Goal: Task Accomplishment & Management: Manage account settings

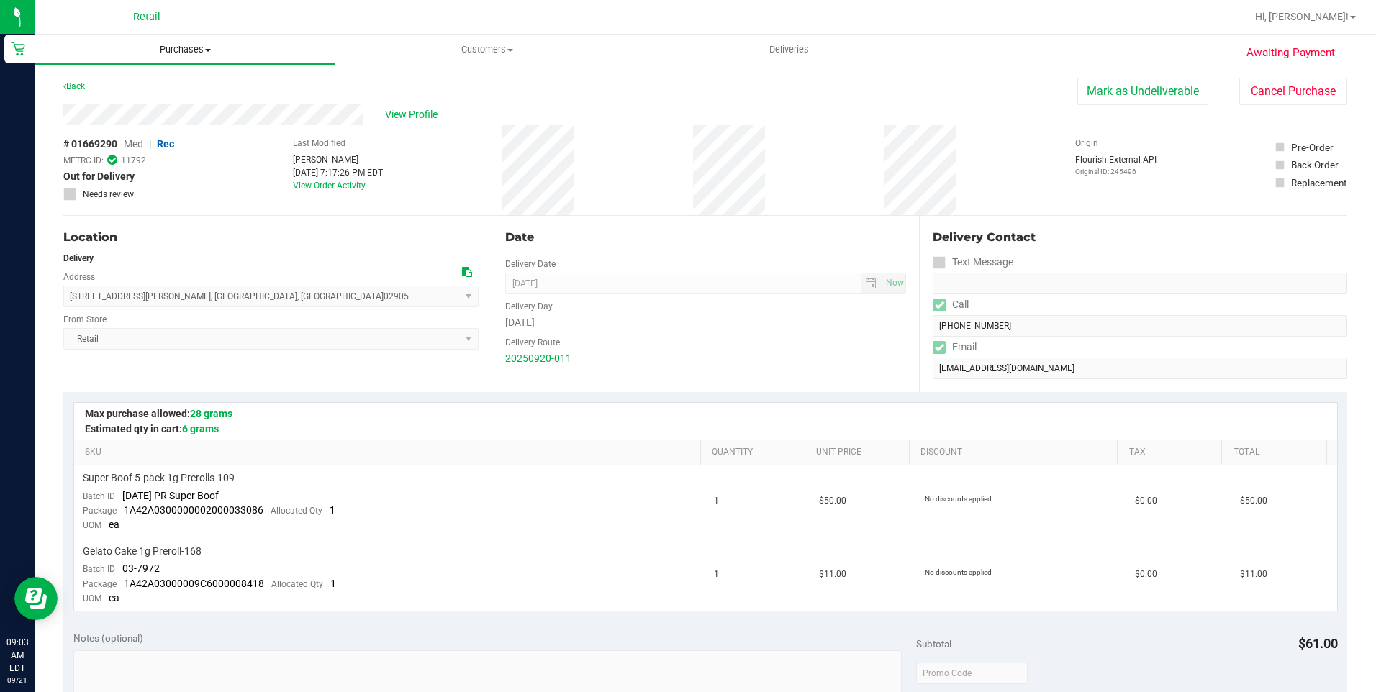
click at [204, 49] on span "Purchases" at bounding box center [185, 49] width 300 height 13
click at [100, 100] on span "Fulfillment" at bounding box center [79, 104] width 89 height 12
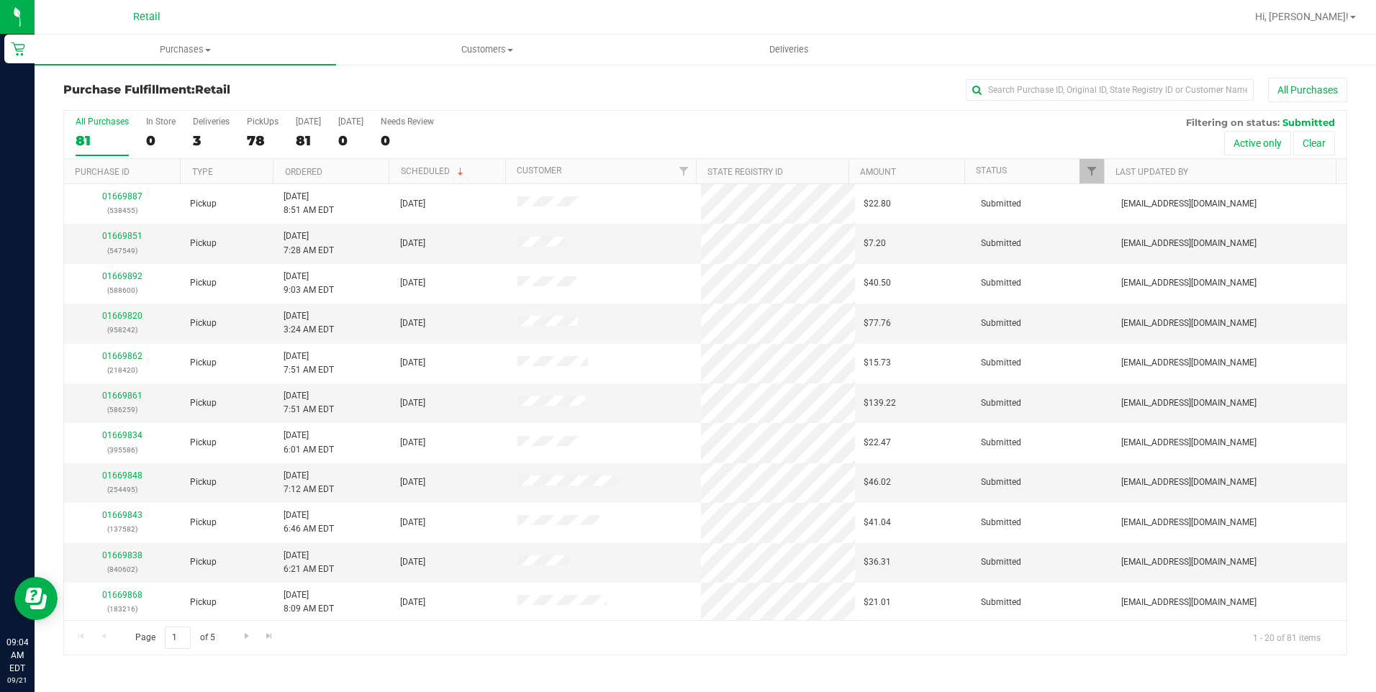
click at [570, 132] on div "All Purchases 81 In Store 0 Deliveries 3 PickUps 78 [DATE] 81 [DATE] 0 Needs Re…" at bounding box center [705, 135] width 1283 height 48
click at [1020, 87] on input "text" at bounding box center [1110, 90] width 288 height 22
click at [1020, 98] on input "text" at bounding box center [1110, 90] width 288 height 22
click at [204, 145] on div "3" at bounding box center [211, 140] width 37 height 17
click at [0, 0] on input "Deliveries 3" at bounding box center [0, 0] width 0 height 0
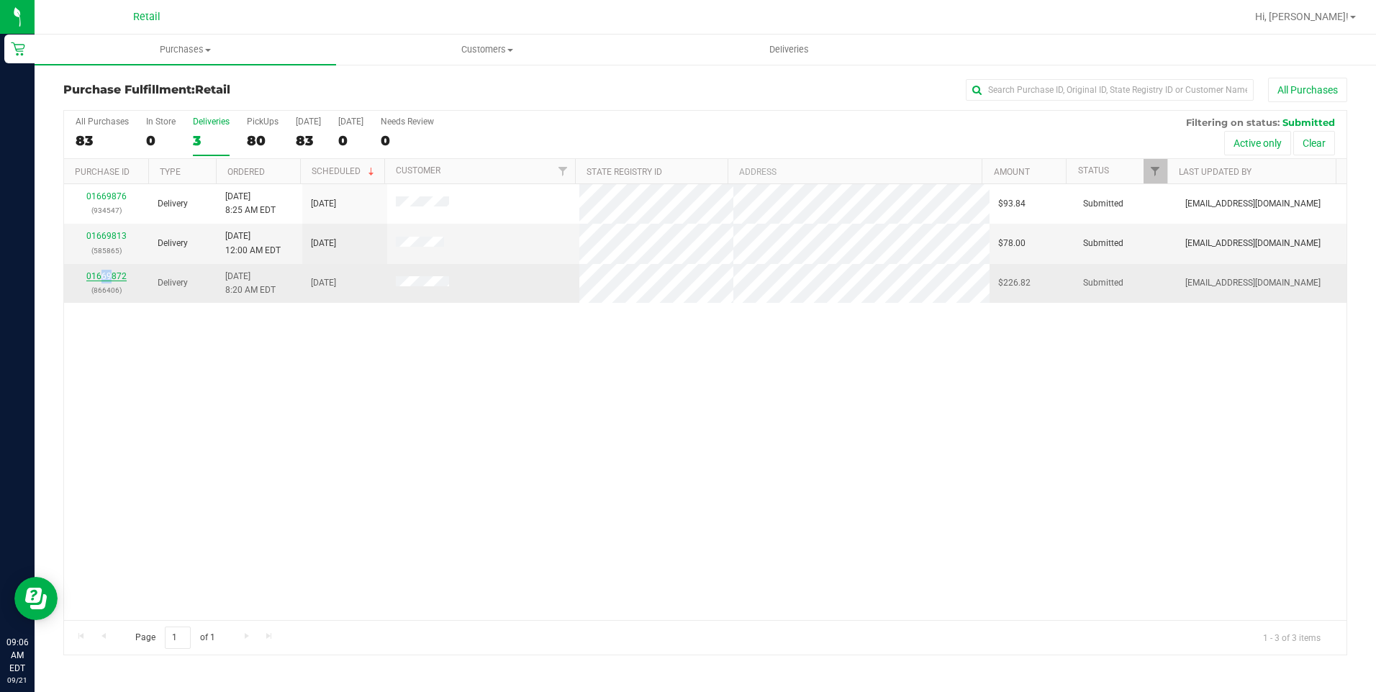
click at [110, 274] on div "01669872 (866406)" at bounding box center [107, 283] width 68 height 27
drag, startPoint x: 110, startPoint y: 274, endPoint x: 138, endPoint y: 299, distance: 37.2
click at [138, 299] on td "01669872 (866406)" at bounding box center [106, 283] width 85 height 39
click at [112, 274] on link "01669872" at bounding box center [106, 276] width 40 height 10
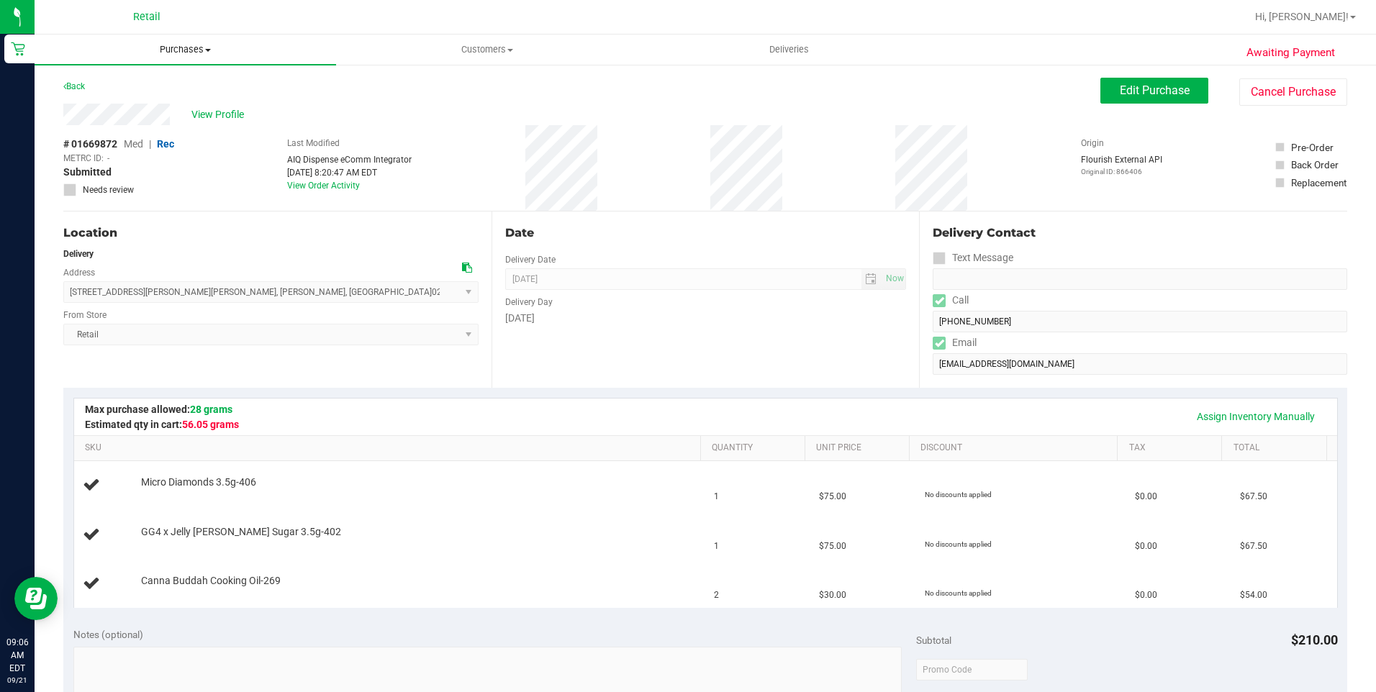
click at [184, 55] on span "Purchases" at bounding box center [186, 49] width 302 height 13
click at [121, 119] on span "All purchases" at bounding box center [86, 121] width 102 height 12
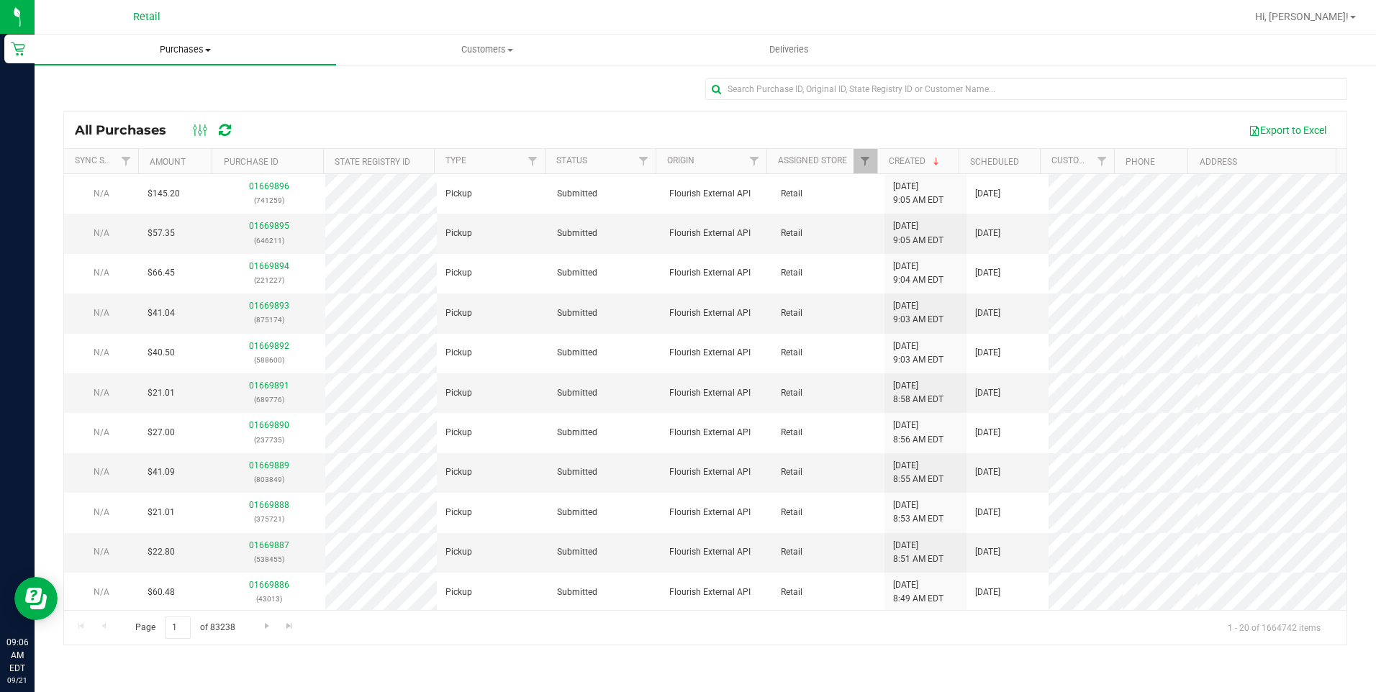
click at [203, 42] on uib-tab-heading "Purchases Summary of purchases Fulfillment All purchases" at bounding box center [186, 50] width 302 height 30
click at [112, 117] on span "All purchases" at bounding box center [86, 121] width 102 height 12
click at [171, 48] on span "Purchases" at bounding box center [186, 49] width 302 height 13
click at [97, 104] on span "Fulfillment" at bounding box center [79, 104] width 89 height 12
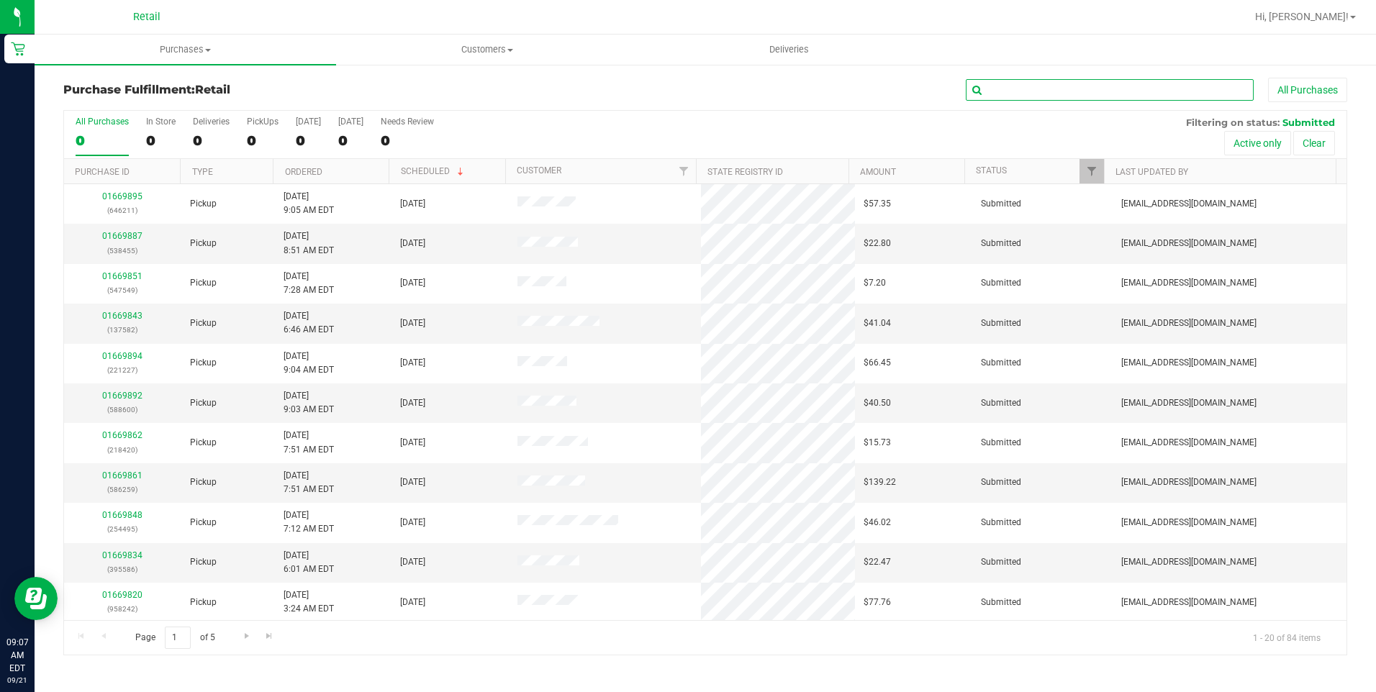
click at [1049, 91] on input "text" at bounding box center [1110, 90] width 288 height 22
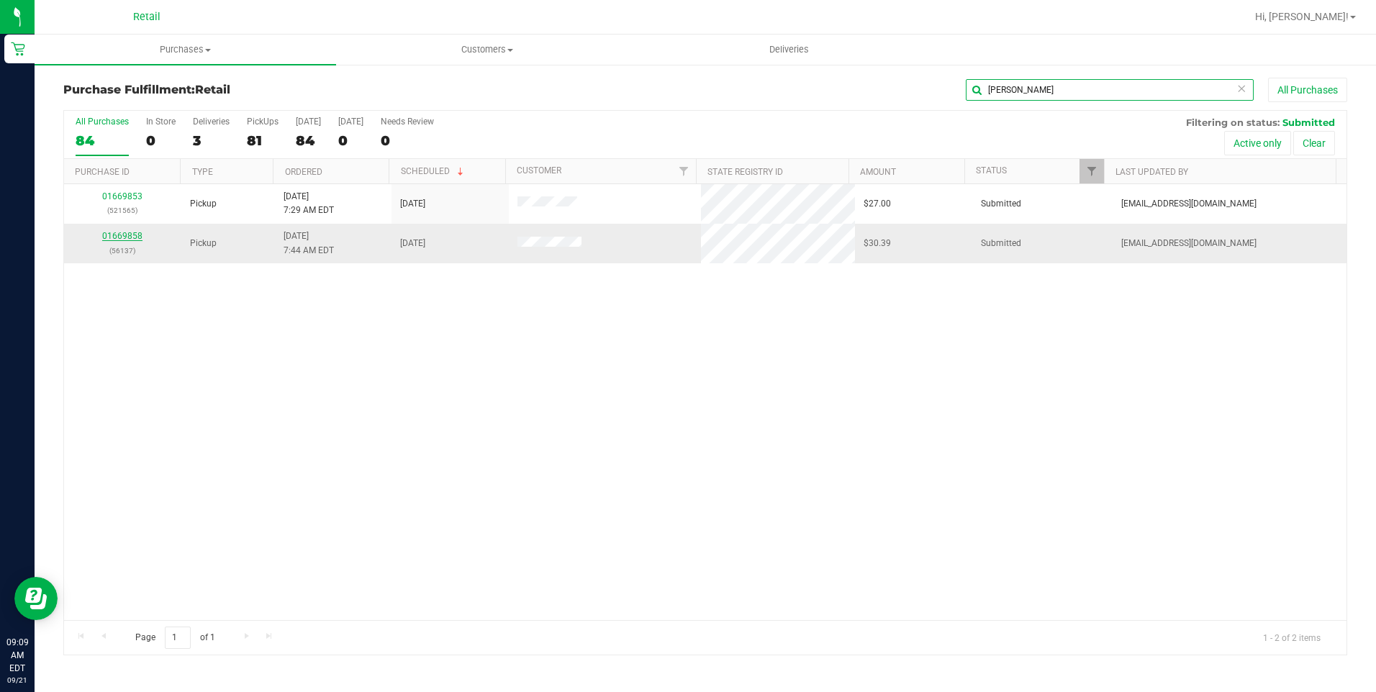
type input "andrews"
click at [125, 237] on link "01669858" at bounding box center [122, 236] width 40 height 10
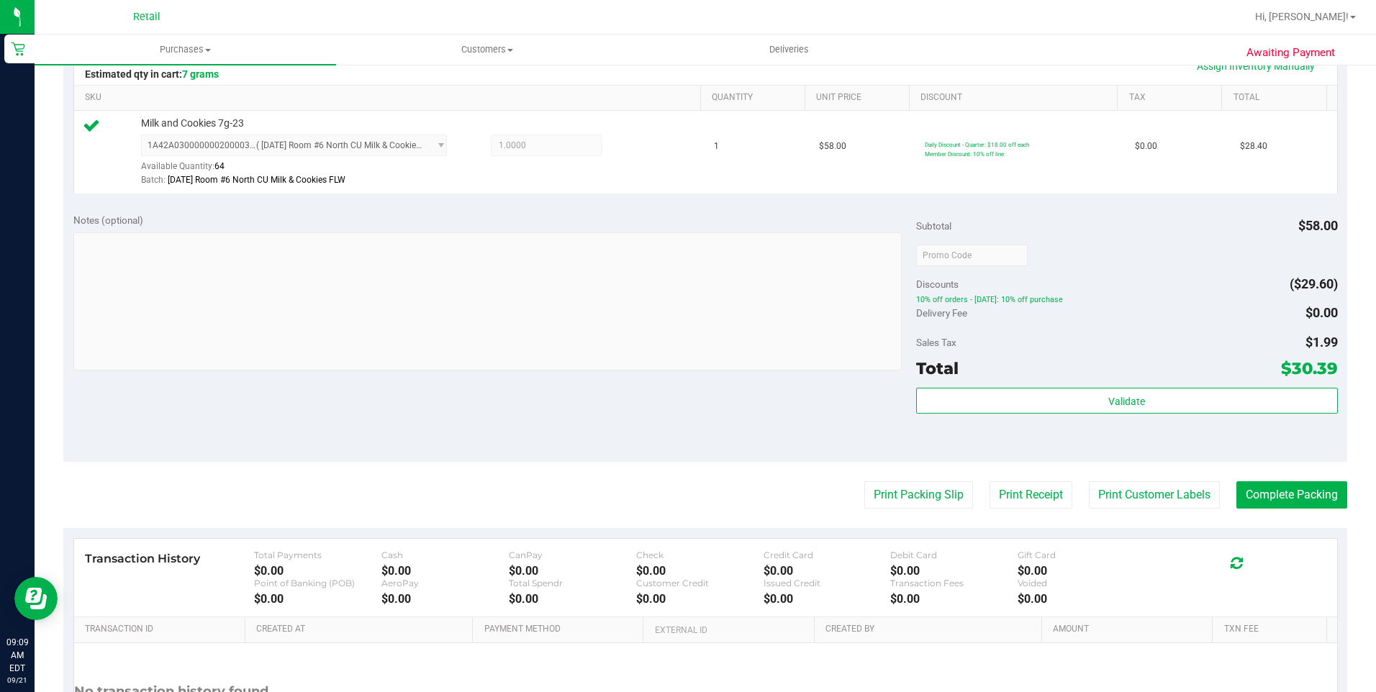
scroll to position [360, 0]
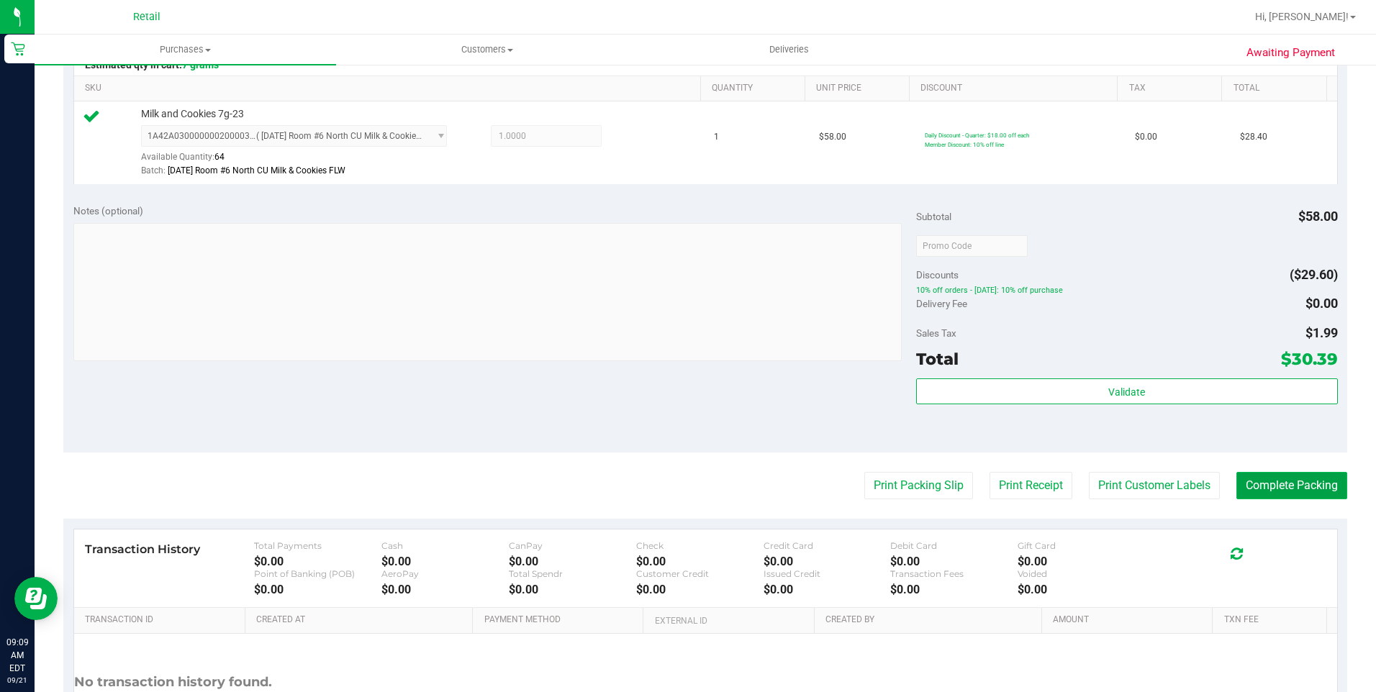
click at [1288, 478] on button "Complete Packing" at bounding box center [1292, 485] width 111 height 27
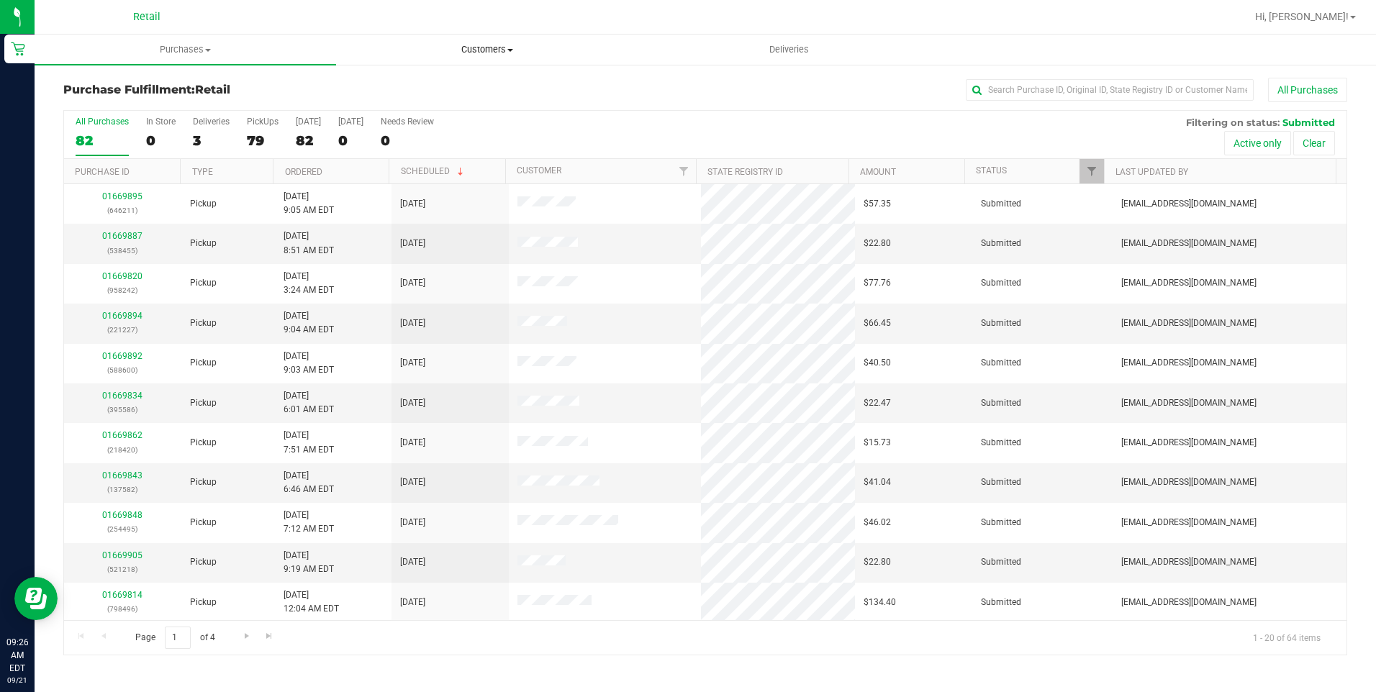
click at [488, 44] on span "Customers" at bounding box center [487, 49] width 300 height 13
click at [405, 87] on span "All customers" at bounding box center [388, 87] width 104 height 12
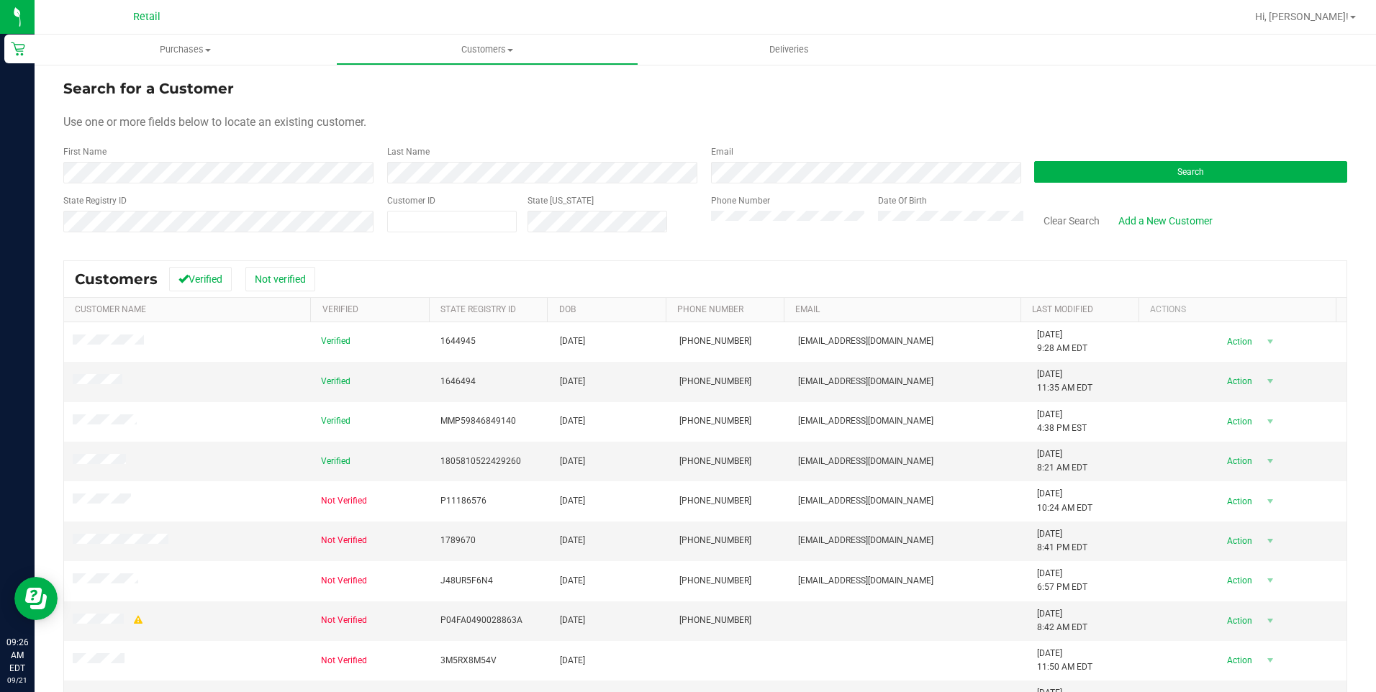
drag, startPoint x: 436, startPoint y: 151, endPoint x: 436, endPoint y: 161, distance: 10.1
click at [436, 155] on div "Last Name" at bounding box center [538, 164] width 324 height 38
click at [1101, 173] on button "Search" at bounding box center [1190, 172] width 313 height 22
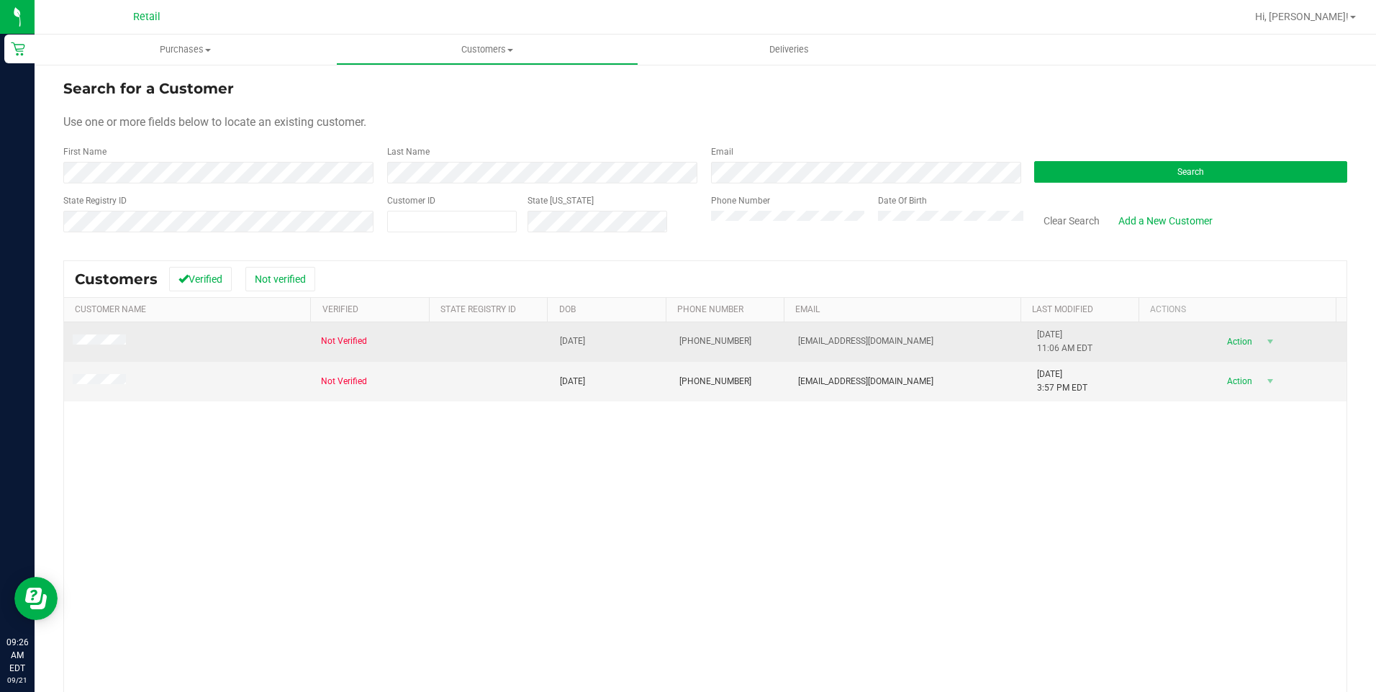
click at [97, 347] on span at bounding box center [102, 342] width 58 height 14
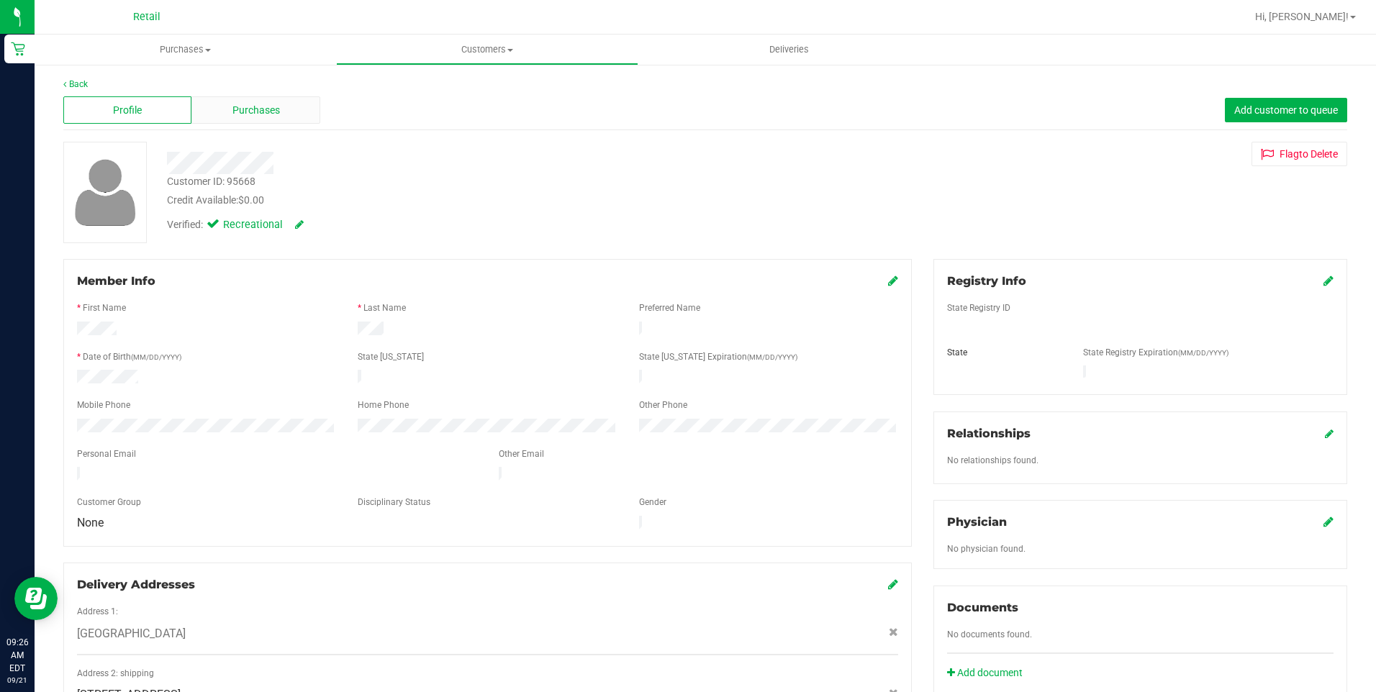
click at [240, 105] on span "Purchases" at bounding box center [257, 110] width 48 height 15
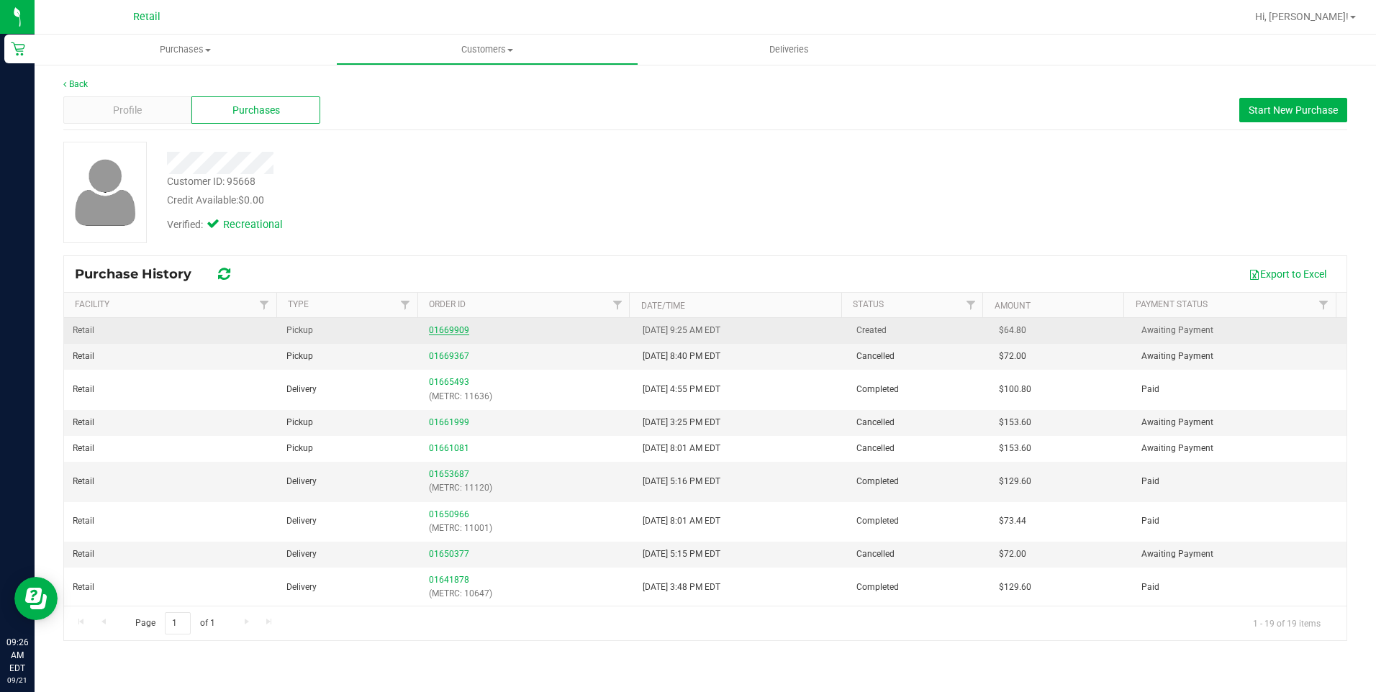
click at [441, 333] on link "01669909" at bounding box center [449, 330] width 40 height 10
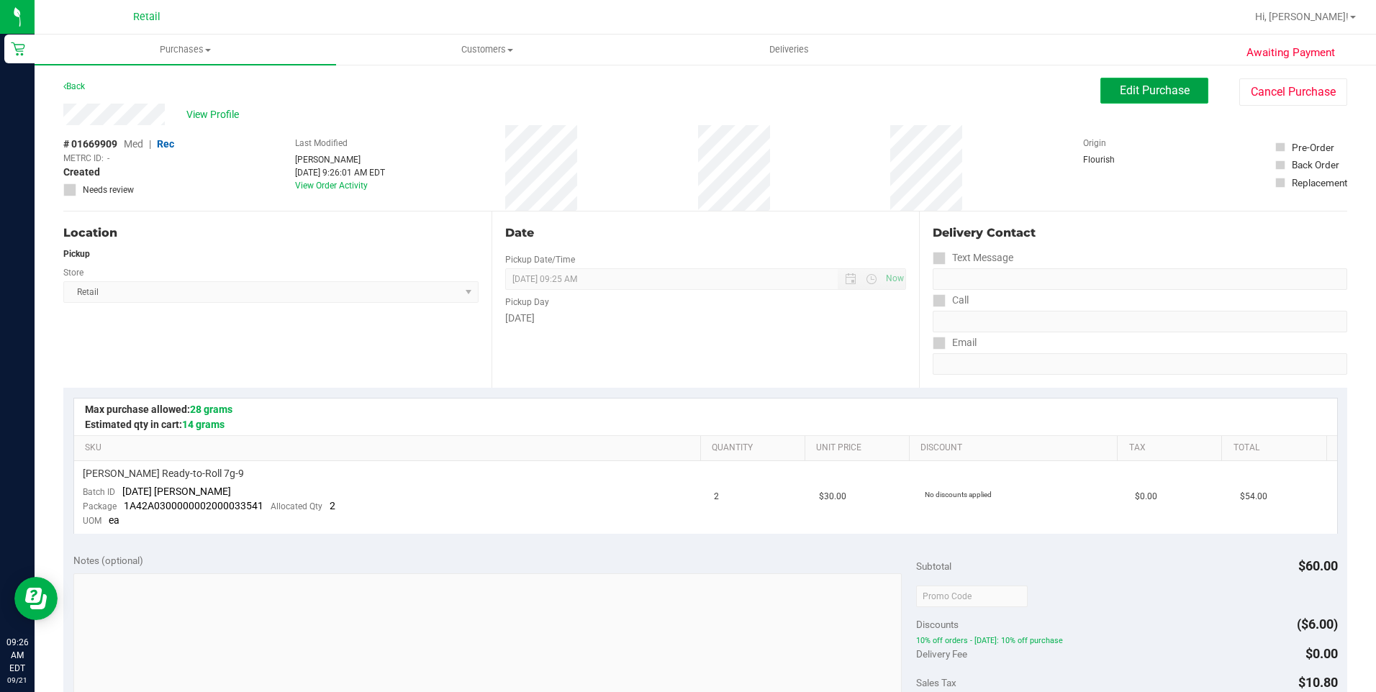
click at [1176, 90] on span "Edit Purchase" at bounding box center [1155, 91] width 70 height 14
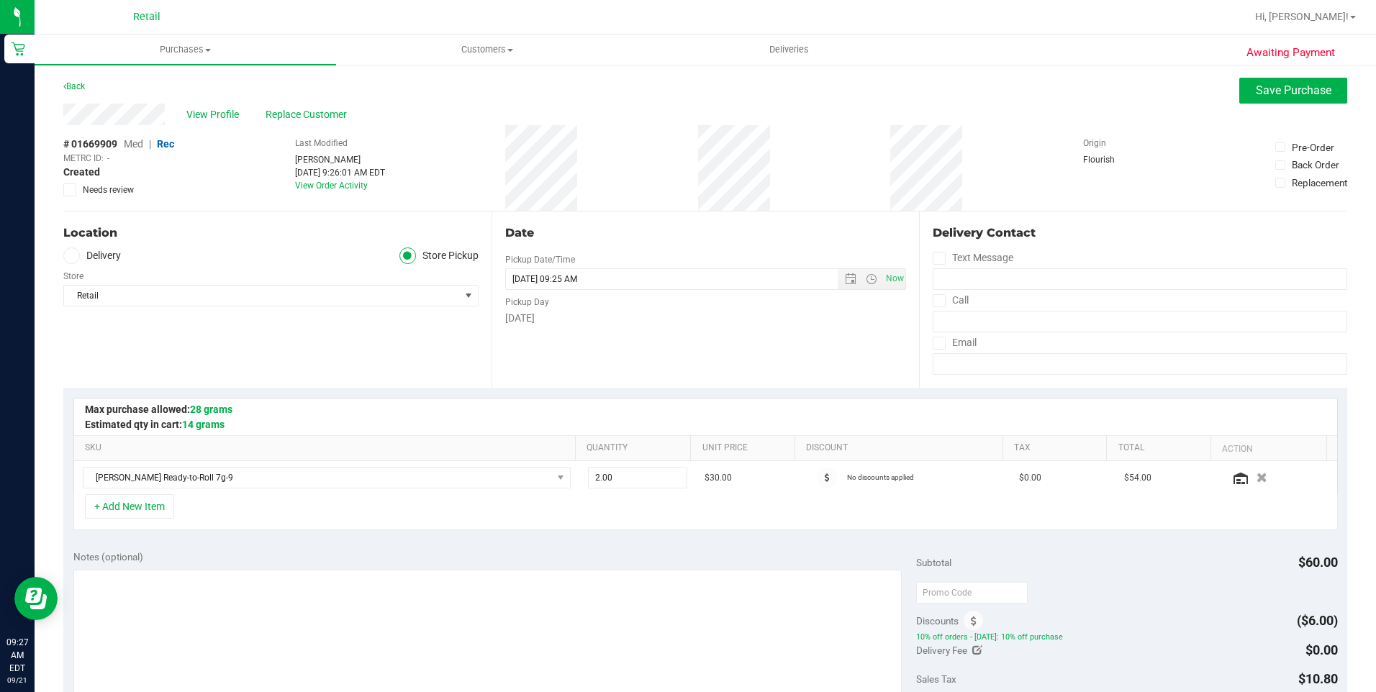
click at [73, 256] on icon at bounding box center [71, 256] width 9 height 0
click at [0, 0] on input "Delivery" at bounding box center [0, 0] width 0 height 0
drag, startPoint x: 931, startPoint y: 297, endPoint x: 932, endPoint y: 317, distance: 20.2
click at [933, 307] on span at bounding box center [939, 300] width 13 height 13
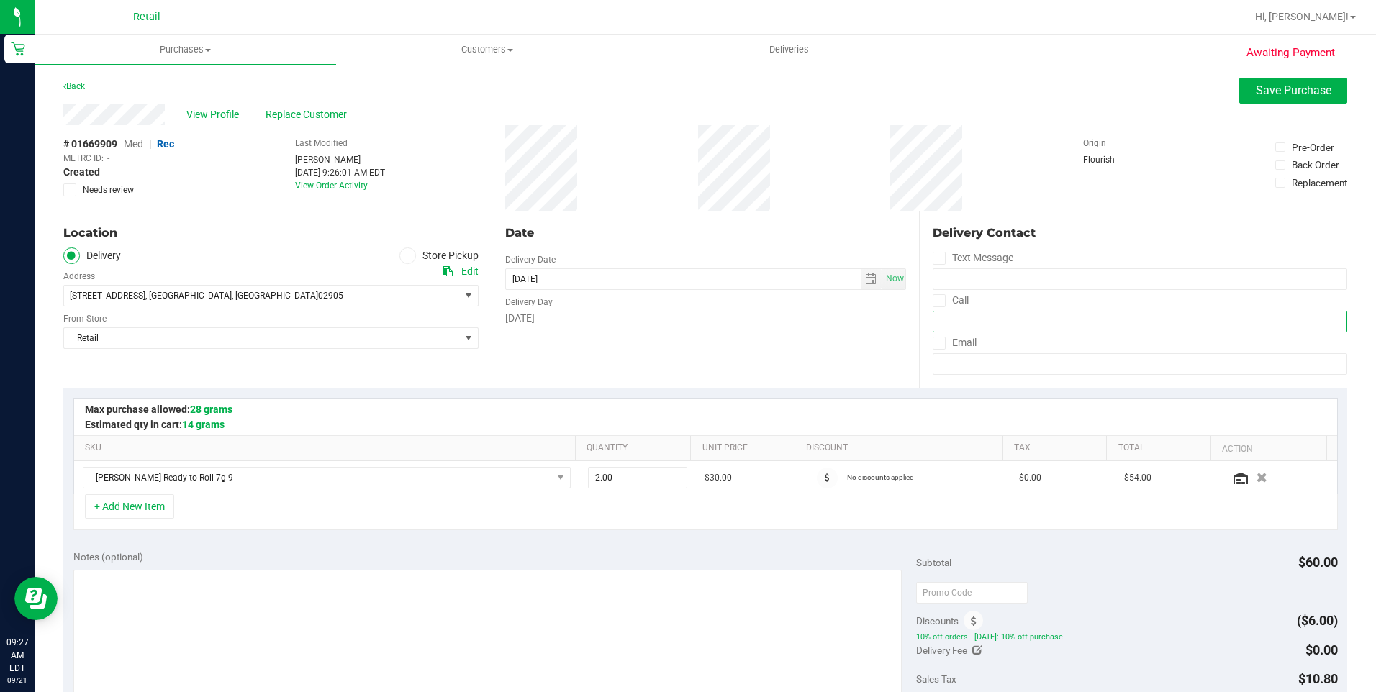
click at [952, 323] on input "tel" at bounding box center [1140, 322] width 415 height 22
click at [935, 301] on icon at bounding box center [939, 301] width 9 height 0
click at [0, 0] on input "Call" at bounding box center [0, 0] width 0 height 0
click at [939, 323] on input "tel" at bounding box center [1140, 322] width 415 height 22
type input "(401) 369-0713"
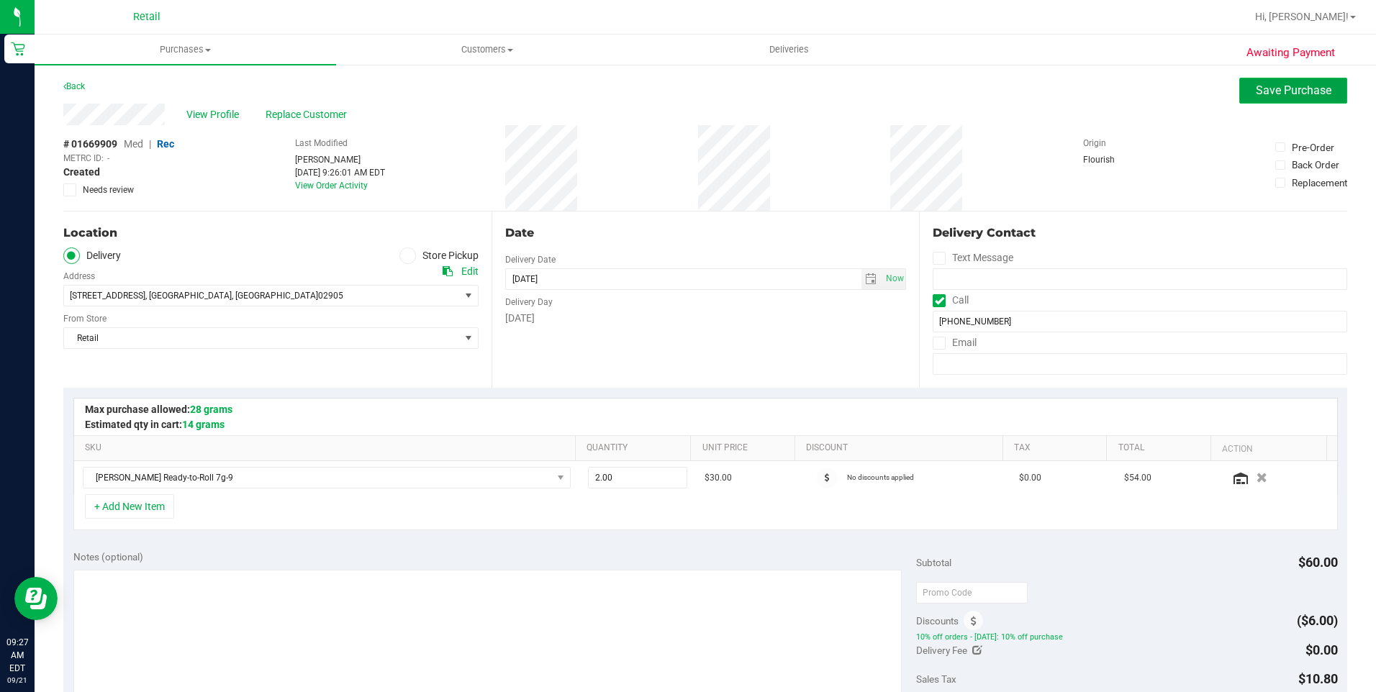
click at [1284, 95] on span "Save Purchase" at bounding box center [1294, 91] width 76 height 14
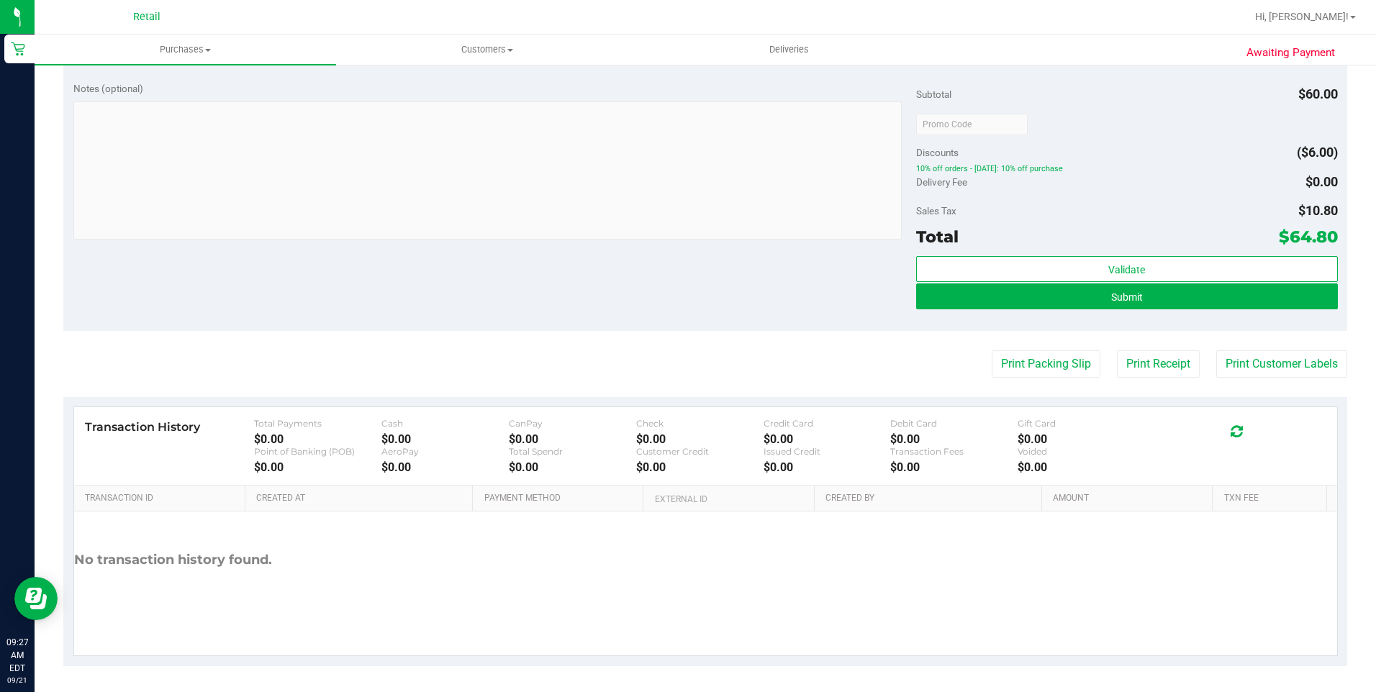
scroll to position [475, 0]
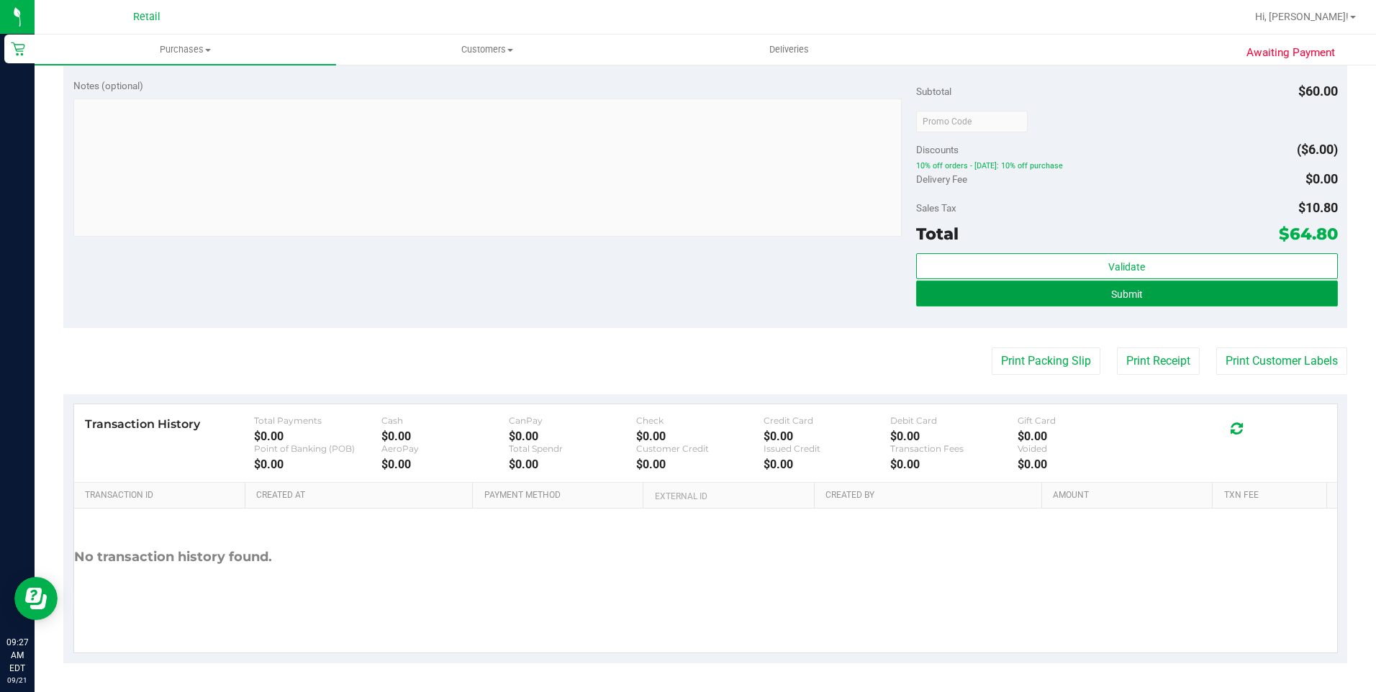
click at [1146, 297] on button "Submit" at bounding box center [1127, 294] width 422 height 26
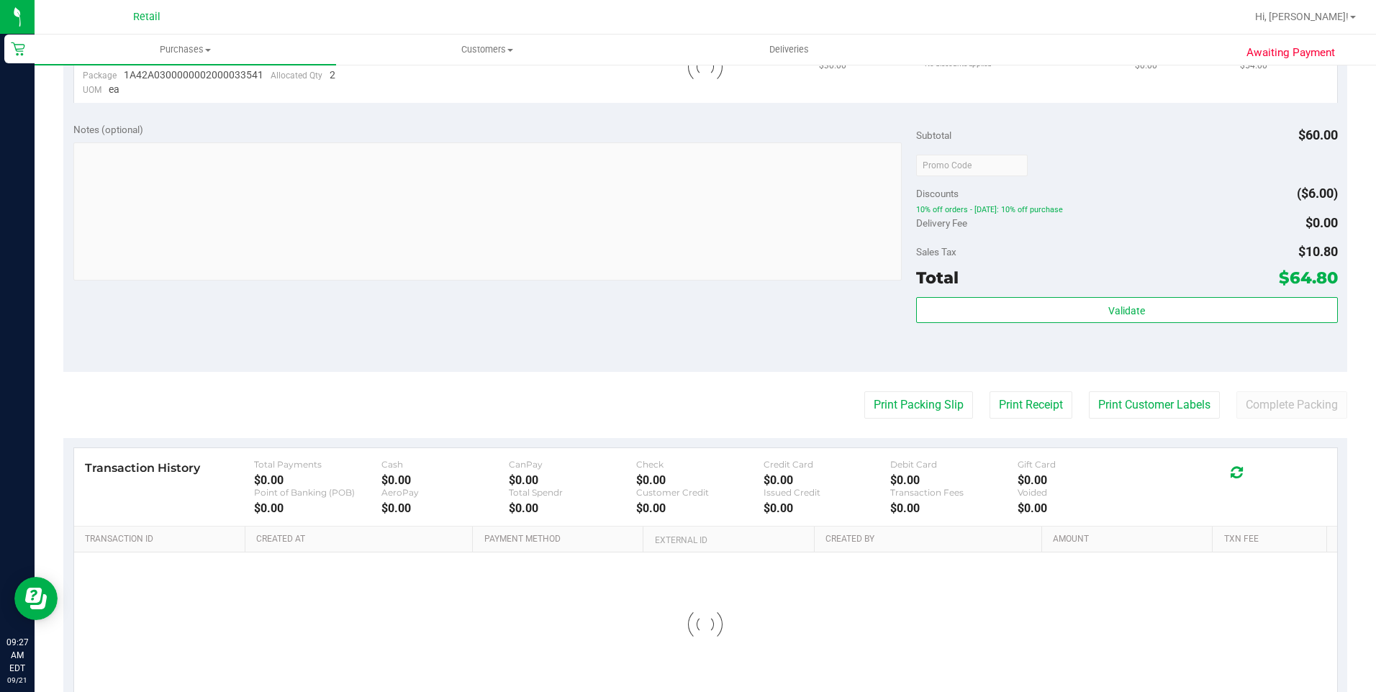
scroll to position [0, 0]
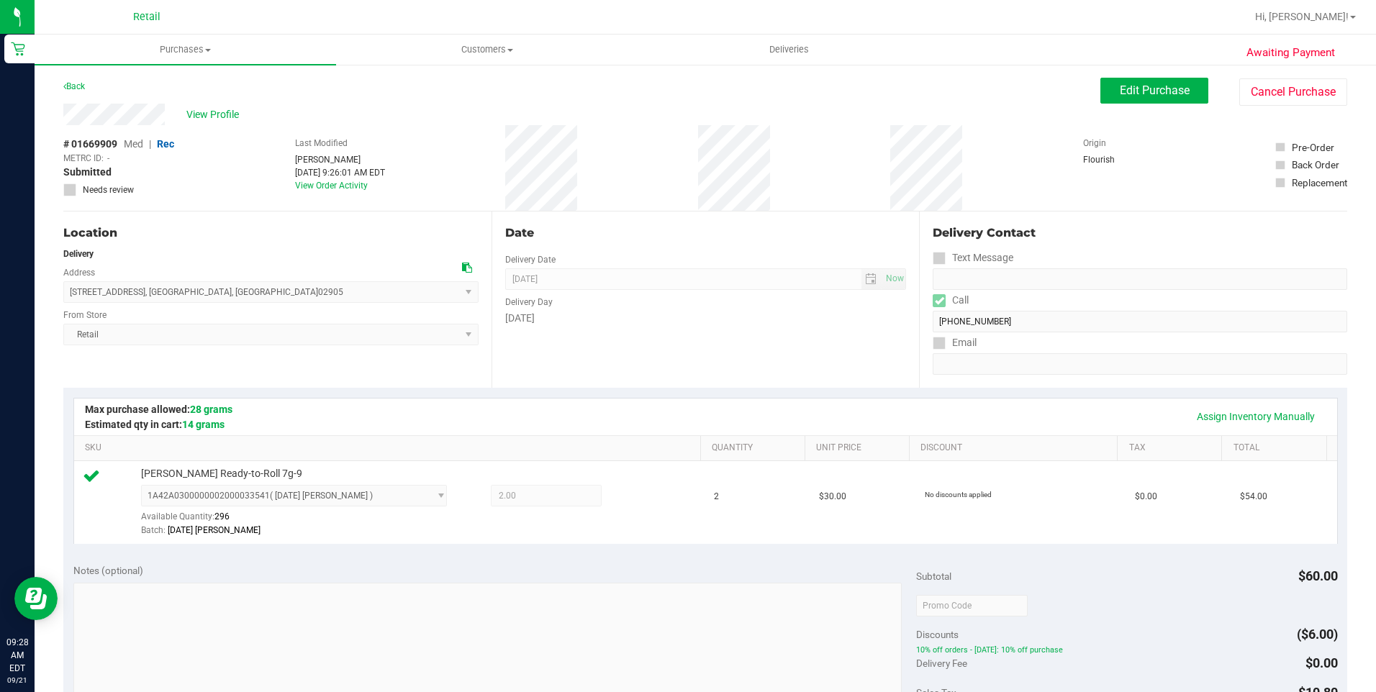
click at [906, 332] on div "Location Delivery Address 167 Park Avenue , Cranston , RI 02905 Select address …" at bounding box center [705, 300] width 1284 height 176
click at [925, 336] on div "Delivery Contact Text Message Call (401) 369-0713 Email" at bounding box center [1133, 300] width 428 height 176
click at [178, 50] on span "Purchases" at bounding box center [186, 49] width 302 height 13
click at [104, 103] on span "Fulfillment" at bounding box center [79, 104] width 89 height 12
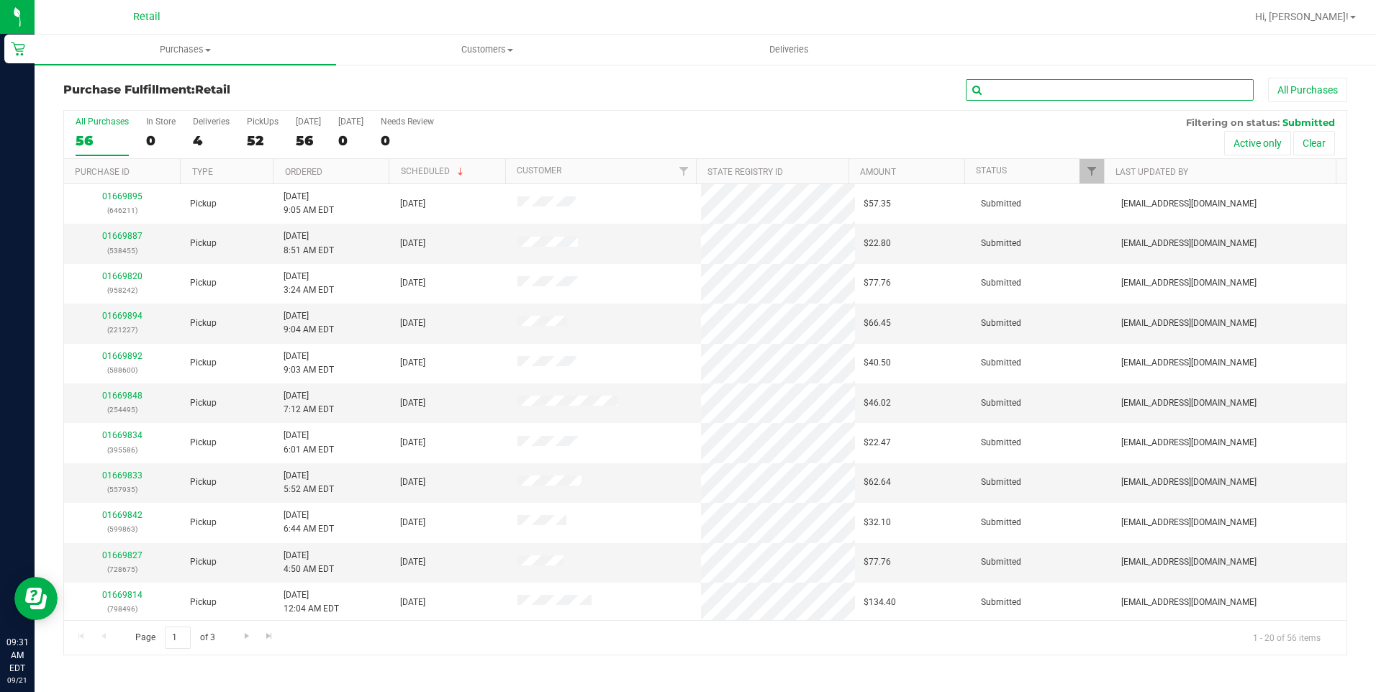
click at [1034, 89] on input "text" at bounding box center [1110, 90] width 288 height 22
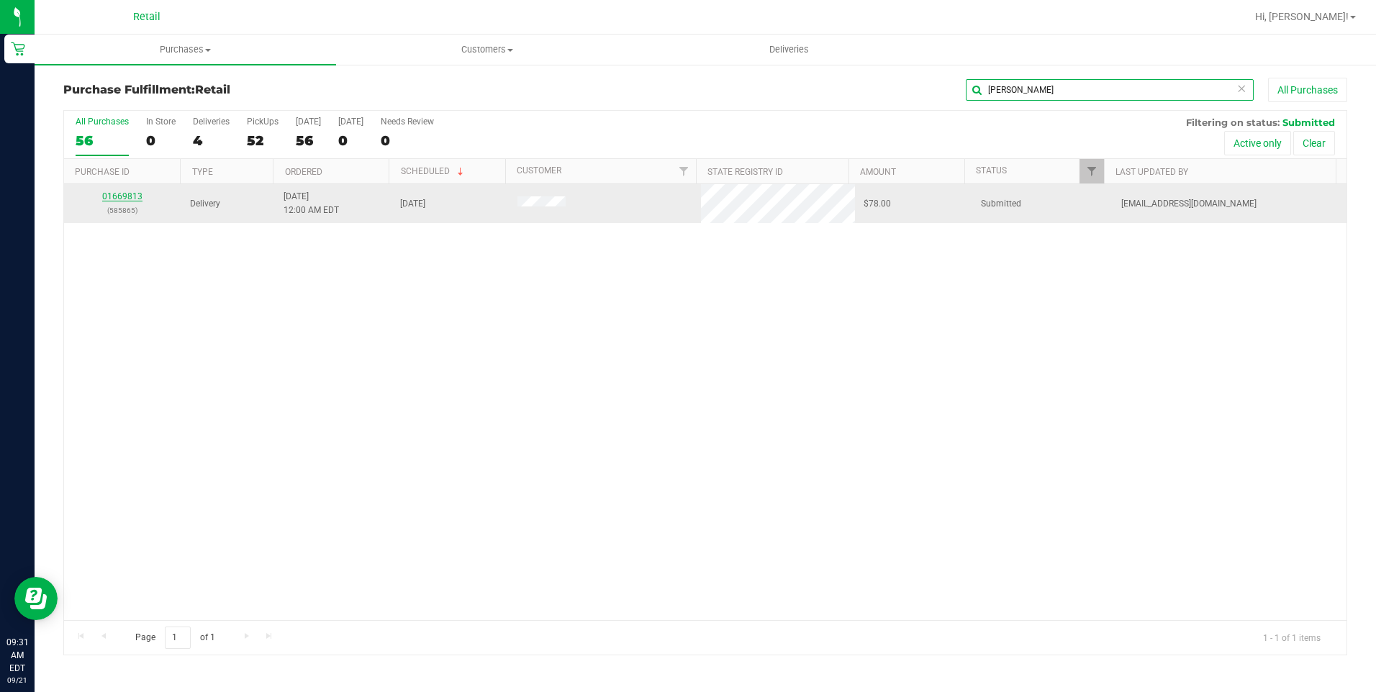
type input "ryan hartley"
click at [127, 194] on link "01669813" at bounding box center [122, 196] width 40 height 10
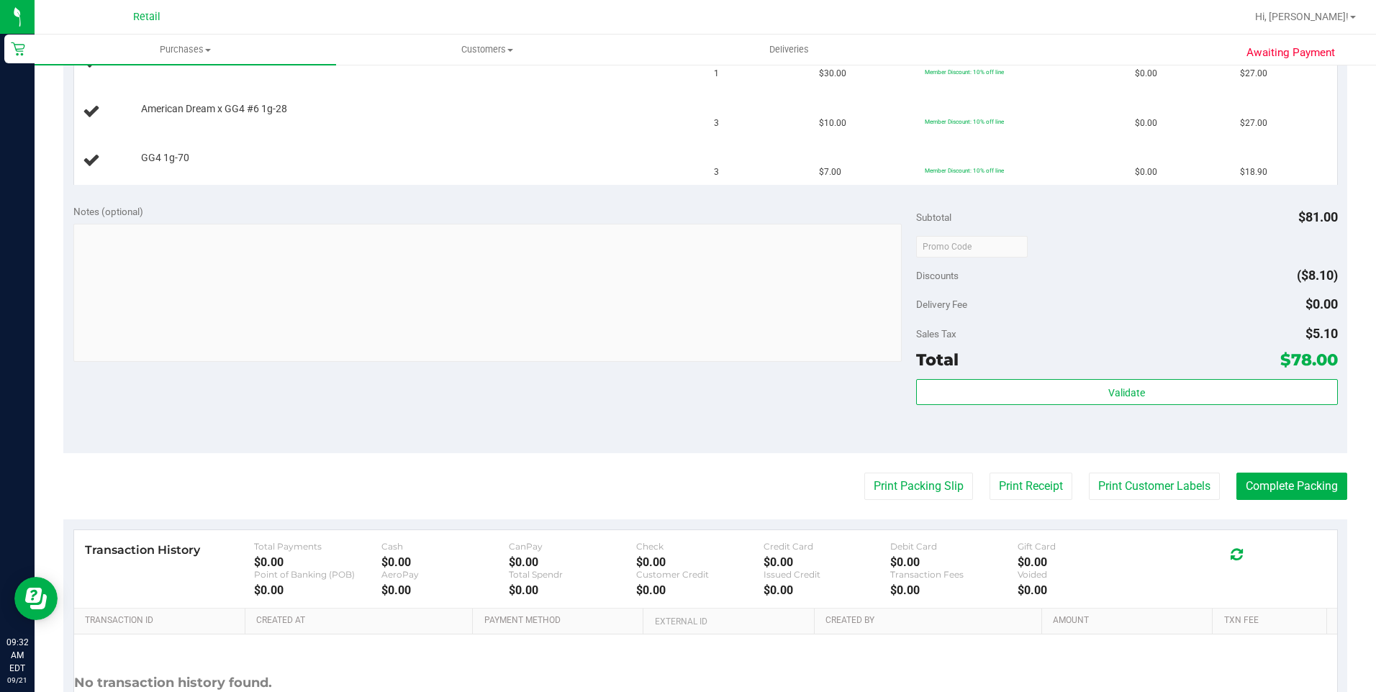
scroll to position [432, 0]
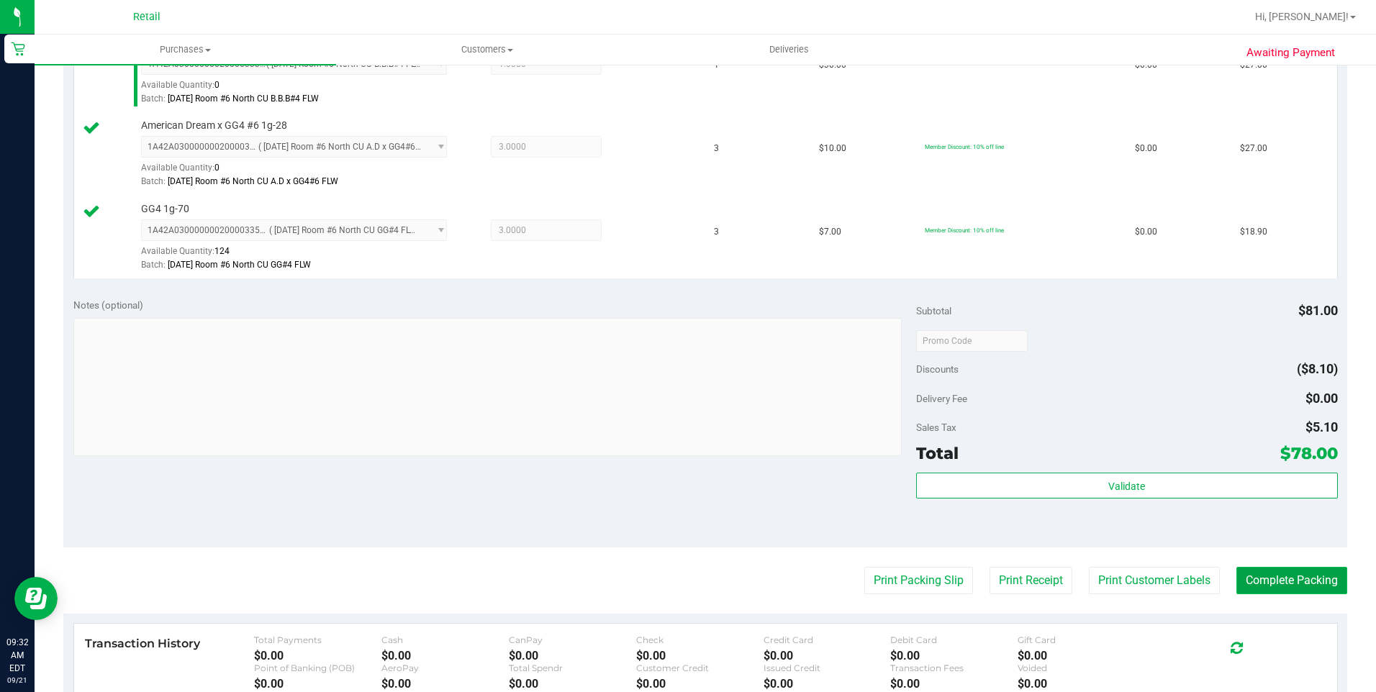
click at [1312, 588] on button "Complete Packing" at bounding box center [1292, 580] width 111 height 27
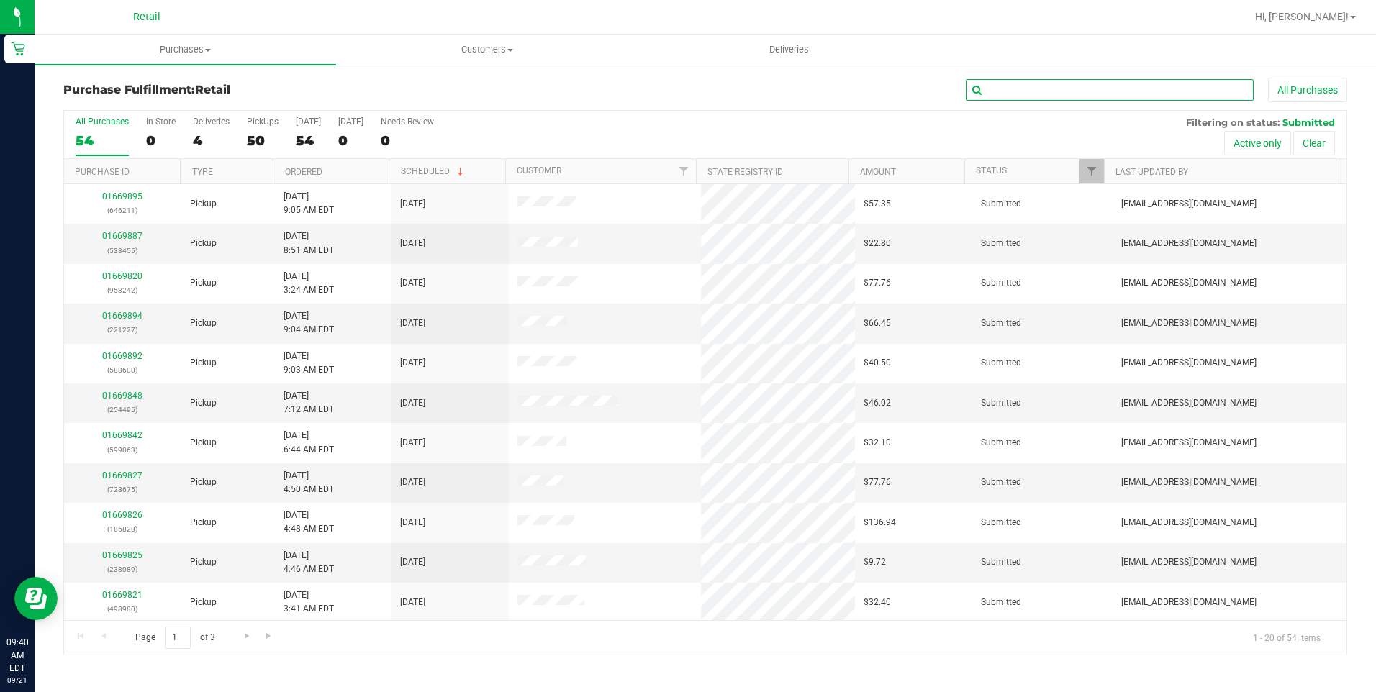
click at [1045, 91] on input "text" at bounding box center [1110, 90] width 288 height 22
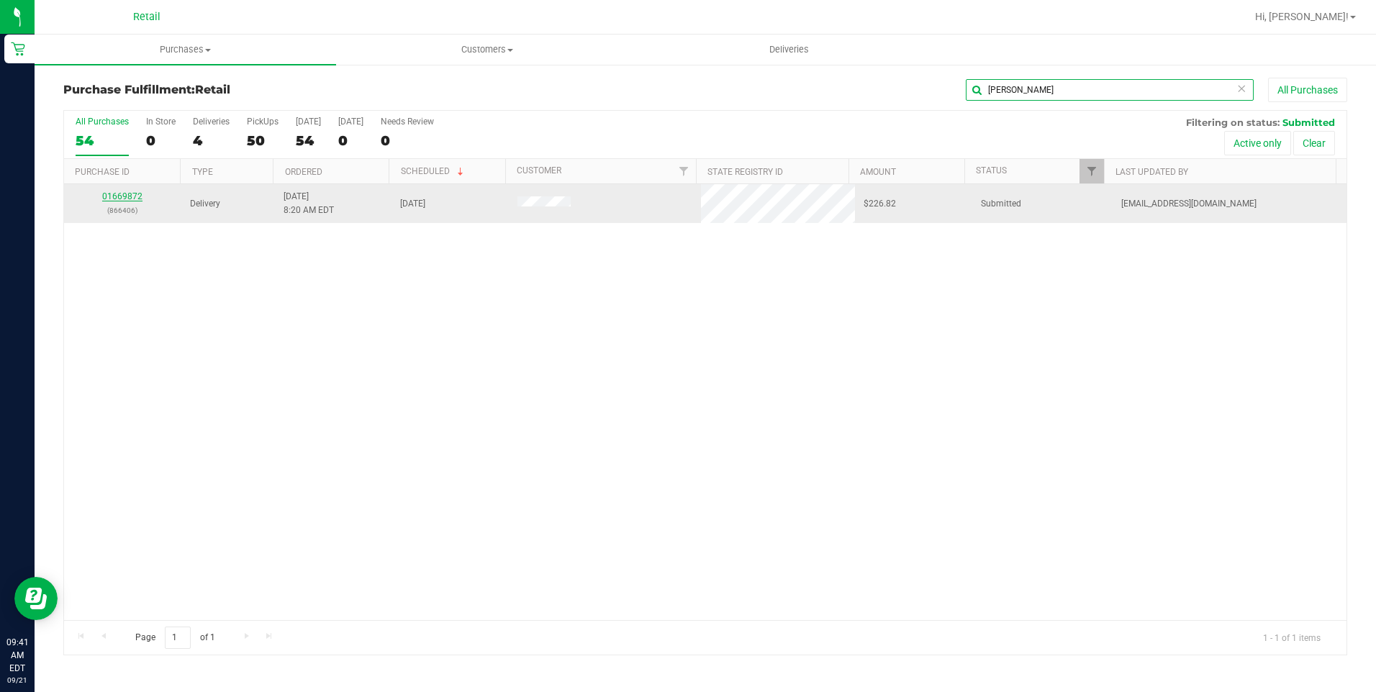
type input "shane ham"
click at [118, 196] on link "01669872" at bounding box center [122, 196] width 40 height 10
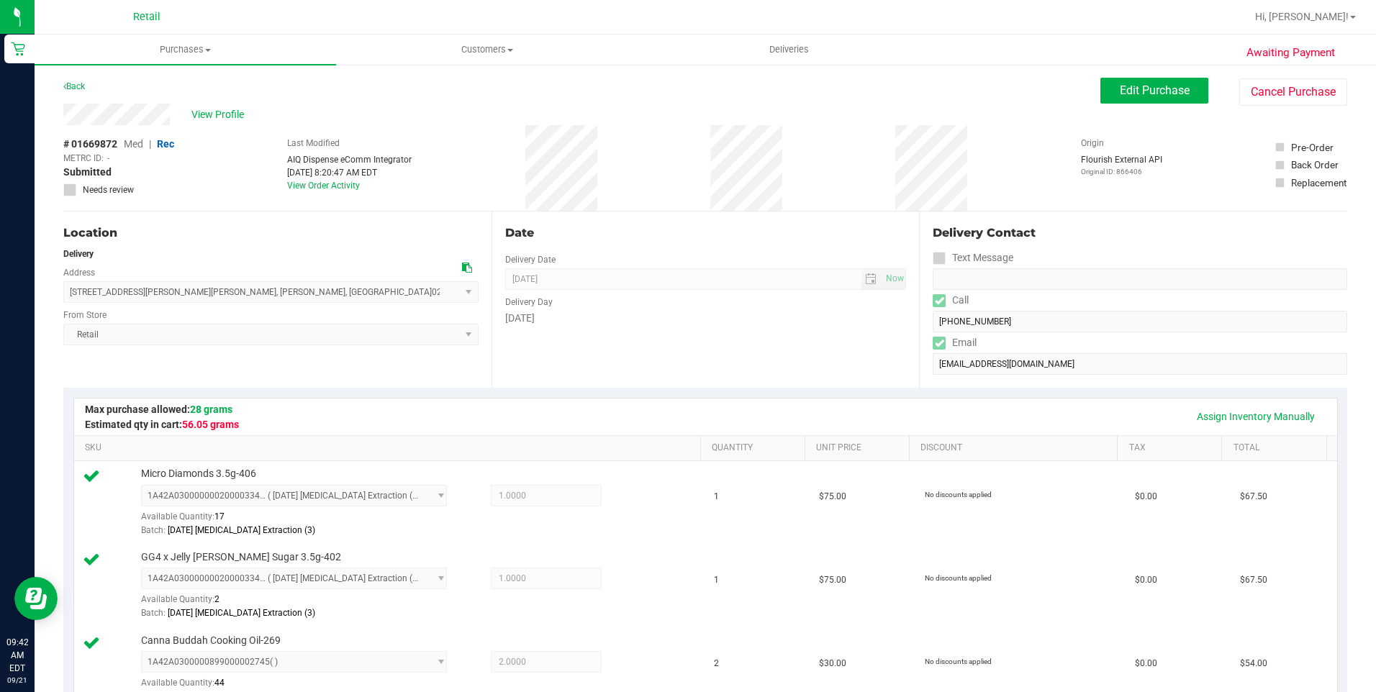
scroll to position [360, 0]
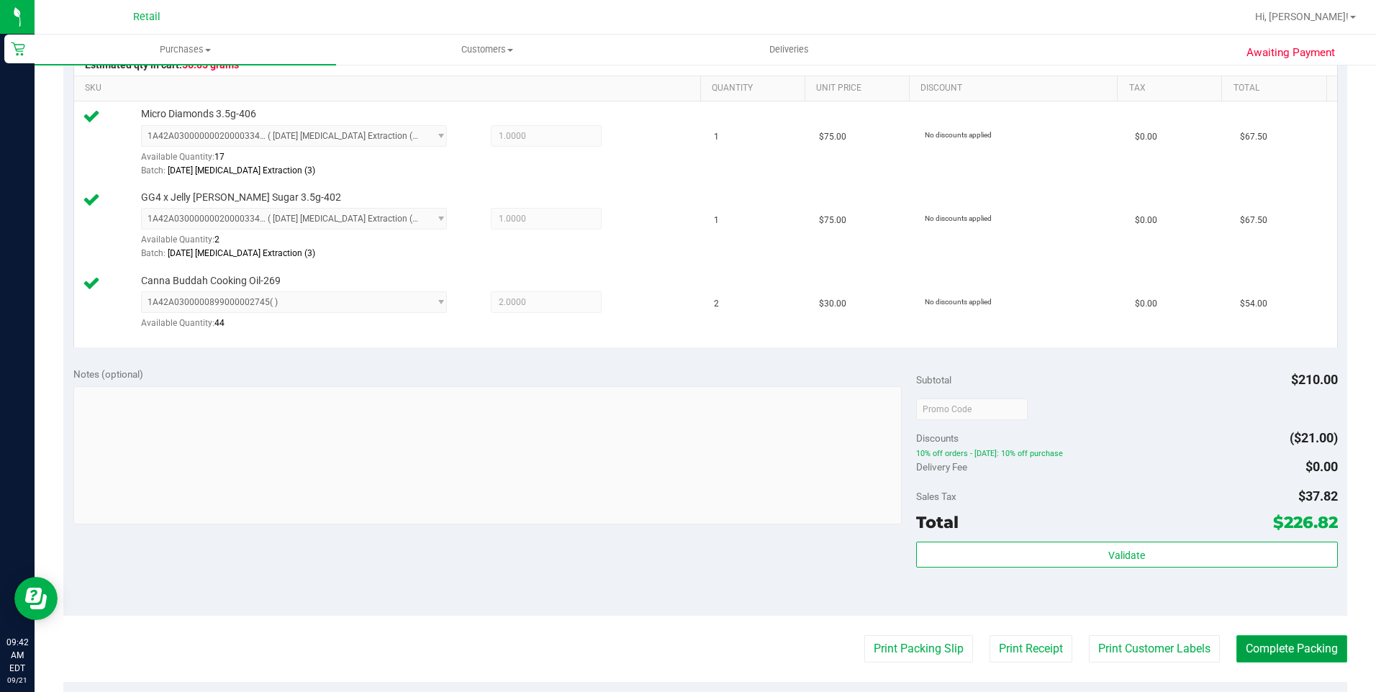
click at [1285, 652] on button "Complete Packing" at bounding box center [1292, 649] width 111 height 27
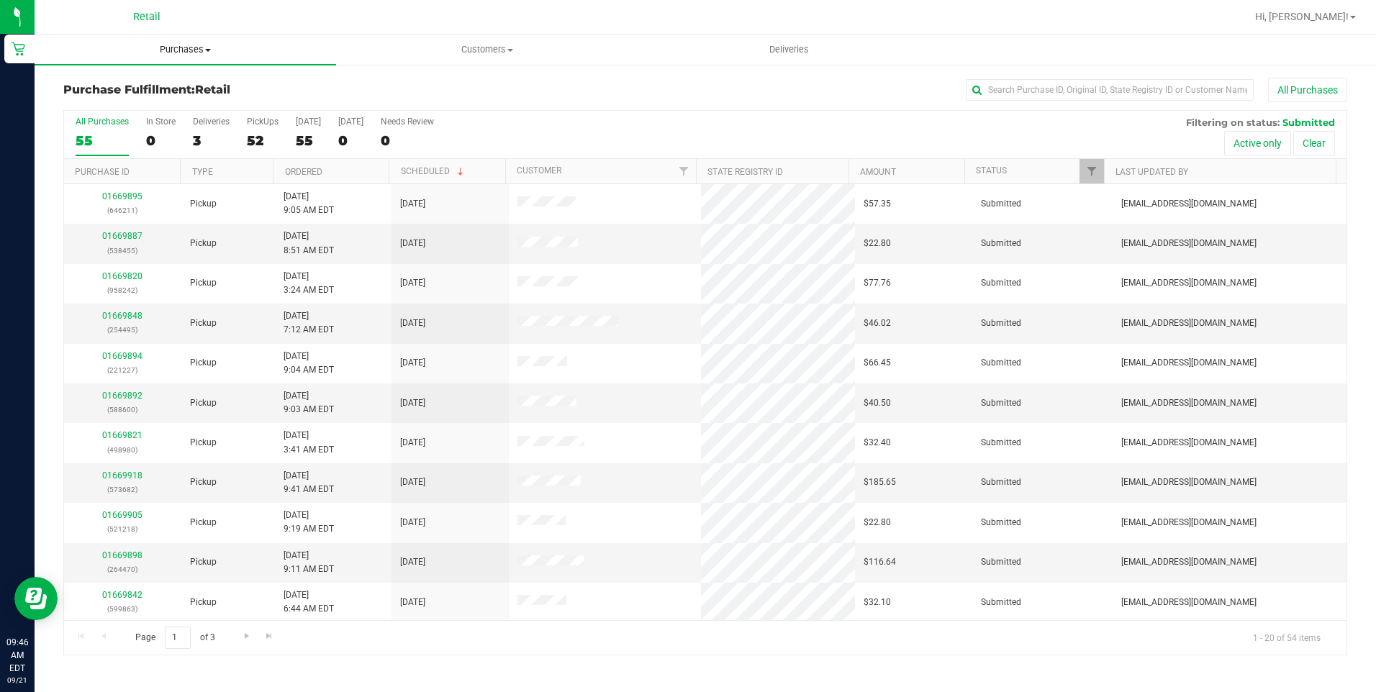
click at [185, 45] on span "Purchases" at bounding box center [186, 49] width 302 height 13
click at [95, 126] on span "All purchases" at bounding box center [86, 121] width 102 height 12
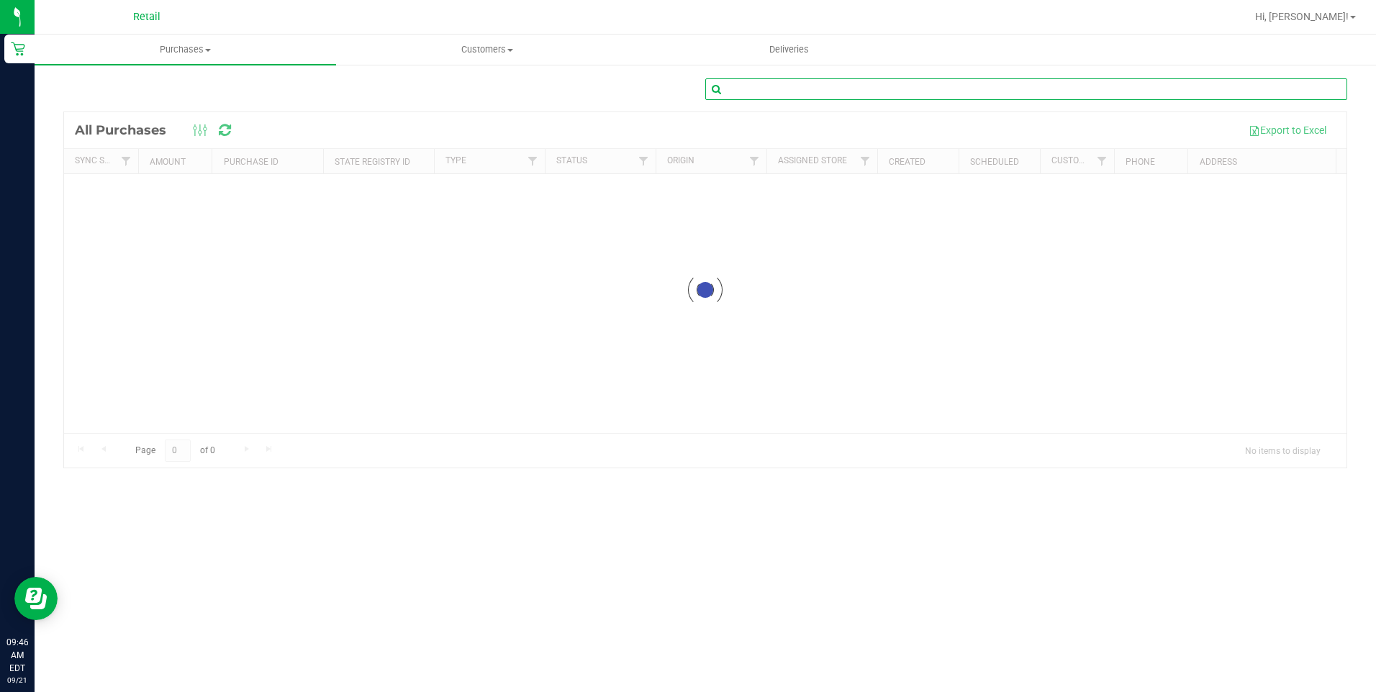
click at [742, 85] on input "text" at bounding box center [1026, 89] width 642 height 22
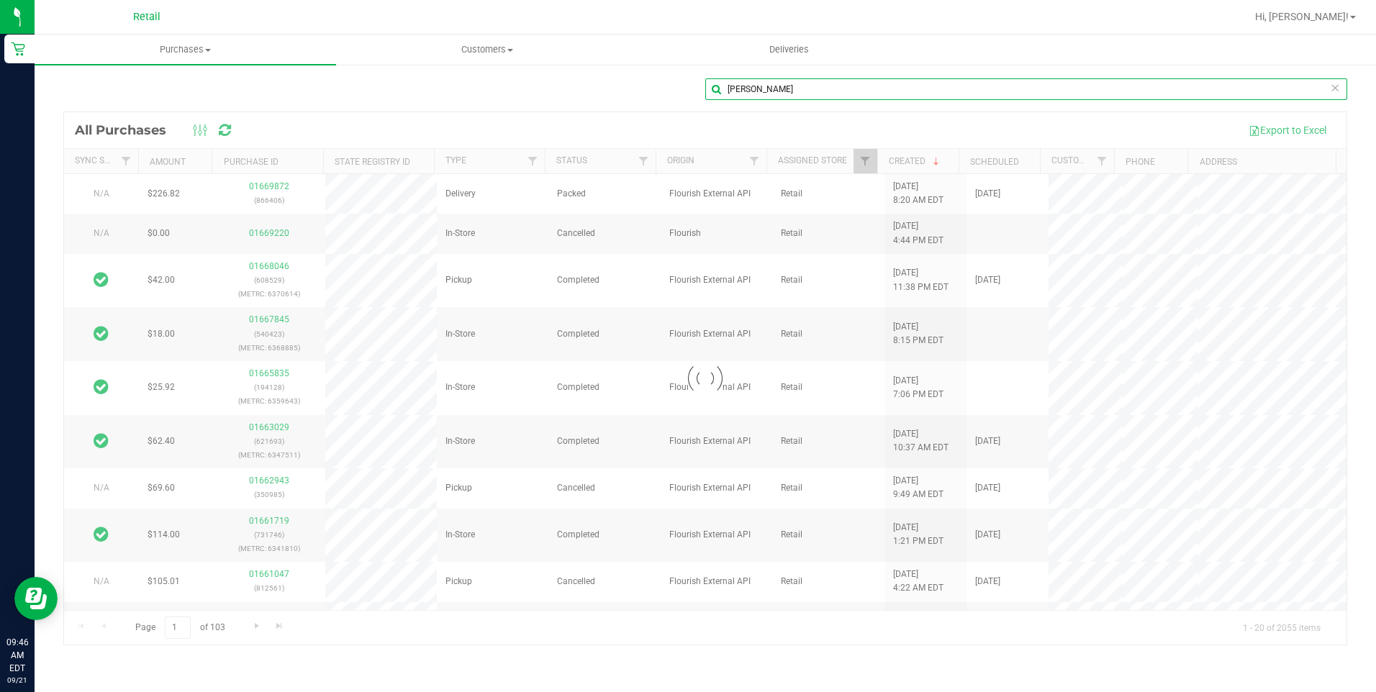
type input "shane Hamlin"
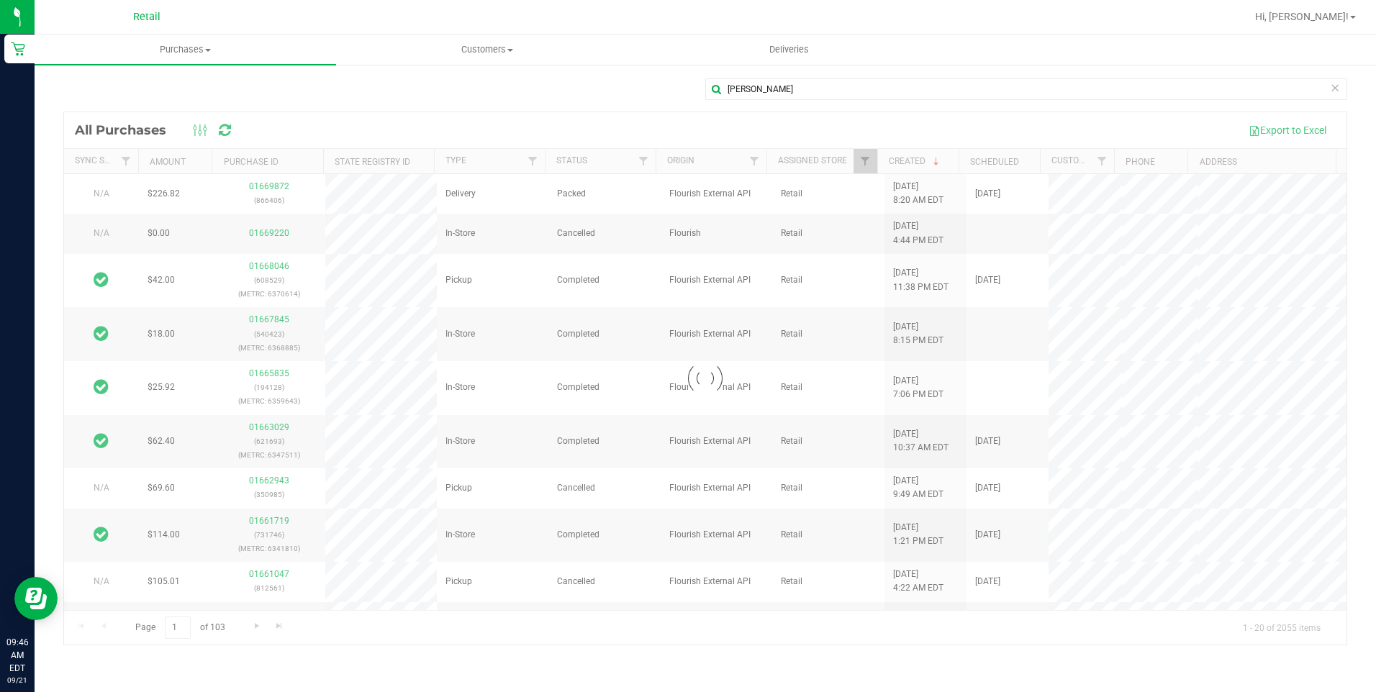
click at [258, 184] on div at bounding box center [705, 378] width 1283 height 533
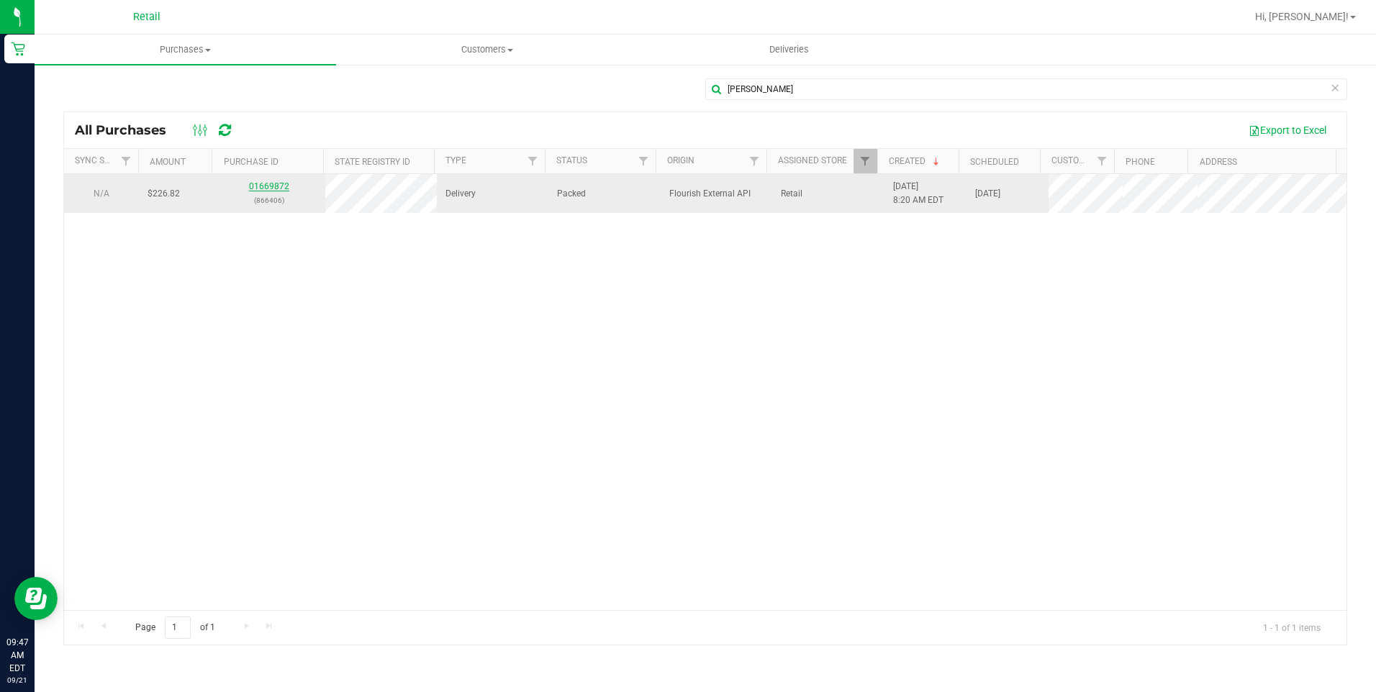
click at [271, 185] on link "01669872" at bounding box center [269, 186] width 40 height 10
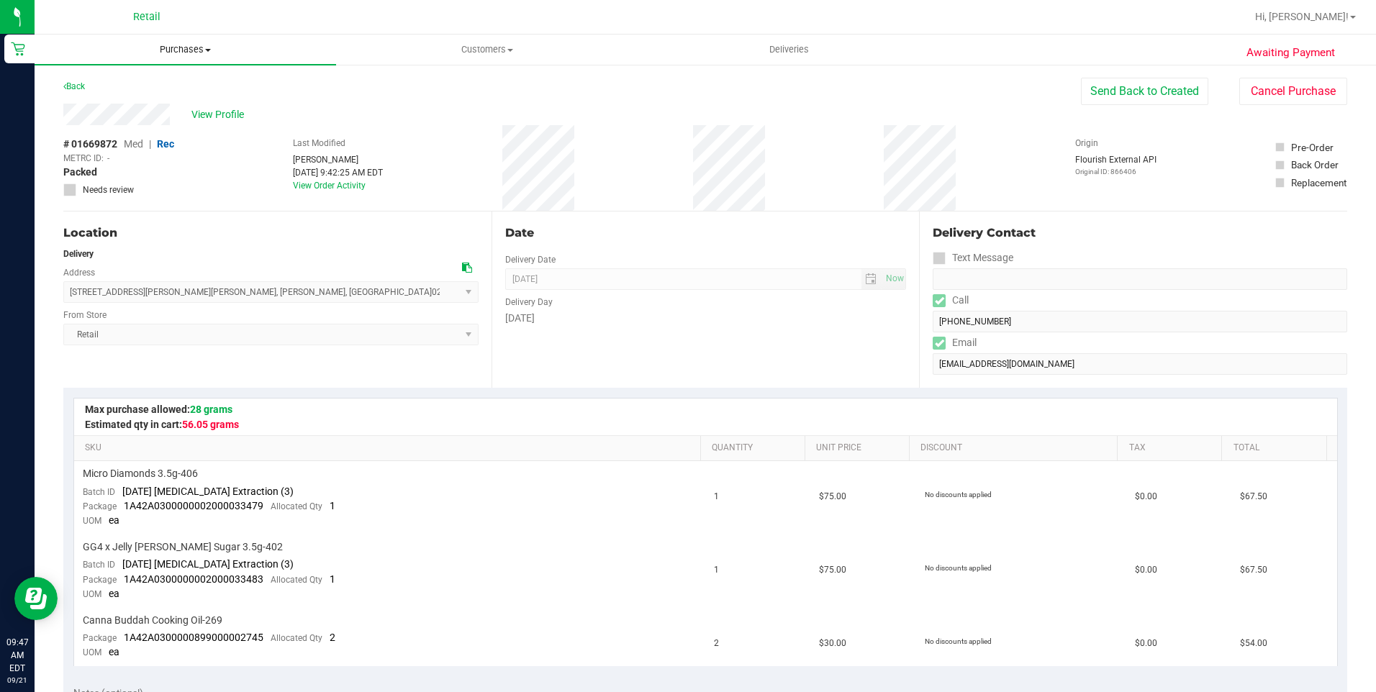
click at [174, 50] on span "Purchases" at bounding box center [186, 49] width 302 height 13
click at [90, 116] on span "All purchases" at bounding box center [86, 121] width 102 height 12
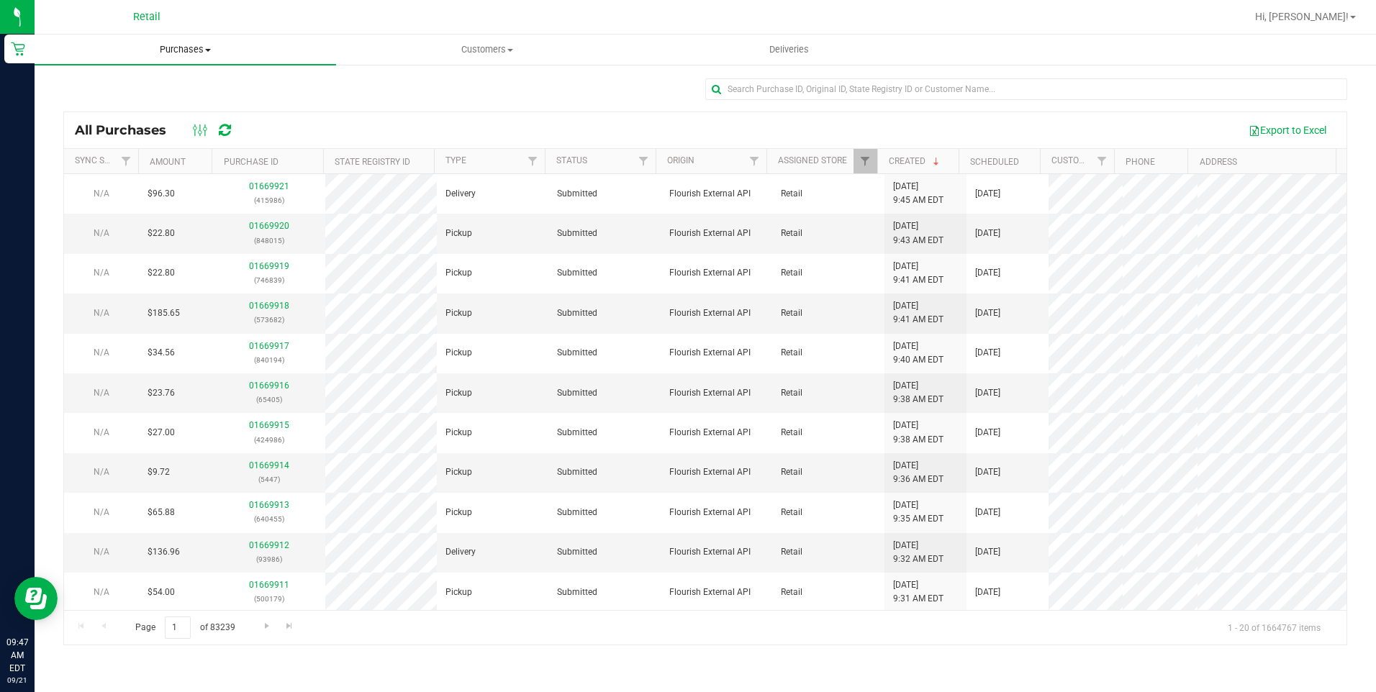
click at [197, 51] on span "Purchases" at bounding box center [186, 49] width 302 height 13
click at [94, 102] on span "Fulfillment" at bounding box center [79, 104] width 89 height 12
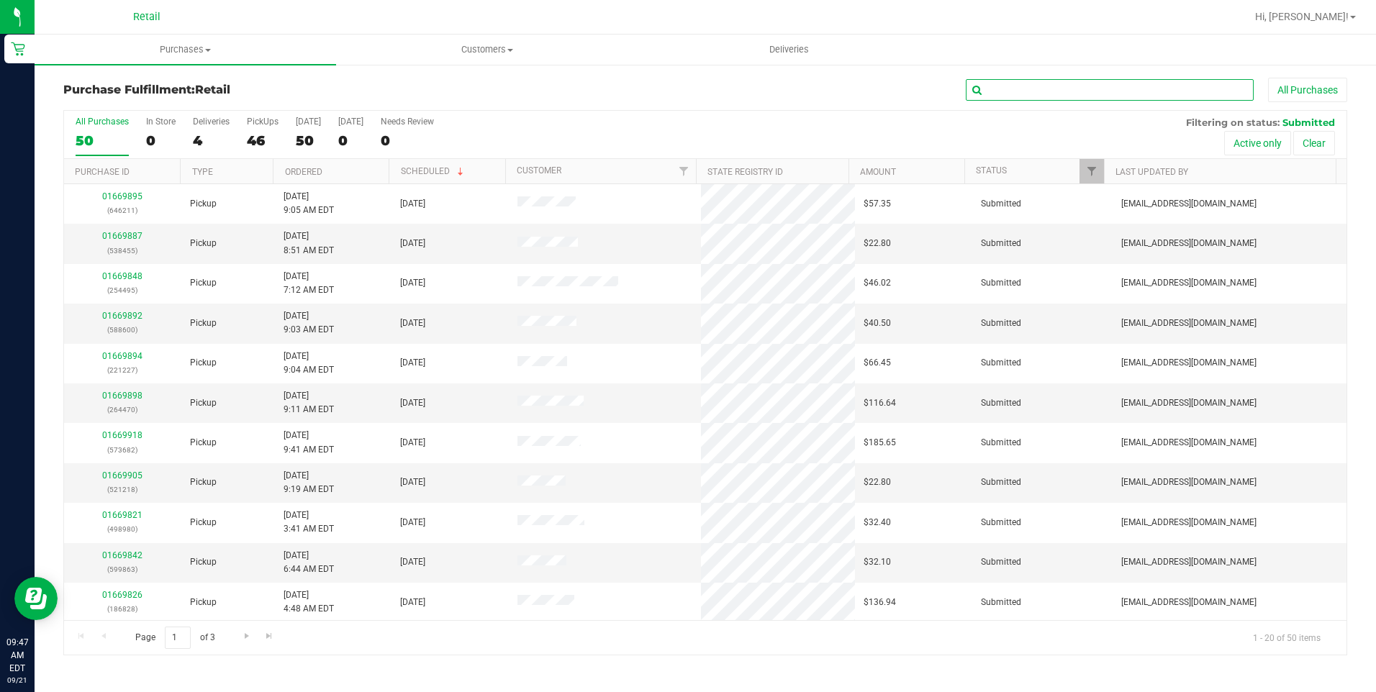
click at [1148, 92] on input "text" at bounding box center [1110, 90] width 288 height 22
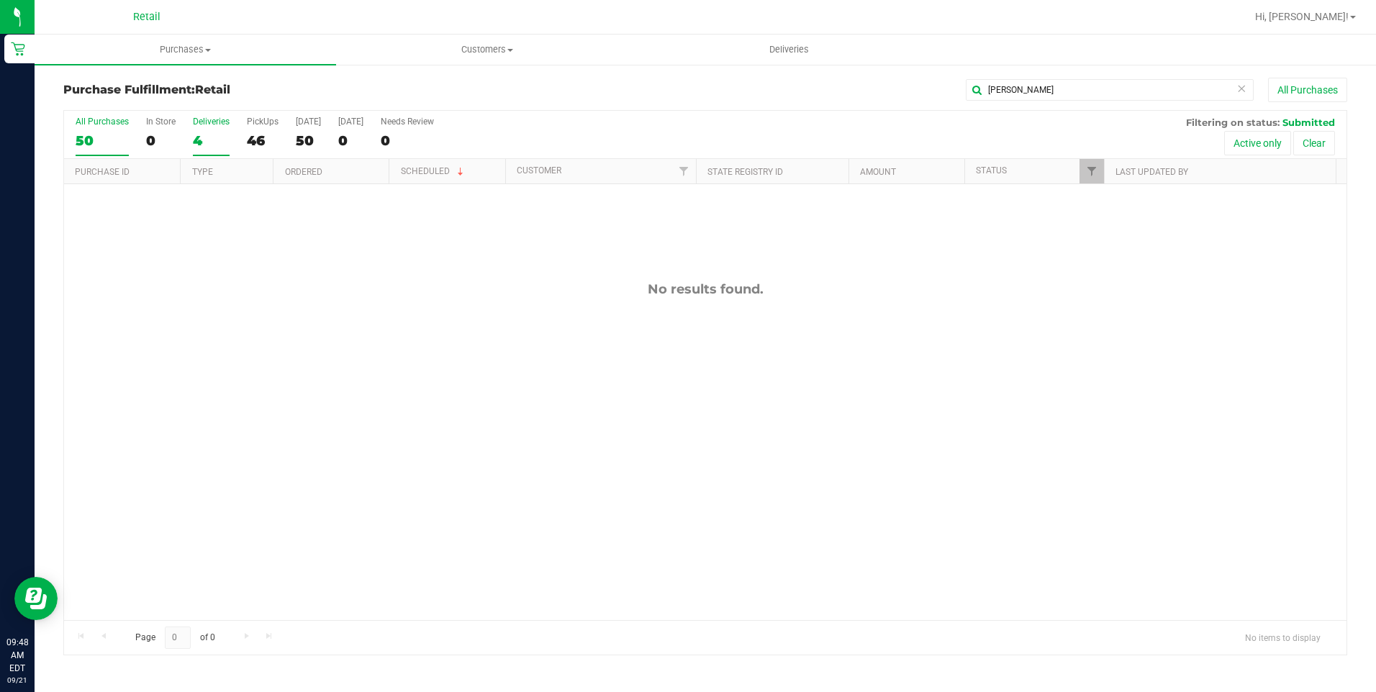
click at [204, 122] on div "Deliveries" at bounding box center [211, 122] width 37 height 10
click at [0, 0] on input "Deliveries 4" at bounding box center [0, 0] width 0 height 0
click at [204, 122] on div "Deliveries" at bounding box center [211, 122] width 37 height 10
click at [0, 0] on input "Deliveries 4" at bounding box center [0, 0] width 0 height 0
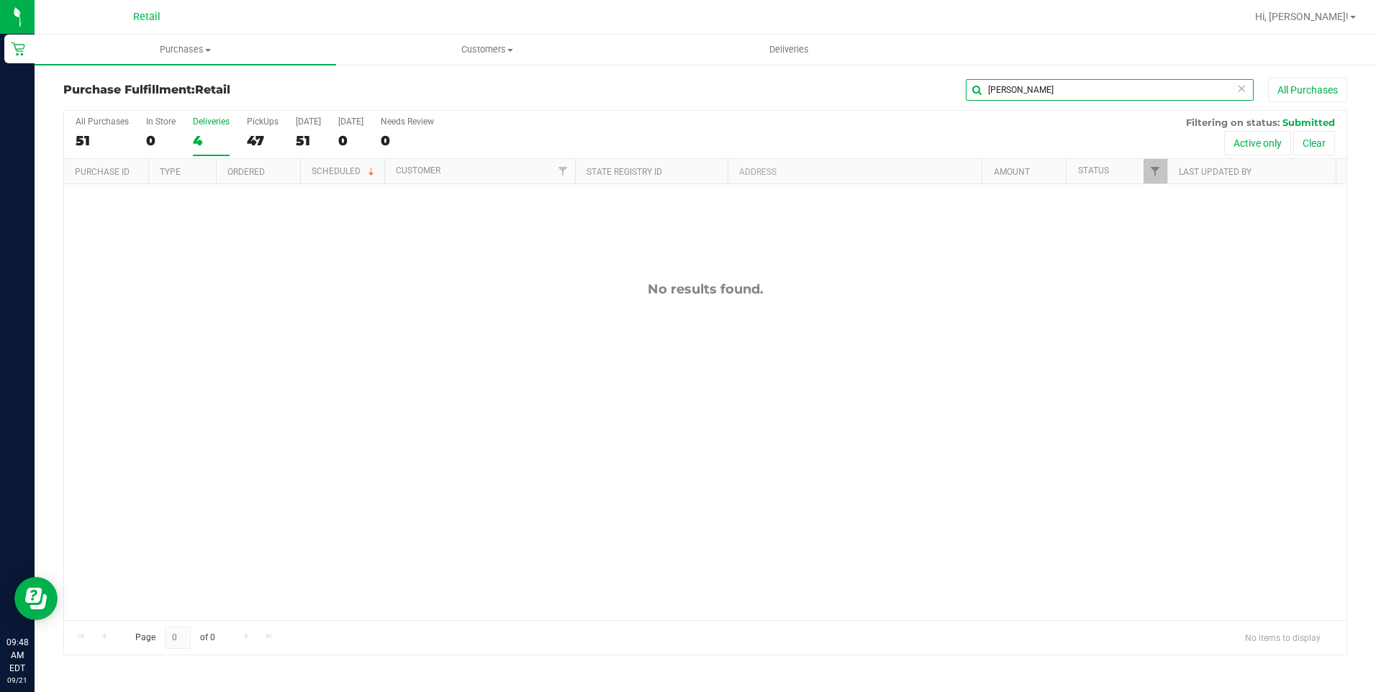
click at [1032, 91] on input "shane" at bounding box center [1110, 90] width 288 height 22
type input "s"
click at [203, 121] on div "All Purchases 51 In Store 0 Deliveries 4 PickUps 47 Today 51 Tomorrow 0 Needs R…" at bounding box center [705, 383] width 1284 height 546
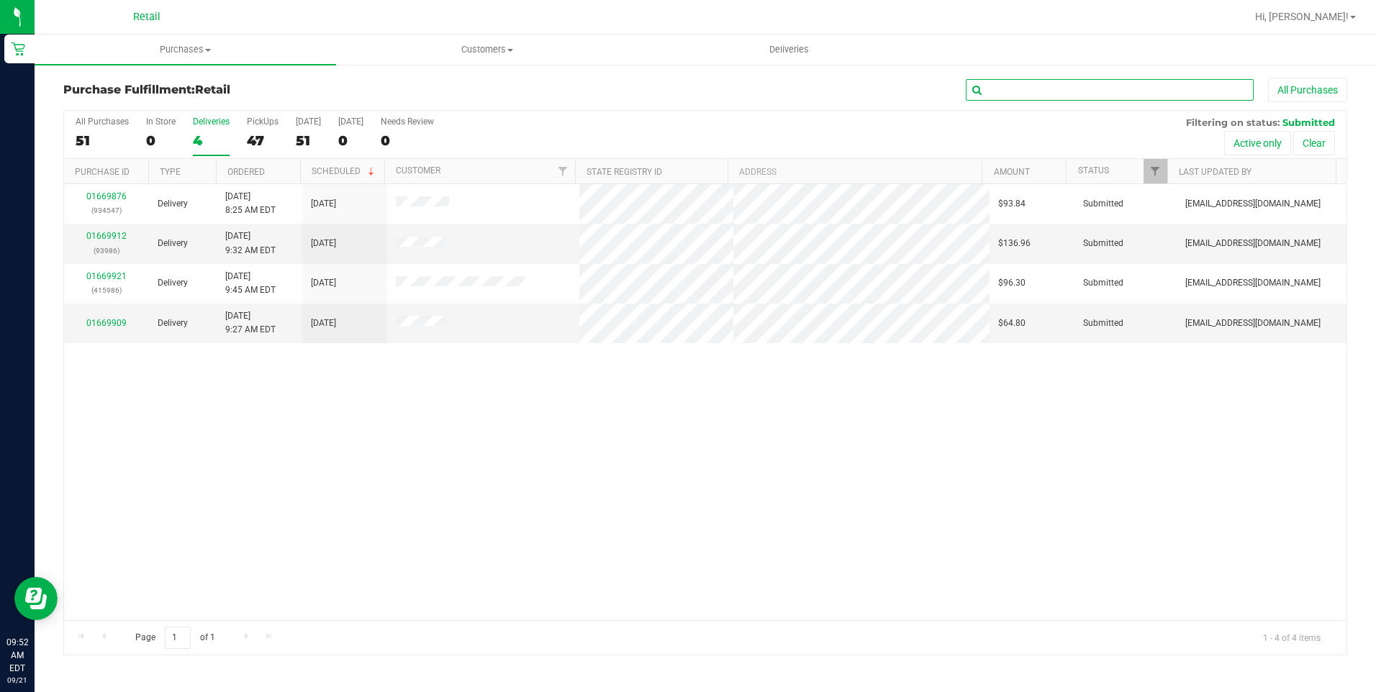
click at [1136, 86] on input "text" at bounding box center [1110, 90] width 288 height 22
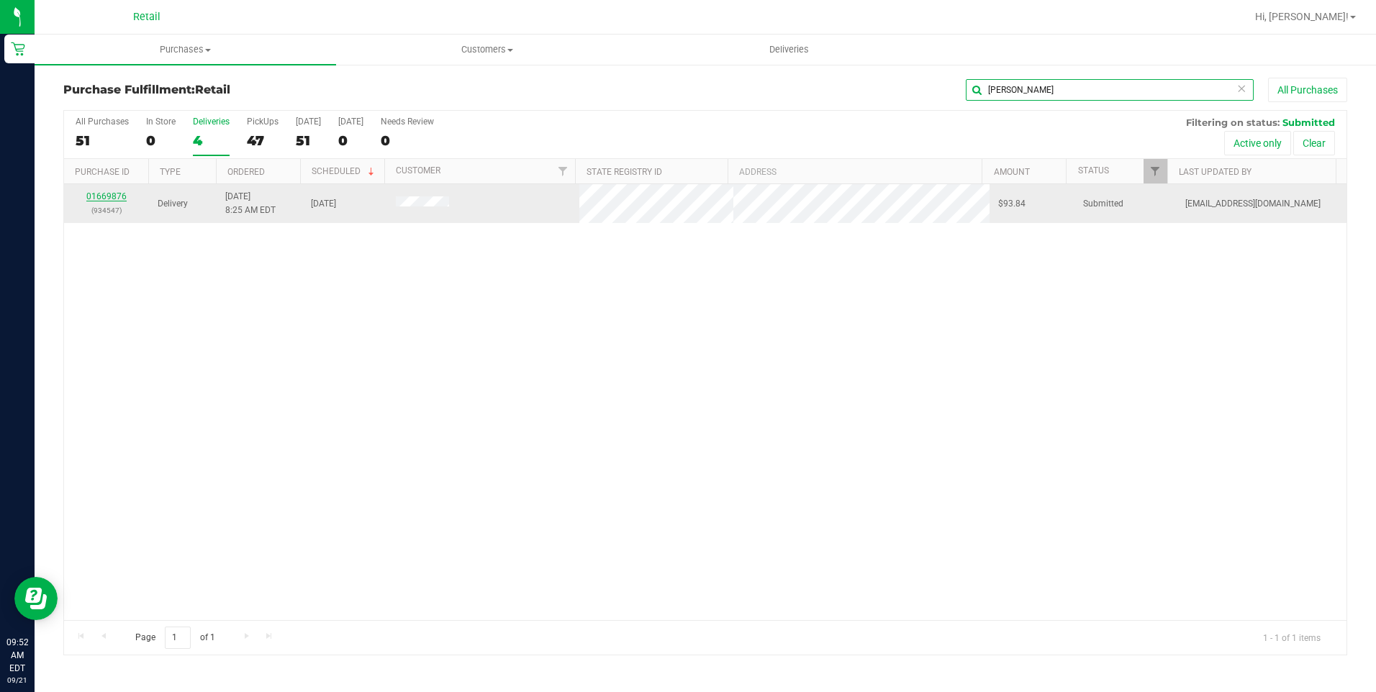
type input "frank"
click at [113, 194] on link "01669876" at bounding box center [106, 196] width 40 height 10
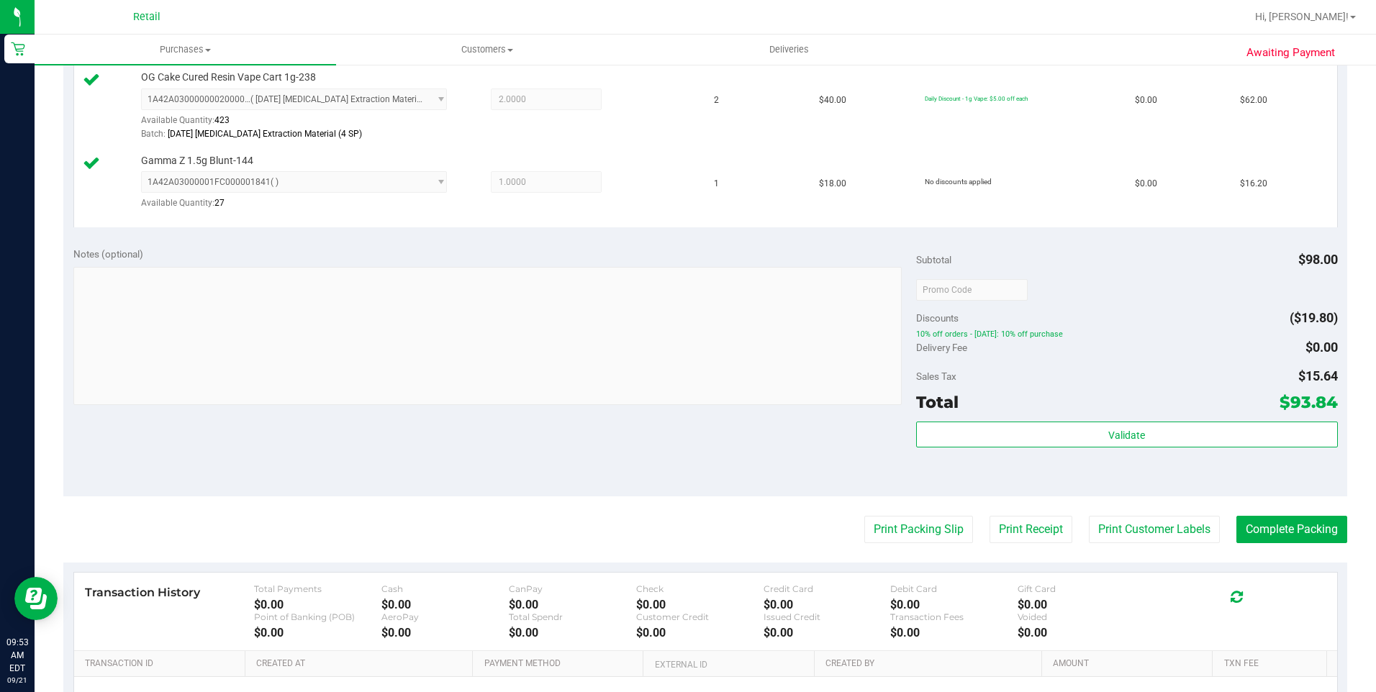
scroll to position [432, 0]
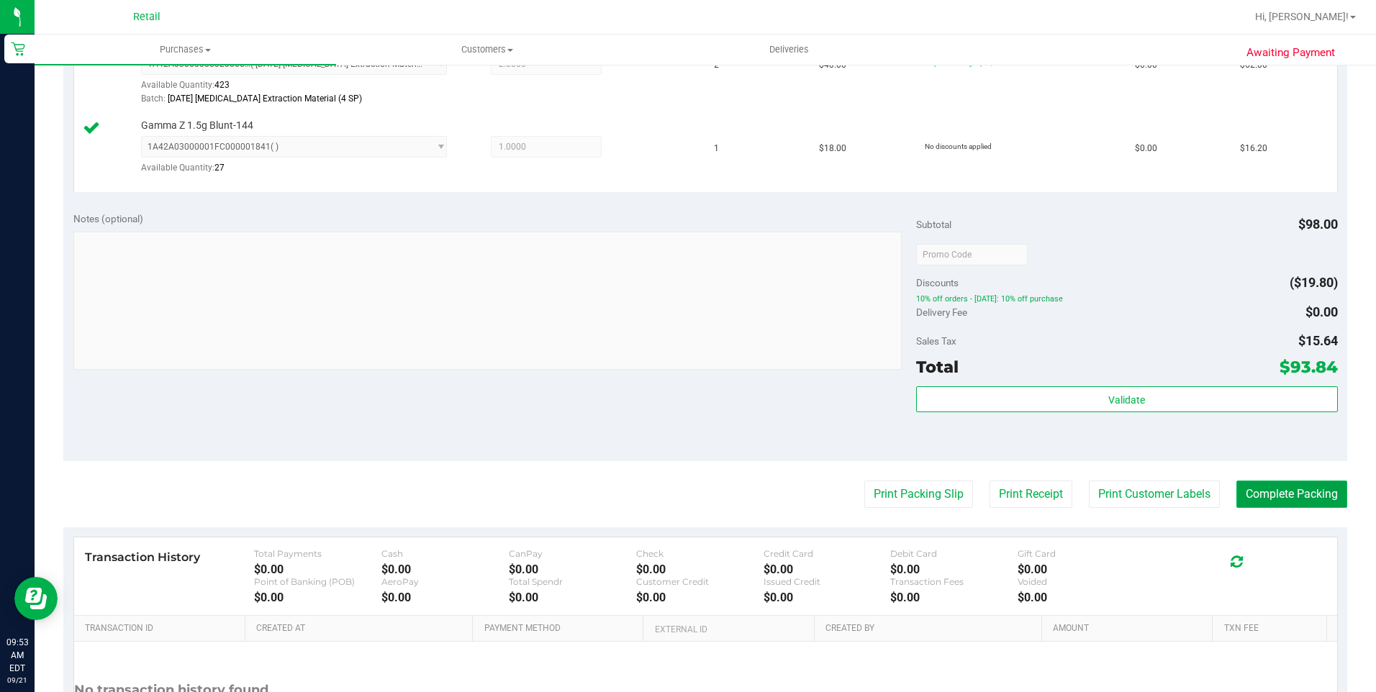
drag, startPoint x: 1301, startPoint y: 497, endPoint x: 1312, endPoint y: 494, distance: 11.2
click at [1304, 497] on button "Complete Packing" at bounding box center [1292, 494] width 111 height 27
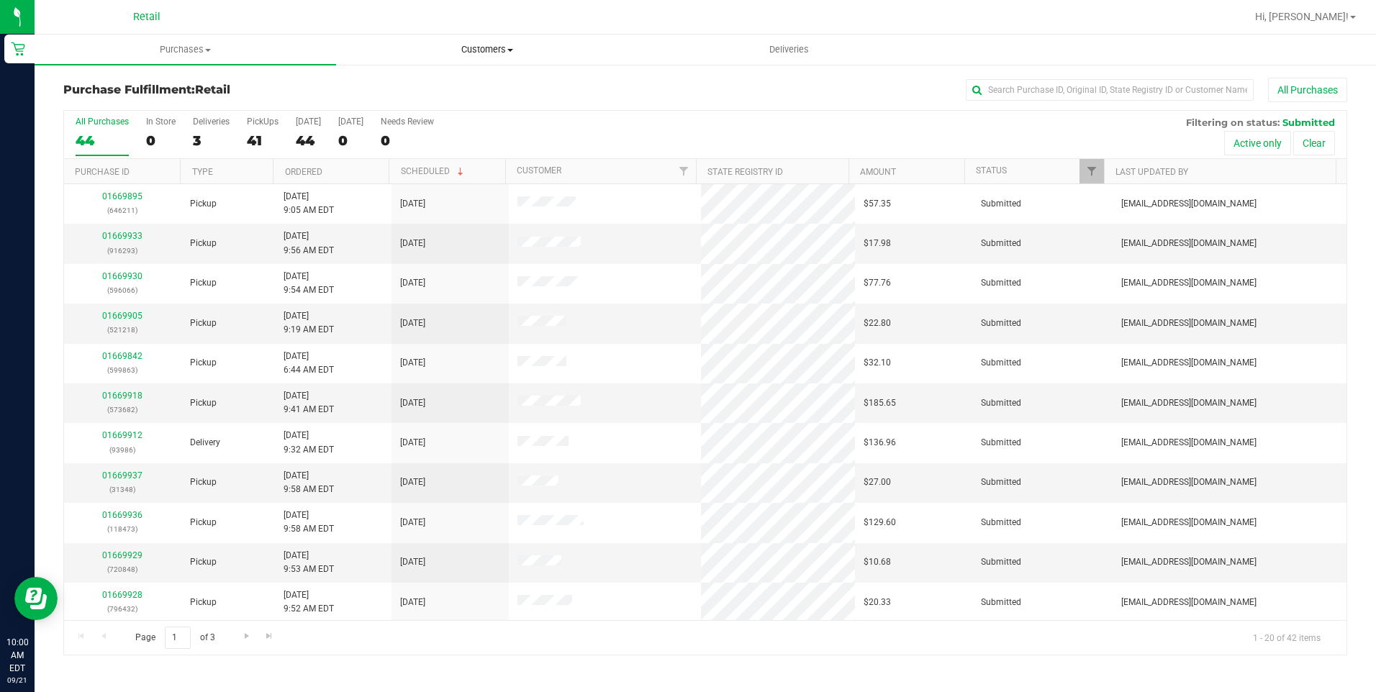
click at [482, 55] on span "Customers" at bounding box center [487, 49] width 300 height 13
click at [407, 82] on span "All customers" at bounding box center [388, 87] width 104 height 12
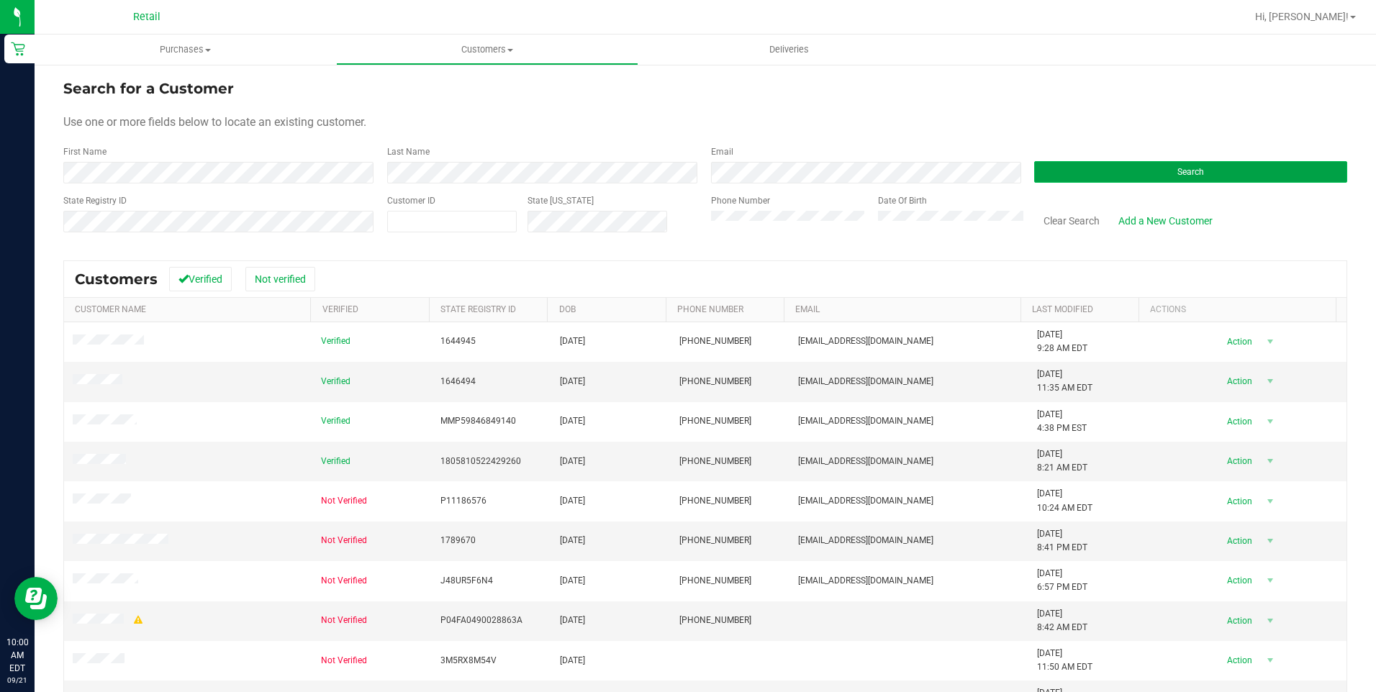
click at [1175, 182] on button "Search" at bounding box center [1190, 172] width 313 height 22
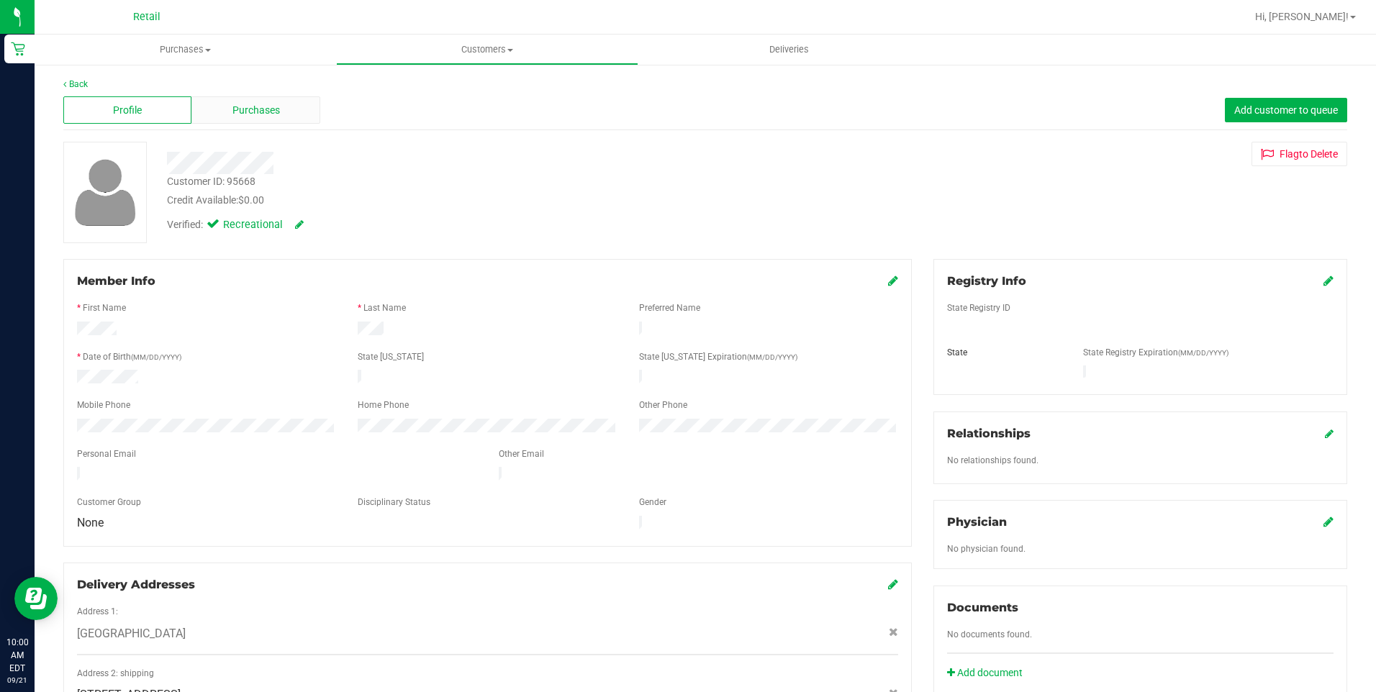
click at [253, 106] on span "Purchases" at bounding box center [257, 110] width 48 height 15
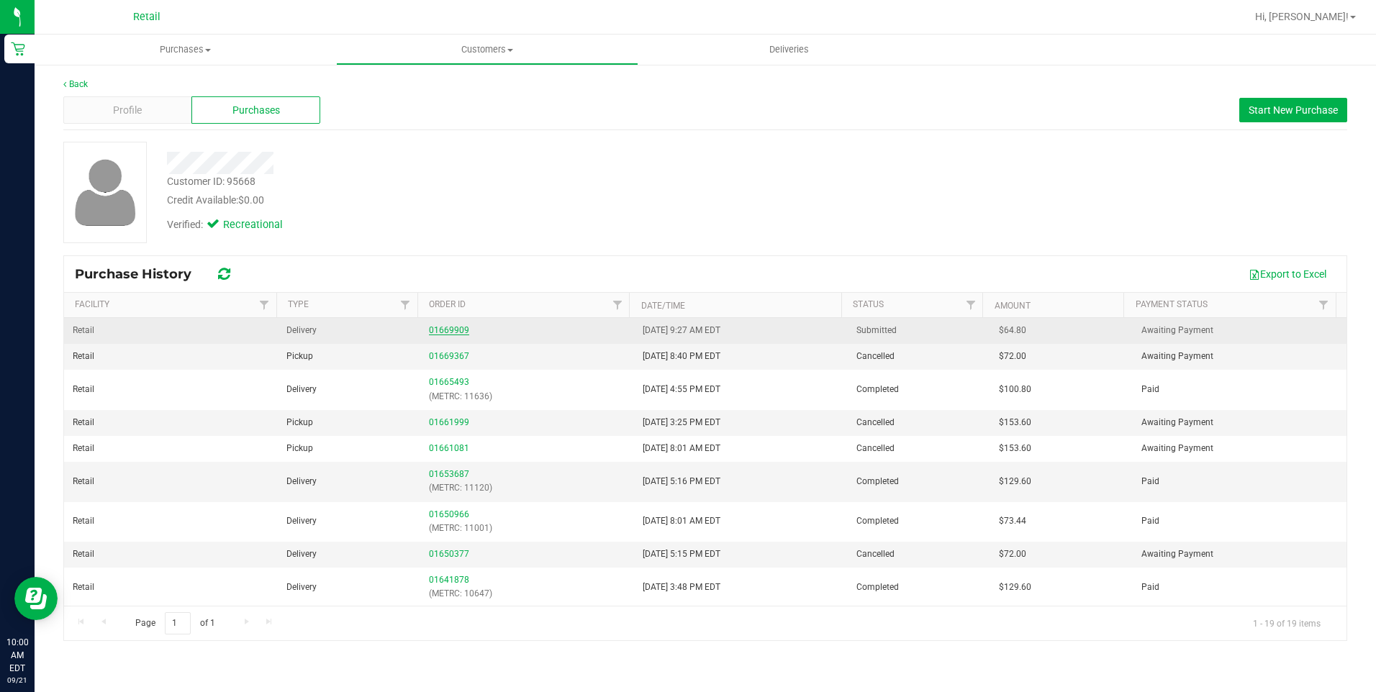
click at [447, 331] on link "01669909" at bounding box center [449, 330] width 40 height 10
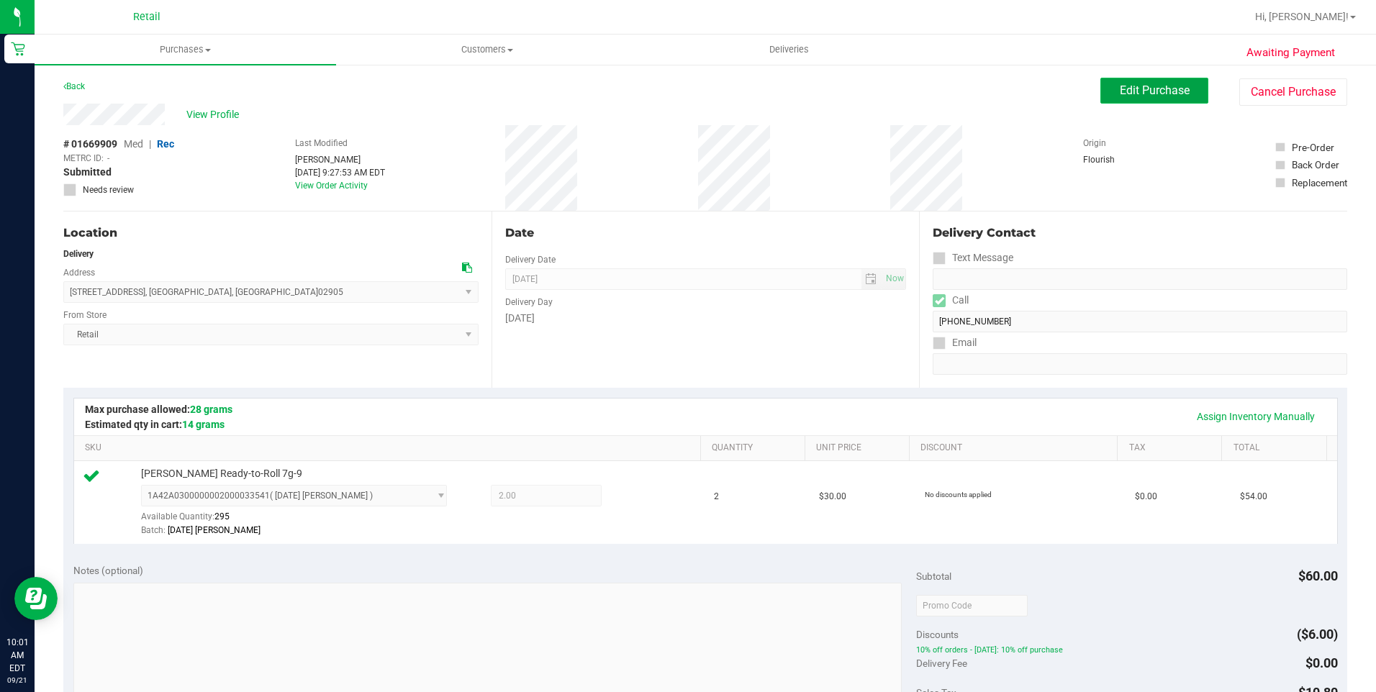
click at [1147, 86] on span "Edit Purchase" at bounding box center [1155, 91] width 70 height 14
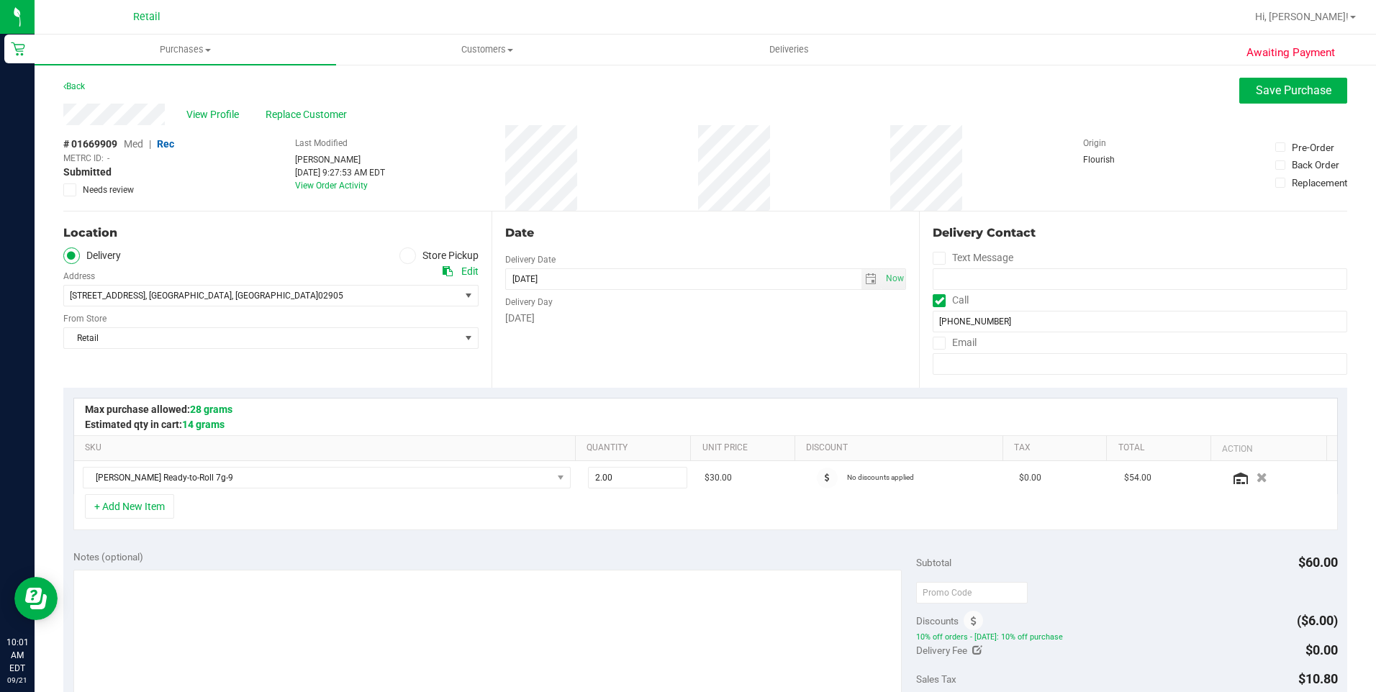
click at [405, 256] on icon at bounding box center [407, 256] width 9 height 0
click at [0, 0] on input "Store Pickup" at bounding box center [0, 0] width 0 height 0
click at [1256, 86] on span "Save Purchase" at bounding box center [1294, 91] width 76 height 14
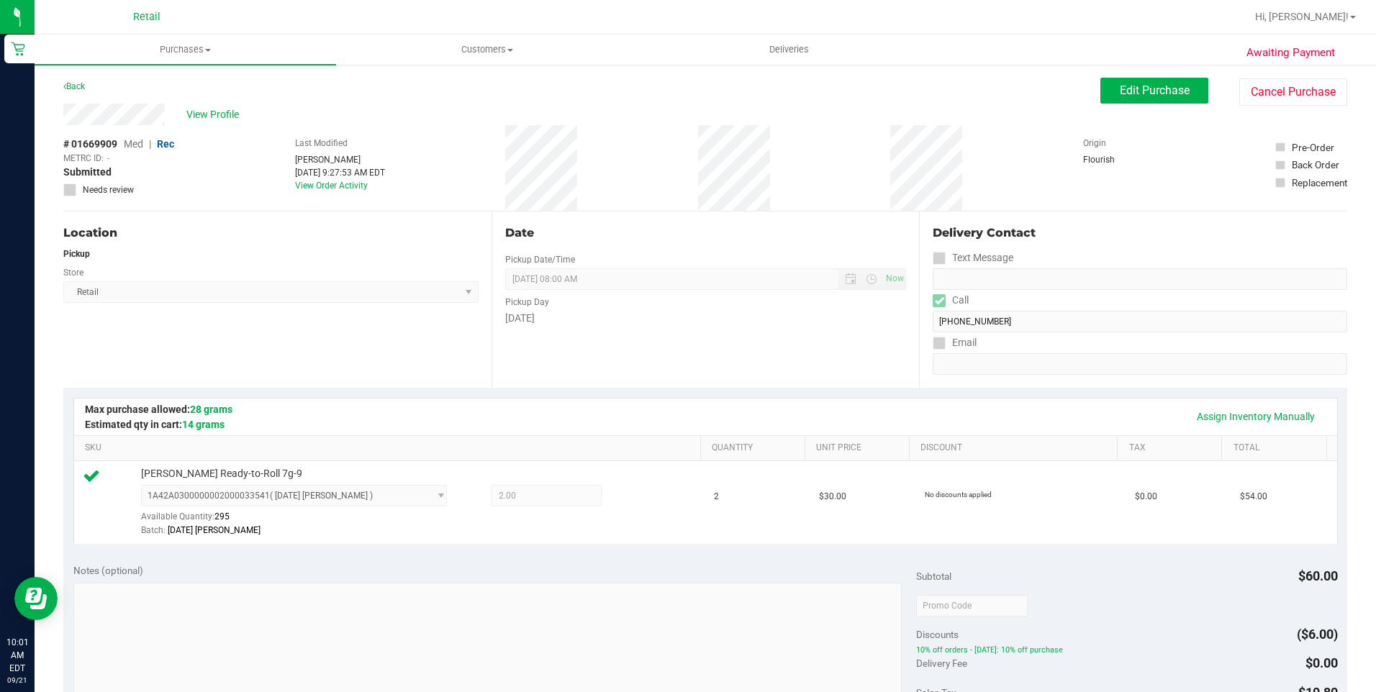
scroll to position [484, 0]
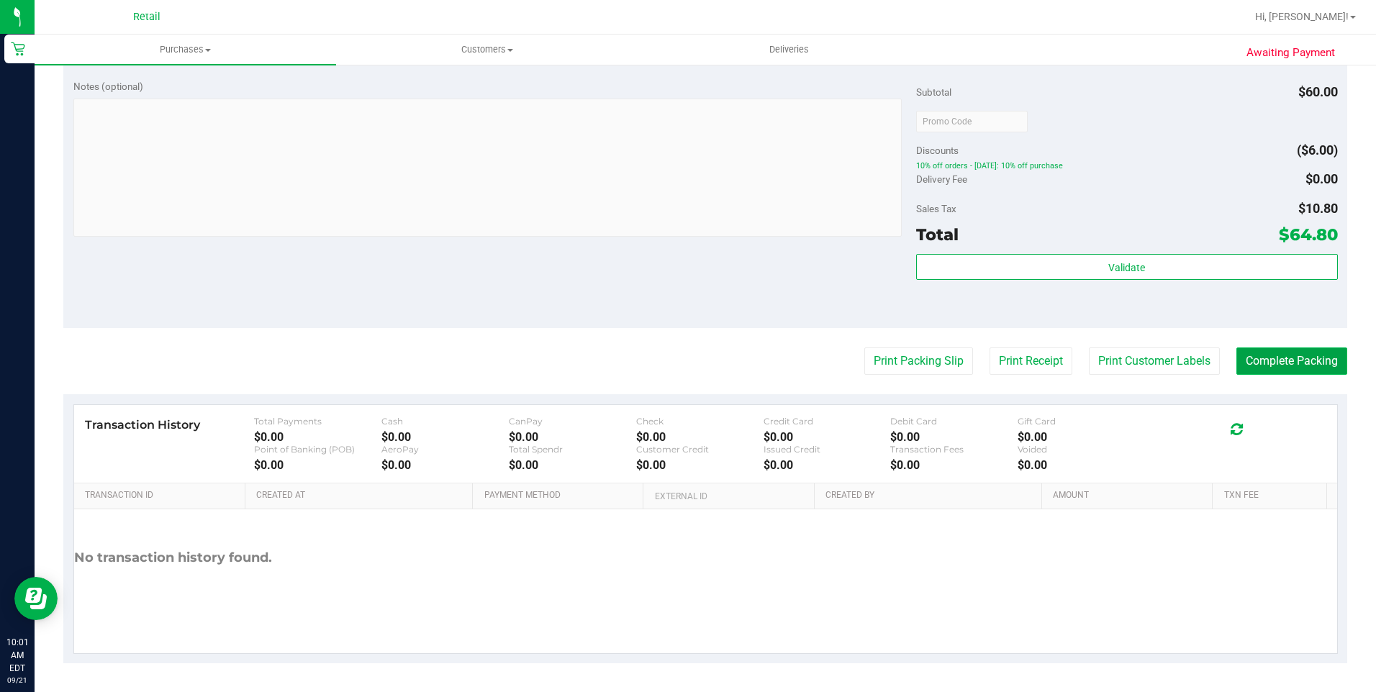
click at [1268, 363] on button "Complete Packing" at bounding box center [1292, 361] width 111 height 27
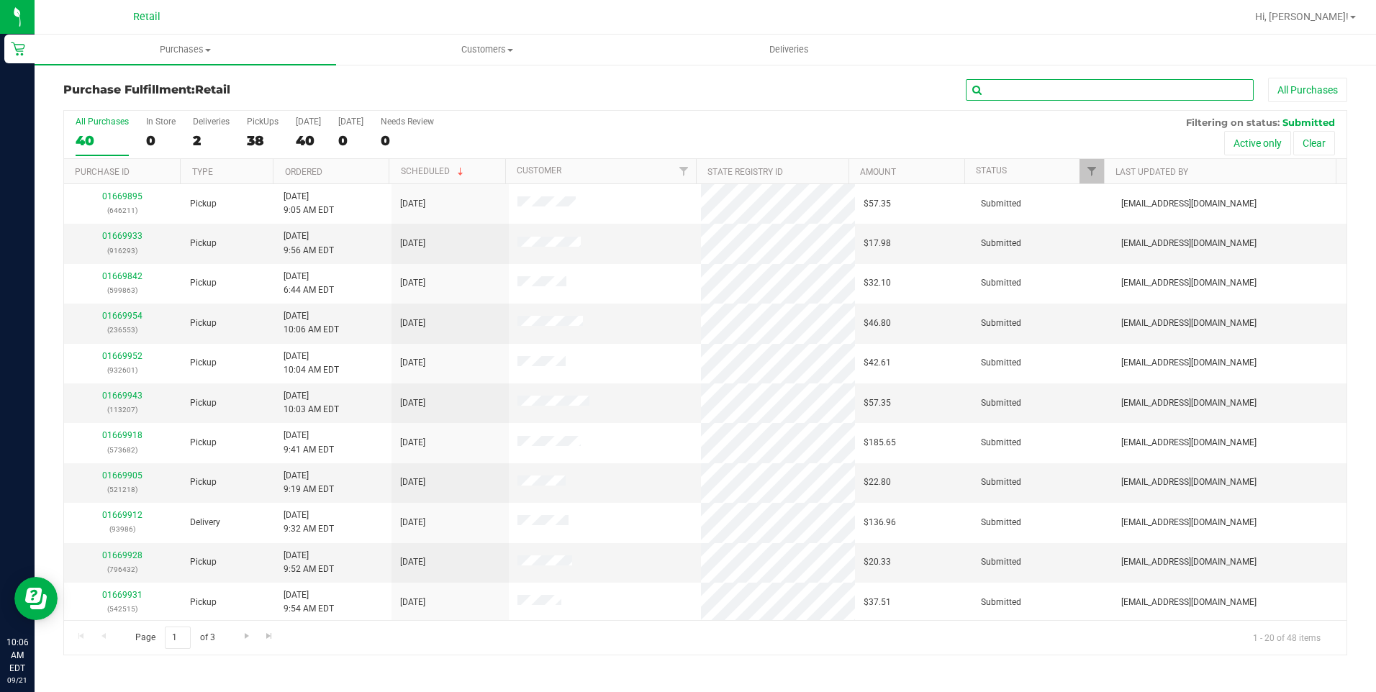
click at [1040, 89] on input "text" at bounding box center [1110, 90] width 288 height 22
click at [1002, 96] on input "text" at bounding box center [1110, 90] width 288 height 22
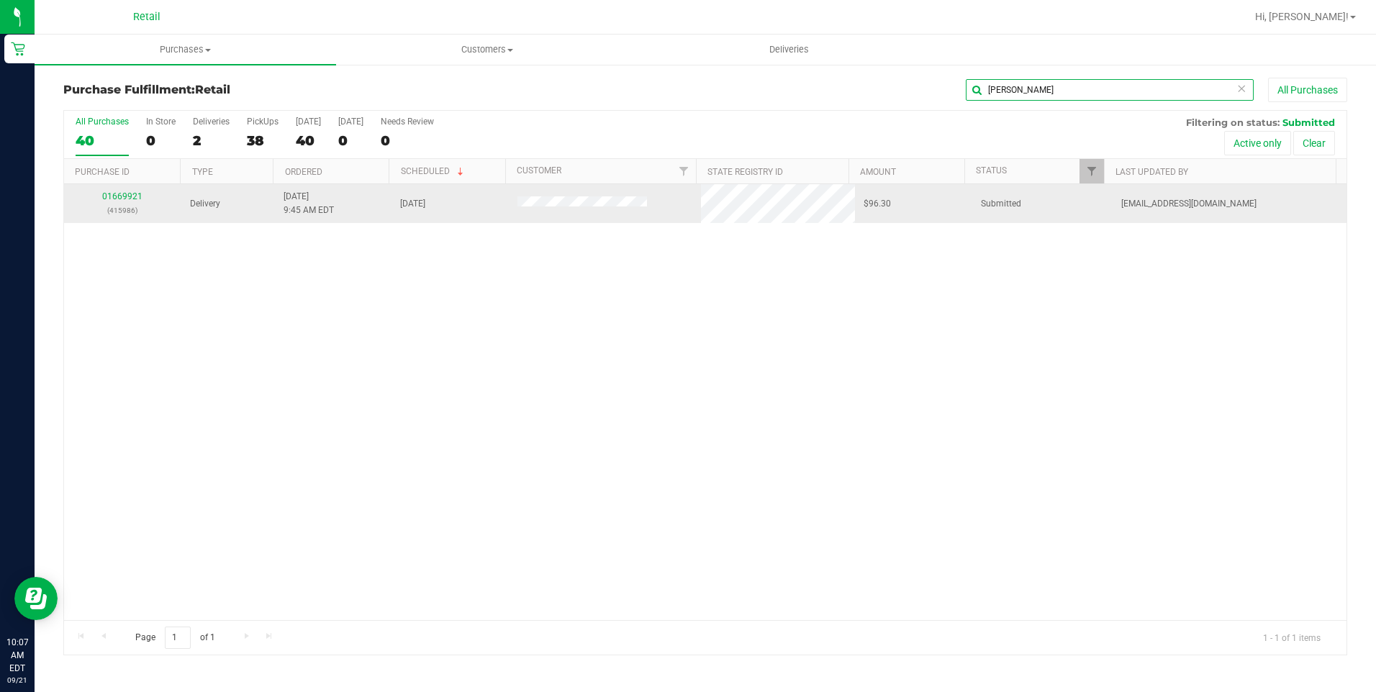
type input "gary Brown"
click at [130, 202] on div "01669921 (415986)" at bounding box center [123, 203] width 100 height 27
click at [130, 199] on link "01669921" at bounding box center [122, 196] width 40 height 10
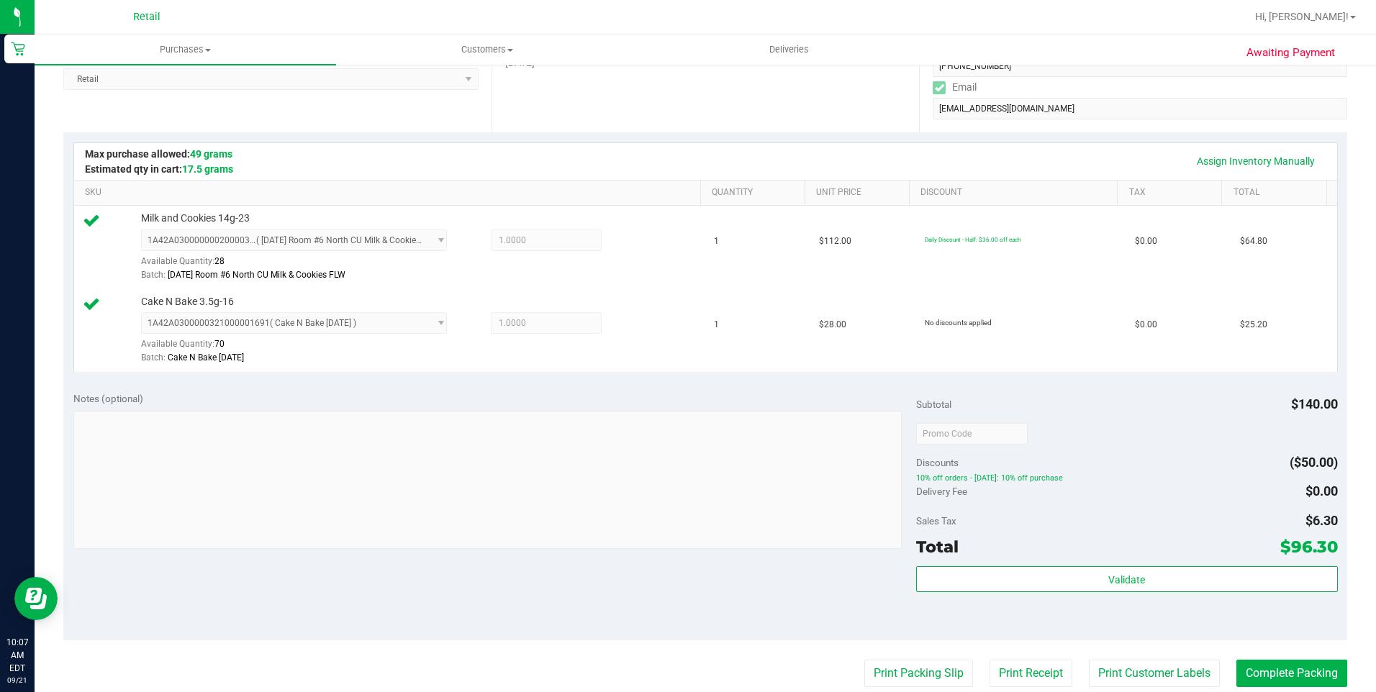
scroll to position [432, 0]
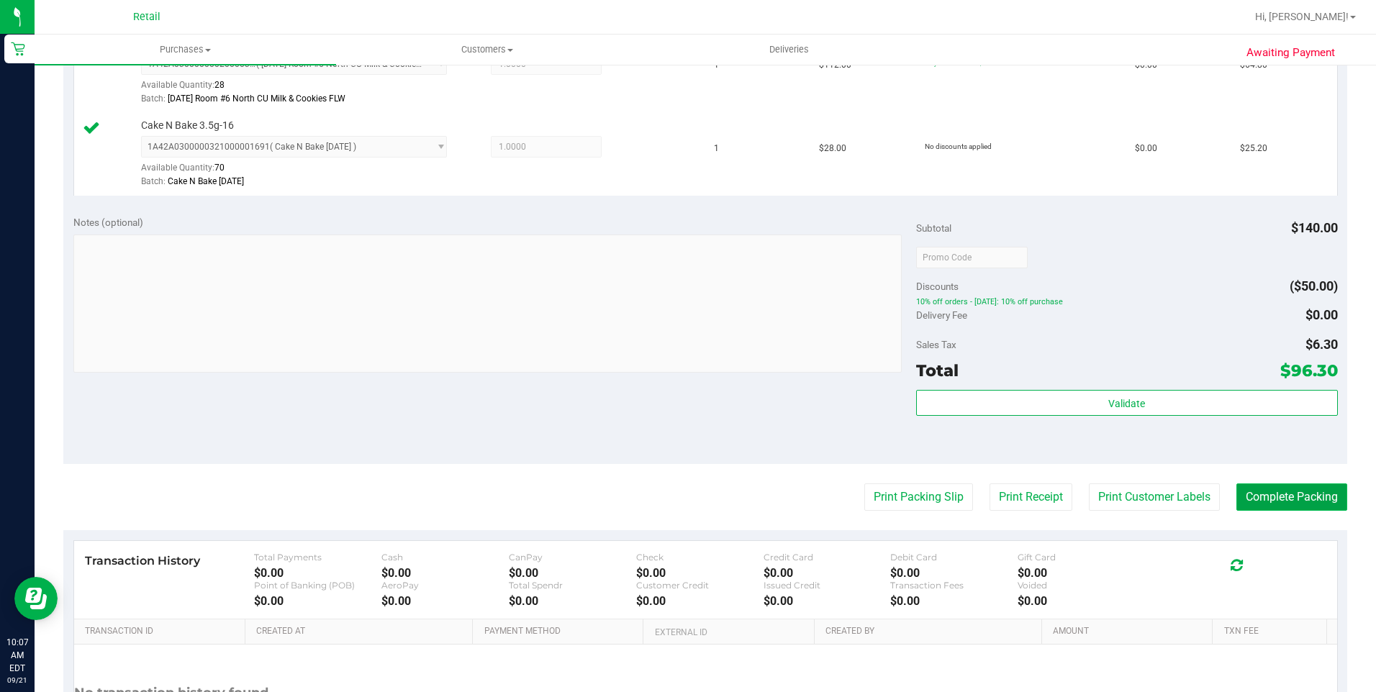
click at [1278, 490] on button "Complete Packing" at bounding box center [1292, 497] width 111 height 27
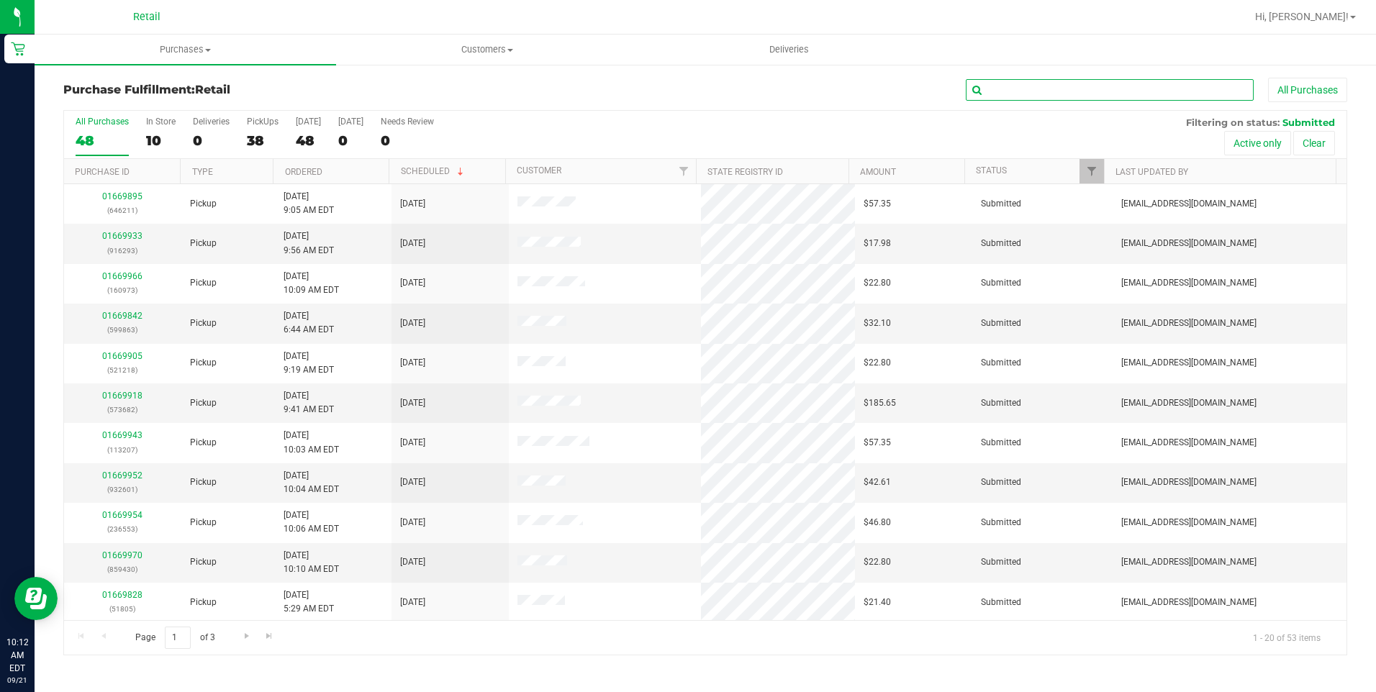
click at [1028, 90] on input "text" at bounding box center [1110, 90] width 288 height 22
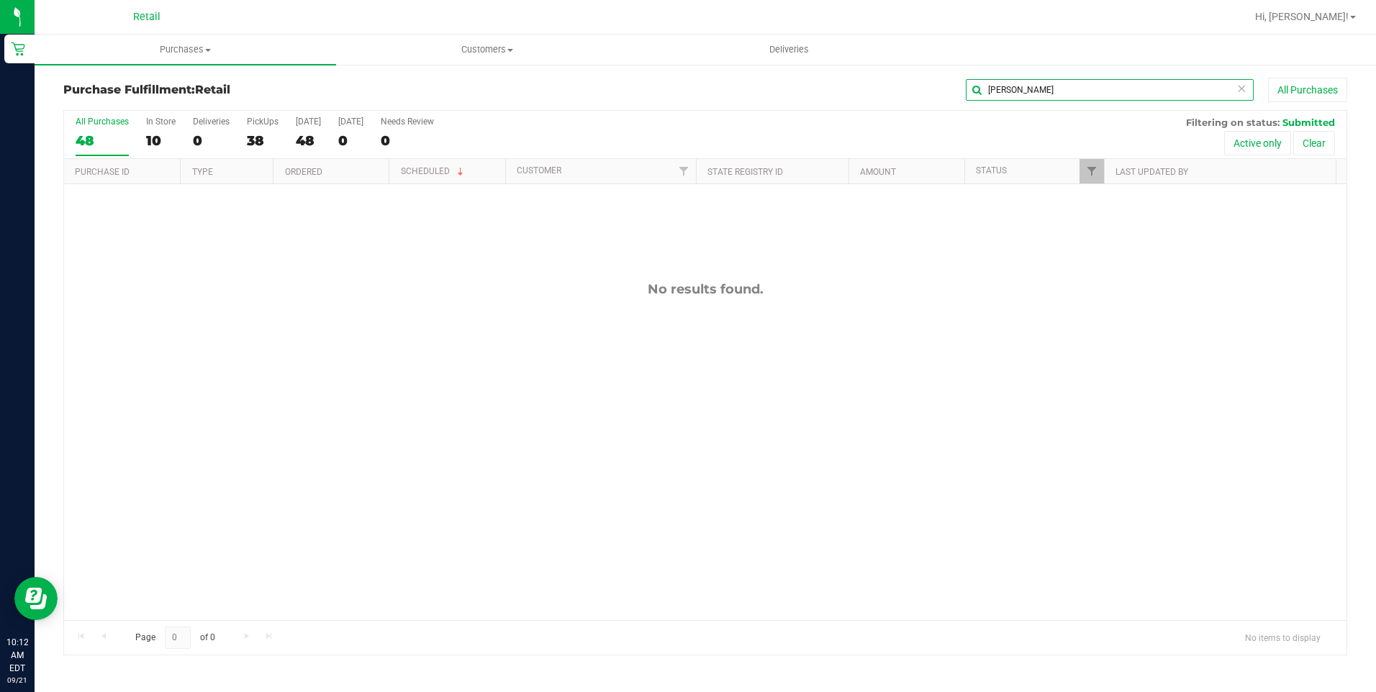
type input "joan"
click at [77, 135] on div "48" at bounding box center [102, 140] width 53 height 17
click at [0, 0] on input "All Purchases 48" at bounding box center [0, 0] width 0 height 0
click at [117, 118] on div "All Purchases" at bounding box center [102, 122] width 53 height 10
click at [0, 0] on input "All Purchases 48" at bounding box center [0, 0] width 0 height 0
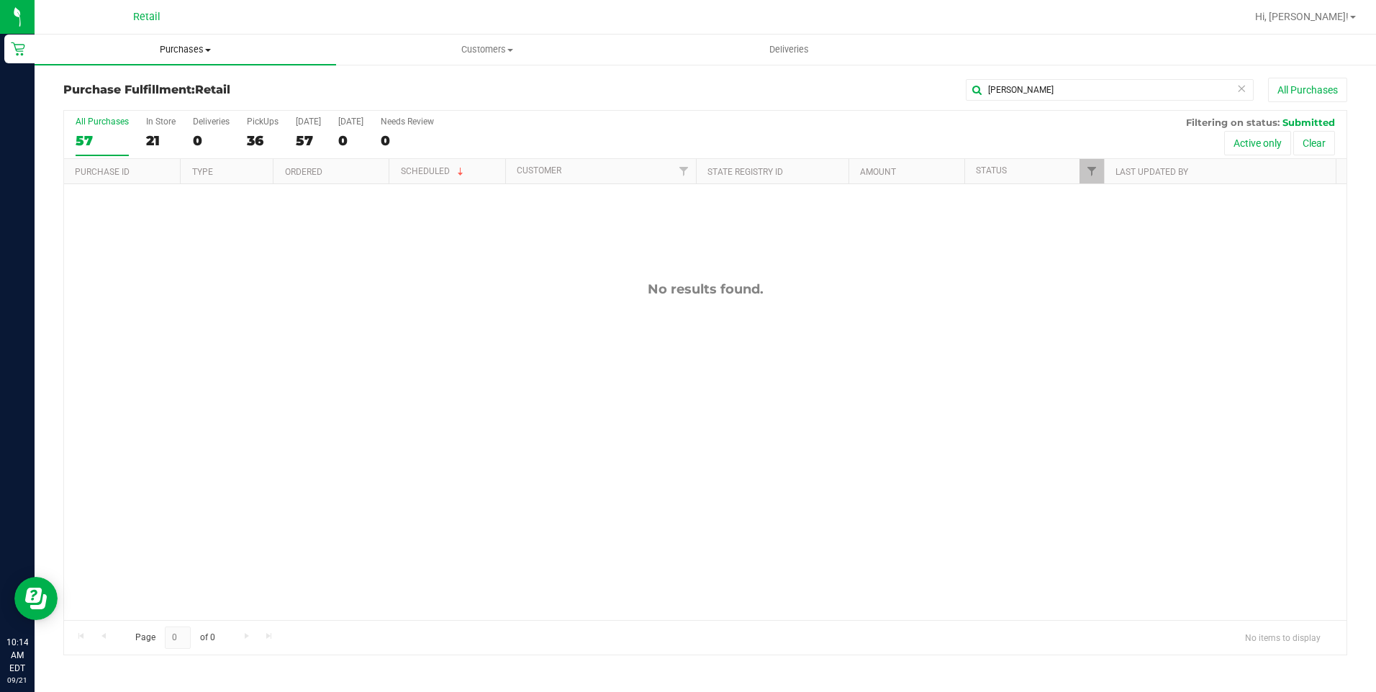
click at [190, 49] on span "Purchases" at bounding box center [186, 49] width 302 height 13
click at [153, 101] on li "Fulfillment" at bounding box center [186, 104] width 302 height 17
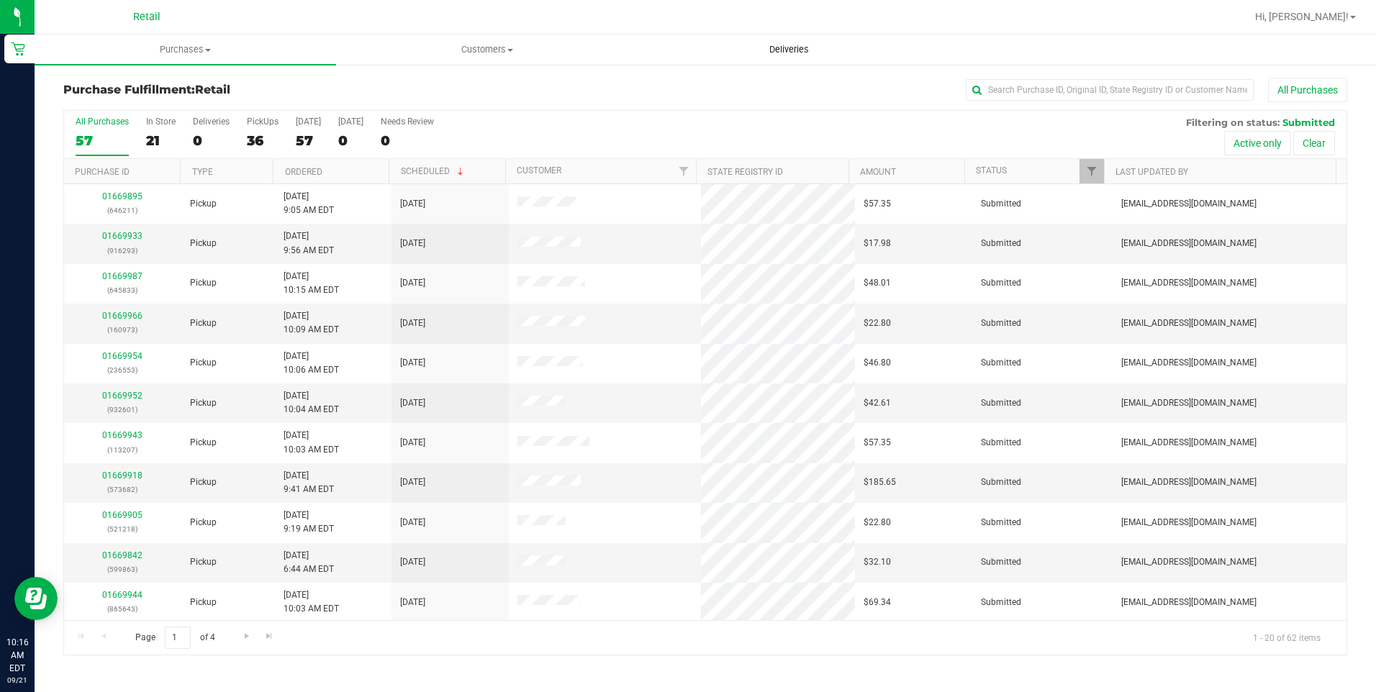
click at [785, 48] on span "Deliveries" at bounding box center [789, 49] width 78 height 13
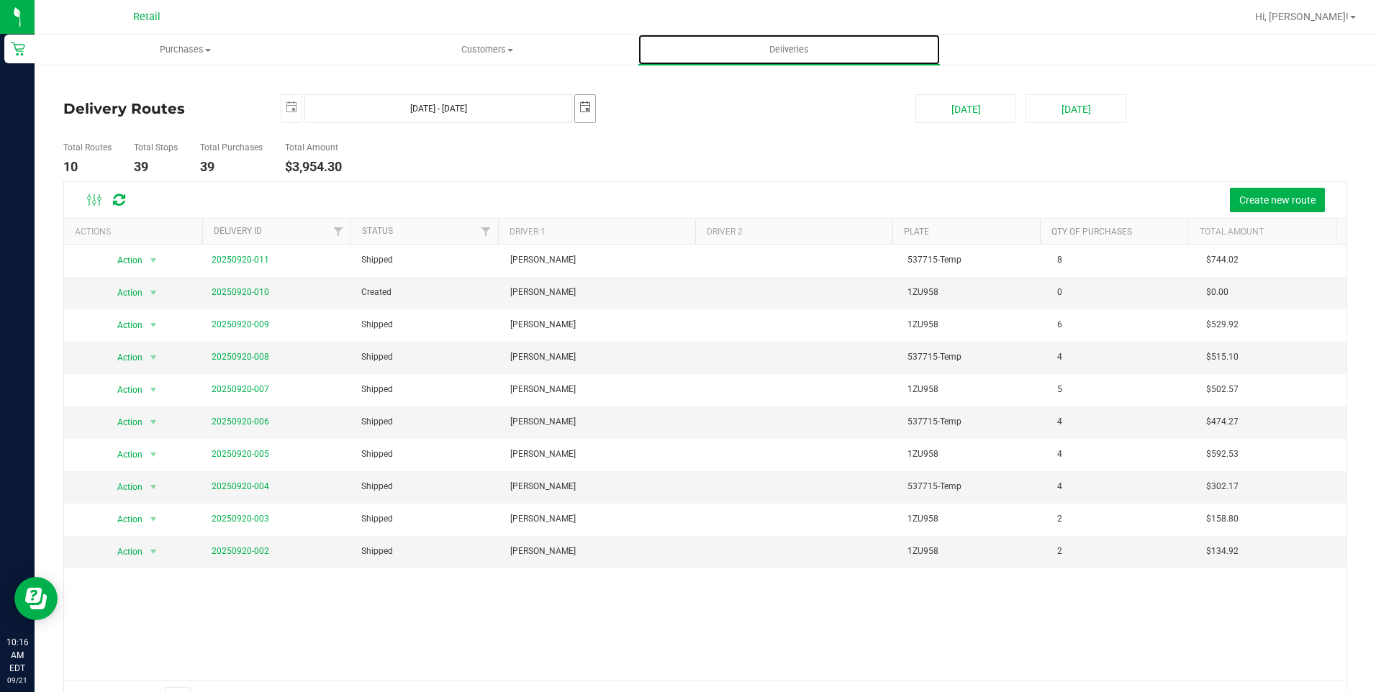
click at [590, 113] on span "select" at bounding box center [585, 107] width 20 height 25
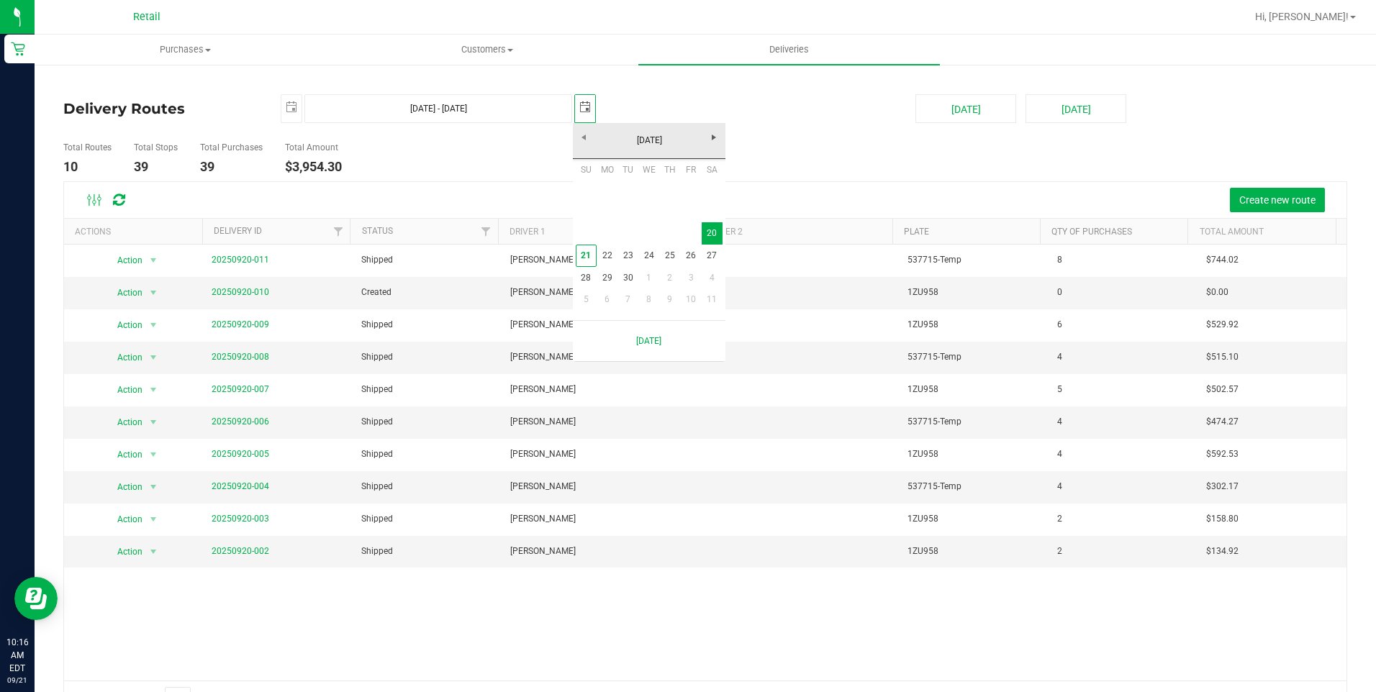
scroll to position [0, 36]
click at [591, 261] on link "21" at bounding box center [586, 256] width 21 height 22
type input "Sep 20, 2025 - Sep 21, 2025"
type input "[DATE]"
click at [579, 109] on span "select" at bounding box center [585, 107] width 12 height 12
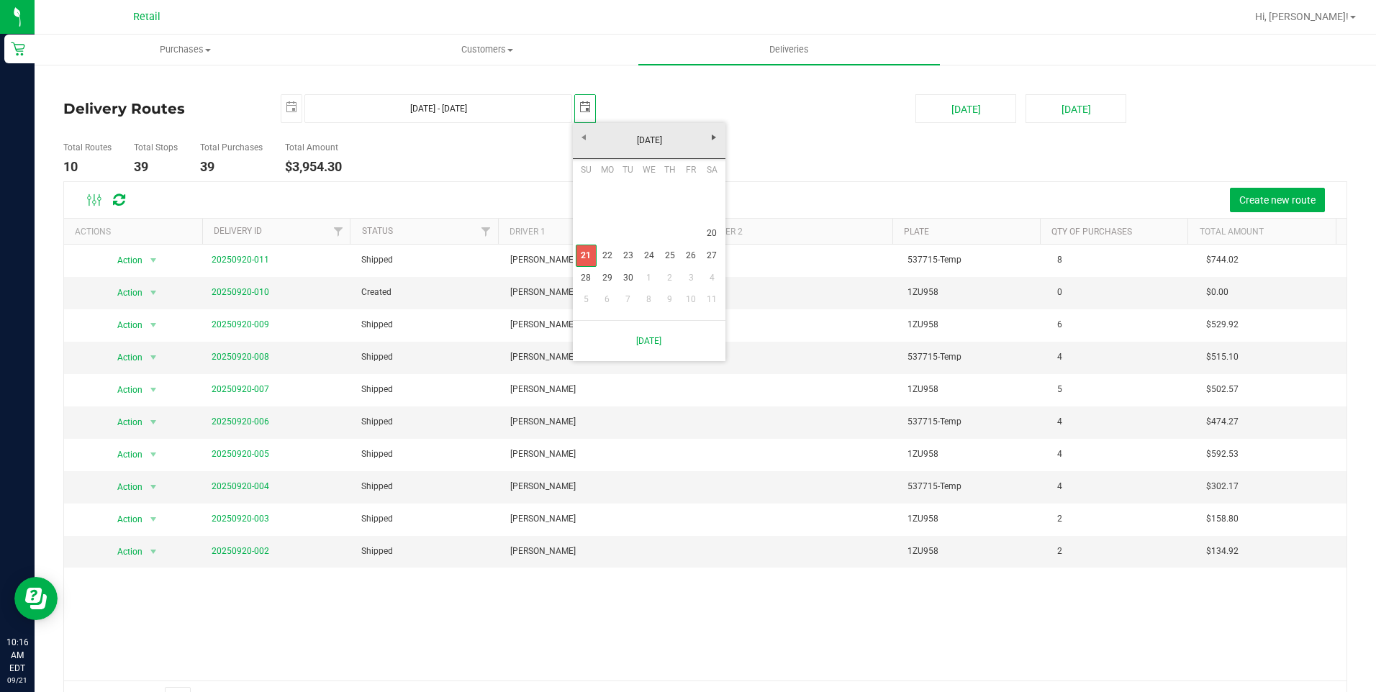
click at [581, 248] on link "21" at bounding box center [586, 256] width 21 height 22
click at [1253, 194] on span "Create new route" at bounding box center [1278, 200] width 76 height 12
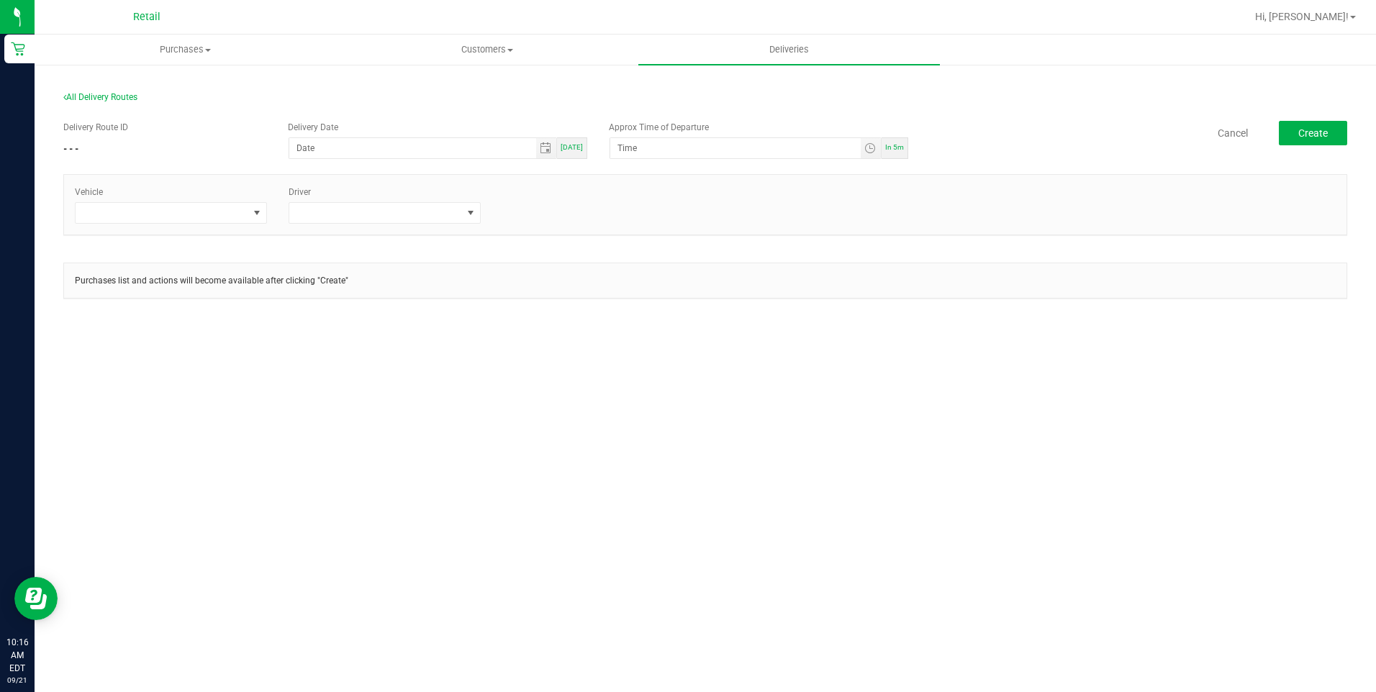
click at [574, 148] on span "[DATE]" at bounding box center [572, 147] width 22 height 8
type input "[DATE]"
click at [226, 210] on span at bounding box center [162, 213] width 173 height 20
click at [117, 317] on li "Tesla-Silver" at bounding box center [171, 324] width 191 height 24
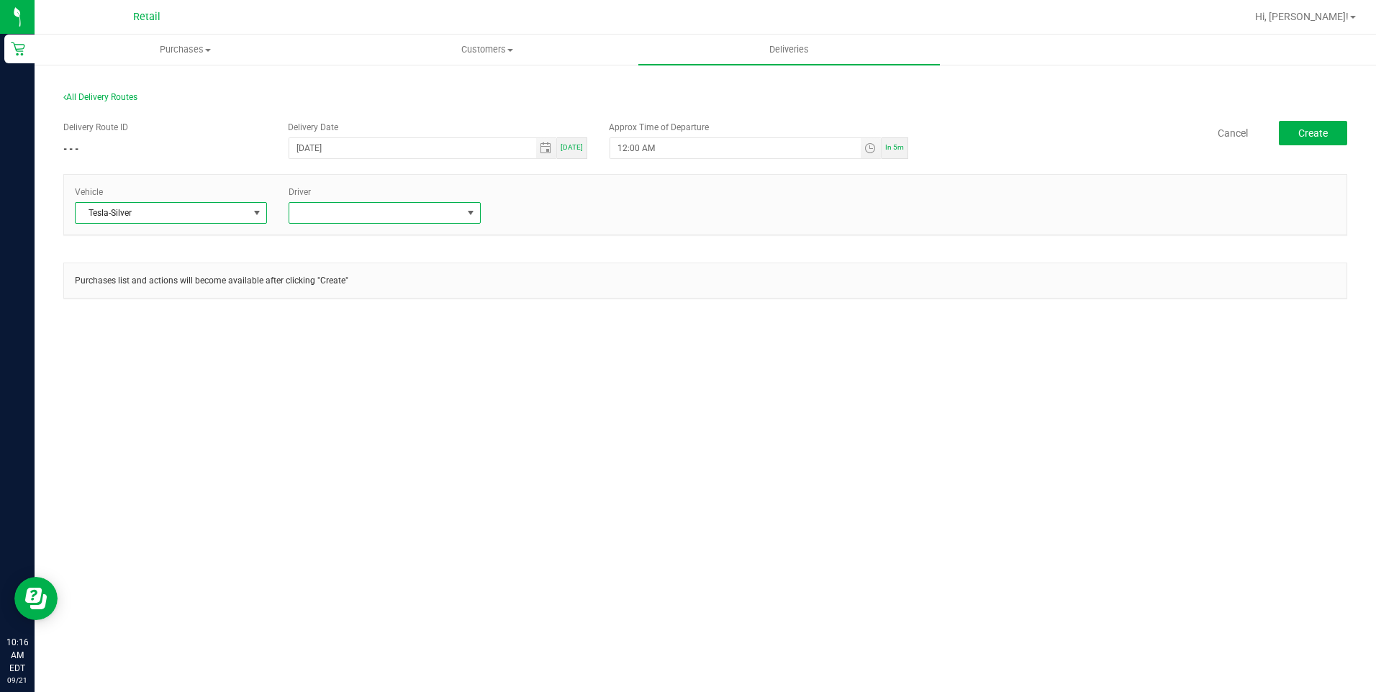
click at [466, 209] on span at bounding box center [471, 213] width 12 height 12
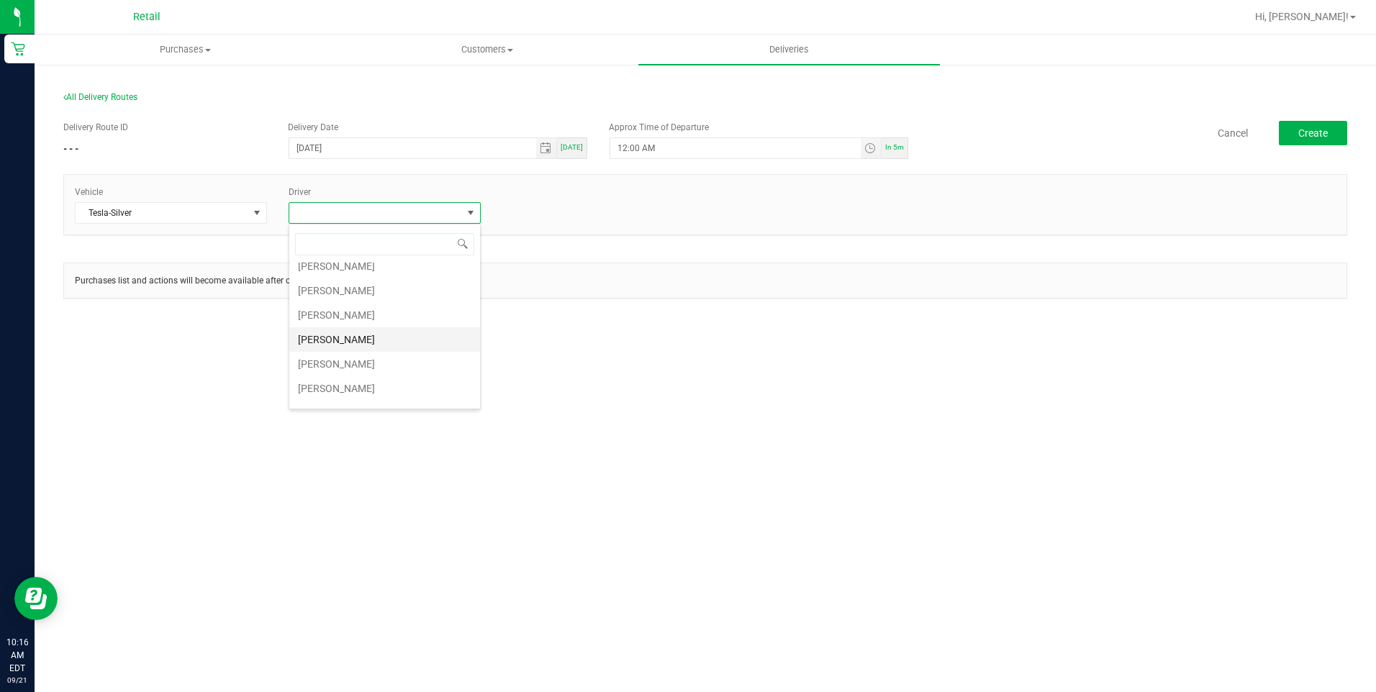
scroll to position [72, 0]
click at [326, 331] on li "[PERSON_NAME]" at bounding box center [384, 325] width 191 height 24
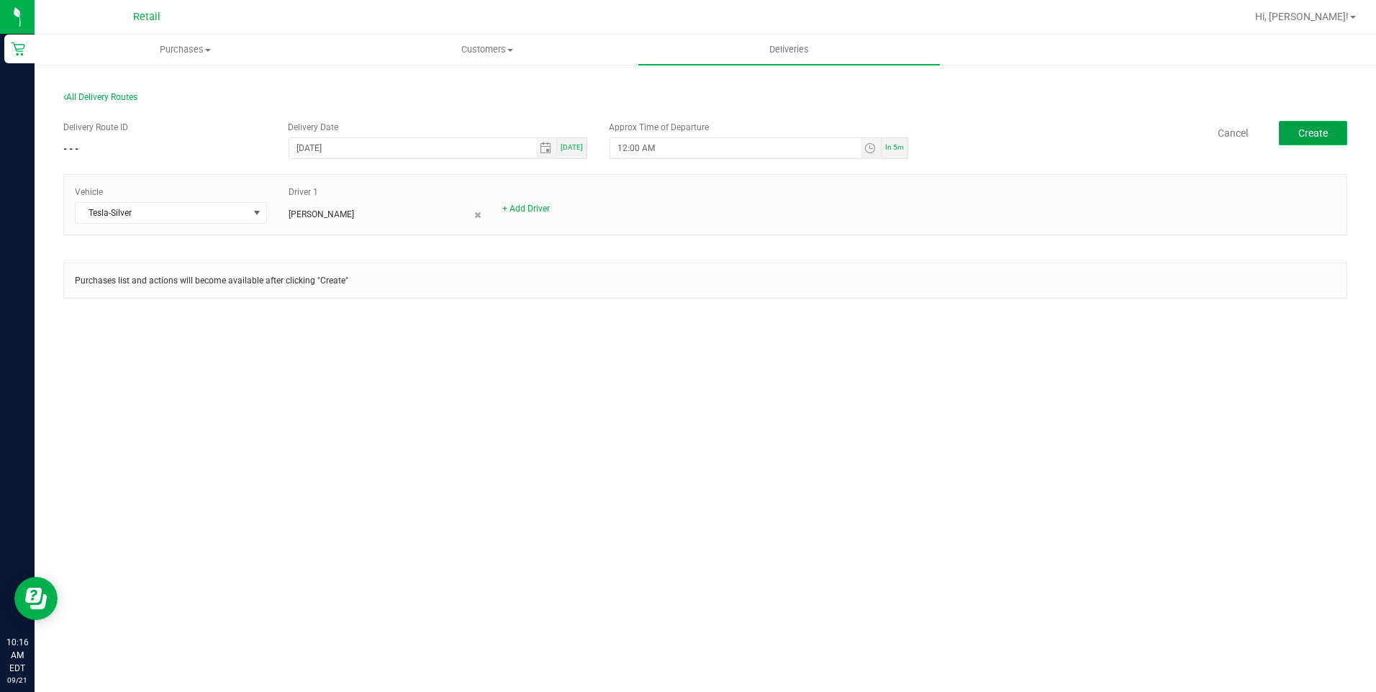
click at [1330, 140] on button "Create" at bounding box center [1313, 133] width 68 height 24
click at [867, 154] on span "Toggle time list" at bounding box center [871, 148] width 21 height 20
click at [634, 344] on span "10" at bounding box center [639, 348] width 10 height 10
click at [683, 350] on span "30" at bounding box center [685, 348] width 10 height 10
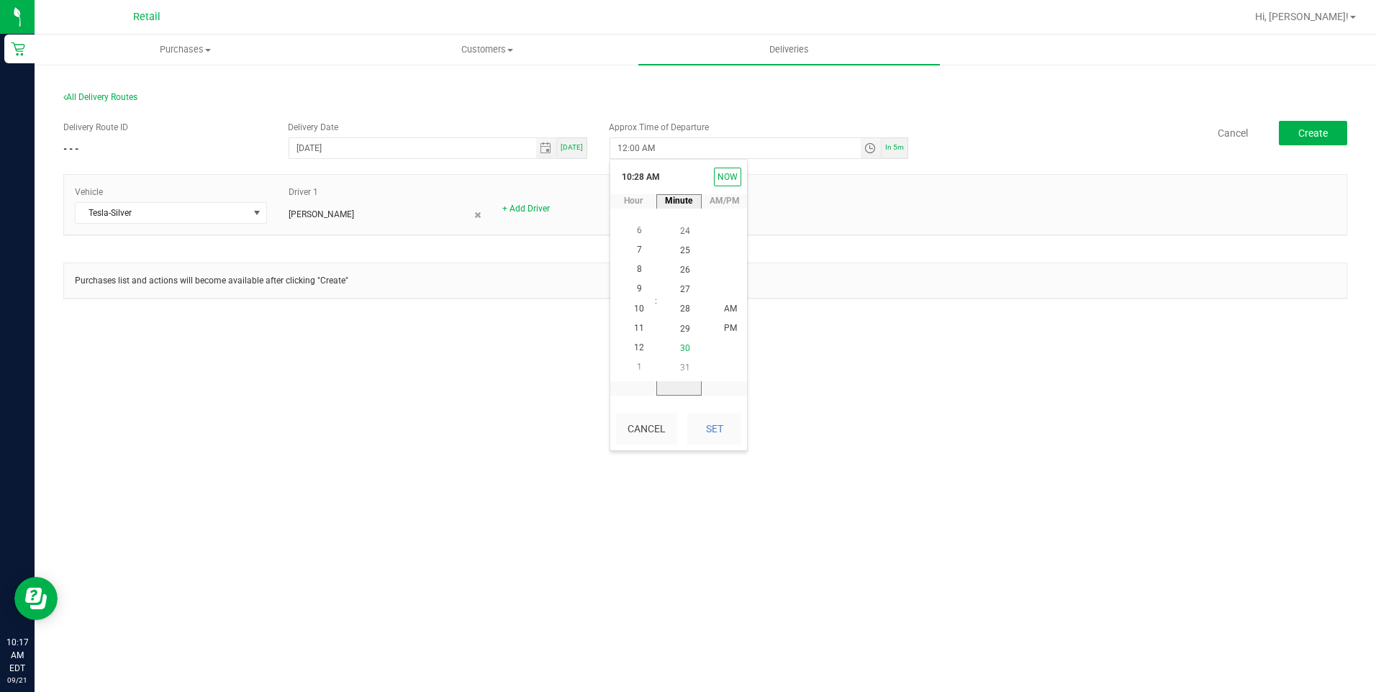
scroll to position [587, 0]
click at [723, 334] on li "PM" at bounding box center [730, 329] width 35 height 19
click at [681, 312] on span "30" at bounding box center [685, 309] width 10 height 10
click at [721, 434] on button "Set" at bounding box center [714, 429] width 54 height 32
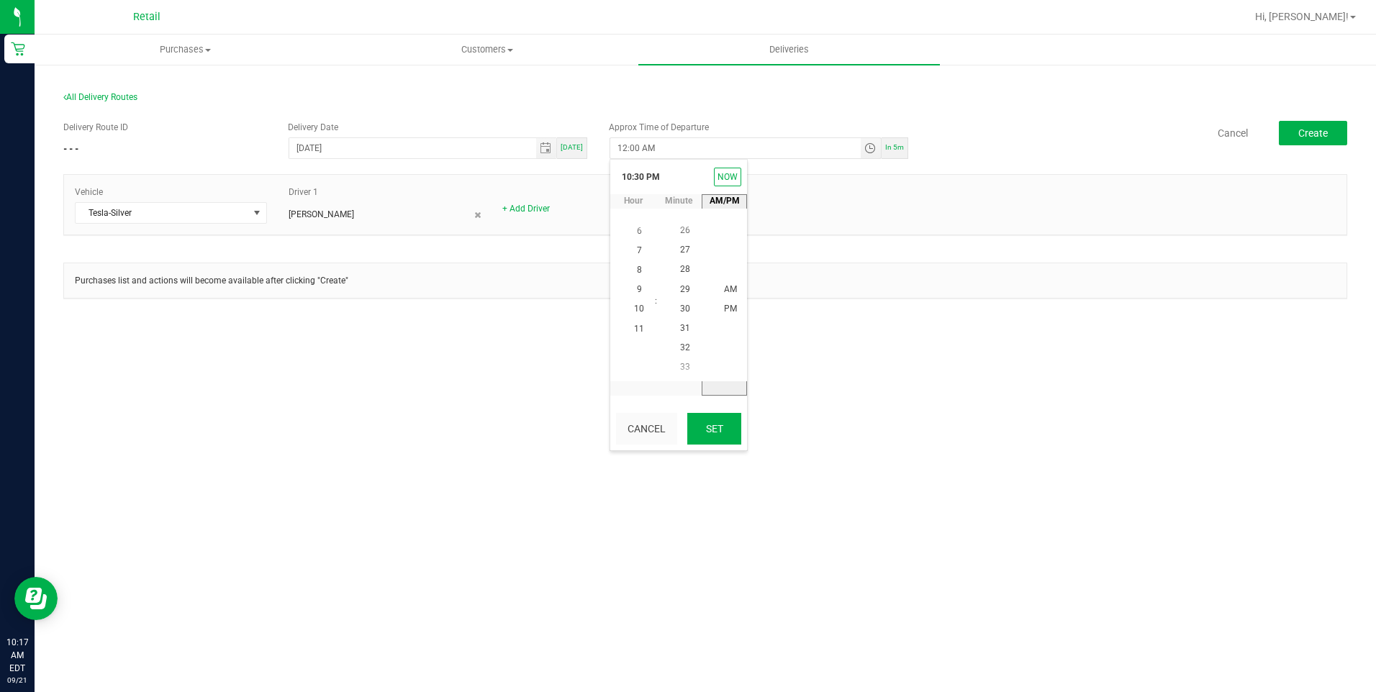
type input "10:30 PM"
click at [1311, 135] on span "Create" at bounding box center [1314, 133] width 30 height 12
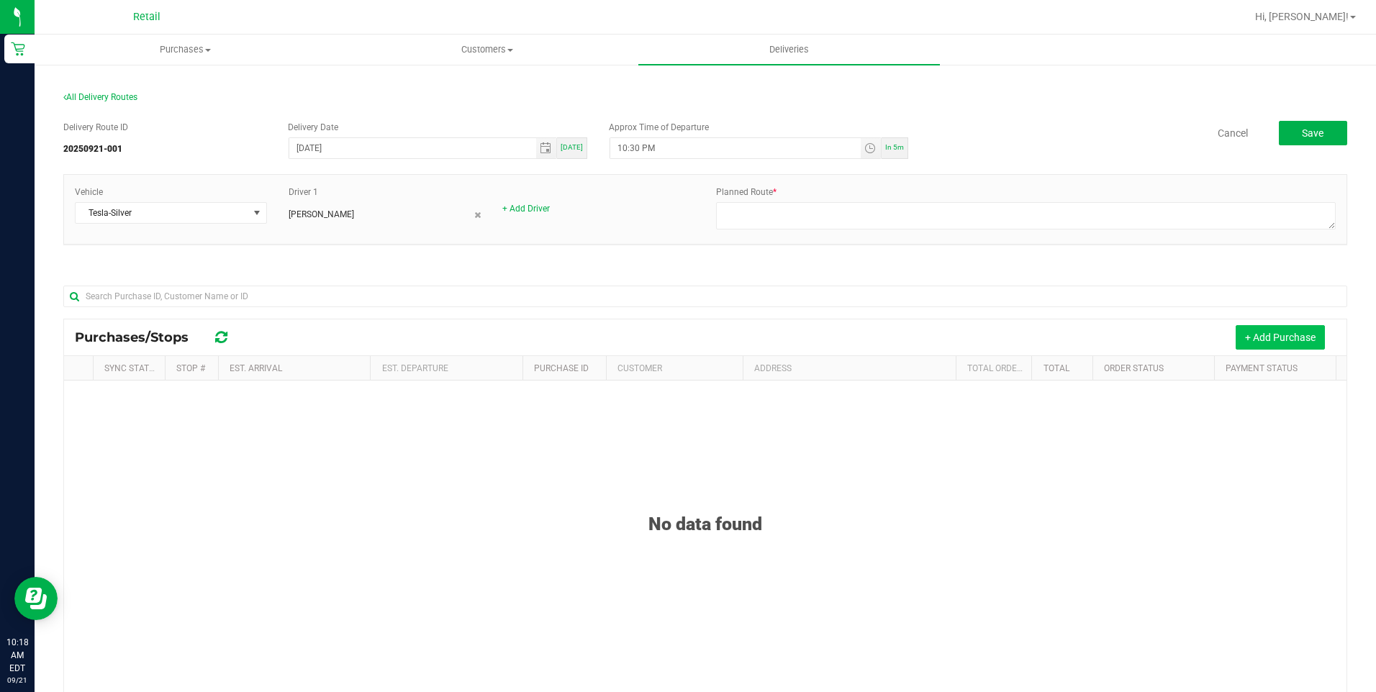
click at [1249, 334] on button "+ Add Purchase" at bounding box center [1280, 337] width 89 height 24
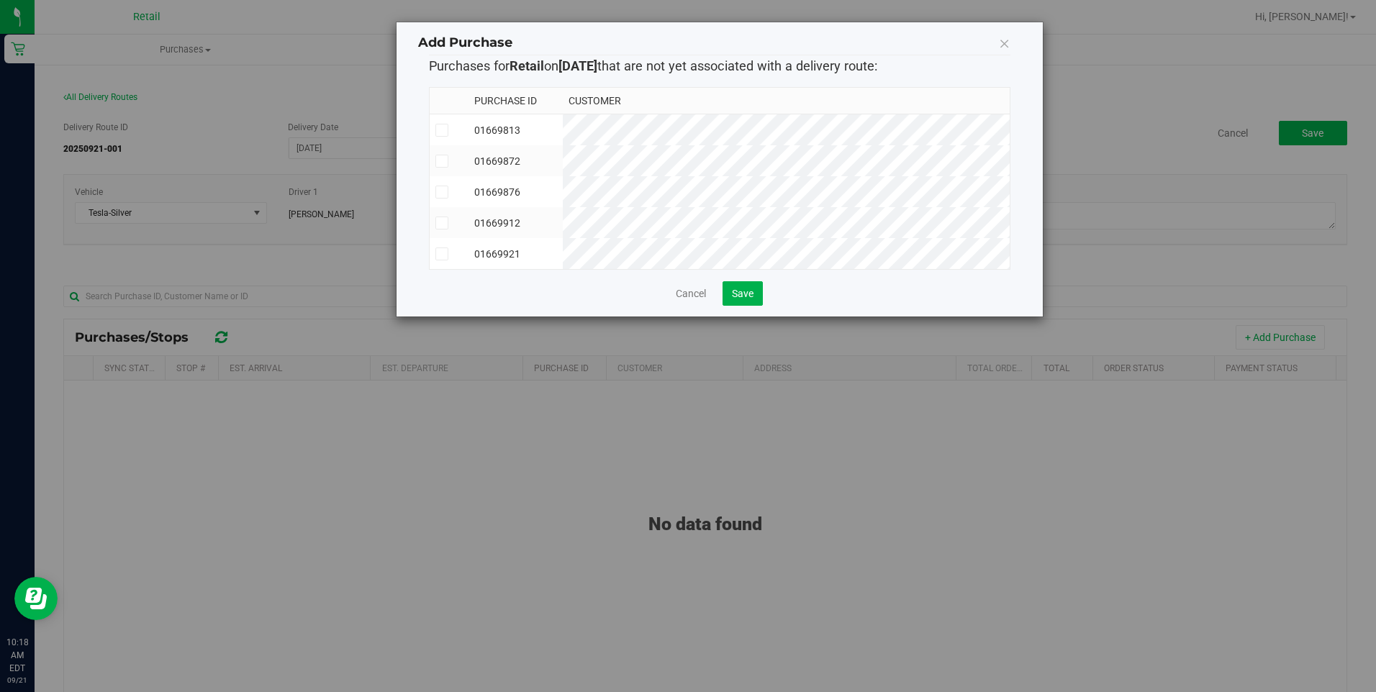
click at [441, 130] on icon at bounding box center [441, 130] width 9 height 0
click at [0, 0] on input "checkbox" at bounding box center [0, 0] width 0 height 0
click at [441, 192] on icon at bounding box center [441, 192] width 9 height 0
click at [0, 0] on input "checkbox" at bounding box center [0, 0] width 0 height 0
click at [446, 258] on span at bounding box center [442, 254] width 13 height 13
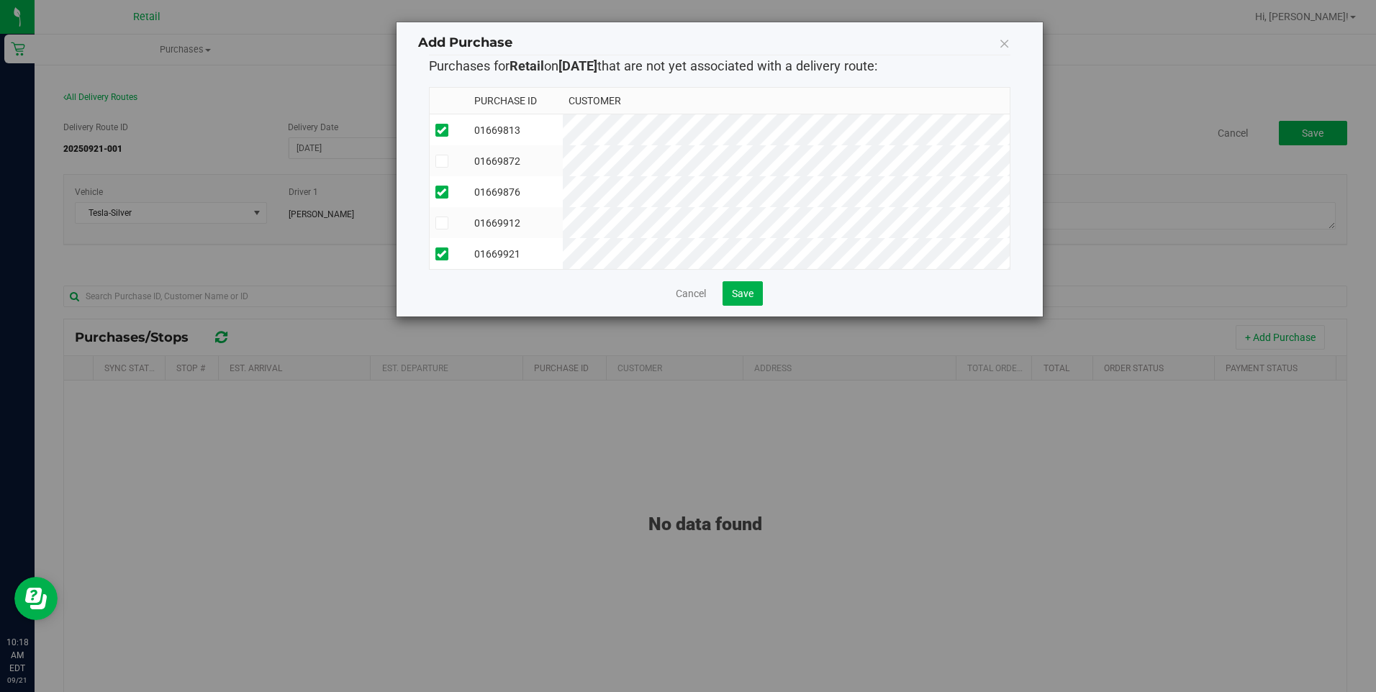
click at [0, 0] on input "checkbox" at bounding box center [0, 0] width 0 height 0
click at [757, 306] on button "Save" at bounding box center [743, 293] width 40 height 24
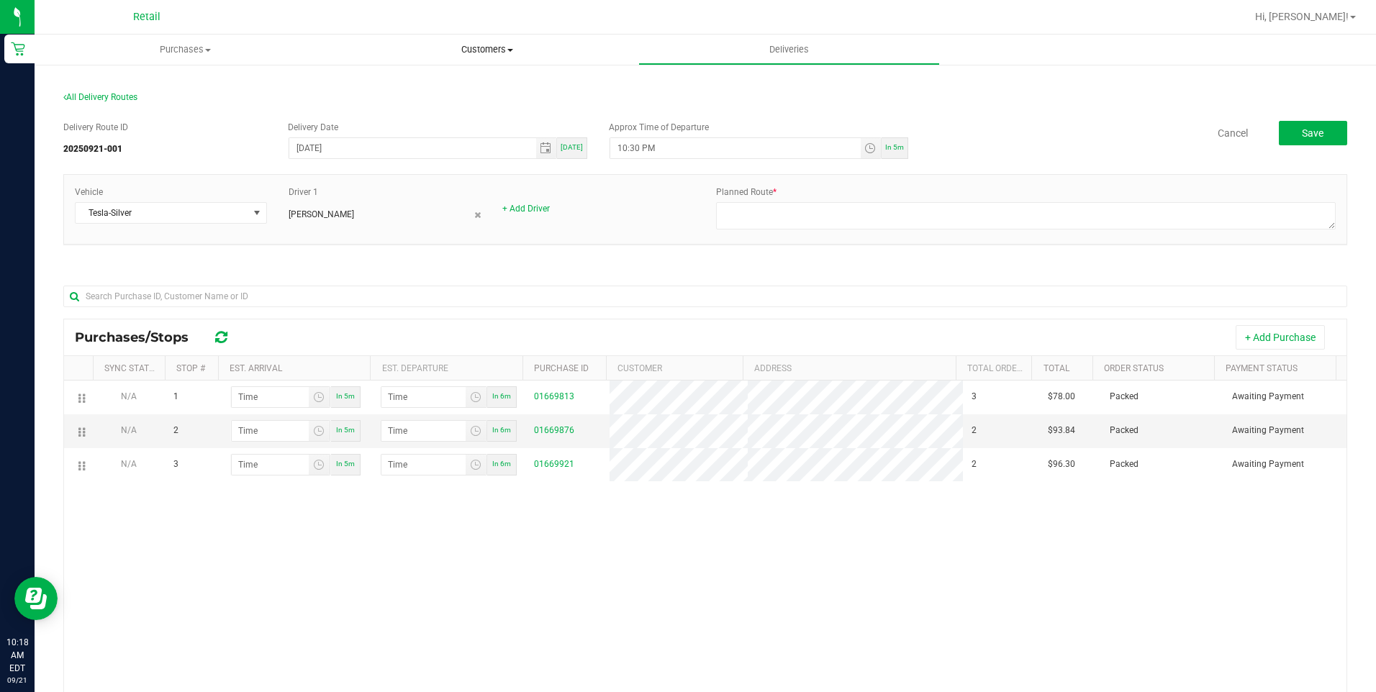
click at [488, 53] on span "Customers" at bounding box center [487, 49] width 300 height 13
click at [376, 81] on span "All customers" at bounding box center [388, 87] width 104 height 12
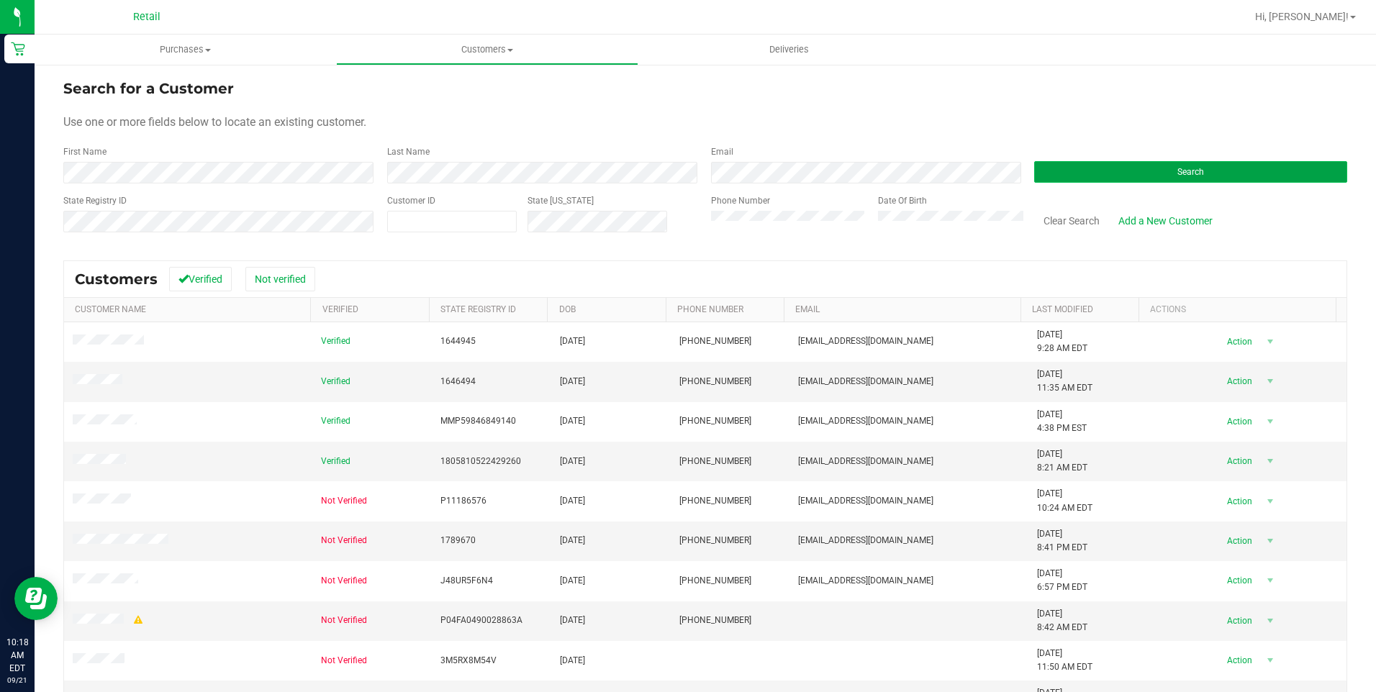
click at [1156, 176] on button "Search" at bounding box center [1190, 172] width 313 height 22
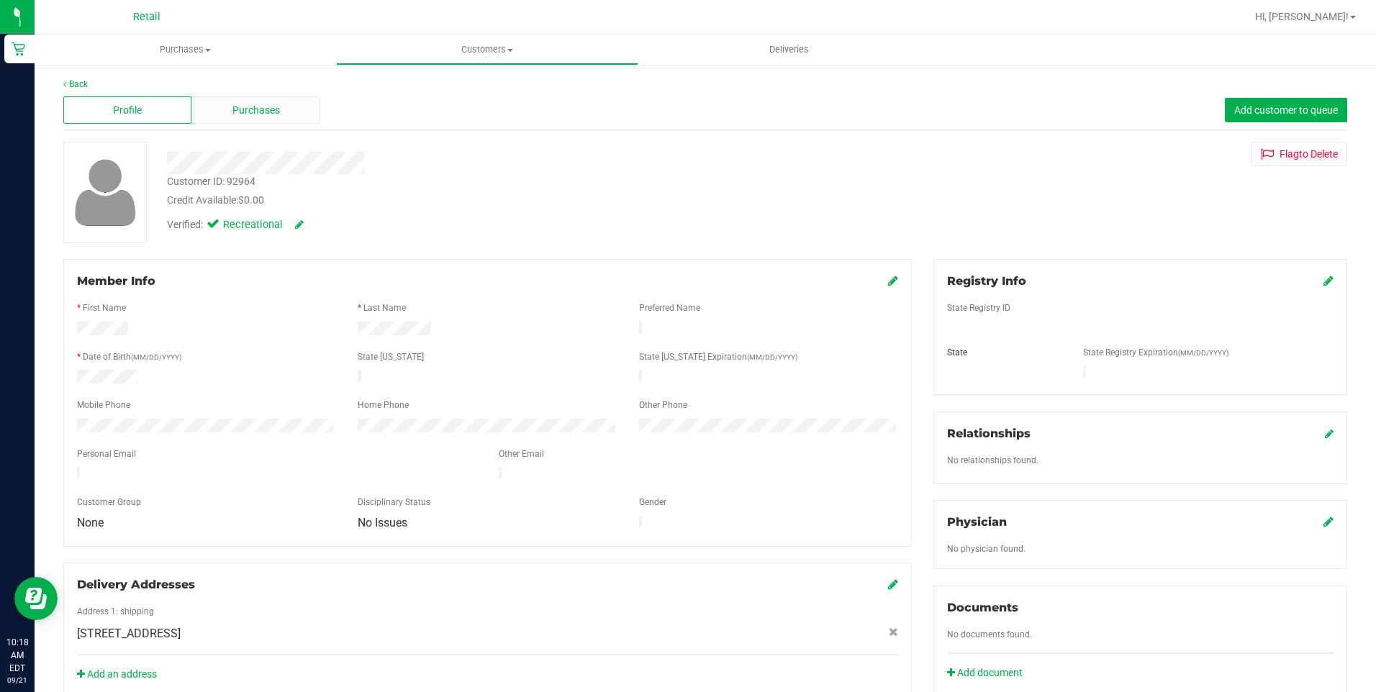
click at [258, 109] on span "Purchases" at bounding box center [257, 110] width 48 height 15
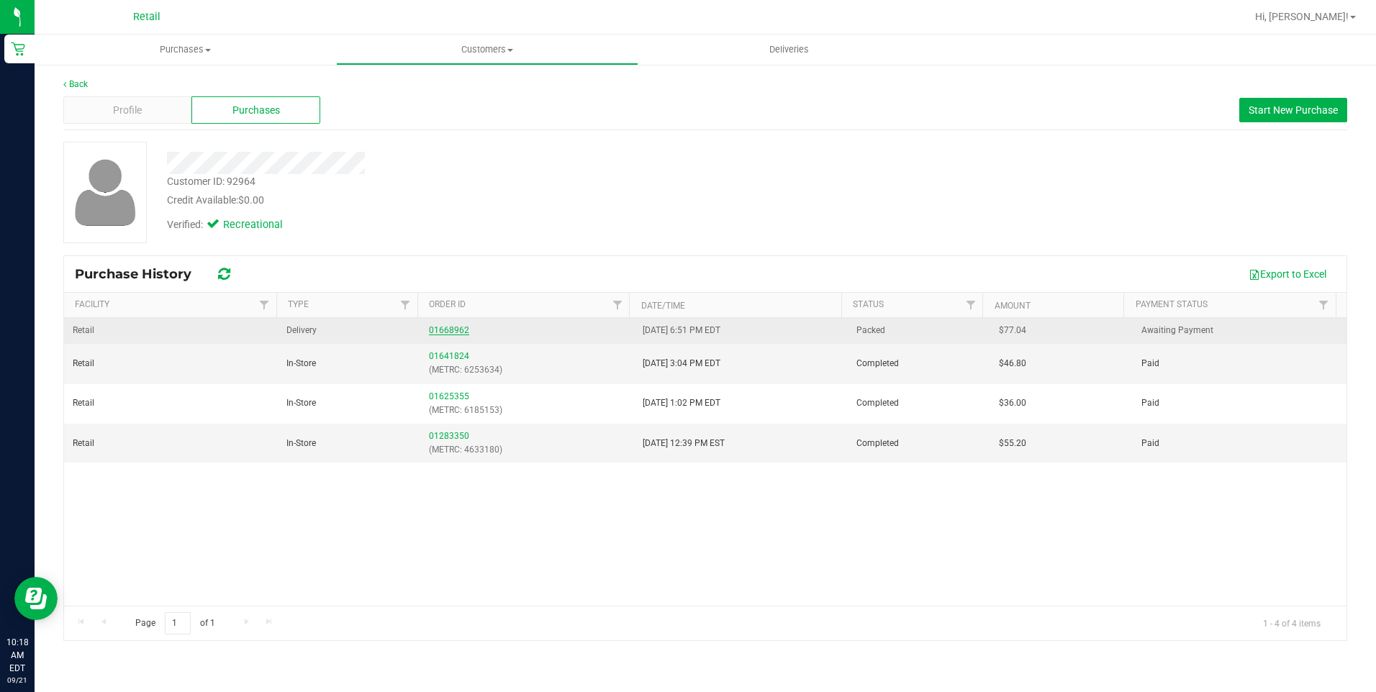
click at [450, 327] on link "01668962" at bounding box center [449, 330] width 40 height 10
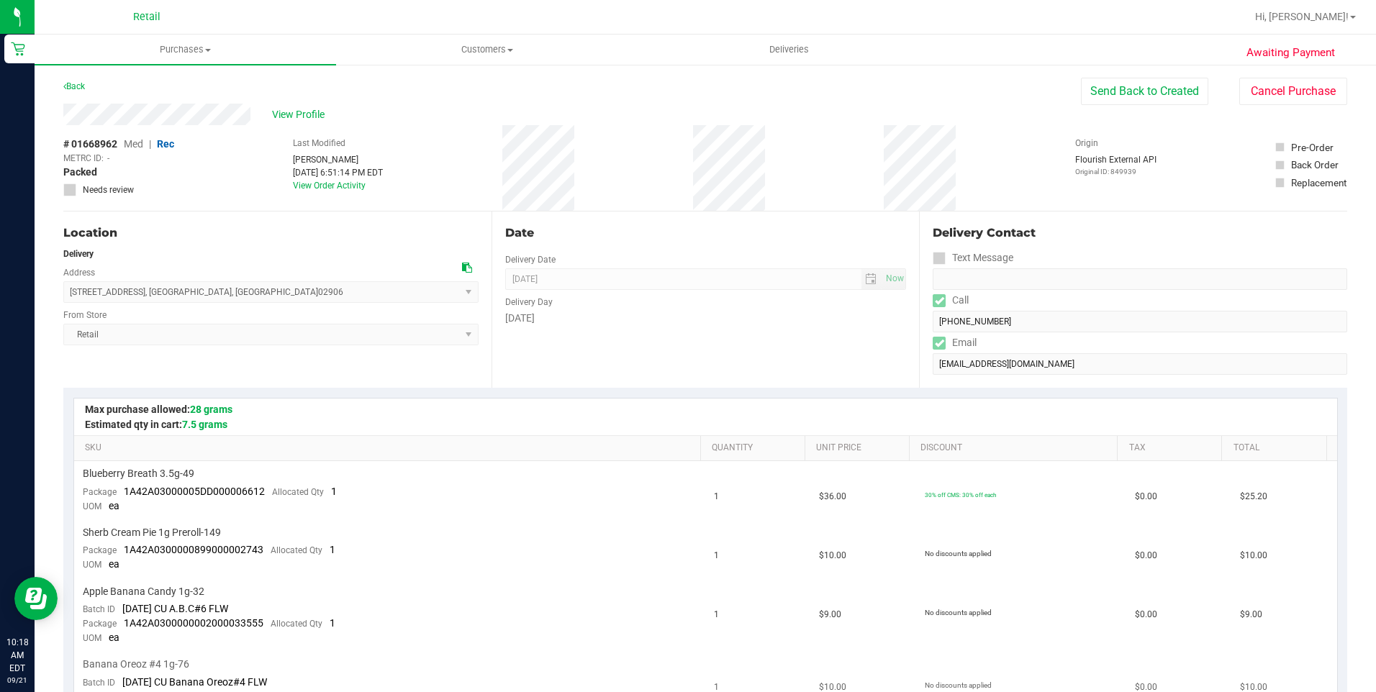
scroll to position [288, 0]
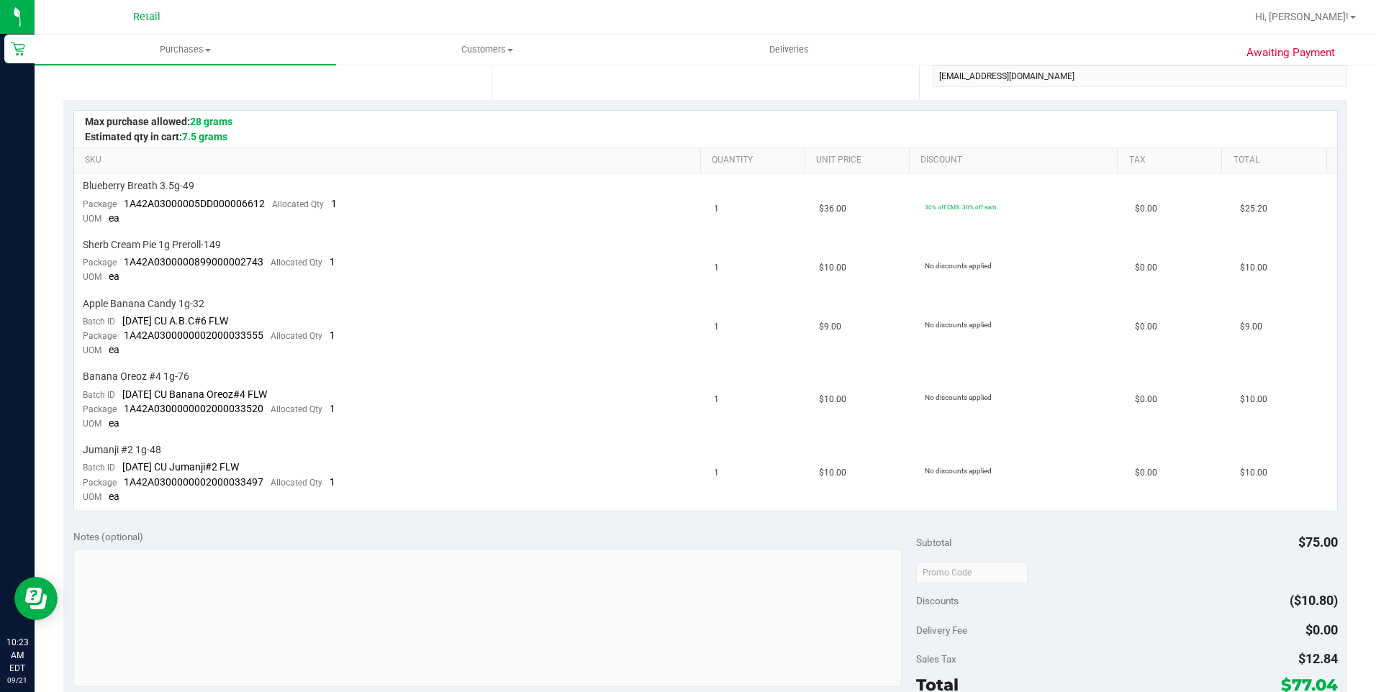
drag, startPoint x: 42, startPoint y: 74, endPoint x: 248, endPoint y: 22, distance: 212.5
click at [253, 22] on div "Retail" at bounding box center [150, 17] width 216 height 28
click at [207, 46] on span "Purchases" at bounding box center [186, 49] width 302 height 13
click at [486, 50] on span "Customers" at bounding box center [487, 49] width 300 height 13
click at [430, 91] on span "All customers" at bounding box center [388, 87] width 104 height 12
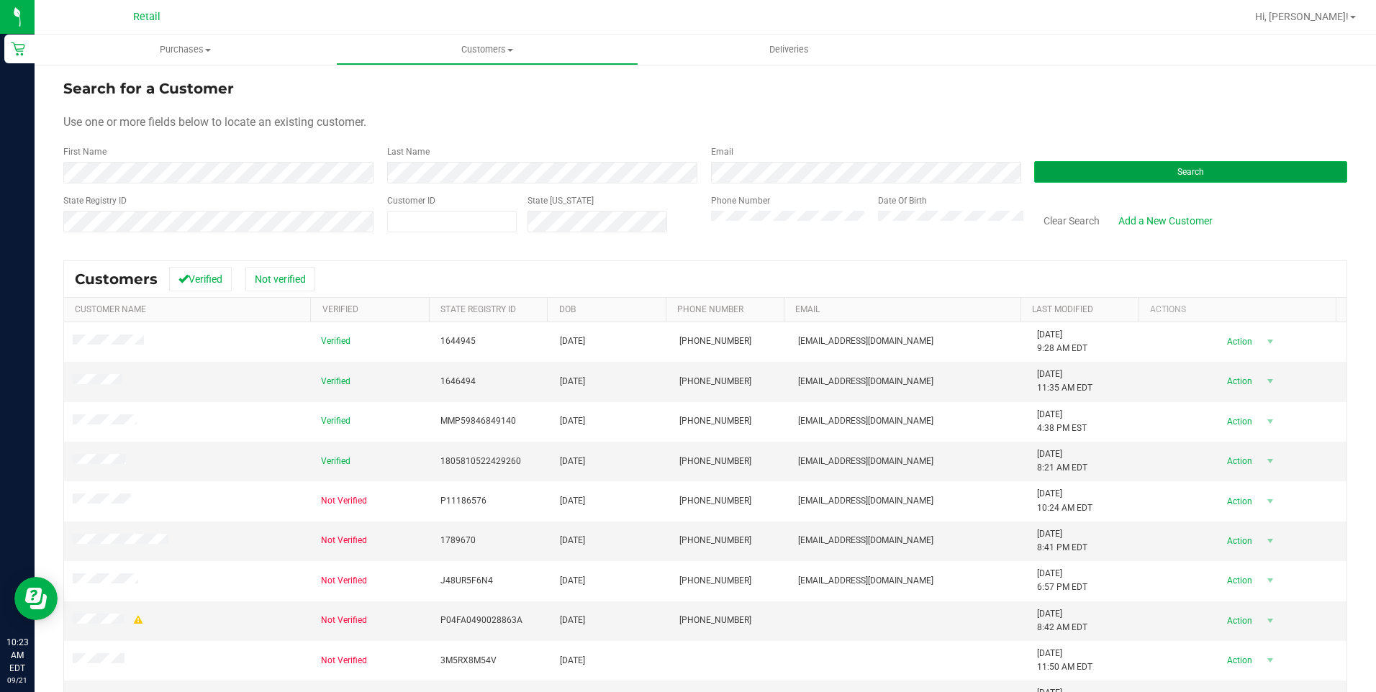
click at [1043, 179] on button "Search" at bounding box center [1190, 172] width 313 height 22
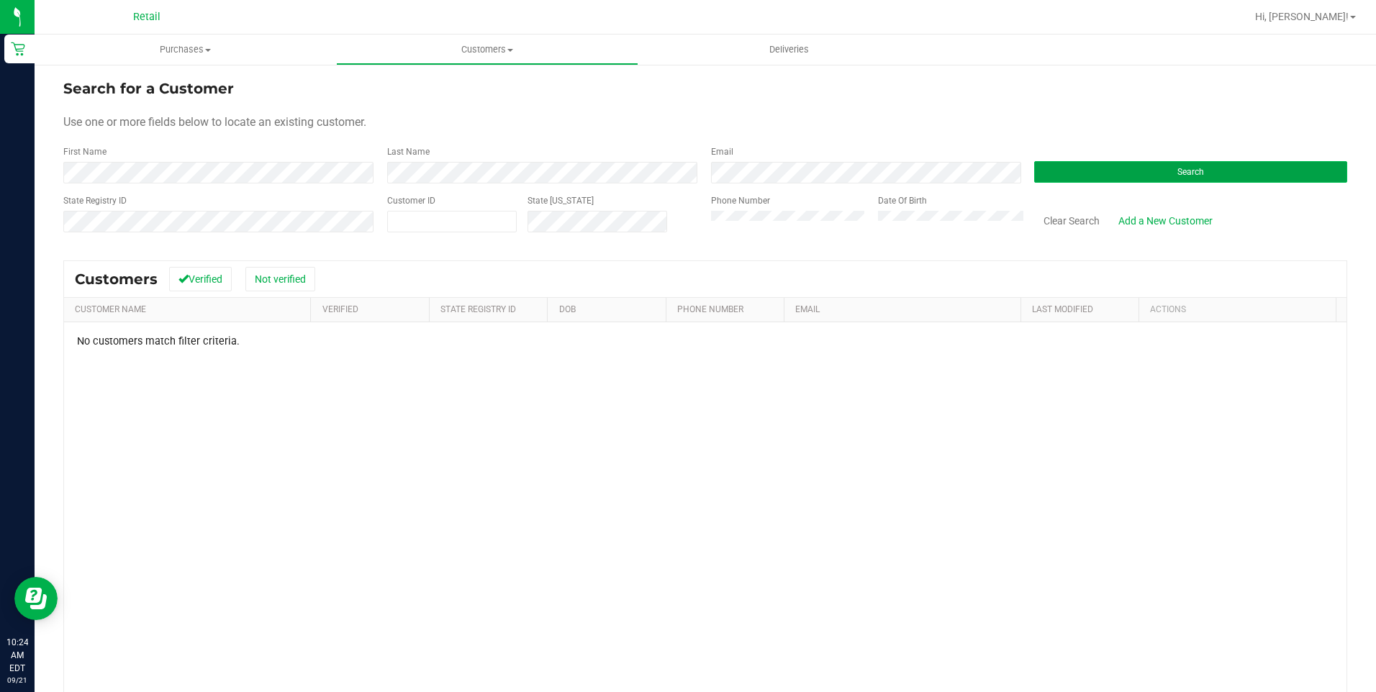
click at [1093, 180] on button "Search" at bounding box center [1190, 172] width 313 height 22
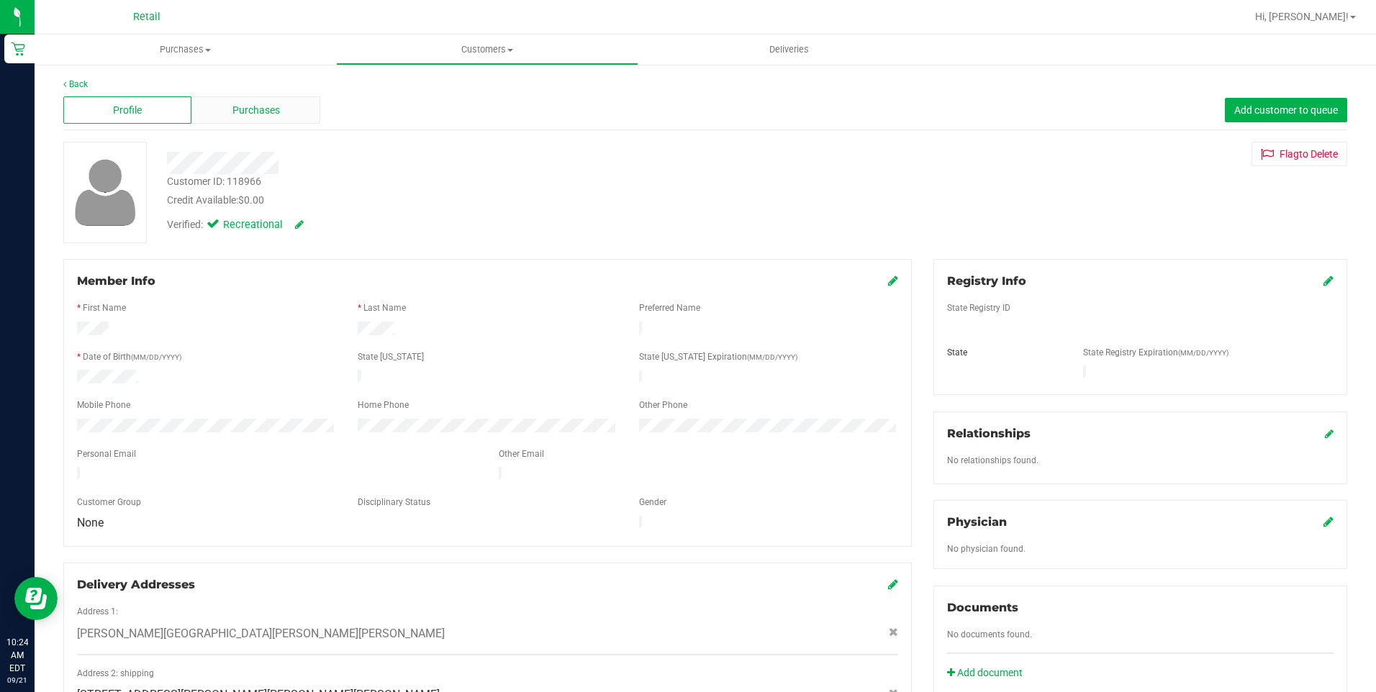
click at [236, 111] on span "Purchases" at bounding box center [257, 110] width 48 height 15
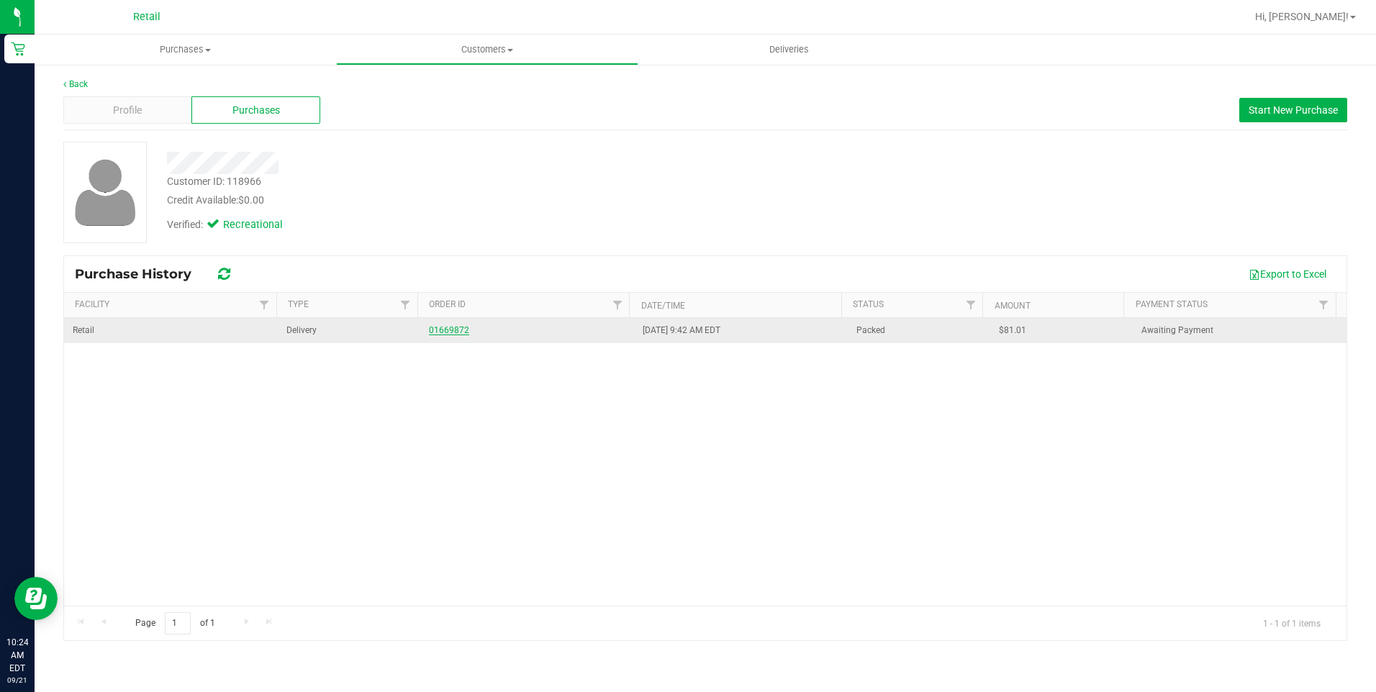
click at [452, 333] on link "01669872" at bounding box center [449, 330] width 40 height 10
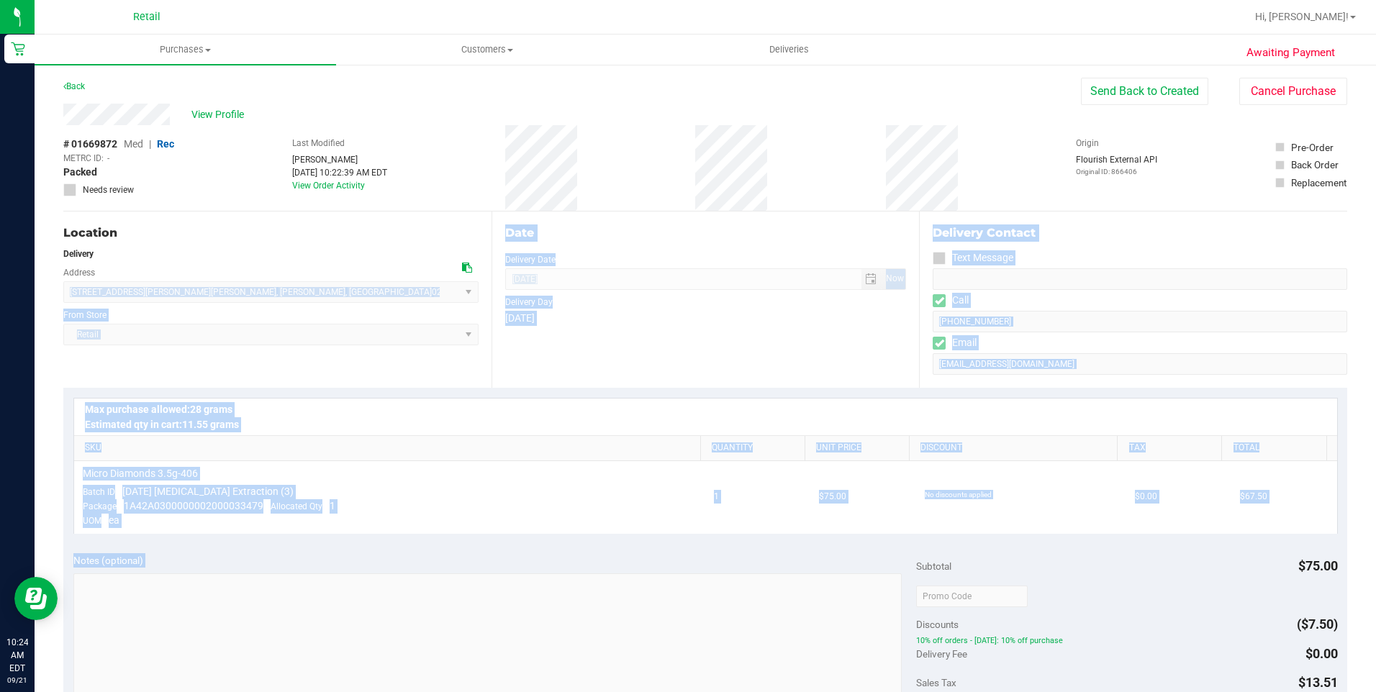
click at [817, 692] on html "Retail 10:24 AM EDT 09/21/2025 09/21 Retail Hi, Megan! Purchases Summary of pur…" at bounding box center [688, 346] width 1376 height 692
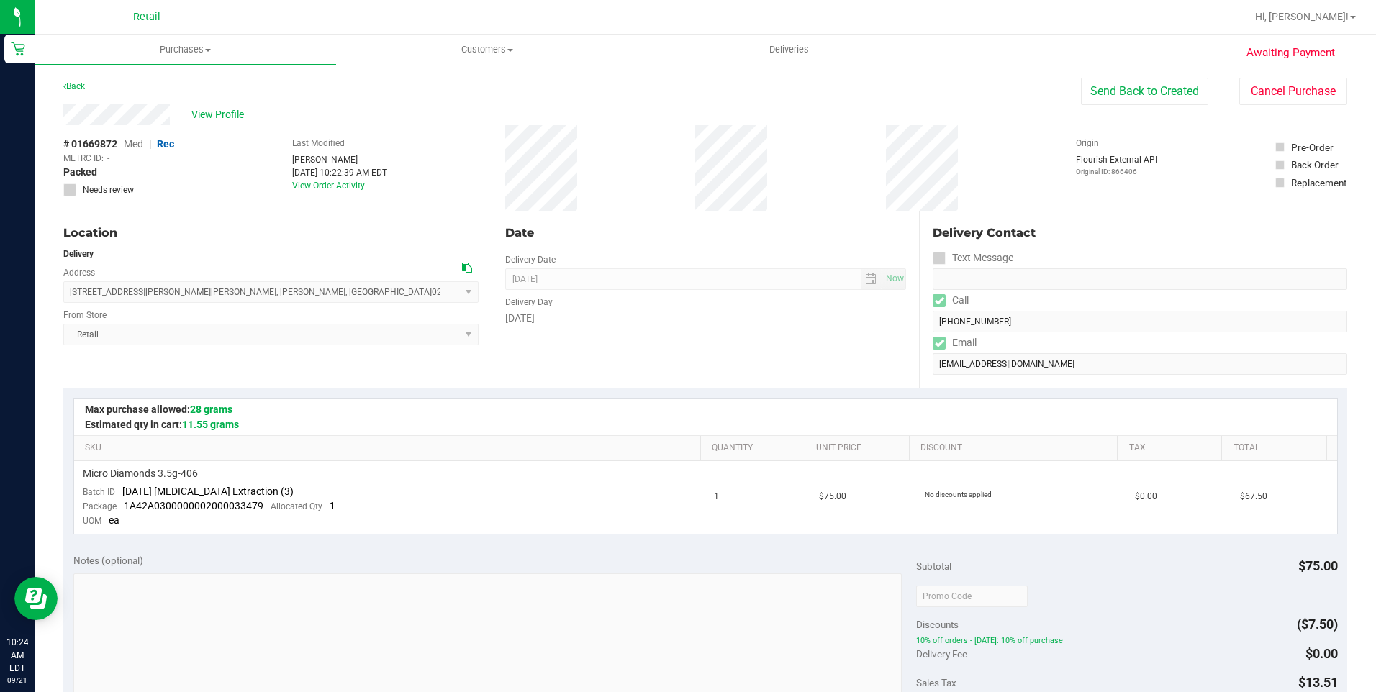
click at [444, 131] on div "# 01669872 Med | Rec METRC ID: - Packed Needs review Last Modified Megan Baker …" at bounding box center [705, 168] width 1284 height 86
click at [1120, 98] on button "Send Back to Created" at bounding box center [1144, 91] width 127 height 27
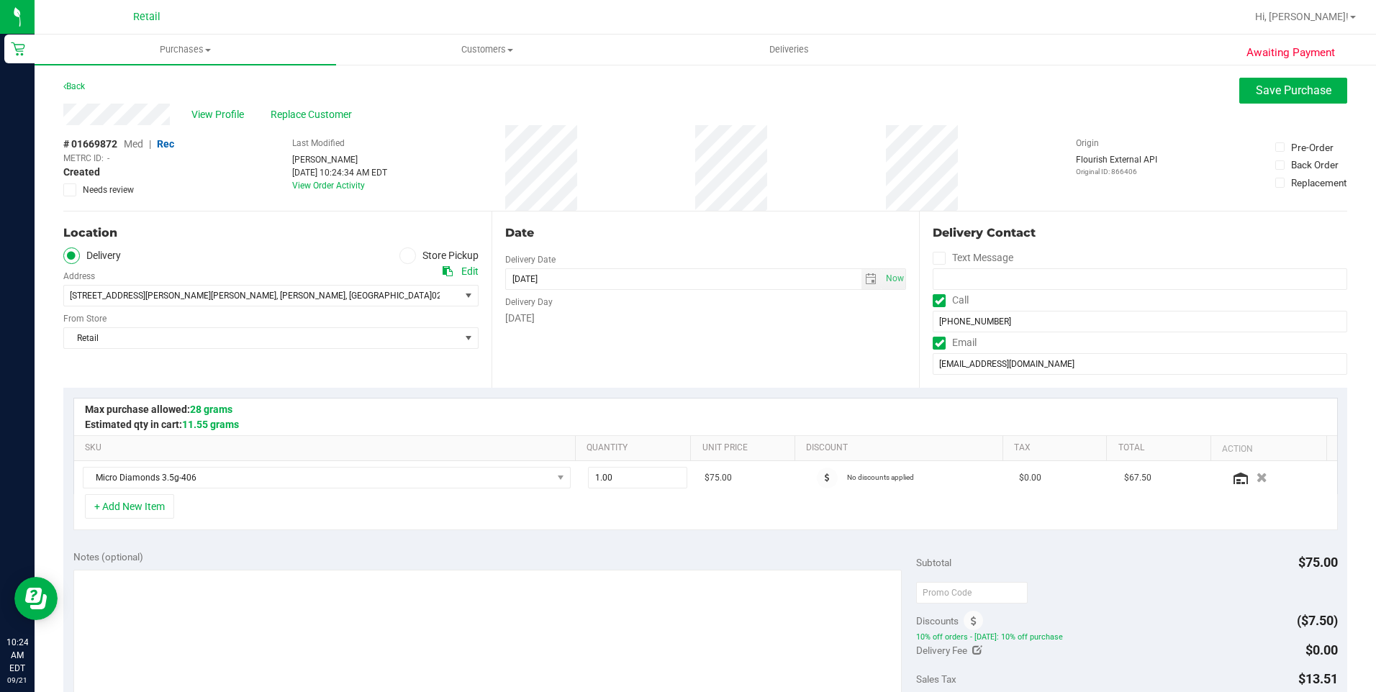
scroll to position [360, 0]
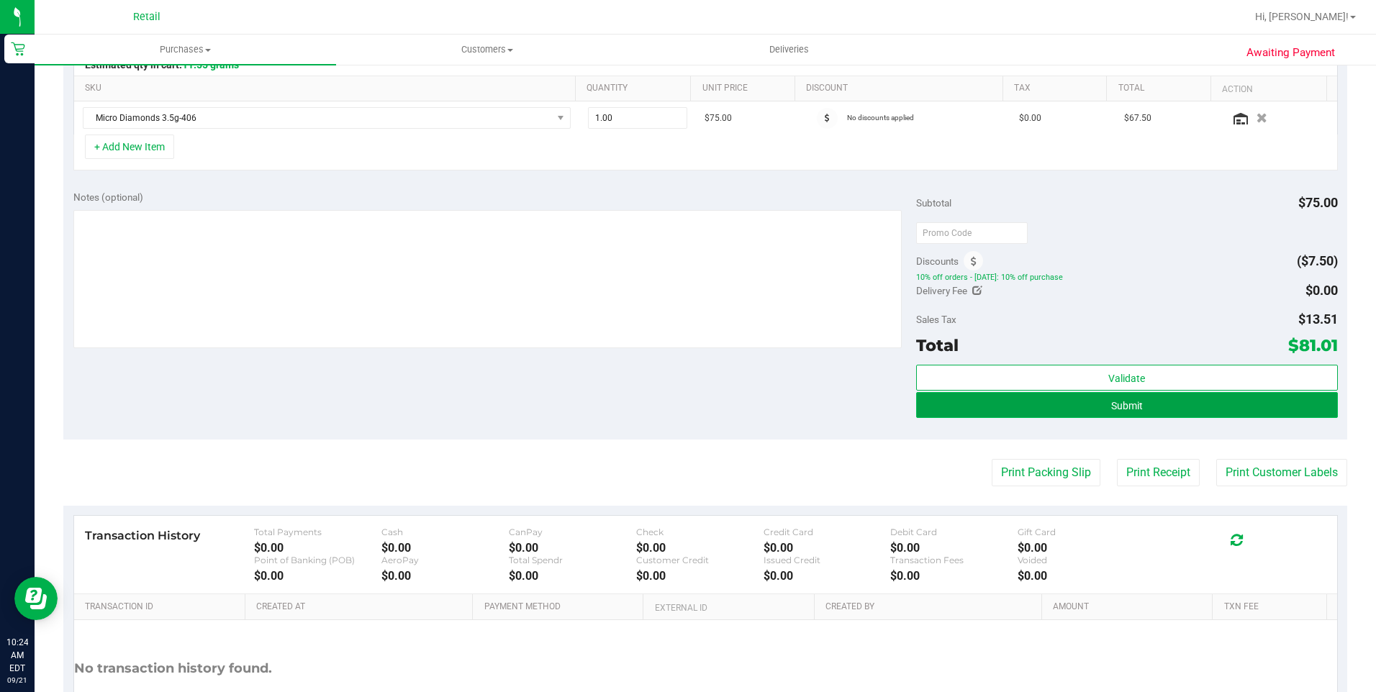
click at [1118, 398] on button "Submit" at bounding box center [1127, 405] width 422 height 26
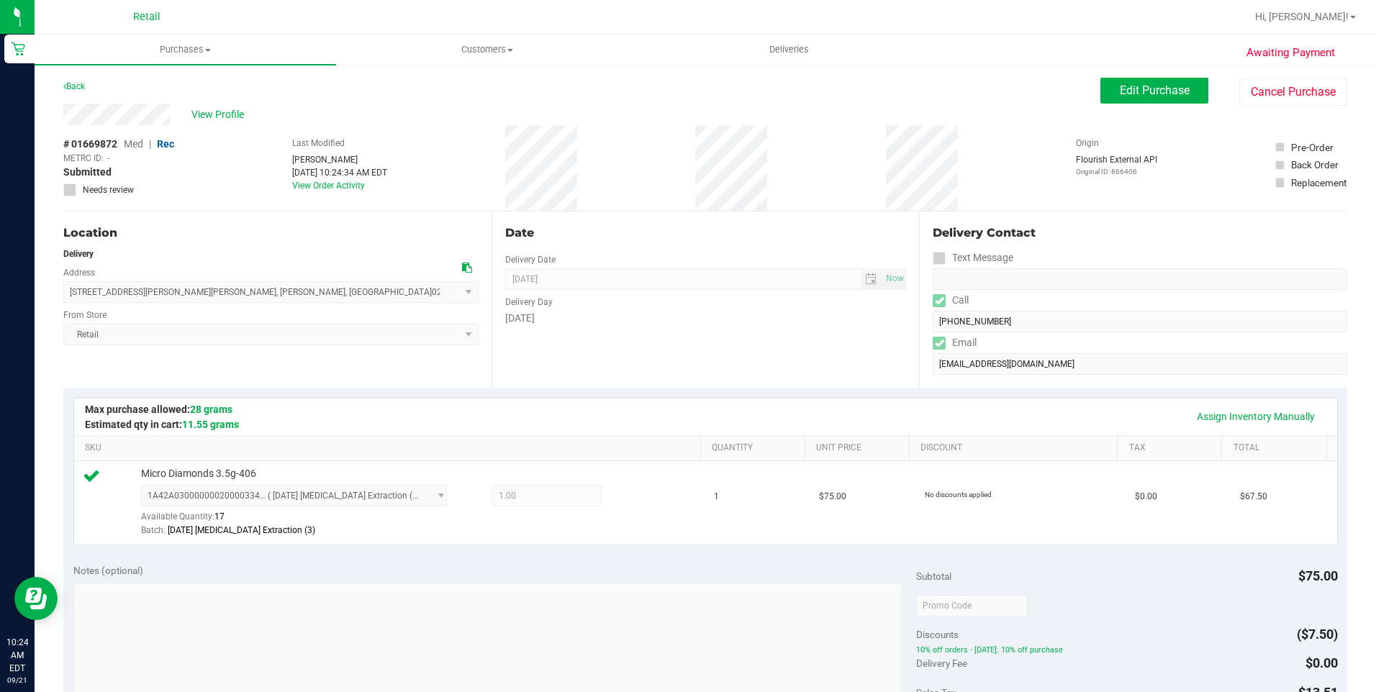
scroll to position [432, 0]
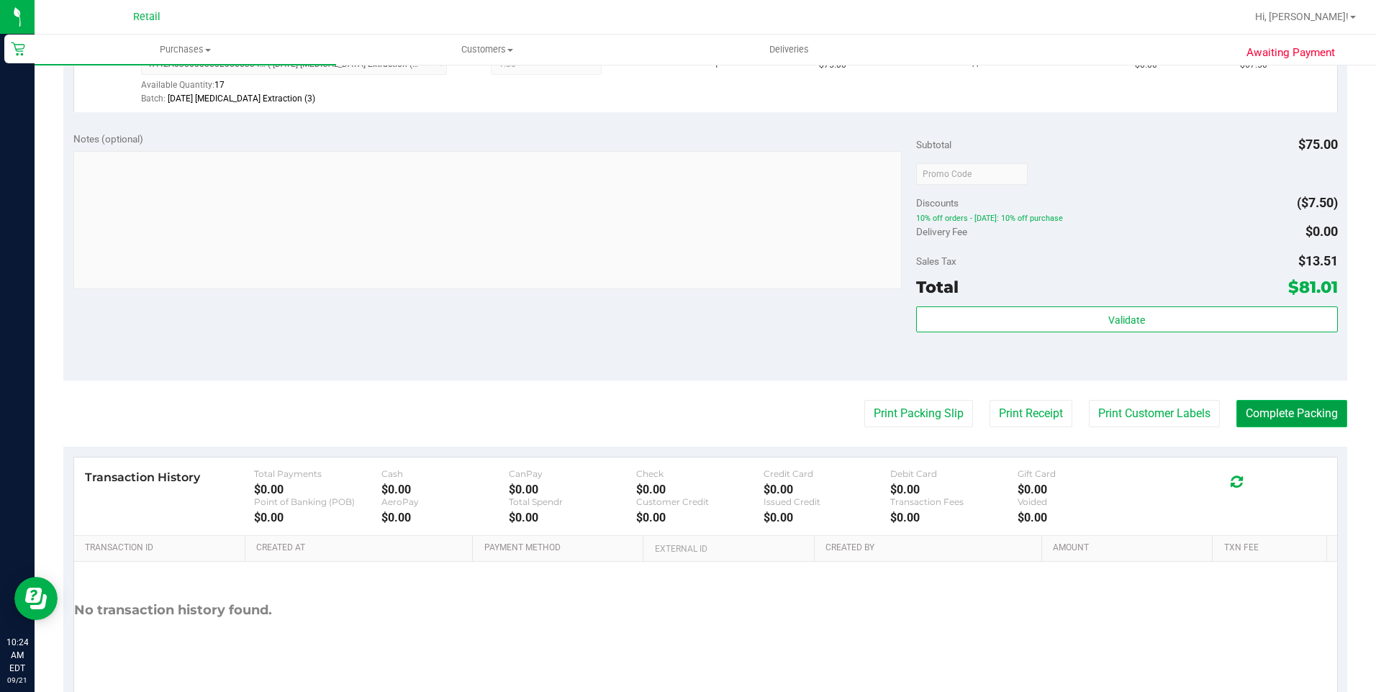
click at [1261, 412] on button "Complete Packing" at bounding box center [1292, 413] width 111 height 27
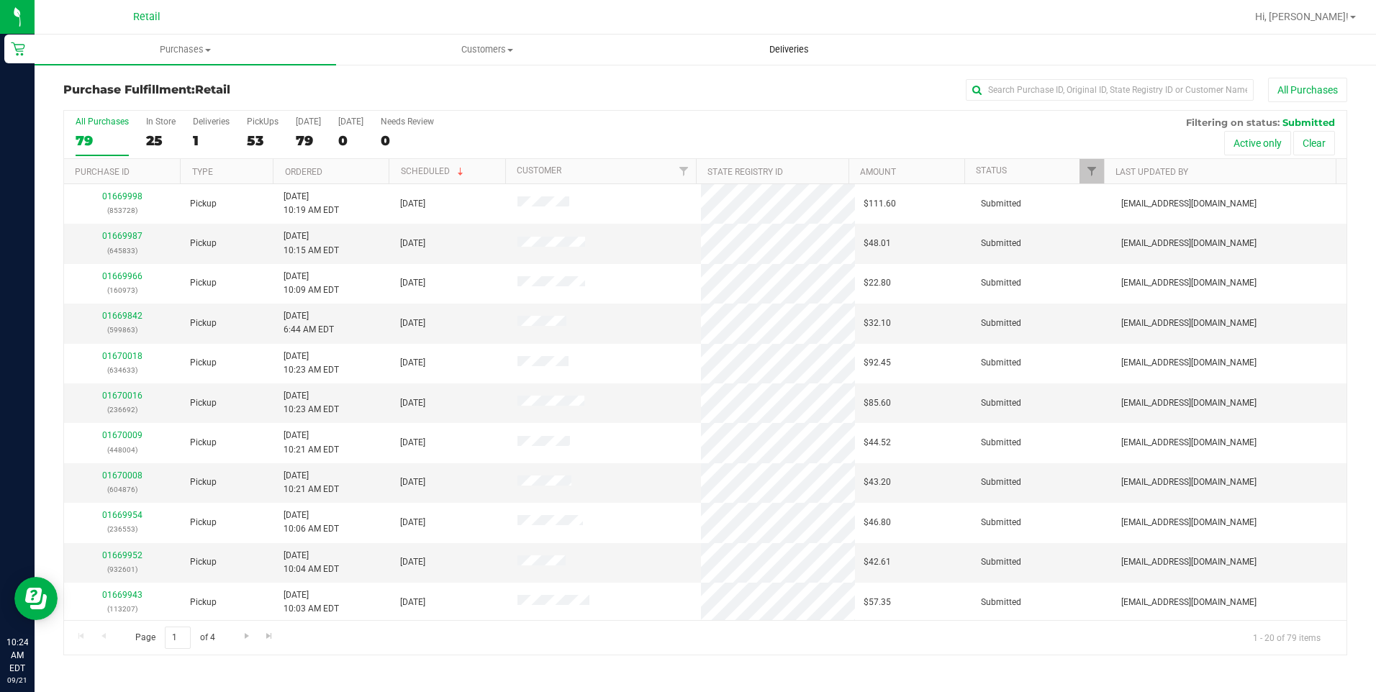
click at [795, 47] on span "Deliveries" at bounding box center [789, 49] width 78 height 13
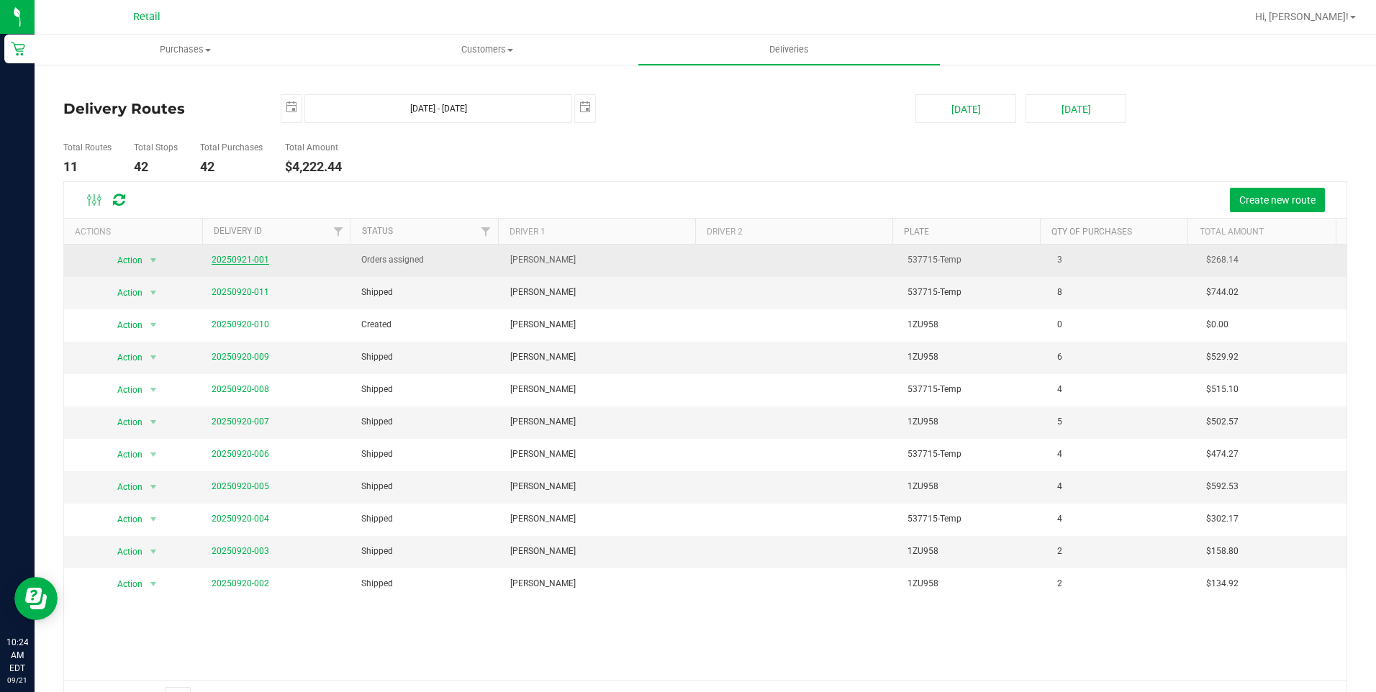
click at [258, 259] on link "20250921-001" at bounding box center [241, 260] width 58 height 10
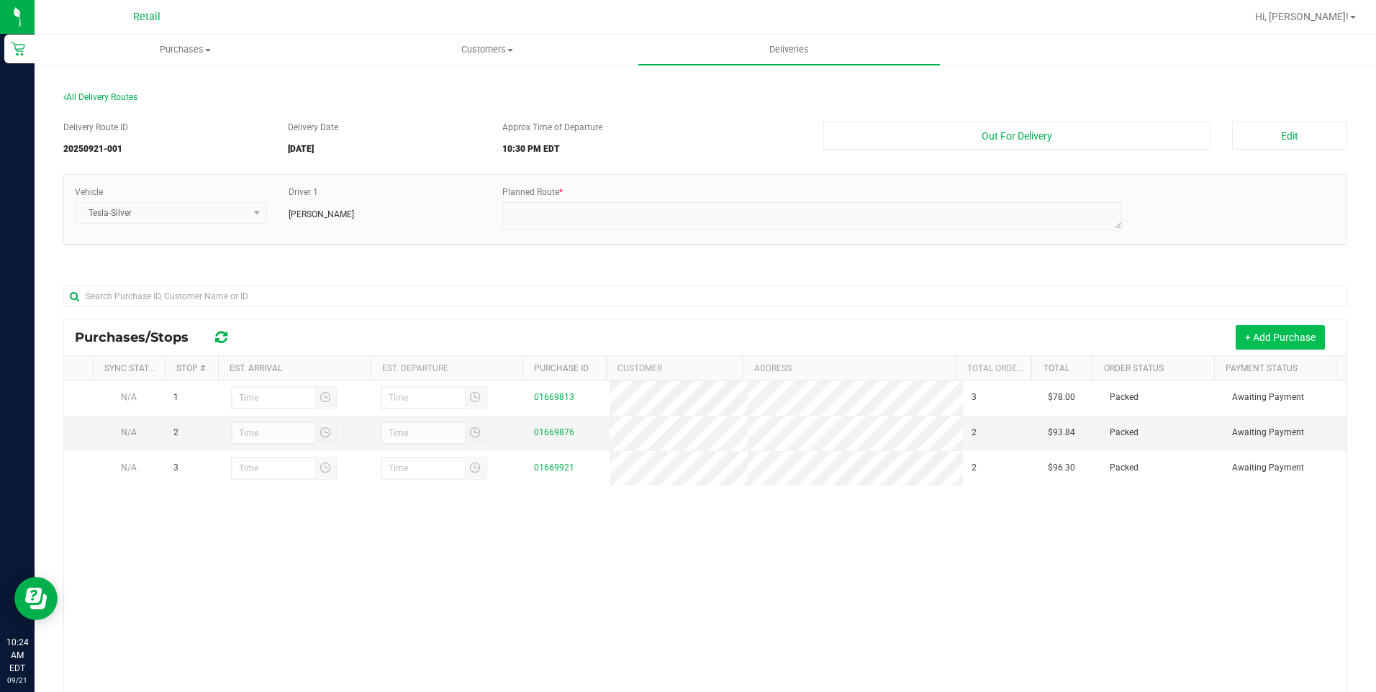
click at [1276, 348] on button "+ Add Purchase" at bounding box center [1280, 337] width 89 height 24
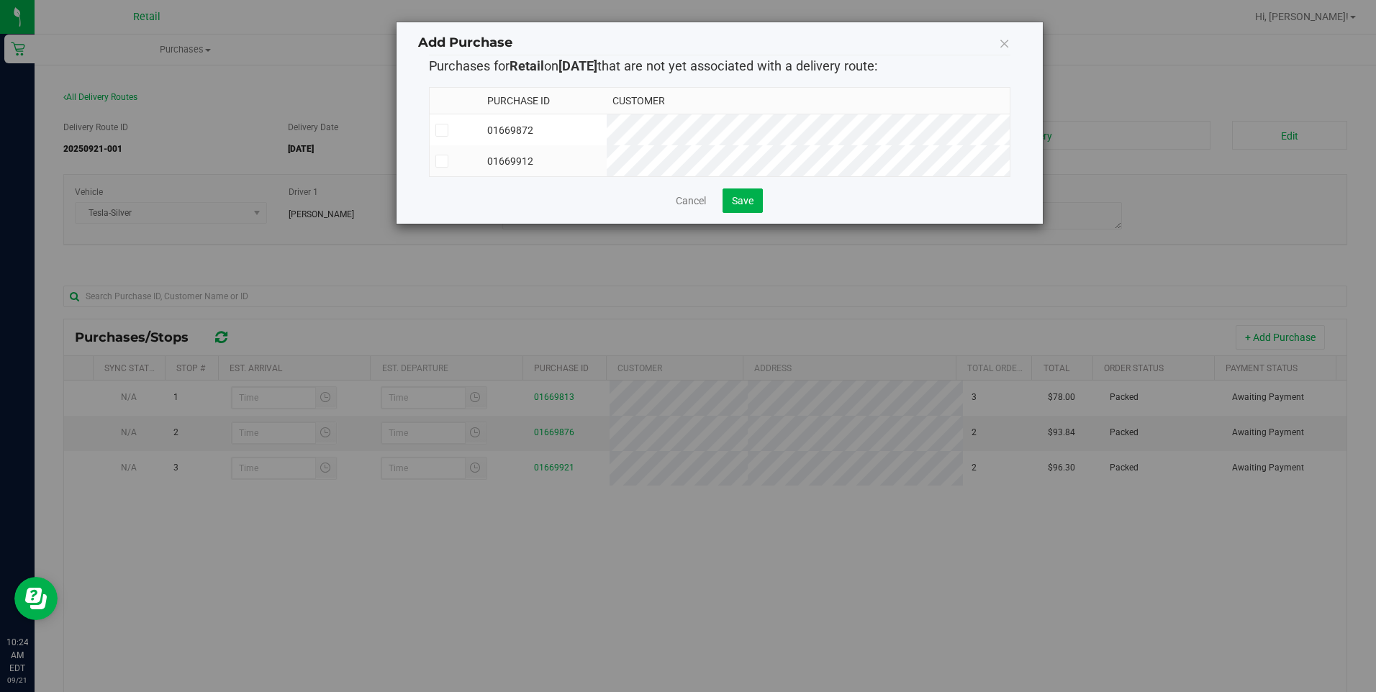
click at [446, 134] on span at bounding box center [442, 130] width 13 height 13
click at [0, 0] on input "checkbox" at bounding box center [0, 0] width 0 height 0
click at [750, 213] on button "Save" at bounding box center [743, 201] width 40 height 24
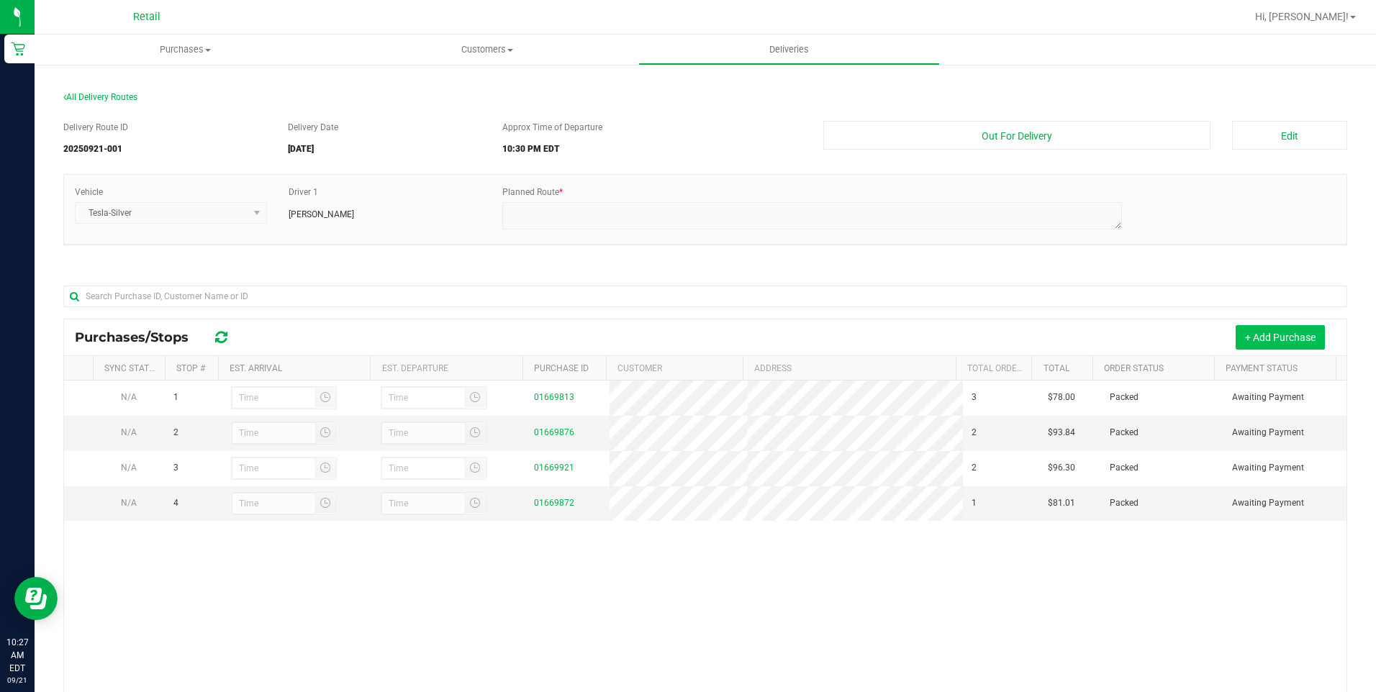
click at [1271, 348] on button "+ Add Purchase" at bounding box center [1280, 337] width 89 height 24
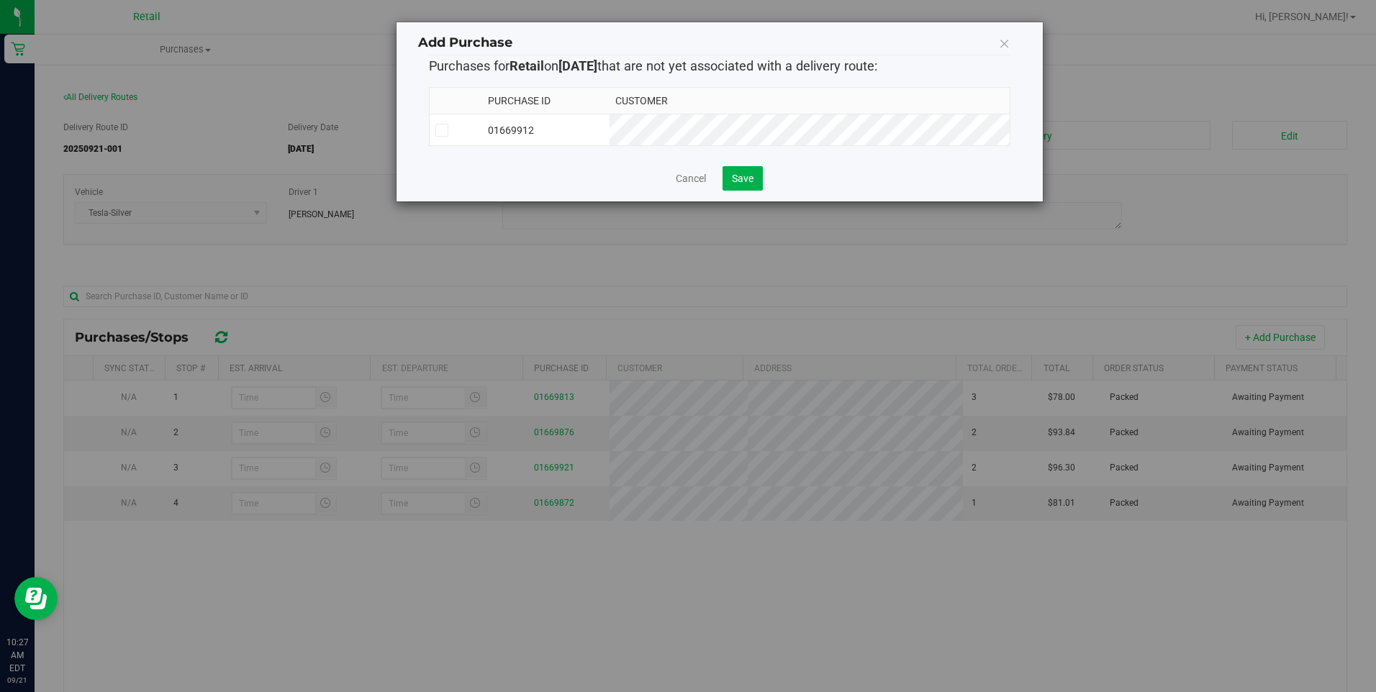
click at [1000, 43] on icon at bounding box center [1005, 43] width 12 height 20
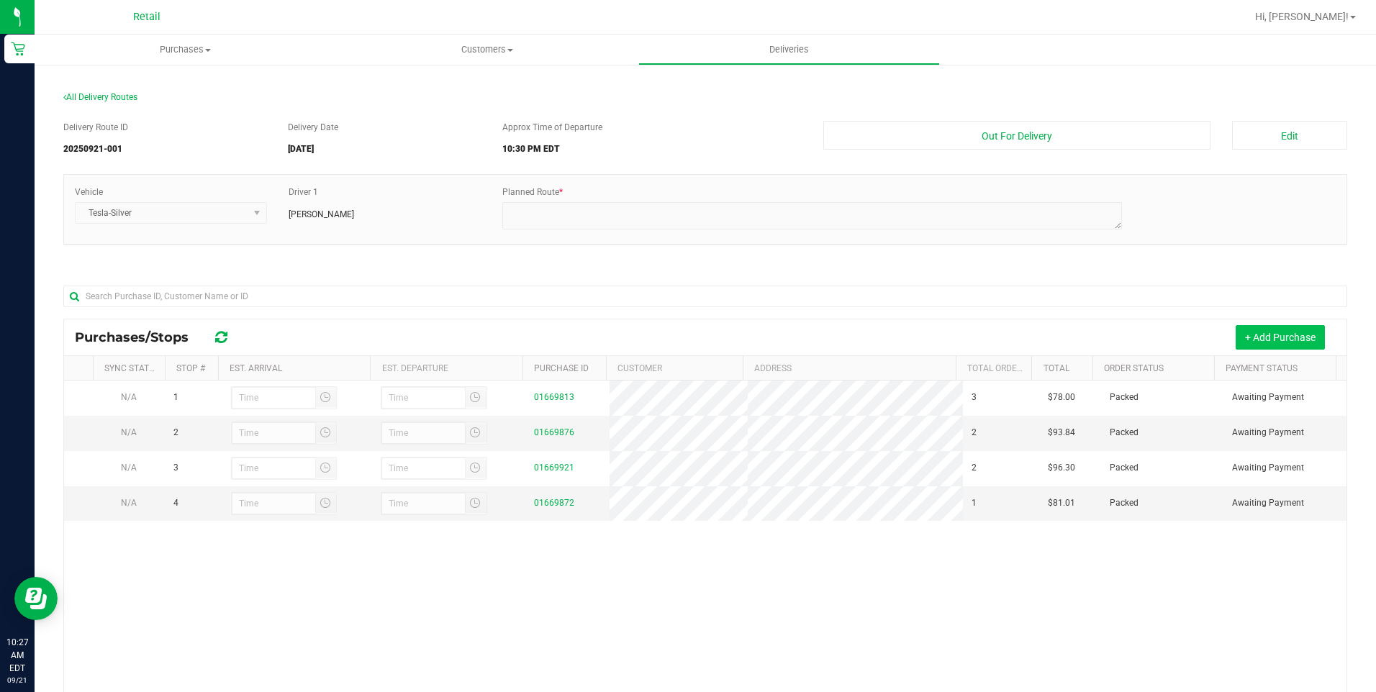
click at [1238, 329] on button "+ Add Purchase" at bounding box center [1280, 337] width 89 height 24
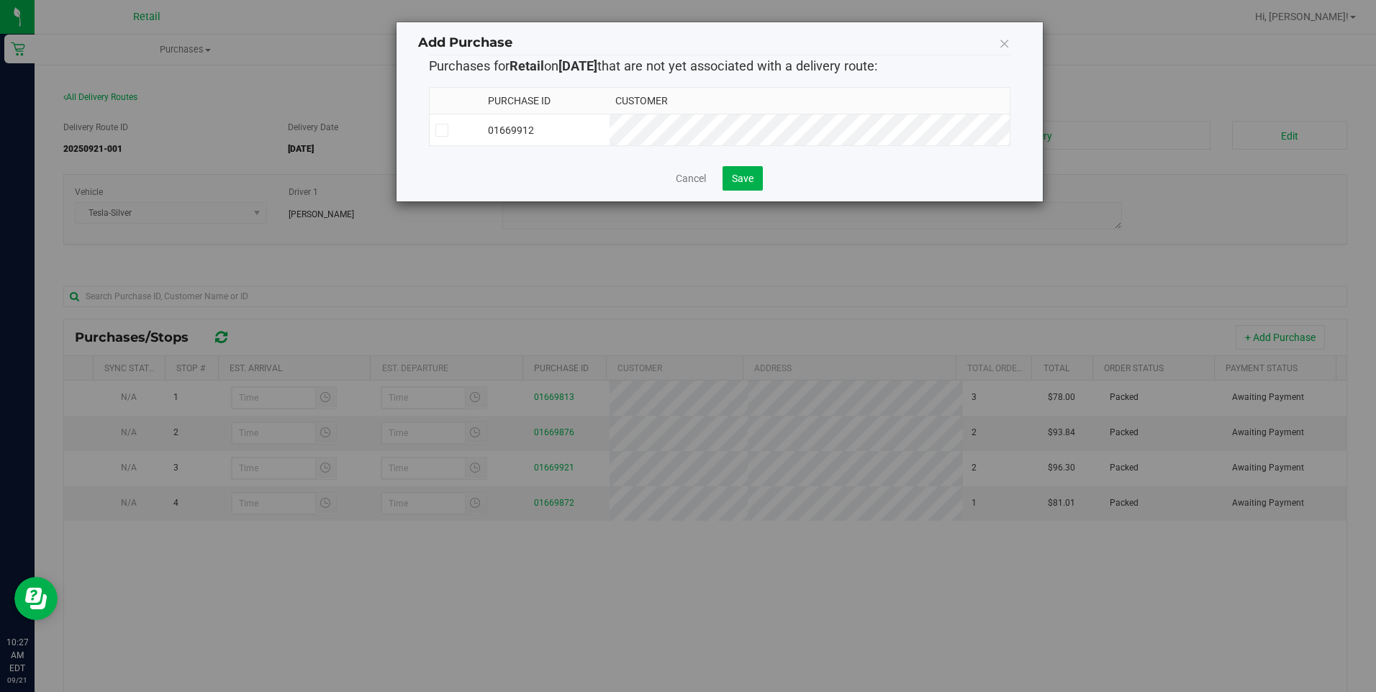
click at [1009, 44] on icon at bounding box center [1005, 43] width 12 height 20
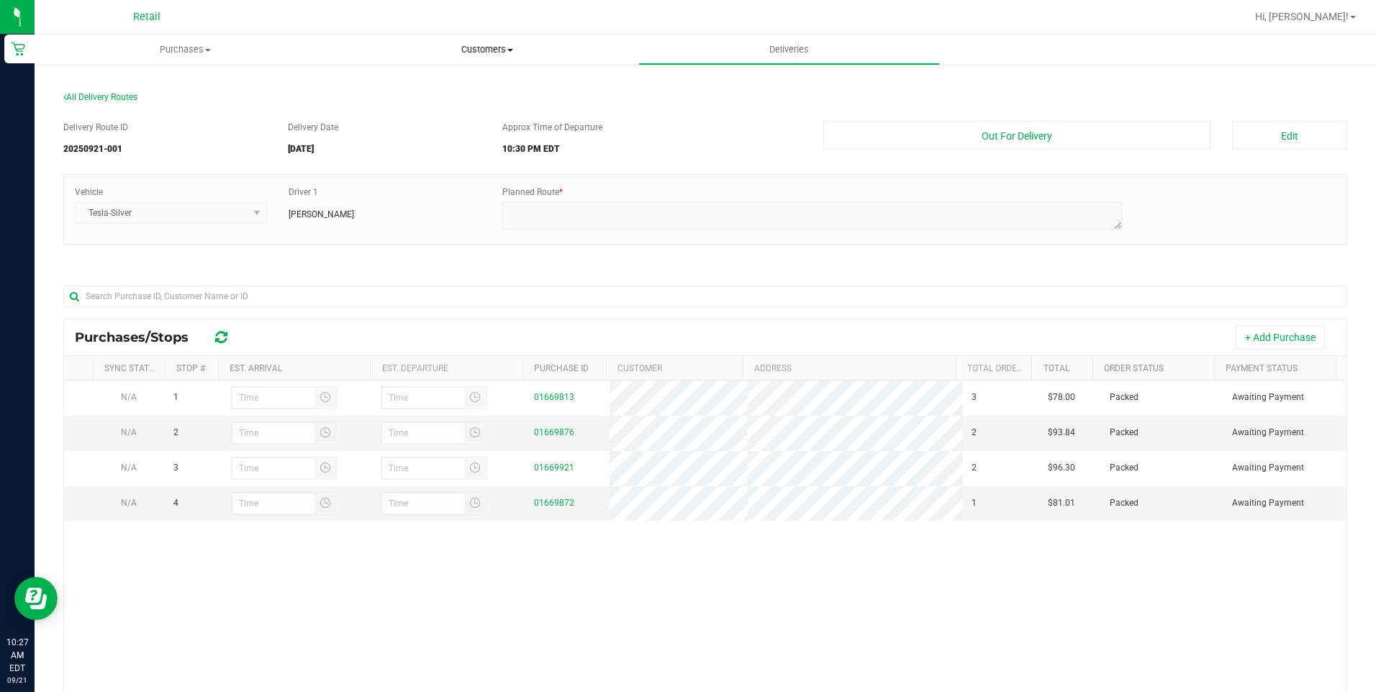
click at [469, 42] on uib-tab-heading "Customers All customers Add a new customer All physicians" at bounding box center [487, 49] width 300 height 29
click at [364, 81] on span "All customers" at bounding box center [388, 87] width 104 height 12
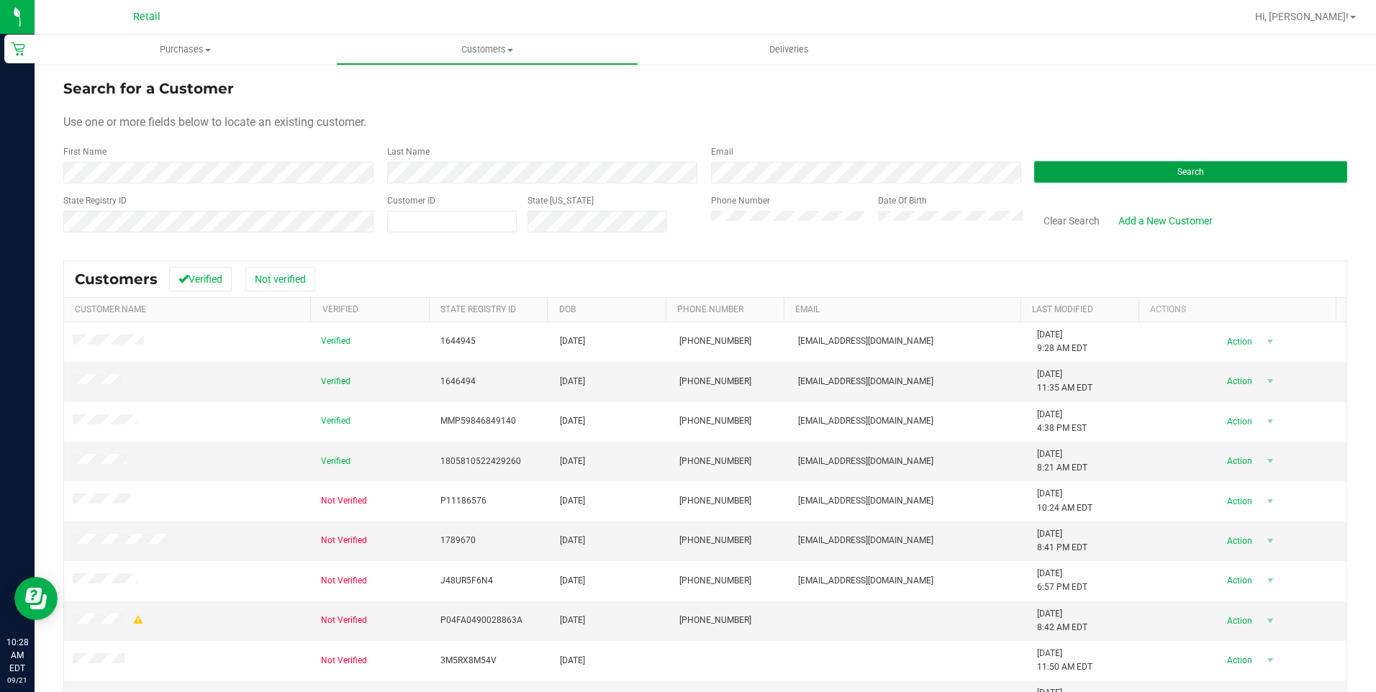
click at [1086, 177] on button "Search" at bounding box center [1190, 172] width 313 height 22
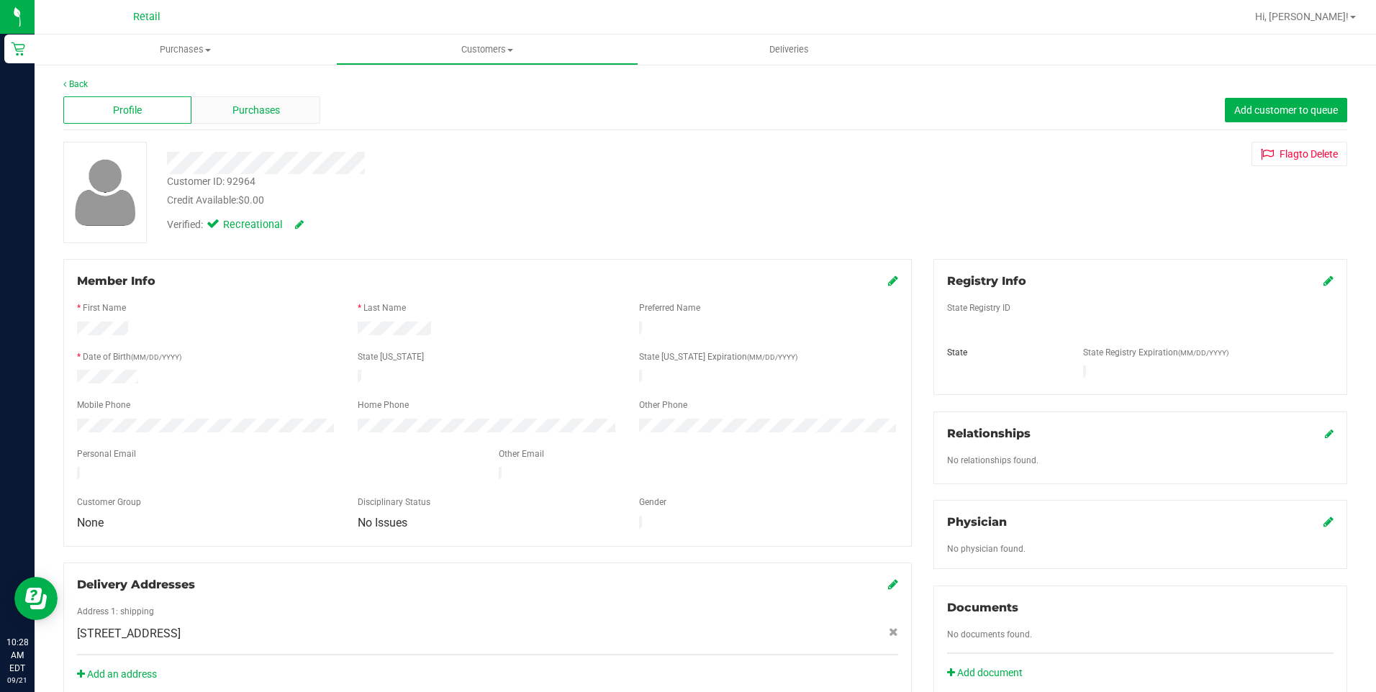
click at [279, 117] on div "Purchases" at bounding box center [255, 109] width 128 height 27
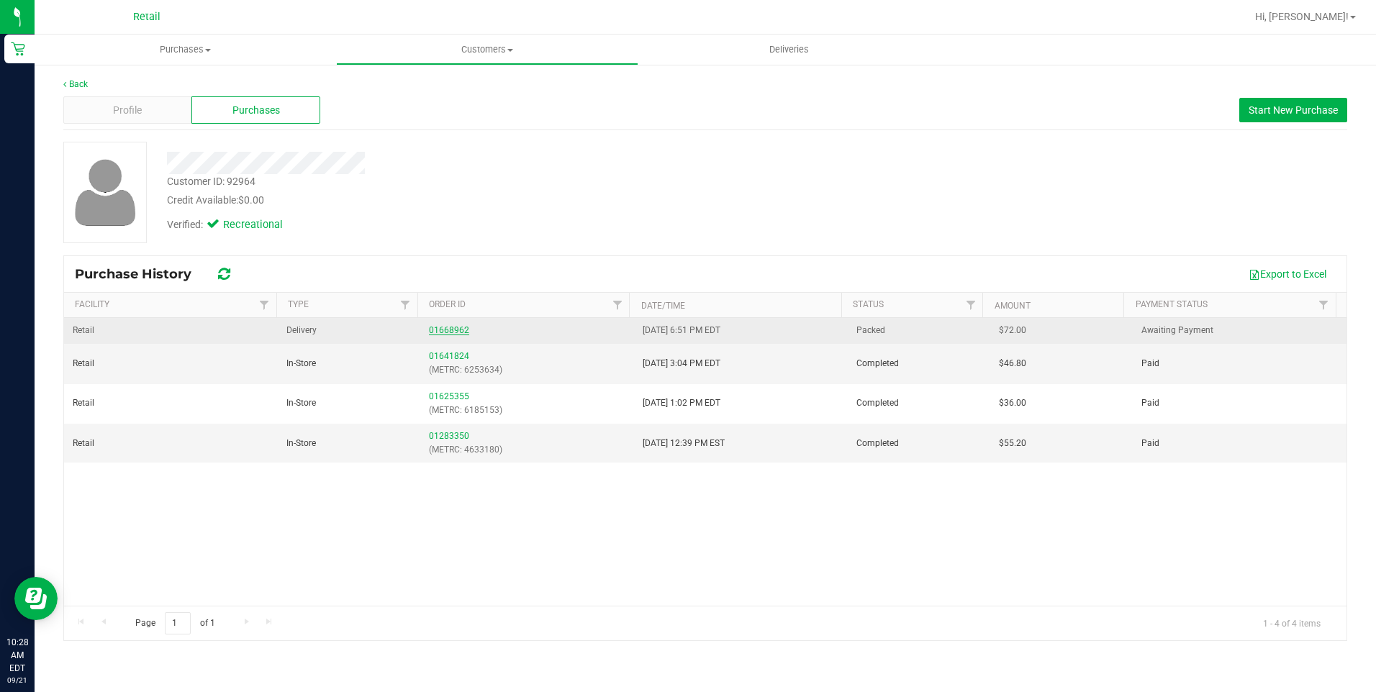
click at [448, 328] on link "01668962" at bounding box center [449, 330] width 40 height 10
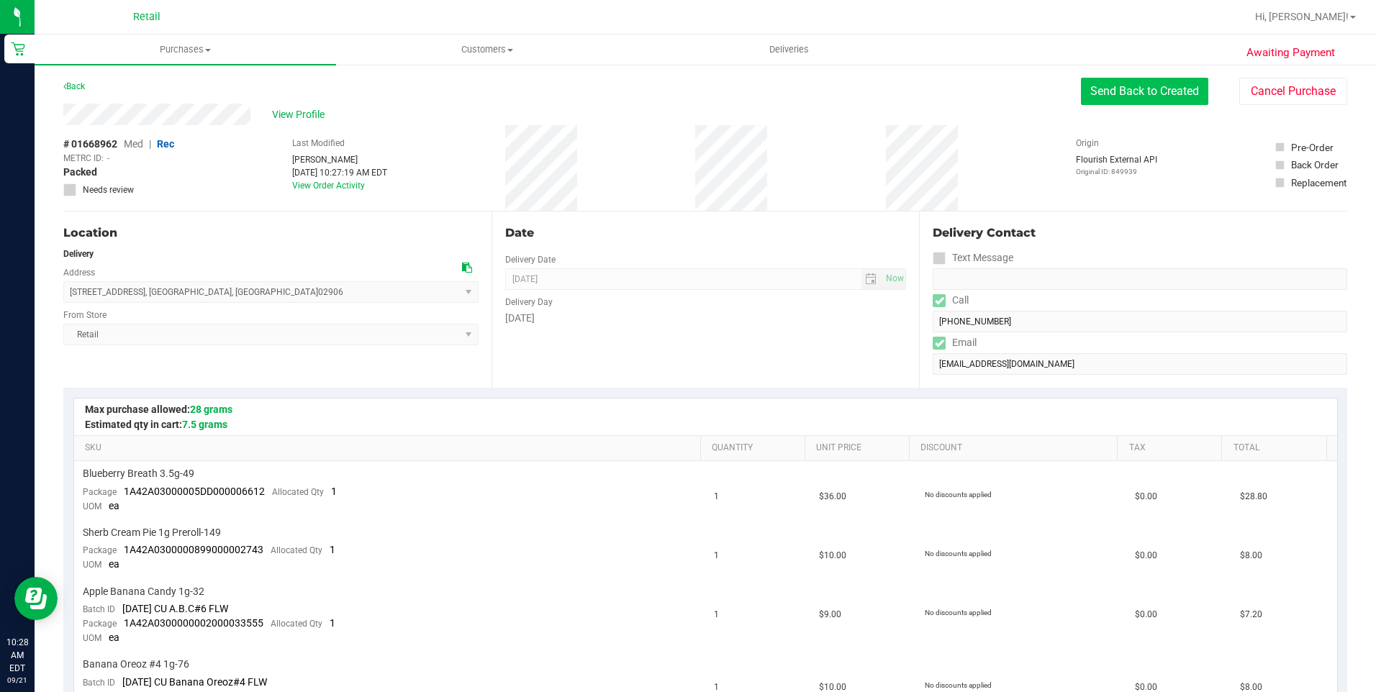
click at [1141, 99] on button "Send Back to Created" at bounding box center [1144, 91] width 127 height 27
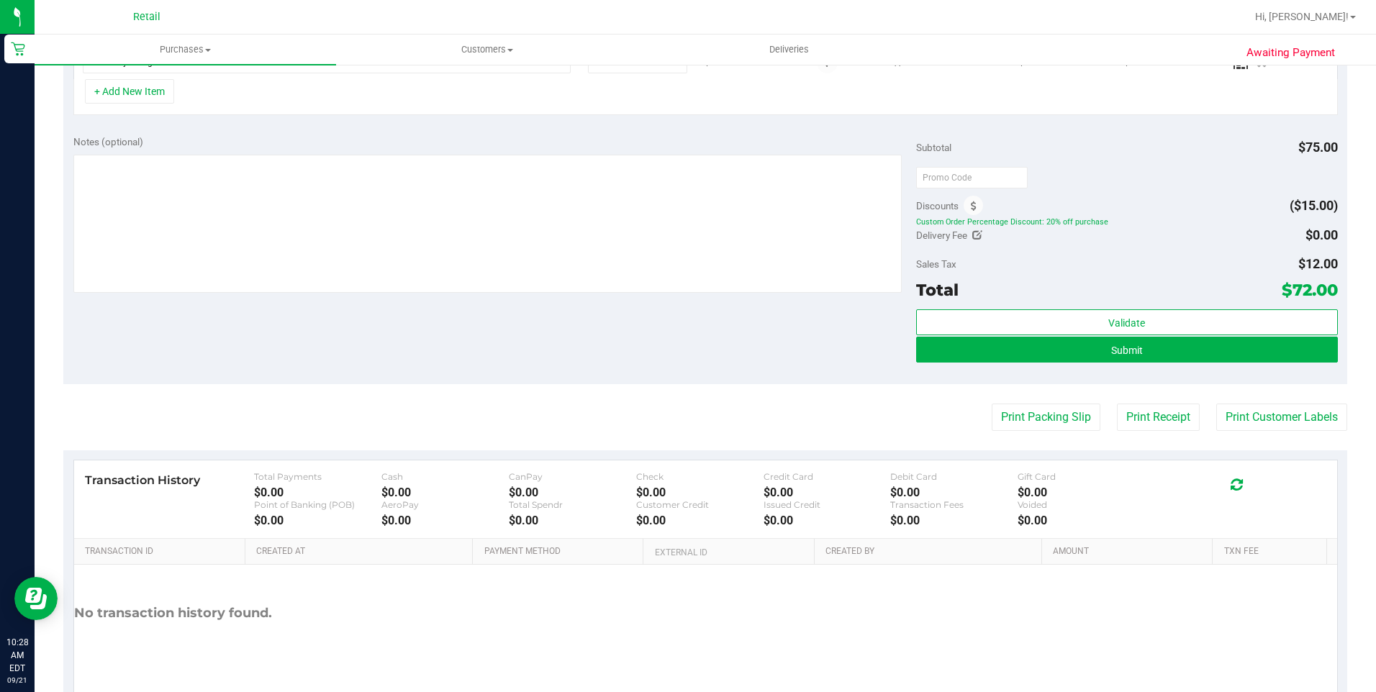
scroll to position [576, 0]
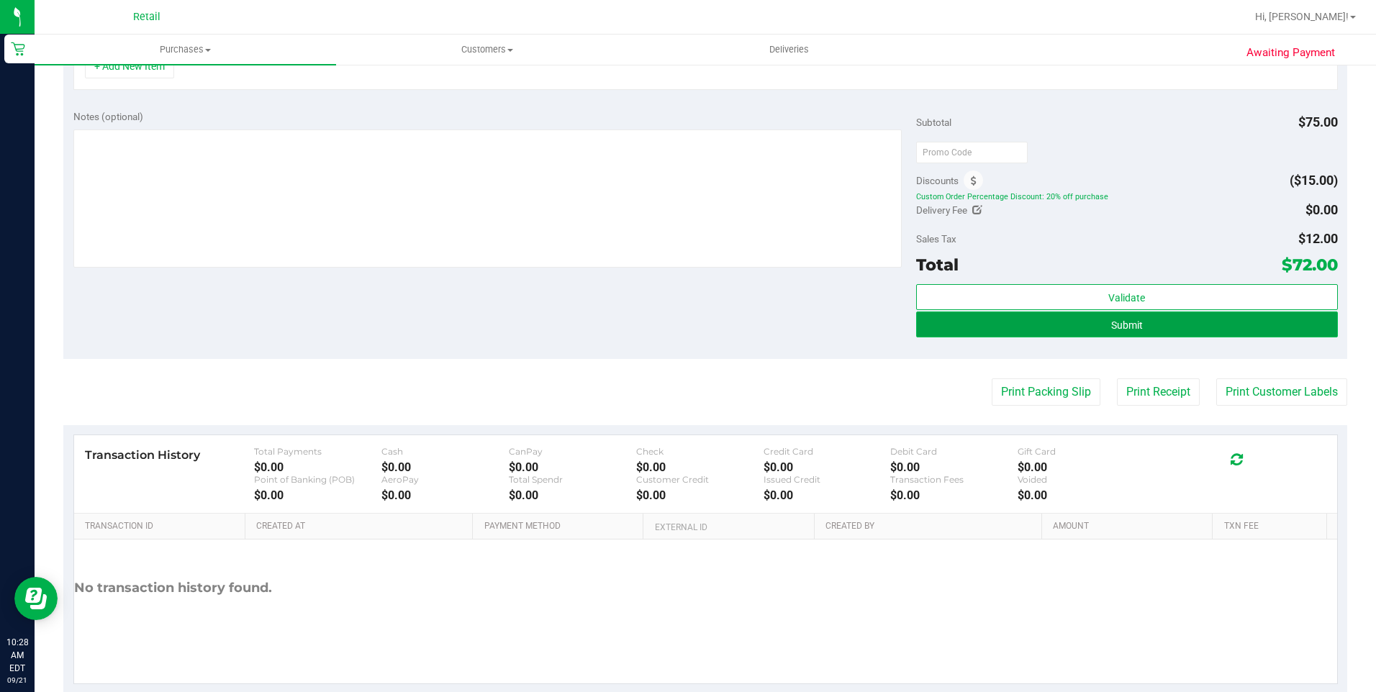
click at [1103, 320] on button "Submit" at bounding box center [1127, 325] width 422 height 26
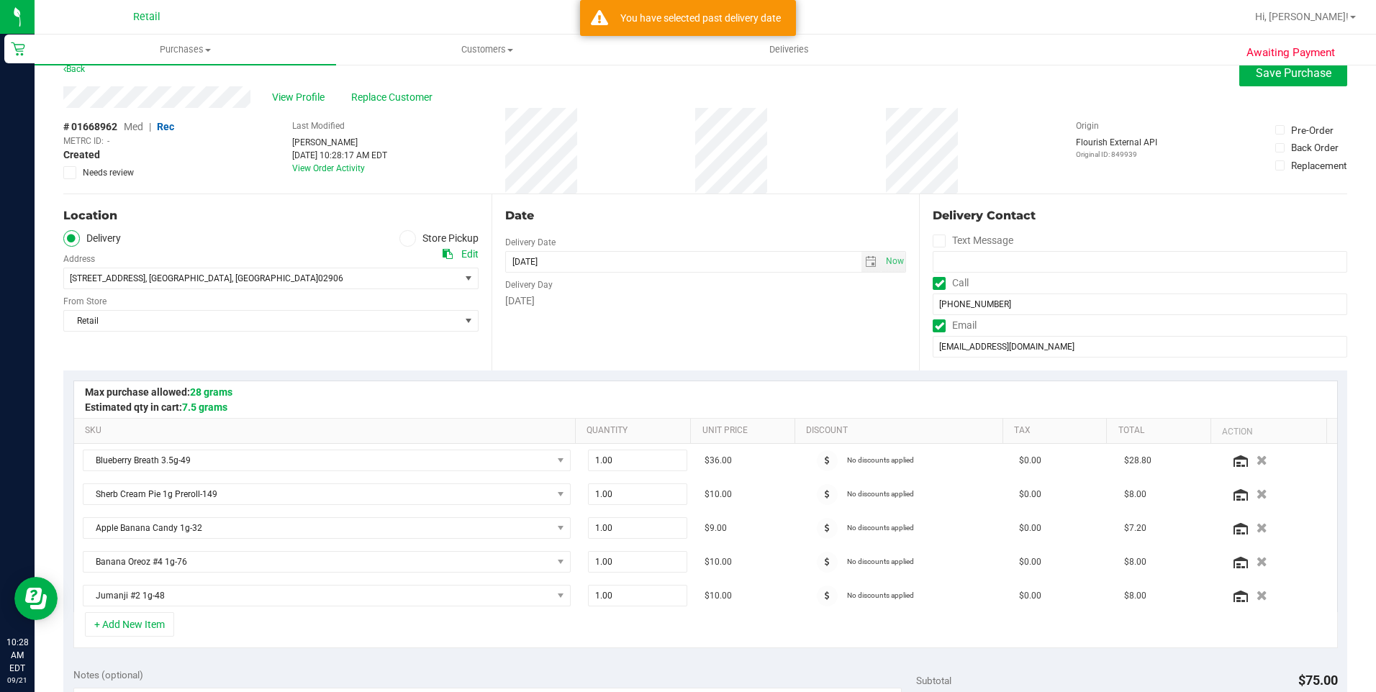
scroll to position [0, 0]
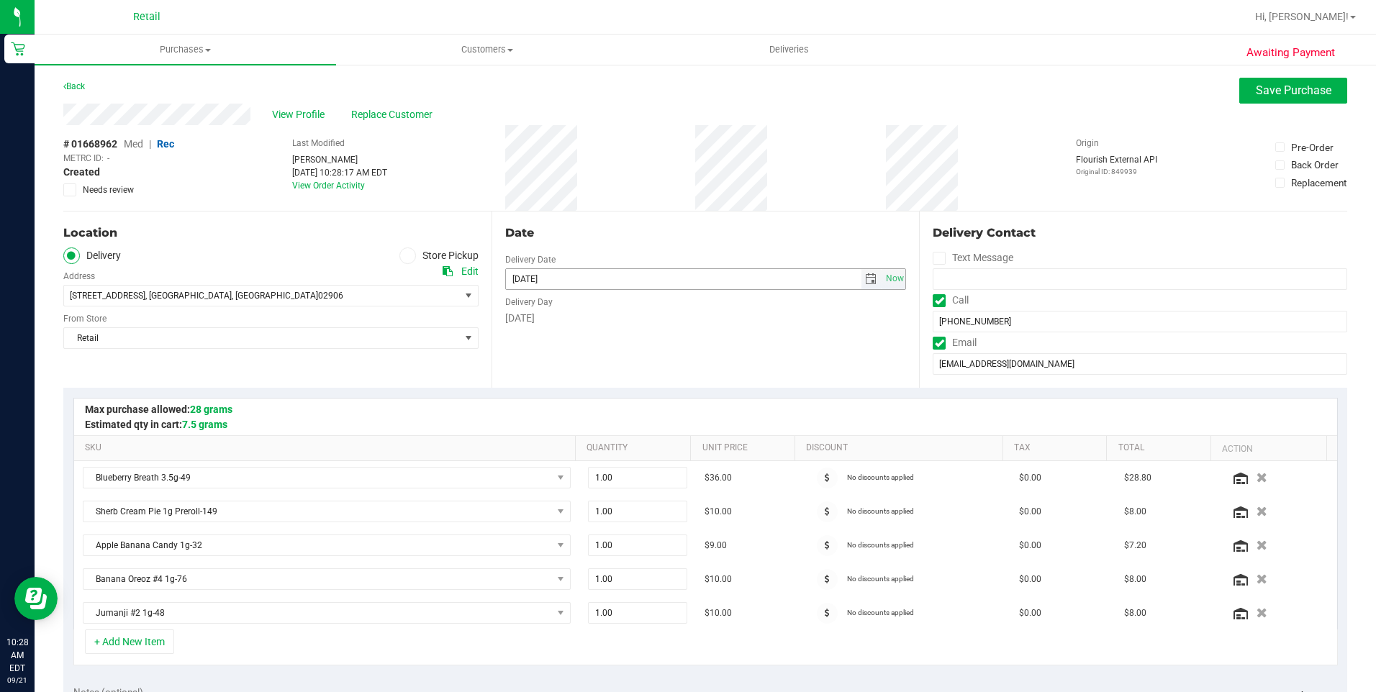
click at [867, 281] on span "select" at bounding box center [871, 280] width 12 height 12
click at [520, 428] on link "21" at bounding box center [515, 426] width 21 height 22
type input "[DATE]"
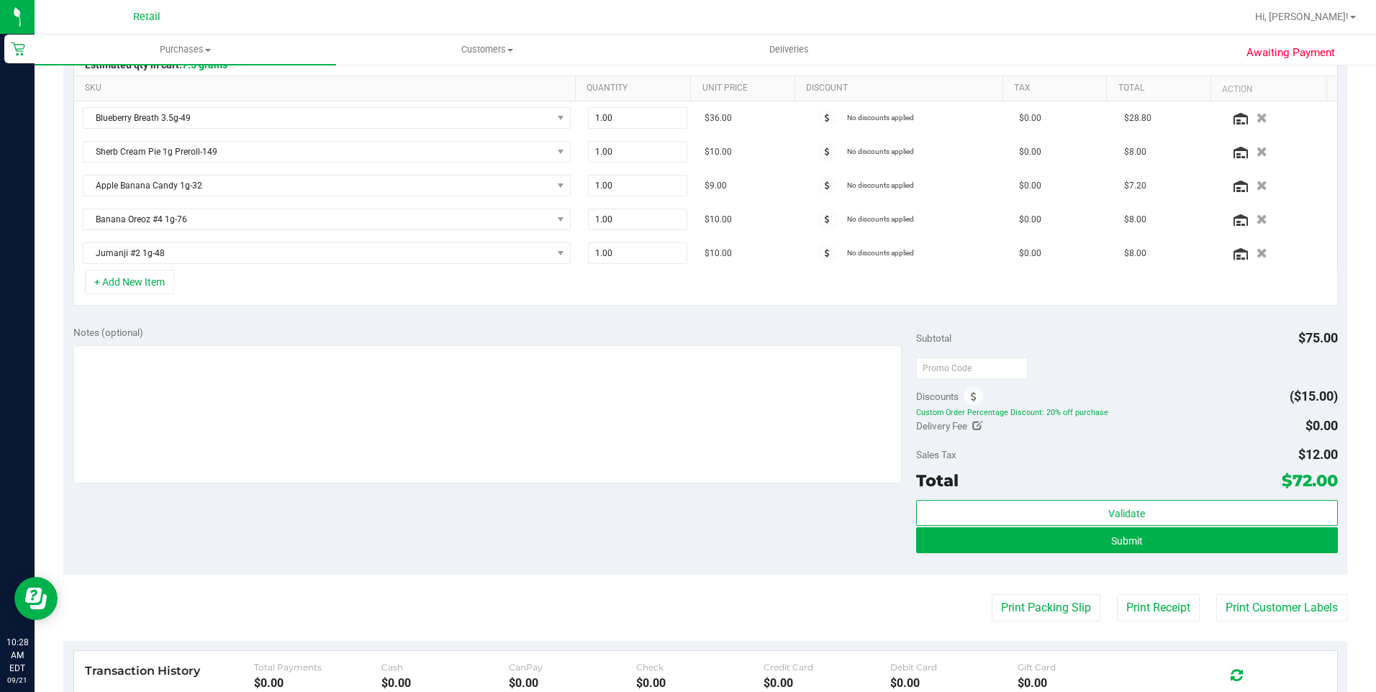
scroll to position [607, 0]
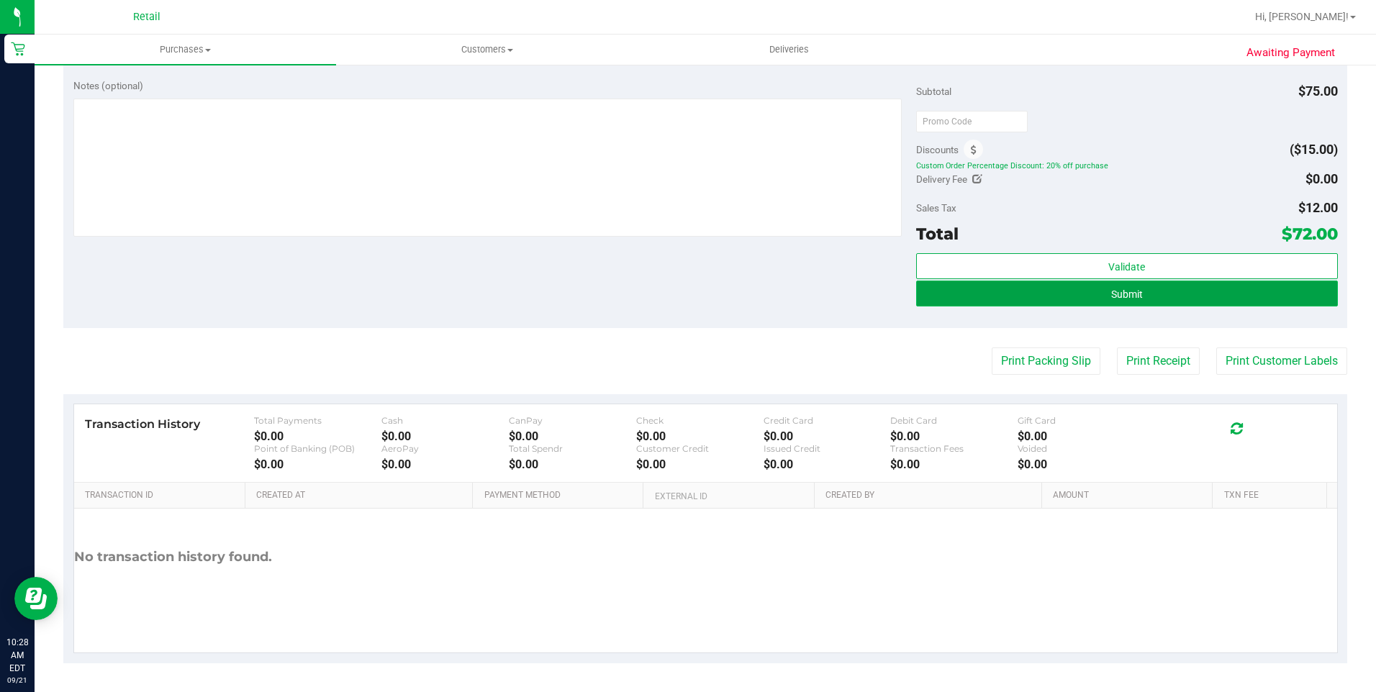
click at [1204, 289] on button "Submit" at bounding box center [1127, 294] width 422 height 26
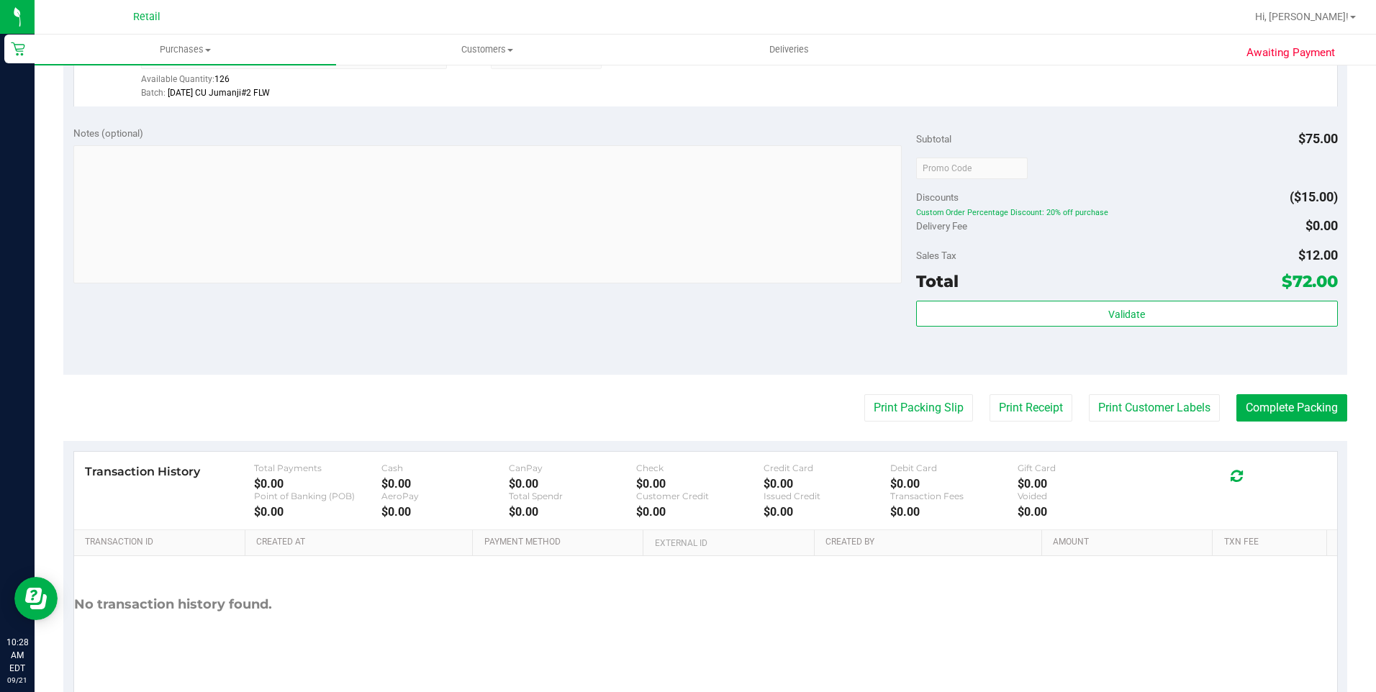
scroll to position [792, 0]
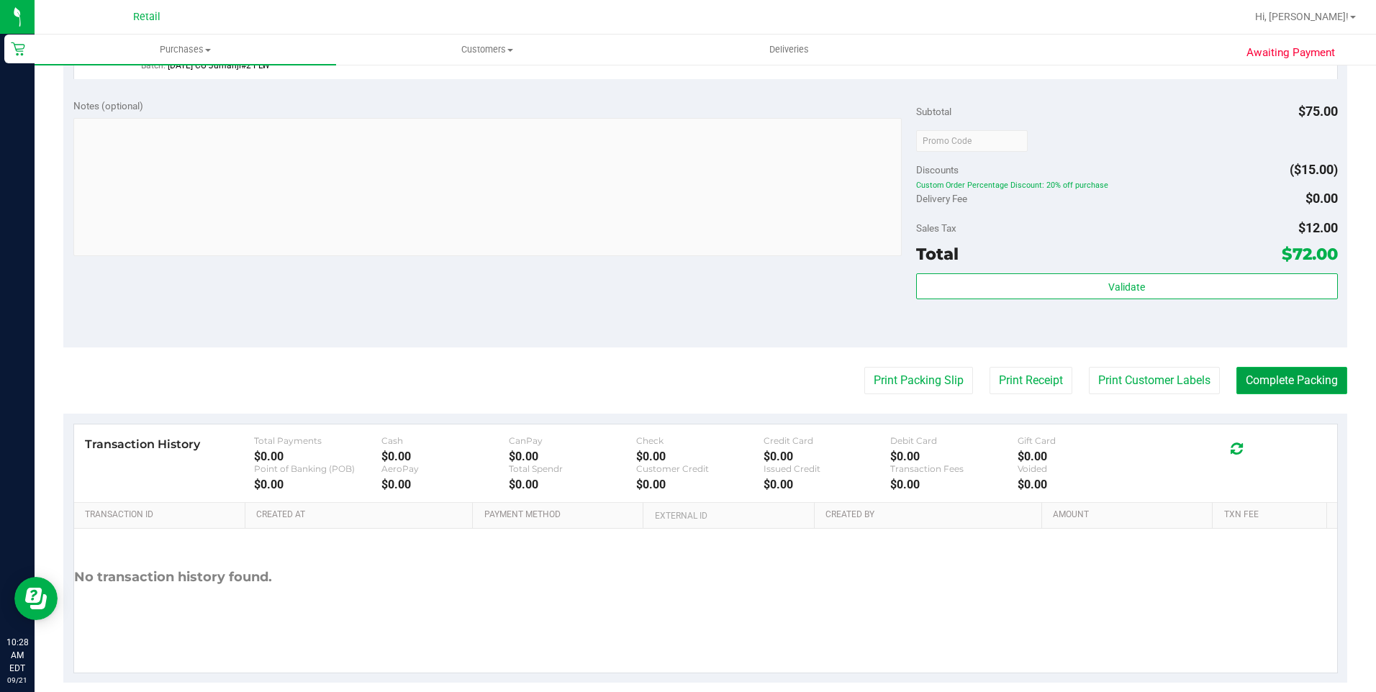
click at [1309, 387] on button "Complete Packing" at bounding box center [1292, 380] width 111 height 27
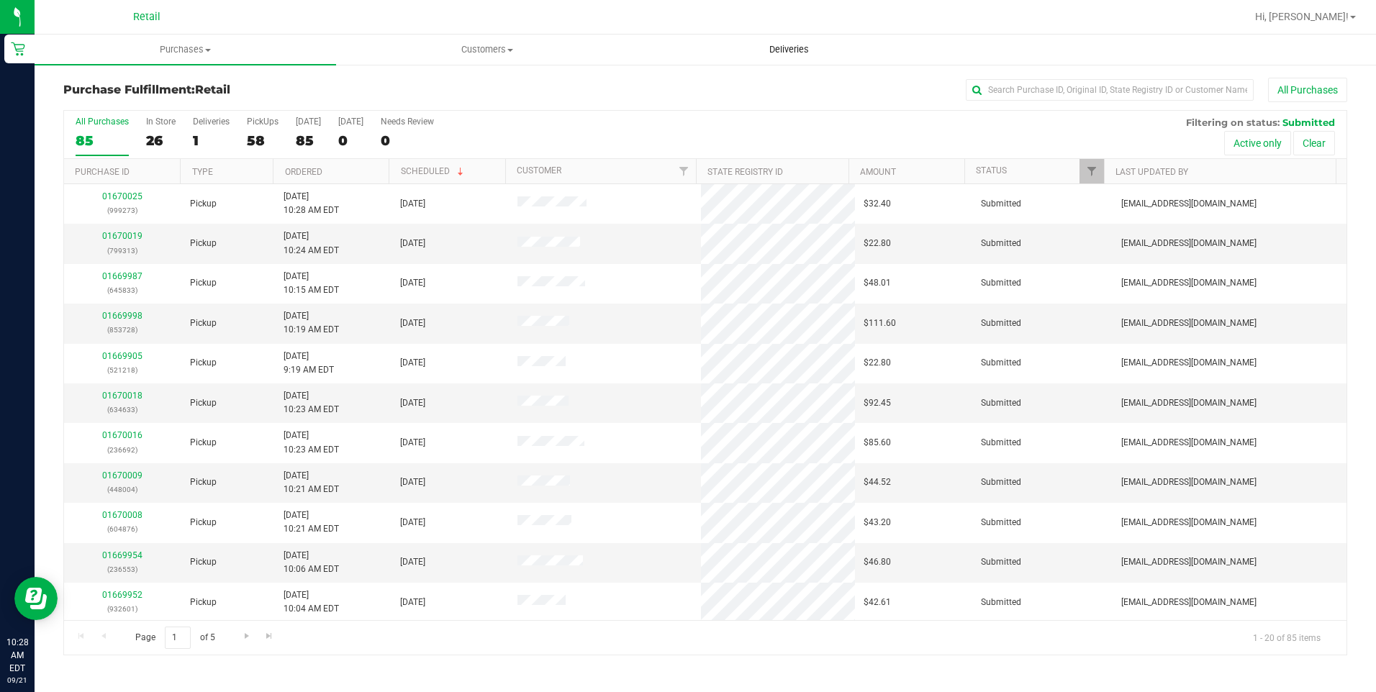
click at [803, 57] on uib-tab-heading "Deliveries" at bounding box center [789, 49] width 300 height 29
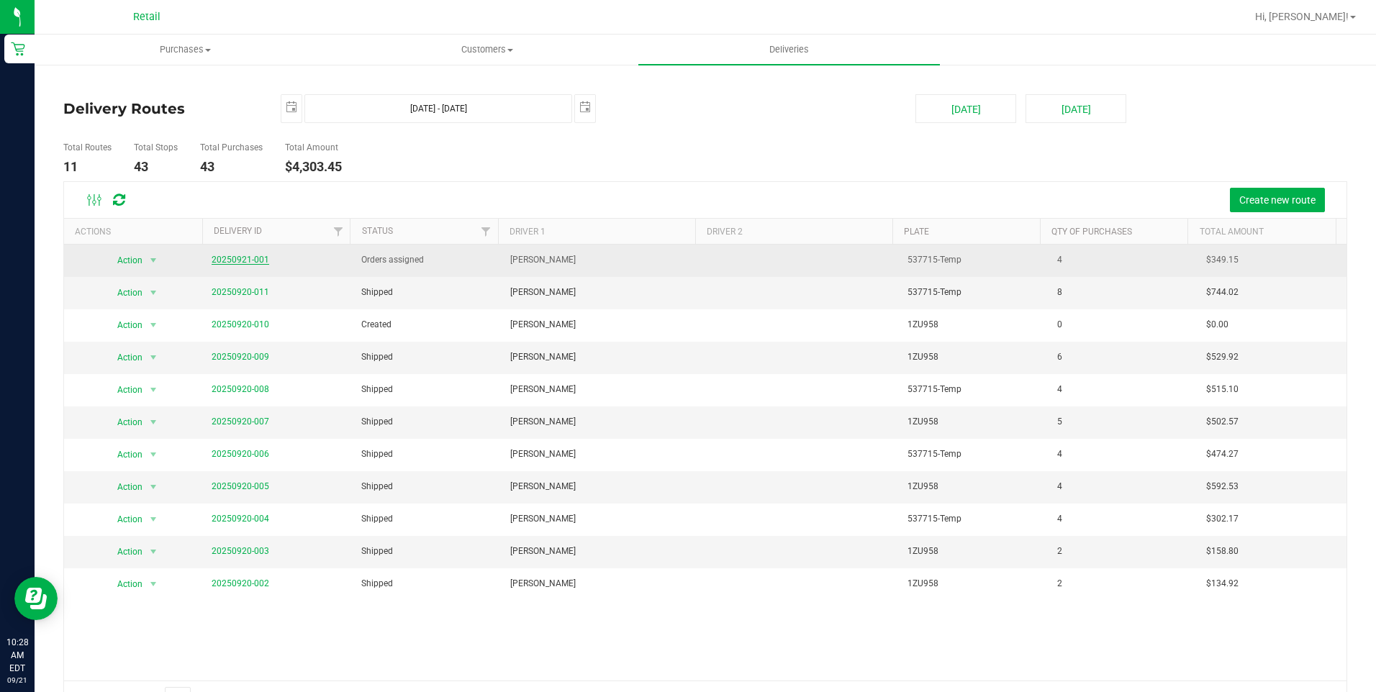
click at [224, 261] on link "20250921-001" at bounding box center [241, 260] width 58 height 10
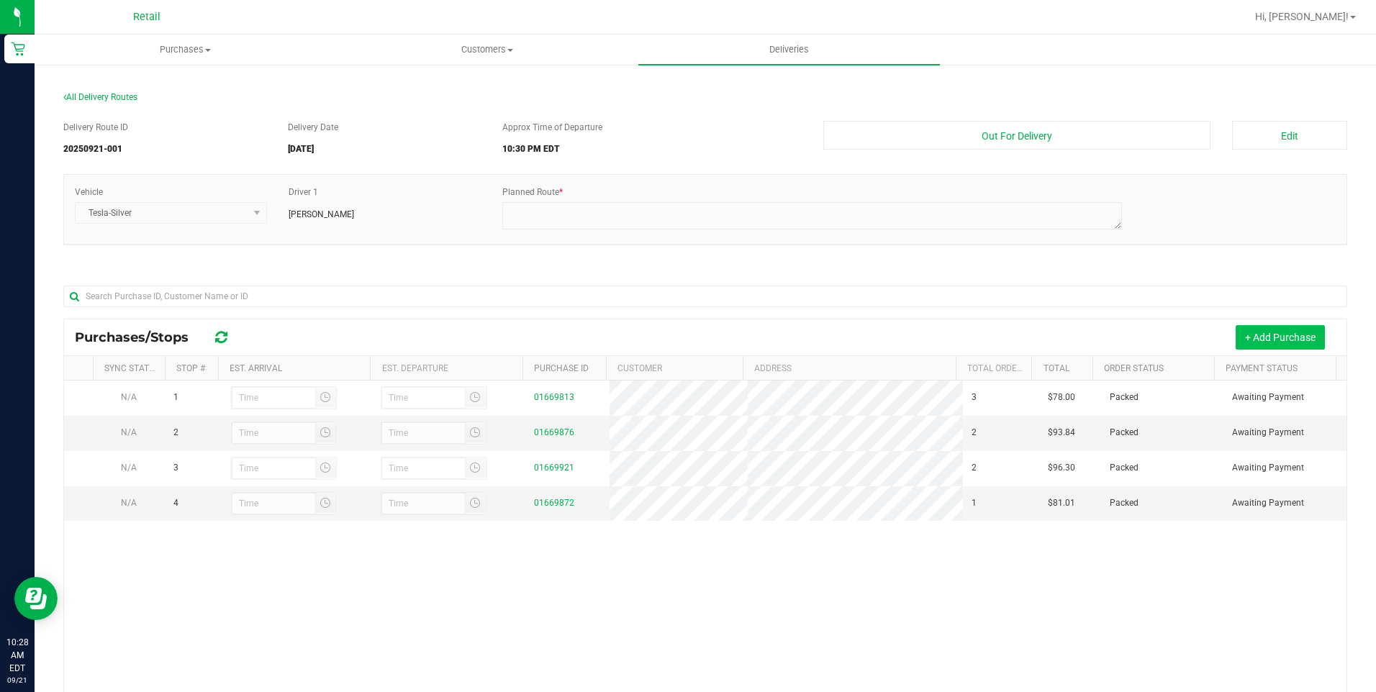
click at [1248, 336] on button "+ Add Purchase" at bounding box center [1280, 337] width 89 height 24
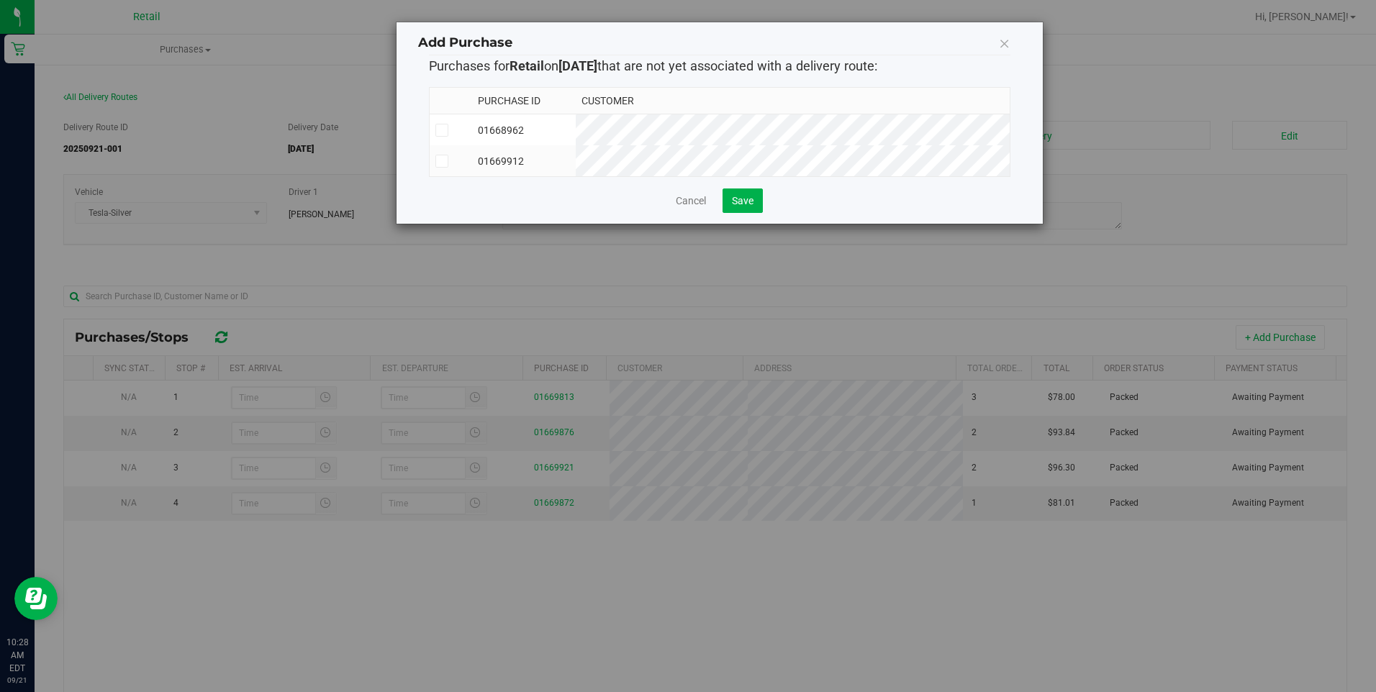
click at [446, 130] on icon at bounding box center [441, 130] width 9 height 0
click at [0, 0] on input "checkbox" at bounding box center [0, 0] width 0 height 0
click at [745, 207] on span "Save" at bounding box center [743, 201] width 22 height 12
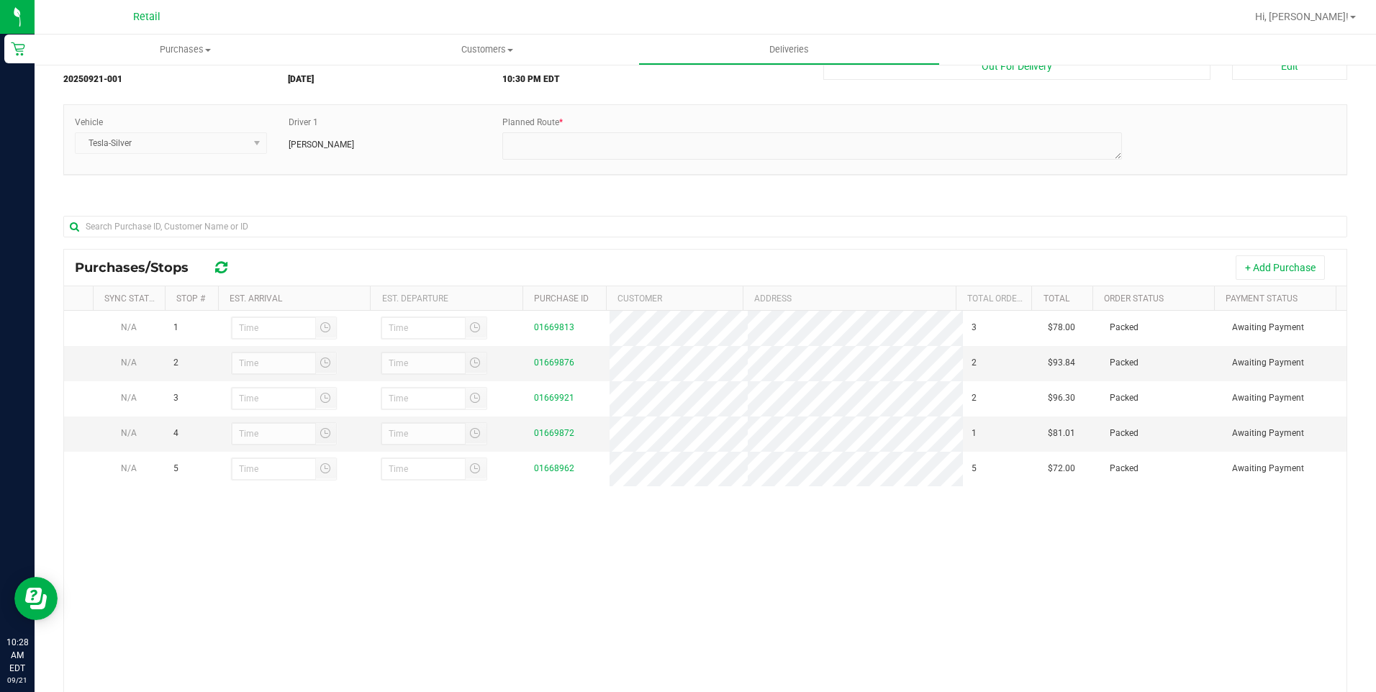
scroll to position [198, 0]
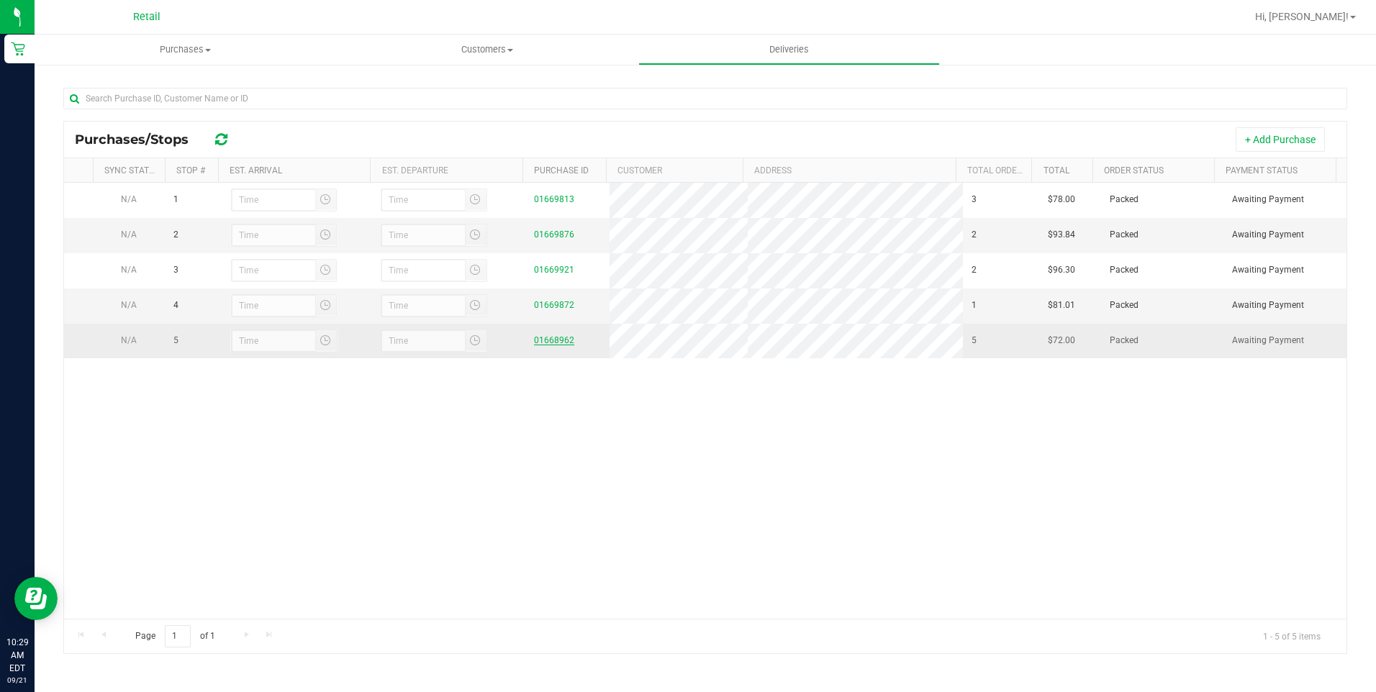
click at [554, 346] on link "01668962" at bounding box center [554, 340] width 40 height 10
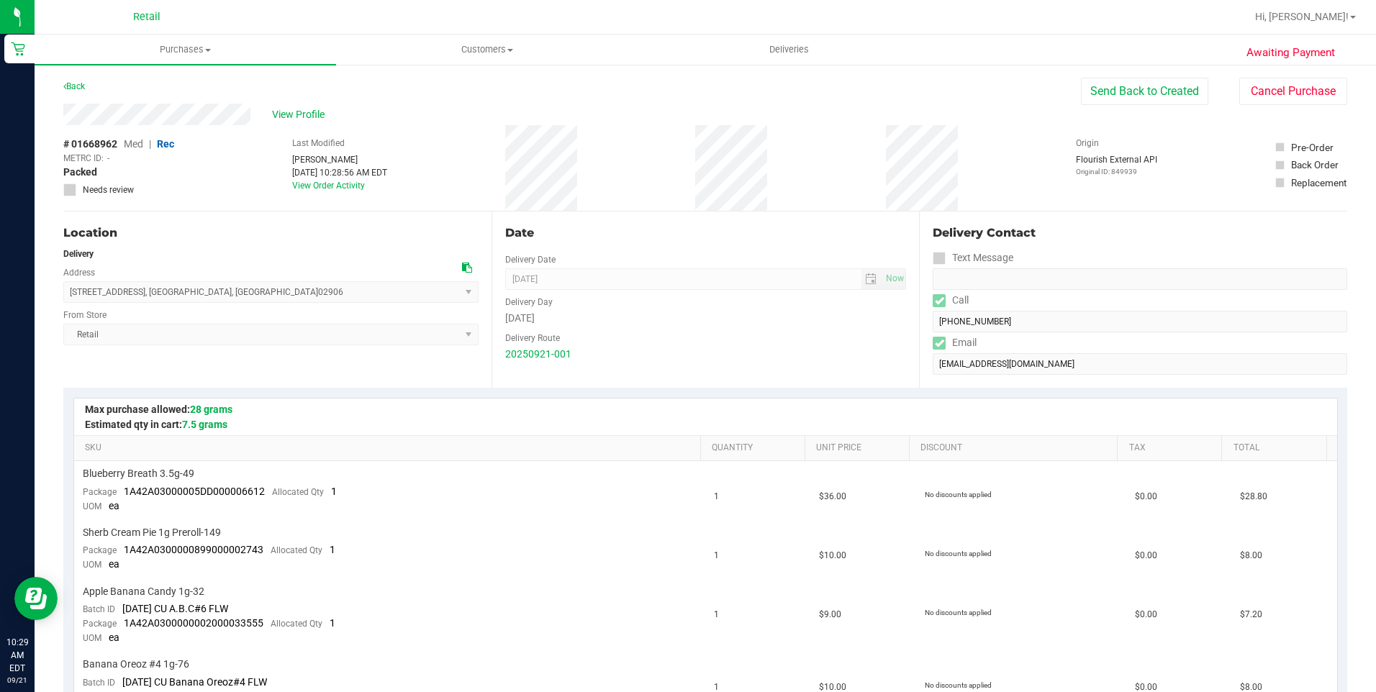
click at [923, 325] on div "Delivery Contact Text Message Call (401) 346-4427 Email sebastiancadavid96@gmai…" at bounding box center [1133, 300] width 428 height 176
click at [781, 58] on uib-tab-heading "Deliveries" at bounding box center [789, 49] width 300 height 29
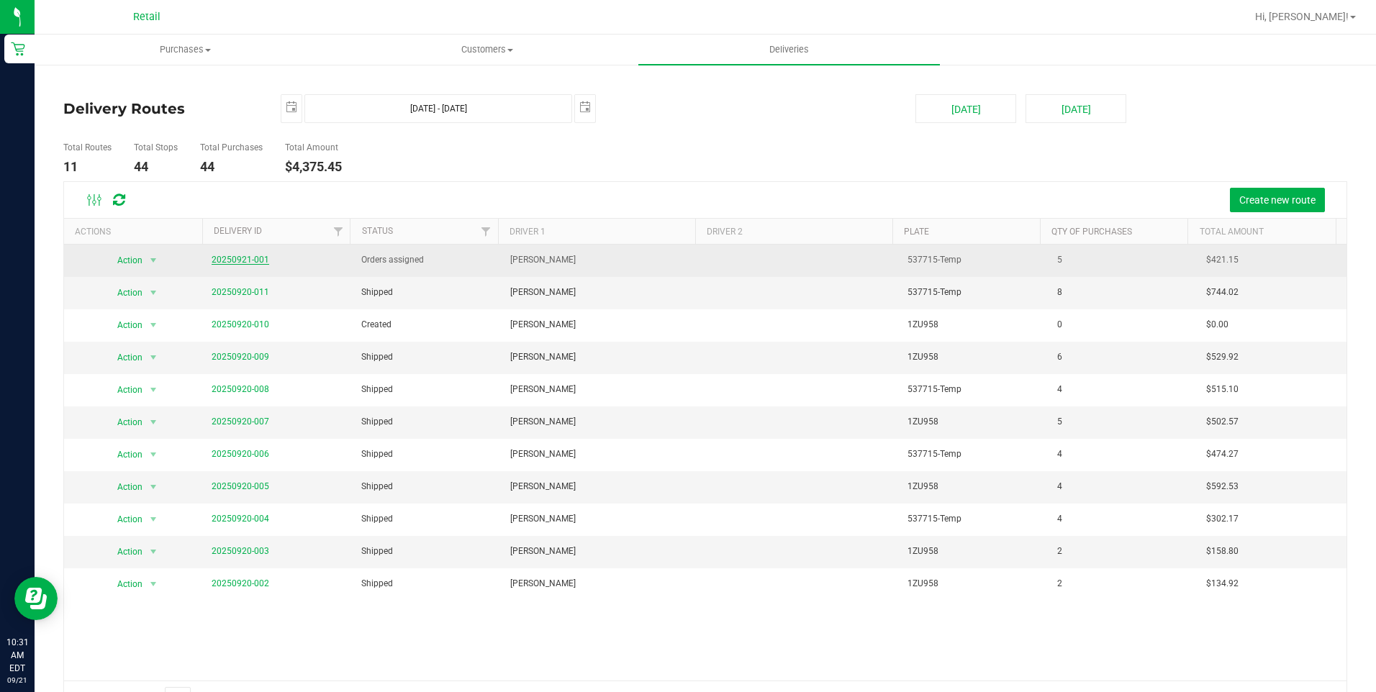
click at [256, 255] on link "20250921-001" at bounding box center [241, 260] width 58 height 10
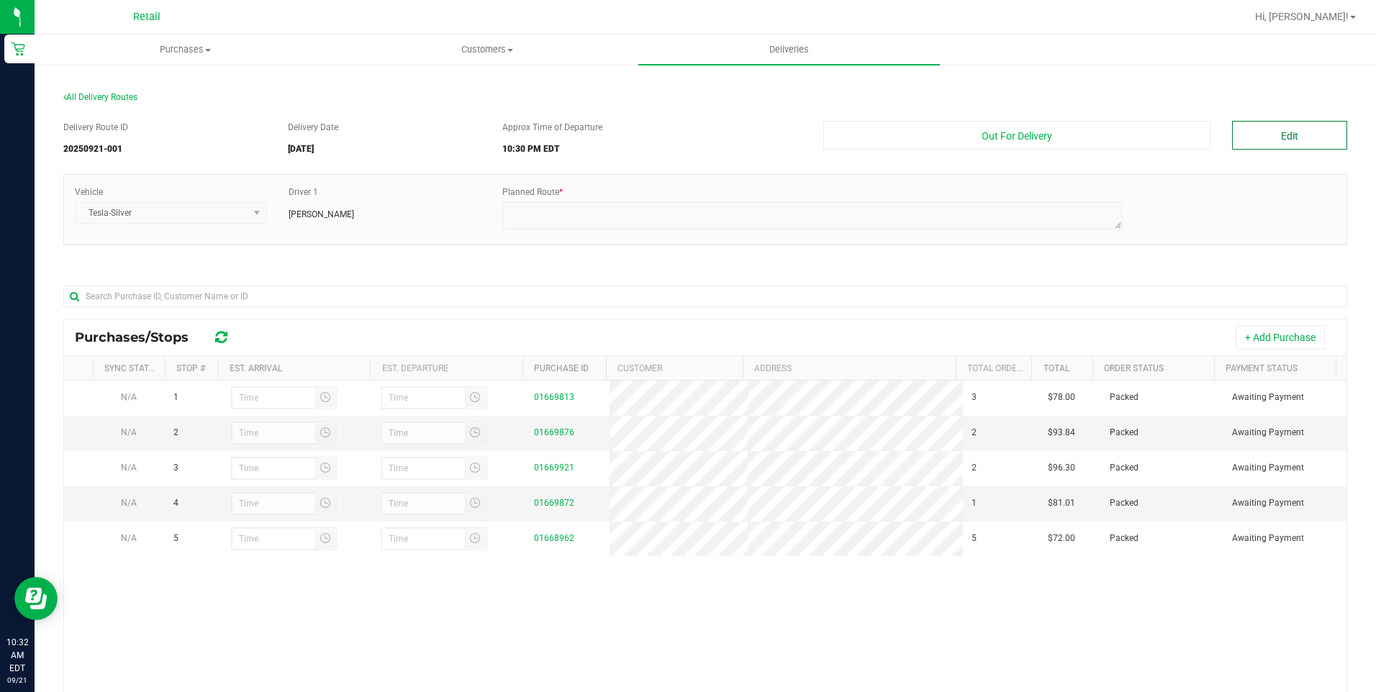
click at [1296, 129] on button "Edit" at bounding box center [1289, 135] width 115 height 29
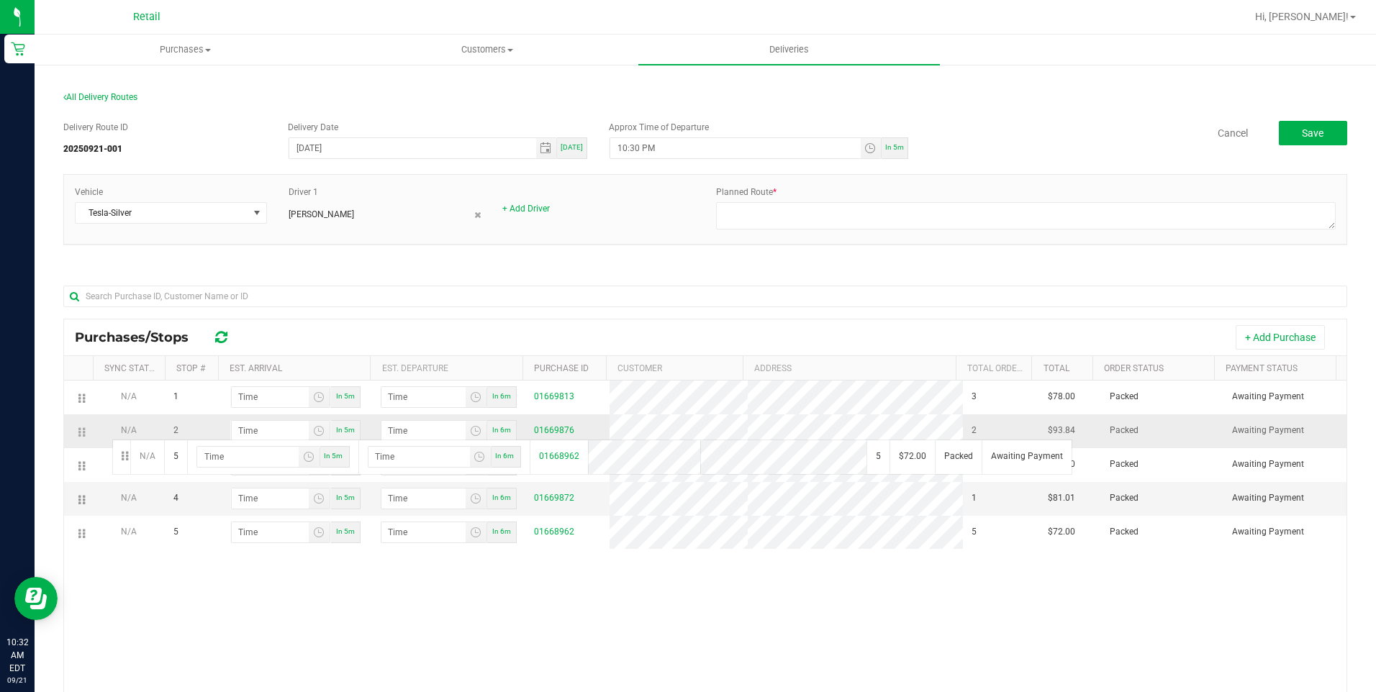
drag, startPoint x: 84, startPoint y: 545, endPoint x: 110, endPoint y: 438, distance: 109.8
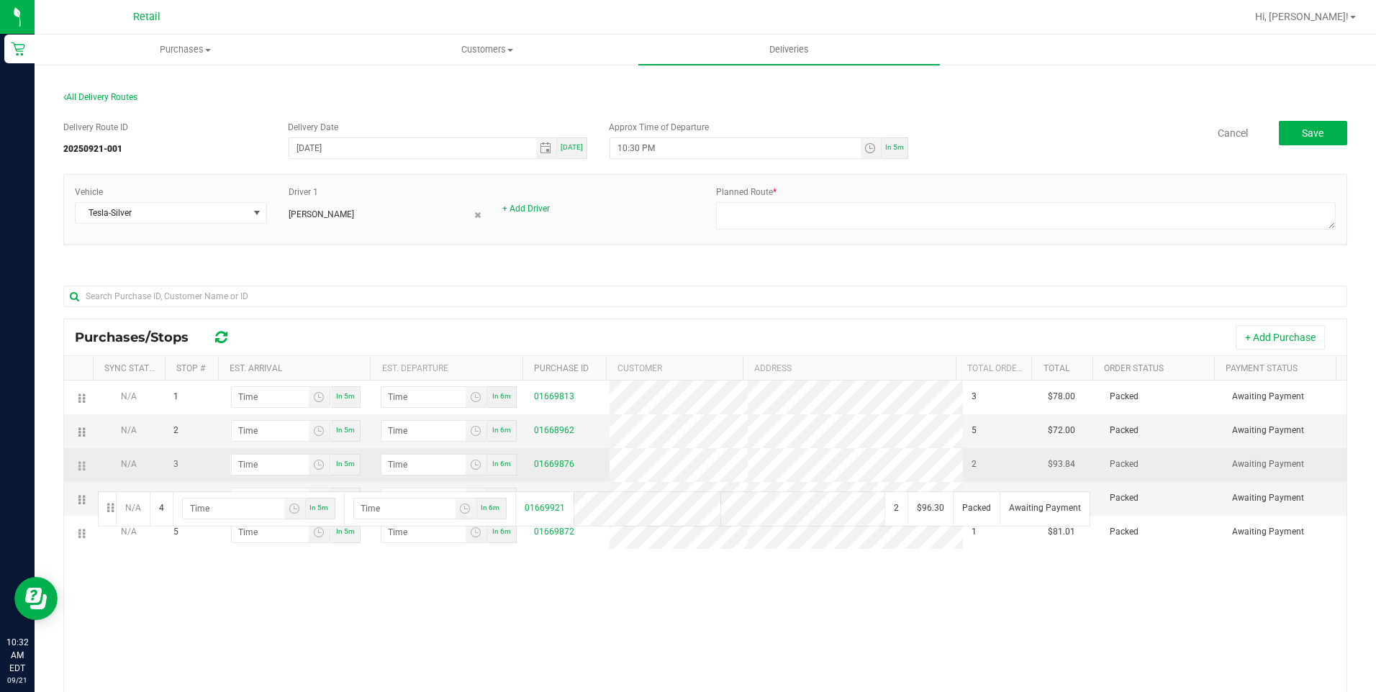
drag, startPoint x: 84, startPoint y: 507, endPoint x: 109, endPoint y: 466, distance: 48.4
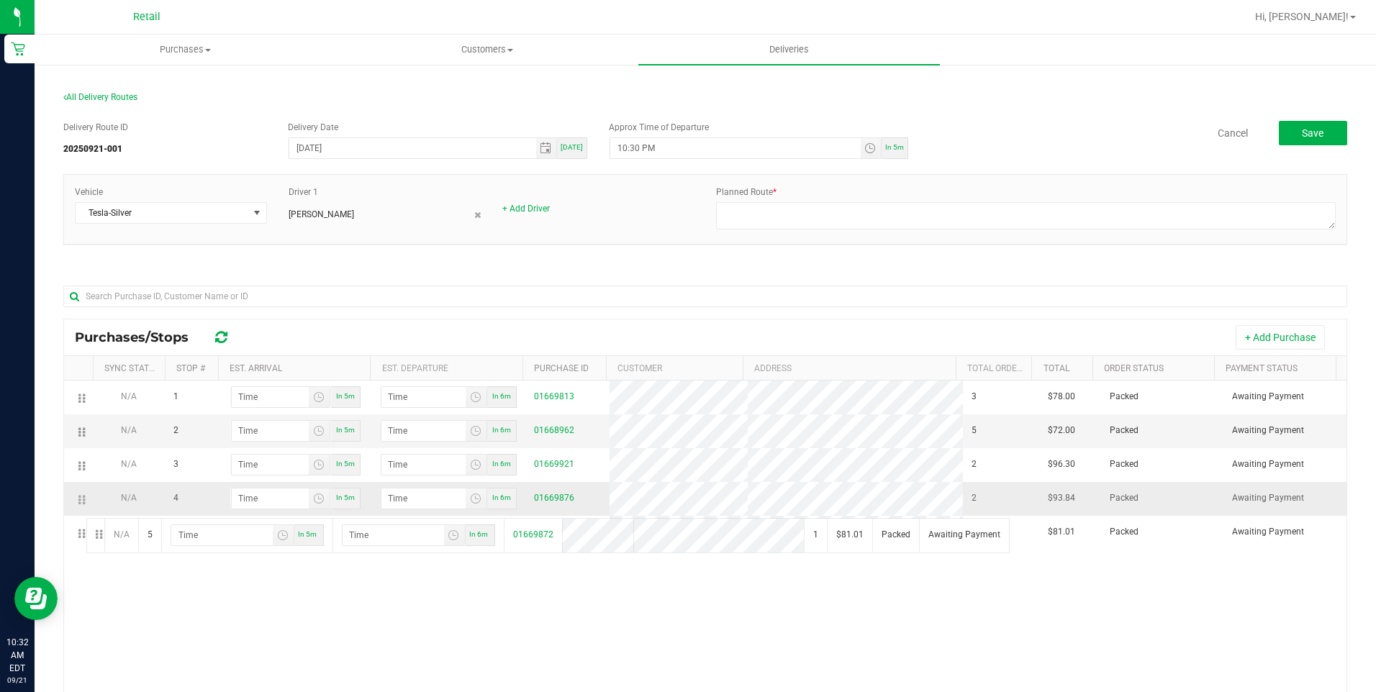
drag, startPoint x: 78, startPoint y: 546, endPoint x: 88, endPoint y: 510, distance: 37.2
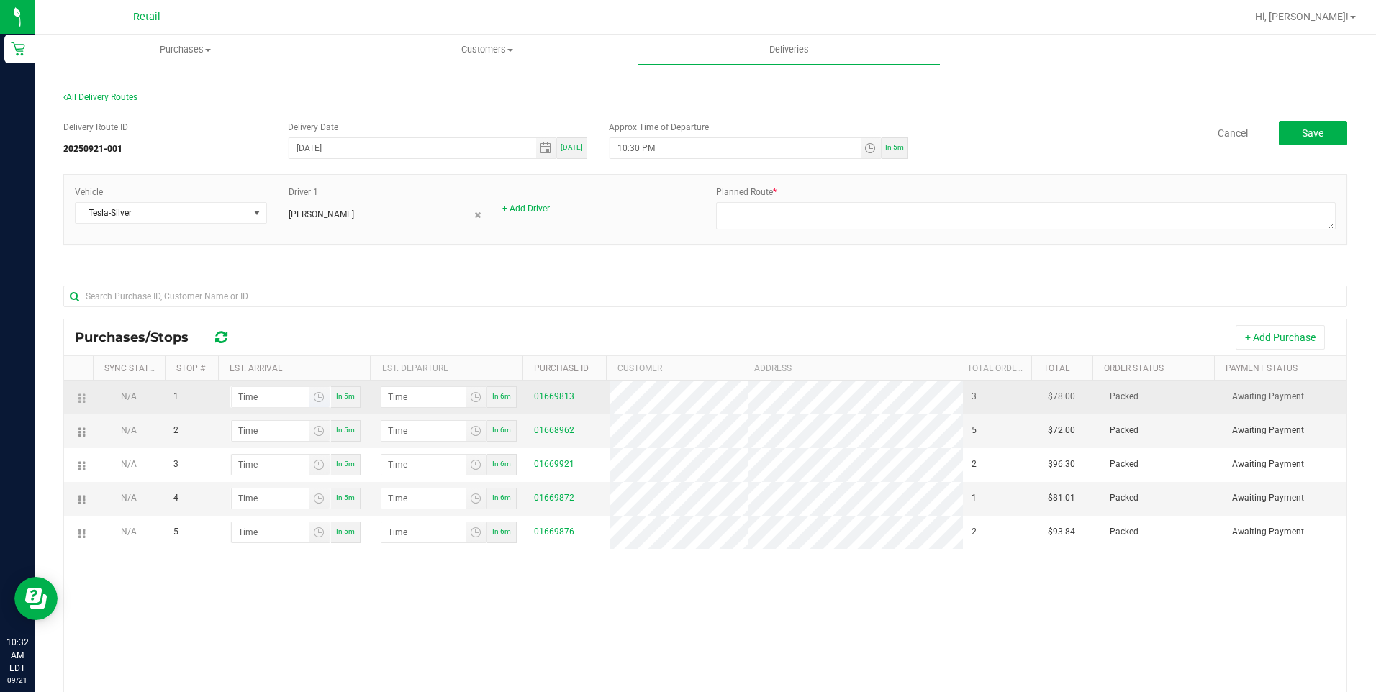
click at [309, 400] on span "Toggle time list" at bounding box center [319, 397] width 21 height 20
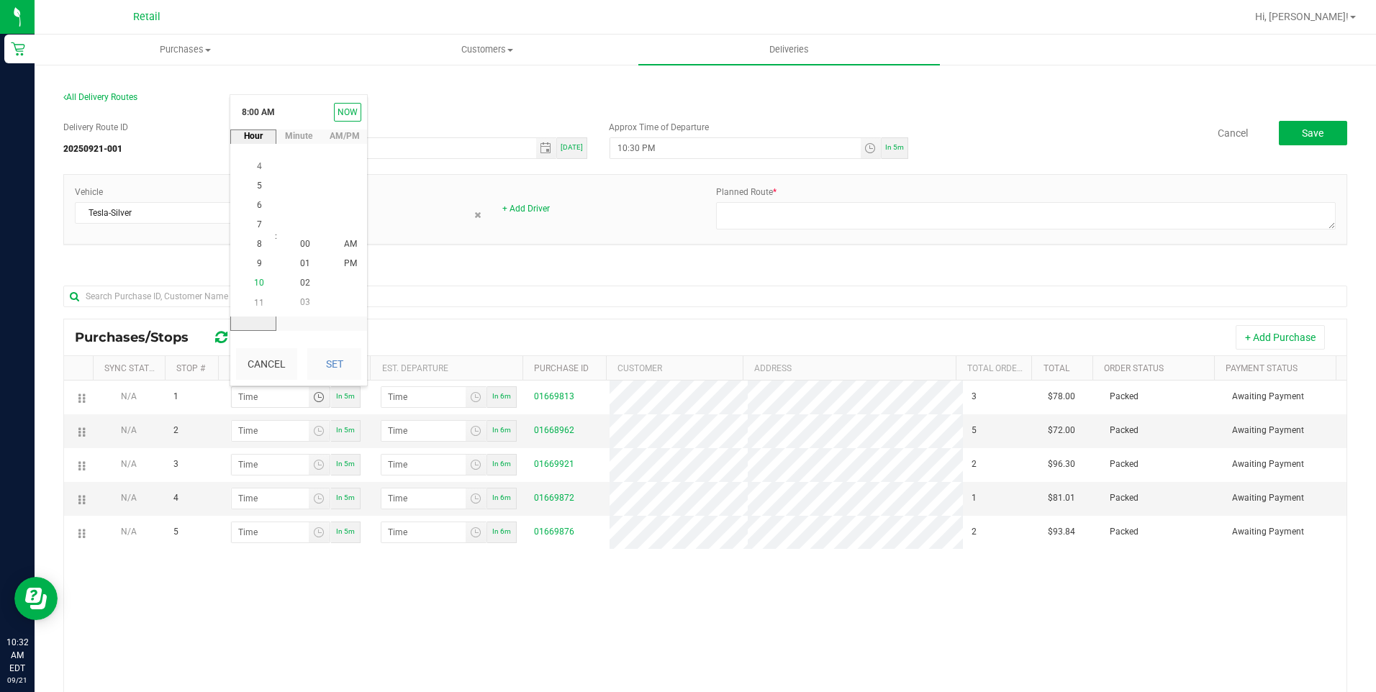
click at [254, 287] on span "10" at bounding box center [259, 284] width 10 height 10
click at [301, 280] on span "46" at bounding box center [305, 284] width 10 height 10
click at [340, 366] on button "Set" at bounding box center [334, 364] width 54 height 32
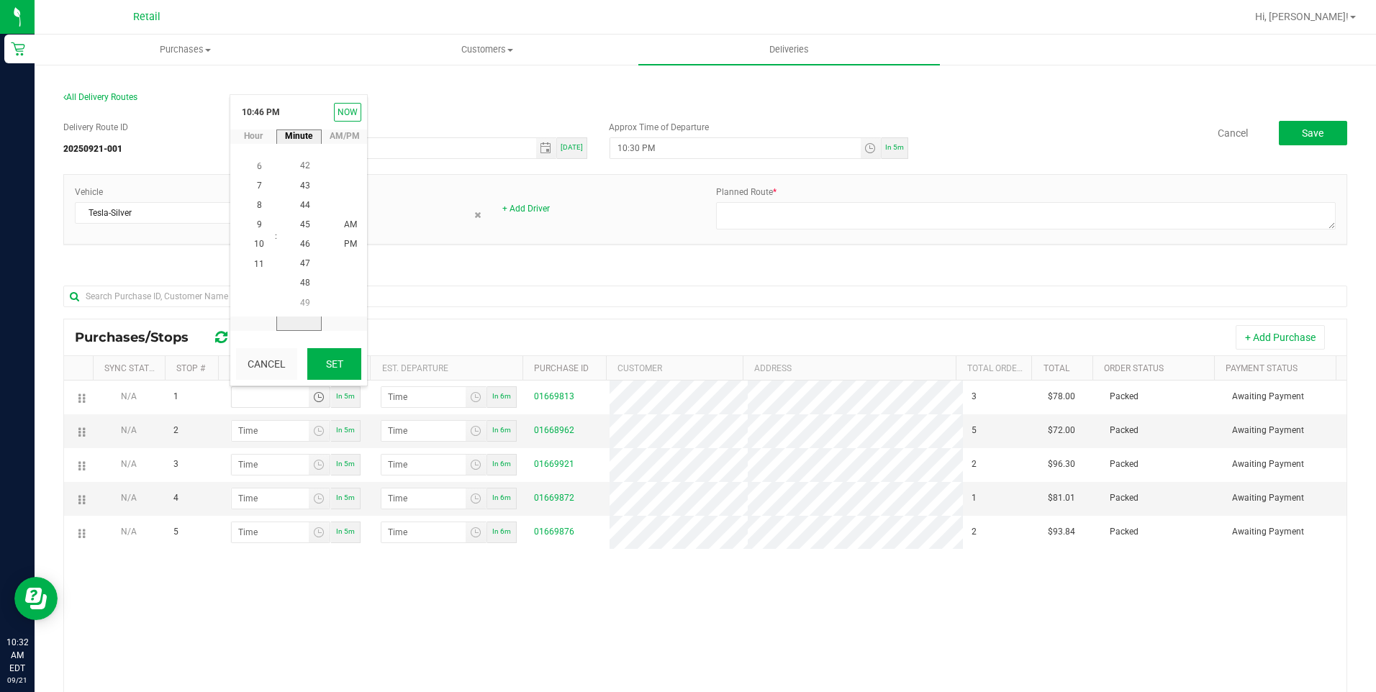
type input "10:46 PM"
type input "10:47 PM"
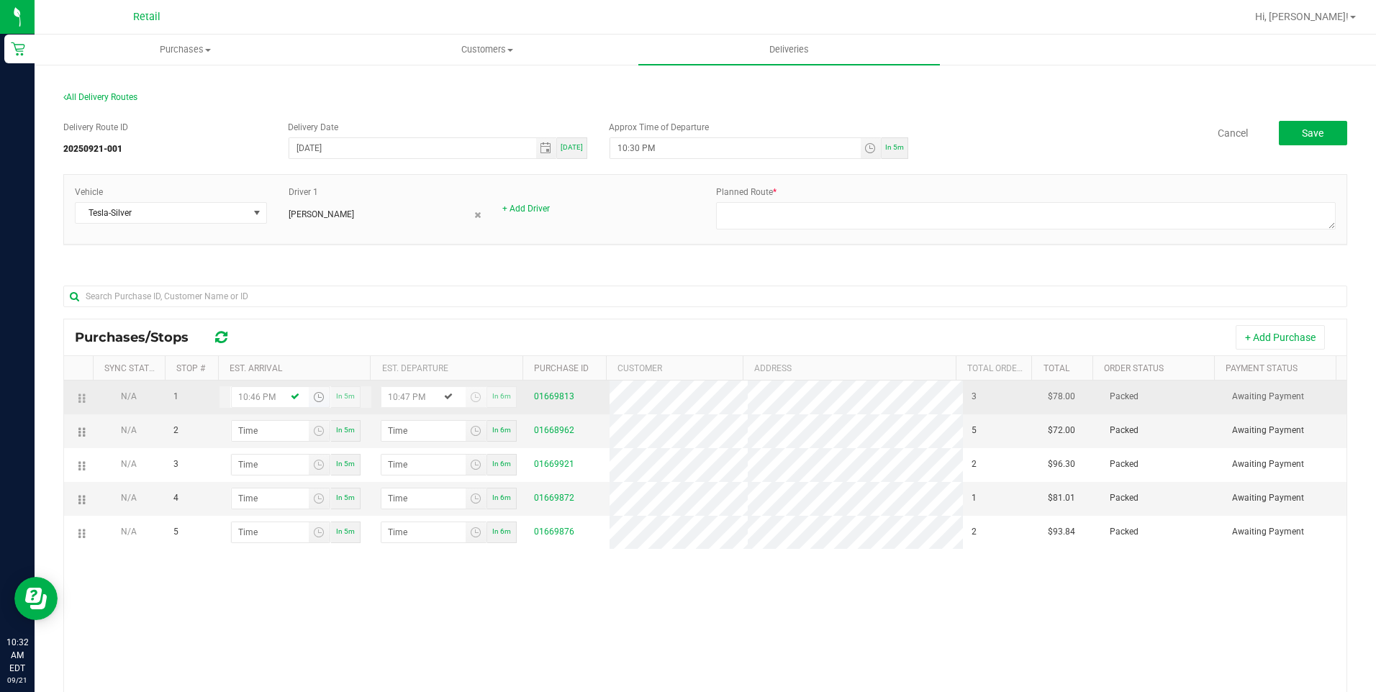
click at [314, 400] on span "Toggle time list" at bounding box center [319, 398] width 12 height 12
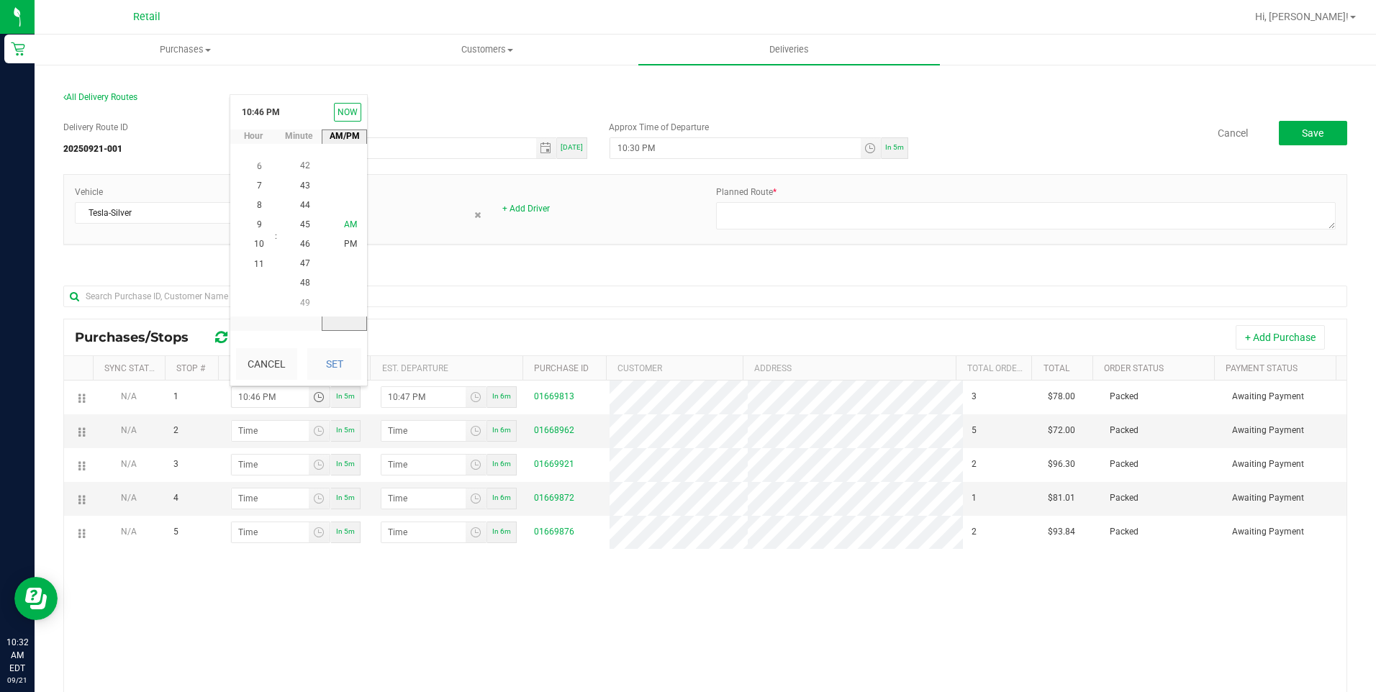
click at [344, 223] on span "AM" at bounding box center [350, 225] width 13 height 10
click at [346, 369] on button "Set" at bounding box center [334, 364] width 54 height 32
type input "10:46 AM"
click at [317, 429] on span "Toggle time list" at bounding box center [319, 431] width 12 height 12
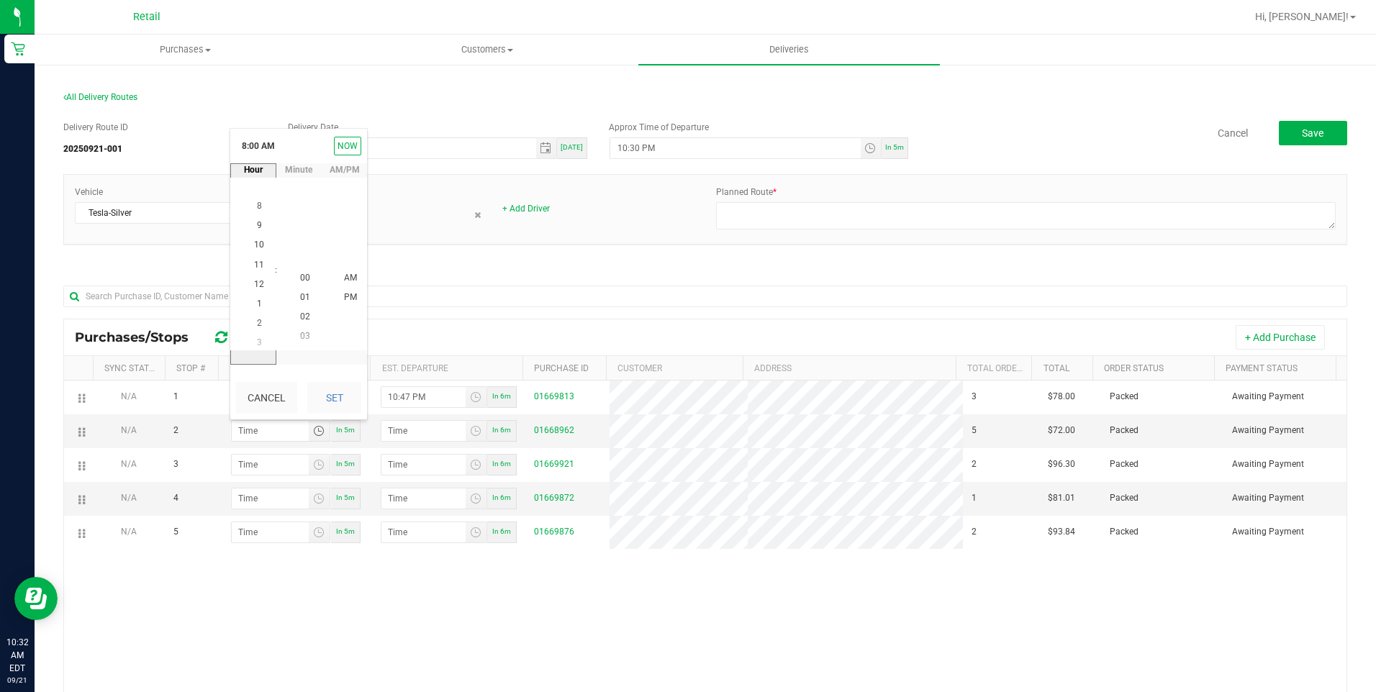
scroll to position [19, 0]
click at [254, 253] on span "11" at bounding box center [259, 258] width 10 height 10
click at [293, 243] on li "06" at bounding box center [305, 239] width 35 height 19
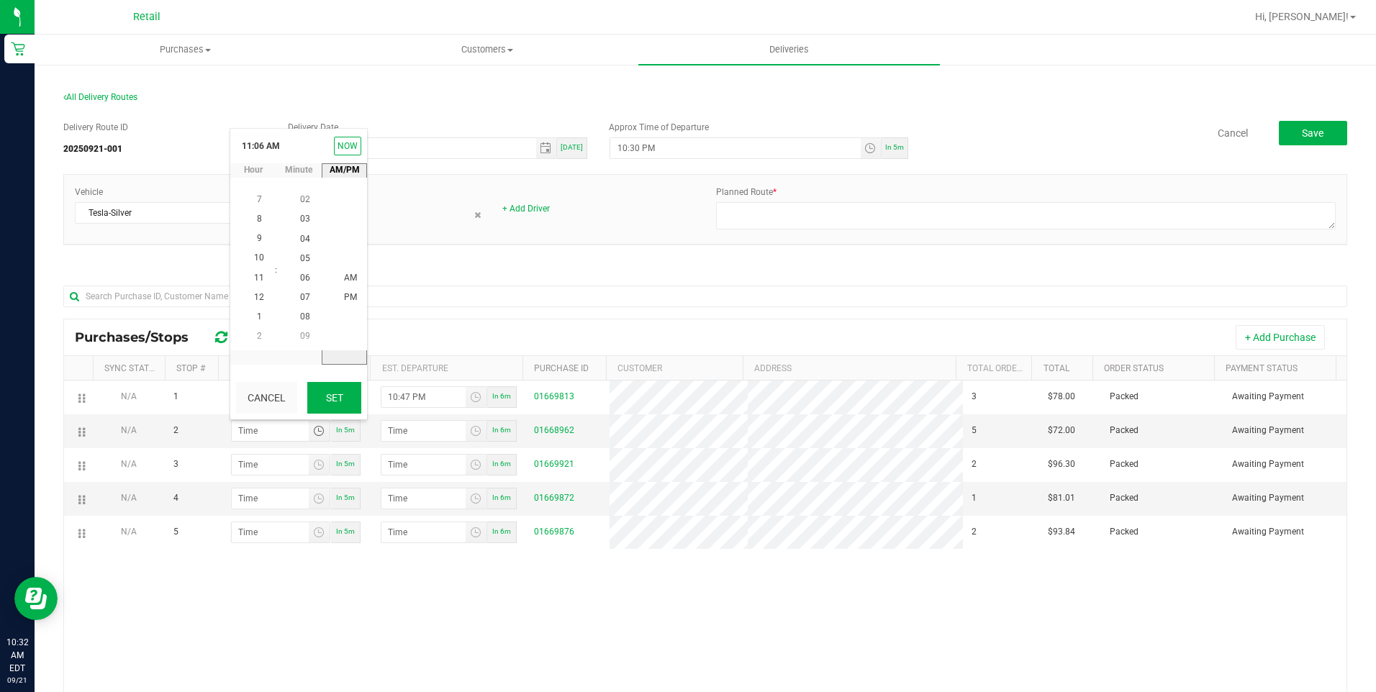
click at [361, 398] on button "Set" at bounding box center [334, 398] width 54 height 32
type input "11:06 AM"
type input "11:07 AM"
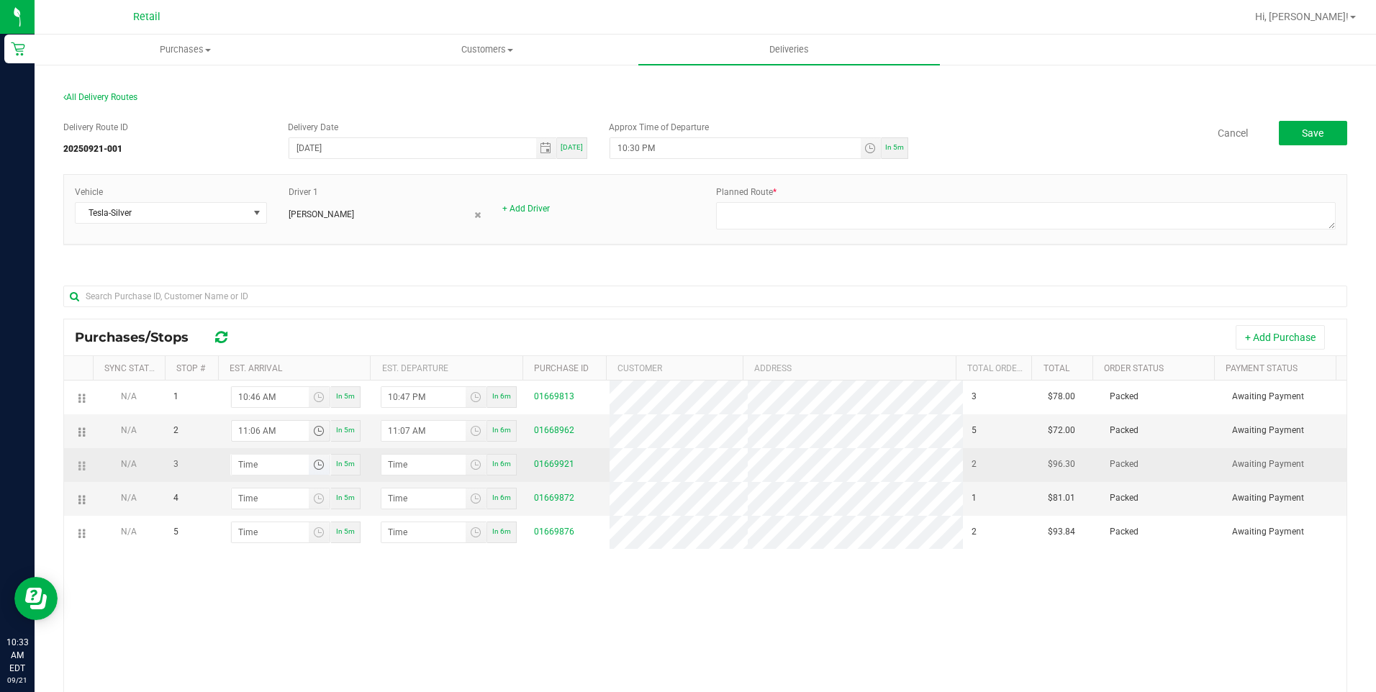
click at [313, 464] on span "Toggle time list" at bounding box center [319, 465] width 12 height 12
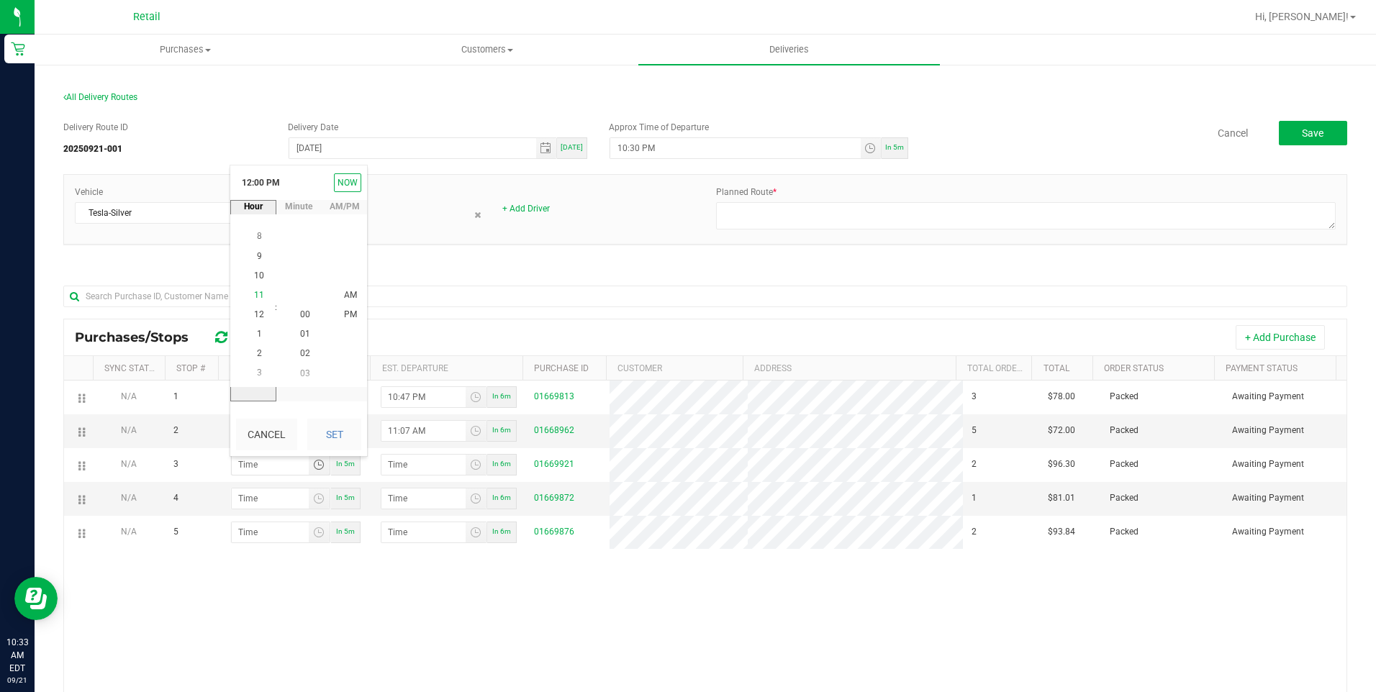
scroll to position [19, 0]
click at [253, 289] on li "11" at bounding box center [259, 295] width 35 height 19
click at [300, 354] on span "18" at bounding box center [305, 353] width 10 height 10
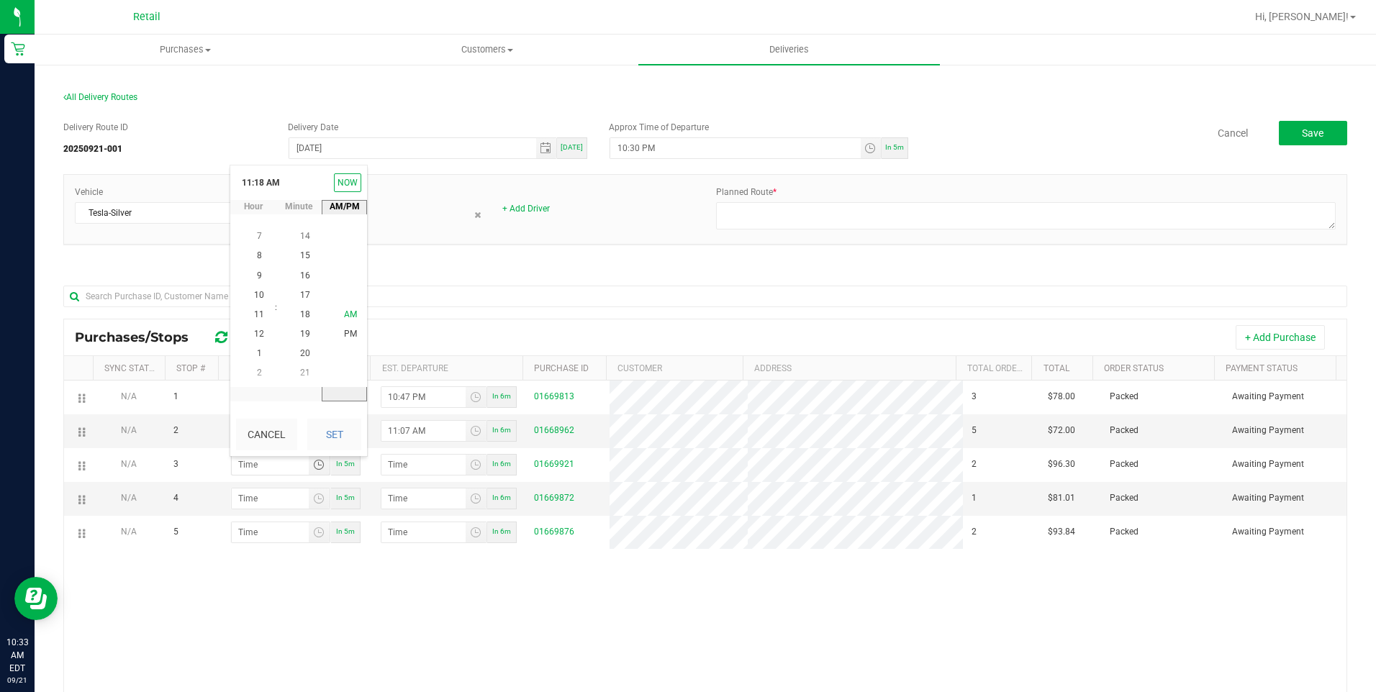
click at [346, 317] on span "AM" at bounding box center [350, 315] width 13 height 10
click at [343, 425] on button "Set" at bounding box center [334, 435] width 54 height 32
type input "11:18 AM"
type input "11:19 AM"
click at [313, 505] on span "Toggle time list" at bounding box center [319, 499] width 12 height 12
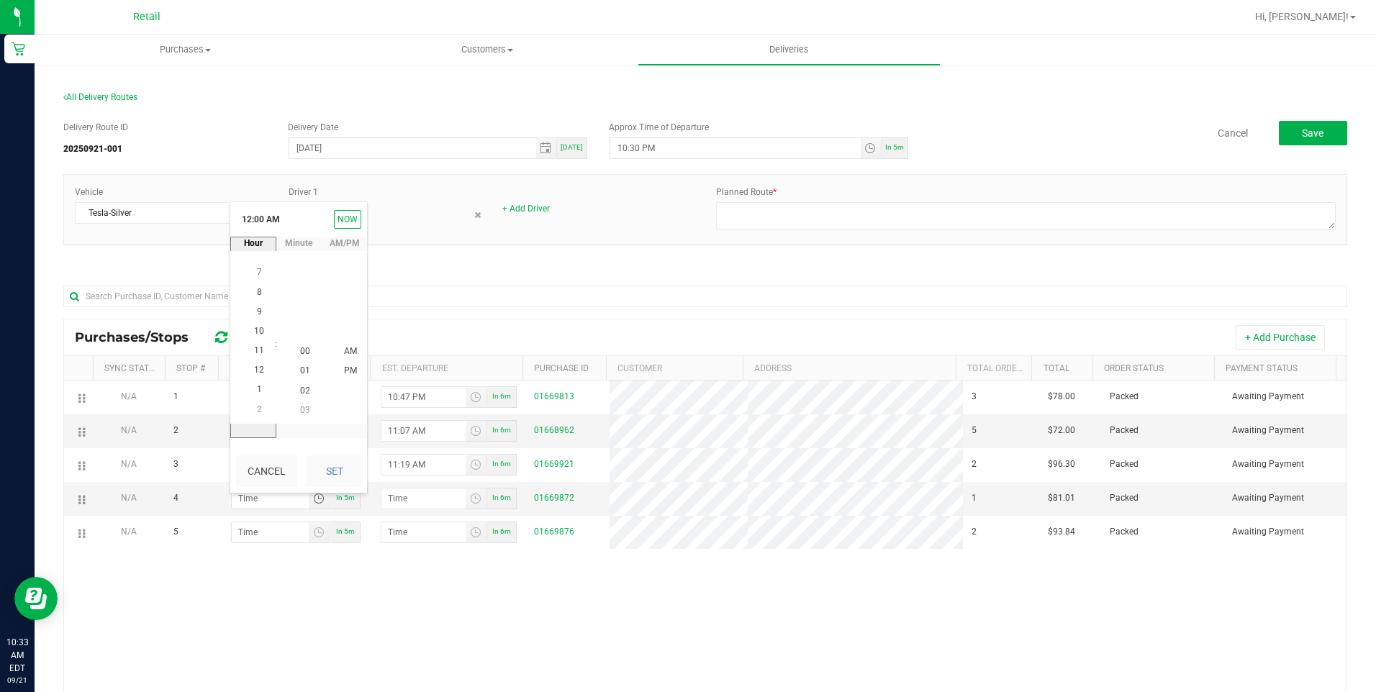
scroll to position [215, 0]
click at [254, 351] on span "11" at bounding box center [259, 351] width 10 height 10
click at [302, 355] on span "42" at bounding box center [305, 351] width 10 height 10
click at [344, 353] on span "AM" at bounding box center [350, 352] width 13 height 10
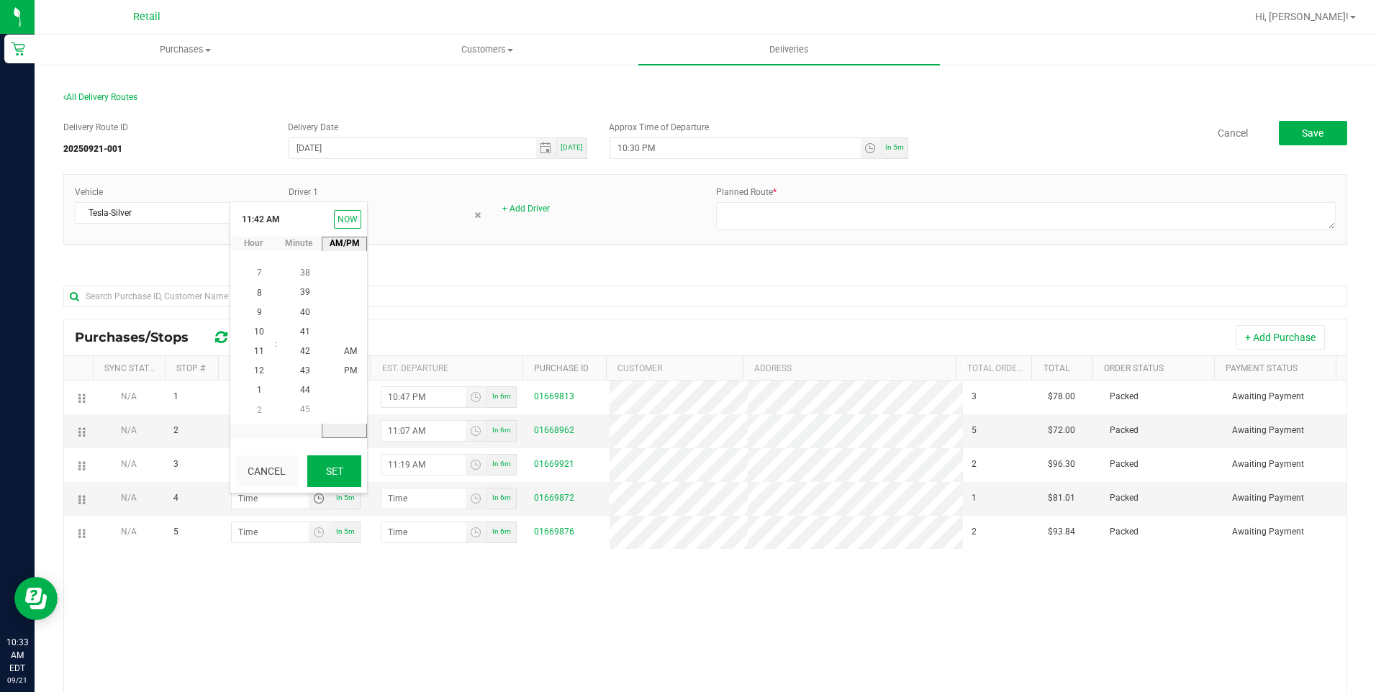
click at [348, 470] on button "Set" at bounding box center [334, 472] width 54 height 32
type input "11:42 AM"
type input "11:43 AM"
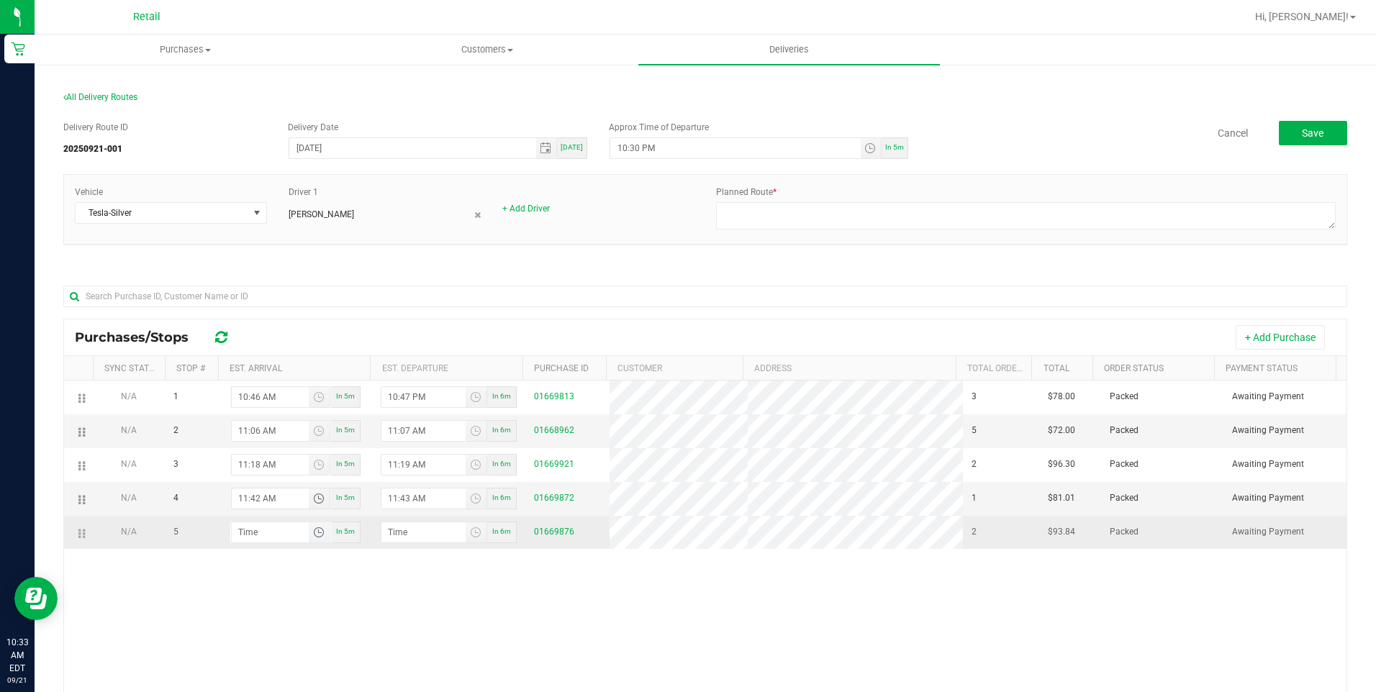
click at [313, 538] on span "Toggle time list" at bounding box center [319, 533] width 12 height 12
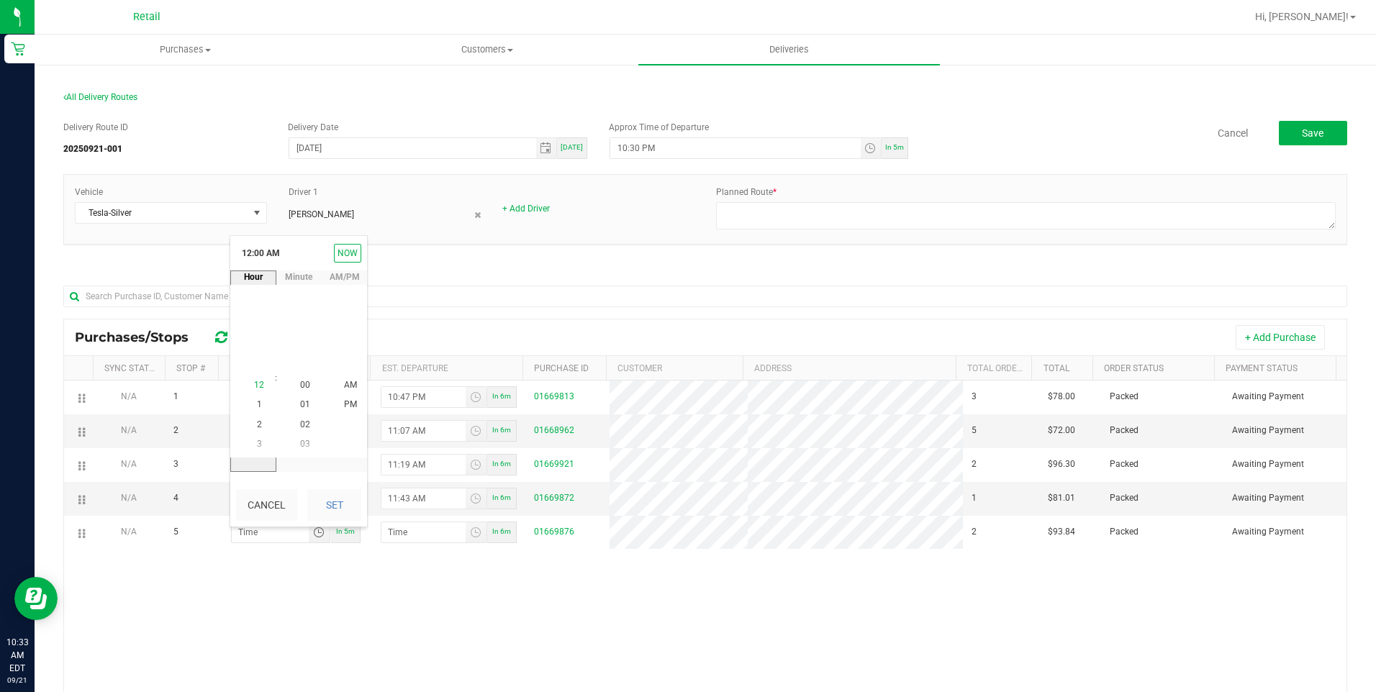
click at [254, 384] on span "12" at bounding box center [259, 386] width 10 height 10
click at [300, 342] on span "06" at bounding box center [305, 347] width 10 height 10
click at [344, 500] on button "Set" at bounding box center [334, 505] width 54 height 32
type input "12:06 AM"
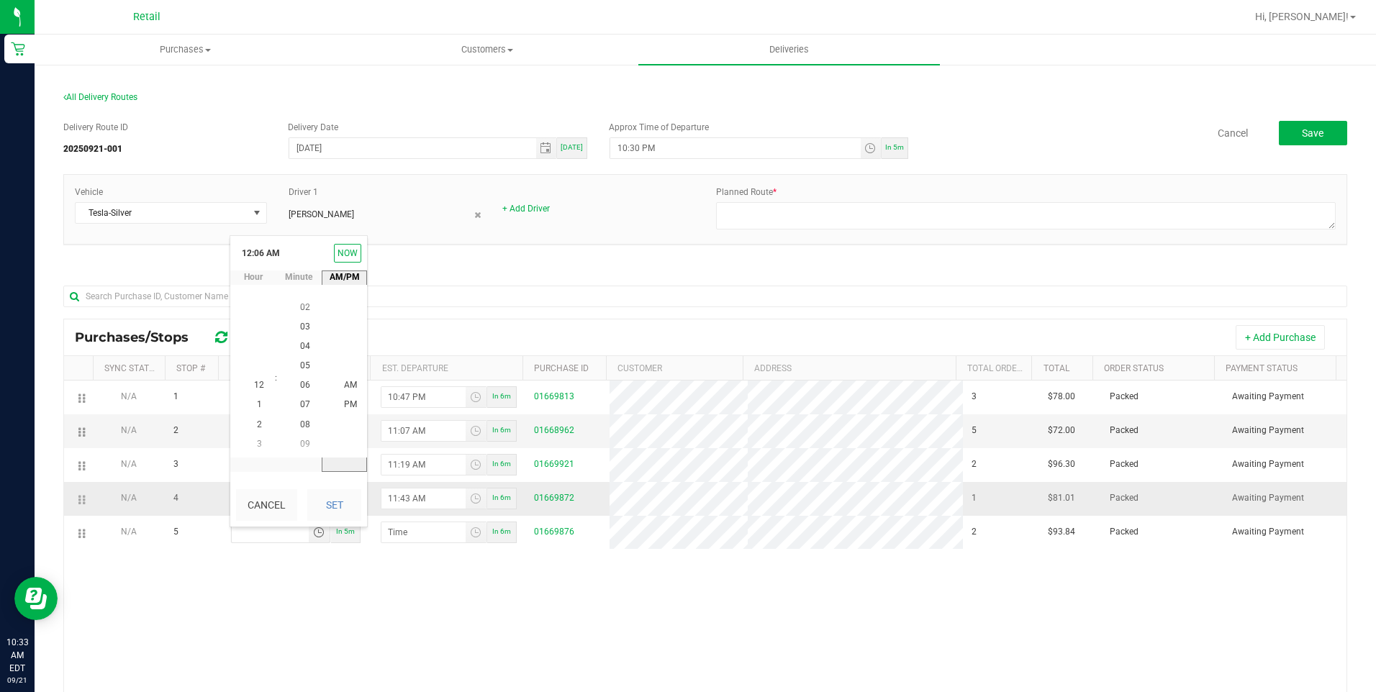
type input "12:07 AM"
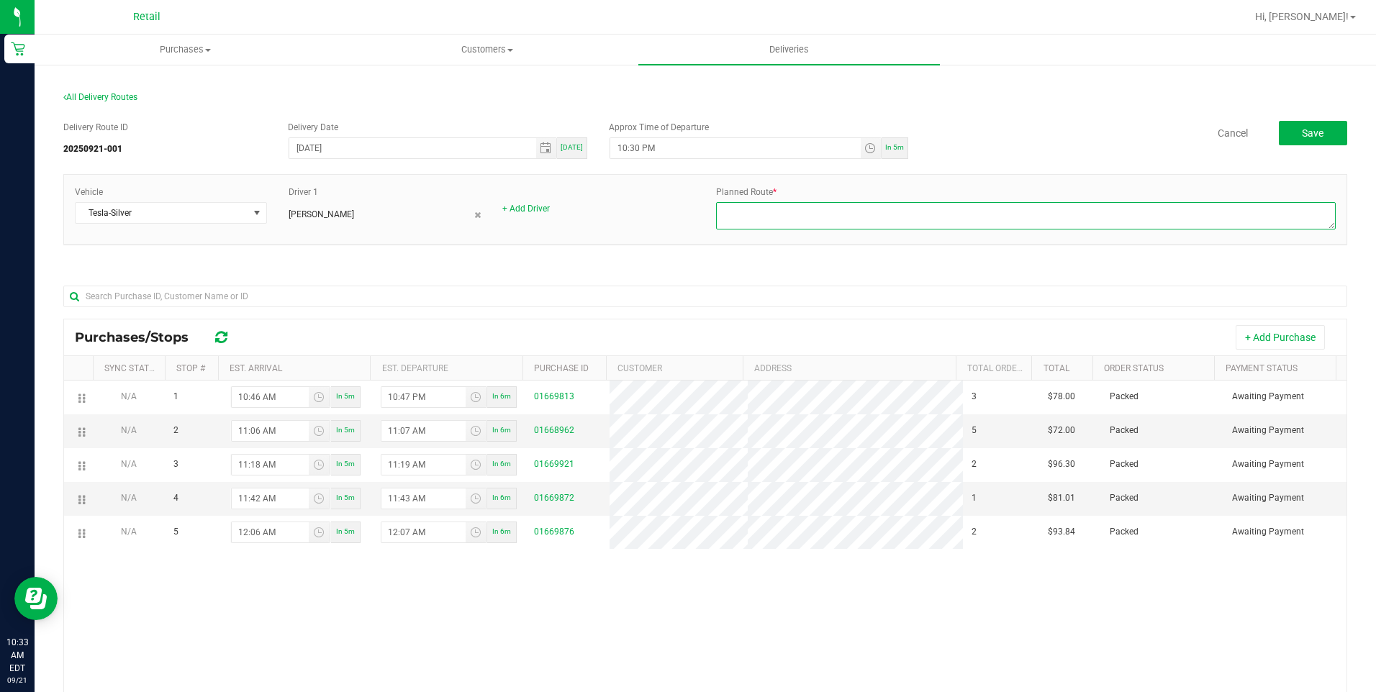
click at [1068, 225] on textarea at bounding box center [1026, 215] width 620 height 27
type textarea "onfleet"
click at [1315, 131] on button "Save" at bounding box center [1313, 133] width 68 height 24
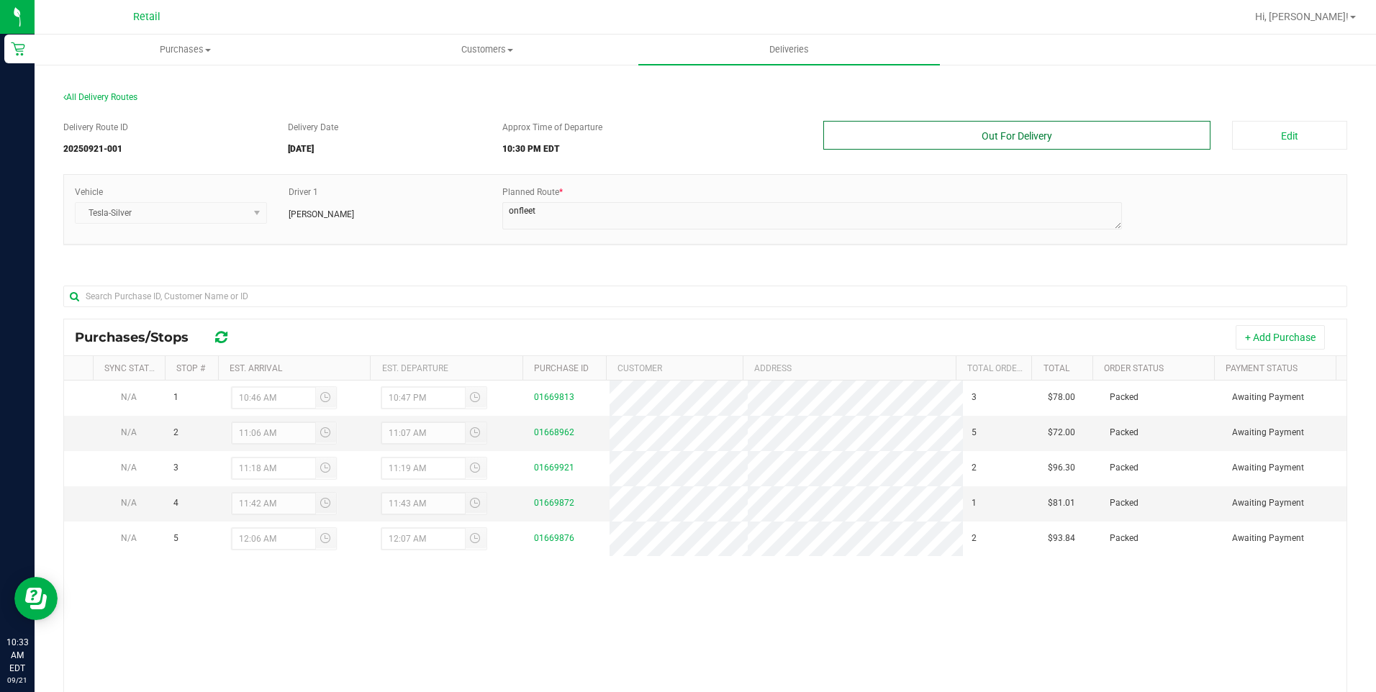
click at [987, 132] on button "Out For Delivery" at bounding box center [1018, 135] width 388 height 29
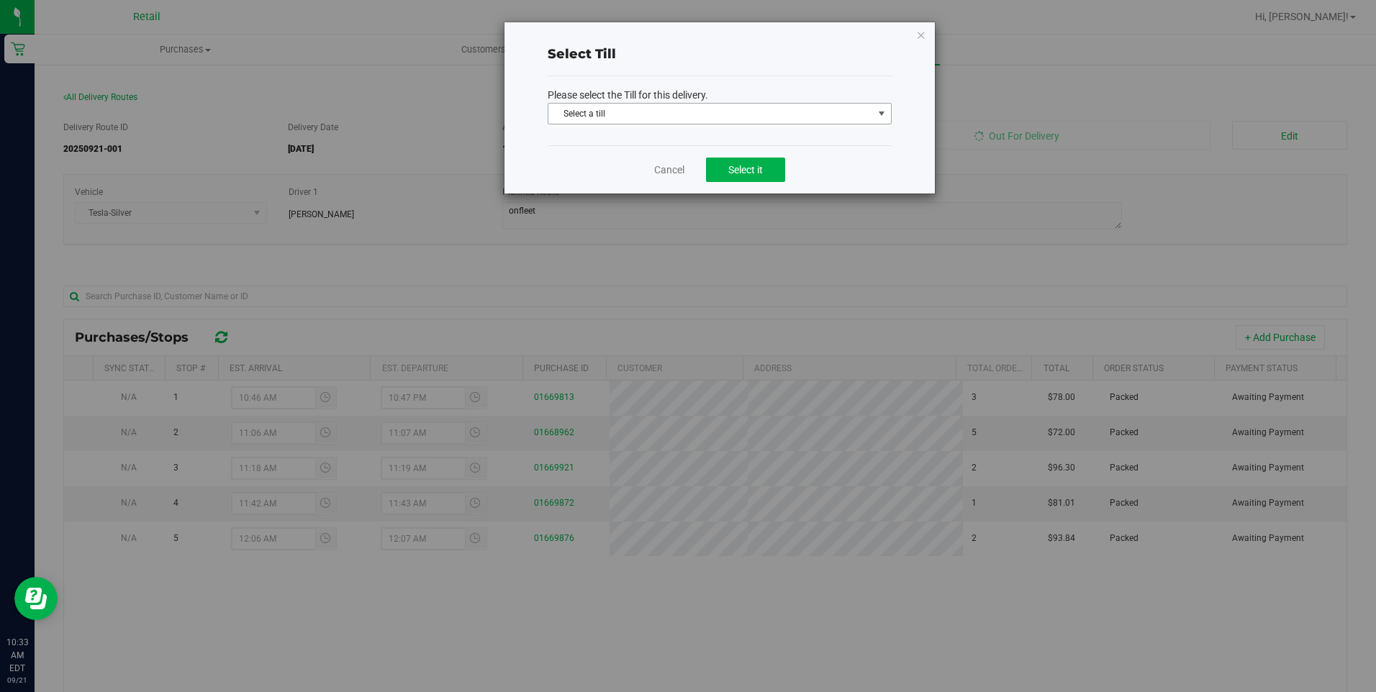
click at [886, 112] on span "select" at bounding box center [882, 114] width 12 height 12
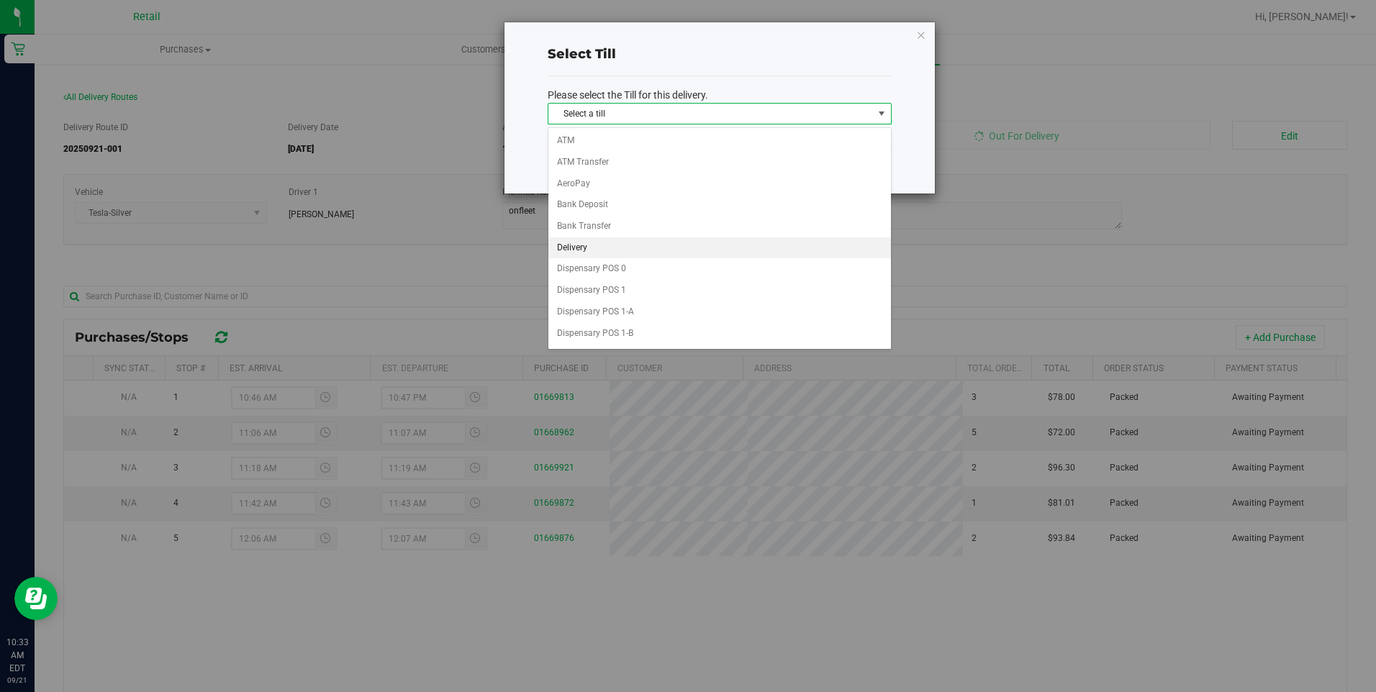
click at [570, 245] on li "Delivery" at bounding box center [720, 249] width 343 height 22
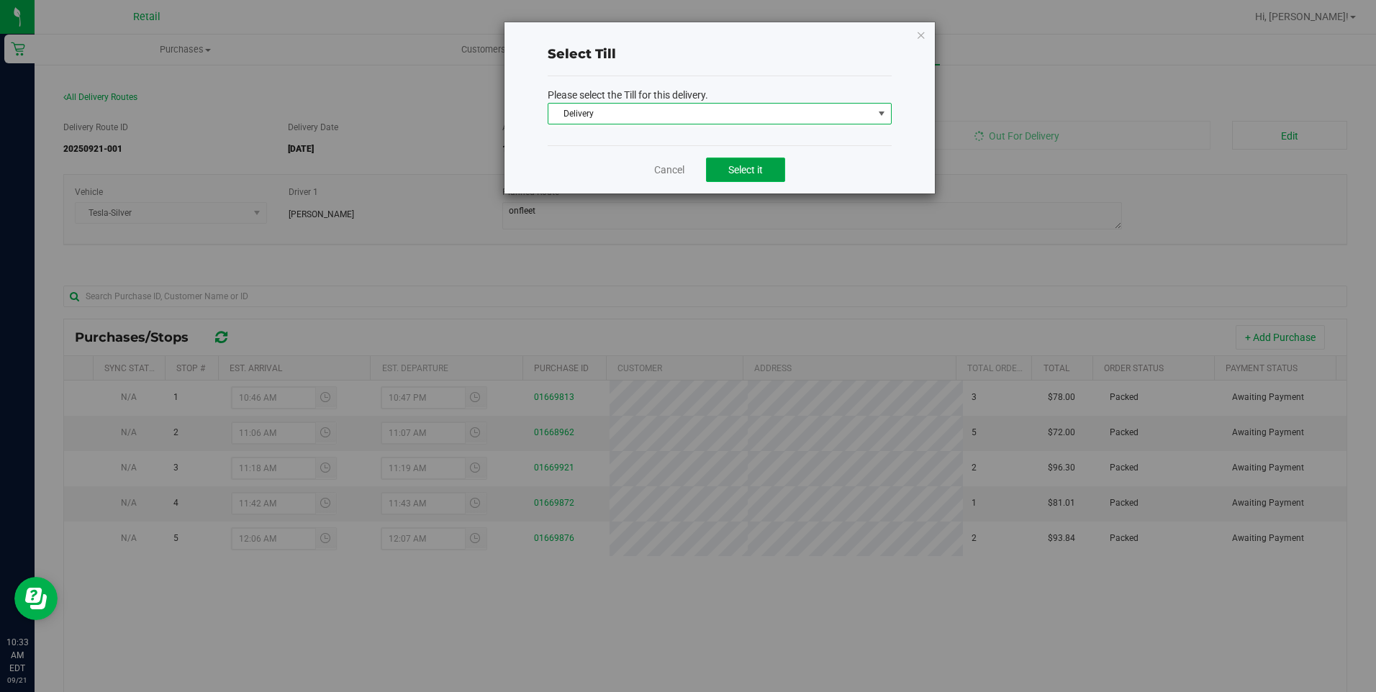
click at [718, 167] on button "Select it" at bounding box center [745, 170] width 79 height 24
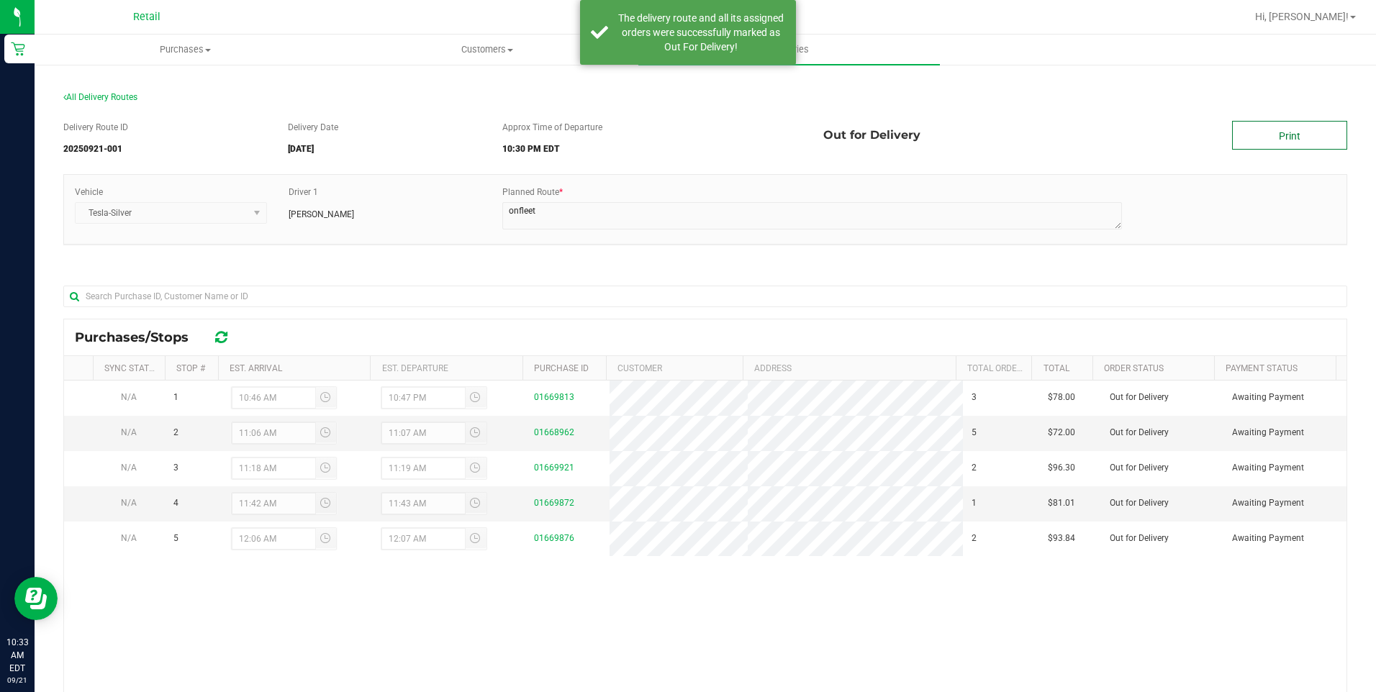
click at [1306, 127] on link "Print" at bounding box center [1289, 135] width 115 height 29
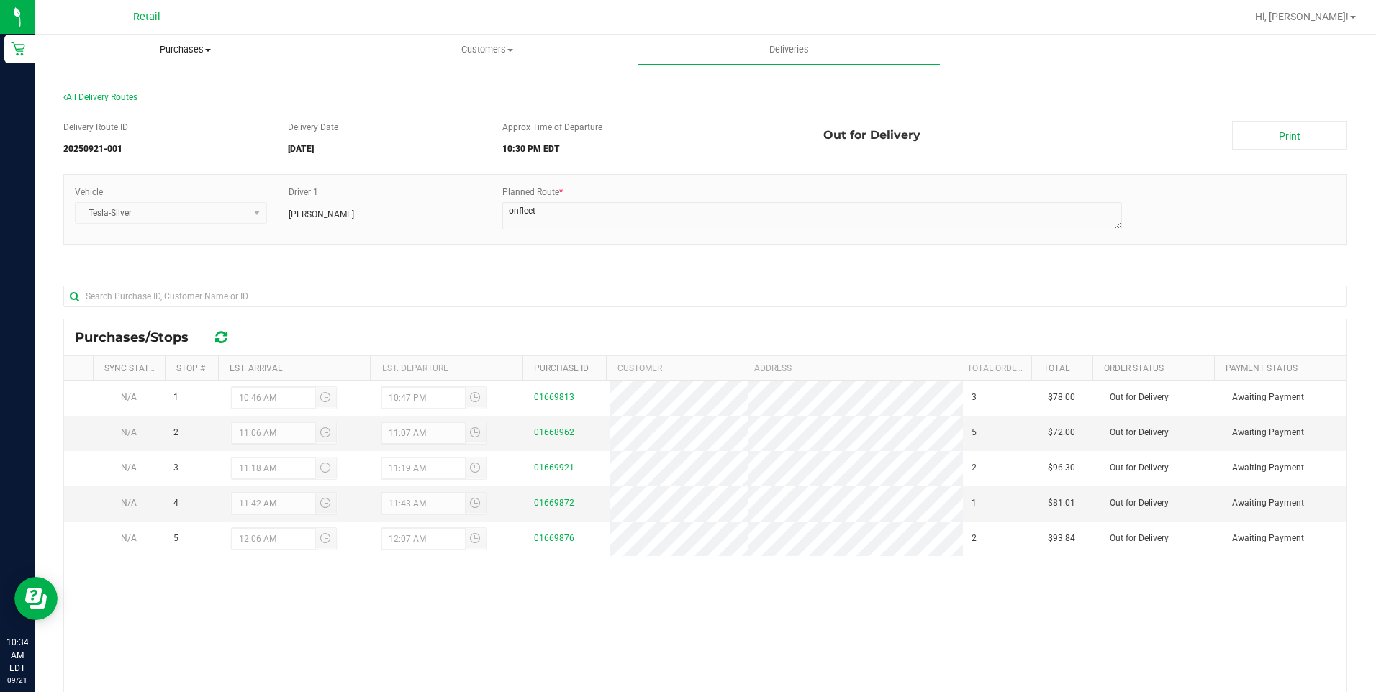
click at [178, 41] on uib-tab-heading "Purchases Summary of purchases Fulfillment All purchases" at bounding box center [185, 49] width 300 height 29
click at [150, 101] on li "Fulfillment" at bounding box center [186, 104] width 302 height 17
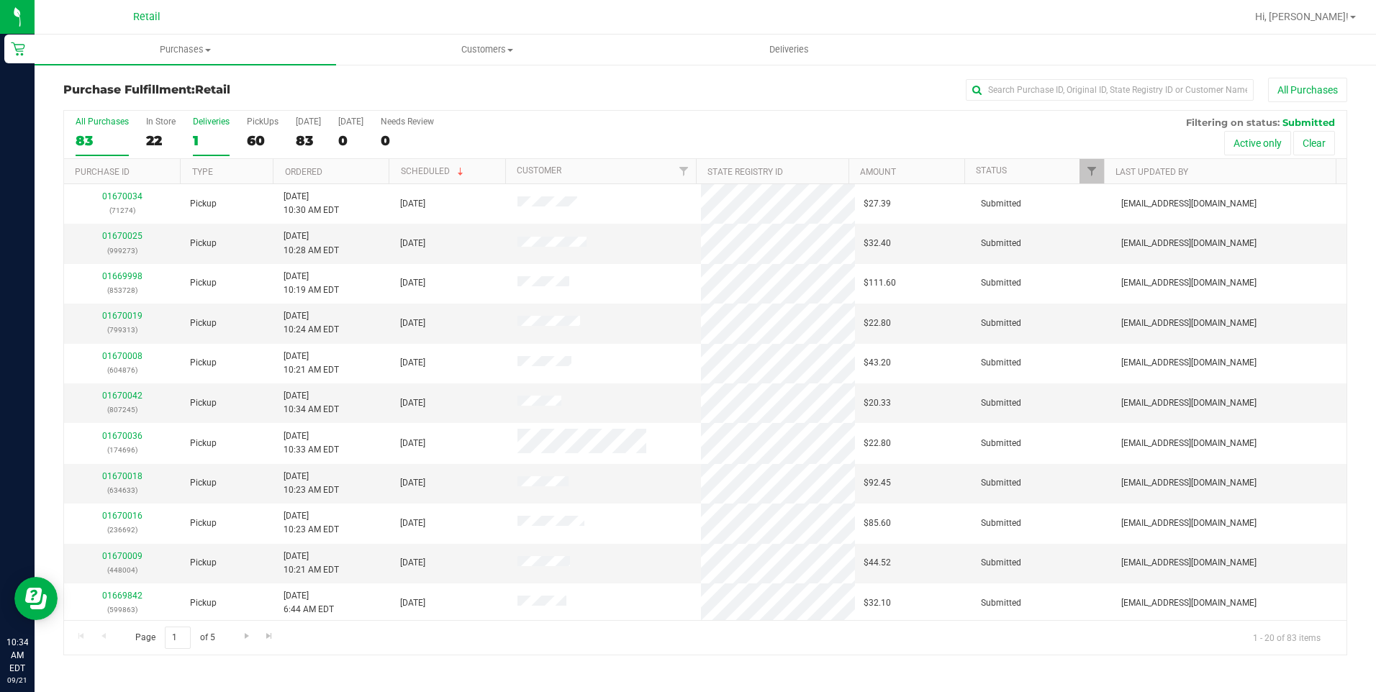
click at [199, 133] on div "1" at bounding box center [211, 140] width 37 height 17
click at [0, 0] on input "Deliveries 1" at bounding box center [0, 0] width 0 height 0
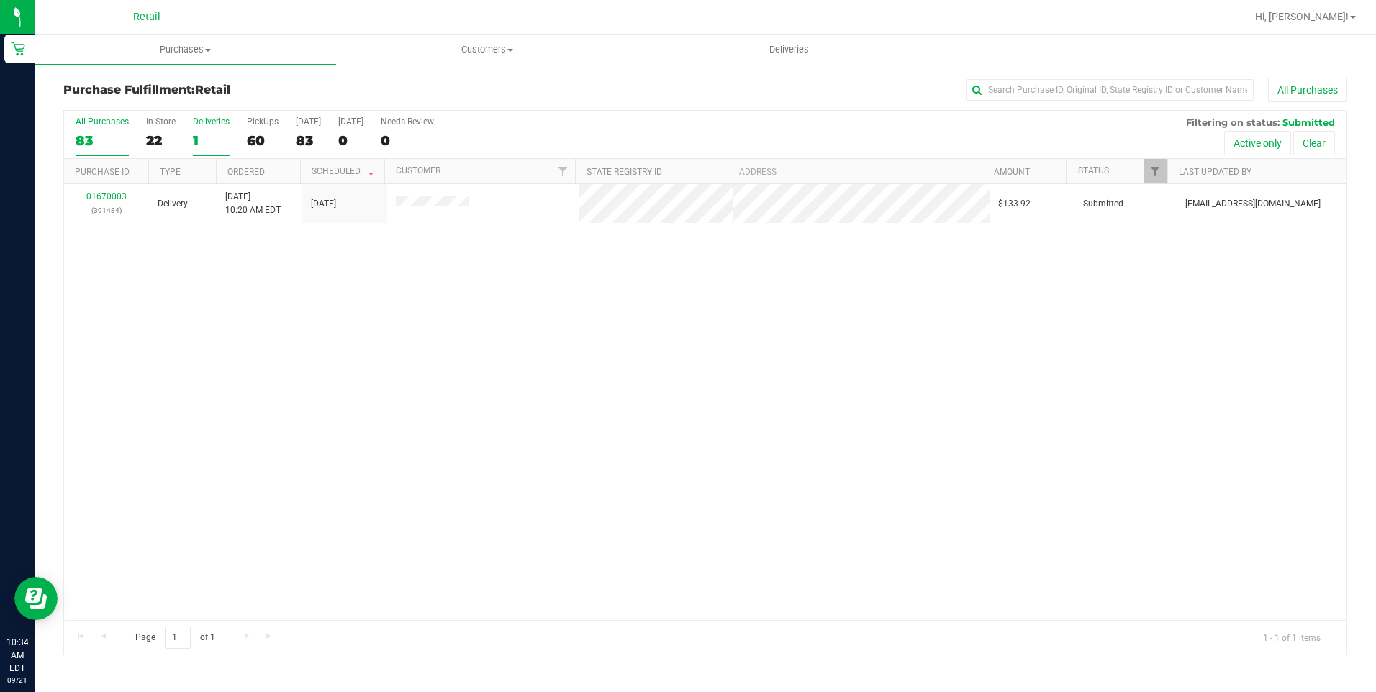
click at [92, 132] on div "83" at bounding box center [102, 140] width 53 height 17
click at [0, 0] on input "All Purchases 83" at bounding box center [0, 0] width 0 height 0
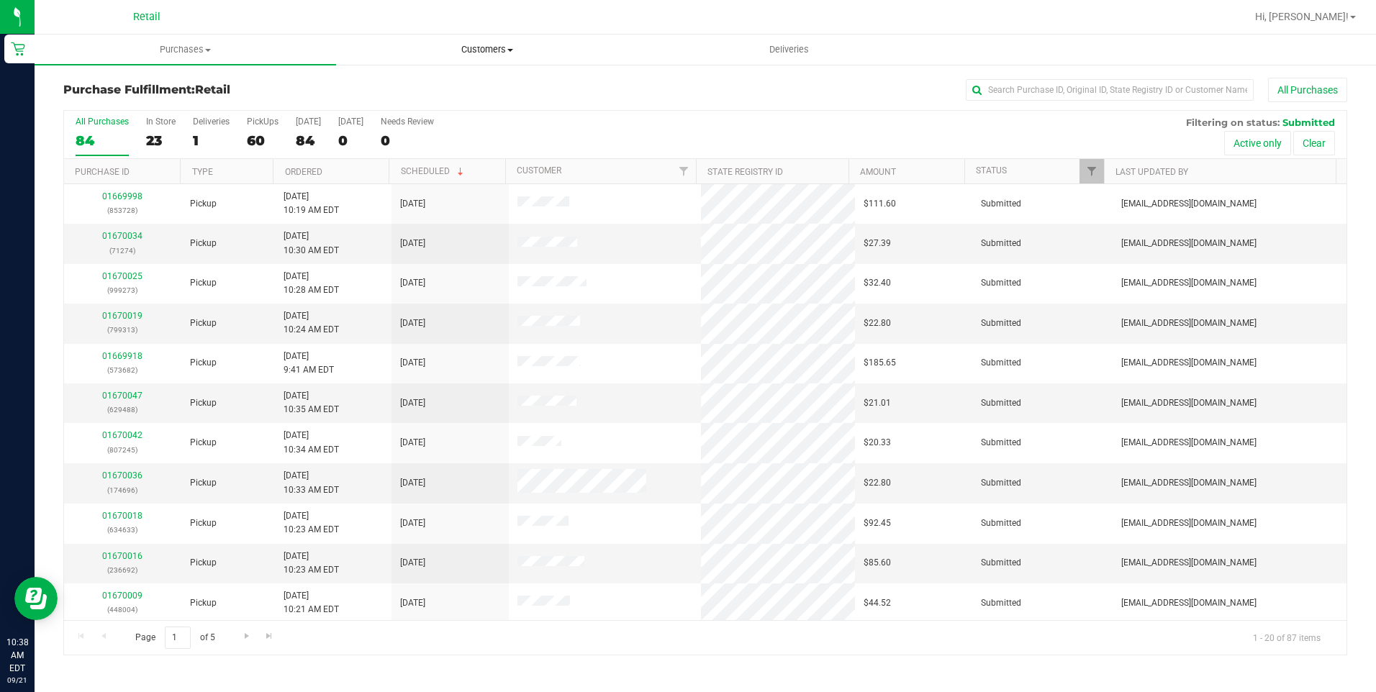
click at [500, 47] on span "Customers" at bounding box center [487, 49] width 300 height 13
click at [403, 89] on span "All customers" at bounding box center [388, 87] width 104 height 12
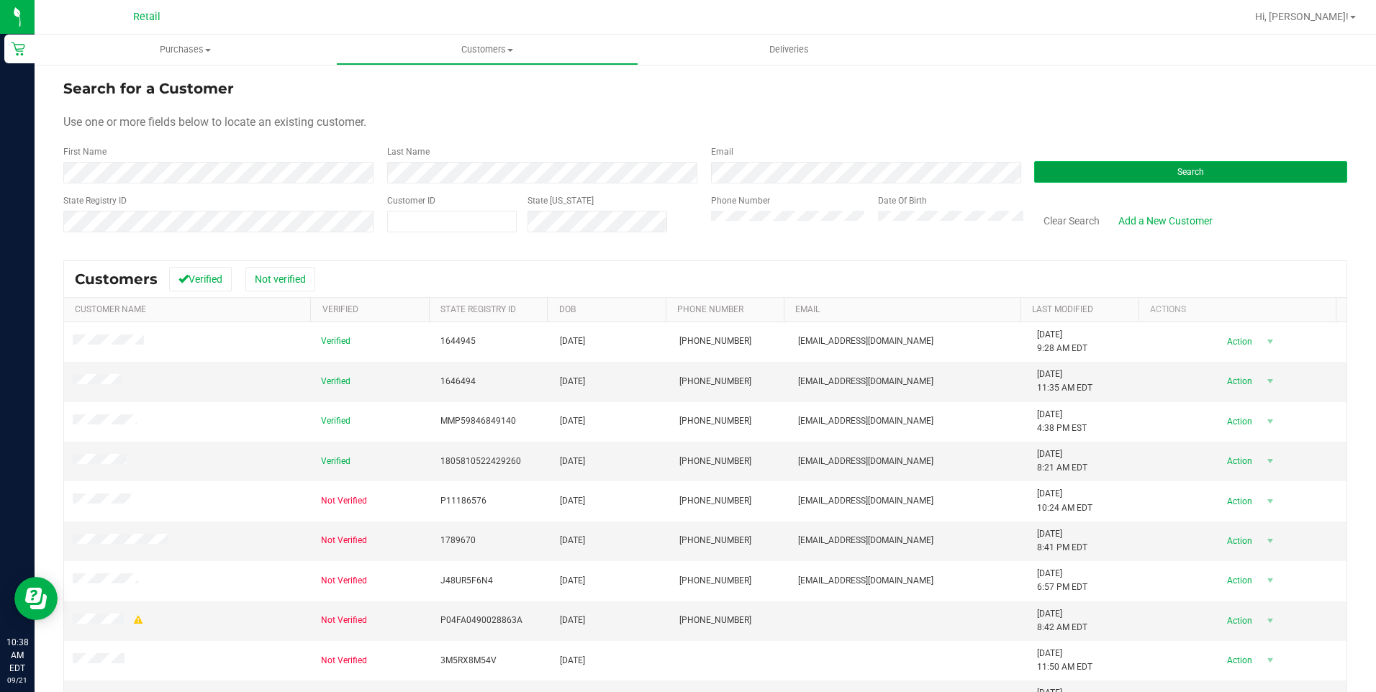
click at [1151, 175] on button "Search" at bounding box center [1190, 172] width 313 height 22
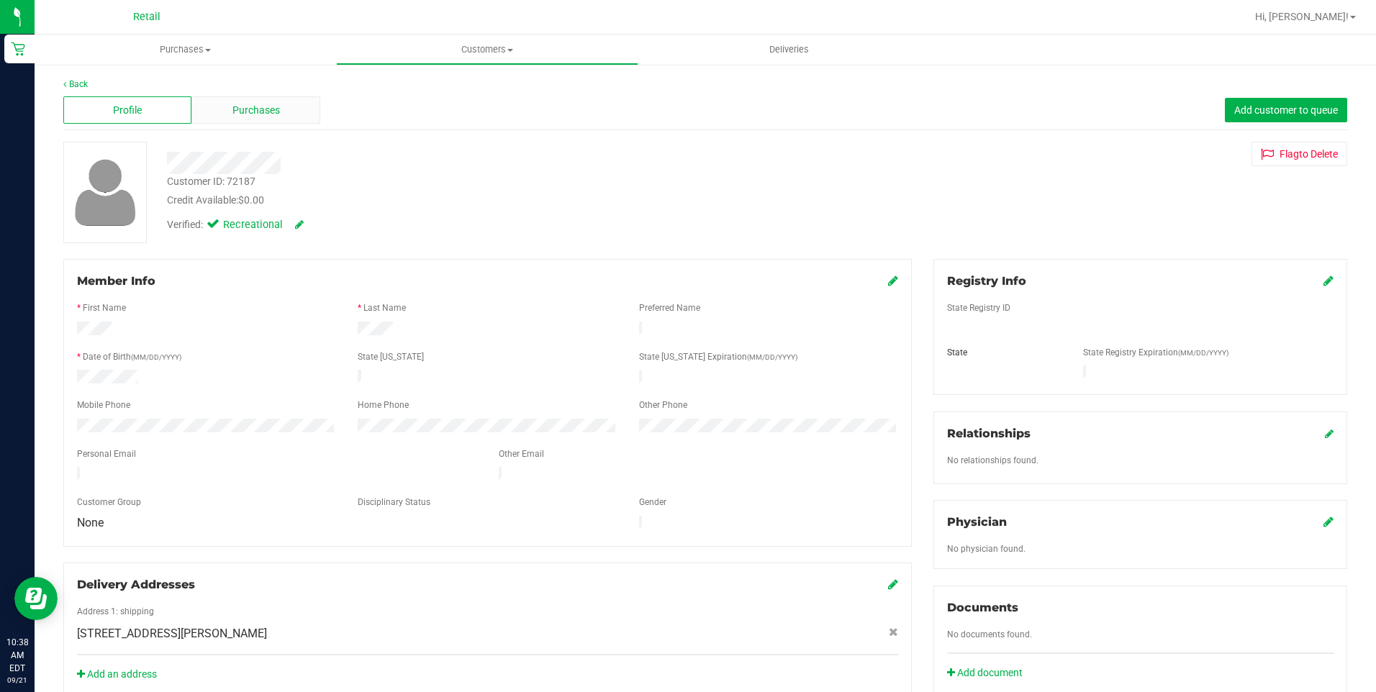
click at [238, 108] on span "Purchases" at bounding box center [257, 110] width 48 height 15
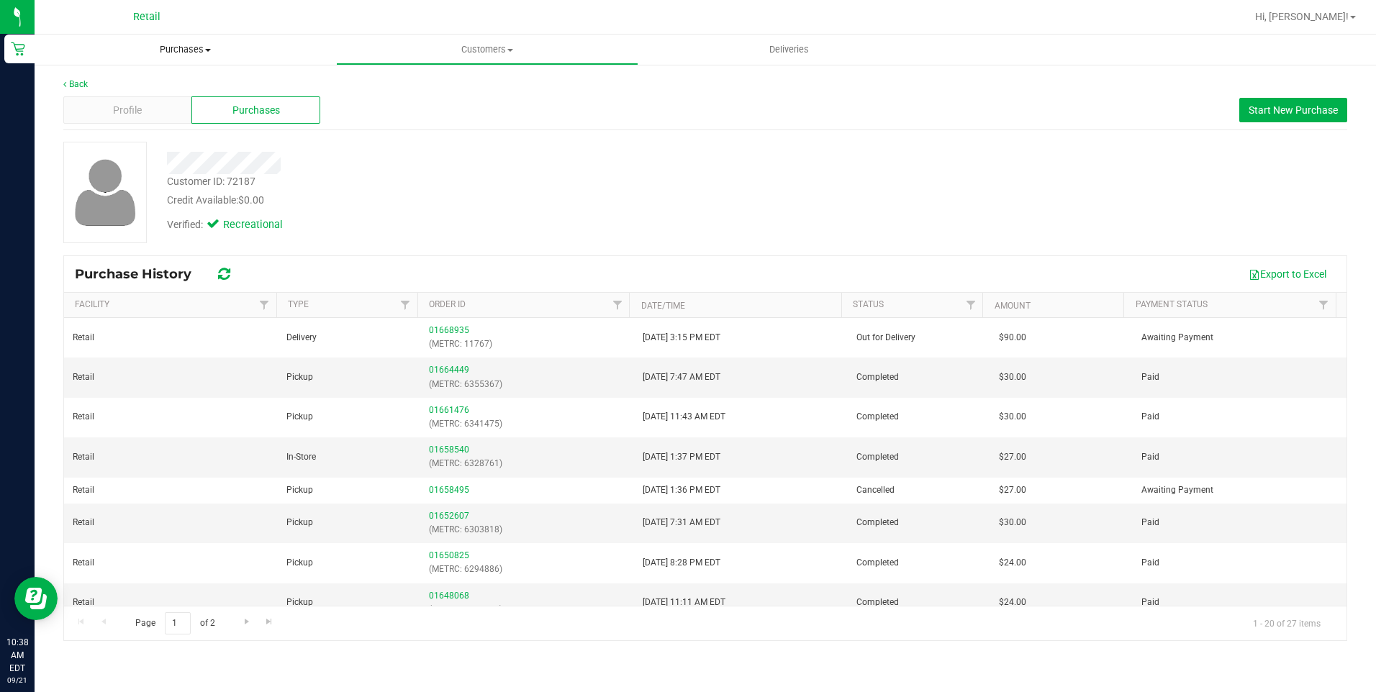
click at [191, 48] on span "Purchases" at bounding box center [186, 49] width 302 height 13
click at [802, 55] on span "Deliveries" at bounding box center [789, 49] width 78 height 13
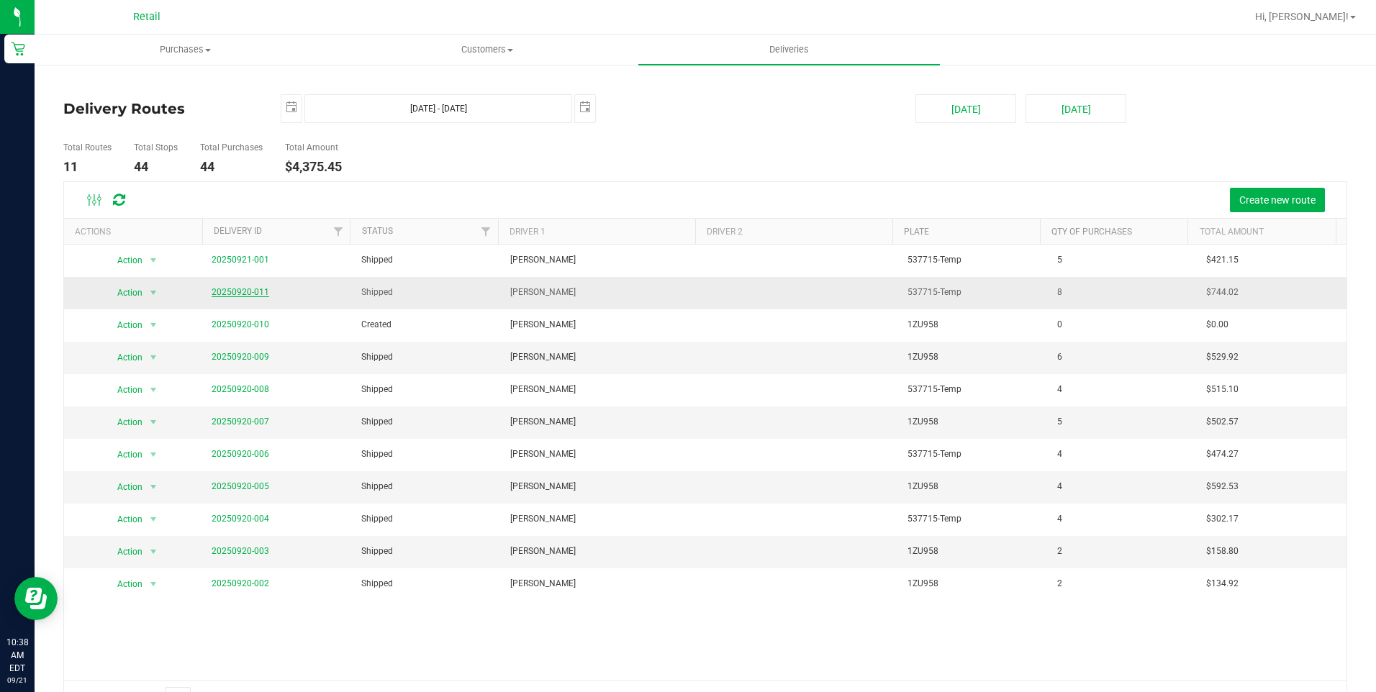
click at [245, 291] on link "20250920-011" at bounding box center [241, 292] width 58 height 10
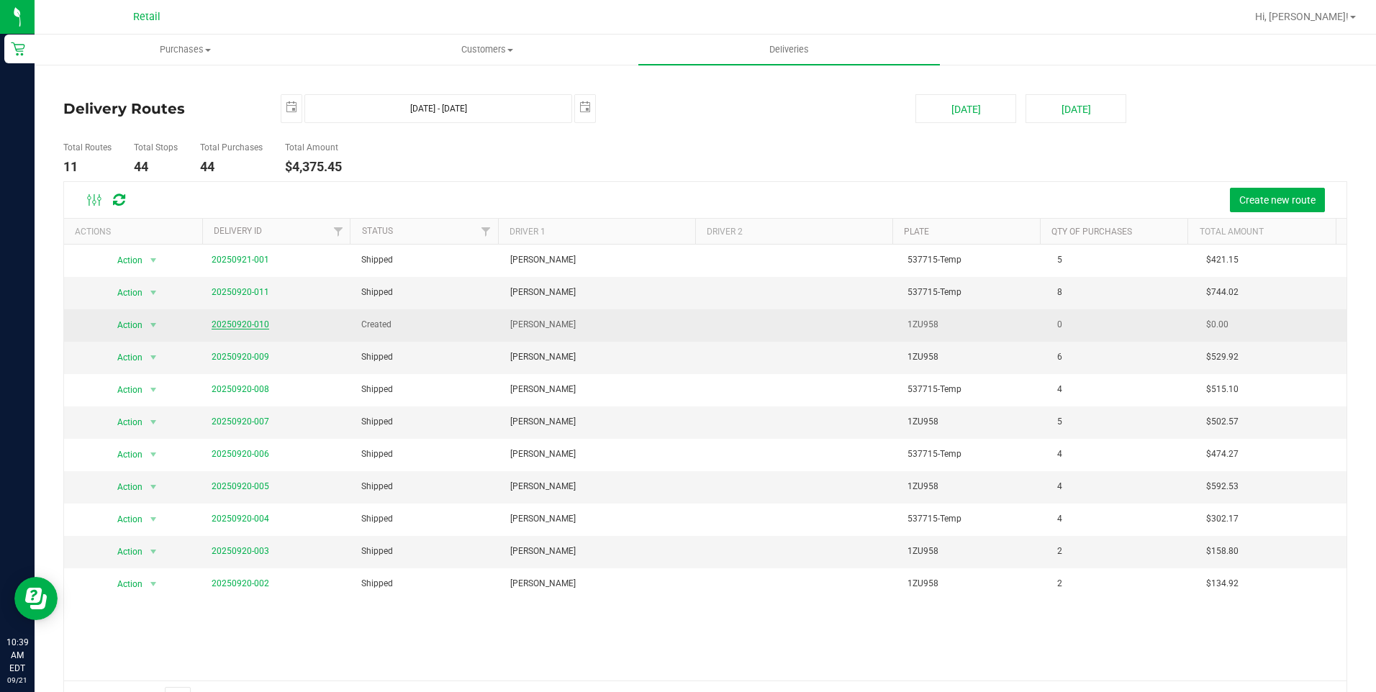
click at [241, 324] on link "20250920-010" at bounding box center [241, 325] width 58 height 10
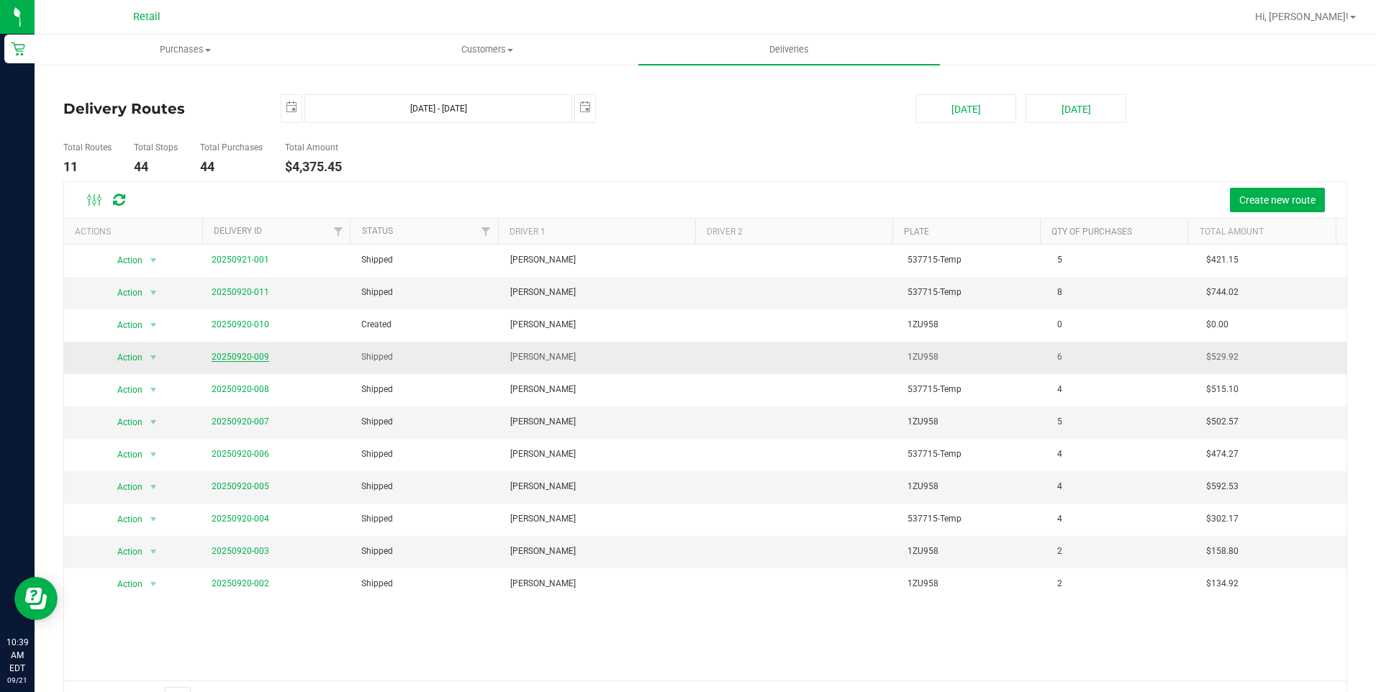
click at [251, 358] on link "20250920-009" at bounding box center [241, 357] width 58 height 10
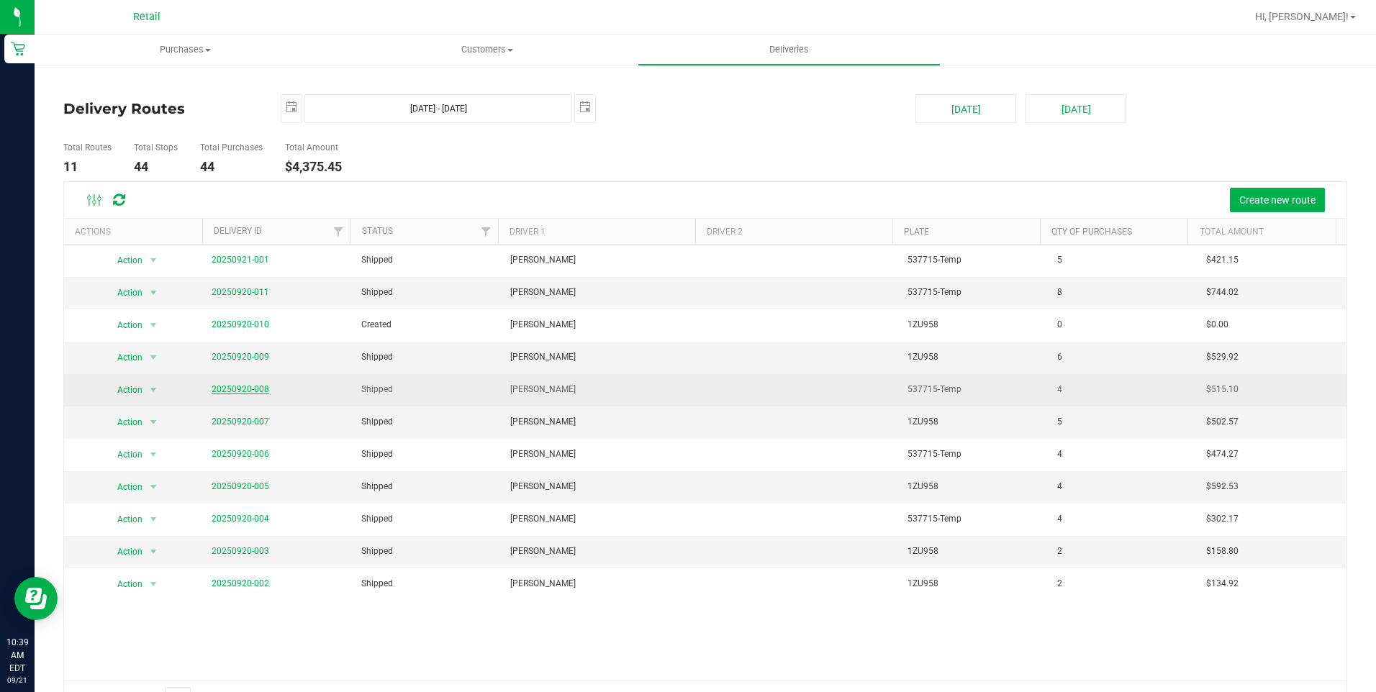
click at [224, 389] on link "20250920-008" at bounding box center [241, 389] width 58 height 10
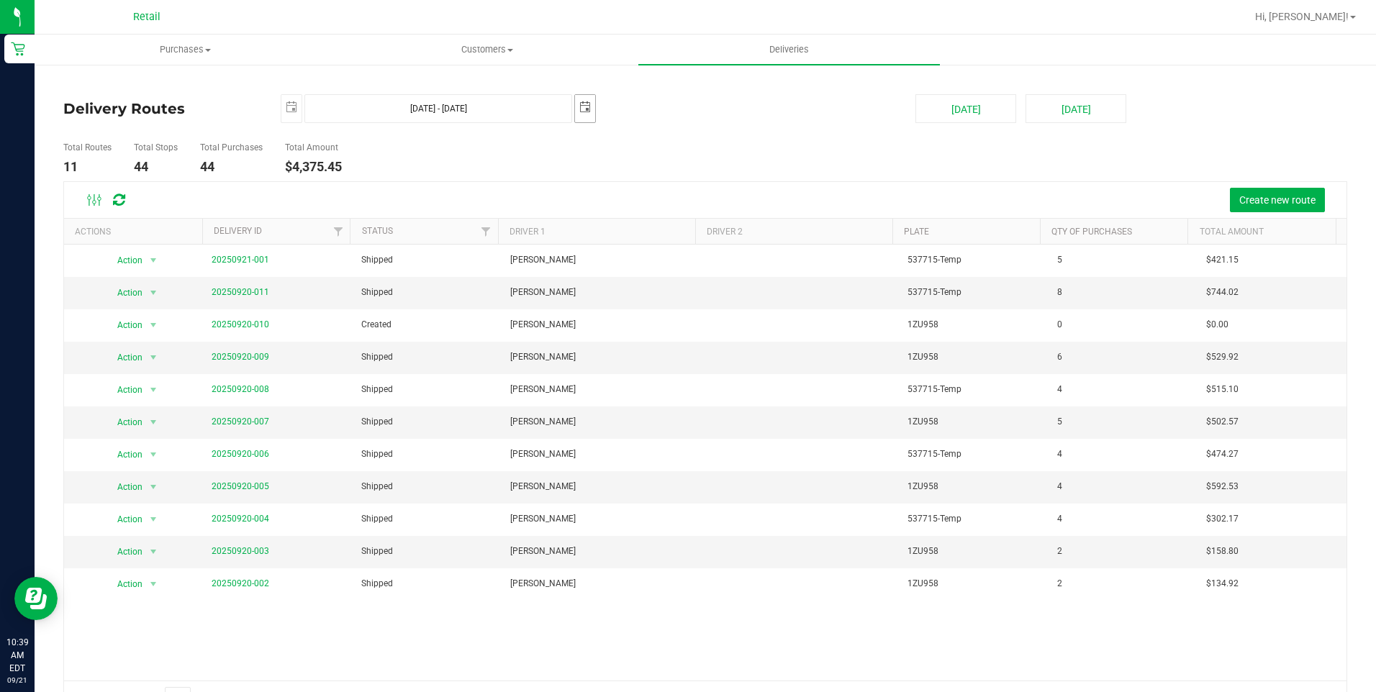
click at [587, 118] on span "select" at bounding box center [585, 107] width 20 height 25
click at [705, 234] on link "20" at bounding box center [712, 233] width 21 height 22
type input "Sep 20, 2025 - Sep 20, 2025"
type input "2025-09-20"
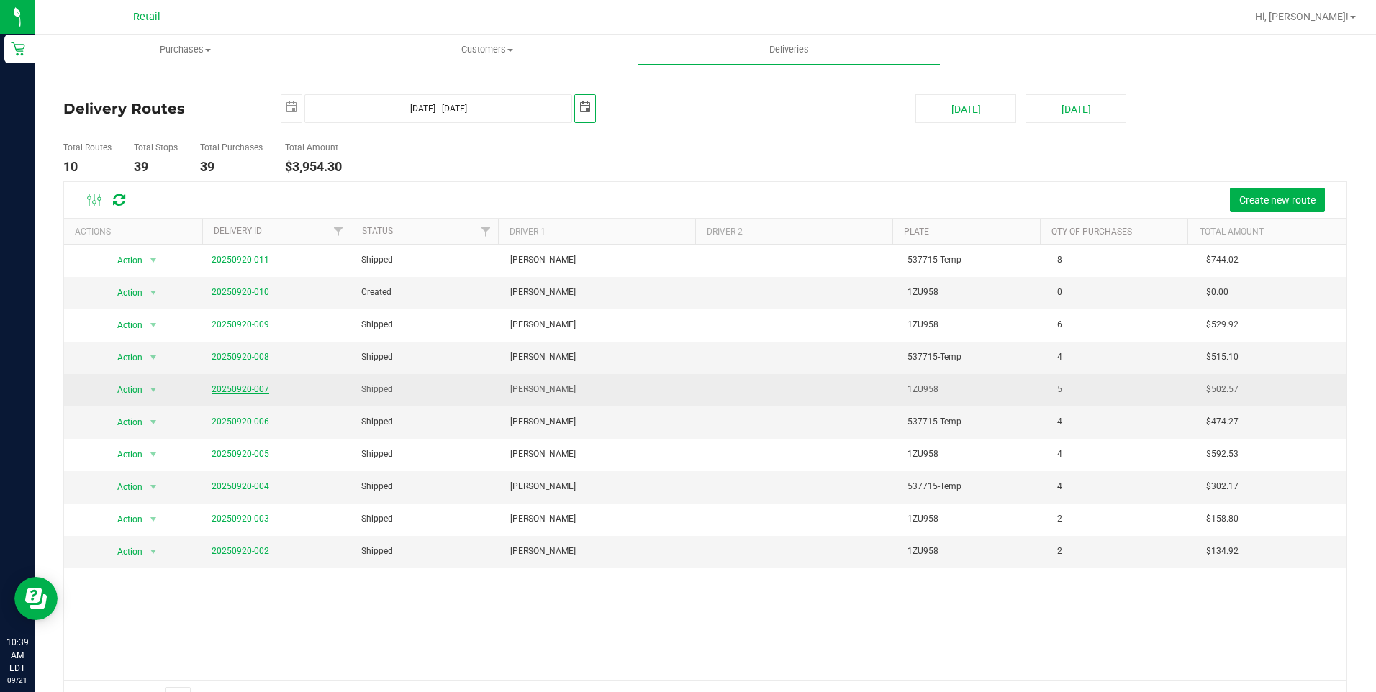
click at [238, 388] on link "20250920-007" at bounding box center [241, 389] width 58 height 10
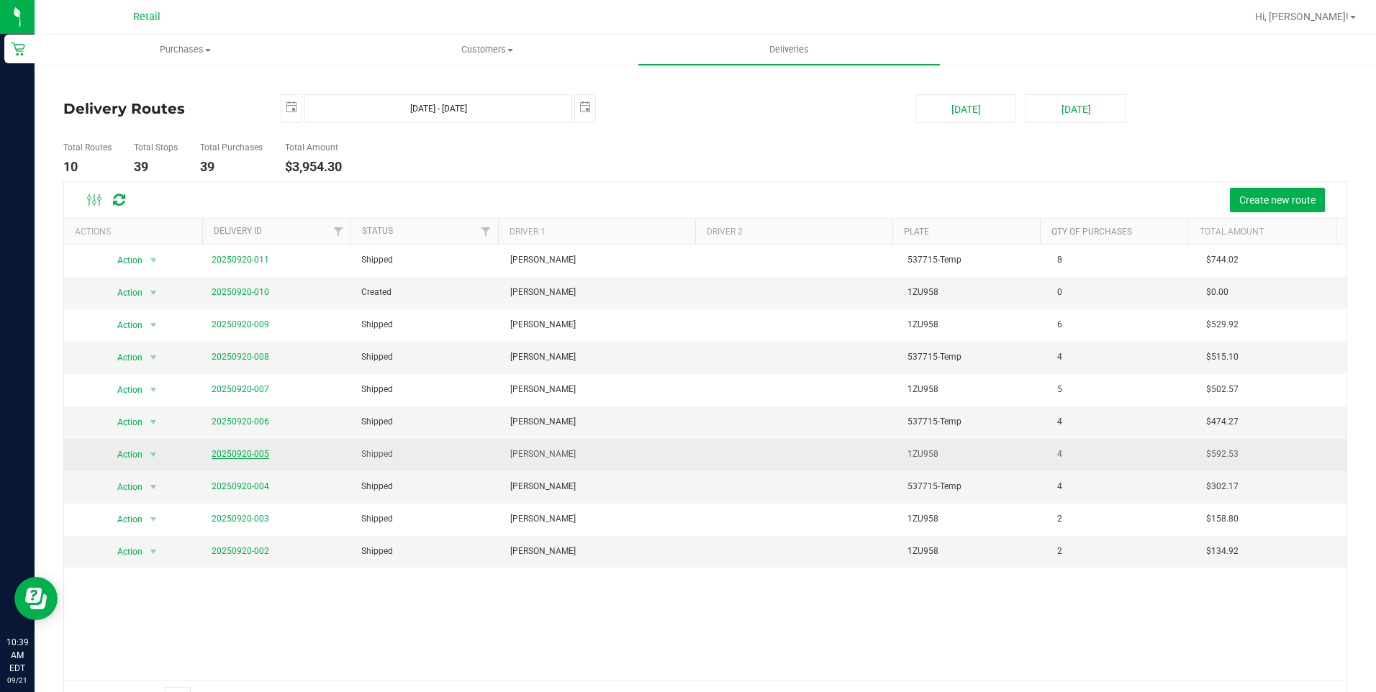
click at [243, 453] on link "20250920-005" at bounding box center [241, 454] width 58 height 10
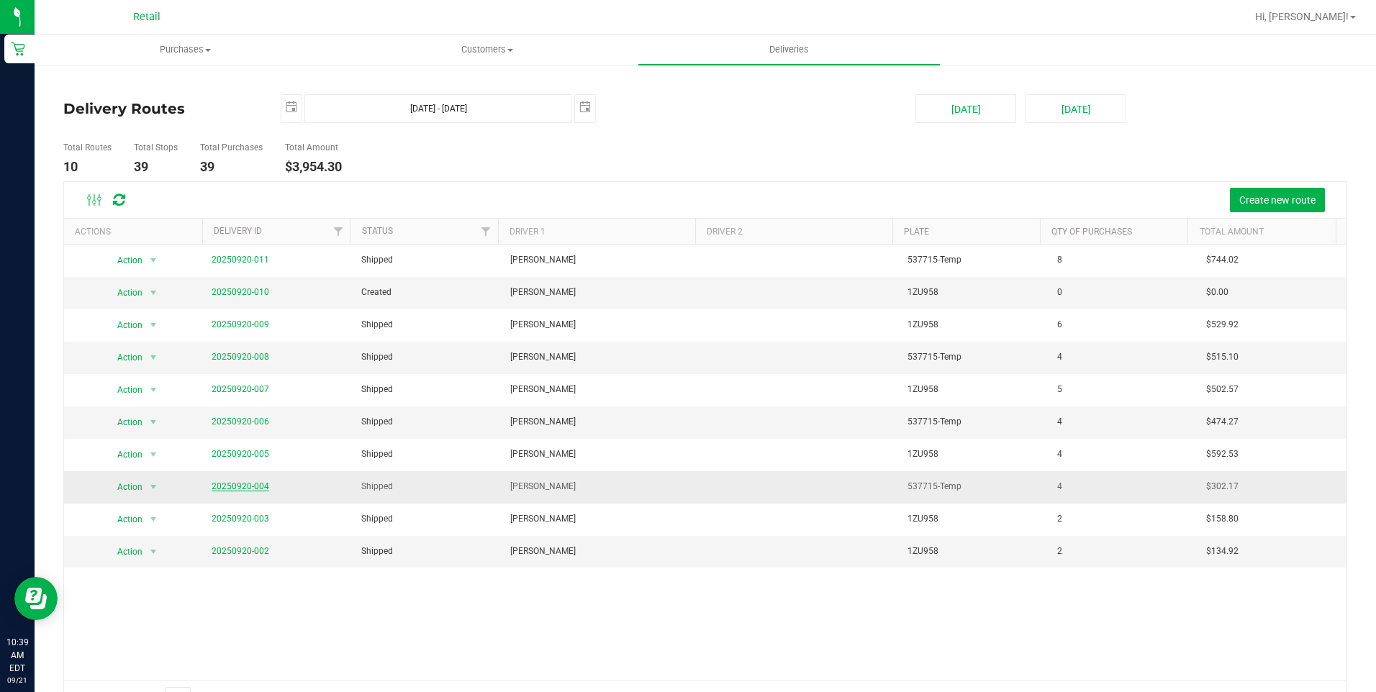
click at [230, 489] on link "20250920-004" at bounding box center [241, 487] width 58 height 10
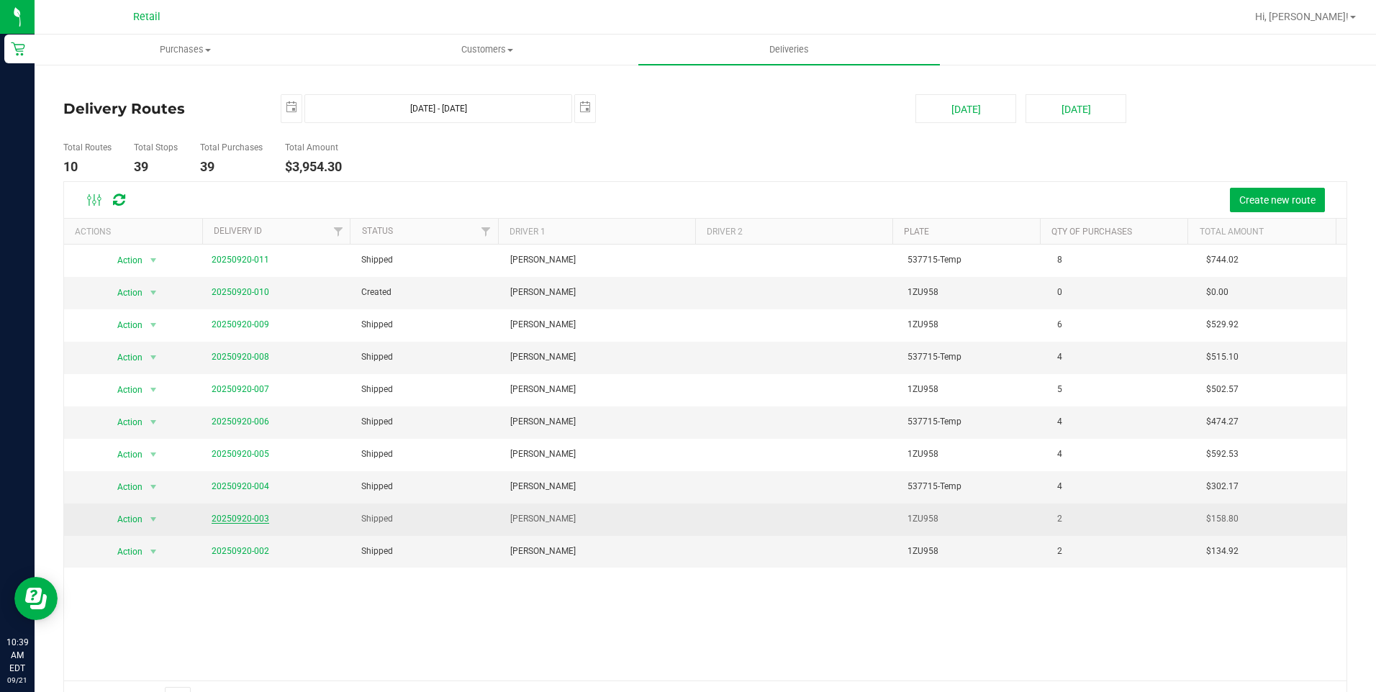
click at [233, 519] on link "20250920-003" at bounding box center [241, 519] width 58 height 10
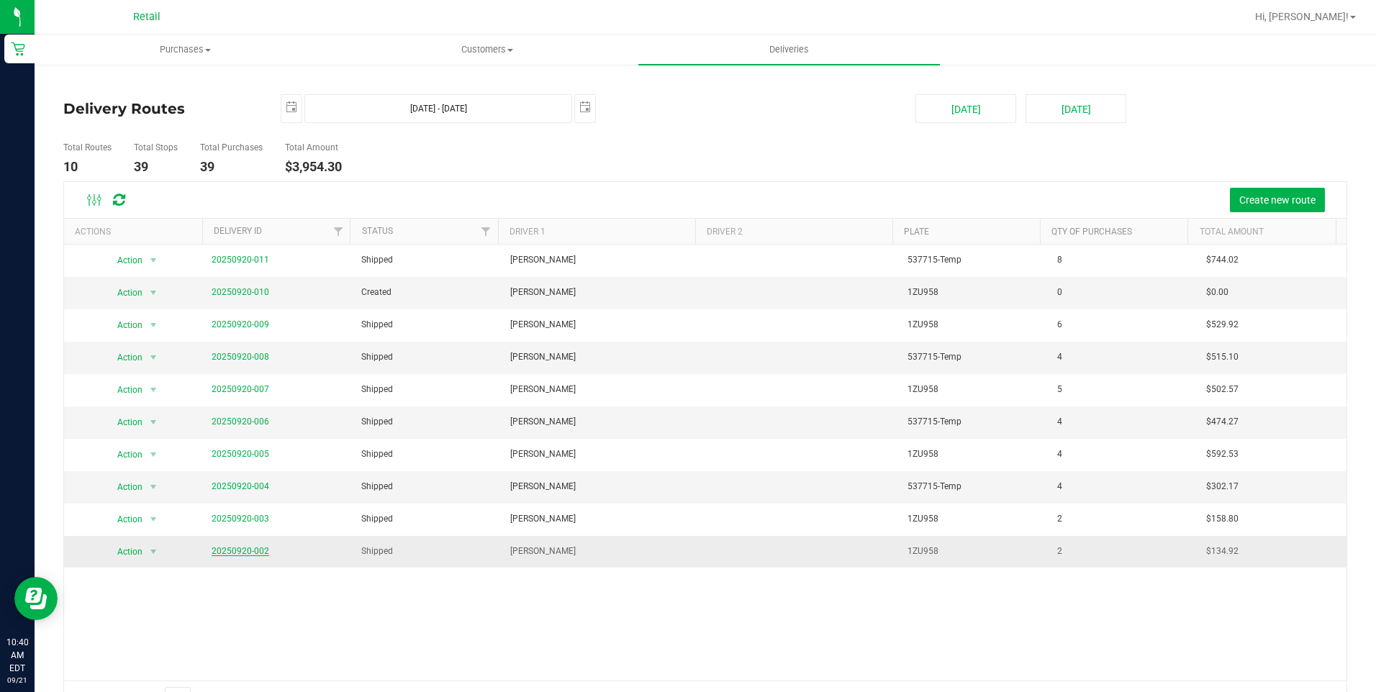
click at [249, 554] on link "20250920-002" at bounding box center [241, 551] width 58 height 10
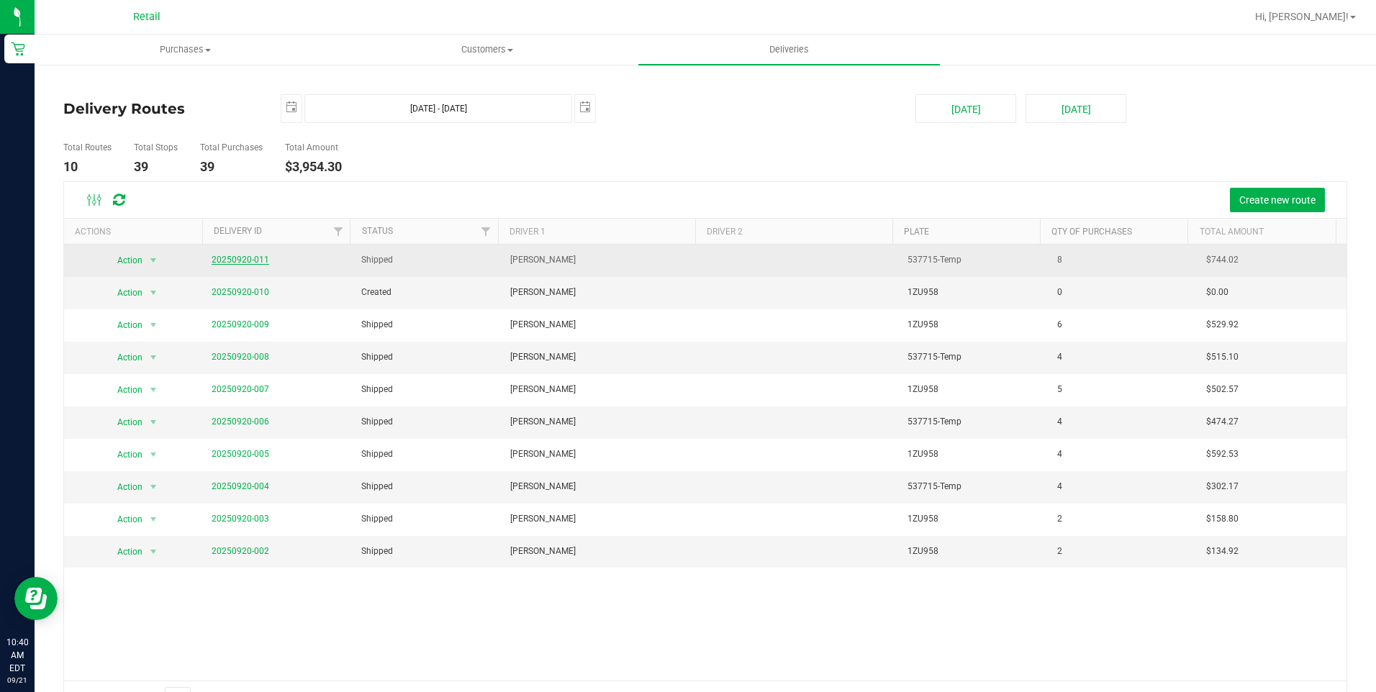
click at [250, 261] on link "20250920-011" at bounding box center [241, 260] width 58 height 10
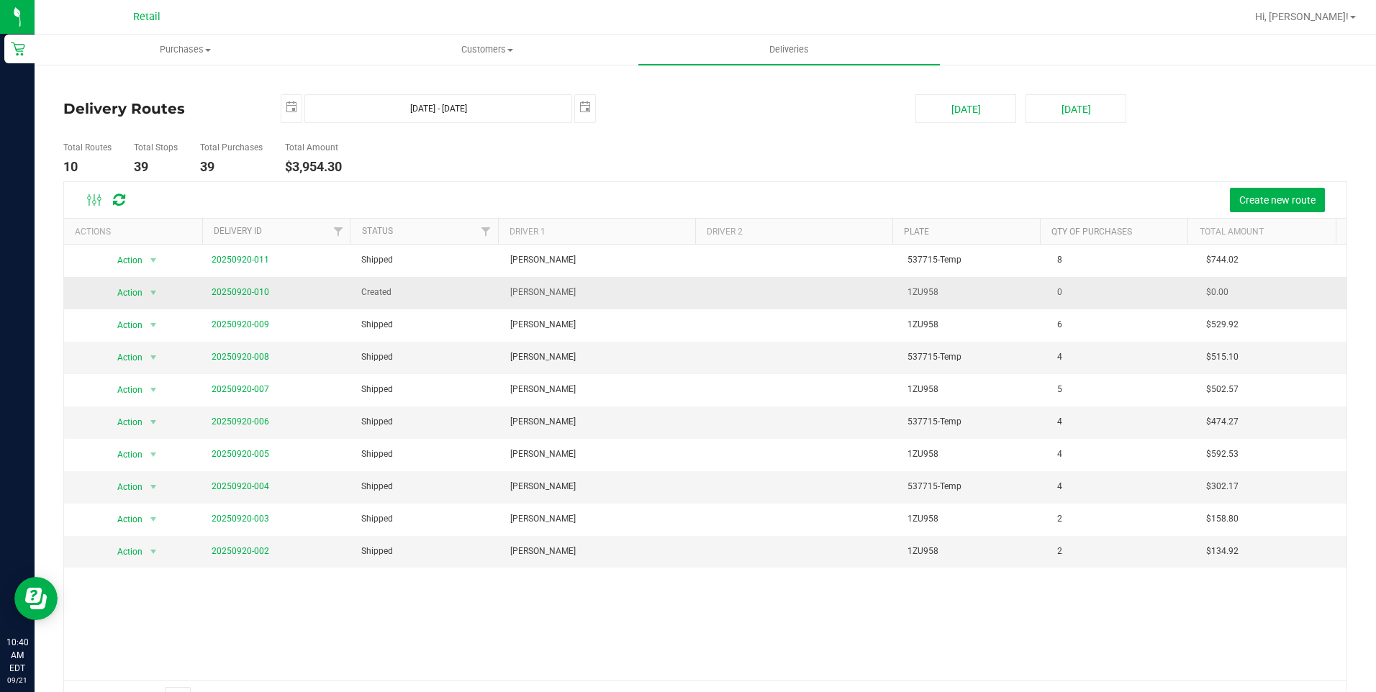
click at [258, 299] on span "20250920-010" at bounding box center [241, 293] width 58 height 14
click at [258, 294] on link "20250920-010" at bounding box center [241, 292] width 58 height 10
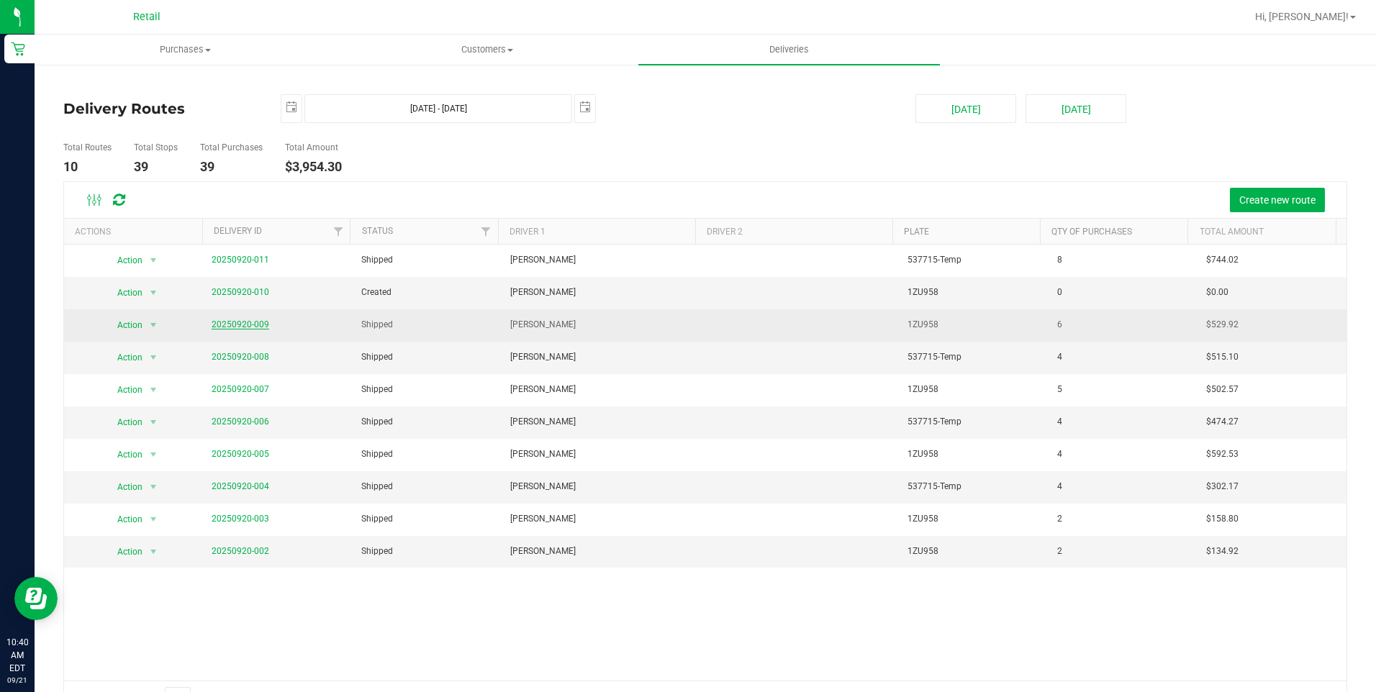
click at [247, 322] on link "20250920-009" at bounding box center [241, 325] width 58 height 10
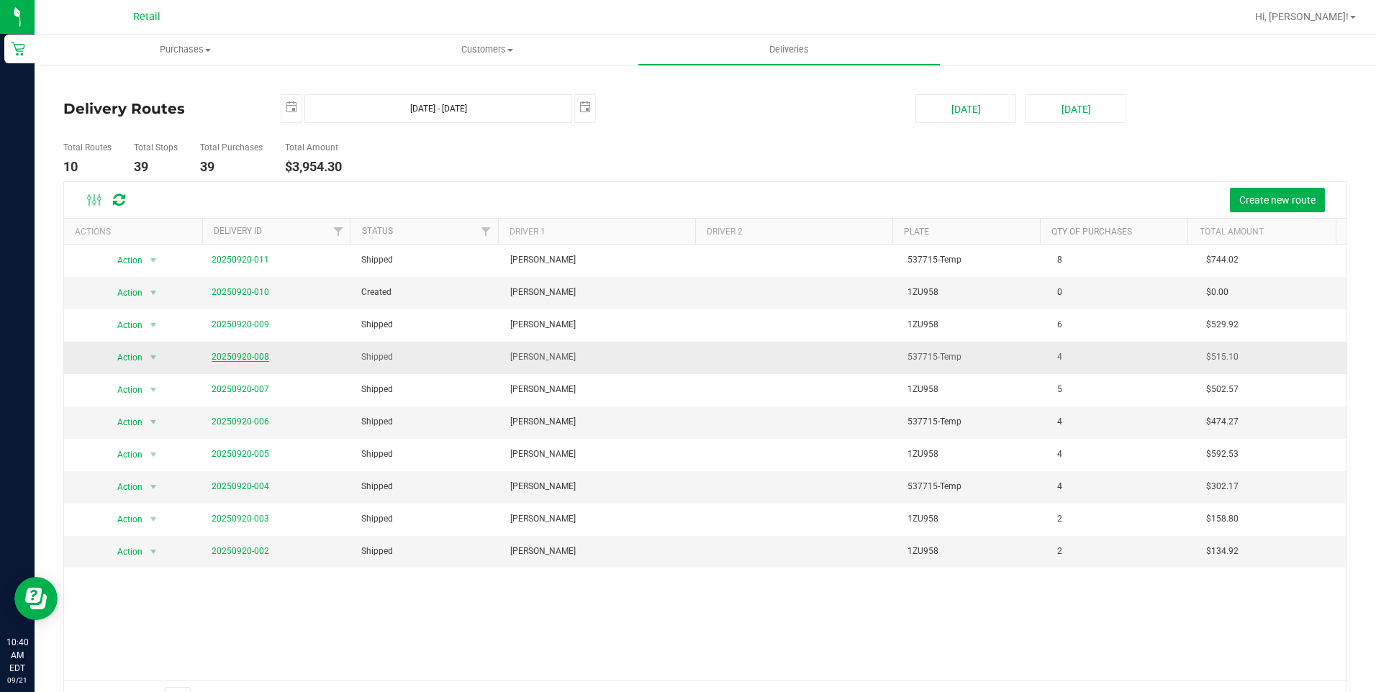
click at [224, 356] on link "20250920-008" at bounding box center [241, 357] width 58 height 10
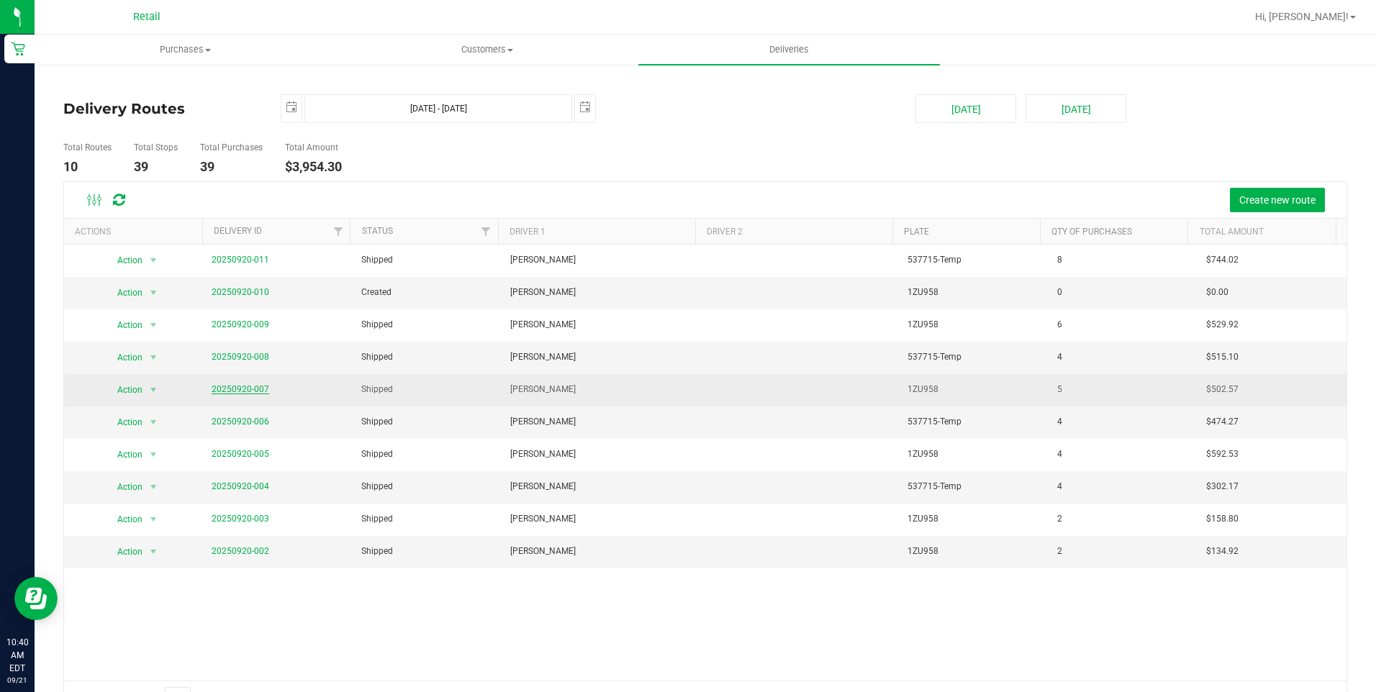
click at [253, 389] on link "20250920-007" at bounding box center [241, 389] width 58 height 10
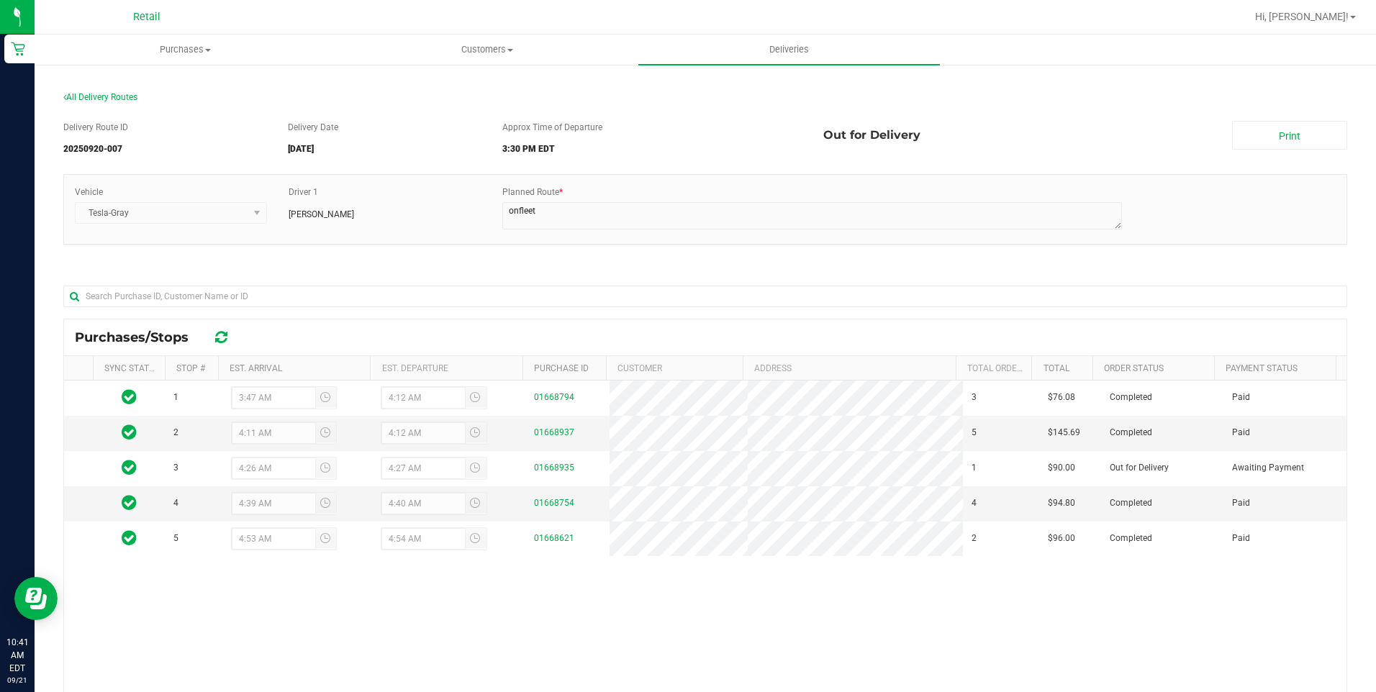
drag, startPoint x: 132, startPoint y: 264, endPoint x: 357, endPoint y: 123, distance: 265.2
click at [357, 123] on div "Delivery Date 09/20/2025" at bounding box center [384, 141] width 214 height 40
click at [191, 53] on span "Purchases" at bounding box center [185, 49] width 300 height 13
click at [137, 98] on li "Fulfillment" at bounding box center [186, 104] width 302 height 17
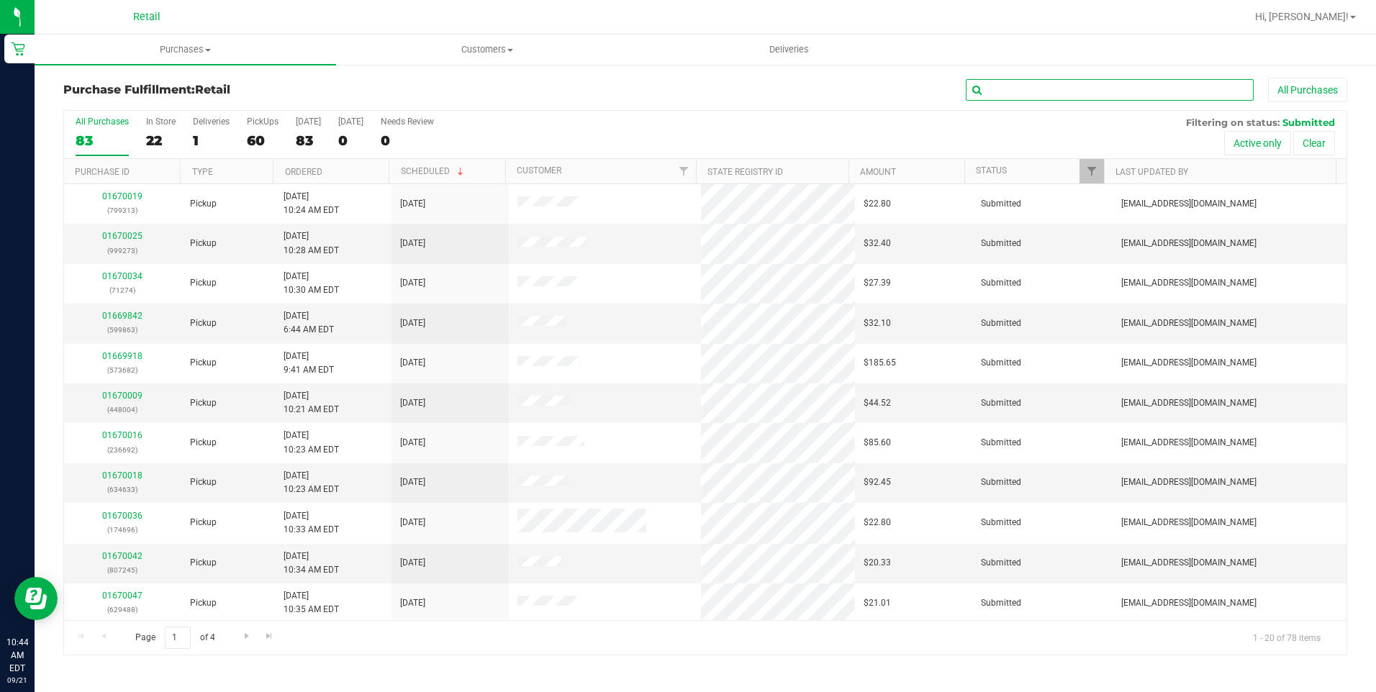
click at [1040, 91] on input "text" at bounding box center [1110, 90] width 288 height 22
type input "692"
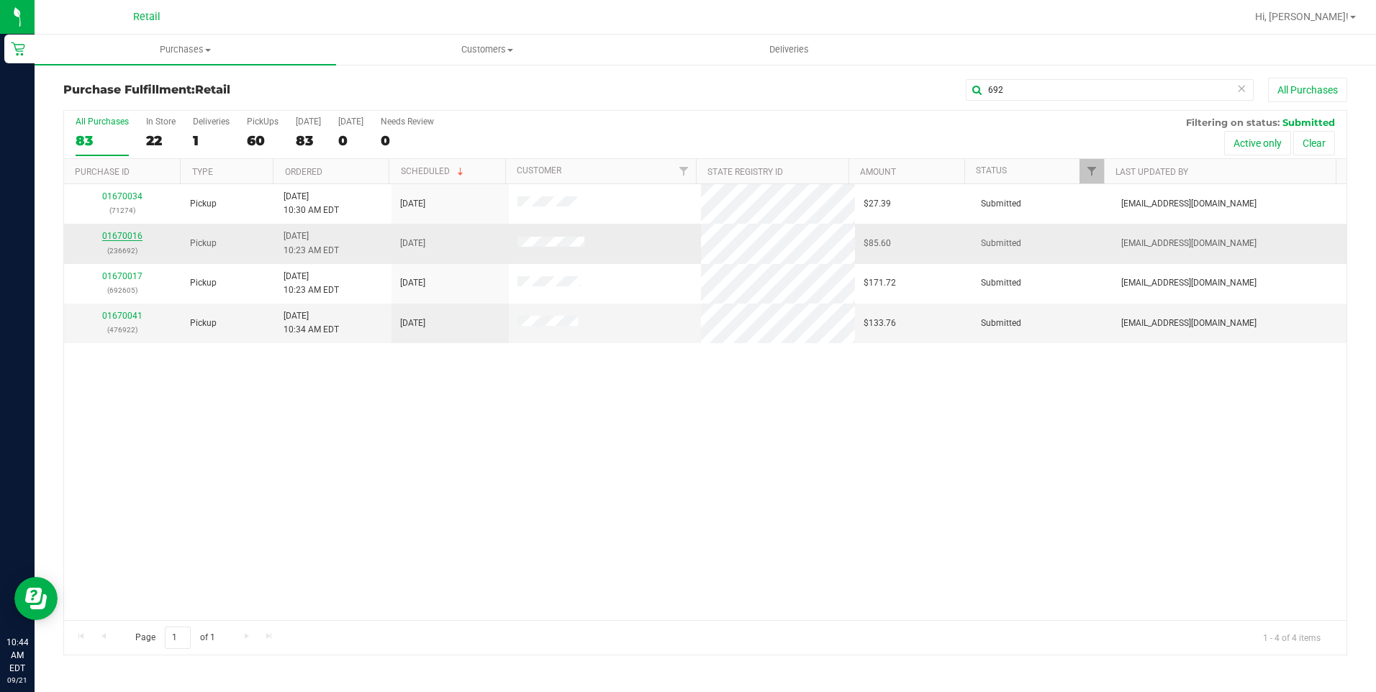
click at [133, 234] on link "01670016" at bounding box center [122, 236] width 40 height 10
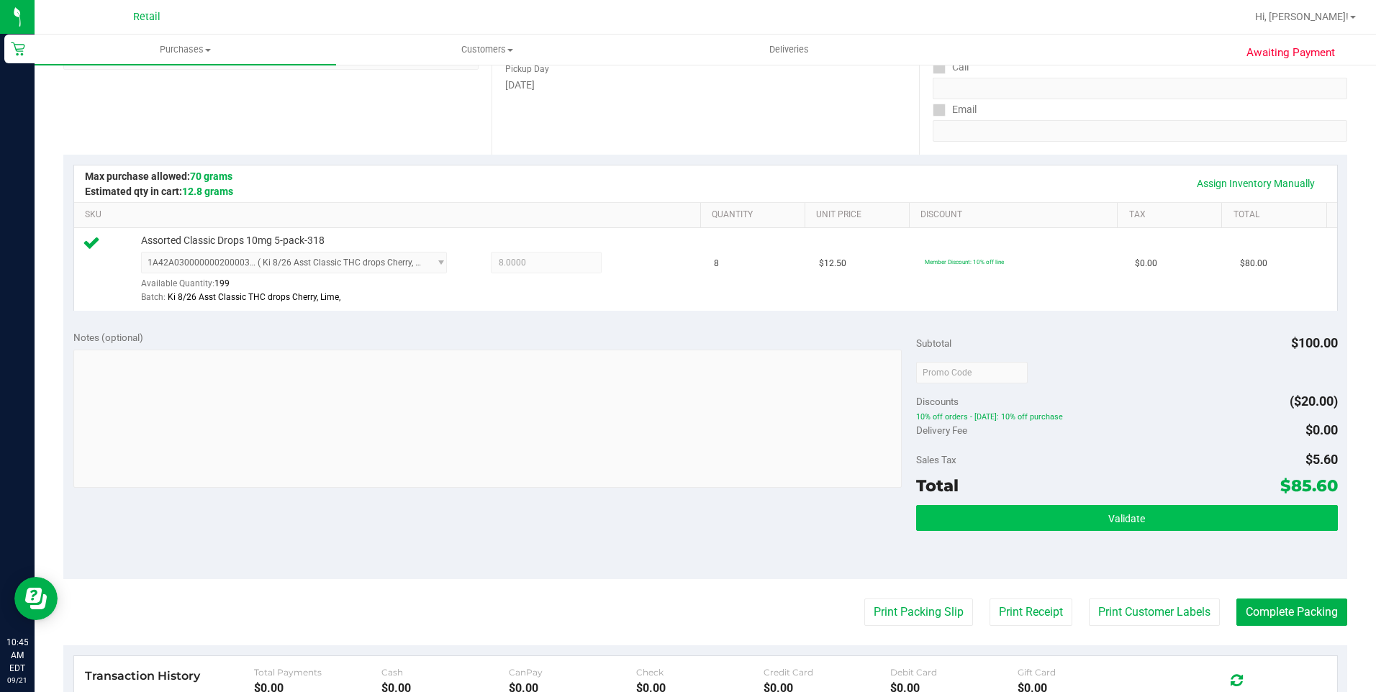
scroll to position [288, 0]
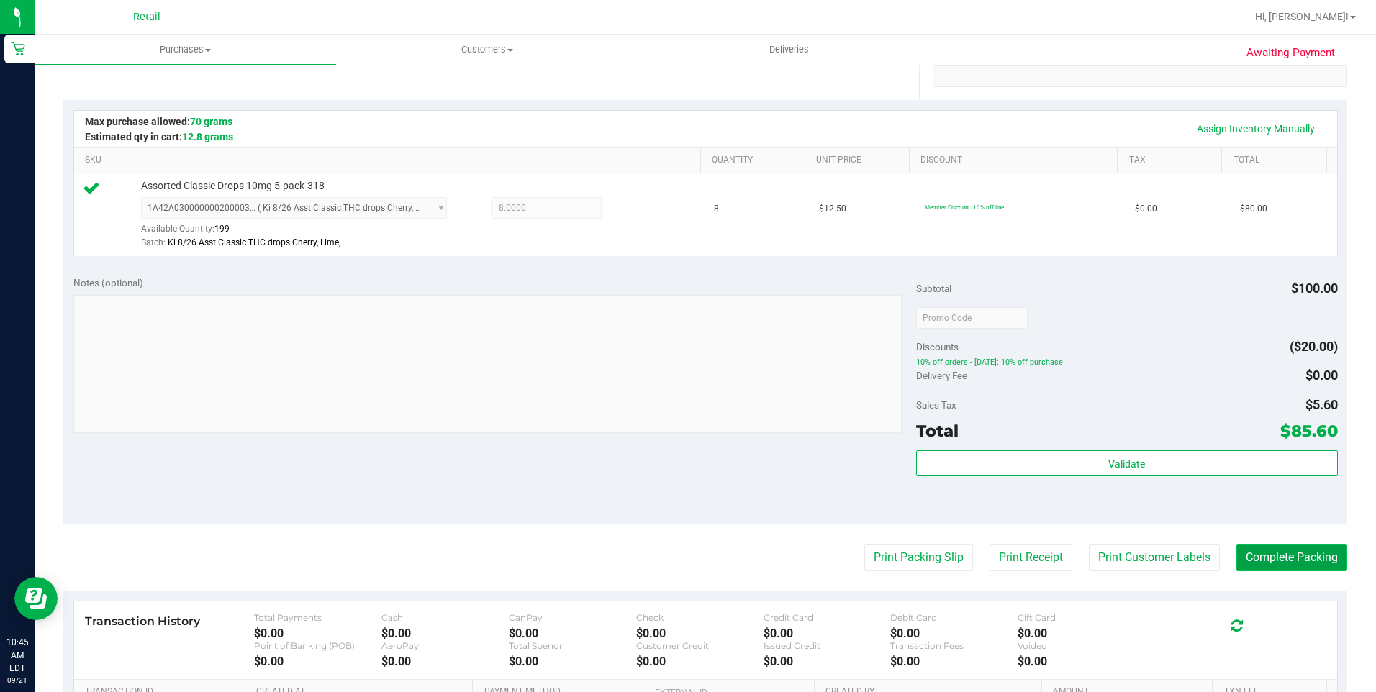
click at [1255, 550] on button "Complete Packing" at bounding box center [1292, 557] width 111 height 27
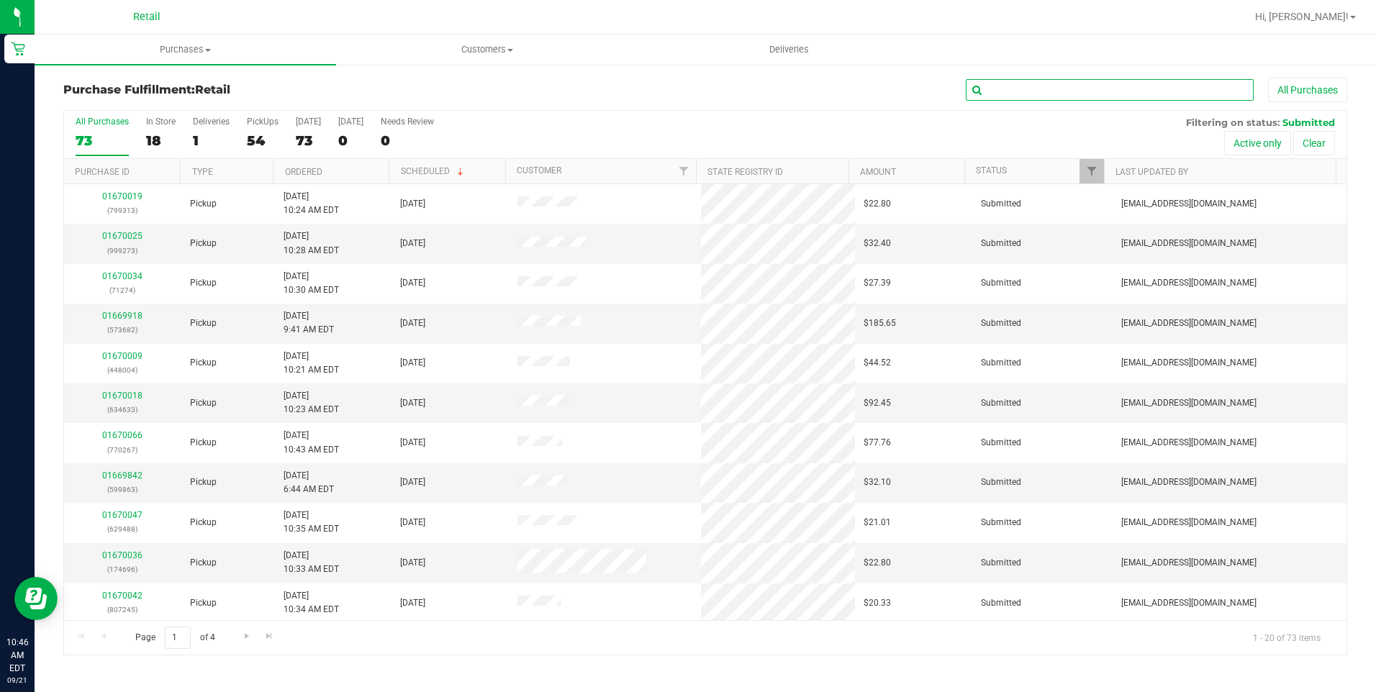
click at [1096, 94] on input "text" at bounding box center [1110, 90] width 288 height 22
type input "484"
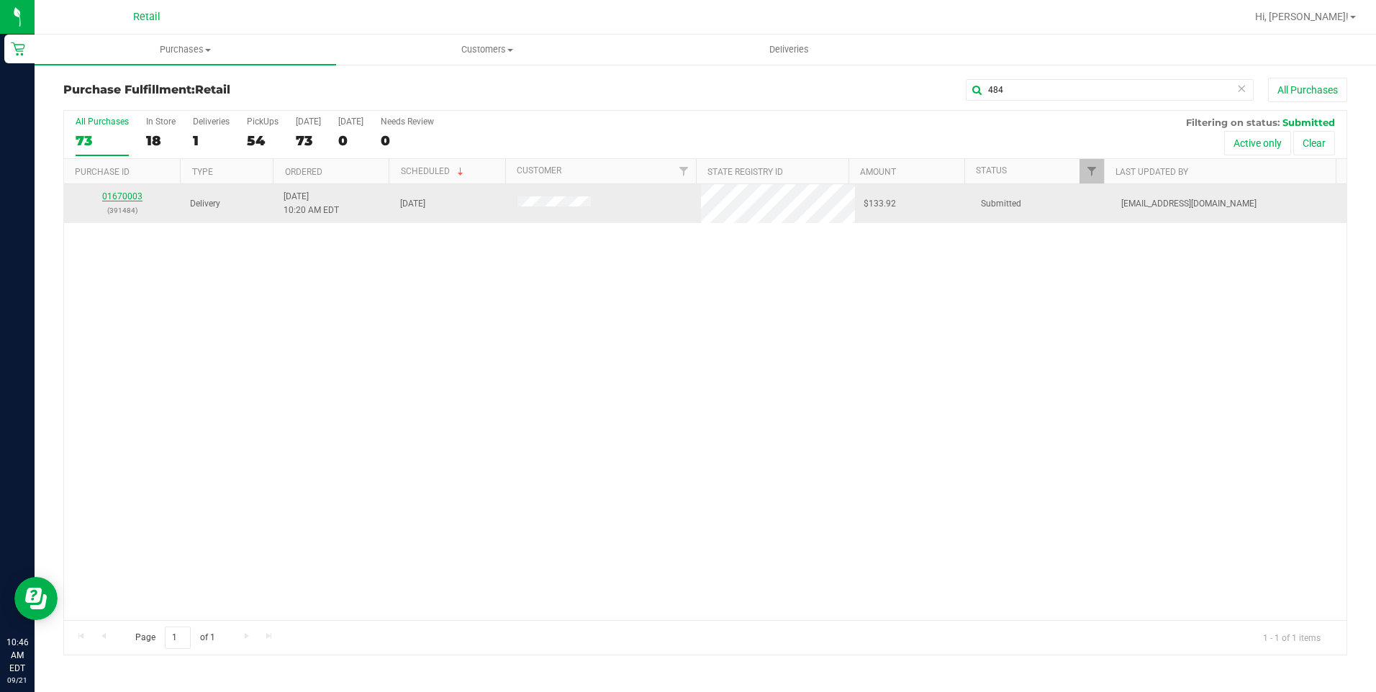
click at [117, 197] on link "01670003" at bounding box center [122, 196] width 40 height 10
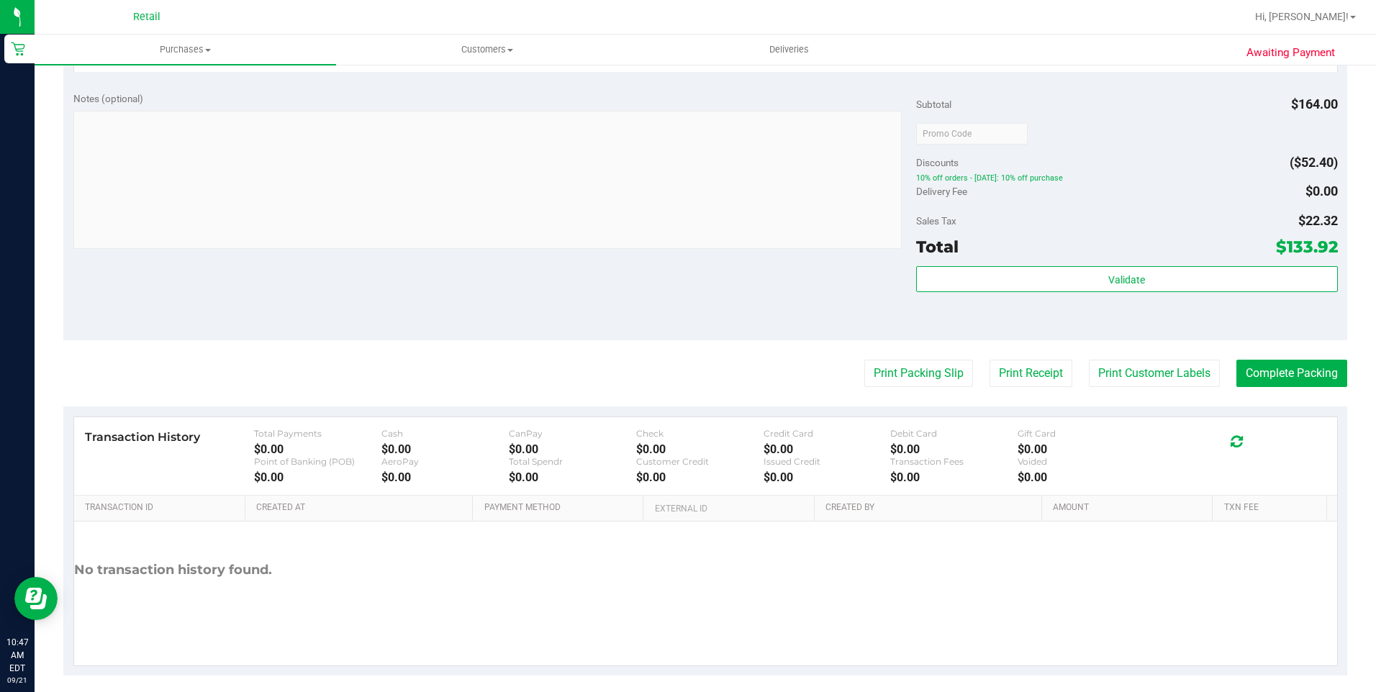
scroll to position [645, 0]
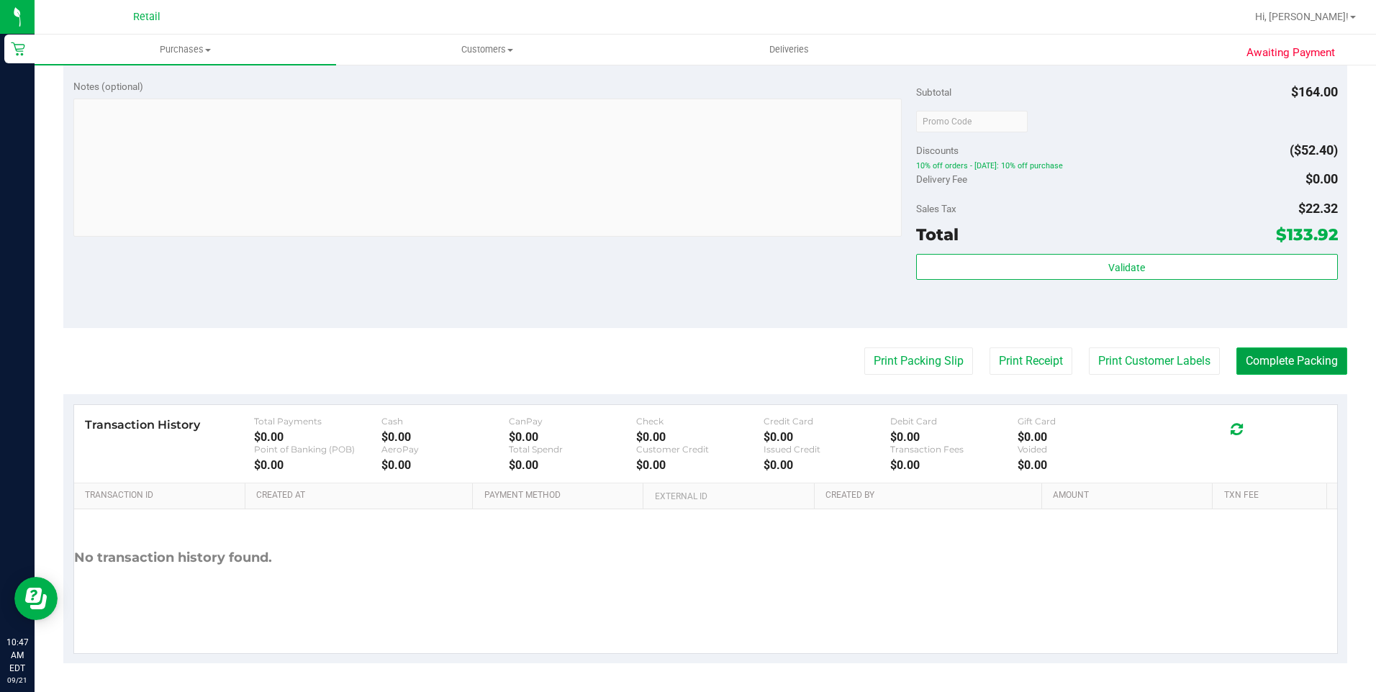
click at [1263, 363] on button "Complete Packing" at bounding box center [1292, 361] width 111 height 27
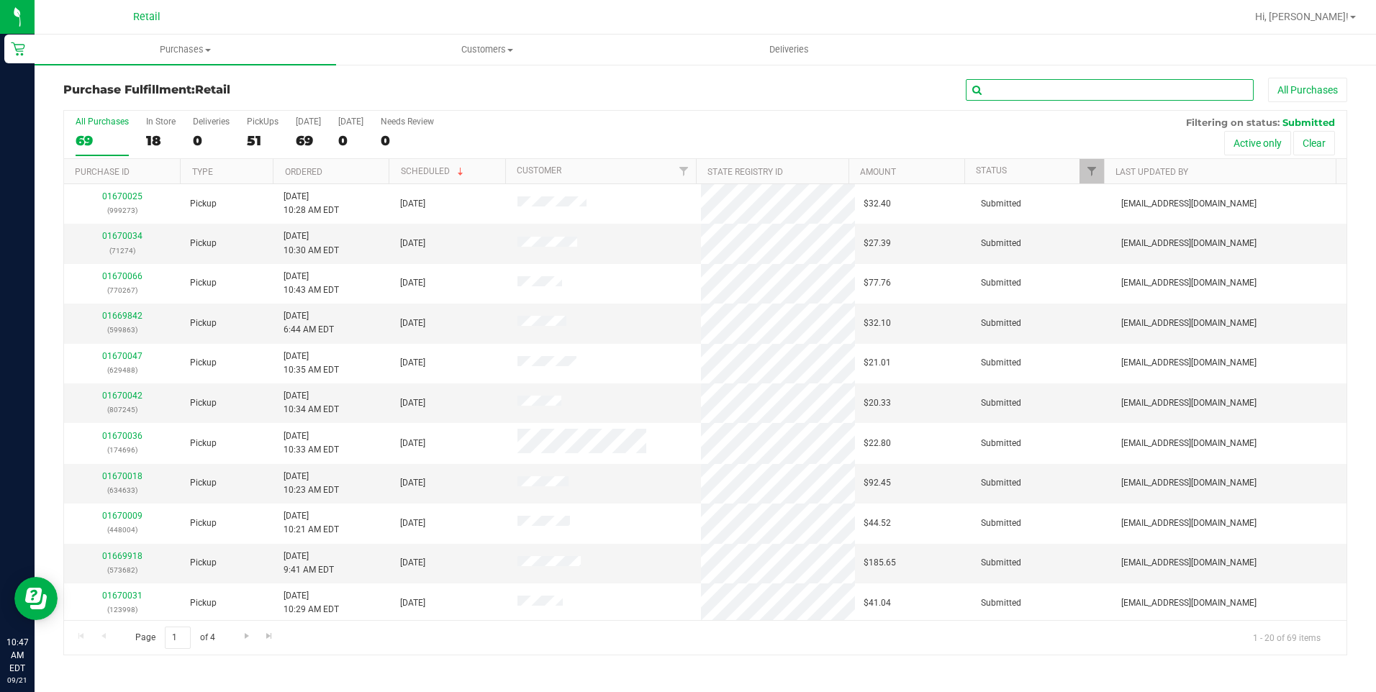
click at [1034, 93] on input "text" at bounding box center [1110, 90] width 288 height 22
type input "278"
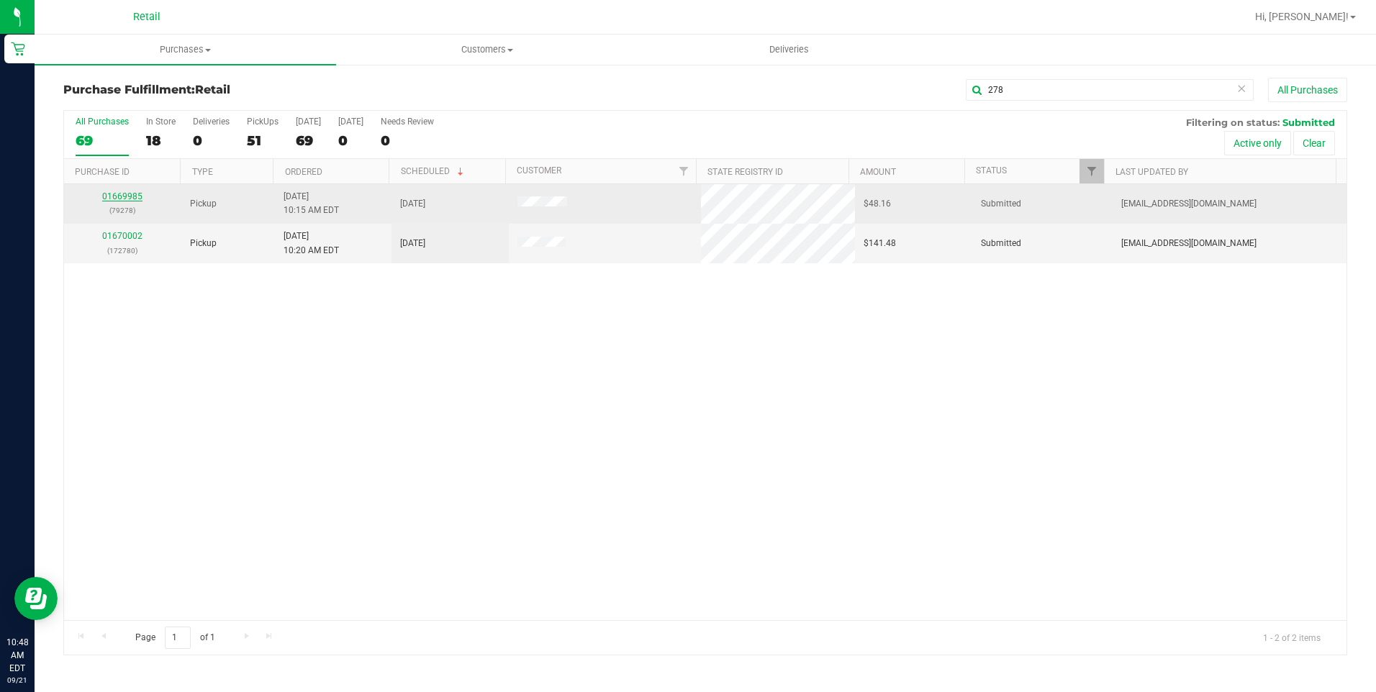
click at [127, 198] on link "01669985" at bounding box center [122, 196] width 40 height 10
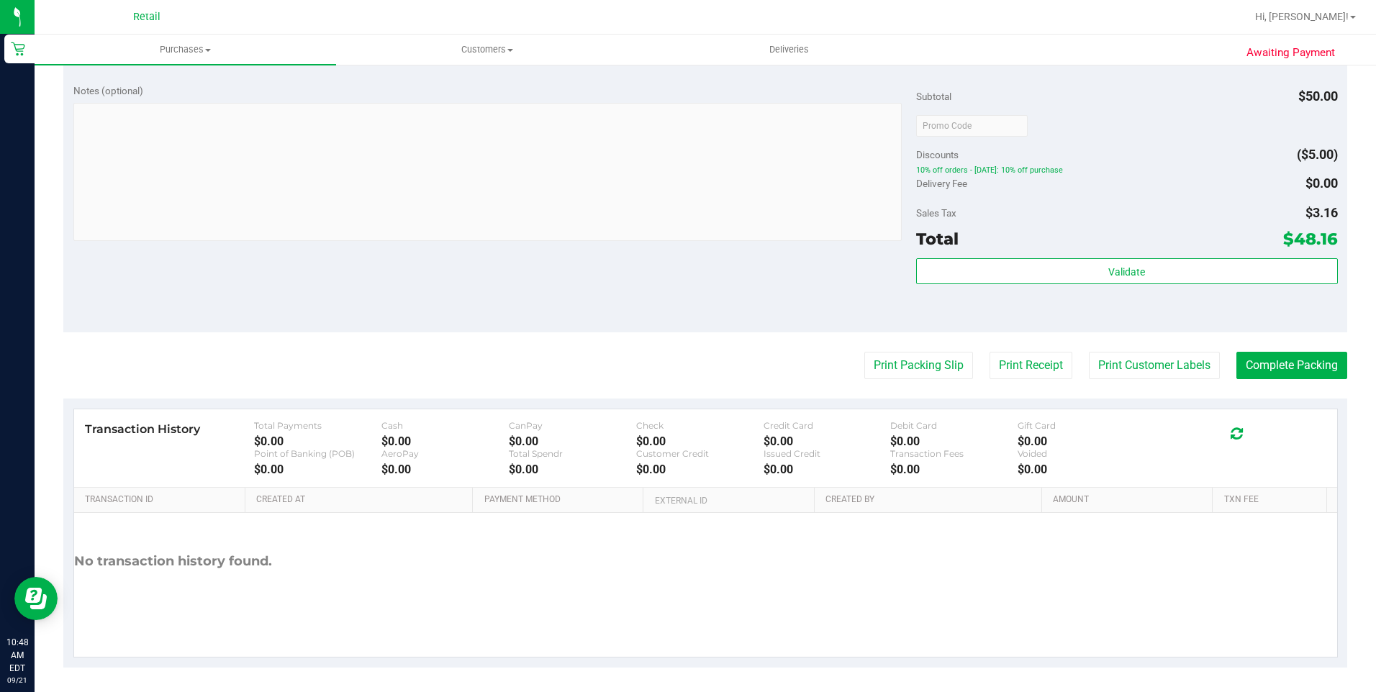
scroll to position [568, 0]
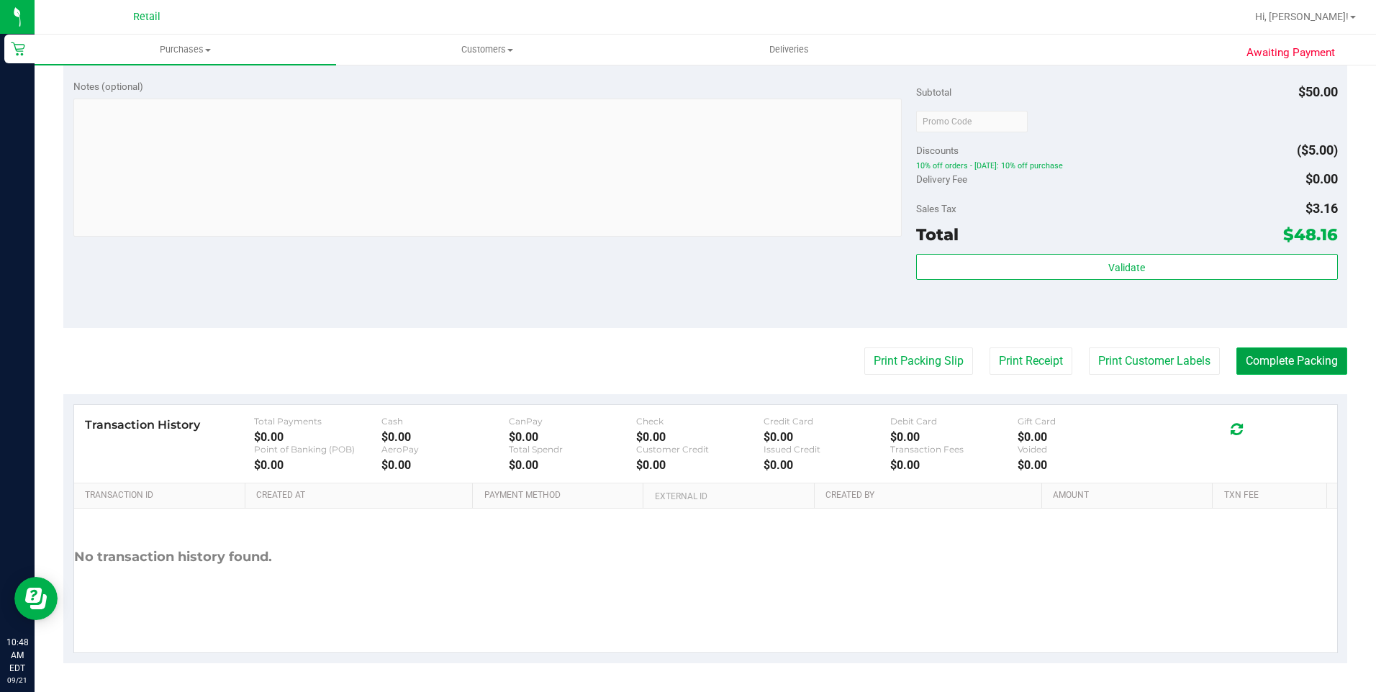
click at [1278, 357] on button "Complete Packing" at bounding box center [1292, 361] width 111 height 27
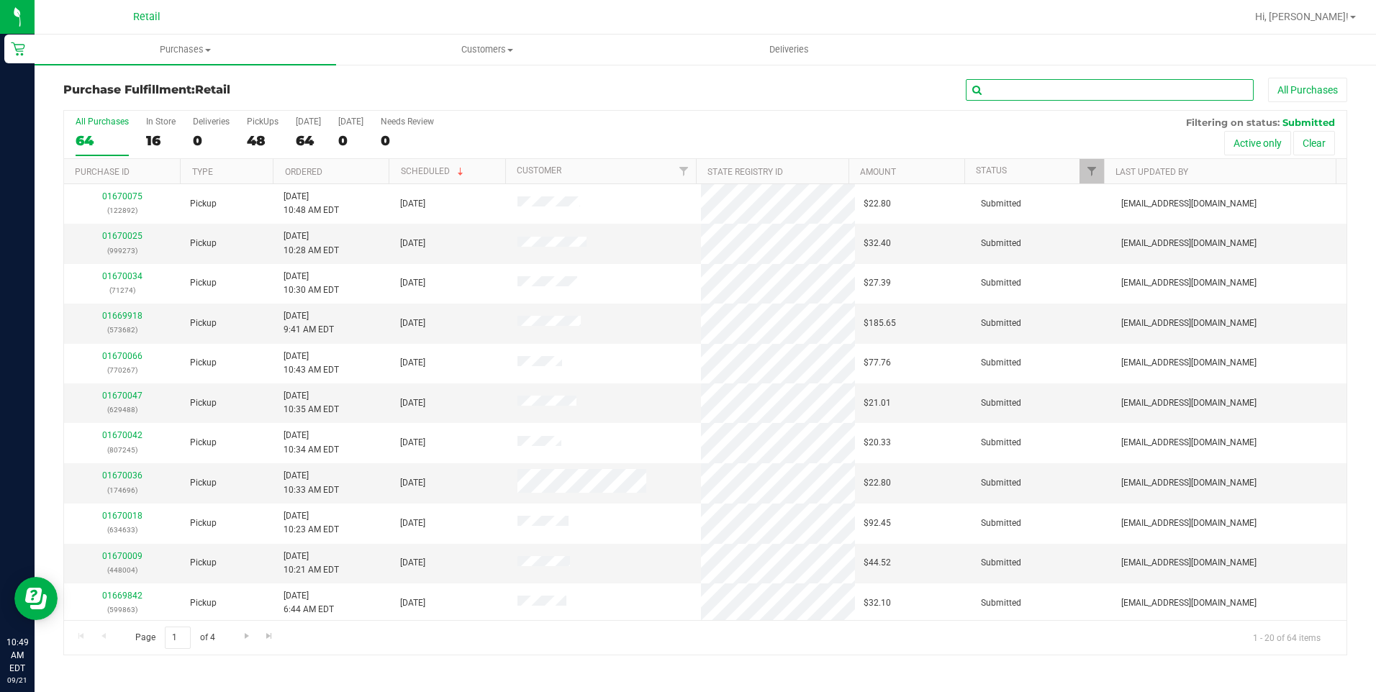
click at [1058, 88] on input "text" at bounding box center [1110, 90] width 288 height 22
type input "780"
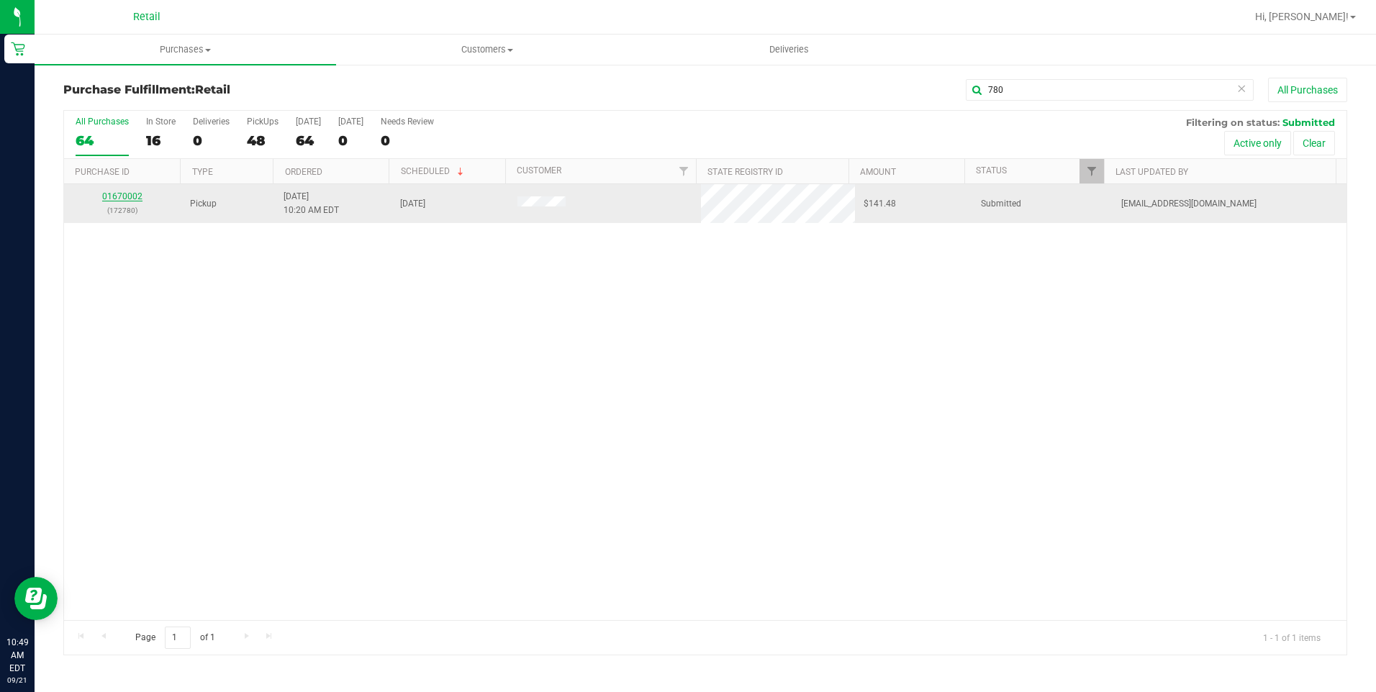
click at [112, 197] on link "01670002" at bounding box center [122, 196] width 40 height 10
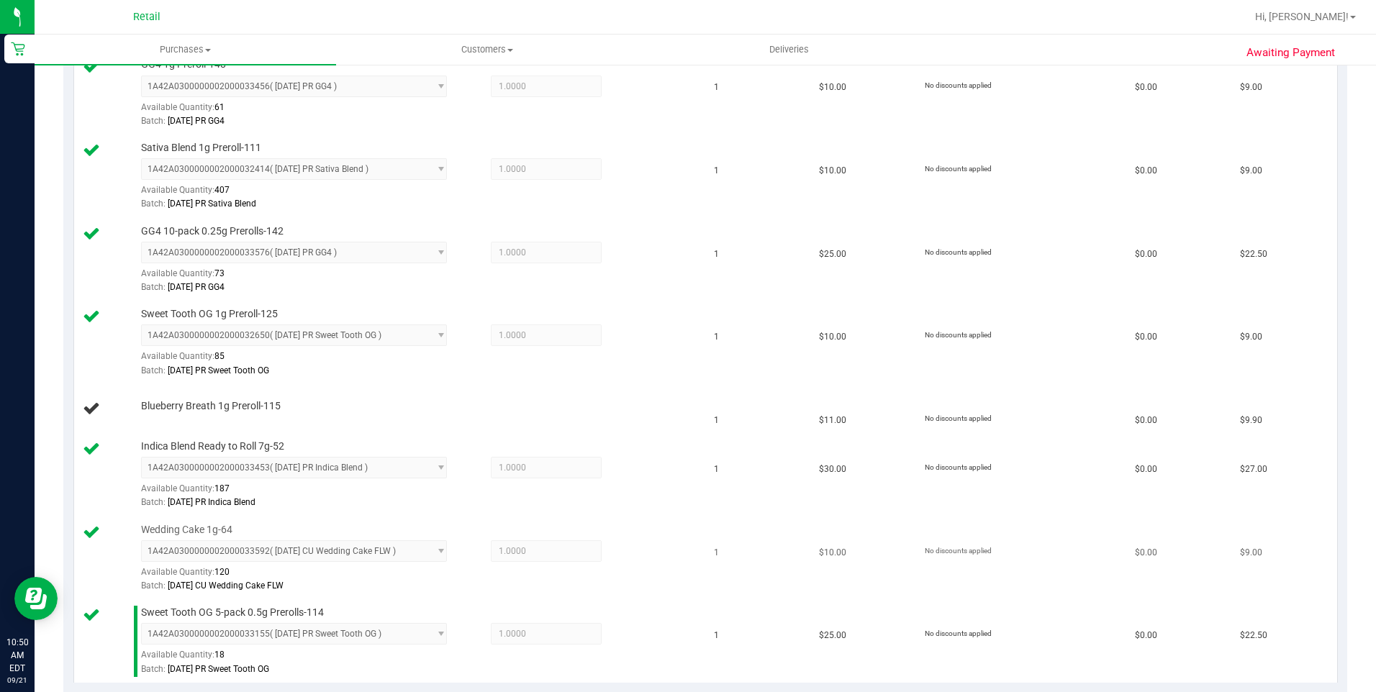
scroll to position [432, 0]
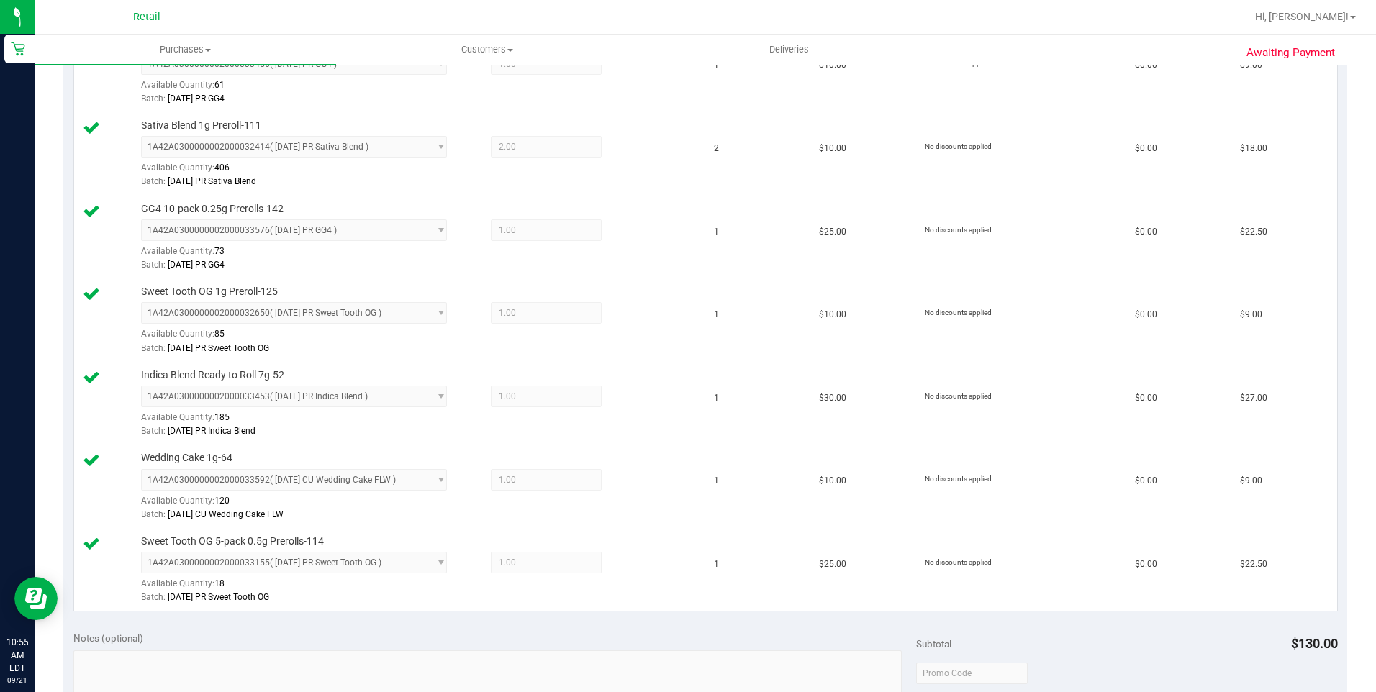
scroll to position [984, 0]
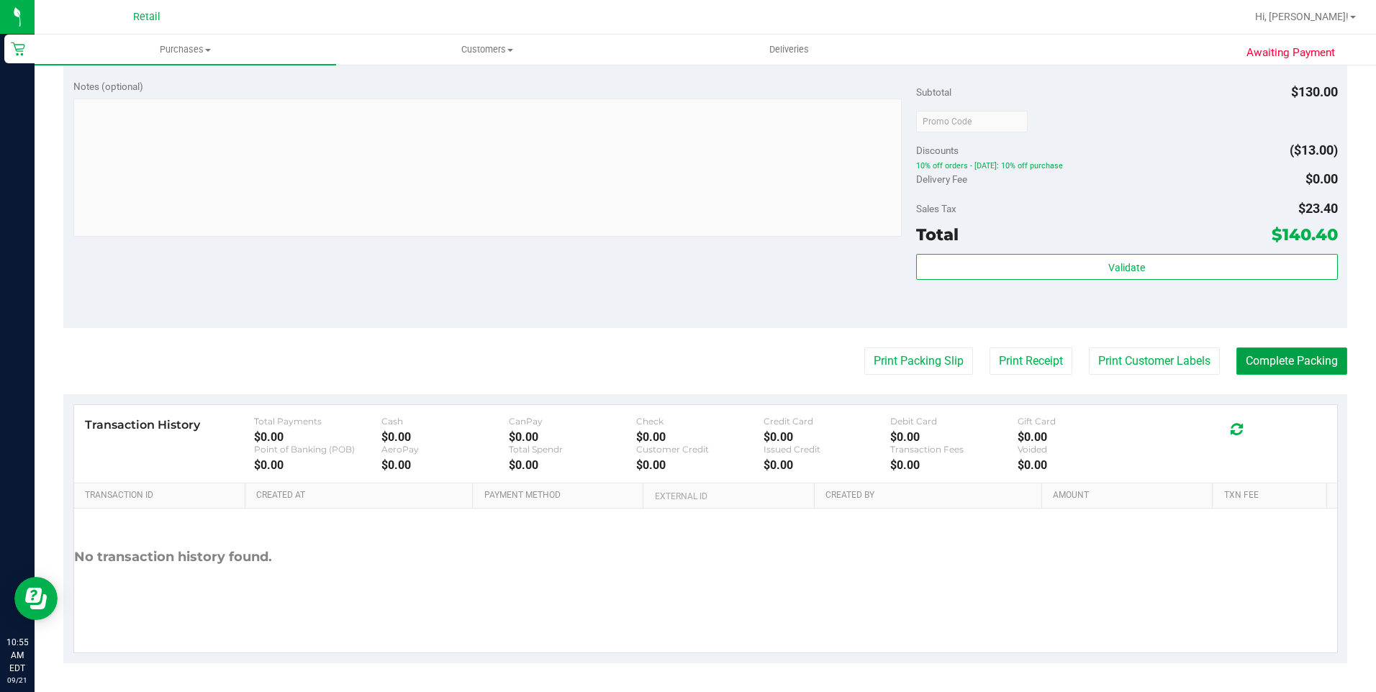
click at [1241, 355] on button "Complete Packing" at bounding box center [1292, 361] width 111 height 27
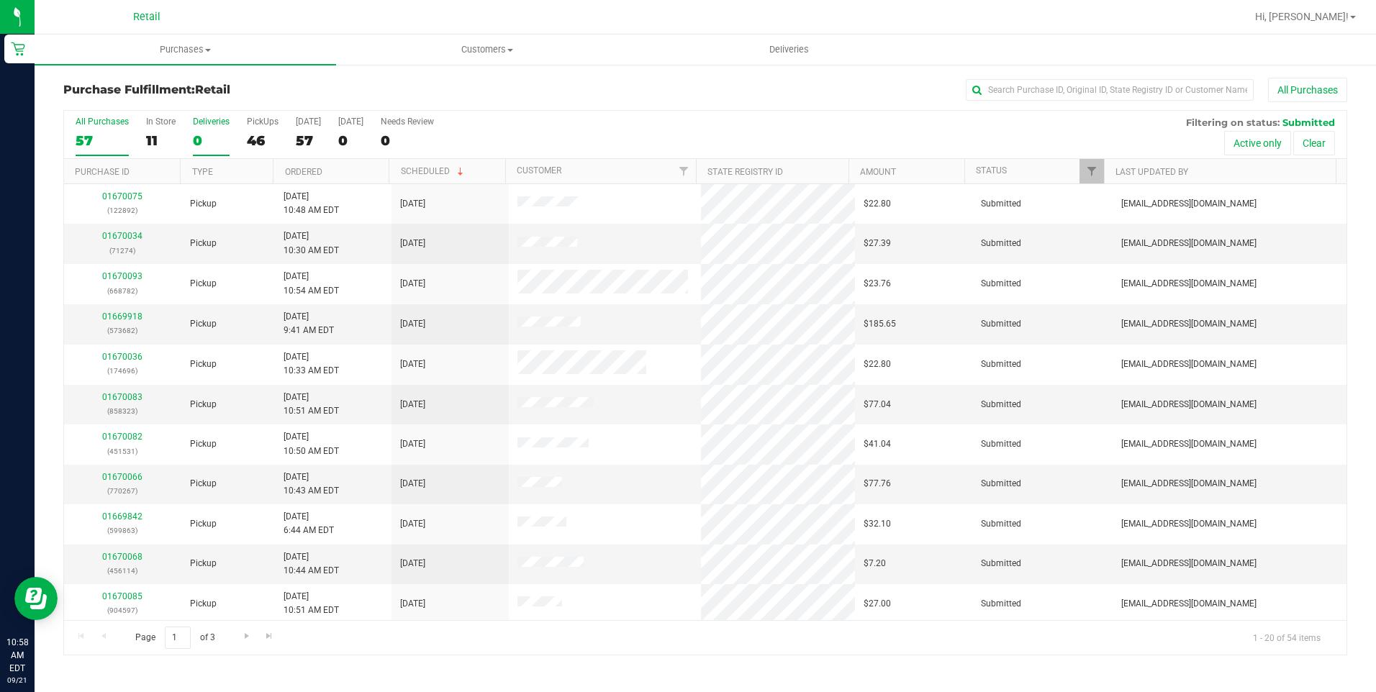
click at [198, 137] on div "0" at bounding box center [211, 140] width 37 height 17
click at [0, 0] on input "Deliveries 0" at bounding box center [0, 0] width 0 height 0
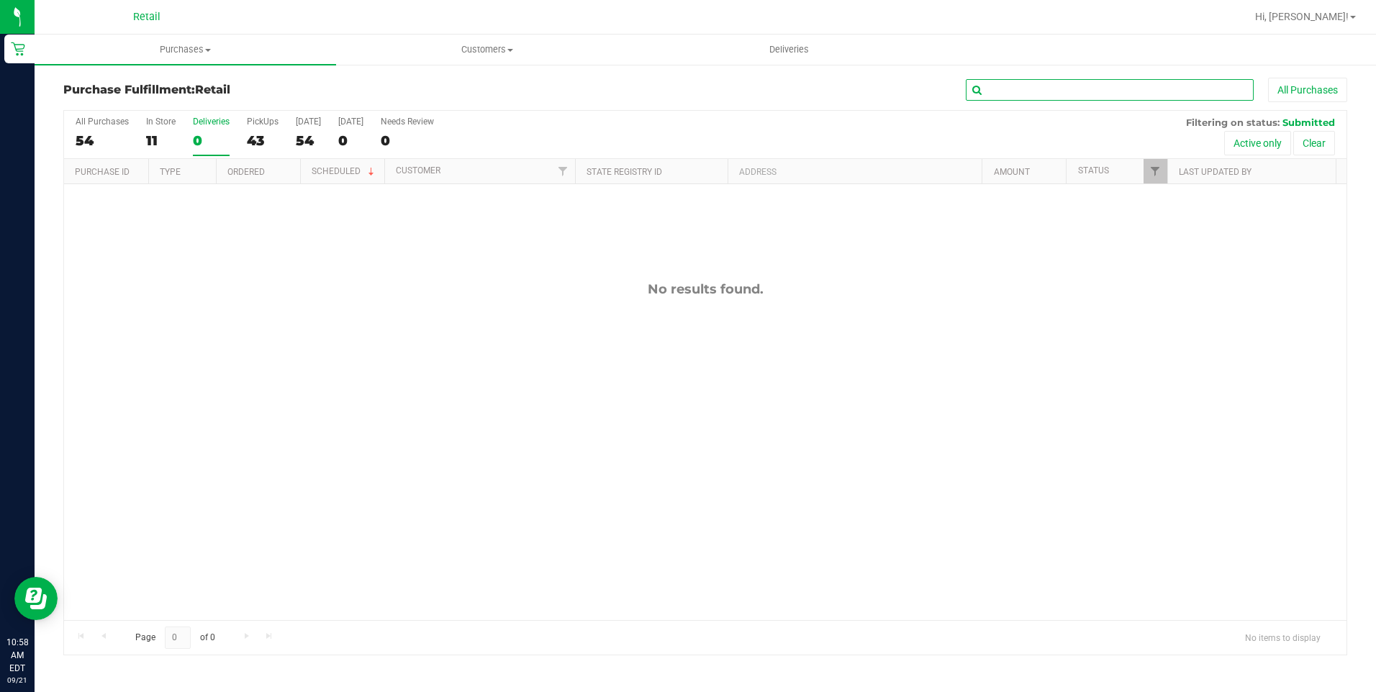
click at [1096, 91] on input "text" at bounding box center [1110, 90] width 288 height 22
type input "100"
drag, startPoint x: 1020, startPoint y: 92, endPoint x: 874, endPoint y: 81, distance: 146.5
click at [874, 83] on div "100 All Purchases" at bounding box center [920, 90] width 856 height 24
click at [475, 44] on span "Customers" at bounding box center [487, 49] width 300 height 13
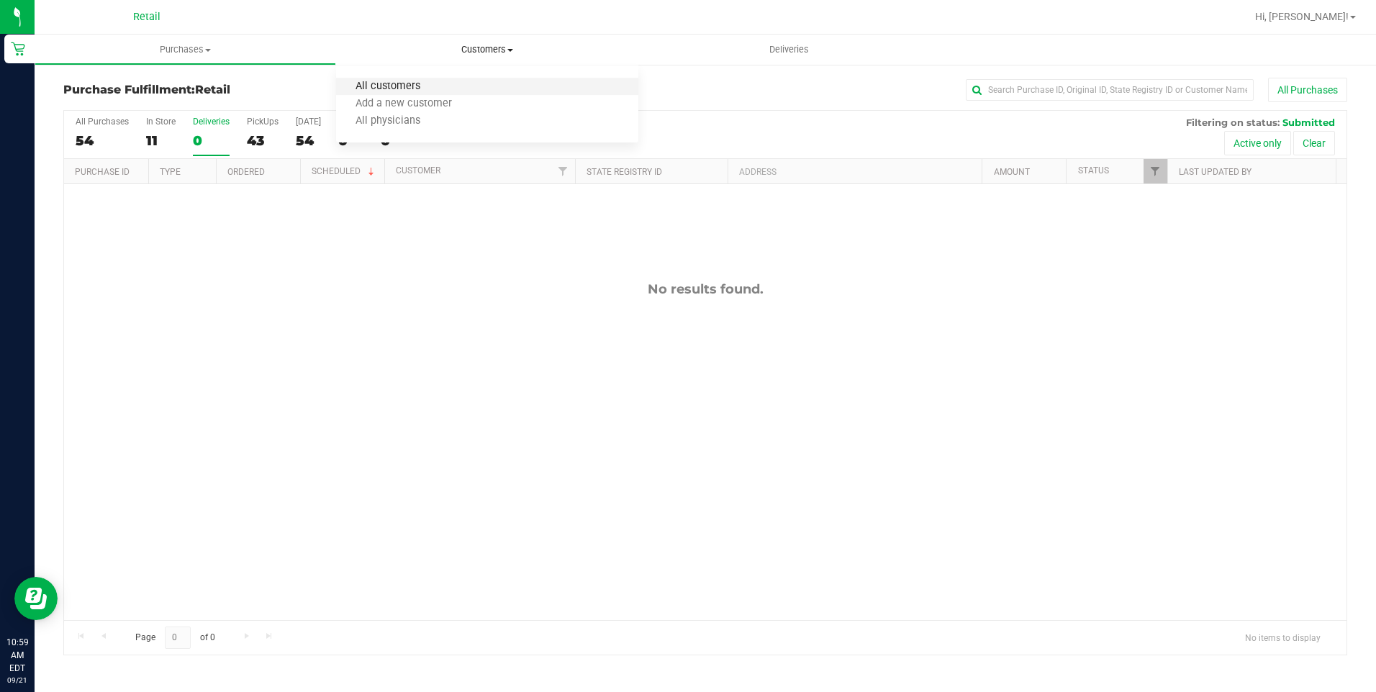
click at [430, 89] on span "All customers" at bounding box center [388, 87] width 104 height 12
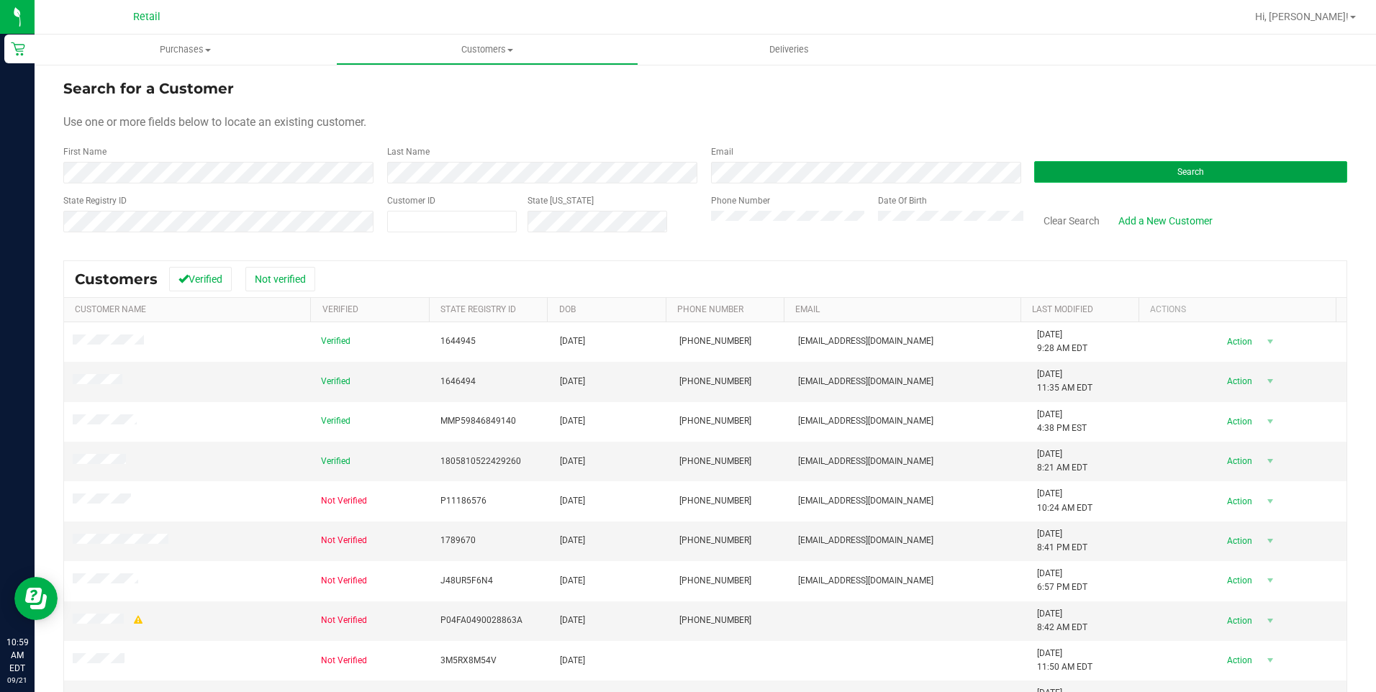
click at [1111, 178] on button "Search" at bounding box center [1190, 172] width 313 height 22
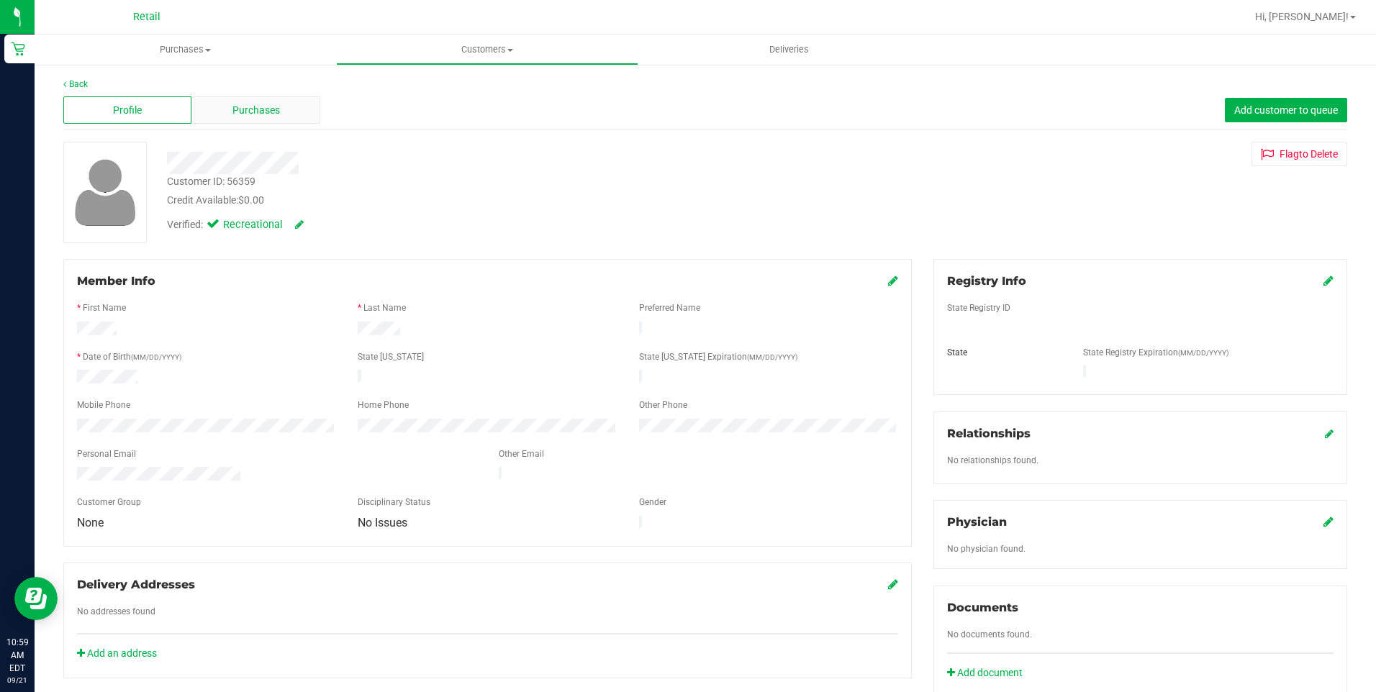
click at [230, 114] on div "Purchases" at bounding box center [255, 109] width 128 height 27
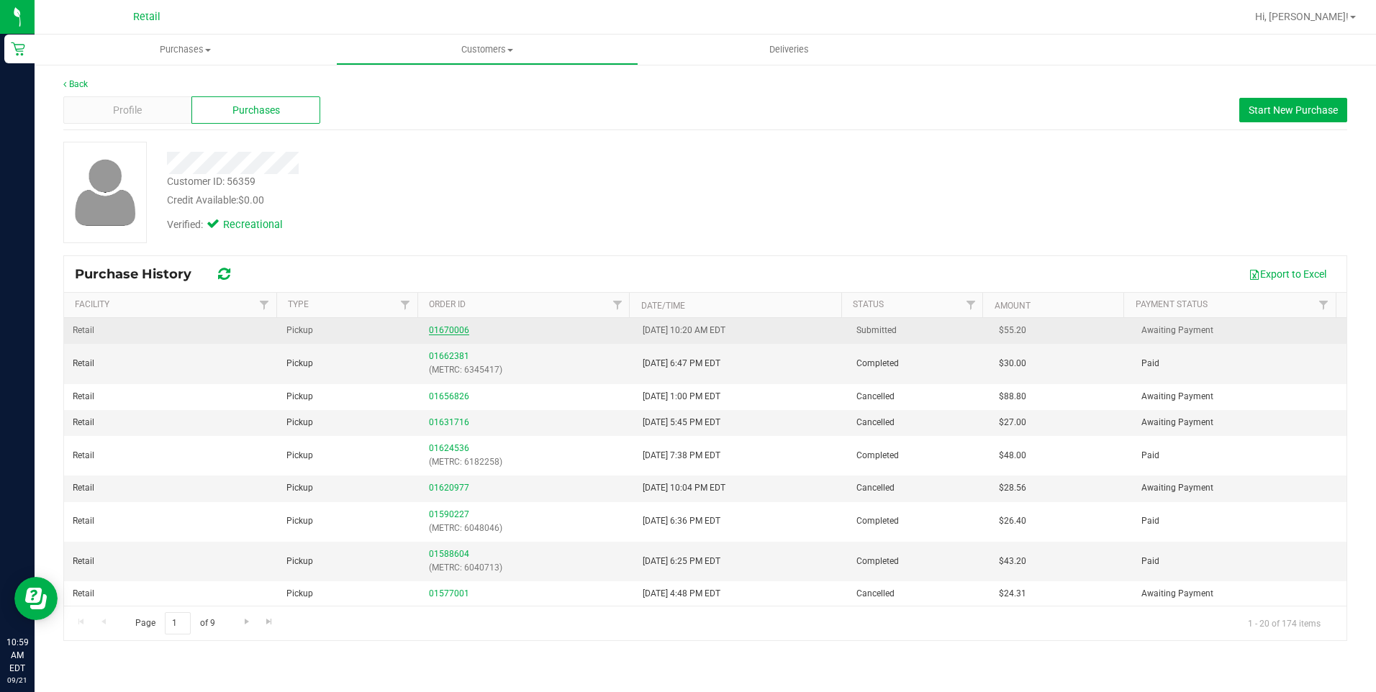
click at [447, 328] on link "01670006" at bounding box center [449, 330] width 40 height 10
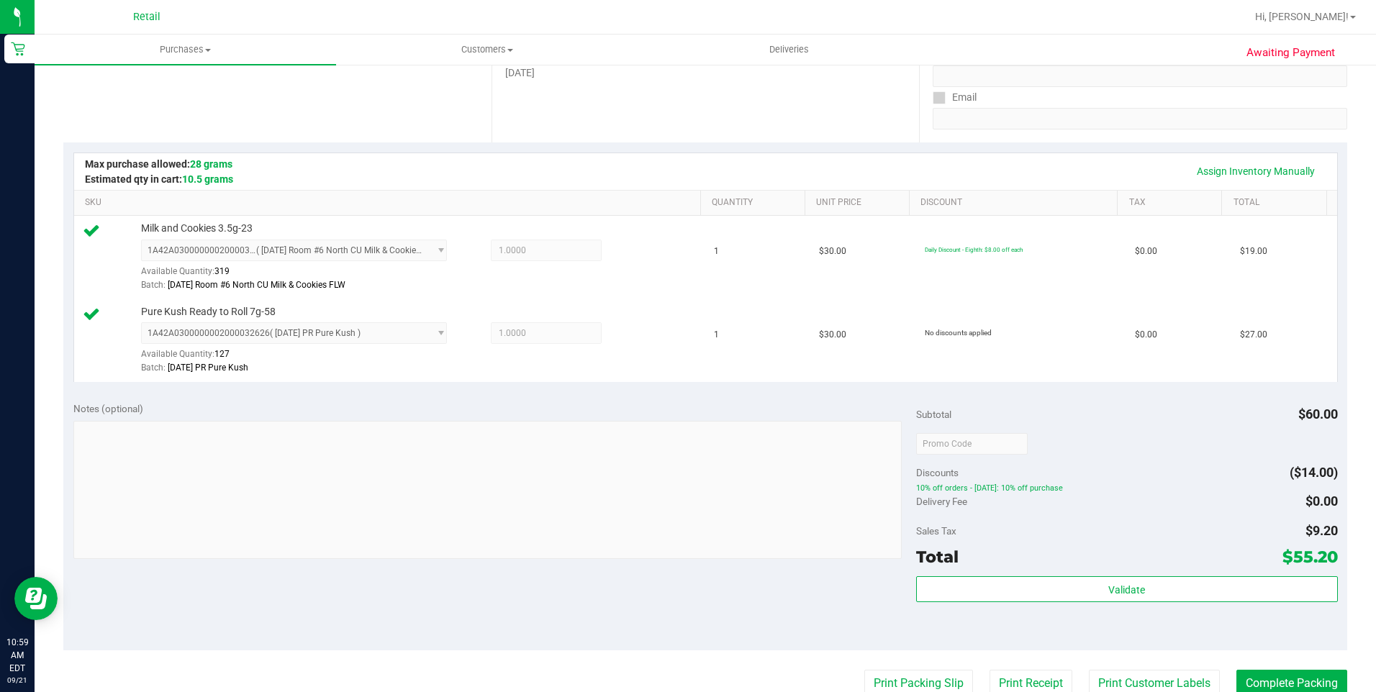
scroll to position [360, 0]
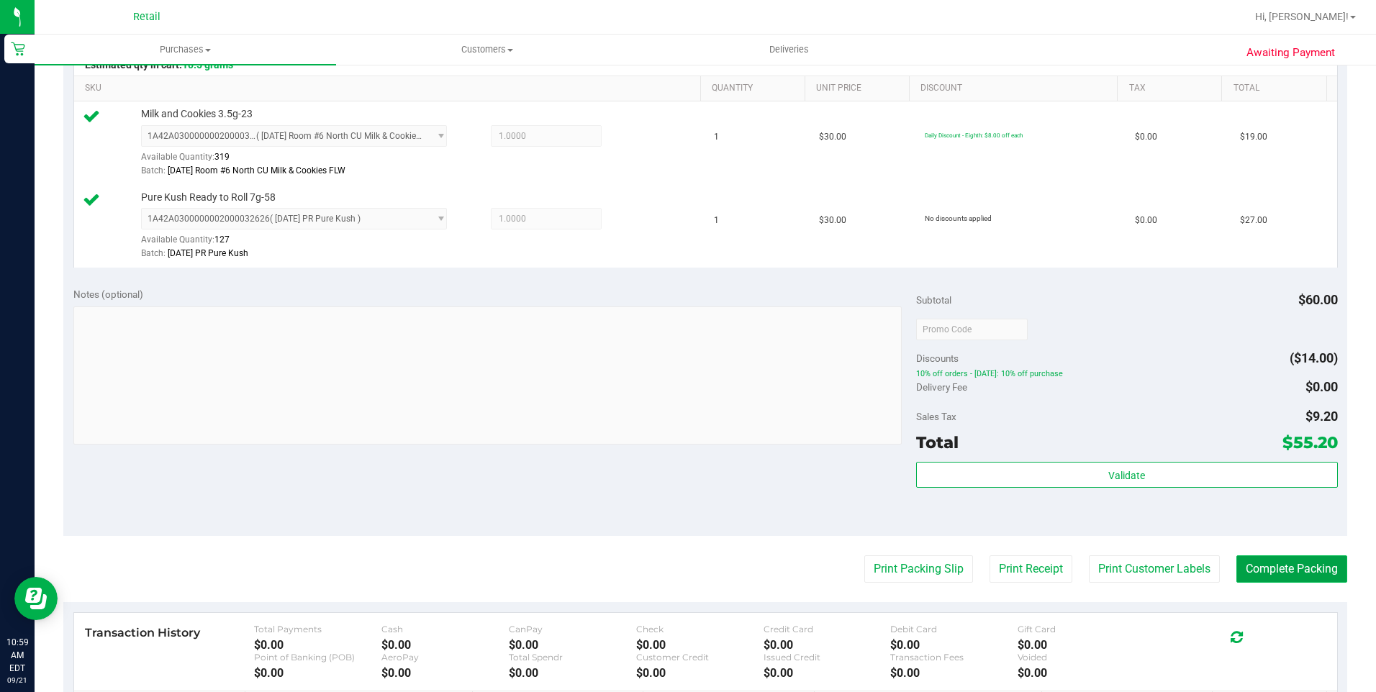
click at [1304, 568] on button "Complete Packing" at bounding box center [1292, 569] width 111 height 27
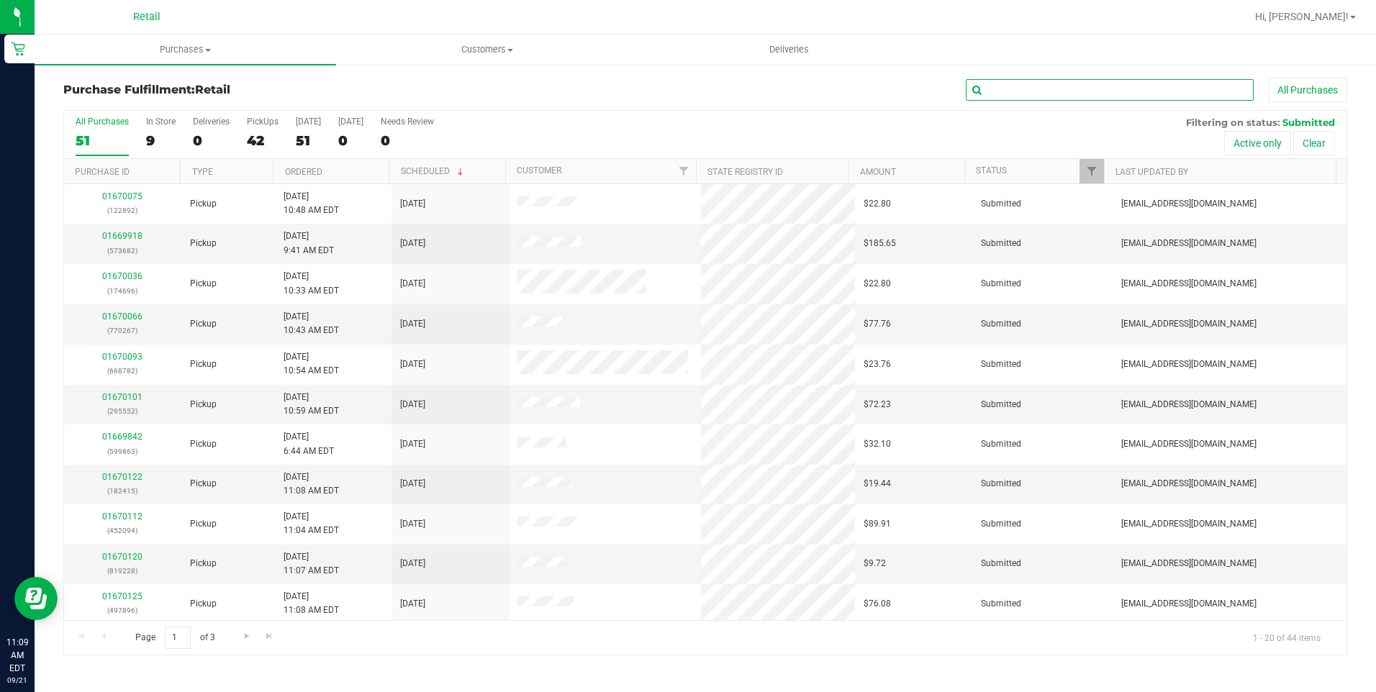
drag, startPoint x: 1020, startPoint y: 84, endPoint x: 1027, endPoint y: 73, distance: 13.0
click at [1027, 81] on input "text" at bounding box center [1110, 90] width 288 height 22
type input "515"
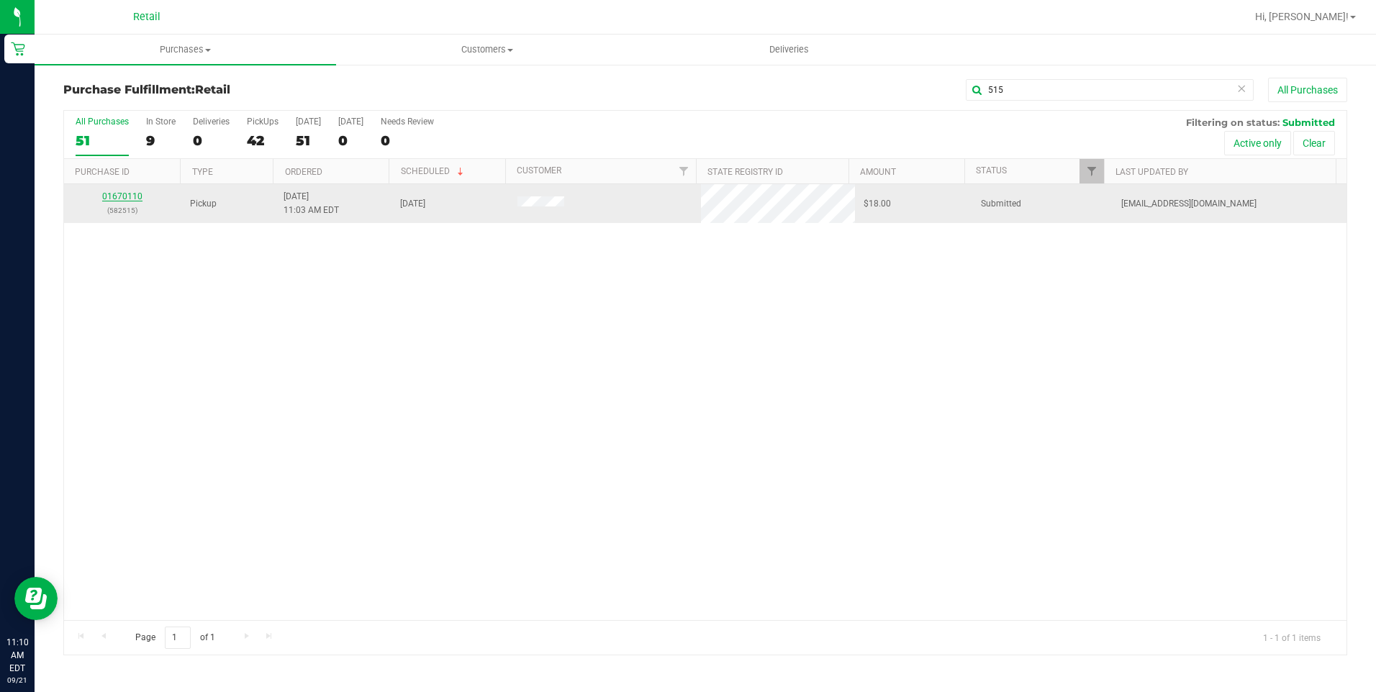
click at [127, 199] on link "01670110" at bounding box center [122, 196] width 40 height 10
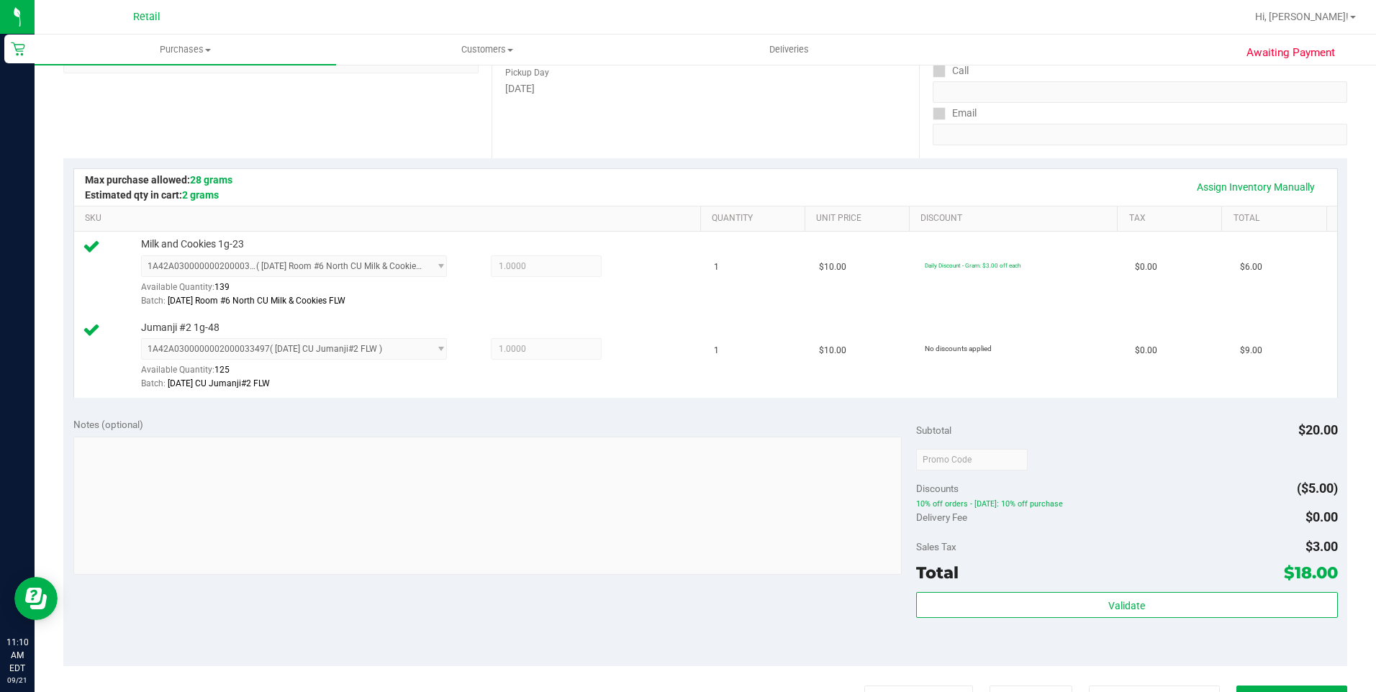
drag, startPoint x: 924, startPoint y: 589, endPoint x: 987, endPoint y: 623, distance: 71.2
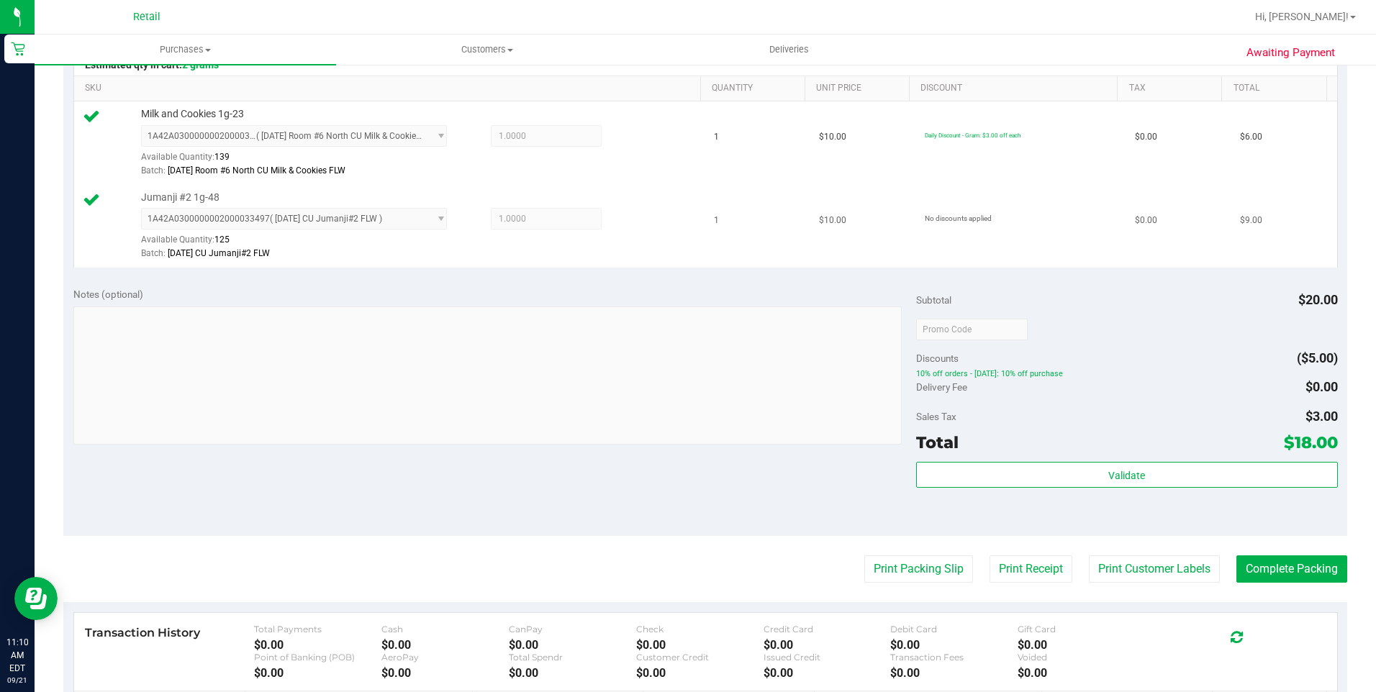
drag, startPoint x: 987, startPoint y: 623, endPoint x: 1057, endPoint y: 246, distance: 382.9
click at [1057, 246] on td "No discounts applied" at bounding box center [1021, 226] width 210 height 83
click at [1304, 564] on button "Complete Packing" at bounding box center [1292, 569] width 111 height 27
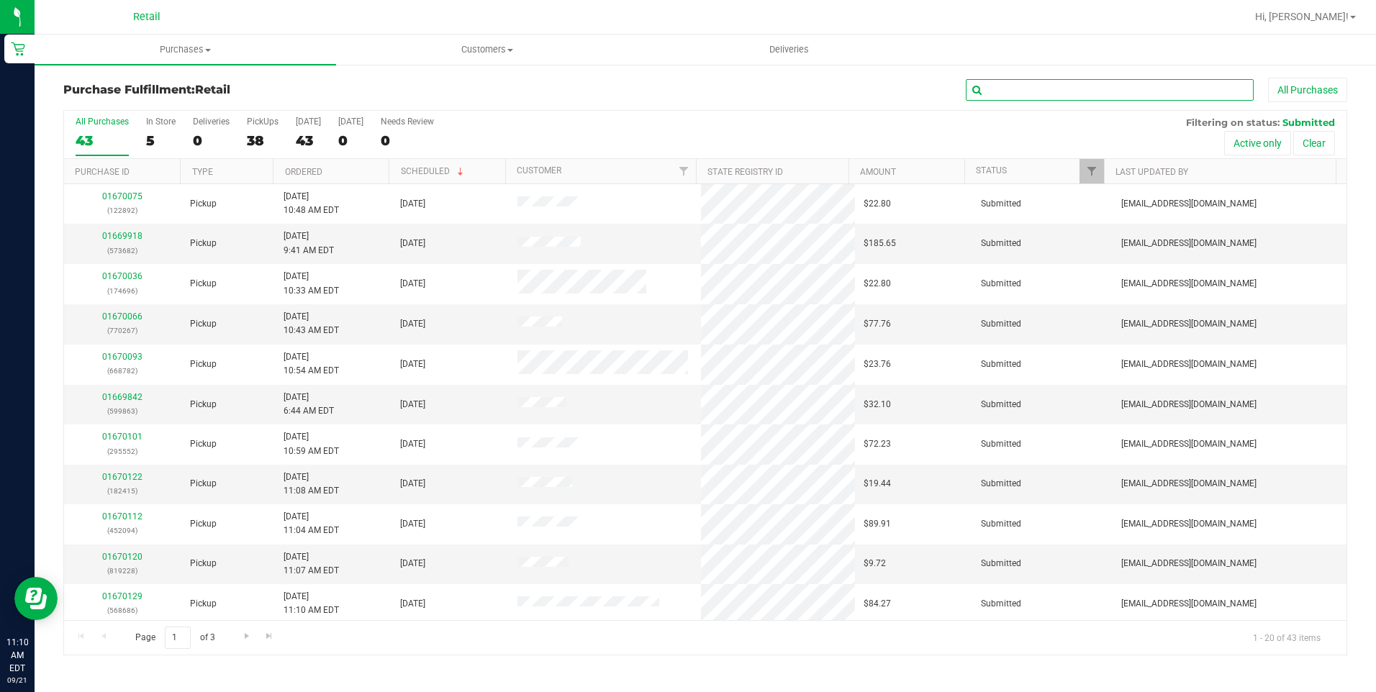
click at [1115, 82] on input "text" at bounding box center [1110, 90] width 288 height 22
click at [1147, 95] on input "text" at bounding box center [1110, 90] width 288 height 22
type input "835"
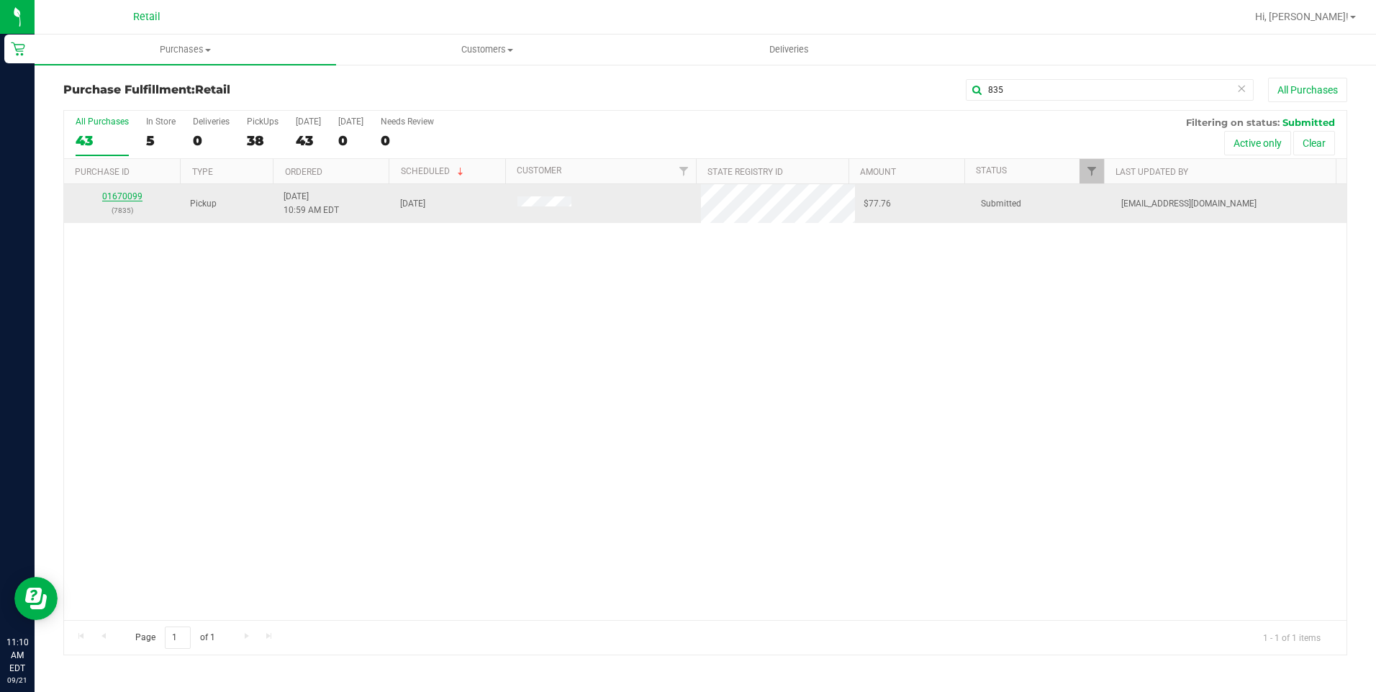
click at [119, 194] on link "01670099" at bounding box center [122, 196] width 40 height 10
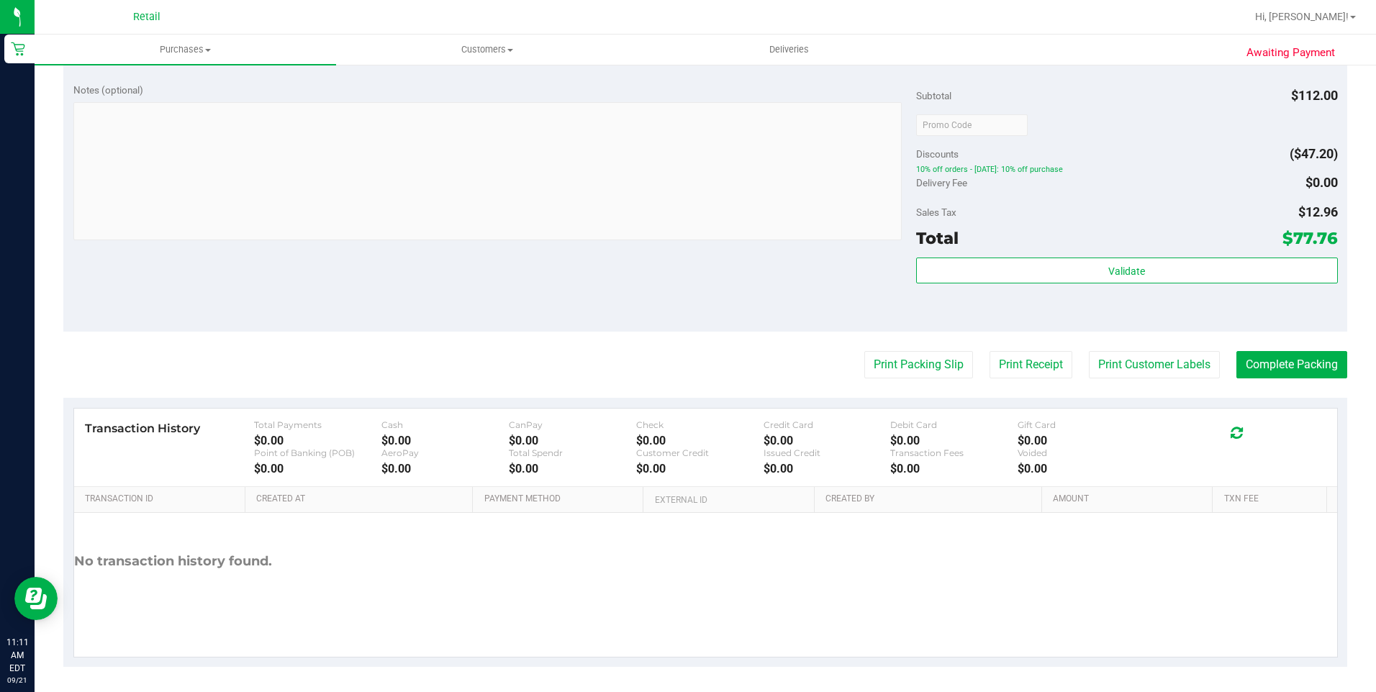
scroll to position [484, 0]
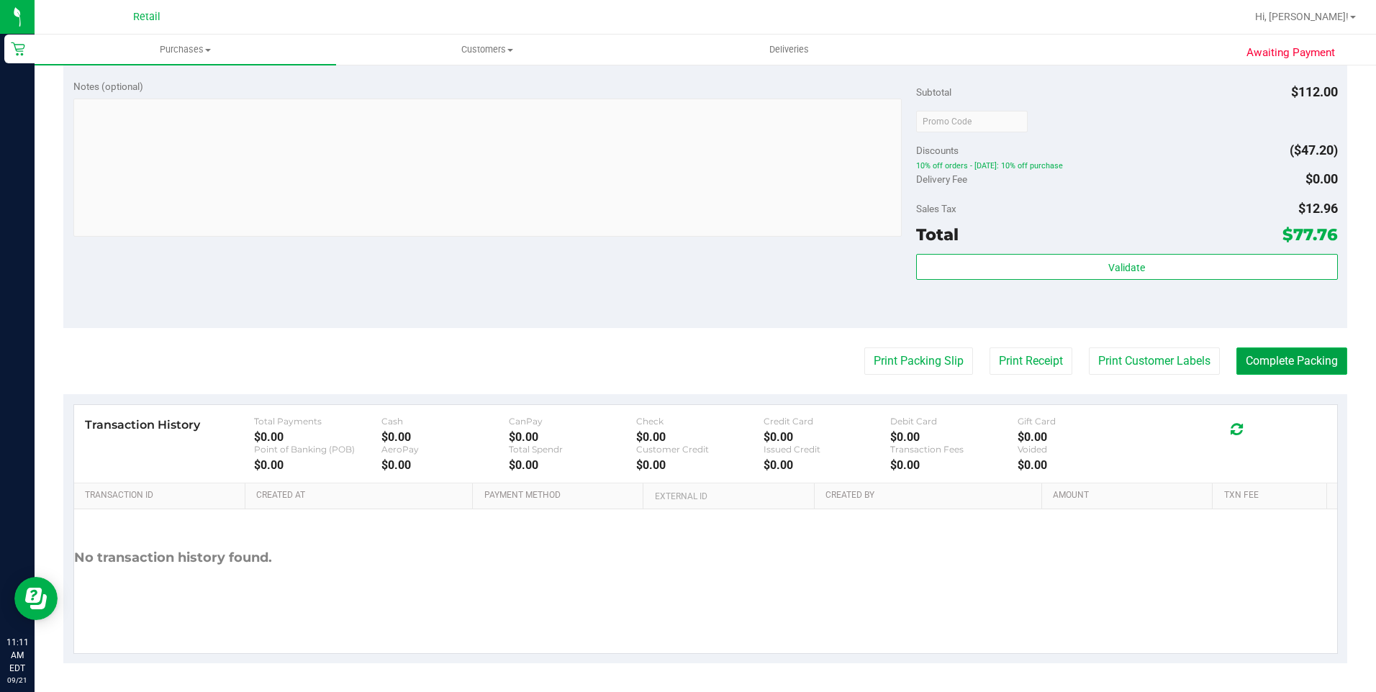
click at [1286, 359] on button "Complete Packing" at bounding box center [1292, 361] width 111 height 27
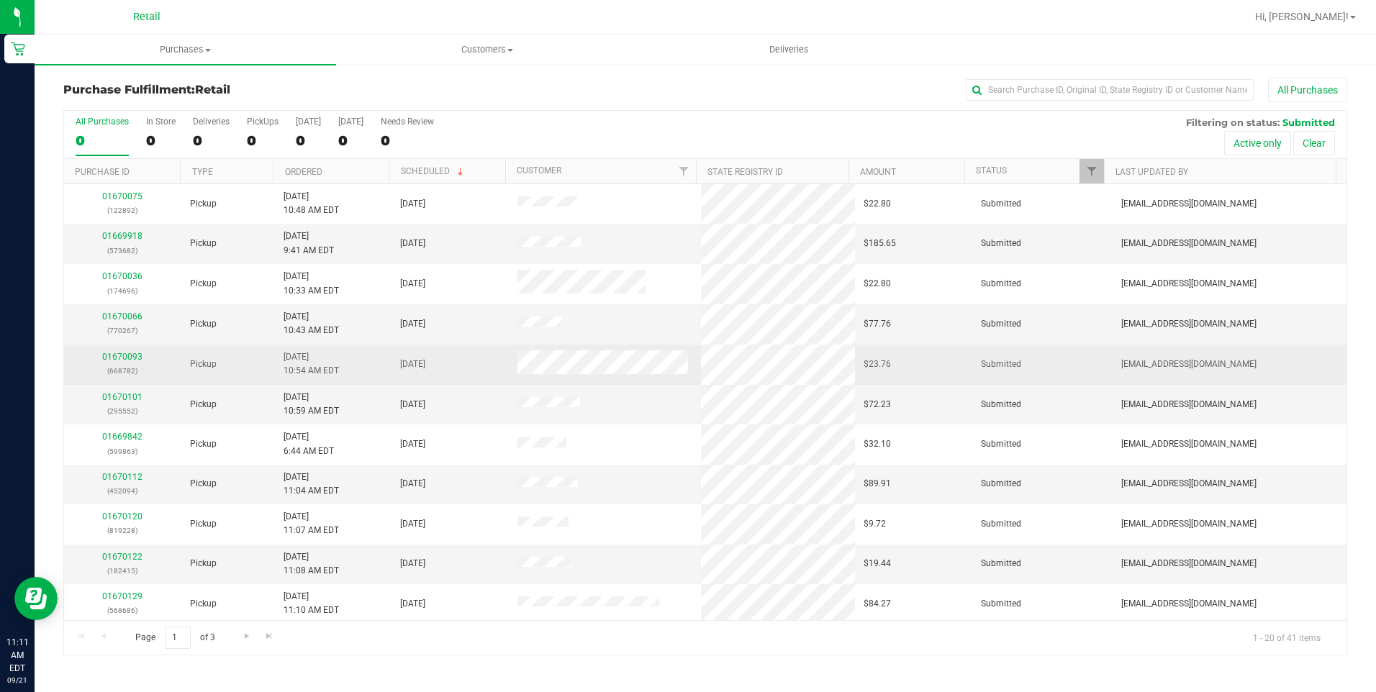
click at [1289, 359] on td "[EMAIL_ADDRESS][DOMAIN_NAME]" at bounding box center [1230, 365] width 234 height 40
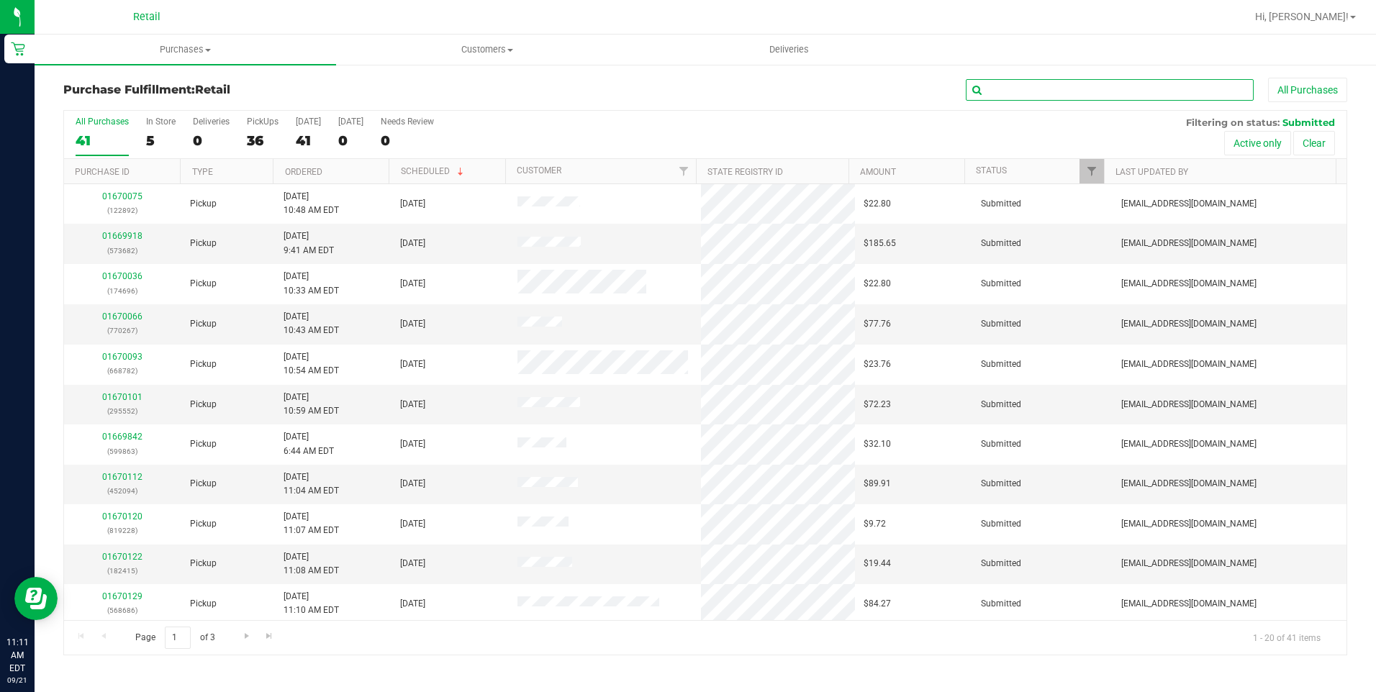
click at [1034, 85] on input "text" at bounding box center [1110, 90] width 288 height 22
type input "385"
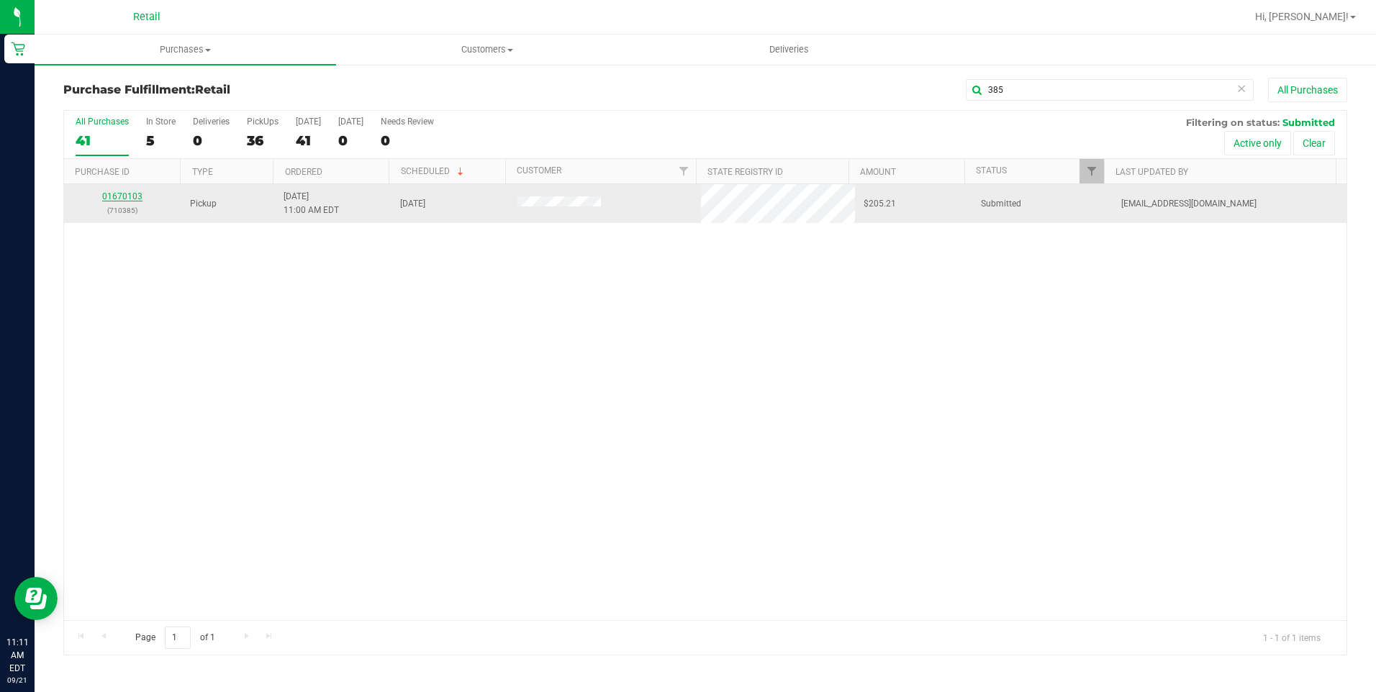
click at [136, 198] on link "01670103" at bounding box center [122, 196] width 40 height 10
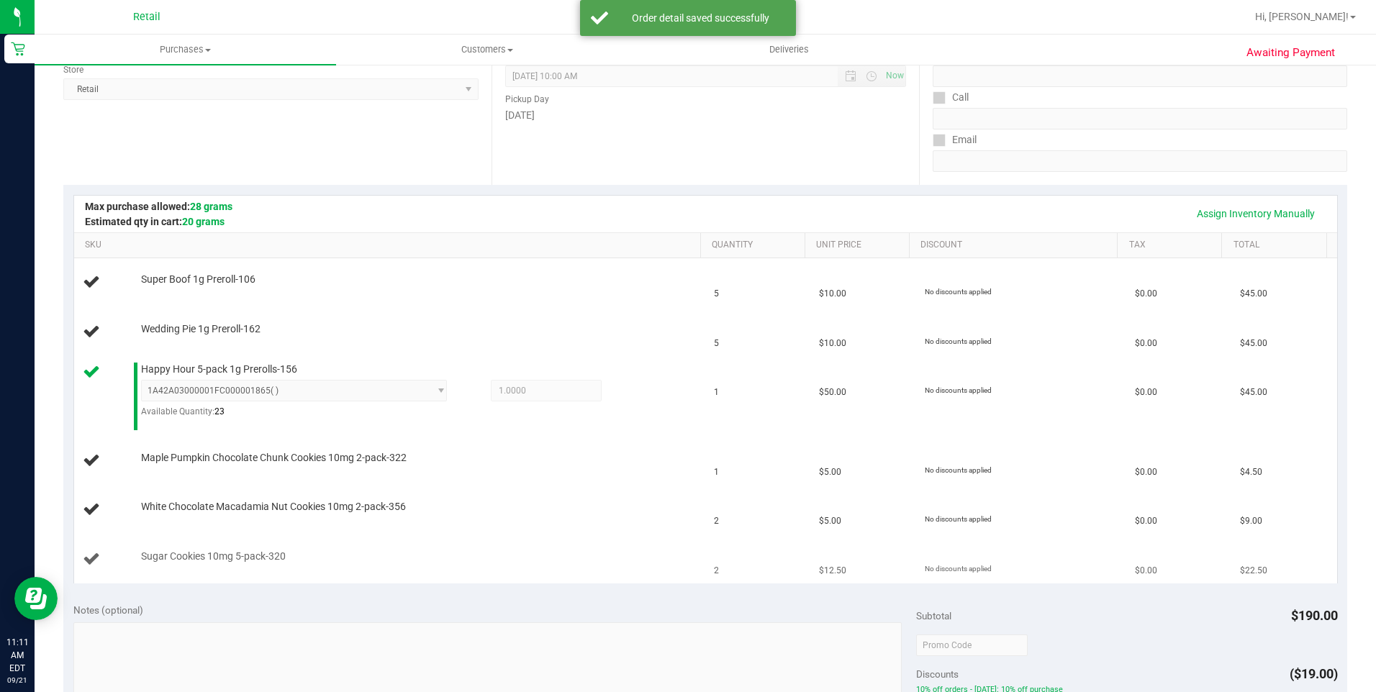
scroll to position [216, 0]
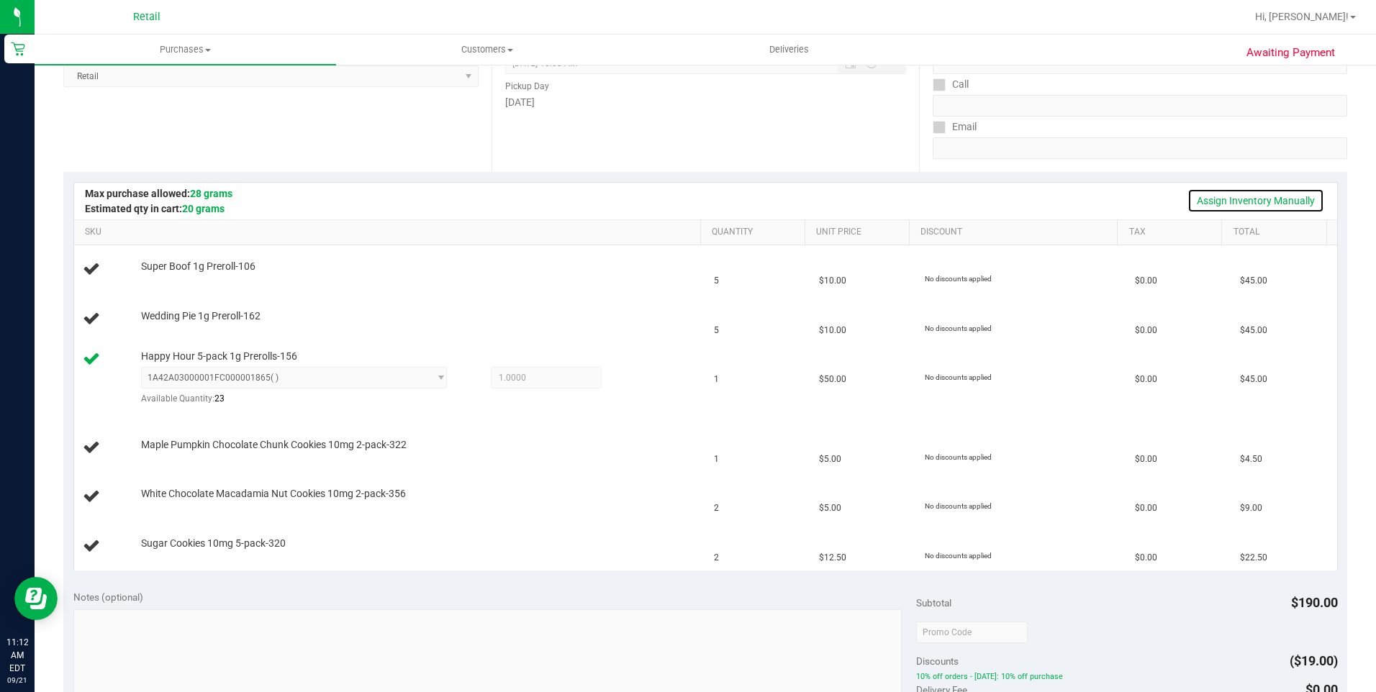
click at [1250, 202] on link "Assign Inventory Manually" at bounding box center [1256, 201] width 137 height 24
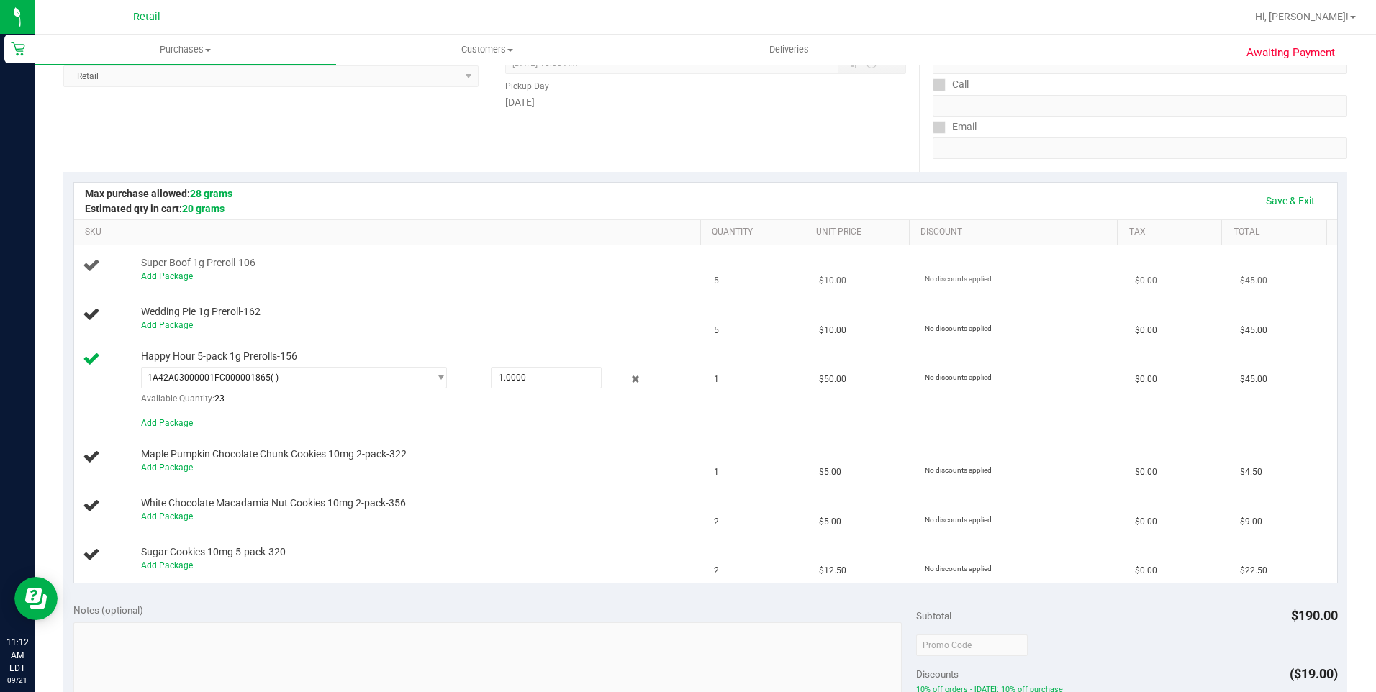
click at [169, 277] on link "Add Package" at bounding box center [167, 276] width 52 height 10
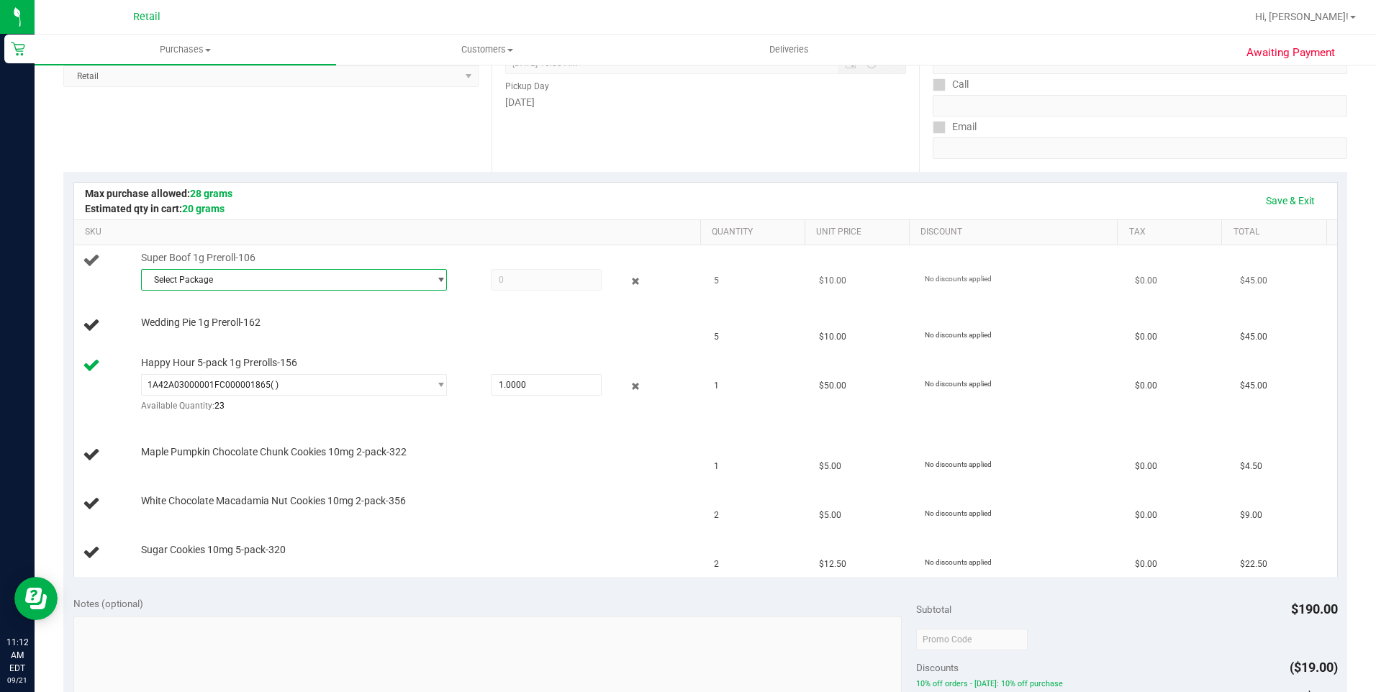
click at [428, 279] on span "select" at bounding box center [437, 280] width 18 height 20
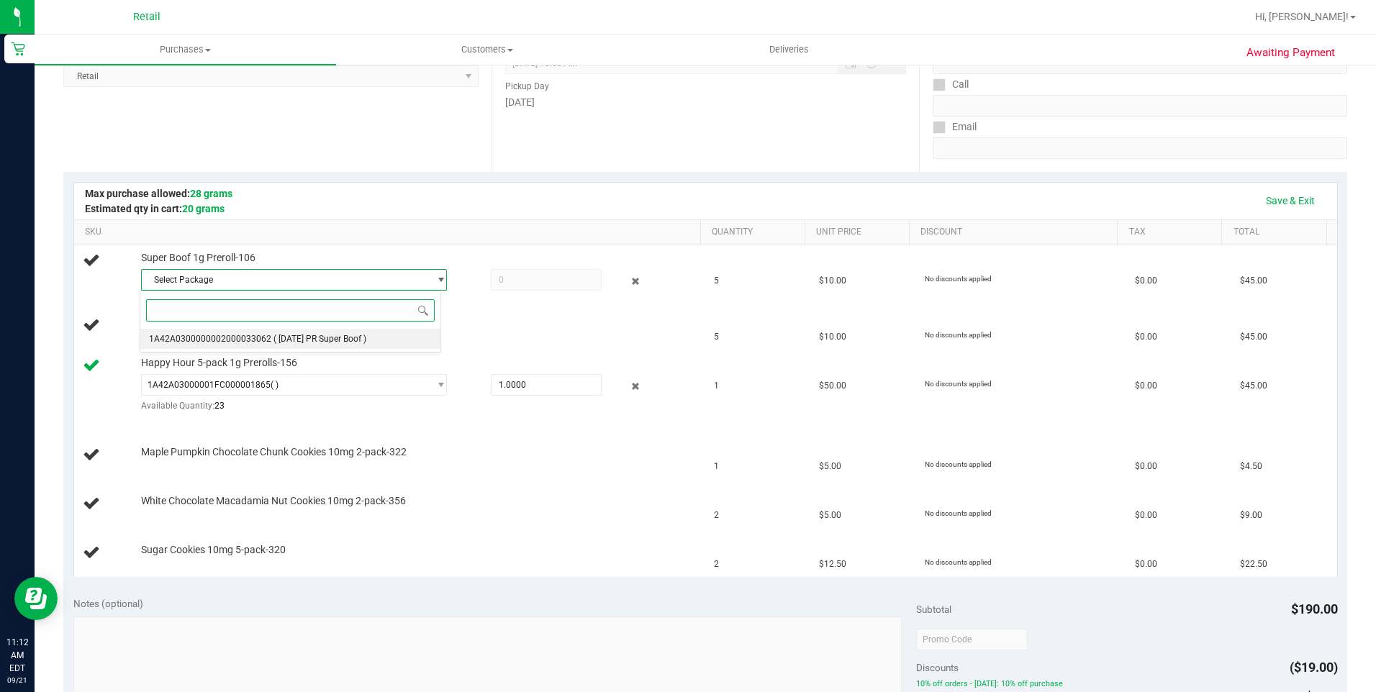
click at [351, 338] on span "( 8.5.25 PR Super Boof )" at bounding box center [320, 339] width 93 height 10
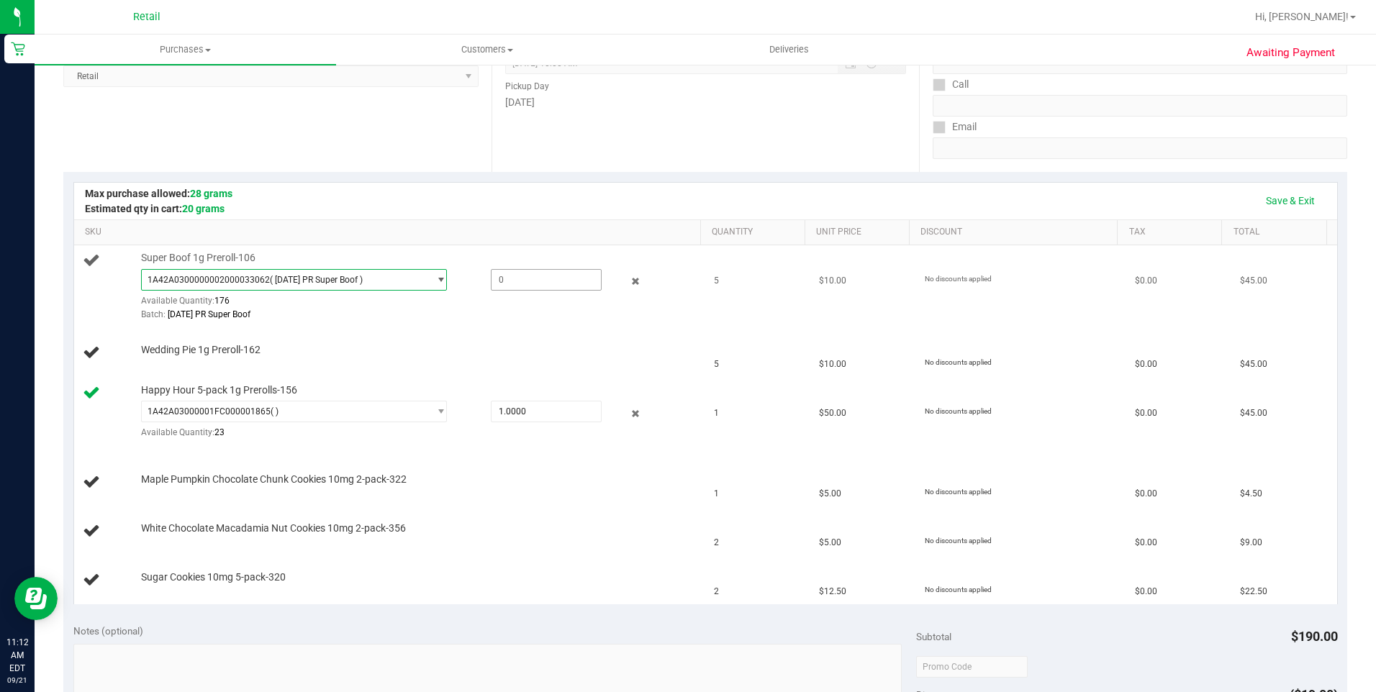
click at [500, 277] on span at bounding box center [546, 280] width 111 height 22
type input "5"
type input "5.0000"
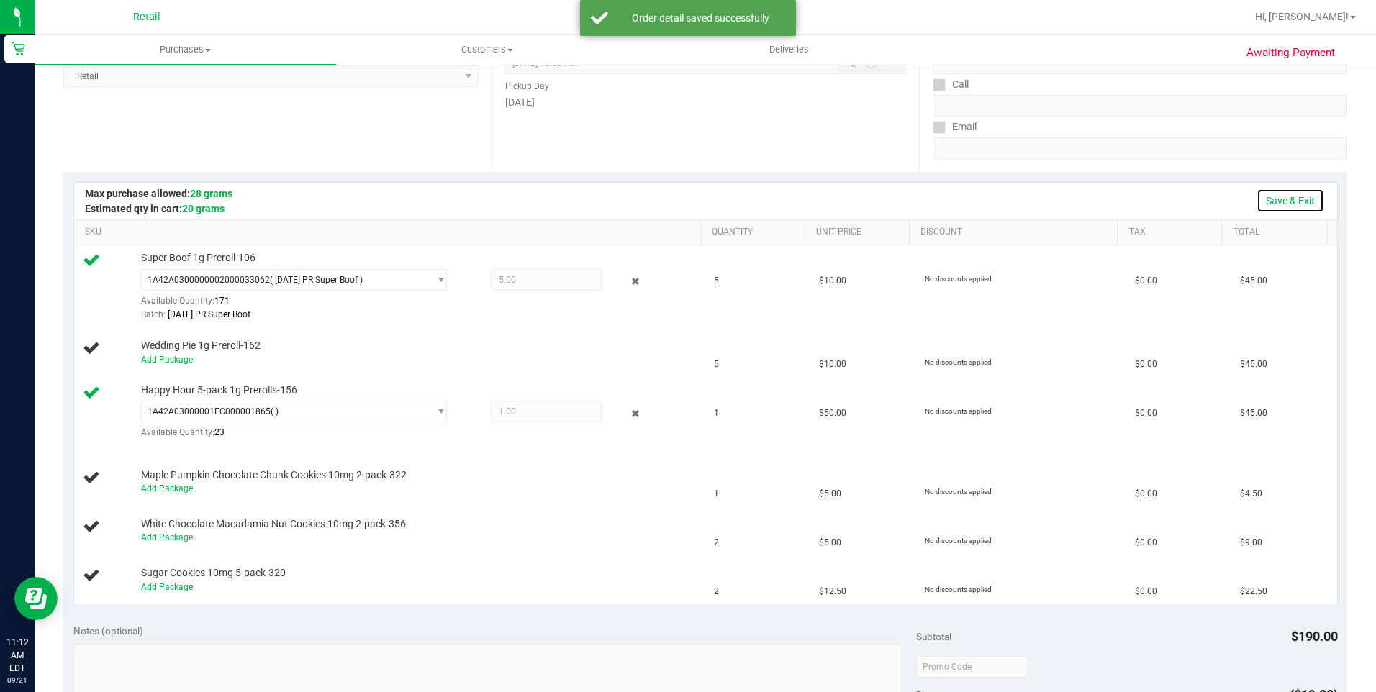
click at [1273, 194] on link "Save & Exit" at bounding box center [1291, 201] width 68 height 24
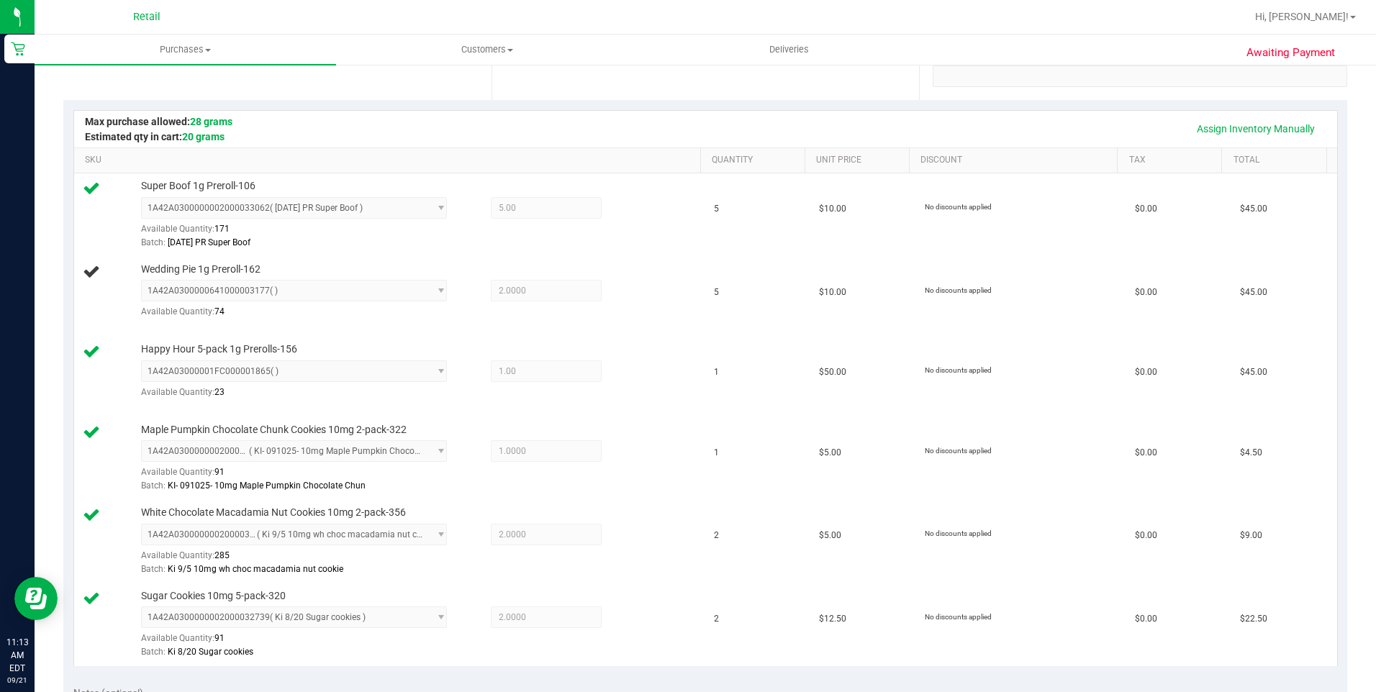
scroll to position [0, 0]
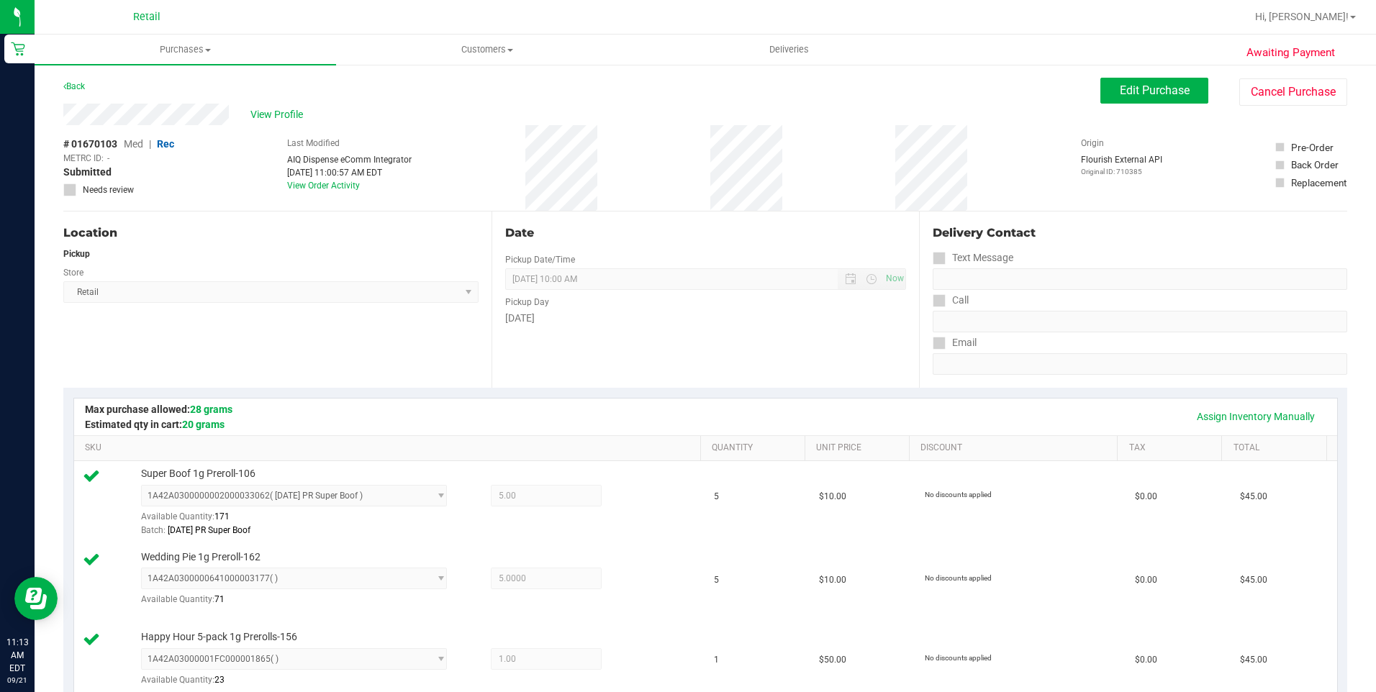
click at [266, 364] on div "Location Pickup Store Retail Select Store Retail" at bounding box center [277, 300] width 428 height 176
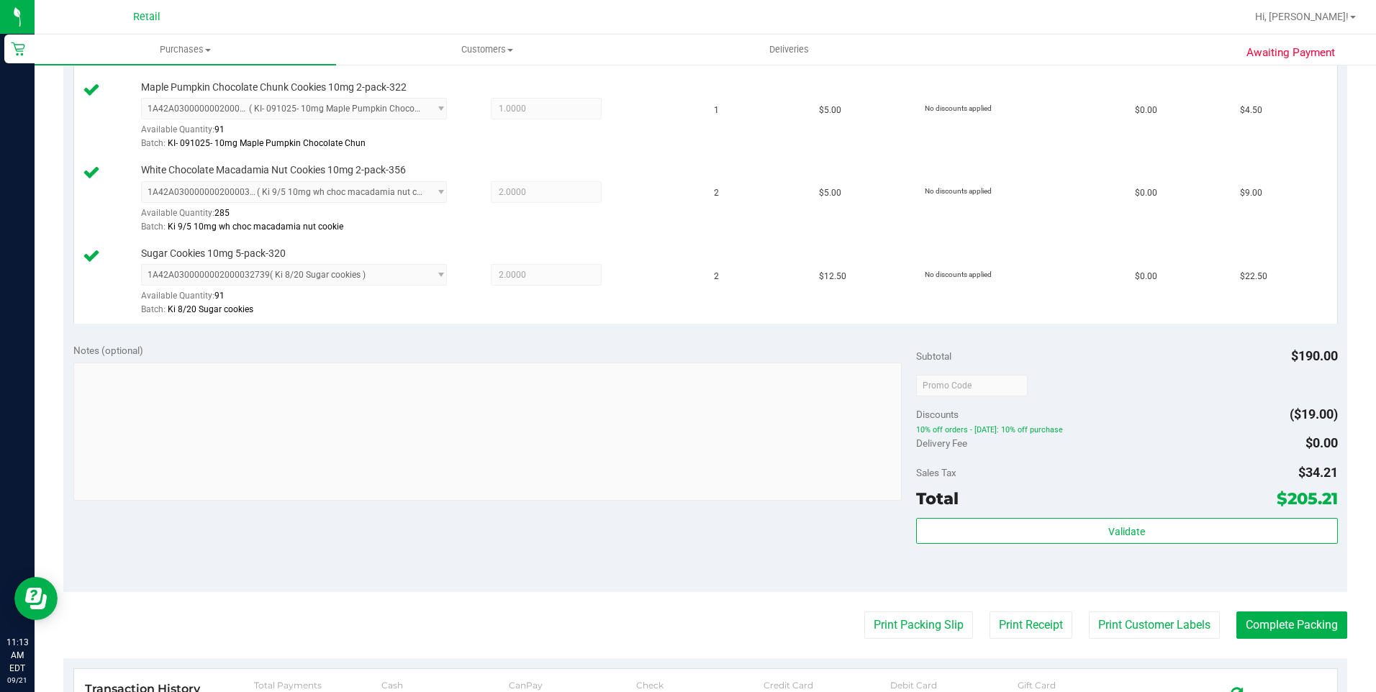
scroll to position [720, 0]
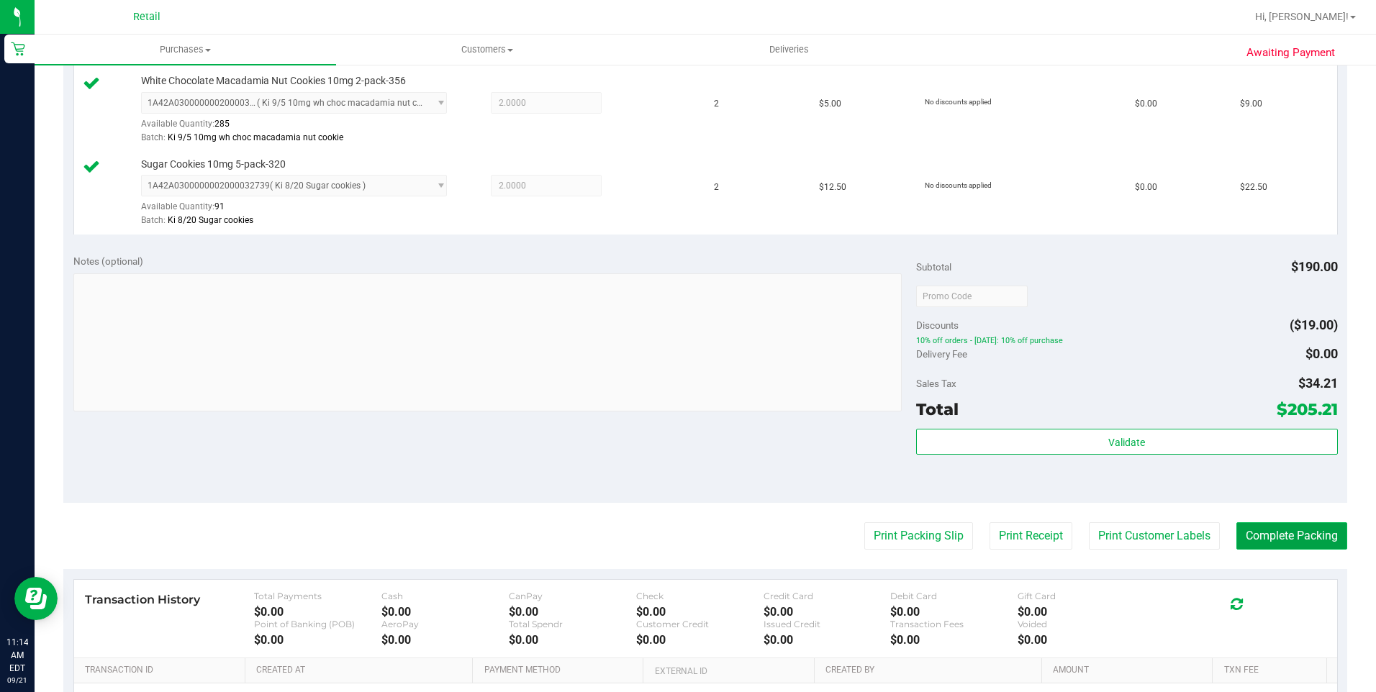
click at [1271, 547] on button "Complete Packing" at bounding box center [1292, 536] width 111 height 27
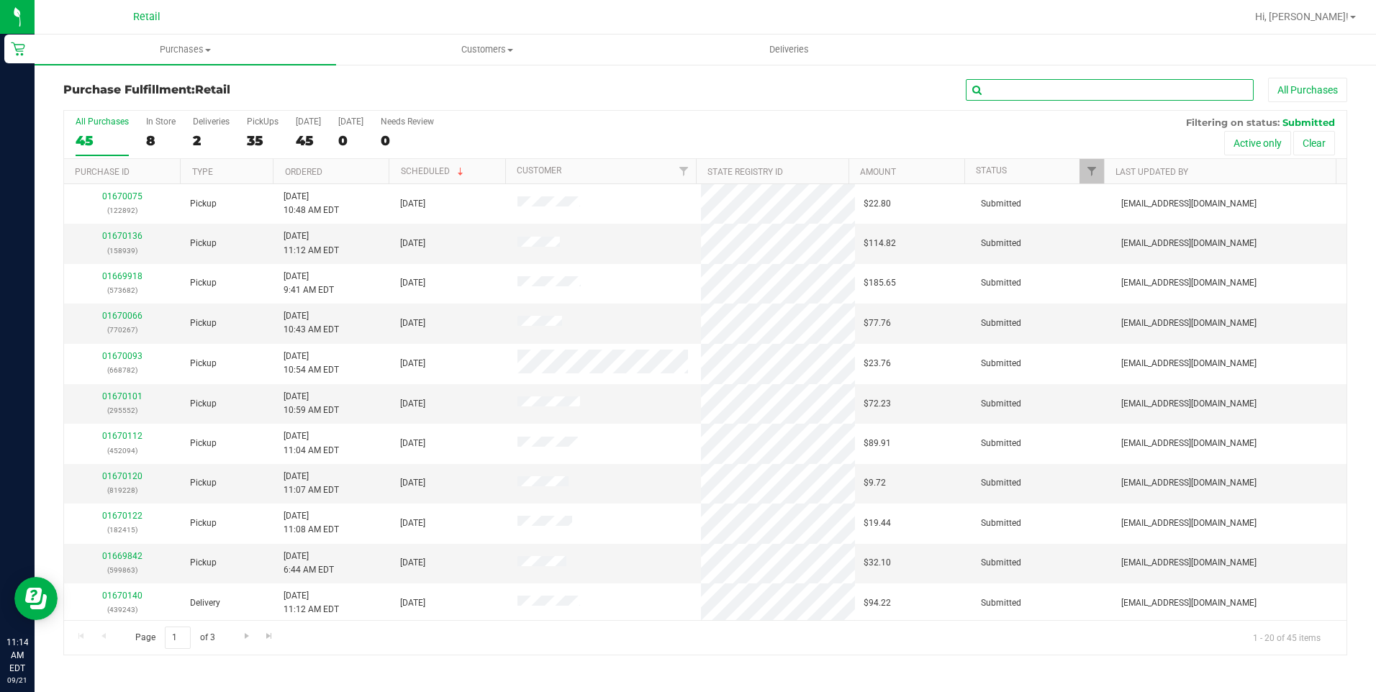
click at [1031, 91] on input "text" at bounding box center [1110, 90] width 288 height 22
click at [1018, 91] on input "text" at bounding box center [1110, 90] width 288 height 22
type input "946"
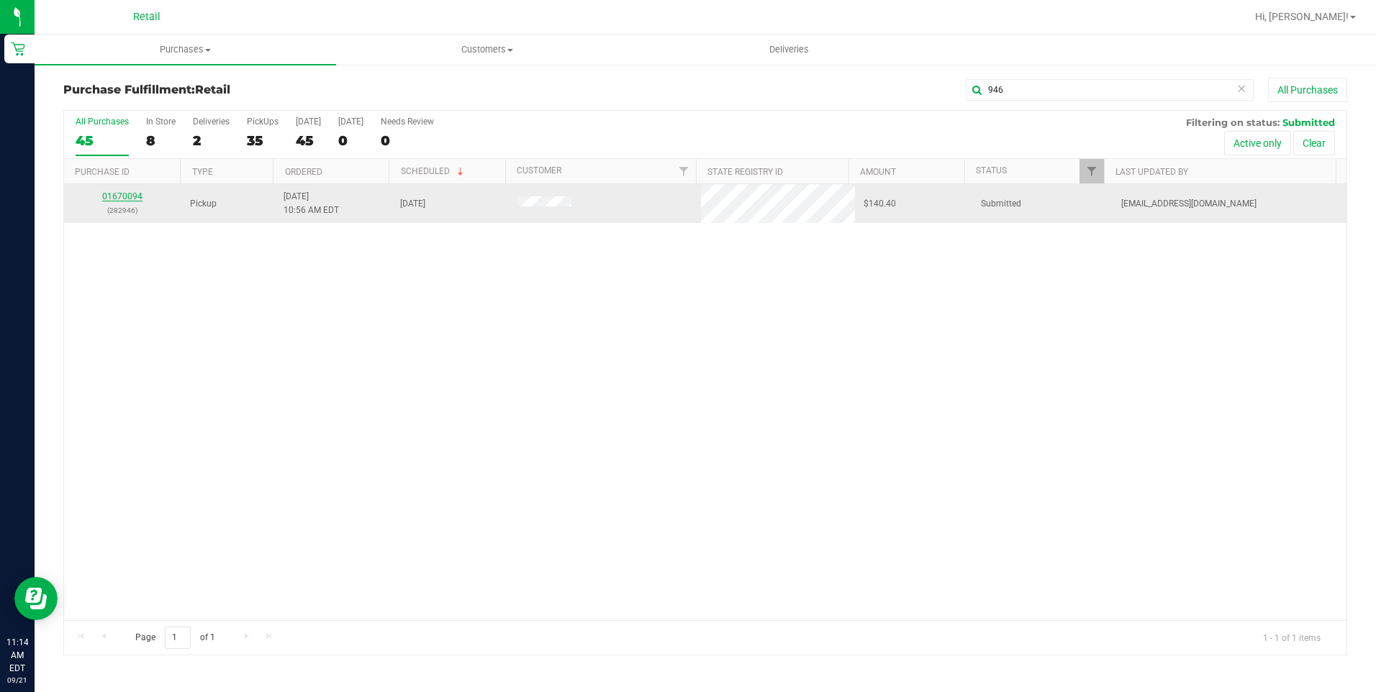
click at [126, 196] on link "01670094" at bounding box center [122, 196] width 40 height 10
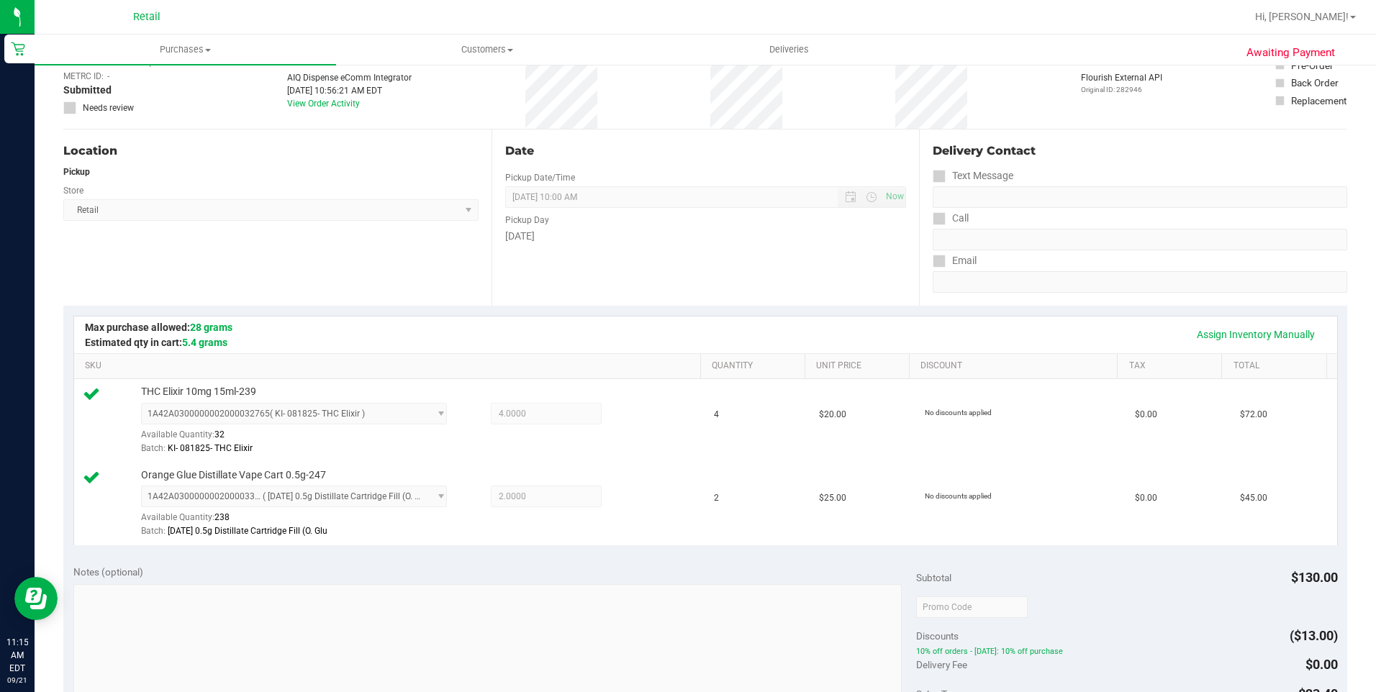
scroll to position [288, 0]
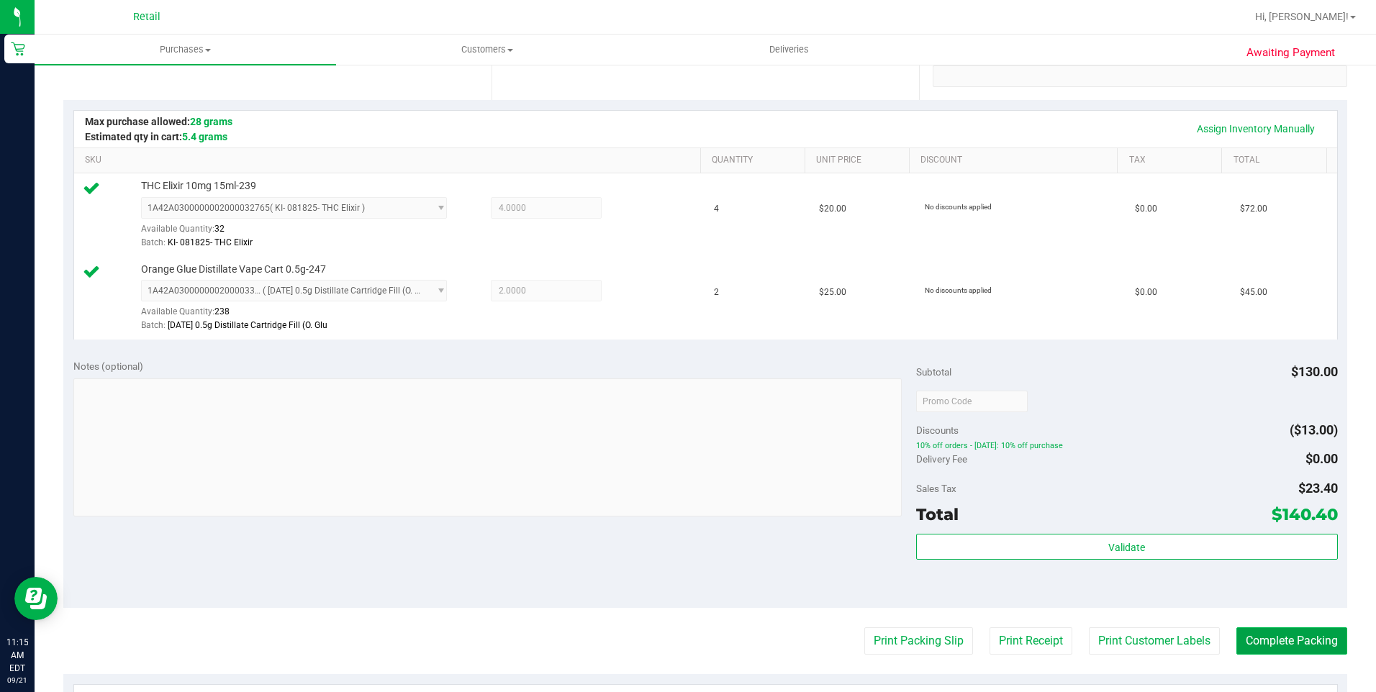
click at [1335, 637] on button "Complete Packing" at bounding box center [1292, 641] width 111 height 27
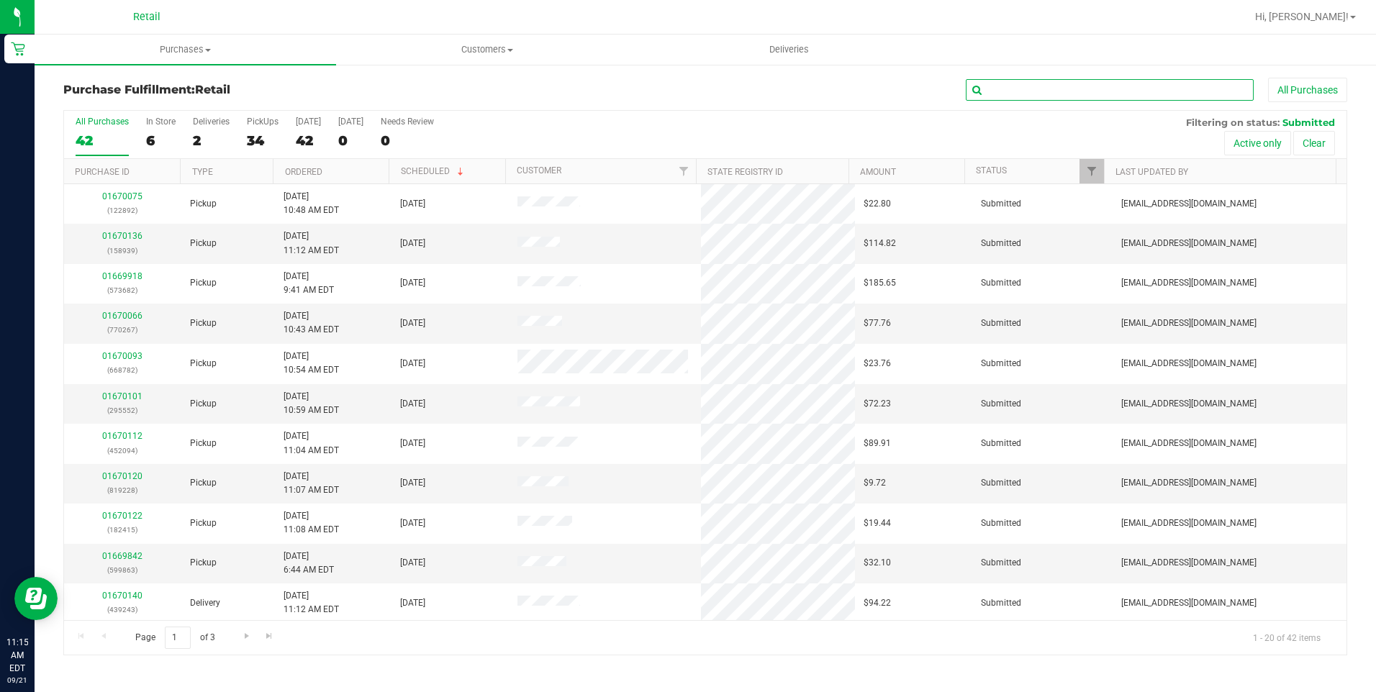
click at [1006, 83] on input "text" at bounding box center [1110, 90] width 288 height 22
type input "552"
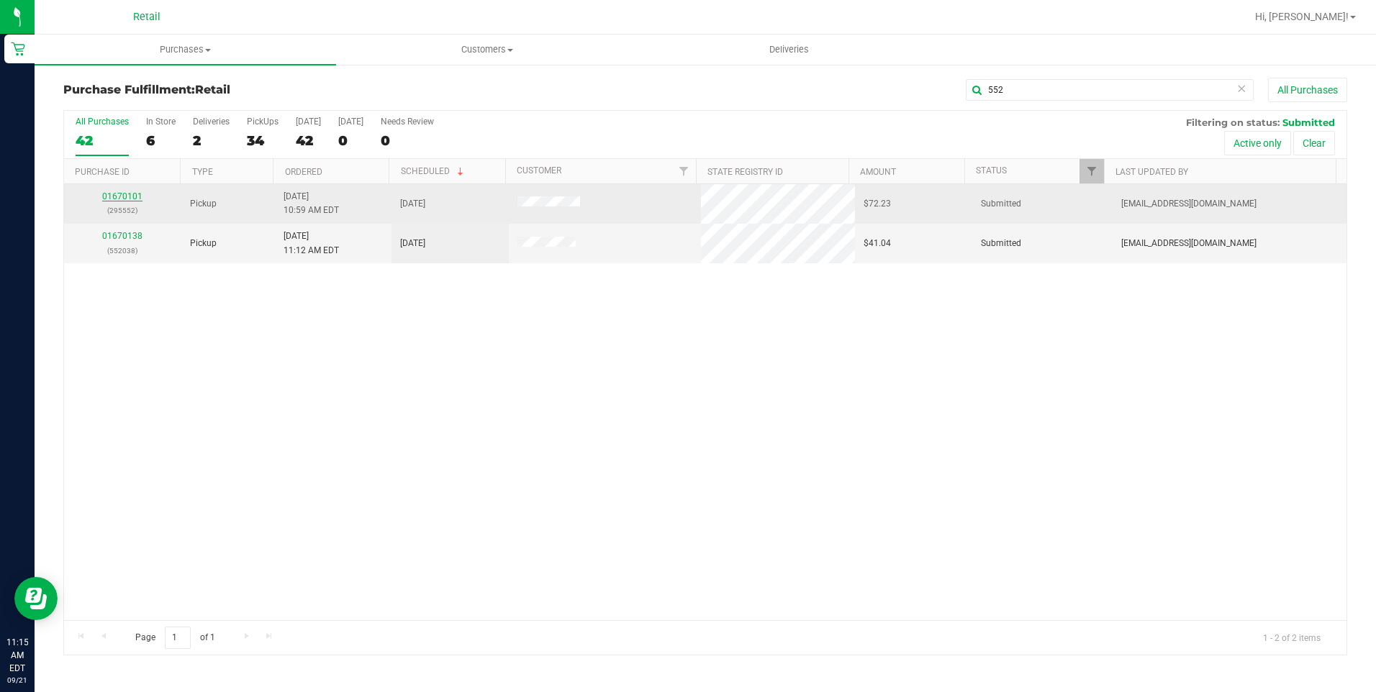
click at [127, 196] on link "01670101" at bounding box center [122, 196] width 40 height 10
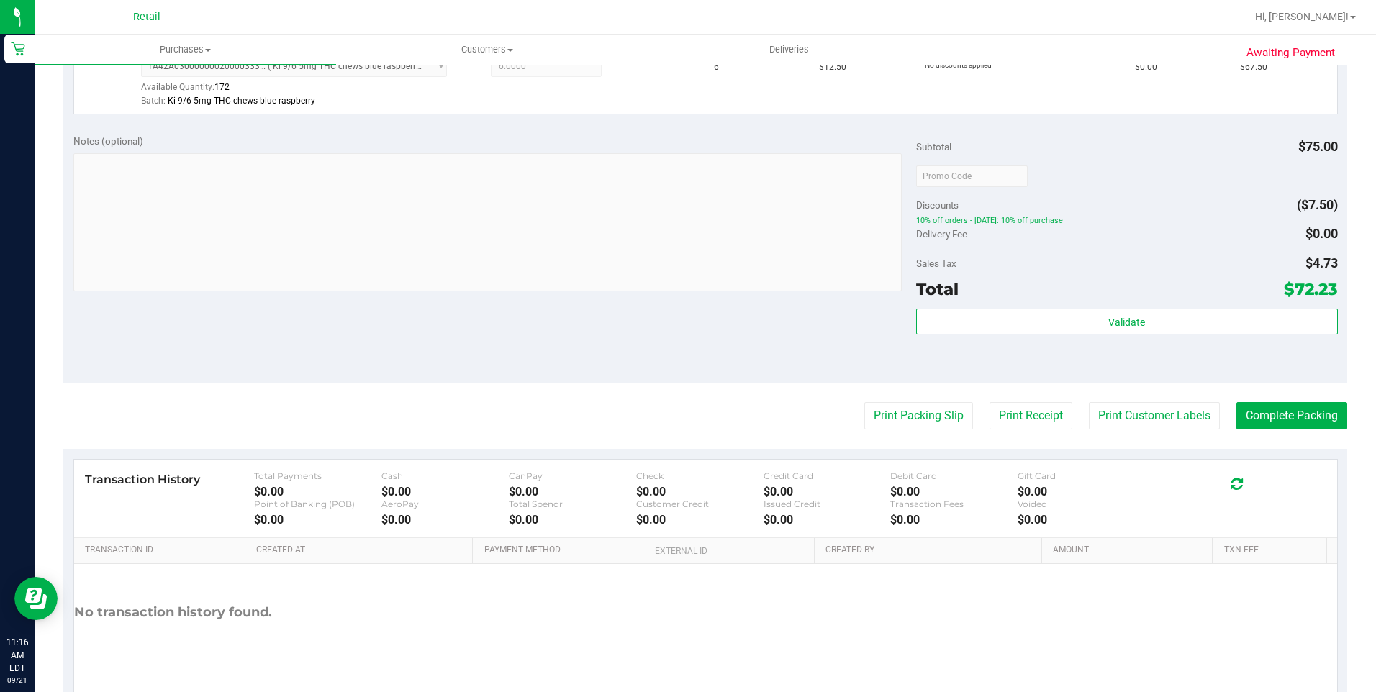
scroll to position [432, 0]
click at [1305, 420] on button "Complete Packing" at bounding box center [1292, 413] width 111 height 27
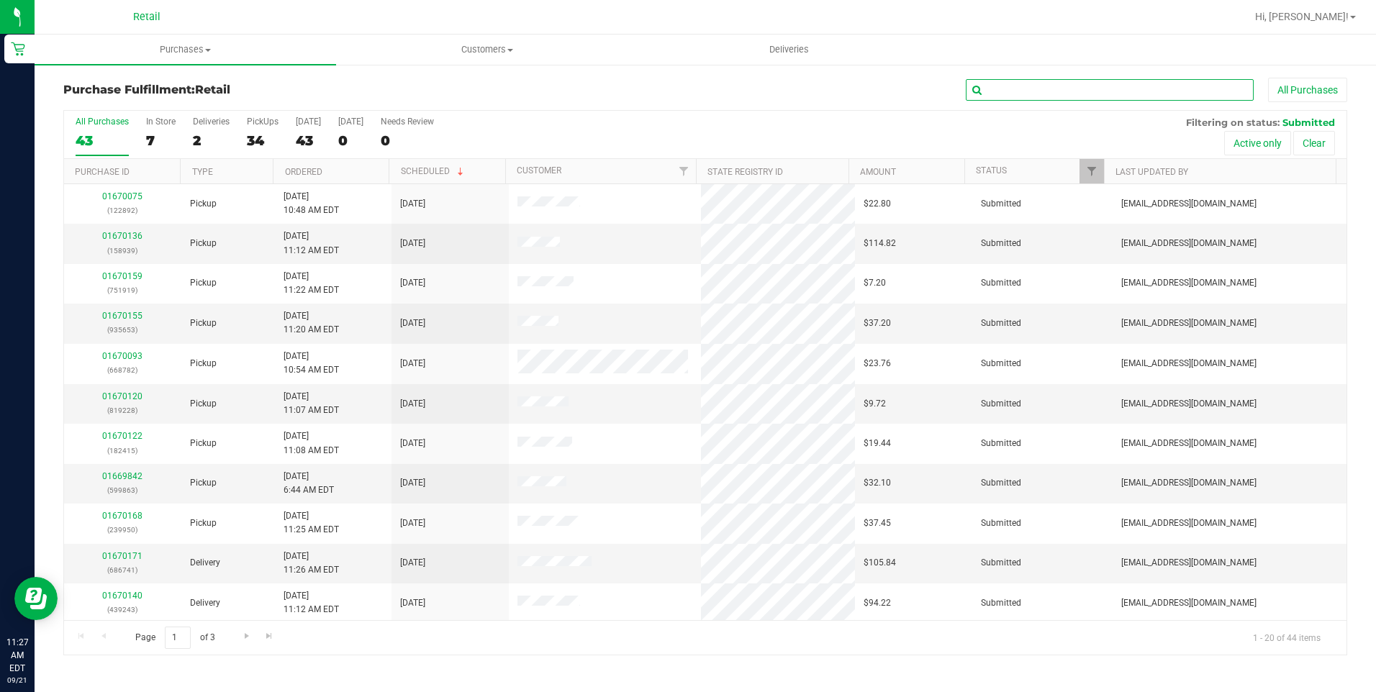
click at [1147, 95] on input "text" at bounding box center [1110, 90] width 288 height 22
type input "922"
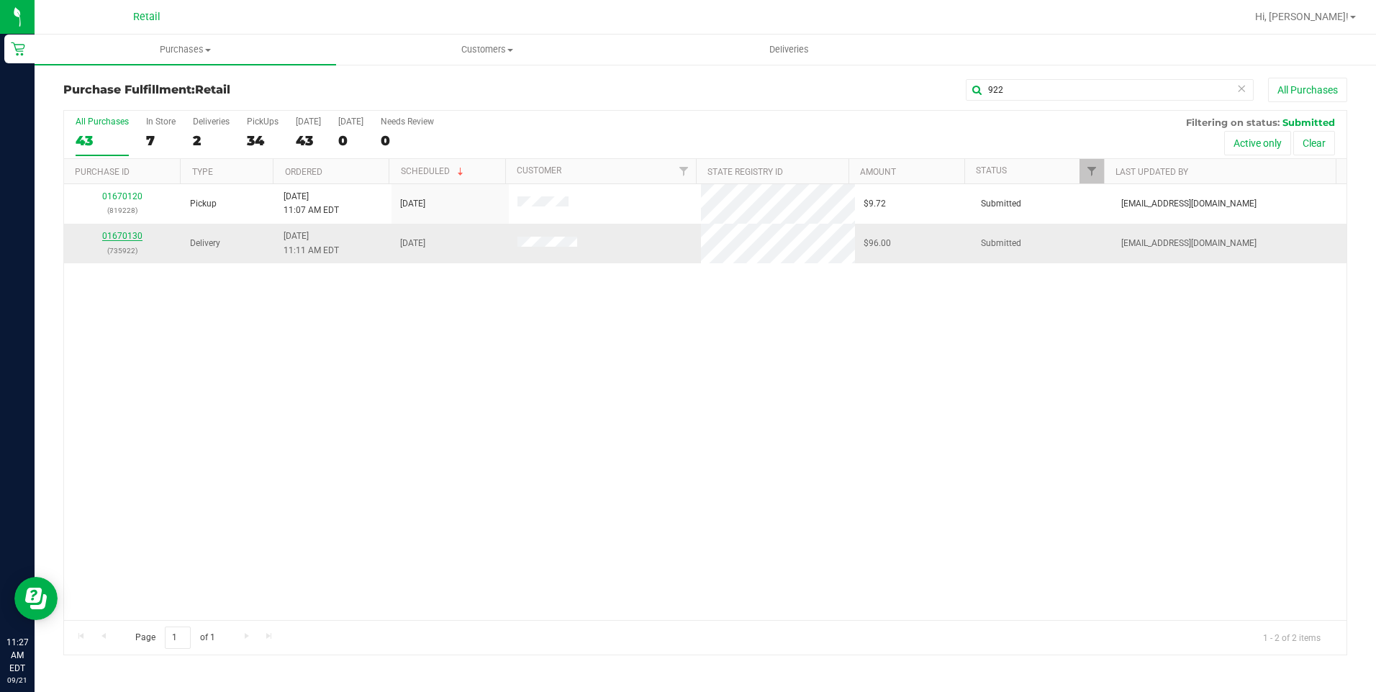
click at [130, 232] on link "01670130" at bounding box center [122, 236] width 40 height 10
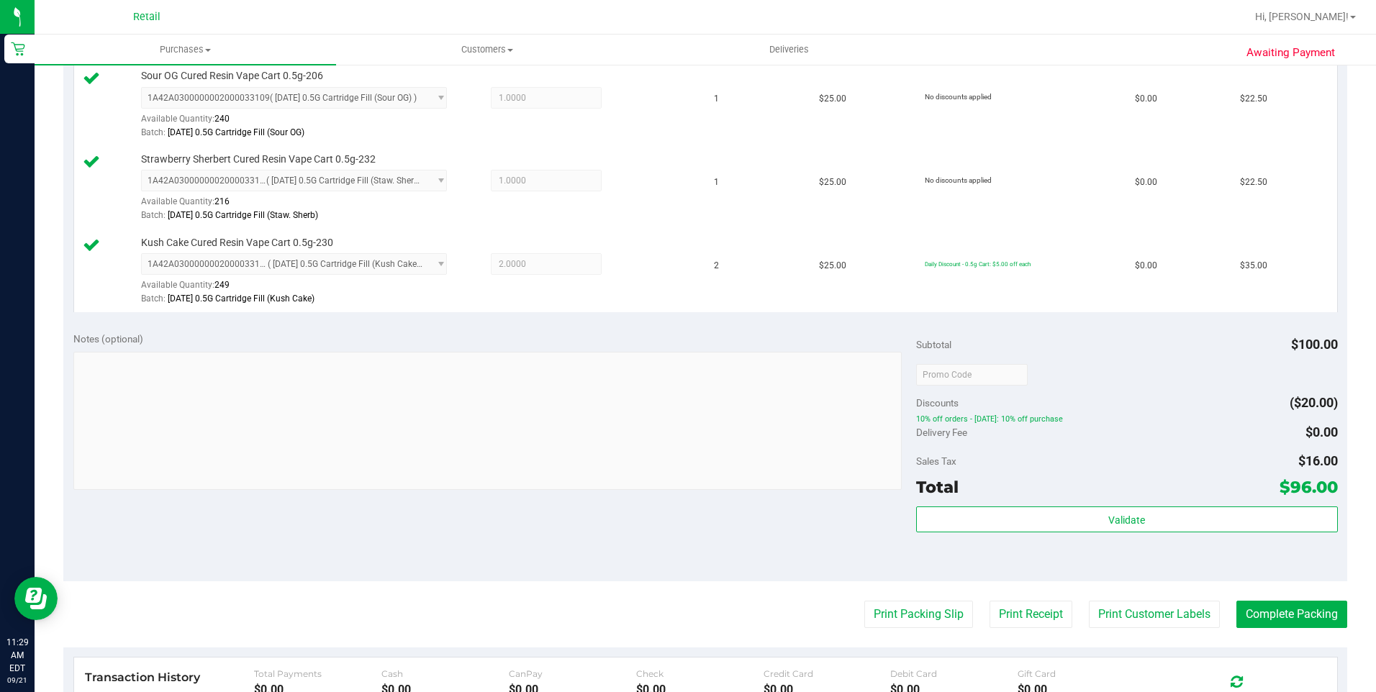
scroll to position [504, 0]
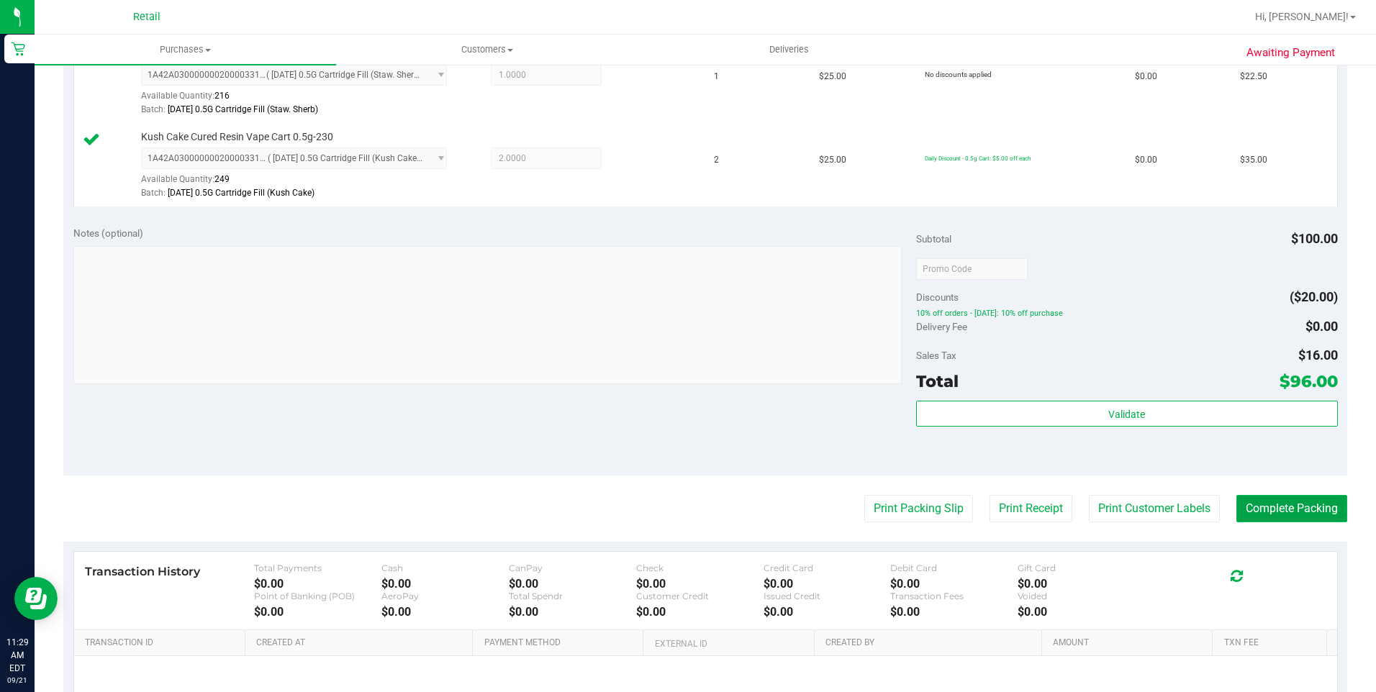
click at [1250, 515] on button "Complete Packing" at bounding box center [1292, 508] width 111 height 27
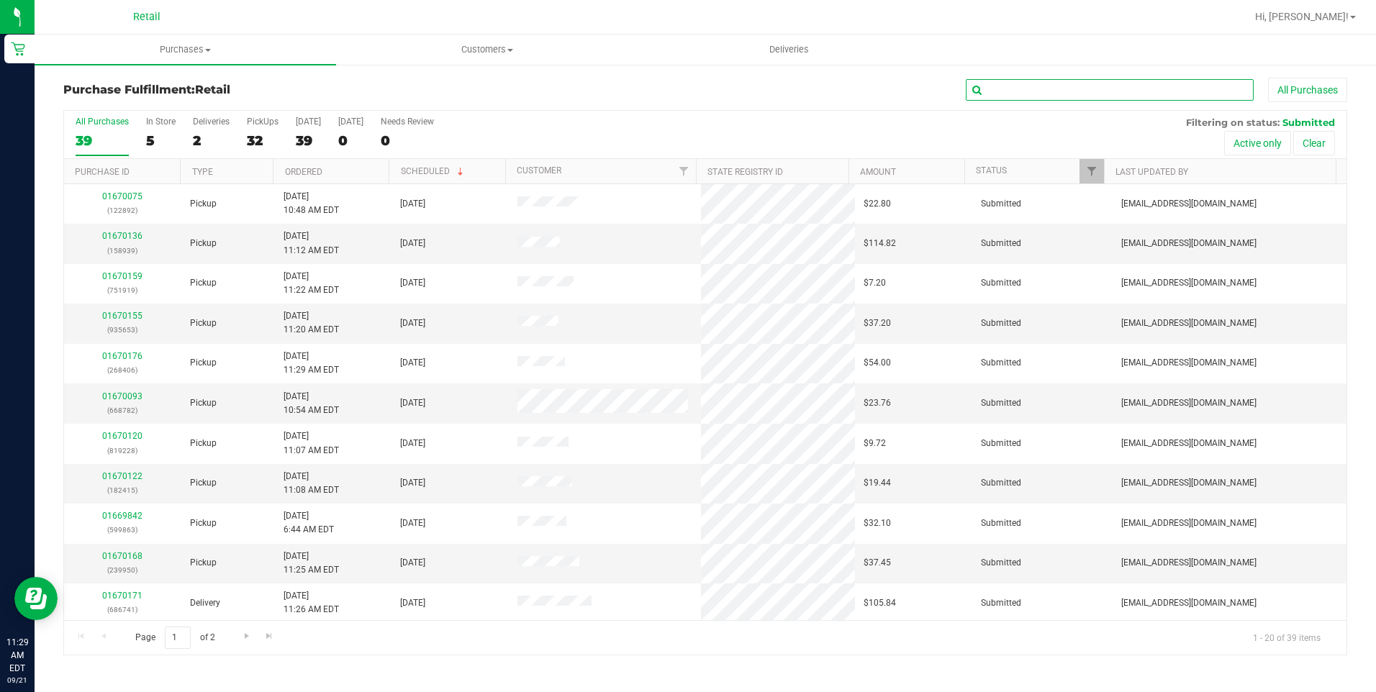
click at [1093, 96] on input "text" at bounding box center [1110, 90] width 288 height 22
type input "243"
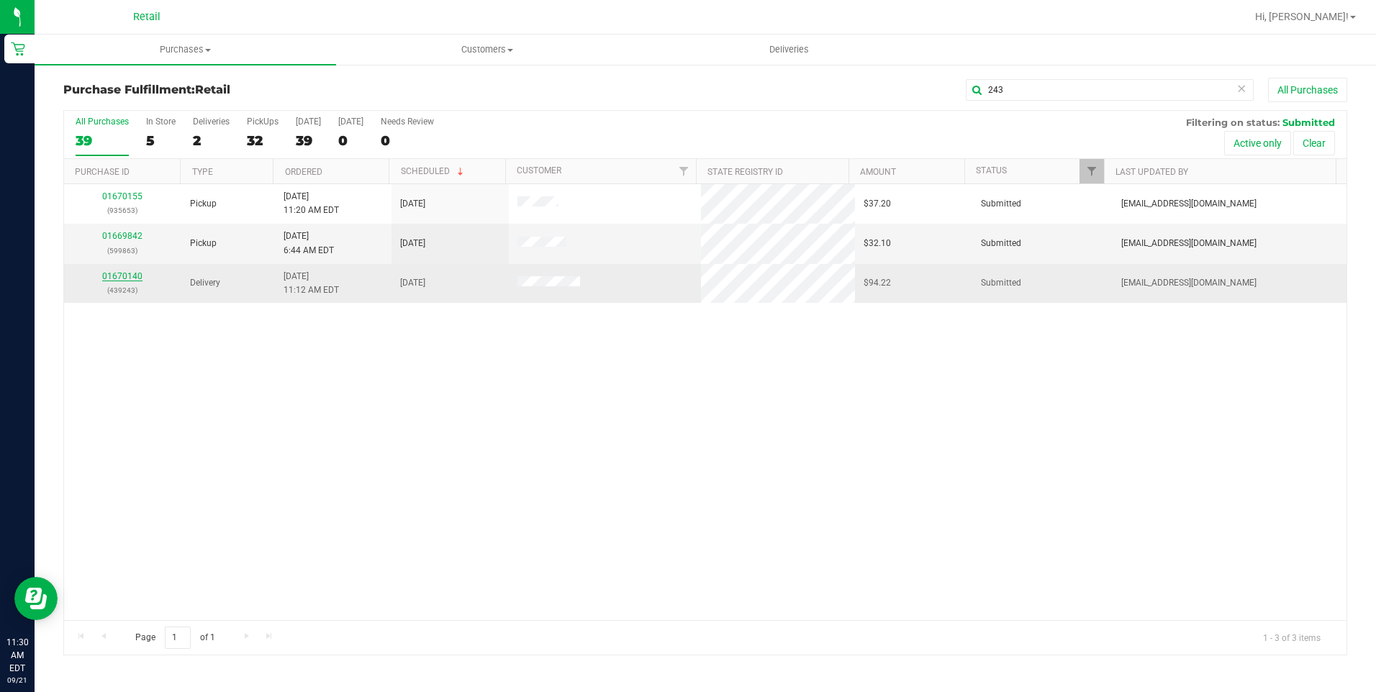
click at [121, 271] on link "01670140" at bounding box center [122, 276] width 40 height 10
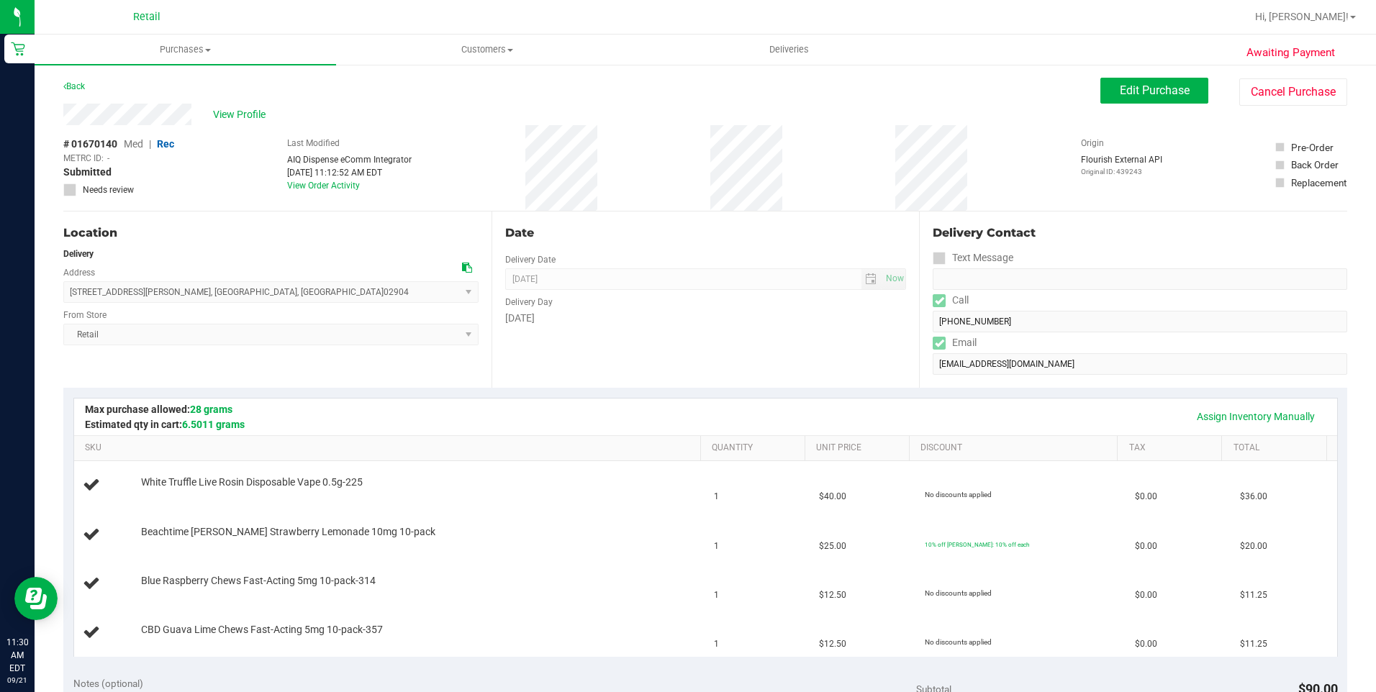
click at [53, 119] on div "Awaiting Payment Back Edit Purchase Cancel Purchase View Profile # 01670140 Med…" at bounding box center [706, 676] width 1342 height 1227
drag, startPoint x: 53, startPoint y: 119, endPoint x: 196, endPoint y: 114, distance: 143.3
click at [199, 51] on span "Purchases" at bounding box center [186, 49] width 302 height 13
click at [96, 104] on span "Fulfillment" at bounding box center [79, 104] width 89 height 12
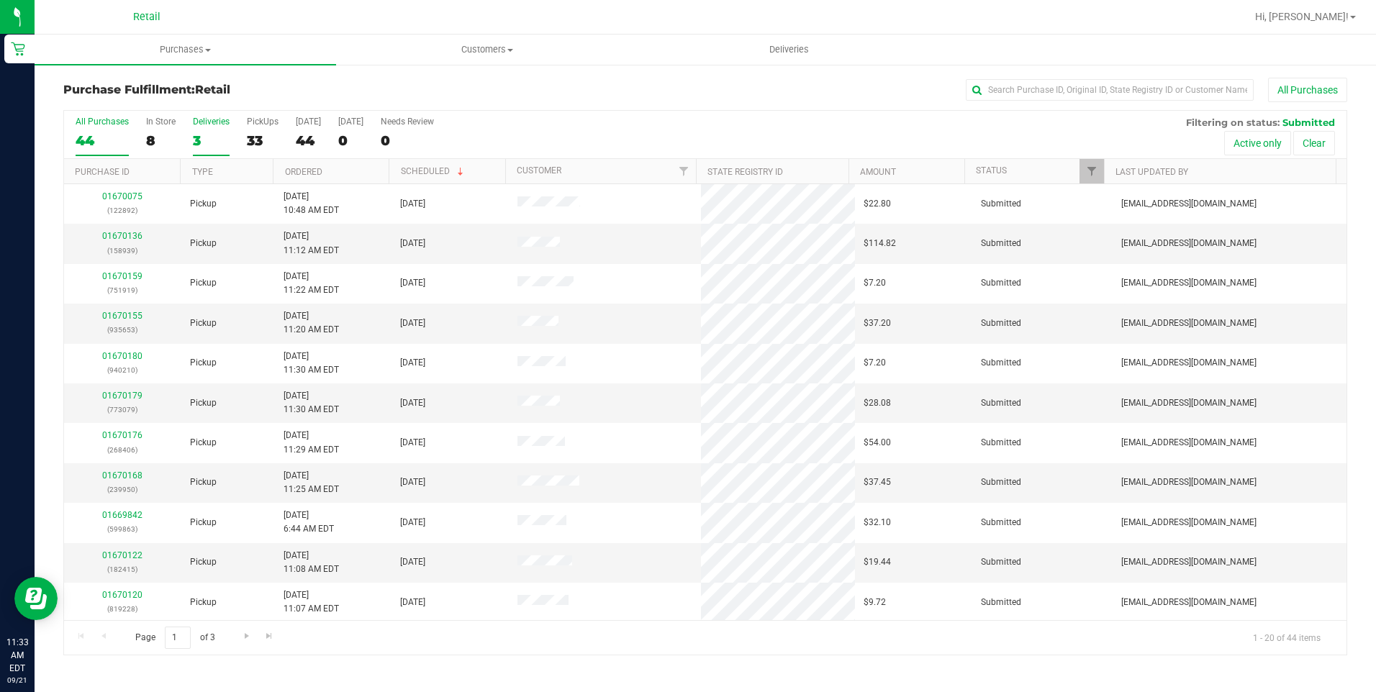
click at [202, 135] on div "3" at bounding box center [211, 140] width 37 height 17
click at [0, 0] on input "Deliveries 3" at bounding box center [0, 0] width 0 height 0
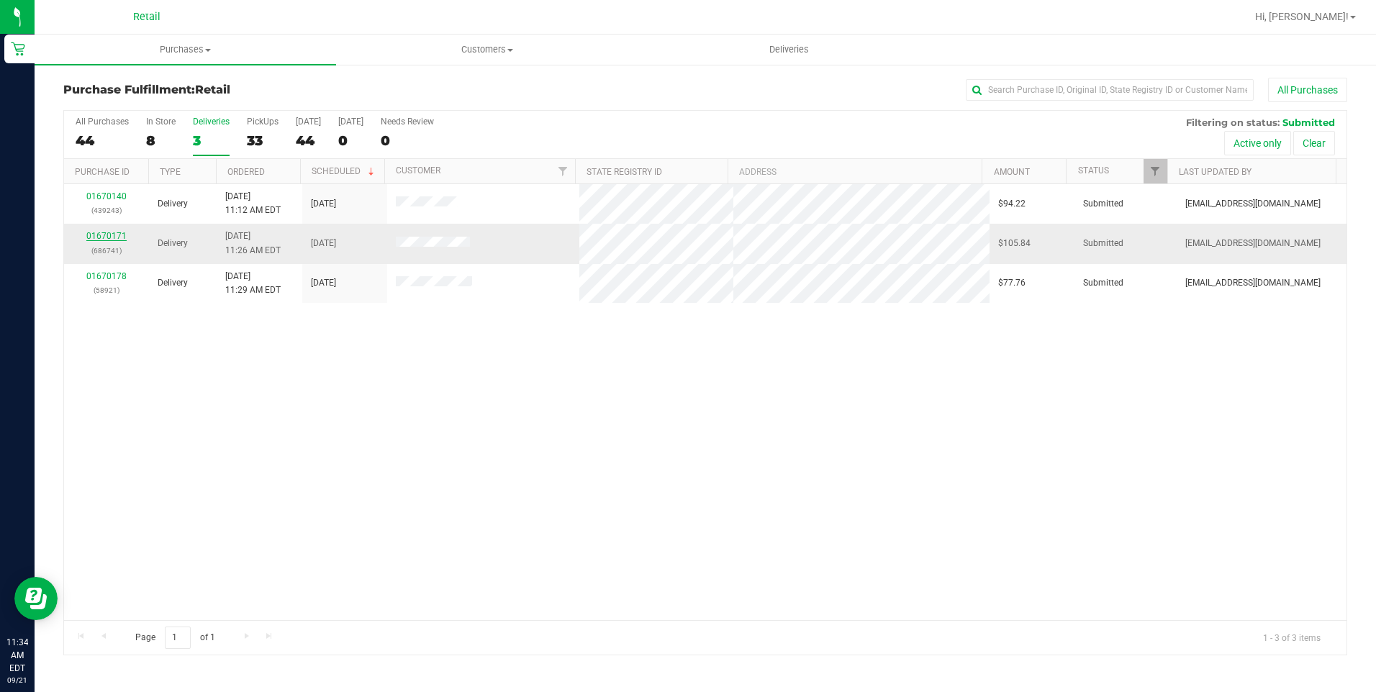
click at [118, 231] on link "01670171" at bounding box center [106, 236] width 40 height 10
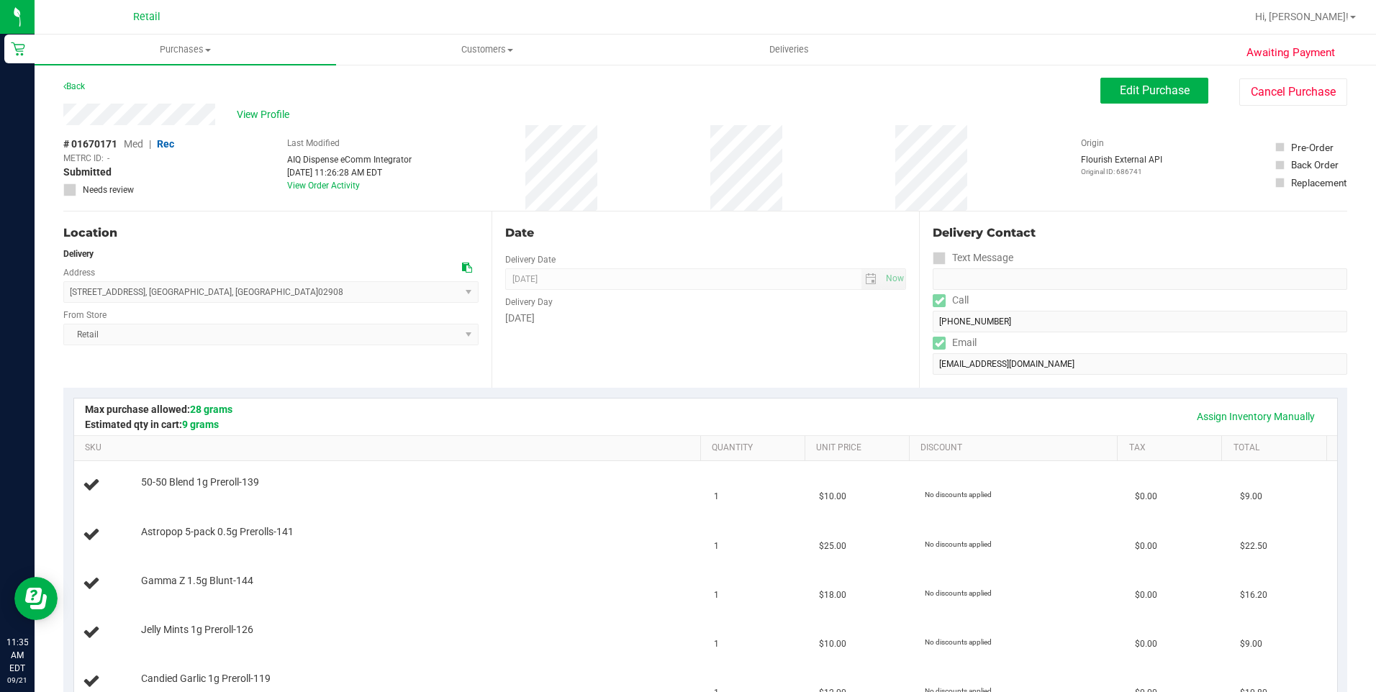
drag, startPoint x: 219, startPoint y: 116, endPoint x: 60, endPoint y: 119, distance: 158.4
drag, startPoint x: 60, startPoint y: 119, endPoint x: 184, endPoint y: 102, distance: 125.0
drag, startPoint x: 184, startPoint y: 102, endPoint x: 335, endPoint y: 81, distance: 152.7
click at [338, 82] on div "Back Edit Purchase Cancel Purchase" at bounding box center [705, 91] width 1284 height 26
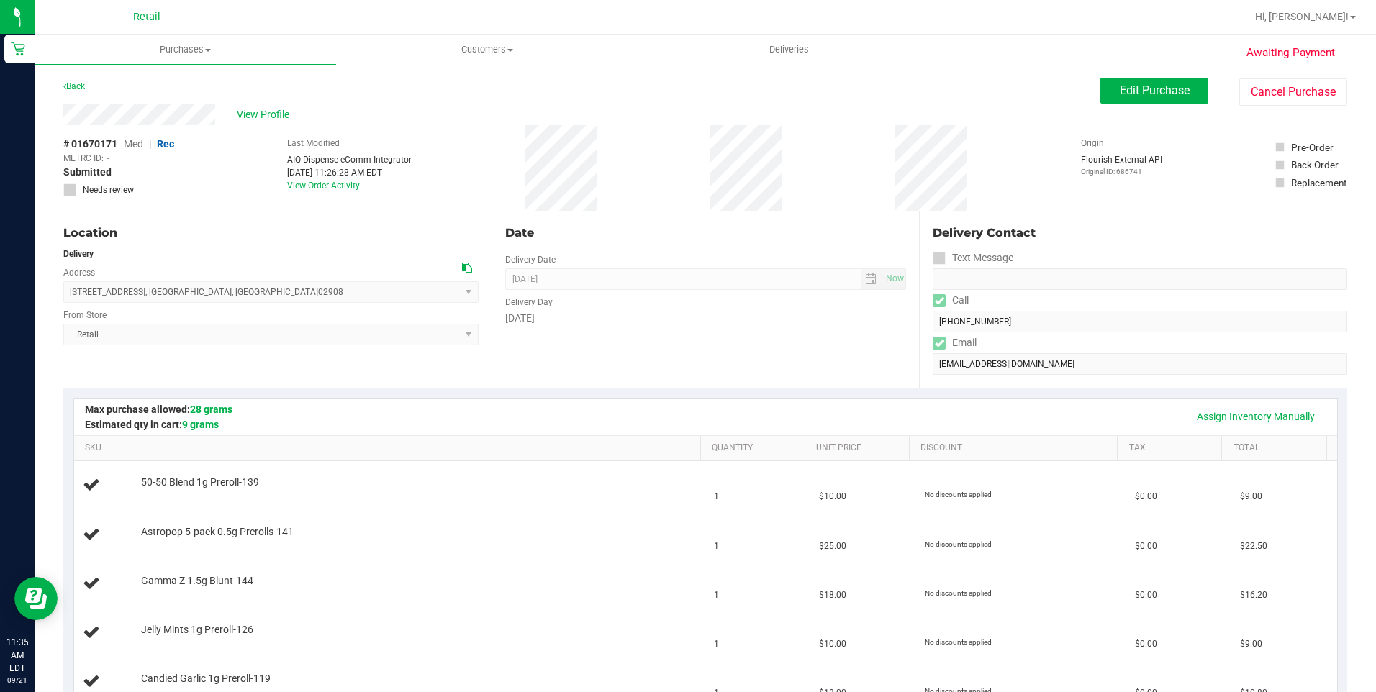
drag, startPoint x: 216, startPoint y: 111, endPoint x: 39, endPoint y: 105, distance: 177.2
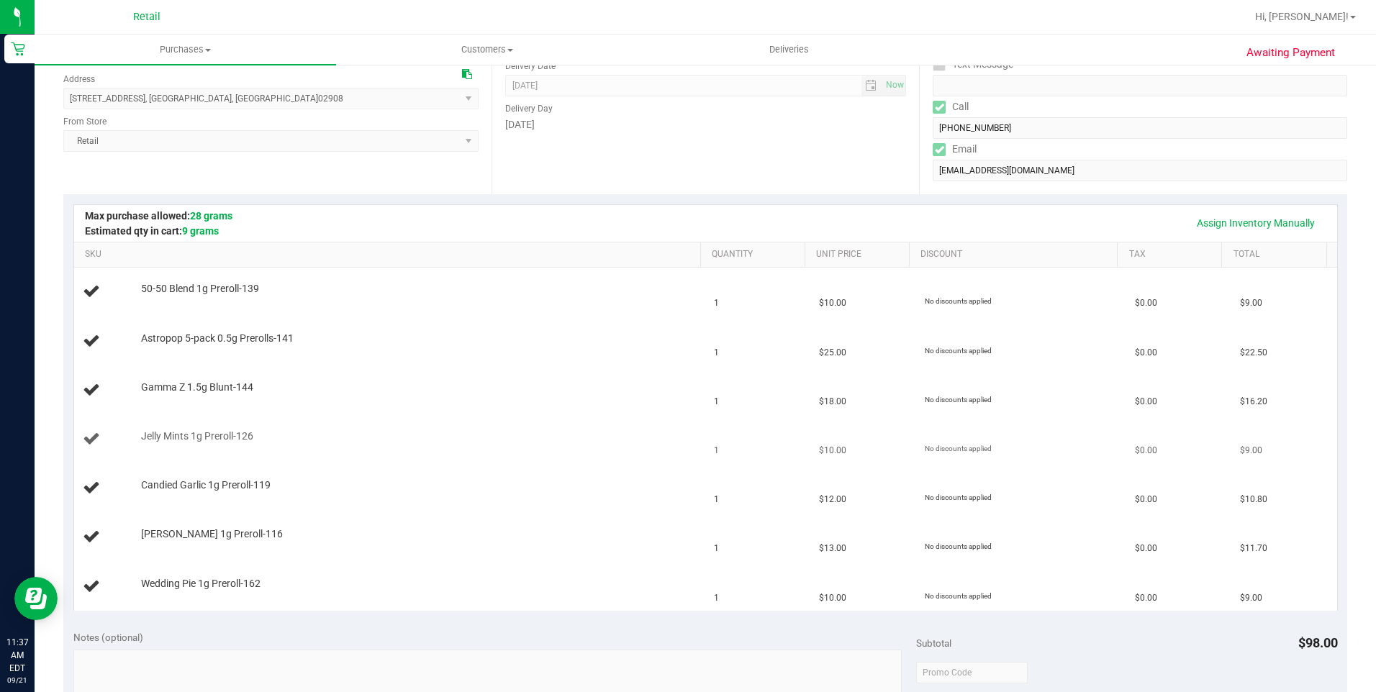
scroll to position [216, 0]
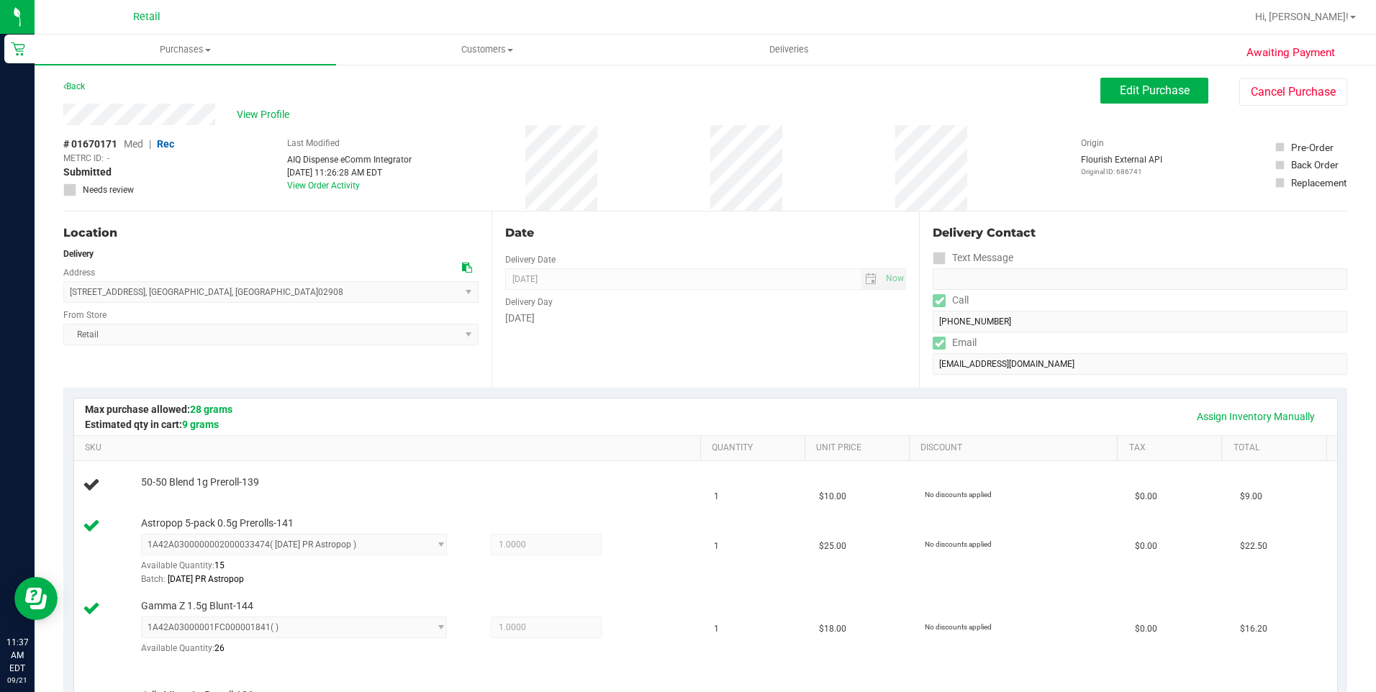
click at [742, 436] on th "Quantity" at bounding box center [752, 449] width 104 height 26
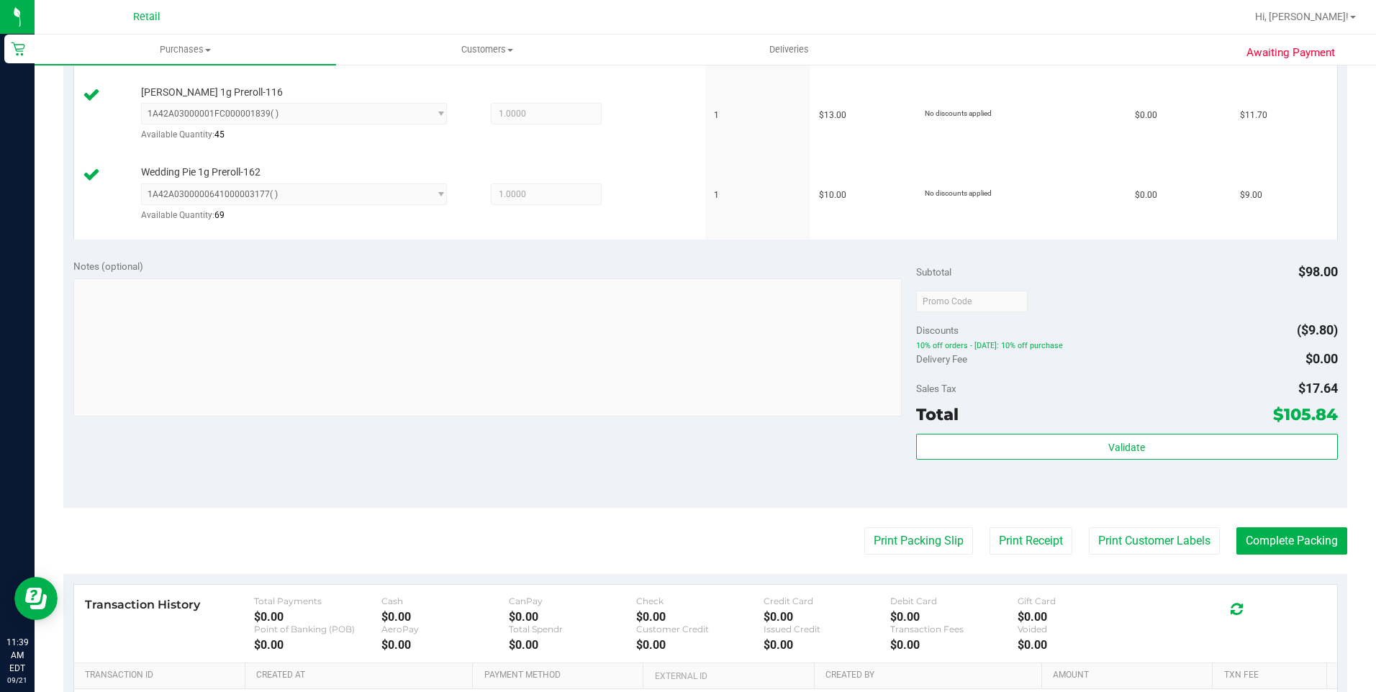
scroll to position [972, 0]
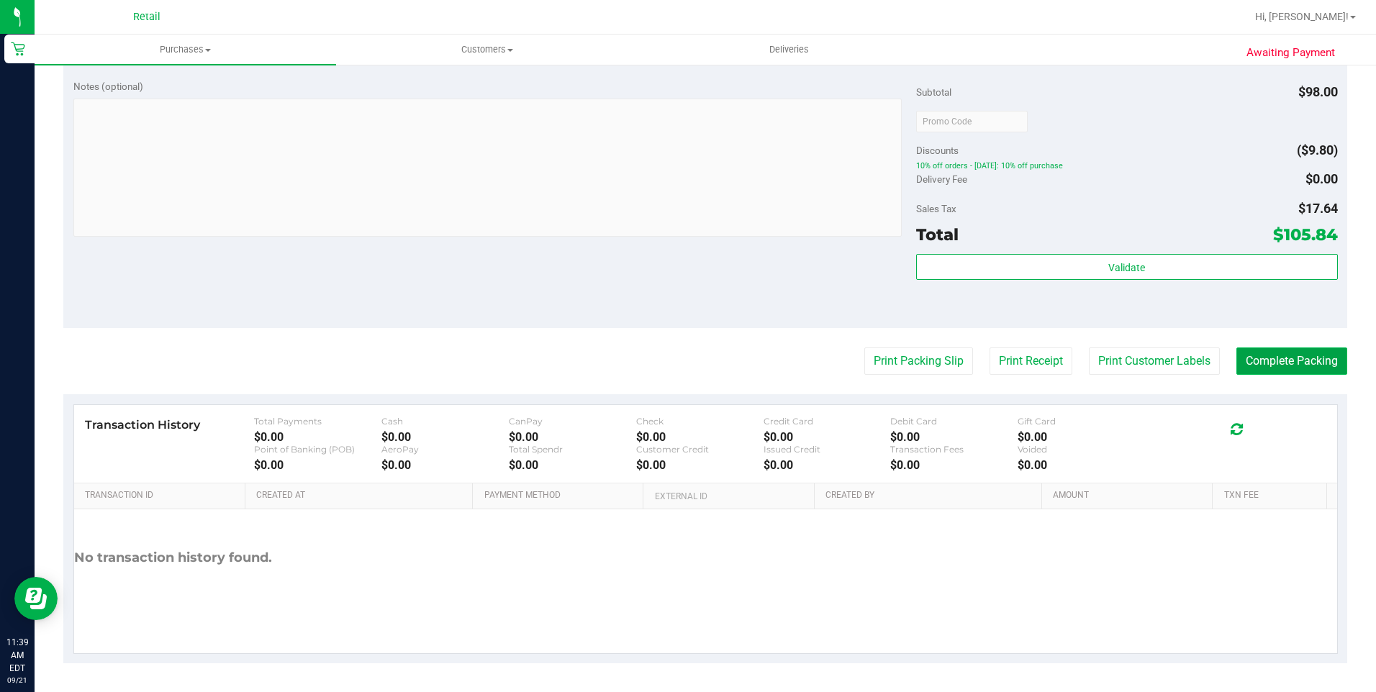
click at [1238, 358] on button "Complete Packing" at bounding box center [1292, 361] width 111 height 27
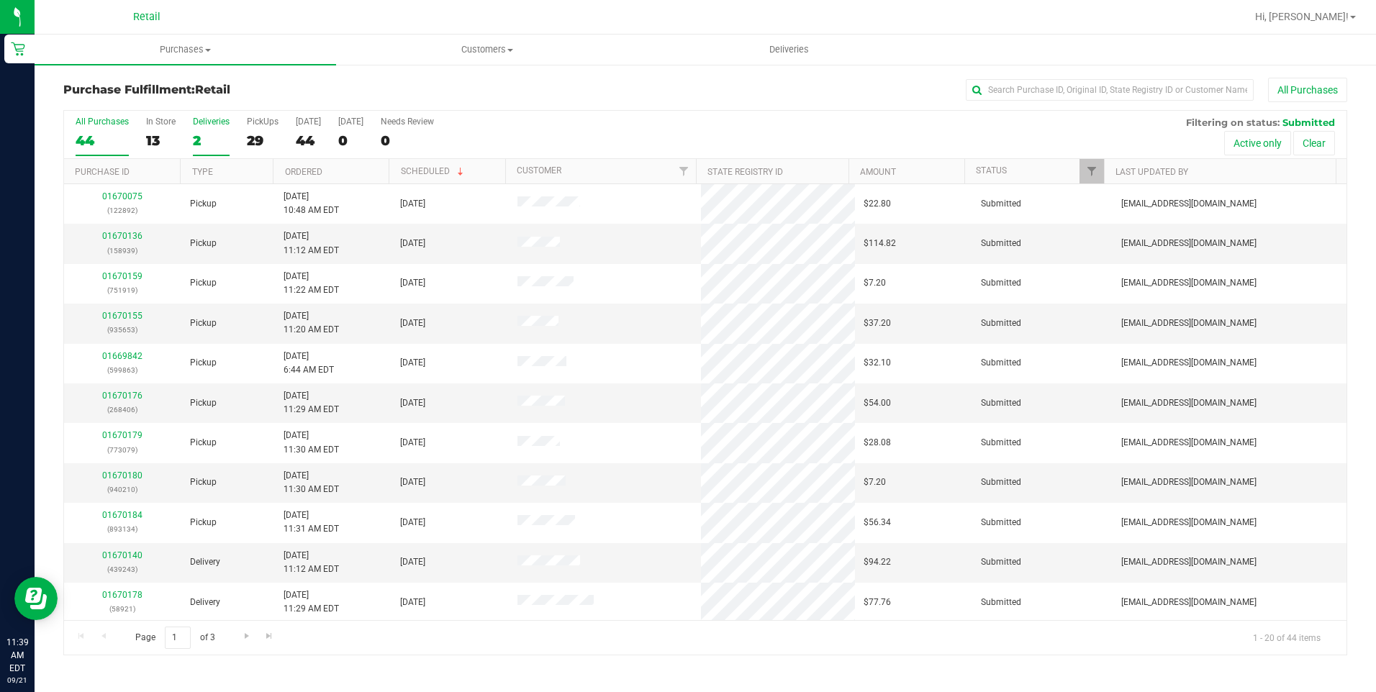
click at [204, 142] on div "2" at bounding box center [211, 140] width 37 height 17
click at [0, 0] on input "Deliveries 2" at bounding box center [0, 0] width 0 height 0
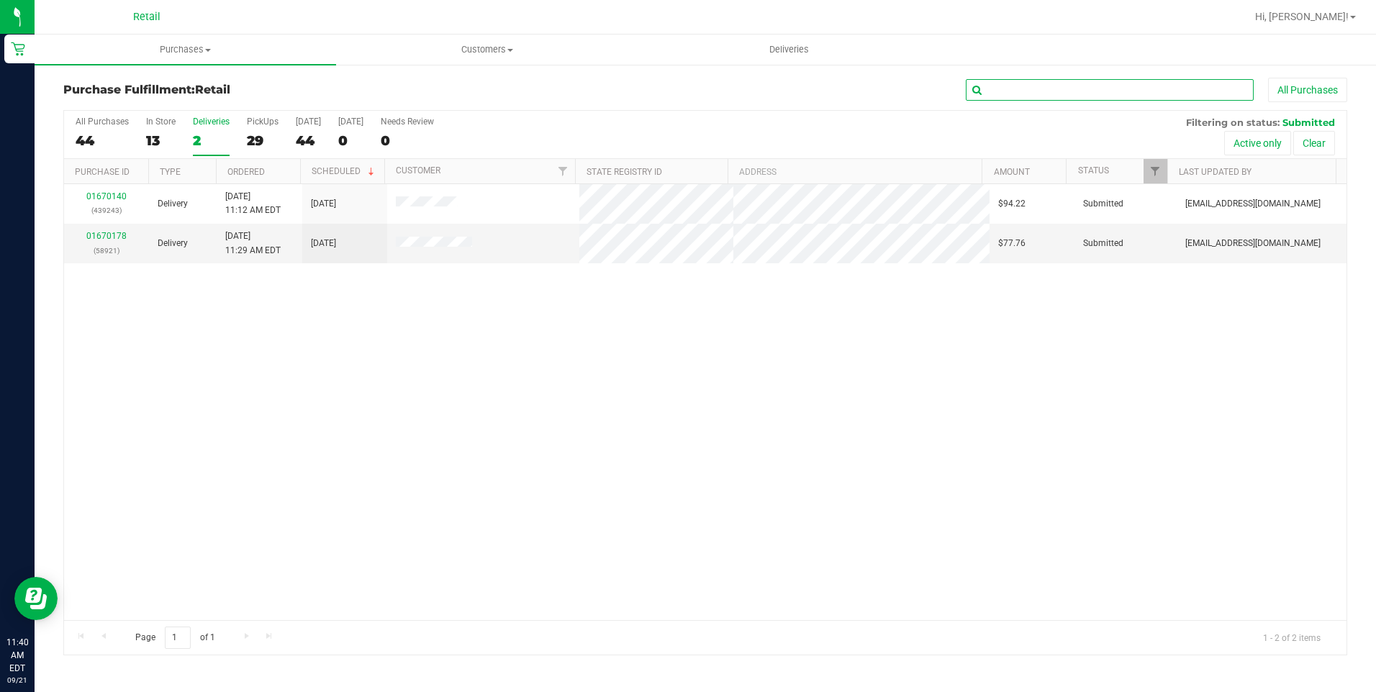
click at [1004, 91] on input "text" at bounding box center [1110, 90] width 288 height 22
type input "921"
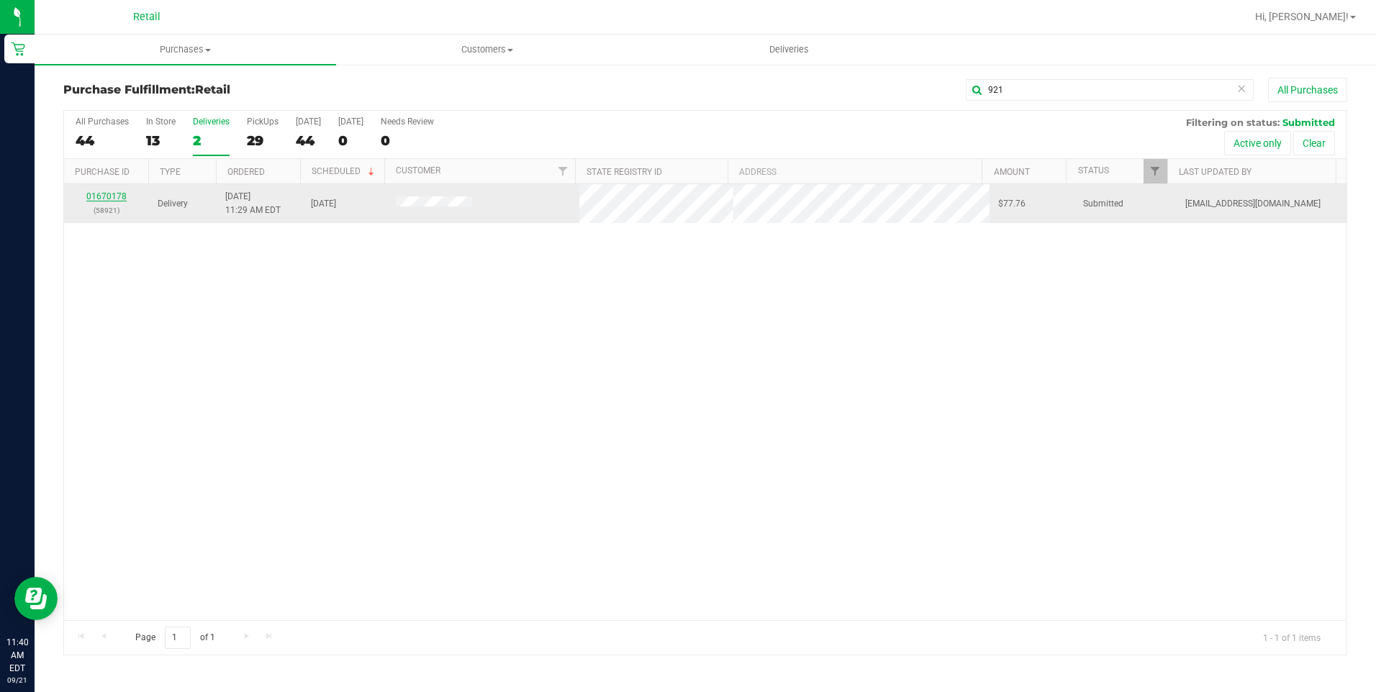
click at [113, 194] on link "01670178" at bounding box center [106, 196] width 40 height 10
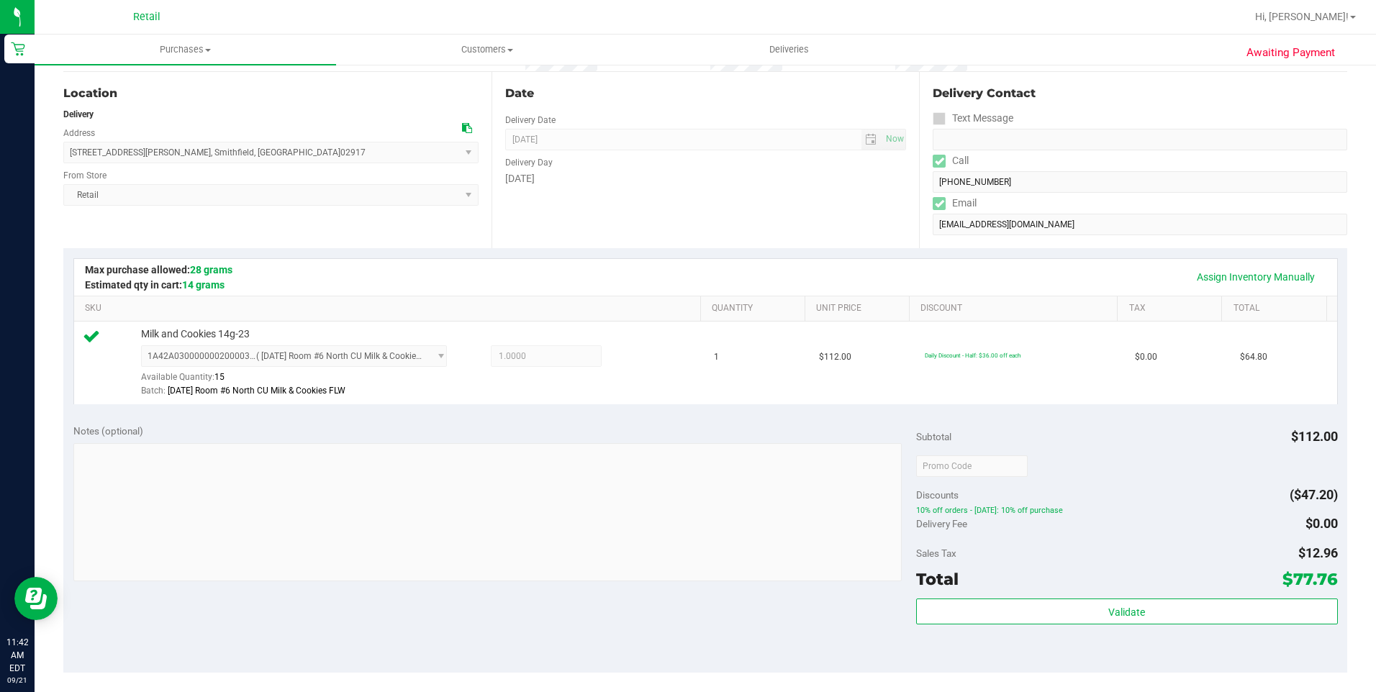
scroll to position [360, 0]
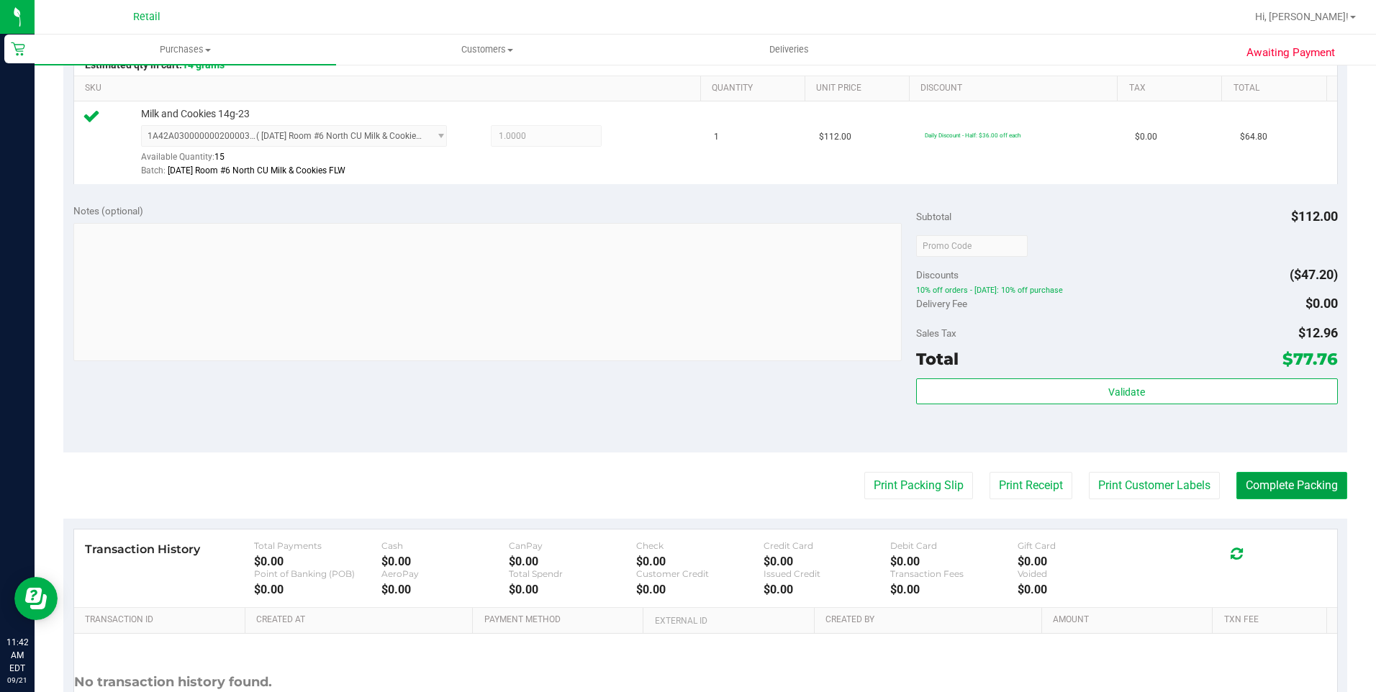
click at [1280, 477] on button "Complete Packing" at bounding box center [1292, 485] width 111 height 27
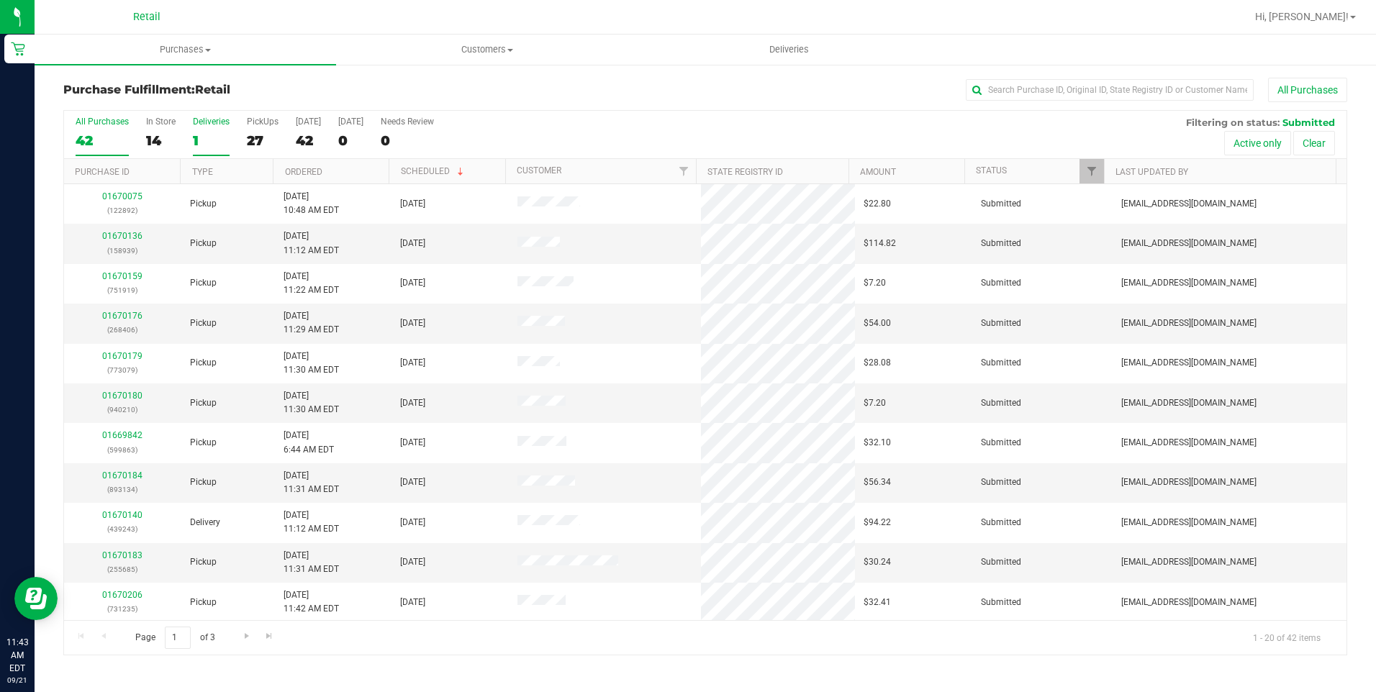
click at [216, 145] on div "1" at bounding box center [211, 140] width 37 height 17
click at [0, 0] on input "Deliveries 1" at bounding box center [0, 0] width 0 height 0
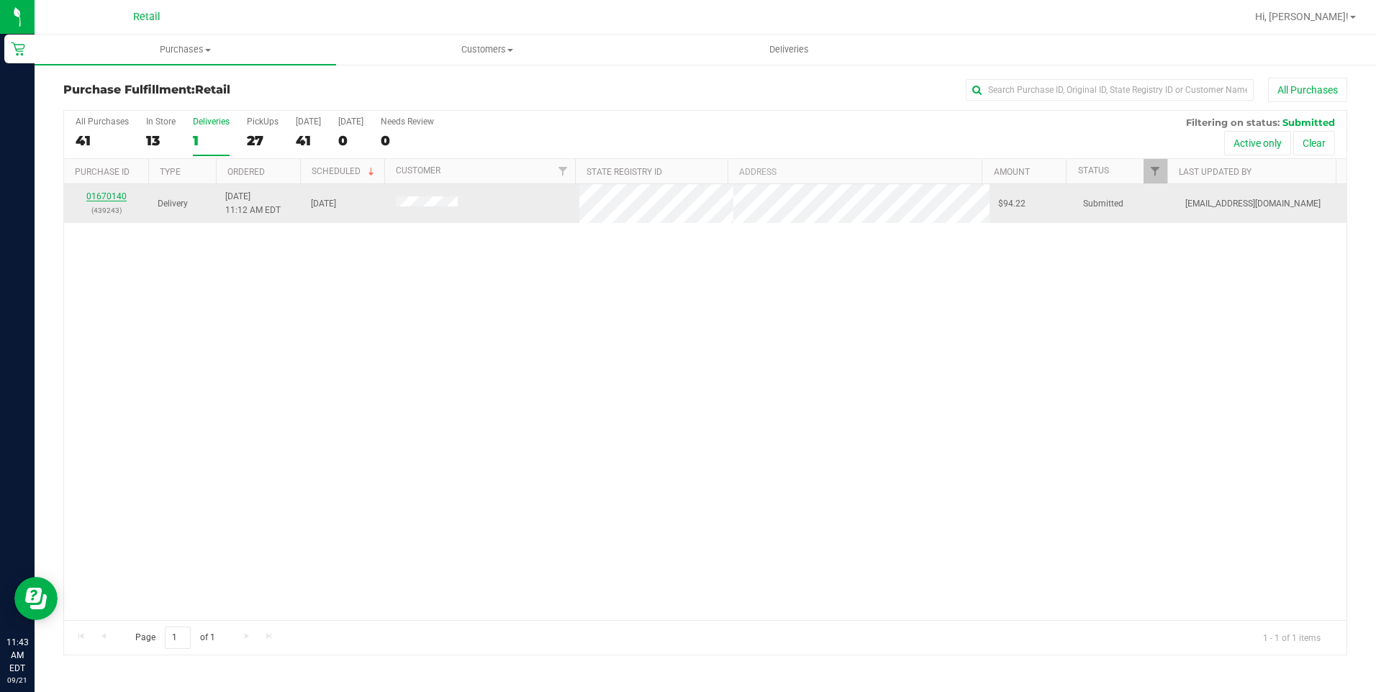
click at [110, 191] on link "01670140" at bounding box center [106, 196] width 40 height 10
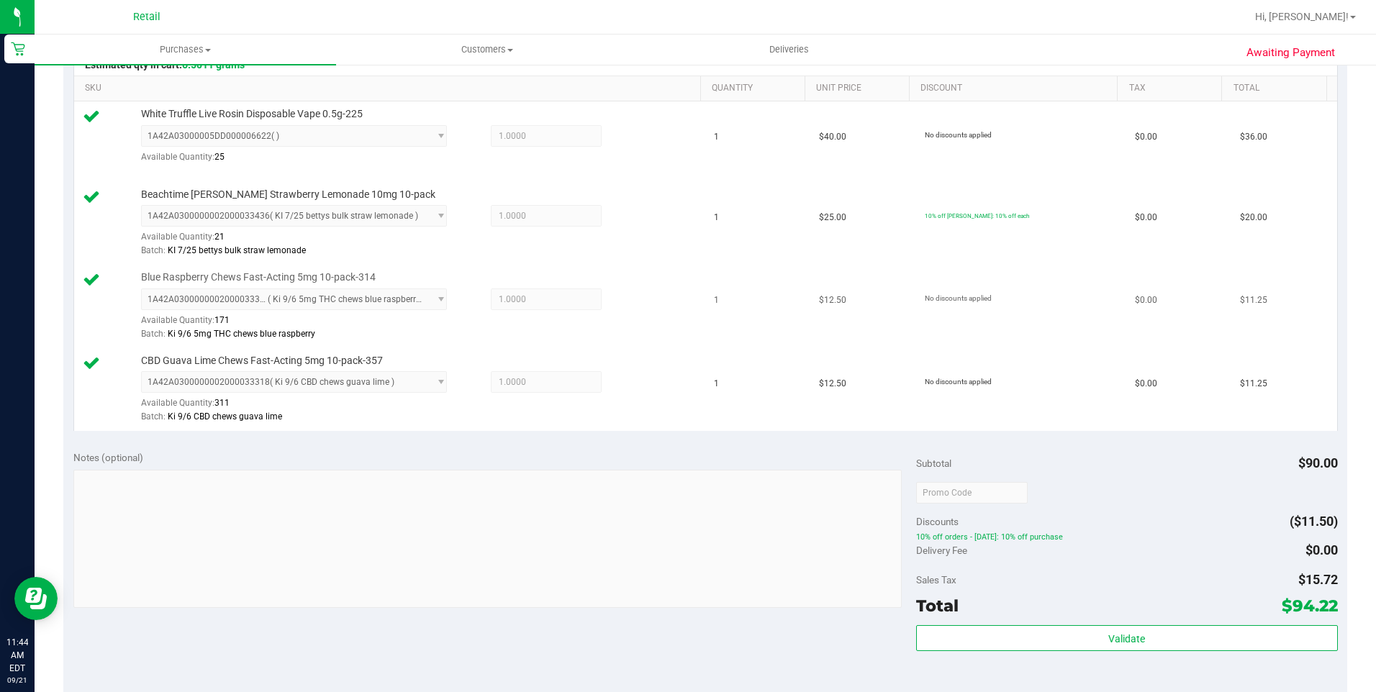
scroll to position [720, 0]
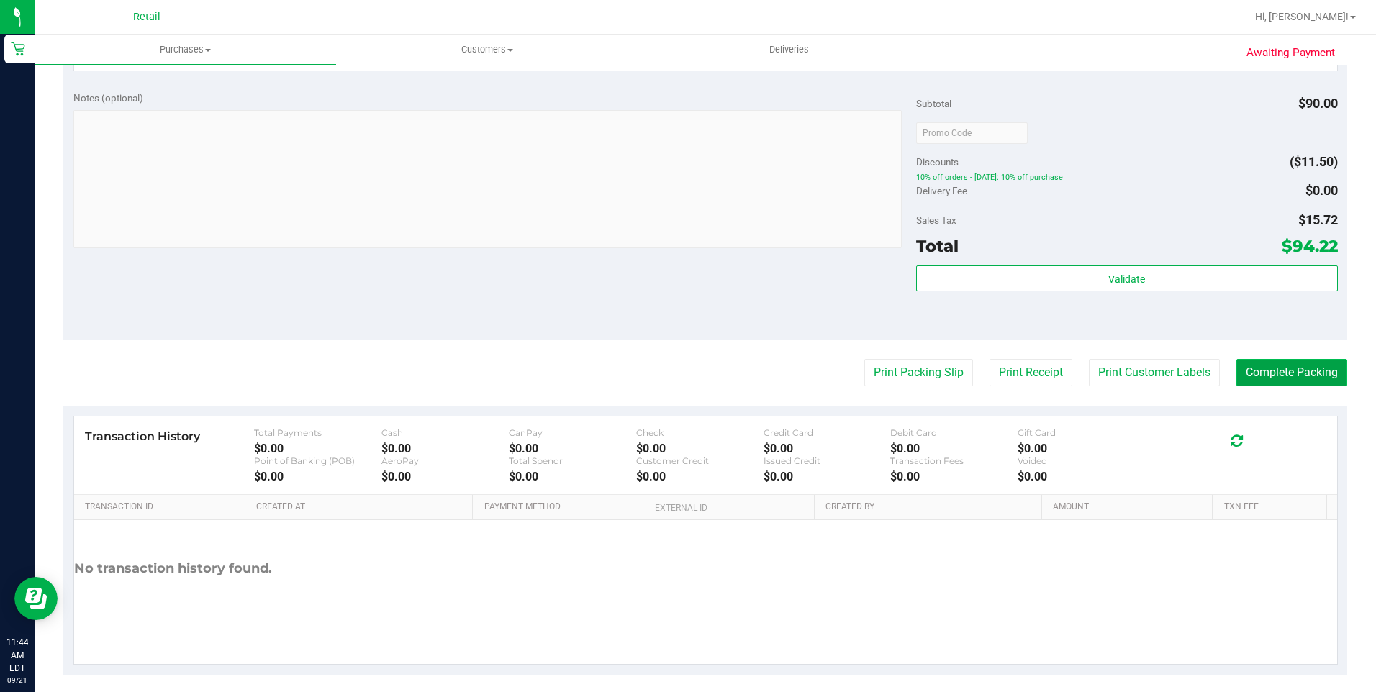
click at [1245, 374] on button "Complete Packing" at bounding box center [1292, 372] width 111 height 27
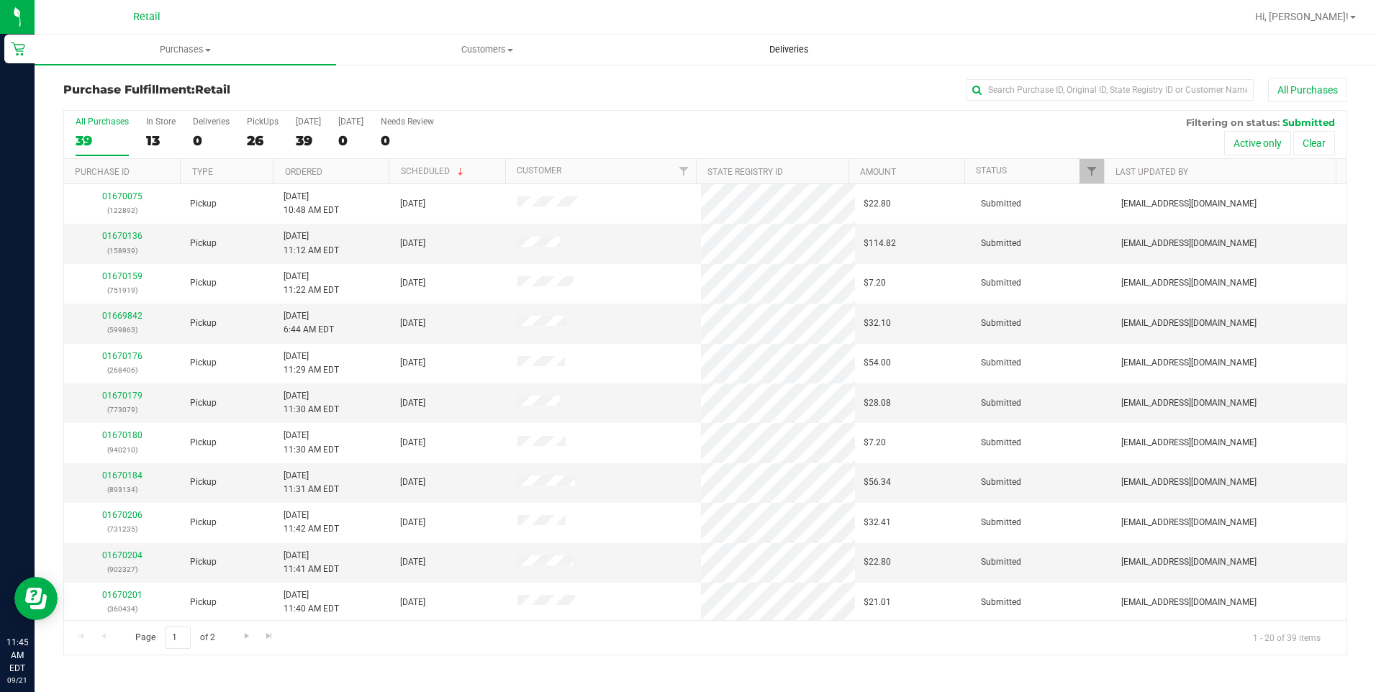
click at [780, 60] on uib-tab-heading "Deliveries" at bounding box center [789, 49] width 300 height 29
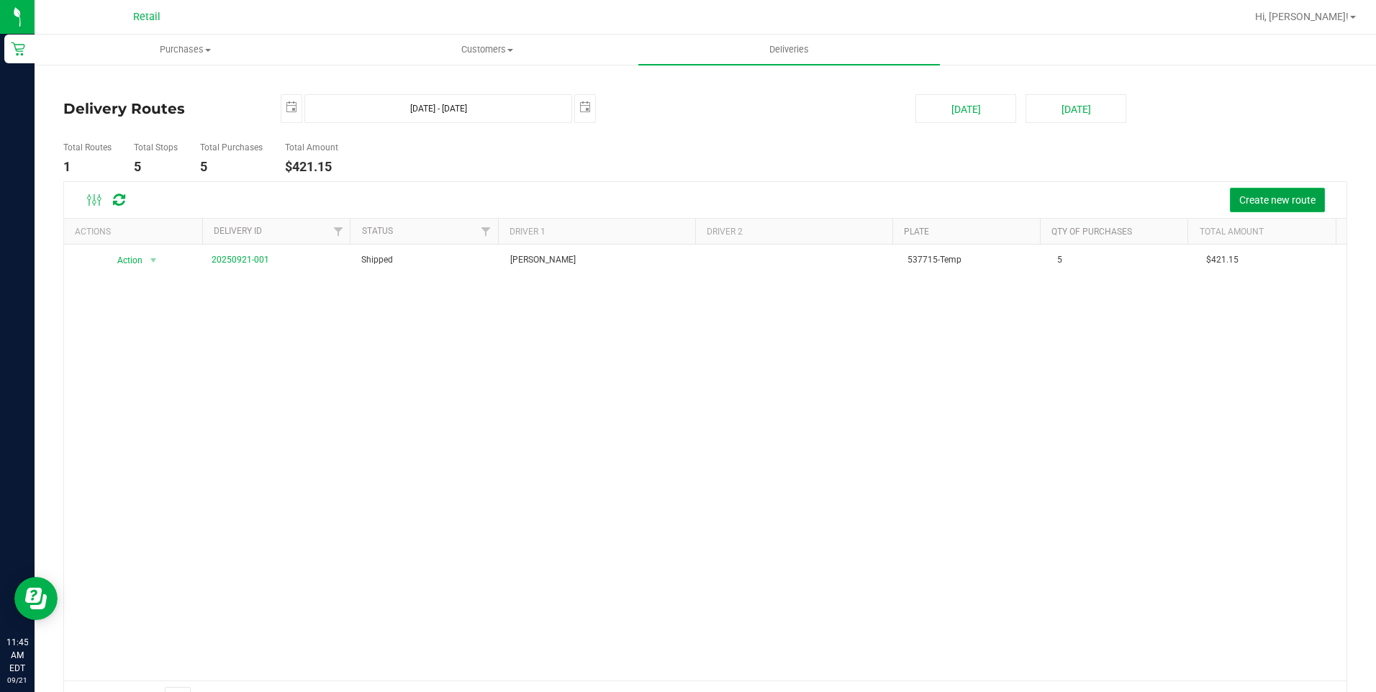
click at [1249, 199] on span "Create new route" at bounding box center [1278, 200] width 76 height 12
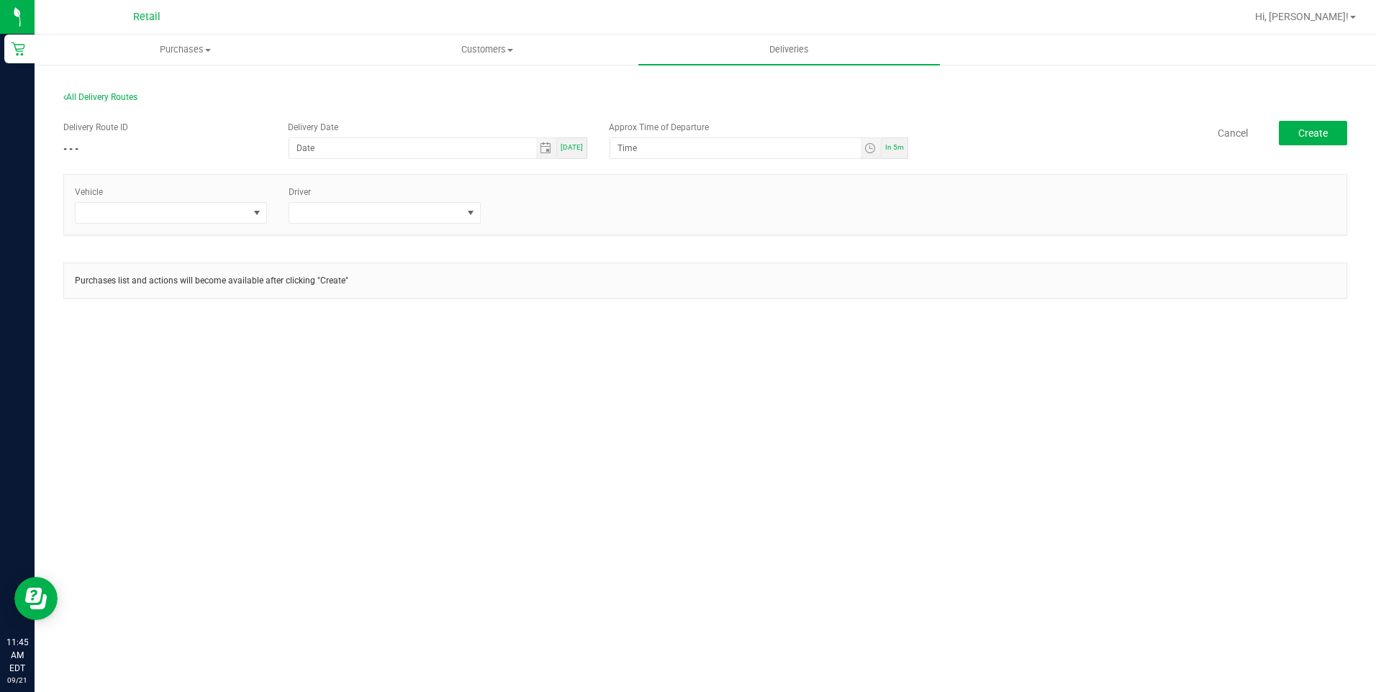
click at [576, 147] on span "[DATE]" at bounding box center [572, 147] width 22 height 8
type input "[DATE]"
click at [258, 210] on span at bounding box center [257, 213] width 12 height 12
click at [135, 322] on li "Tesla-Silver" at bounding box center [171, 324] width 191 height 24
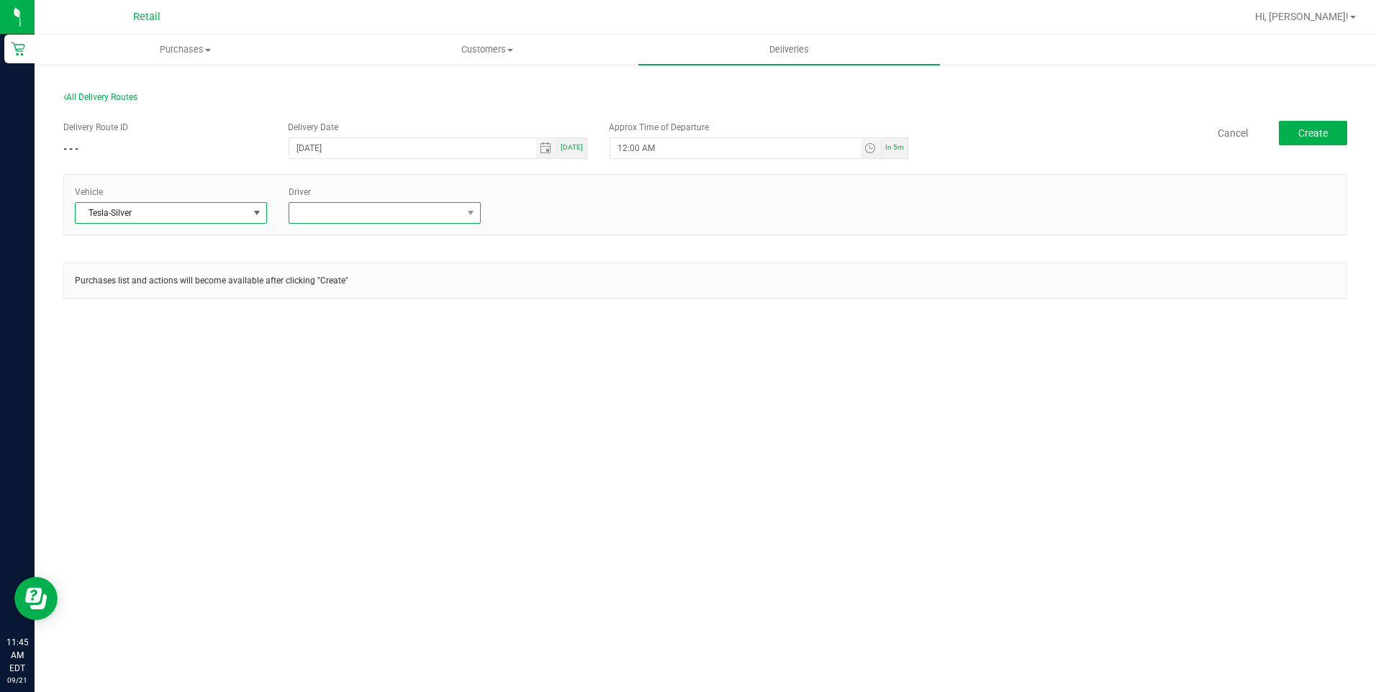
click at [469, 207] on span at bounding box center [471, 213] width 18 height 20
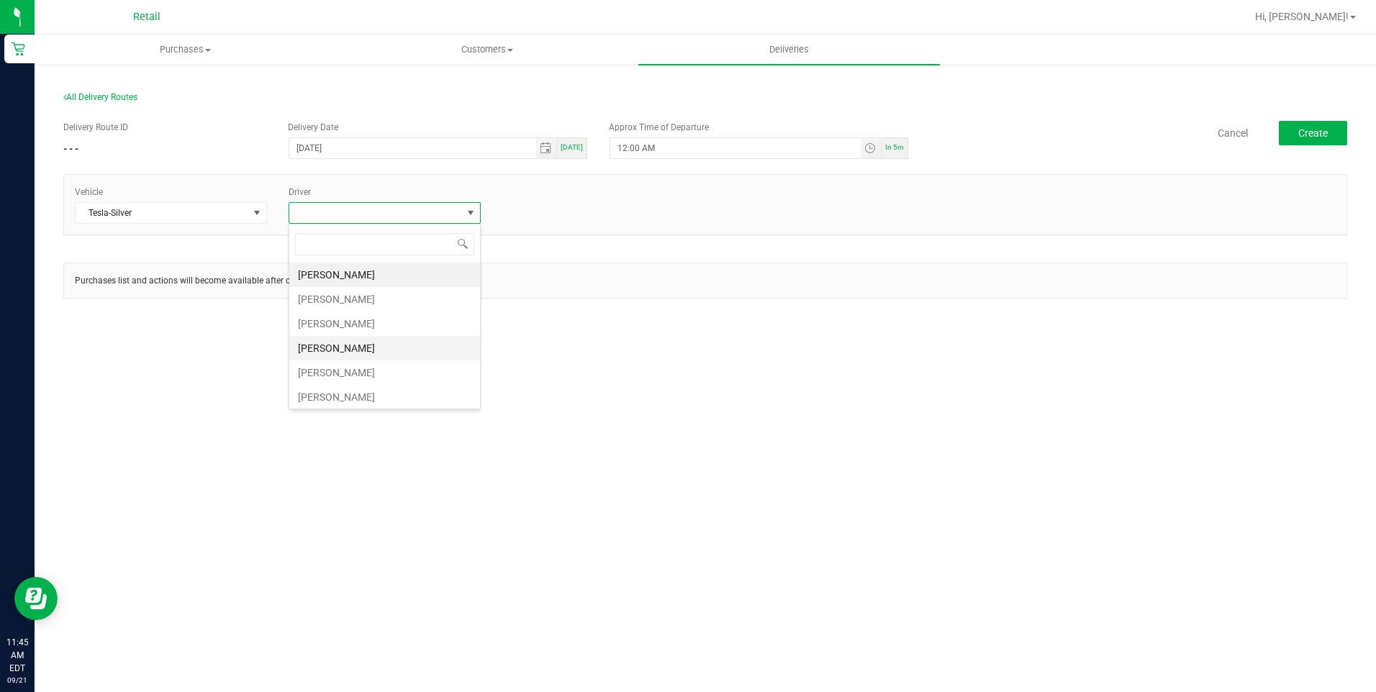
click at [355, 346] on li "[PERSON_NAME]" at bounding box center [384, 348] width 191 height 24
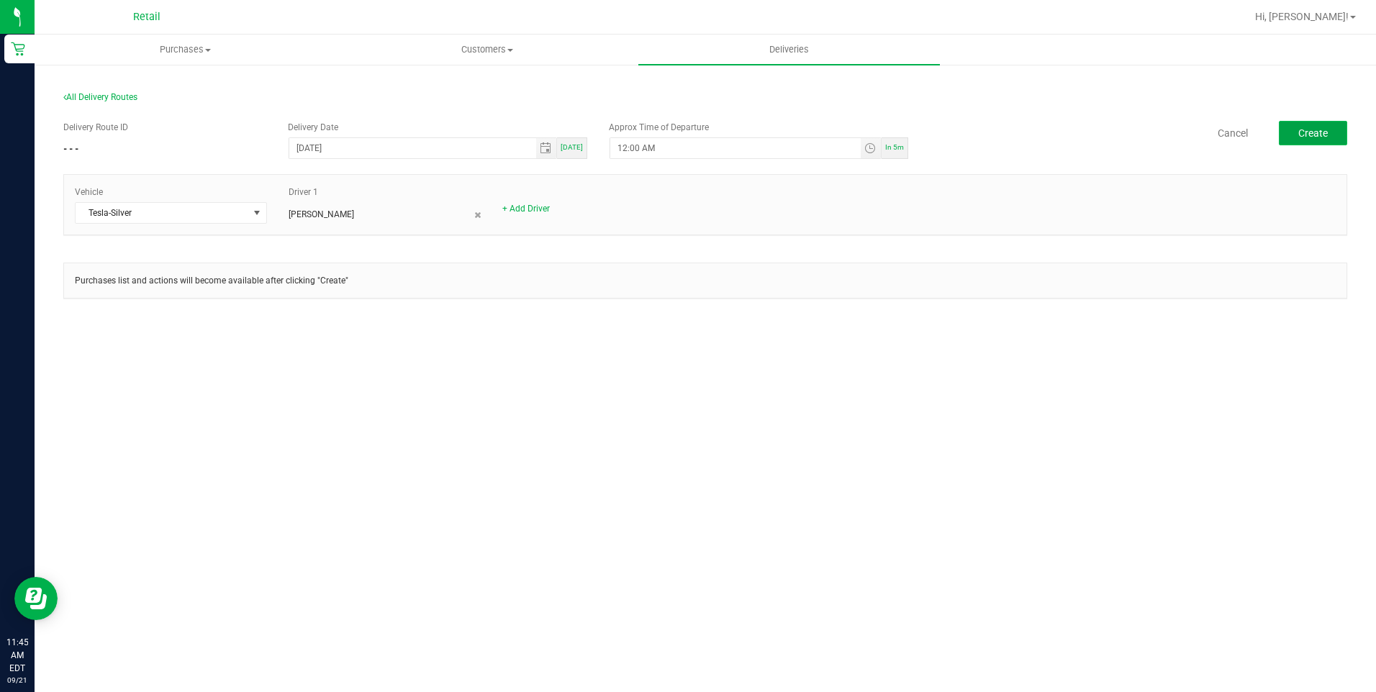
drag, startPoint x: 1317, startPoint y: 137, endPoint x: 1317, endPoint y: 129, distance: 8.6
click at [1317, 136] on span "Create" at bounding box center [1314, 133] width 30 height 12
click at [545, 148] on span "Toggle calendar" at bounding box center [546, 149] width 12 height 12
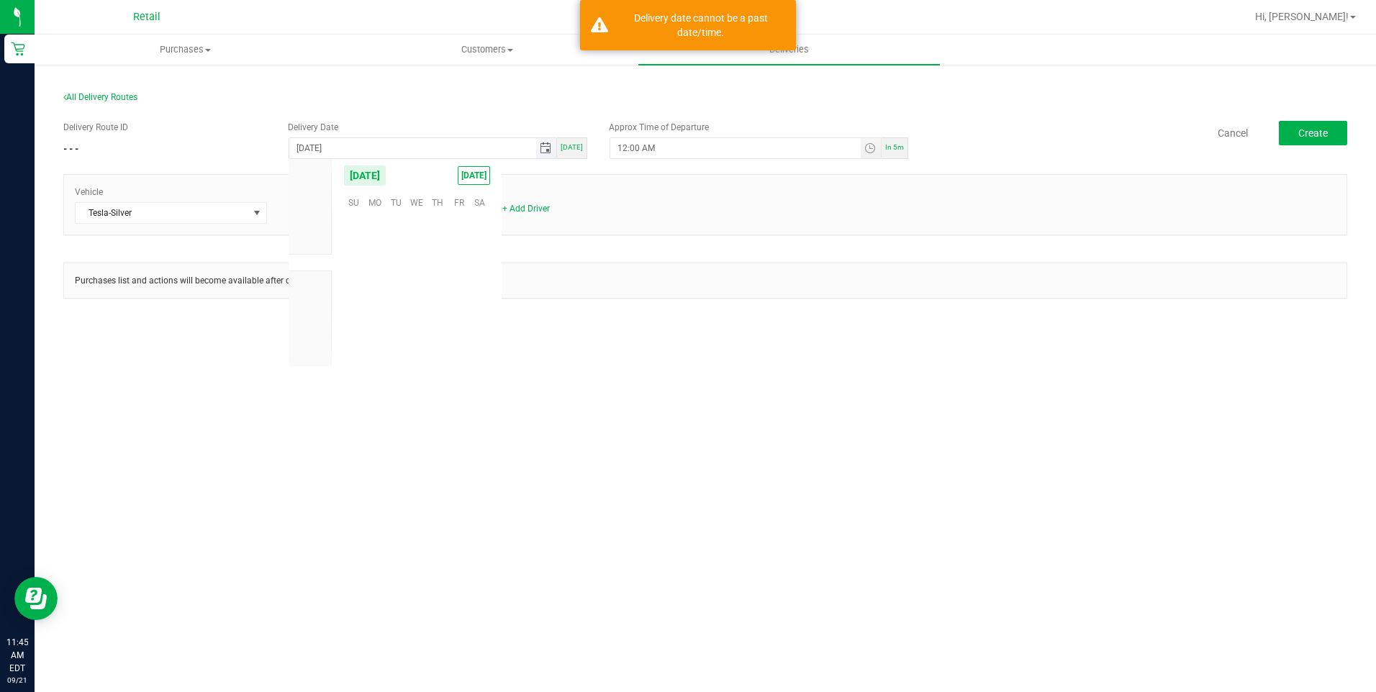
scroll to position [233458, 0]
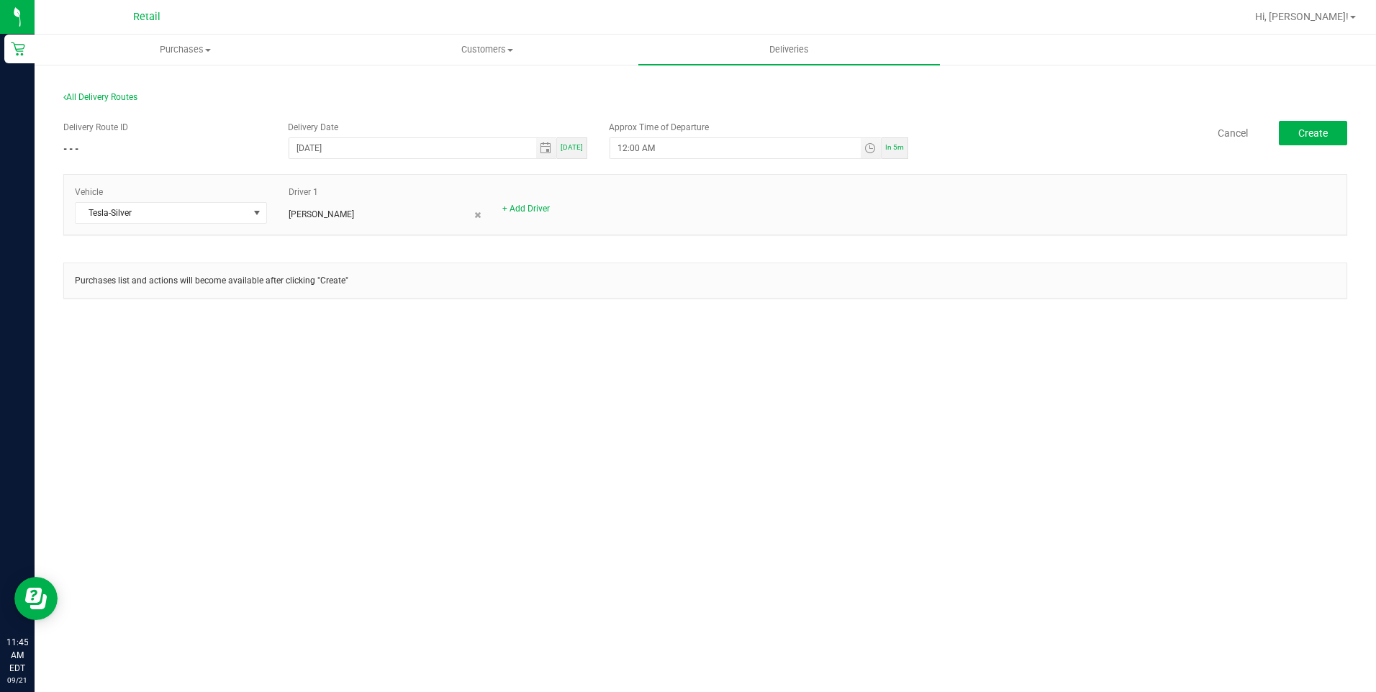
click at [581, 150] on span "[DATE]" at bounding box center [572, 147] width 22 height 8
click at [868, 157] on span "Toggle time list" at bounding box center [871, 148] width 21 height 20
click at [728, 326] on span "PM" at bounding box center [730, 329] width 13 height 10
click at [726, 433] on button "Set" at bounding box center [714, 429] width 54 height 32
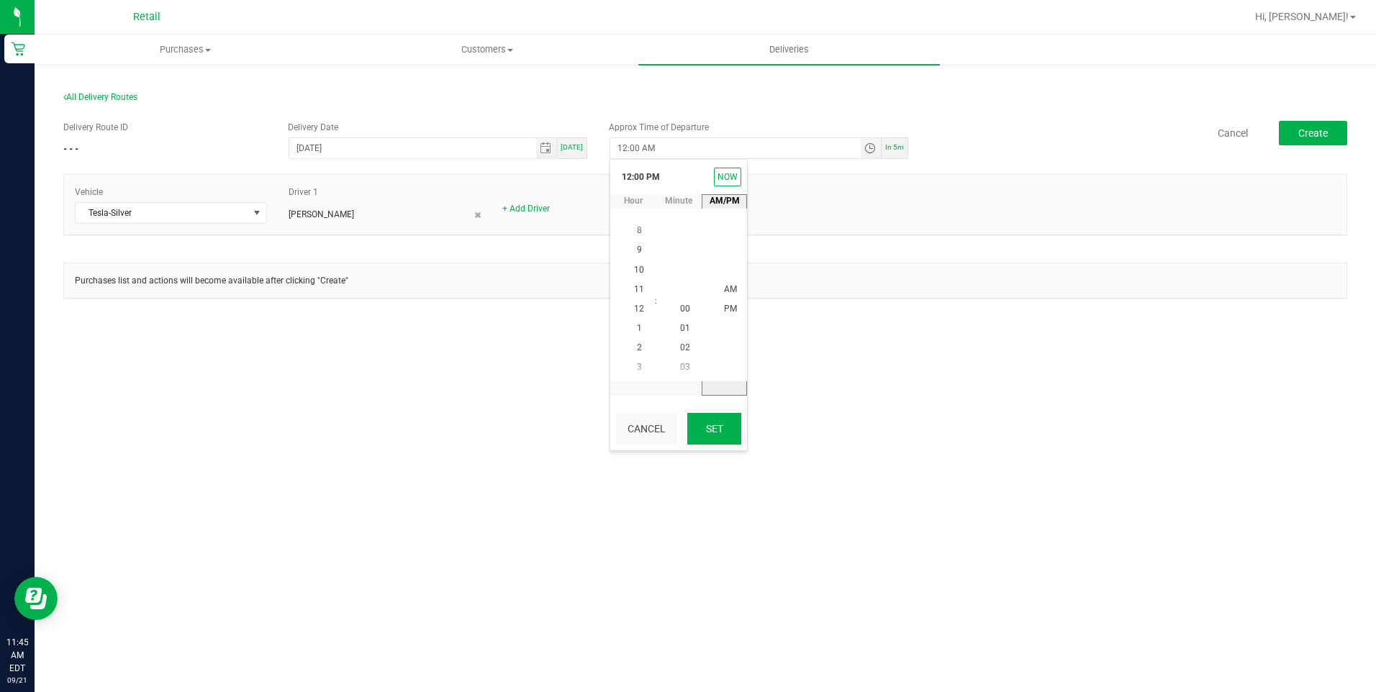
type input "12:00 PM"
click at [1307, 141] on button "Create" at bounding box center [1313, 133] width 68 height 24
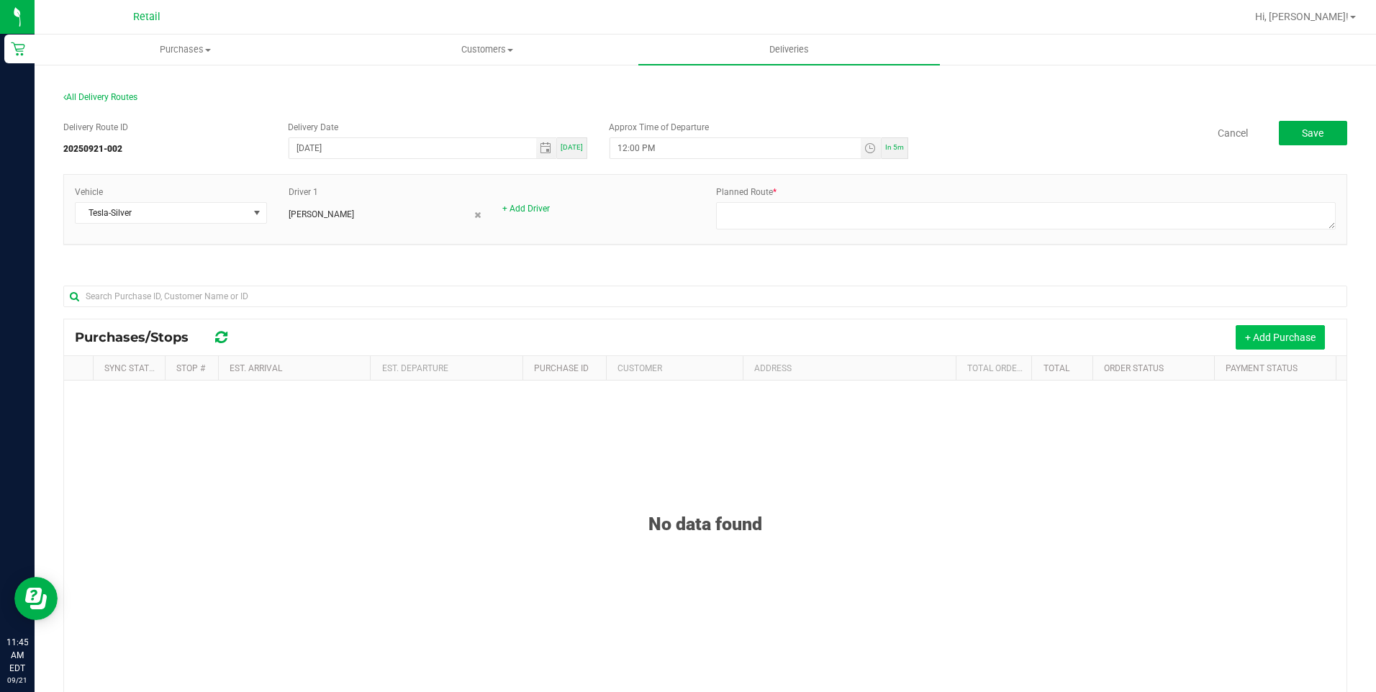
click at [1281, 340] on button "+ Add Purchase" at bounding box center [1280, 337] width 89 height 24
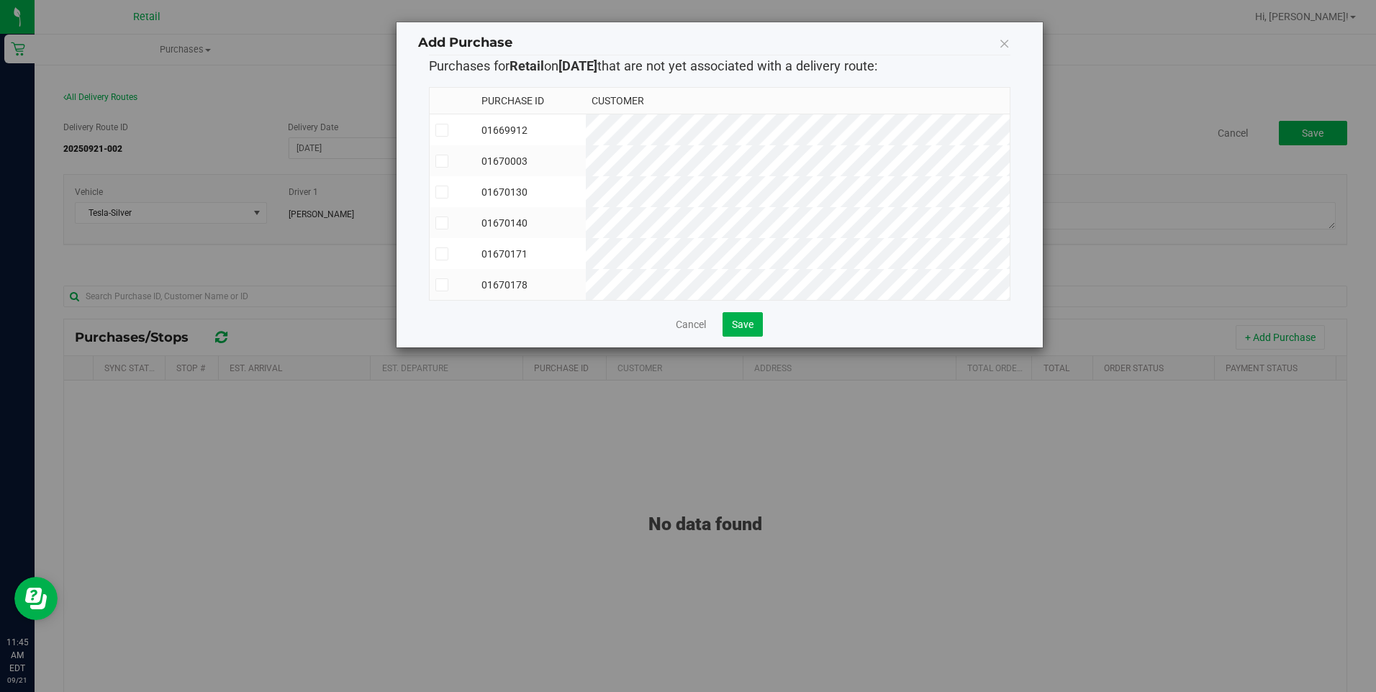
click at [438, 254] on icon at bounding box center [441, 254] width 9 height 0
click at [0, 0] on input "checkbox" at bounding box center [0, 0] width 0 height 0
click at [441, 285] on icon at bounding box center [441, 285] width 9 height 0
click at [0, 0] on input "checkbox" at bounding box center [0, 0] width 0 height 0
click at [448, 134] on label at bounding box center [453, 130] width 35 height 13
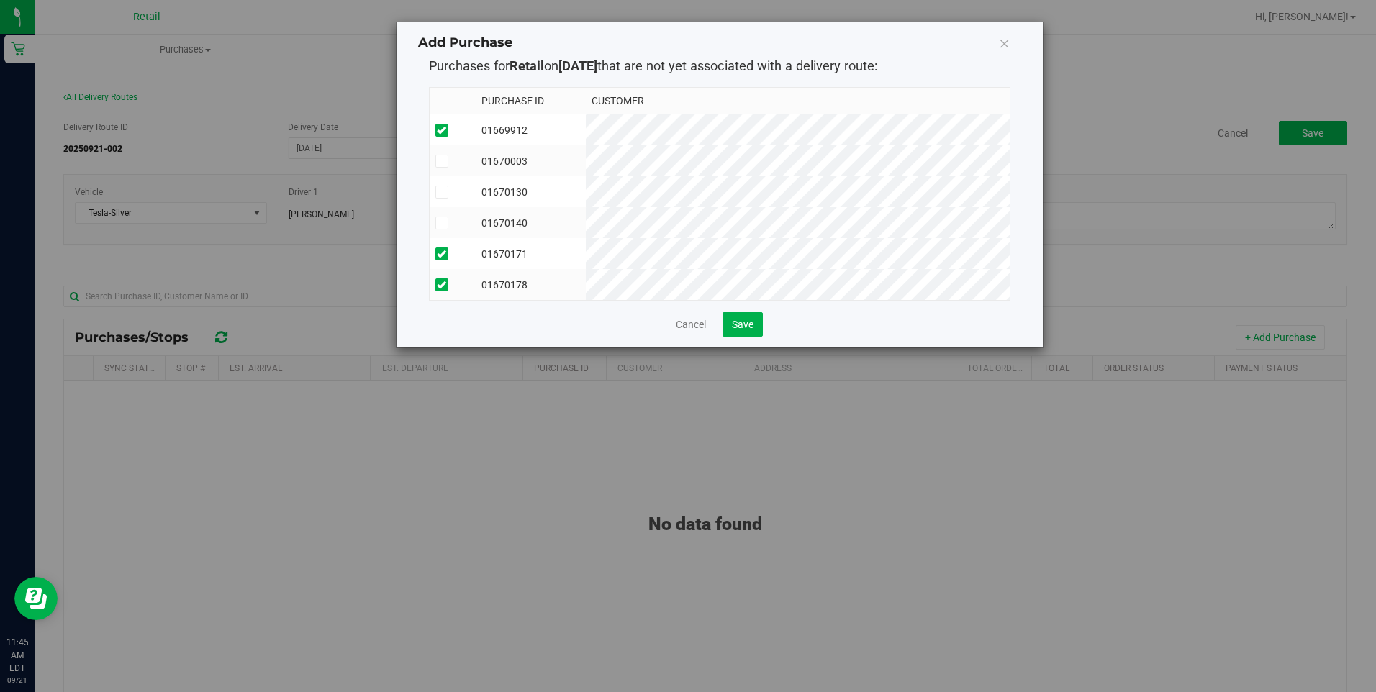
click at [0, 0] on input "checkbox" at bounding box center [0, 0] width 0 height 0
click at [445, 192] on icon at bounding box center [441, 192] width 9 height 0
click at [0, 0] on input "checkbox" at bounding box center [0, 0] width 0 height 0
click at [749, 337] on button "Save" at bounding box center [743, 324] width 40 height 24
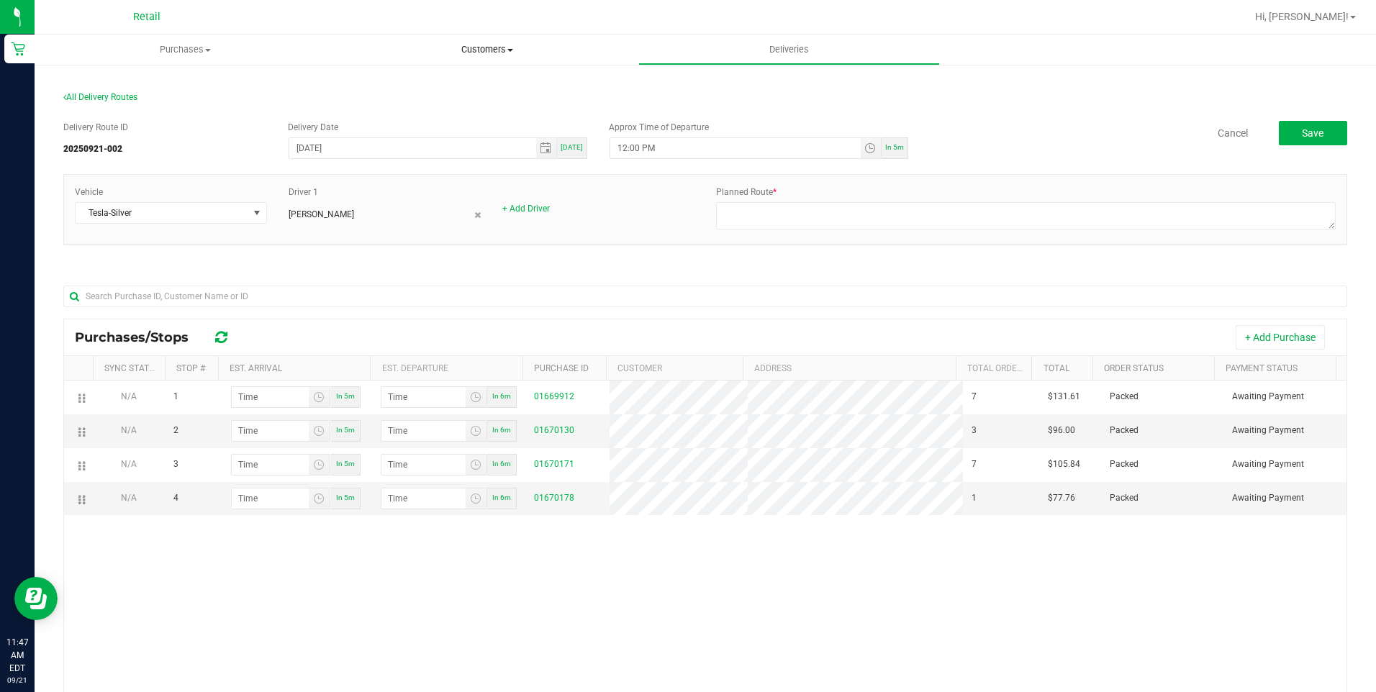
click at [515, 53] on span "Customers" at bounding box center [487, 49] width 300 height 13
click at [464, 84] on li "All customers" at bounding box center [487, 86] width 302 height 17
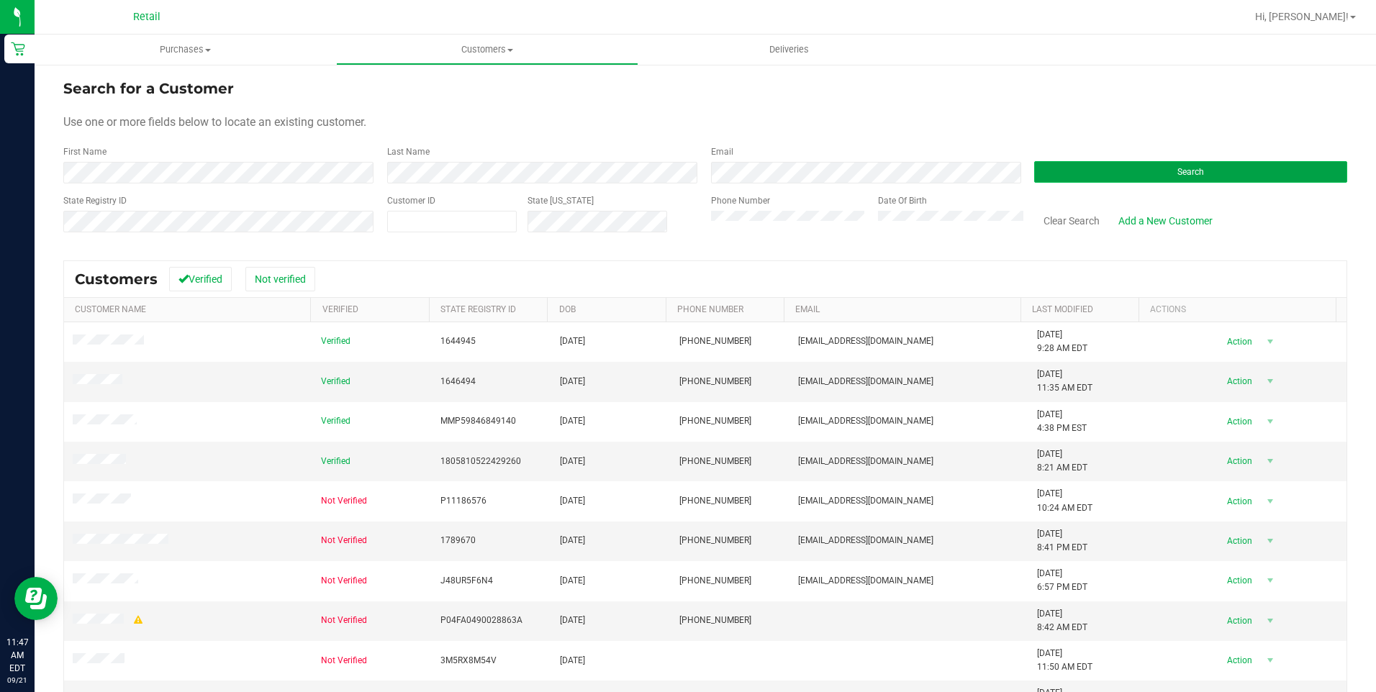
click at [1214, 170] on button "Search" at bounding box center [1190, 172] width 313 height 22
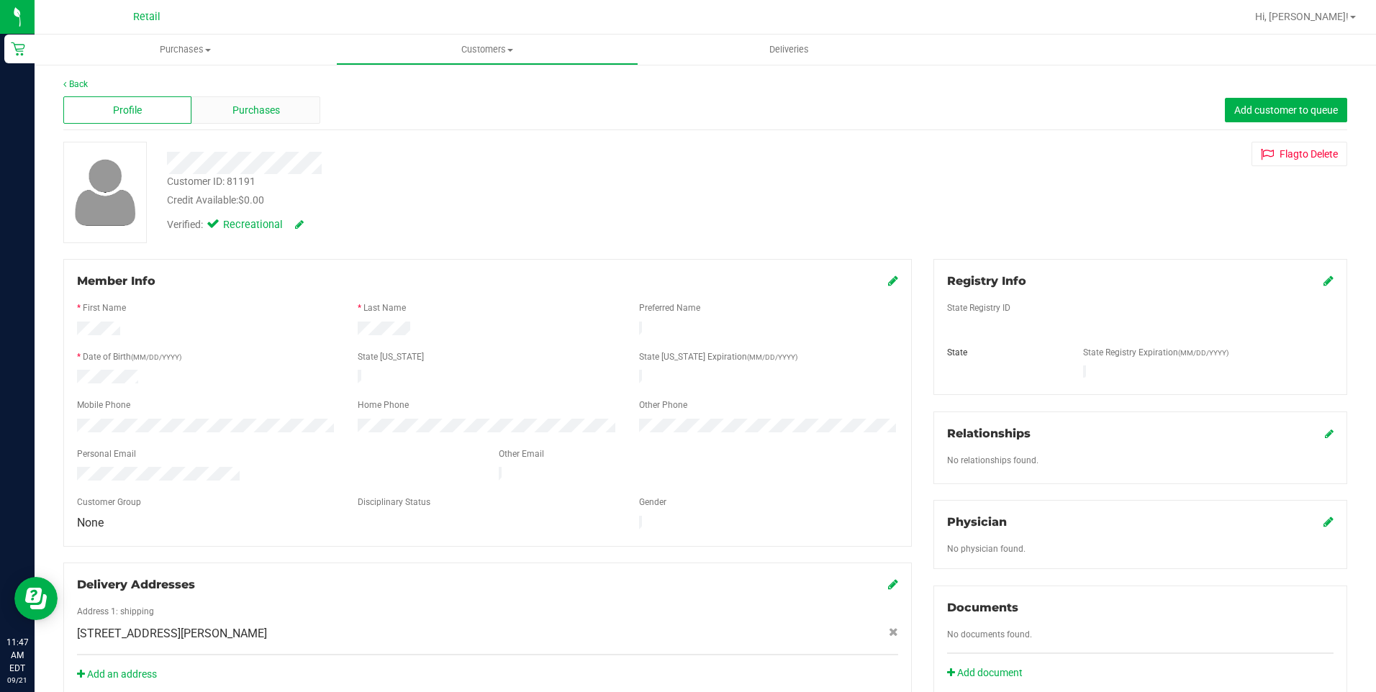
click at [250, 119] on div "Purchases" at bounding box center [255, 109] width 128 height 27
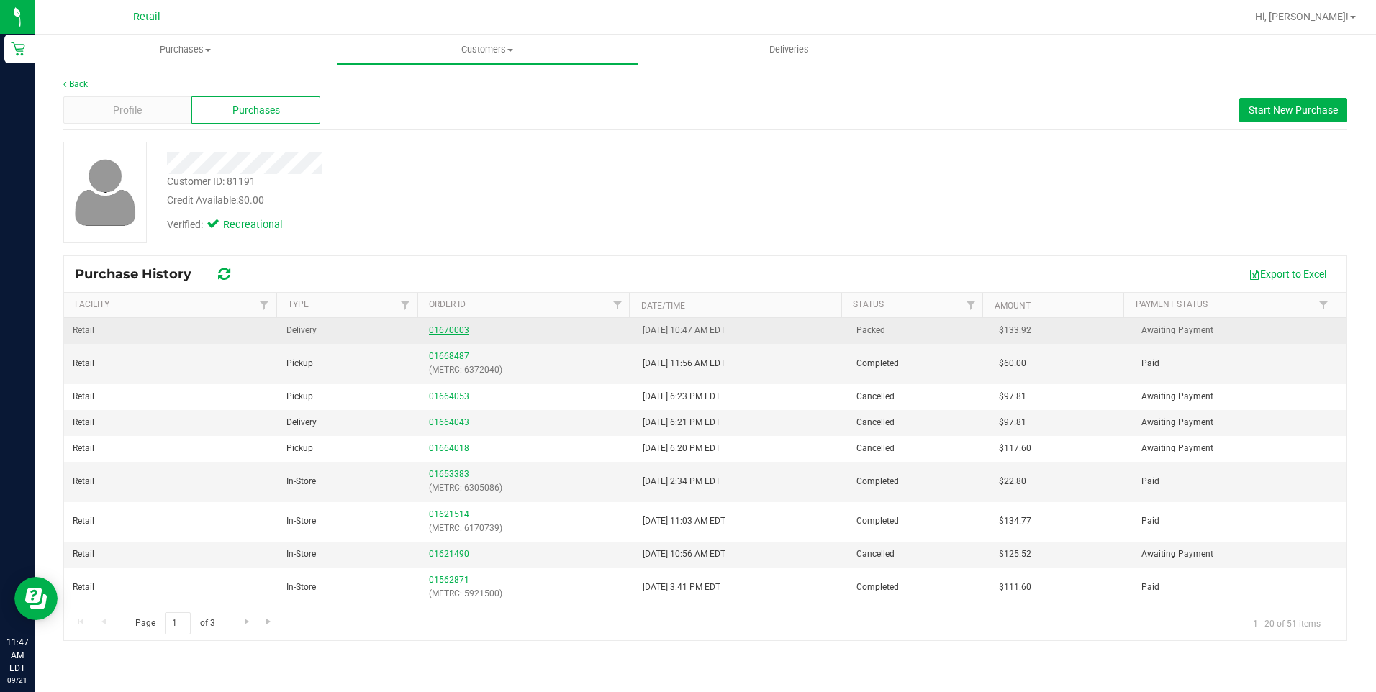
click at [452, 329] on link "01670003" at bounding box center [449, 330] width 40 height 10
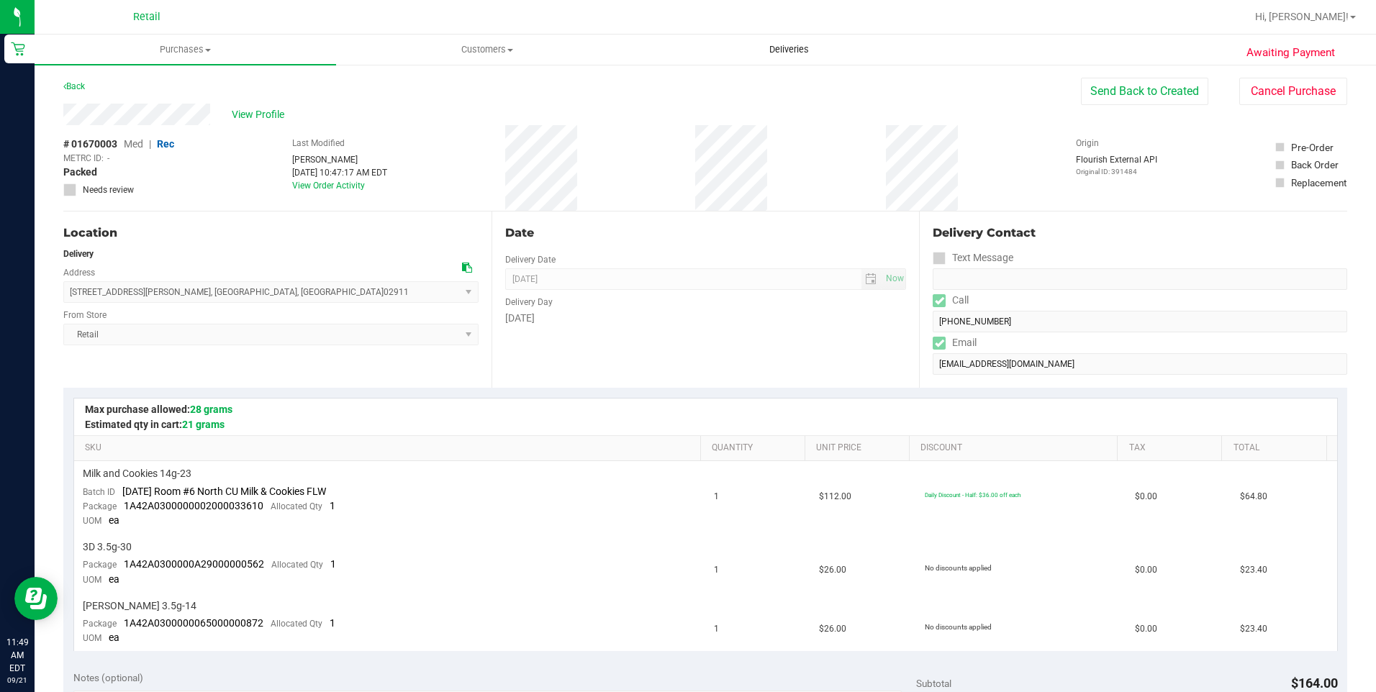
click at [793, 42] on uib-tab-heading "Deliveries" at bounding box center [789, 49] width 300 height 29
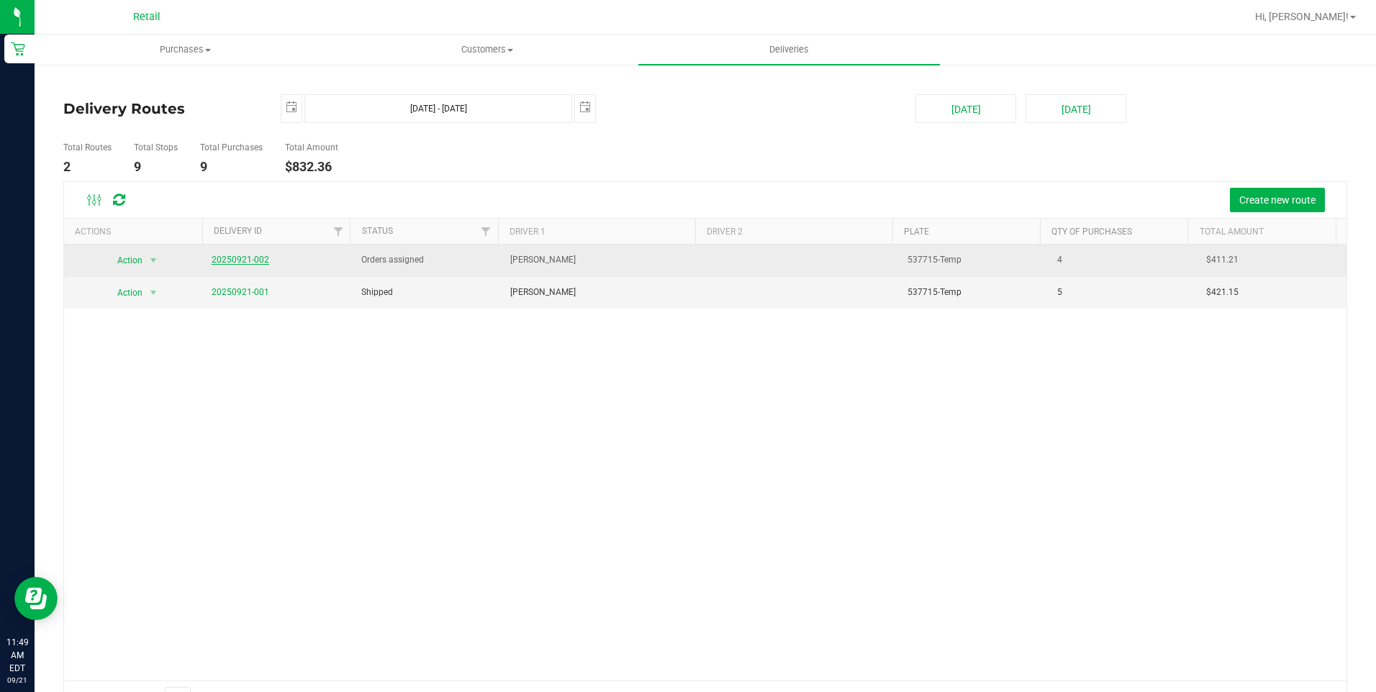
click at [251, 263] on link "20250921-002" at bounding box center [241, 260] width 58 height 10
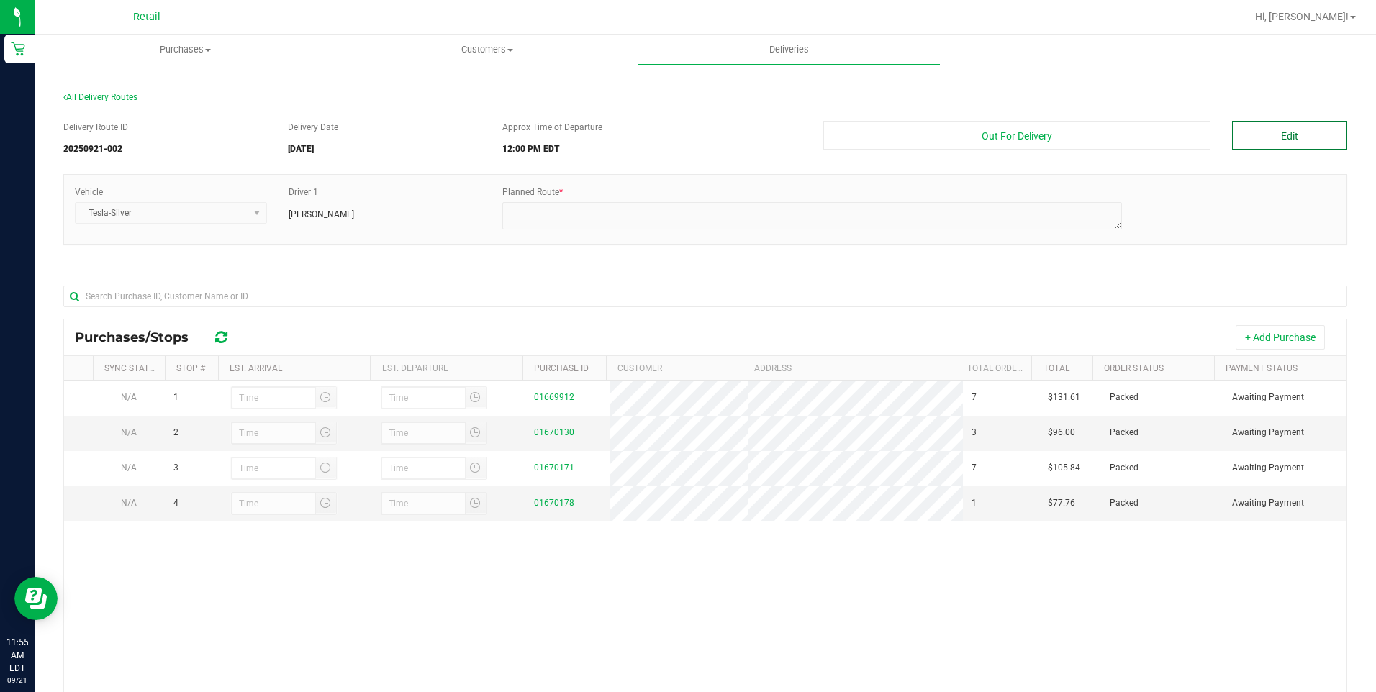
click at [1236, 144] on button "Edit" at bounding box center [1289, 135] width 115 height 29
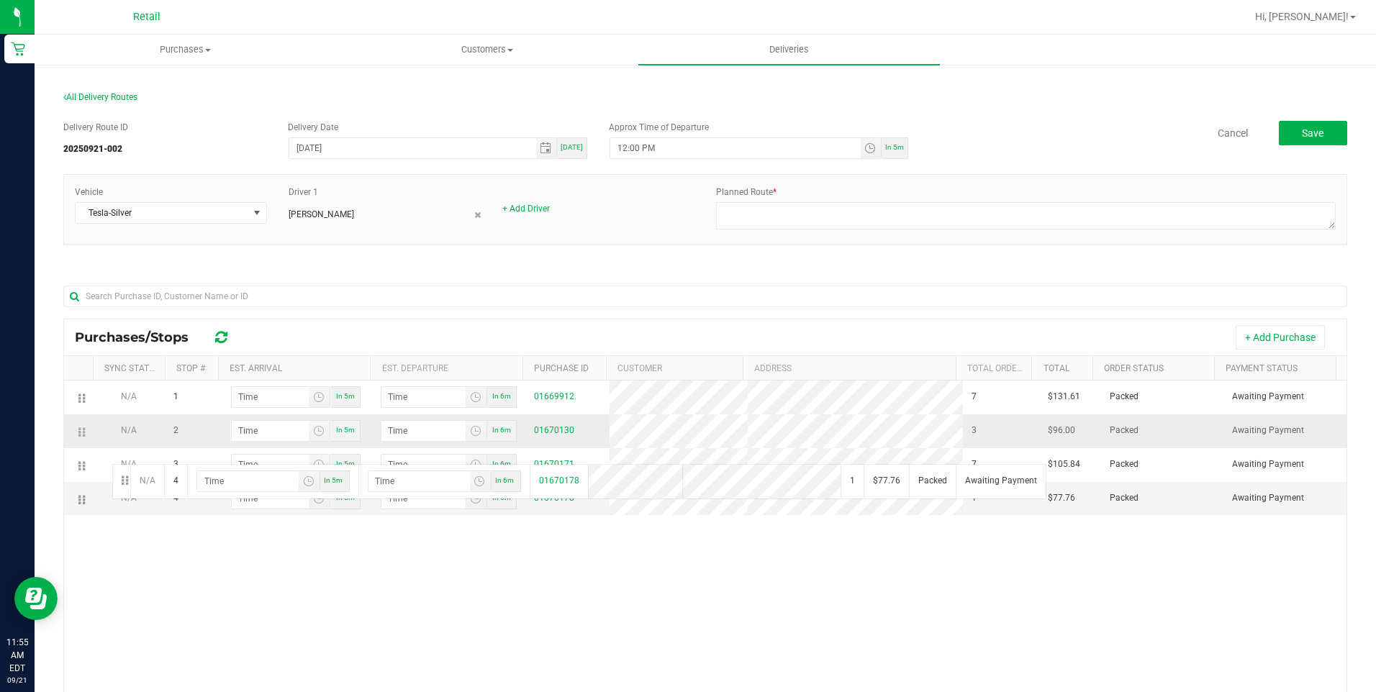
drag, startPoint x: 79, startPoint y: 500, endPoint x: 117, endPoint y: 443, distance: 68.1
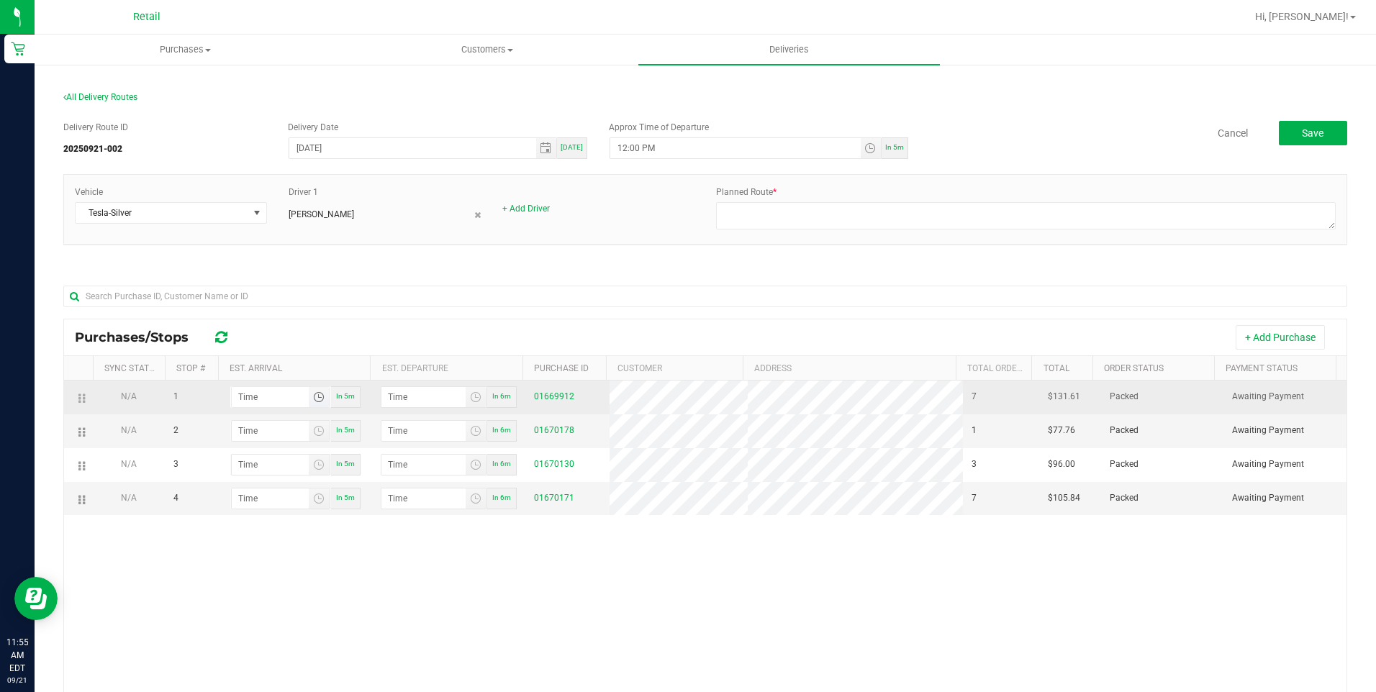
click at [316, 398] on span "Toggle time list" at bounding box center [319, 398] width 12 height 12
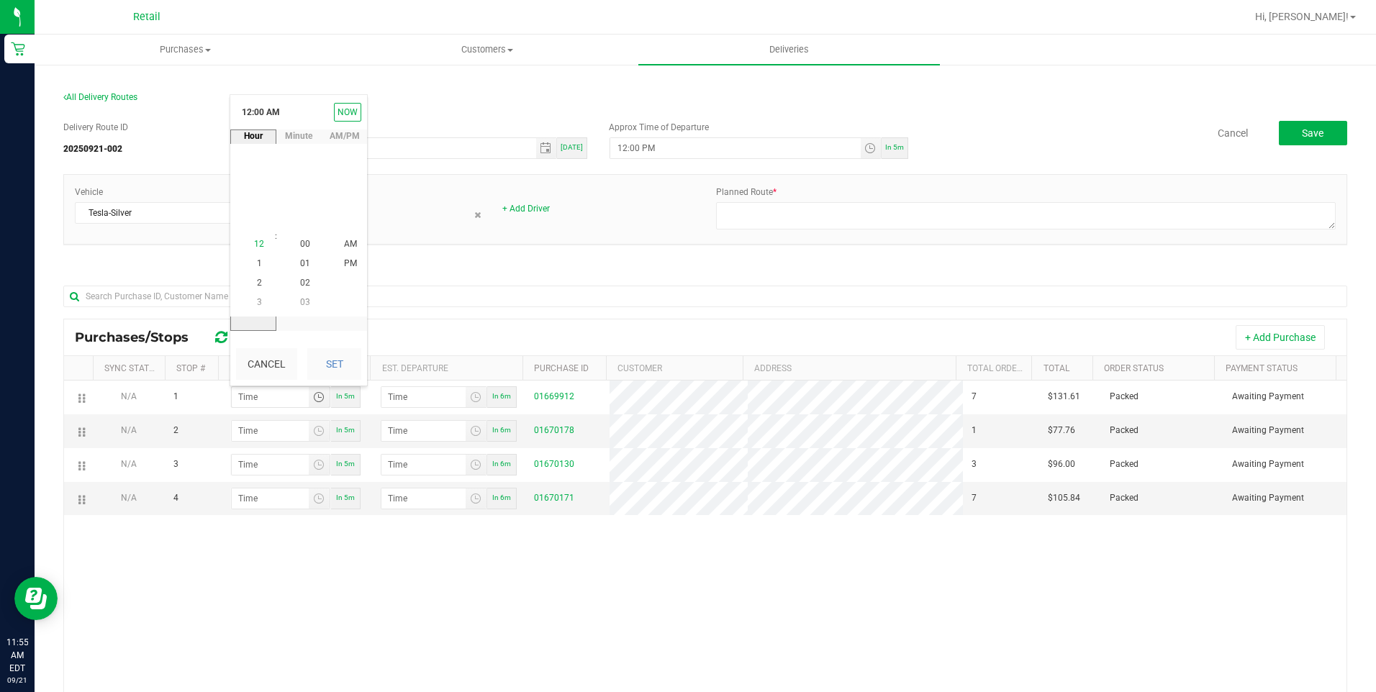
click at [256, 239] on span "12" at bounding box center [259, 244] width 10 height 10
click at [300, 241] on span "16" at bounding box center [305, 244] width 10 height 10
click at [304, 246] on span "16" at bounding box center [305, 244] width 10 height 10
click at [344, 259] on span "PM" at bounding box center [350, 264] width 13 height 10
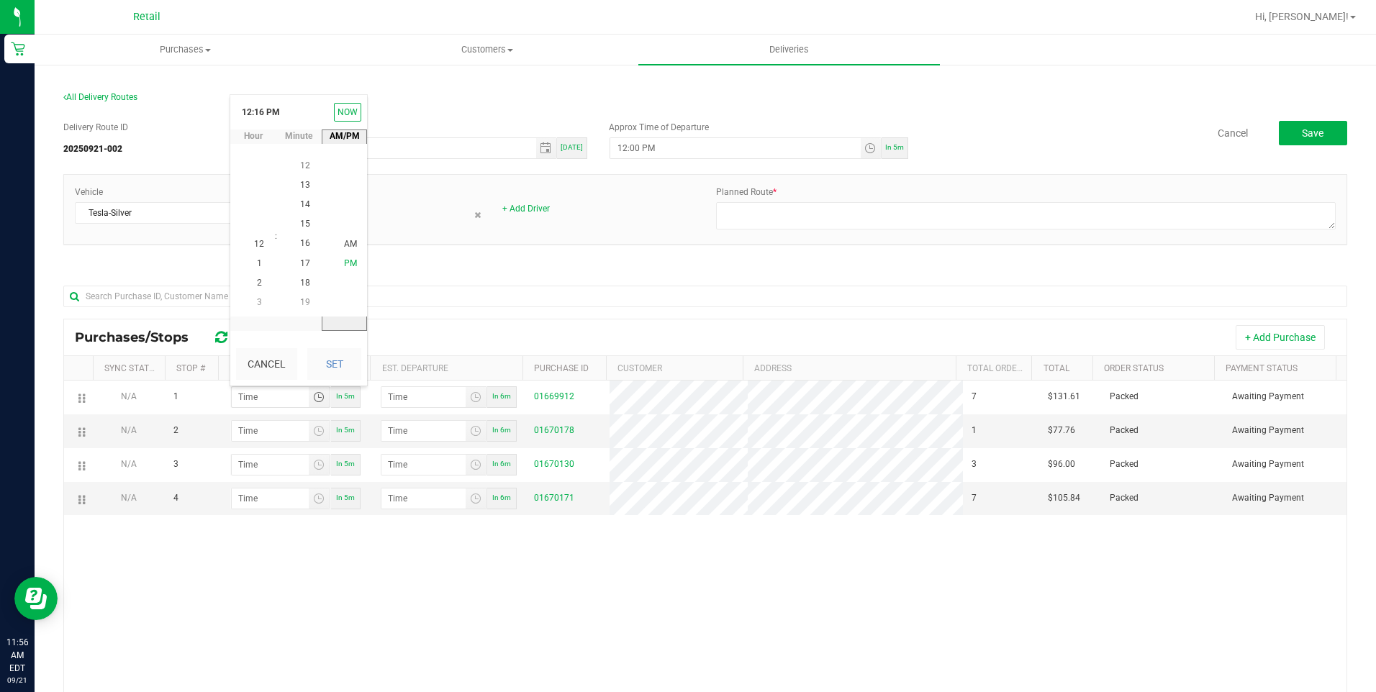
scroll to position [19, 0]
click at [345, 245] on span "PM" at bounding box center [350, 245] width 13 height 10
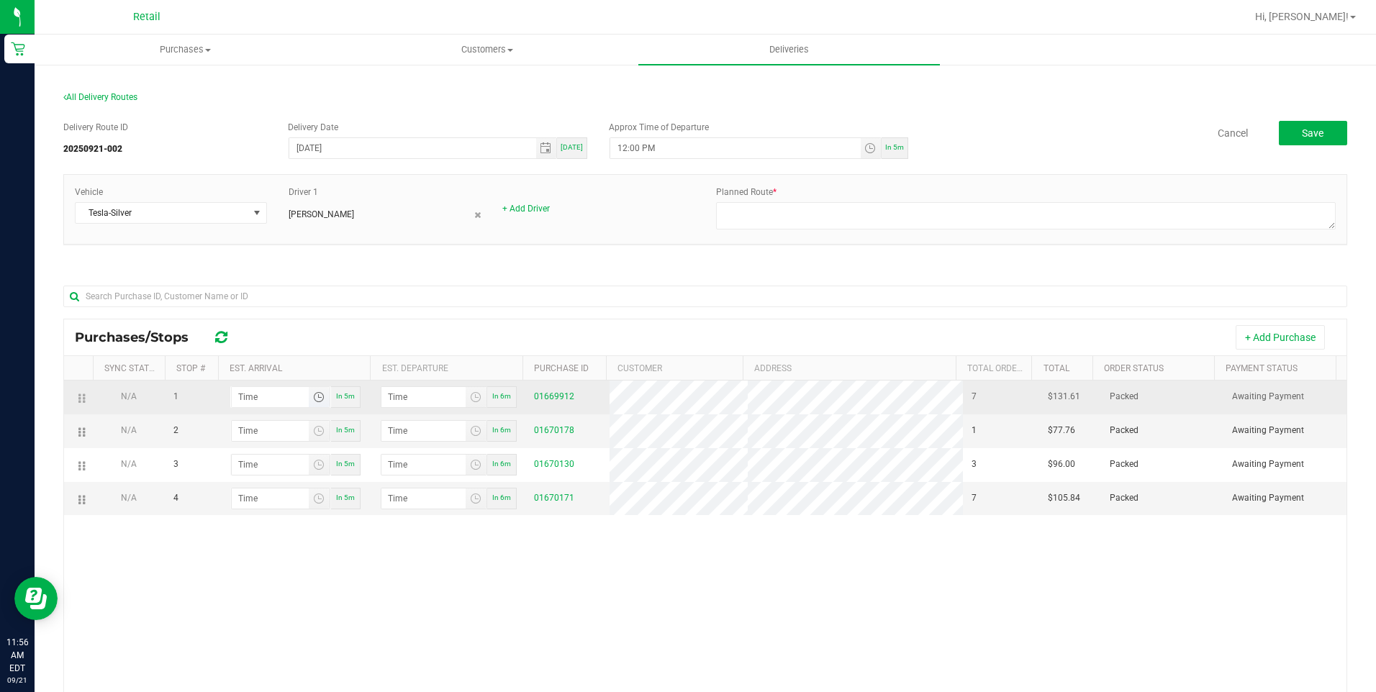
click at [313, 392] on span "Toggle time list" at bounding box center [319, 398] width 12 height 12
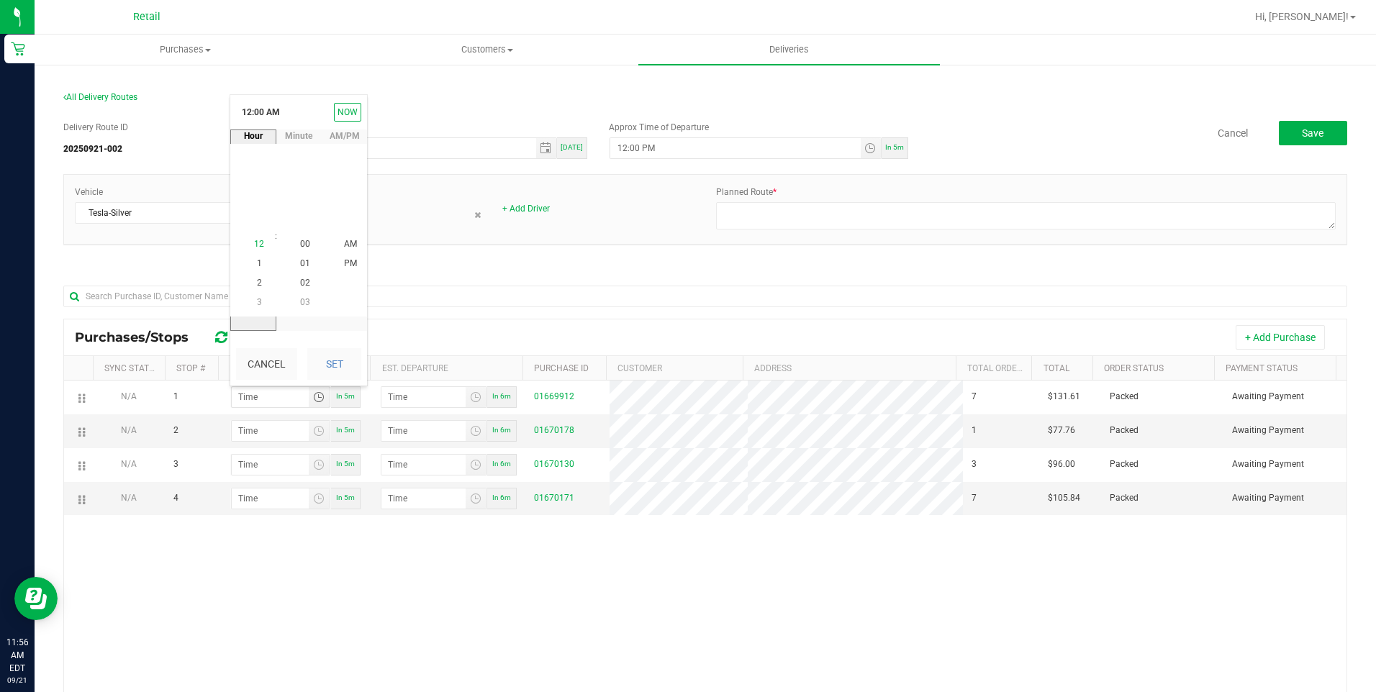
click at [256, 246] on span "12" at bounding box center [259, 244] width 10 height 10
click at [300, 244] on span "16" at bounding box center [305, 244] width 10 height 10
click at [337, 263] on li "PM" at bounding box center [350, 264] width 35 height 19
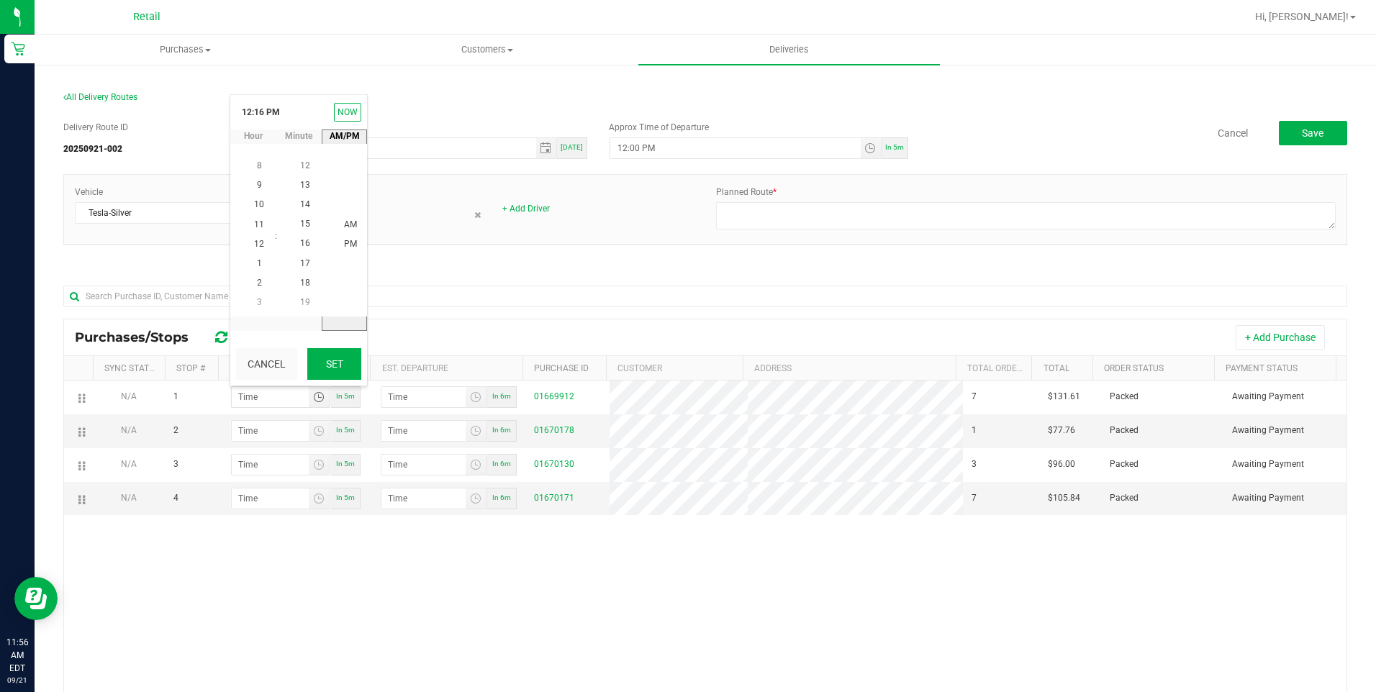
click at [340, 360] on button "Set" at bounding box center [334, 364] width 54 height 32
type input "12:16 PM"
type input "12:17 PM"
click at [320, 438] on span "Toggle time list" at bounding box center [319, 431] width 21 height 20
click at [255, 276] on span "12" at bounding box center [259, 278] width 10 height 10
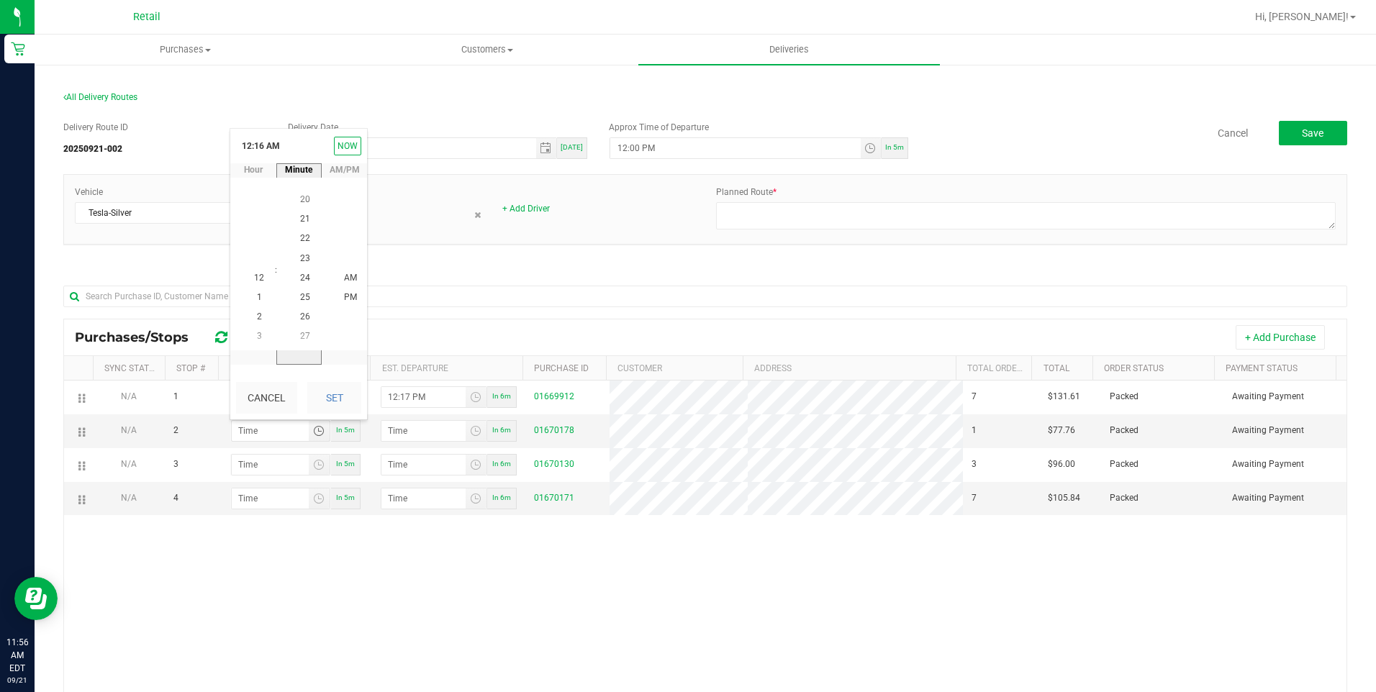
scroll to position [469, 0]
click at [301, 319] on span "26" at bounding box center [305, 317] width 10 height 10
click at [325, 397] on button "Set" at bounding box center [334, 398] width 54 height 32
type input "12:26 AM"
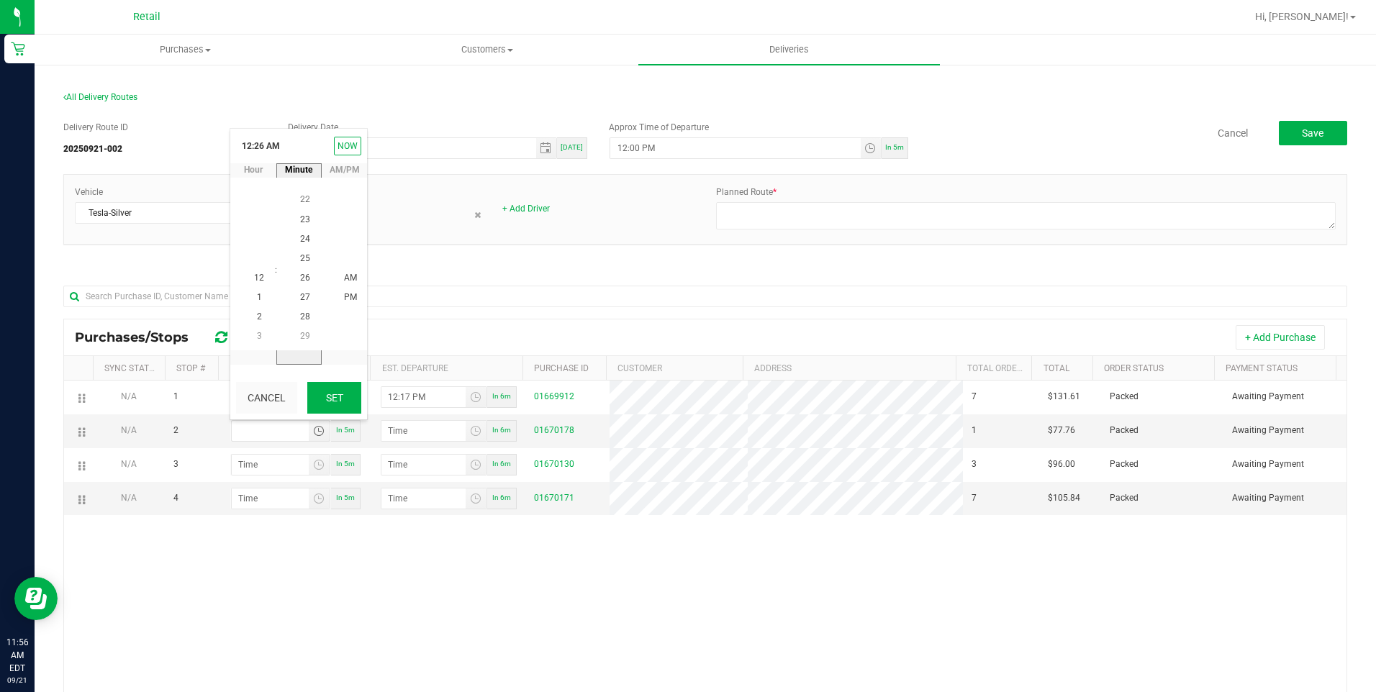
type input "12:27 AM"
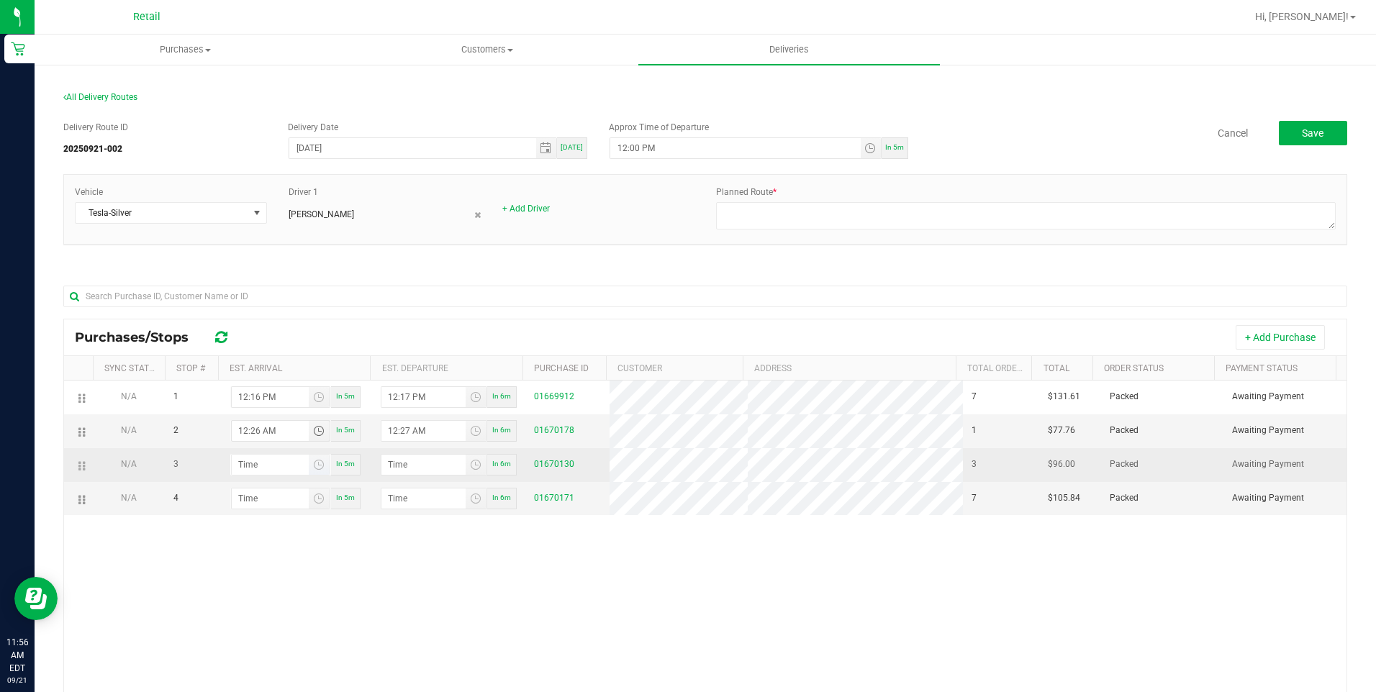
click at [317, 458] on span "Toggle time list" at bounding box center [319, 465] width 21 height 20
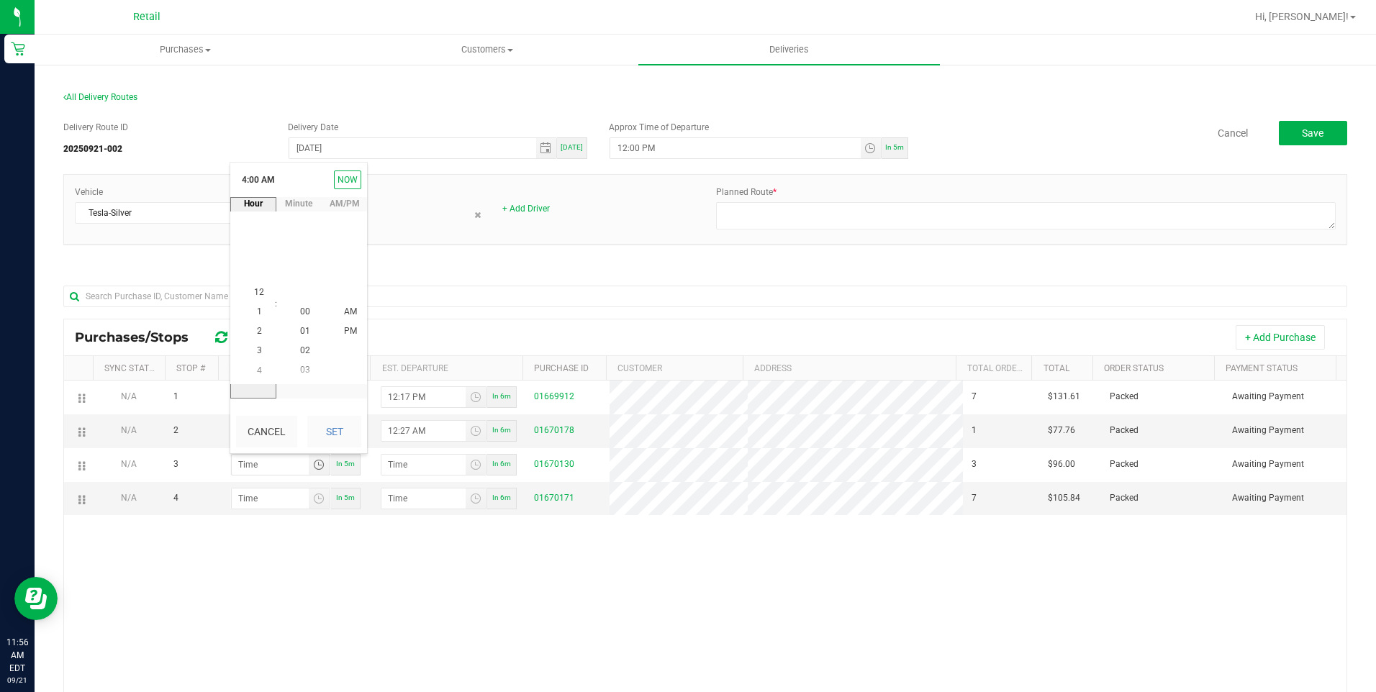
scroll to position [0, 0]
click at [257, 307] on span "12" at bounding box center [259, 312] width 10 height 10
click at [301, 325] on li "43" at bounding box center [305, 331] width 35 height 19
click at [321, 438] on button "Set" at bounding box center [334, 432] width 54 height 32
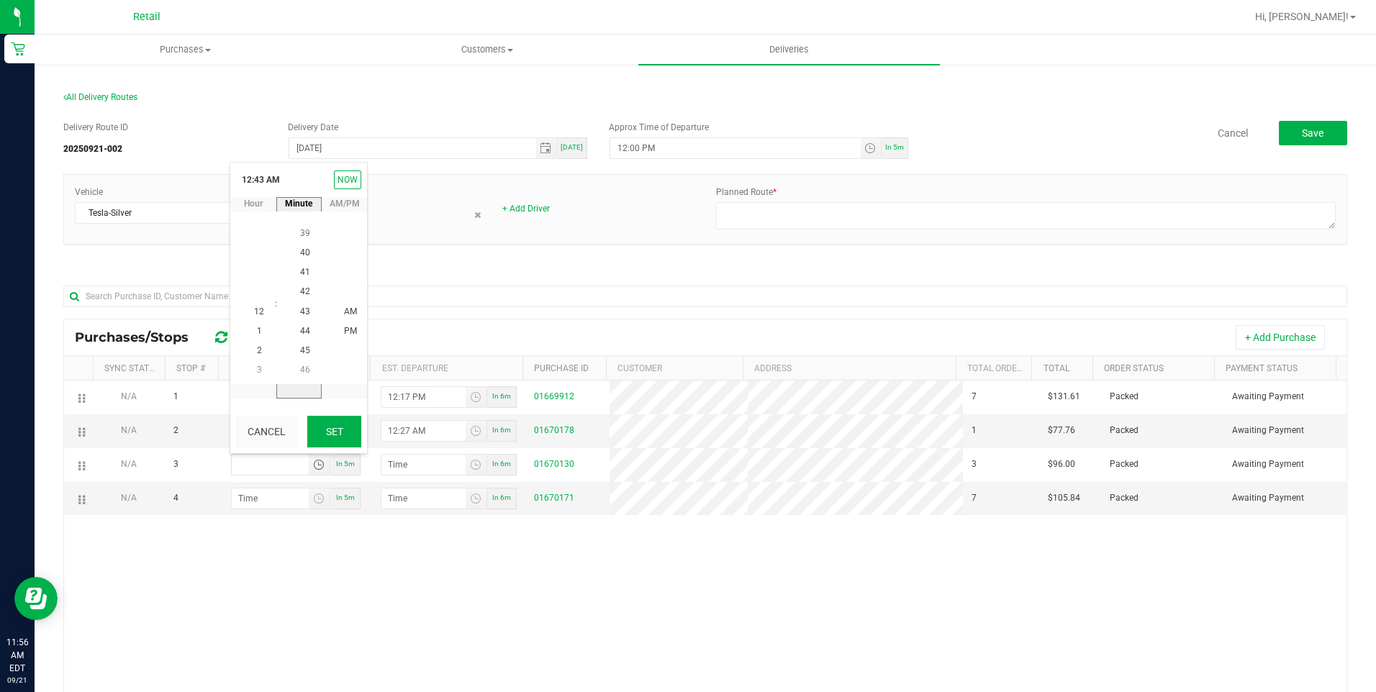
type input "12:43 AM"
type input "12:44 AM"
click at [322, 506] on span "Toggle time list" at bounding box center [319, 499] width 21 height 20
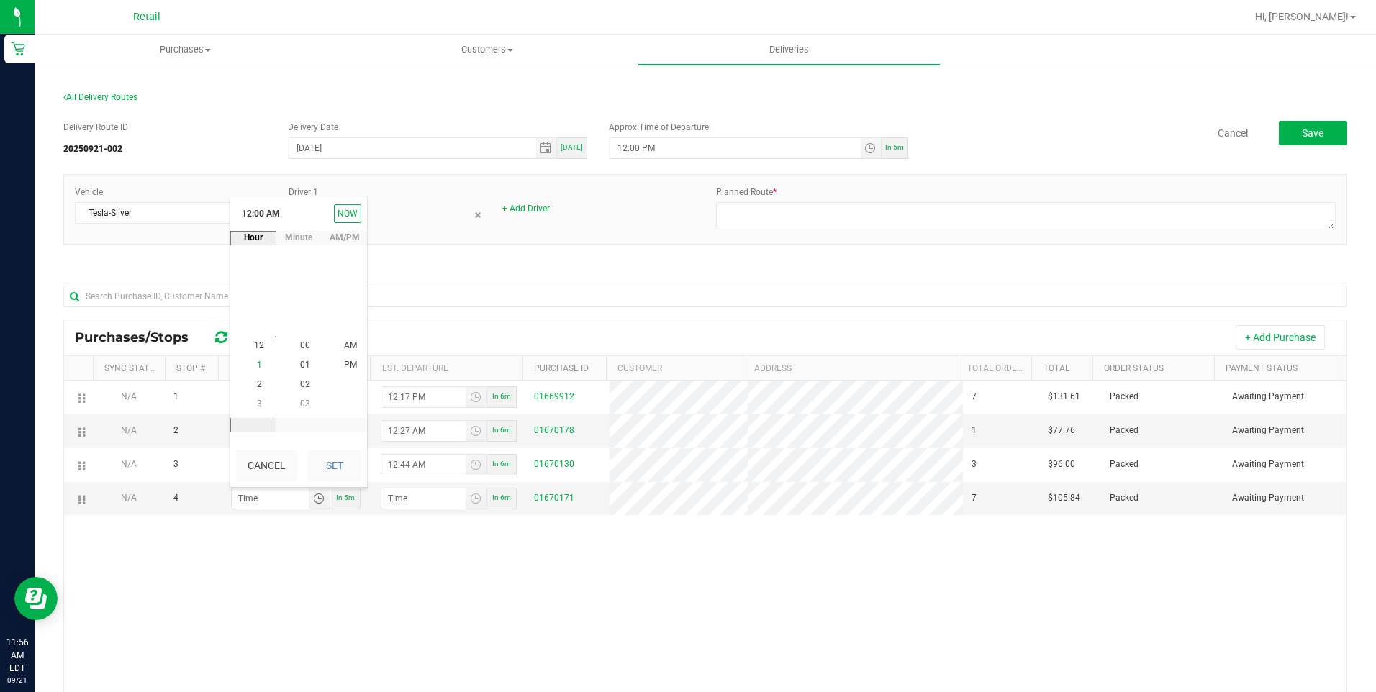
click at [257, 363] on li "1" at bounding box center [259, 365] width 35 height 19
click at [346, 366] on span "PM" at bounding box center [350, 366] width 13 height 10
click at [328, 482] on div "Cancel Set" at bounding box center [298, 465] width 137 height 43
click at [337, 466] on button "Set" at bounding box center [334, 466] width 54 height 32
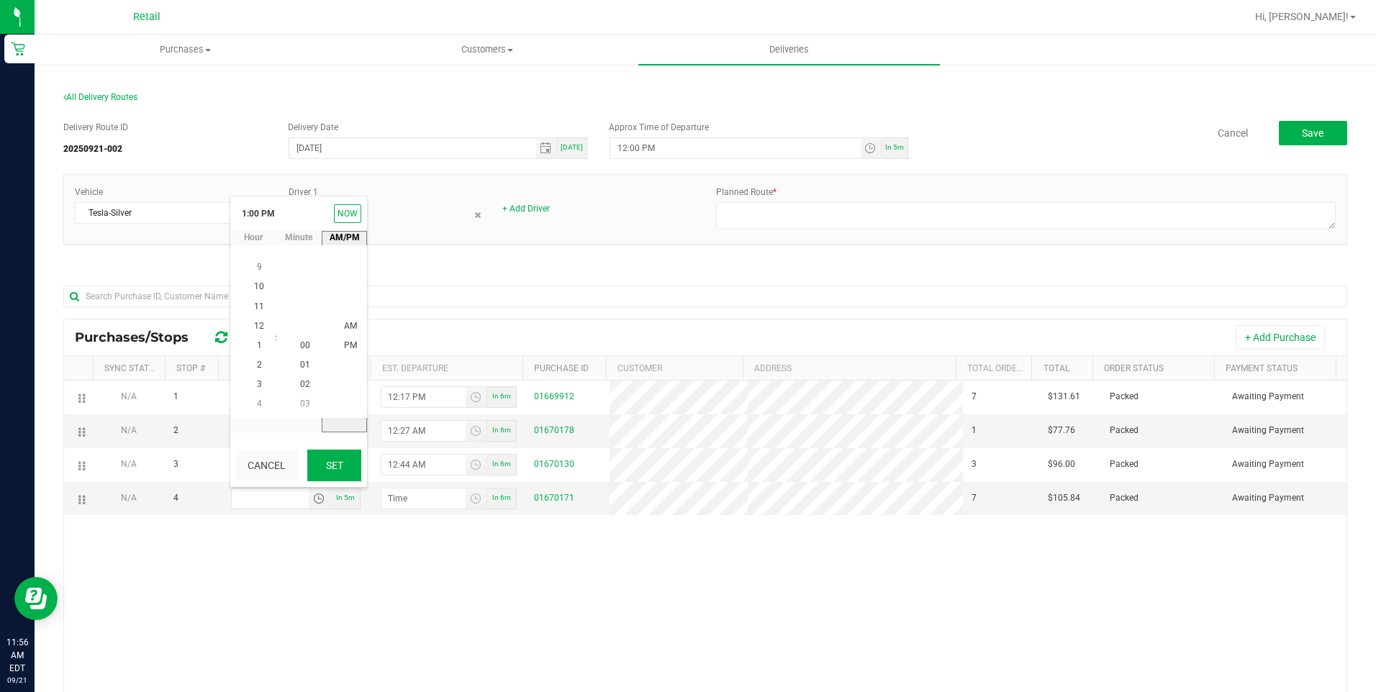
type input "1:00 PM"
type input "1:01 PM"
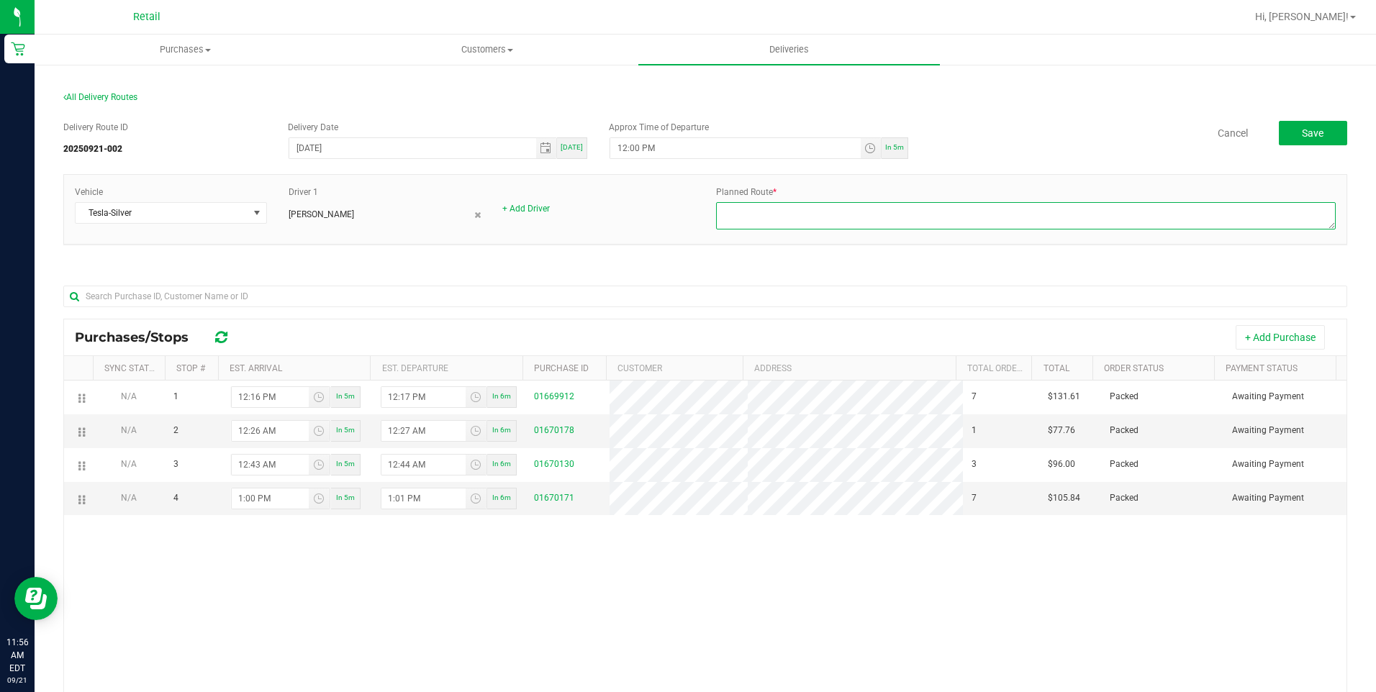
click at [1021, 222] on textarea at bounding box center [1026, 215] width 620 height 27
type textarea "onfleet"
click at [1309, 137] on span "Save" at bounding box center [1313, 133] width 22 height 12
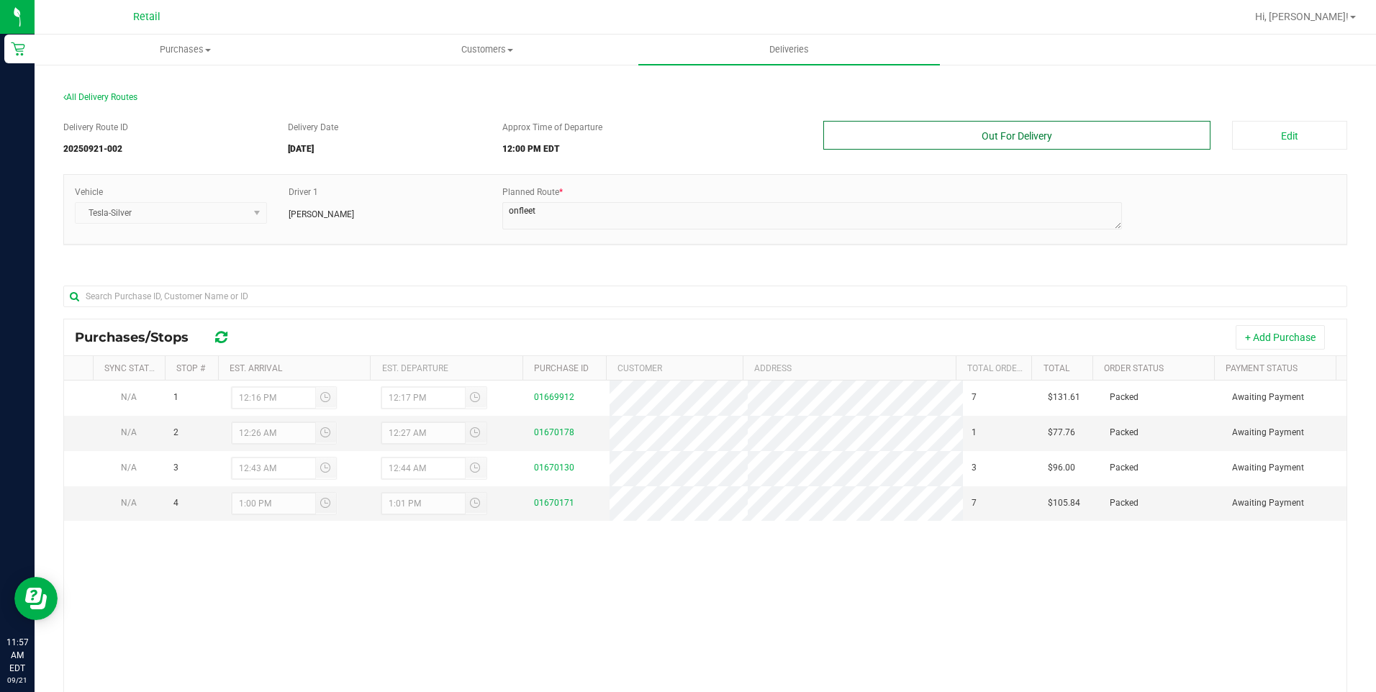
click at [1028, 133] on button "Out For Delivery" at bounding box center [1018, 135] width 388 height 29
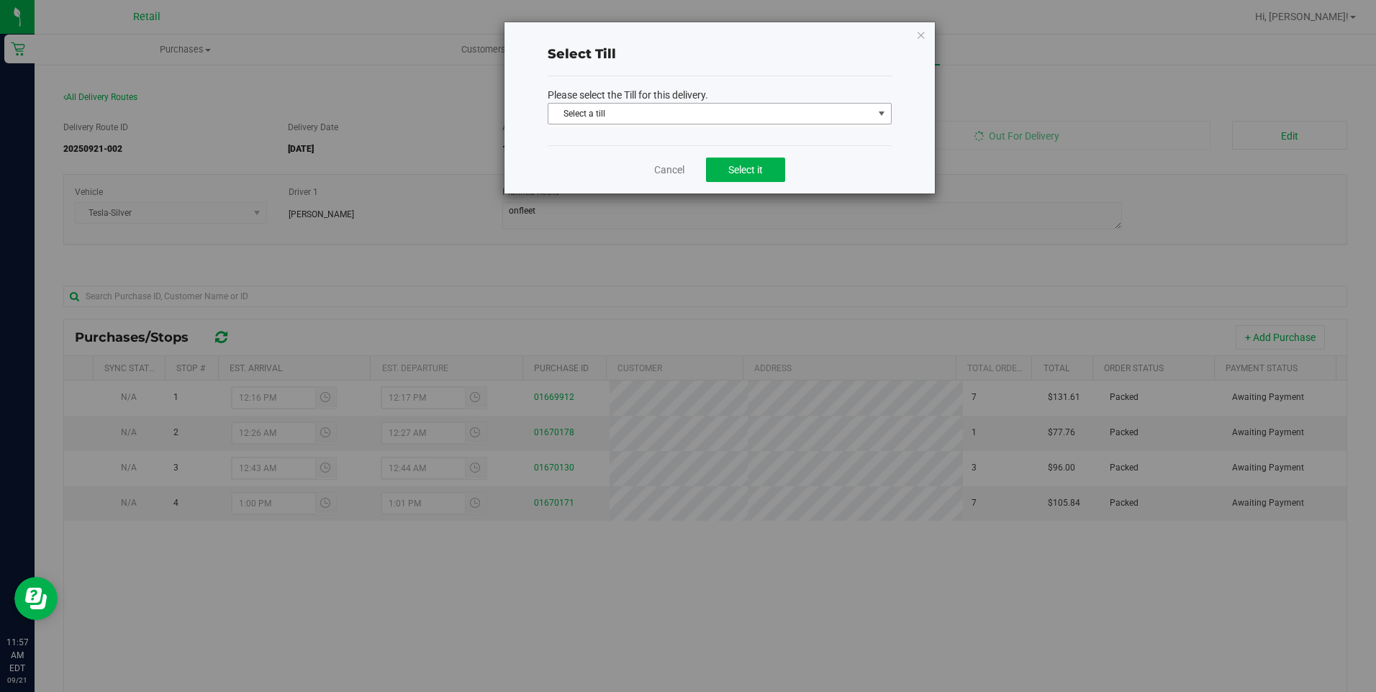
click at [792, 114] on span "Select a till" at bounding box center [711, 114] width 325 height 20
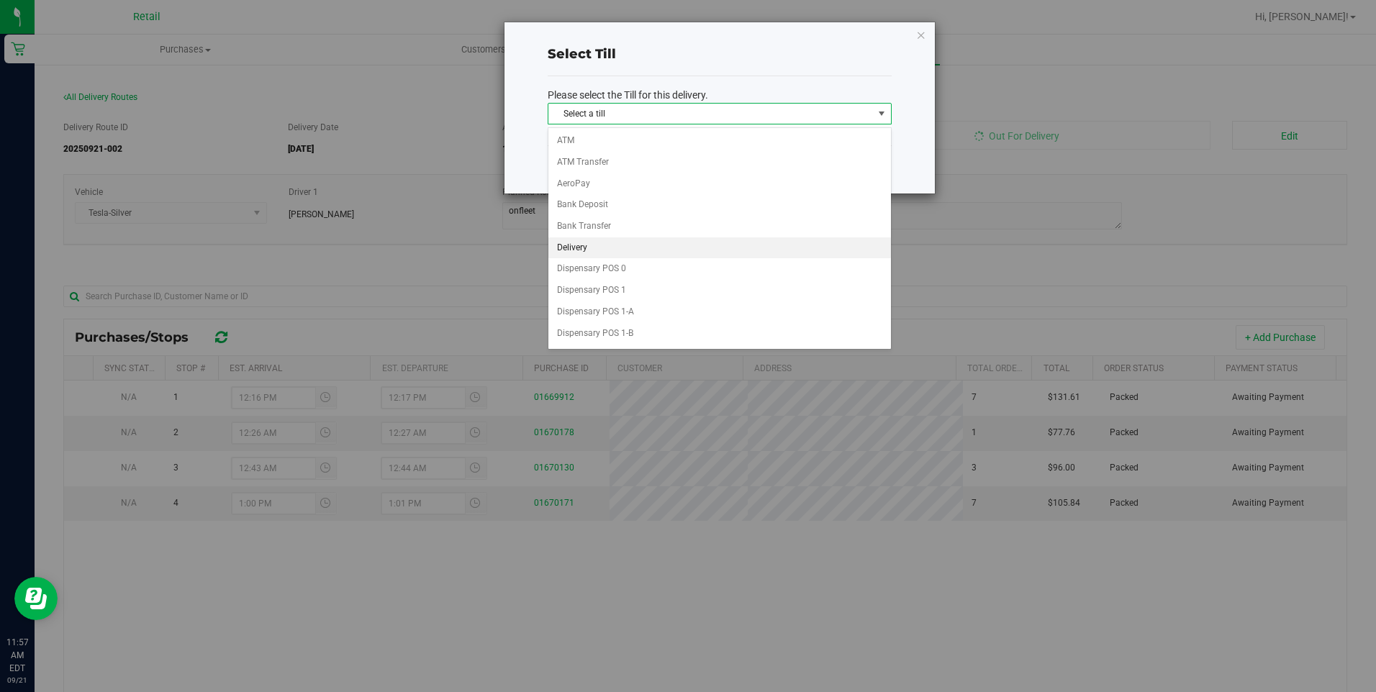
click at [703, 239] on li "Delivery" at bounding box center [720, 249] width 343 height 22
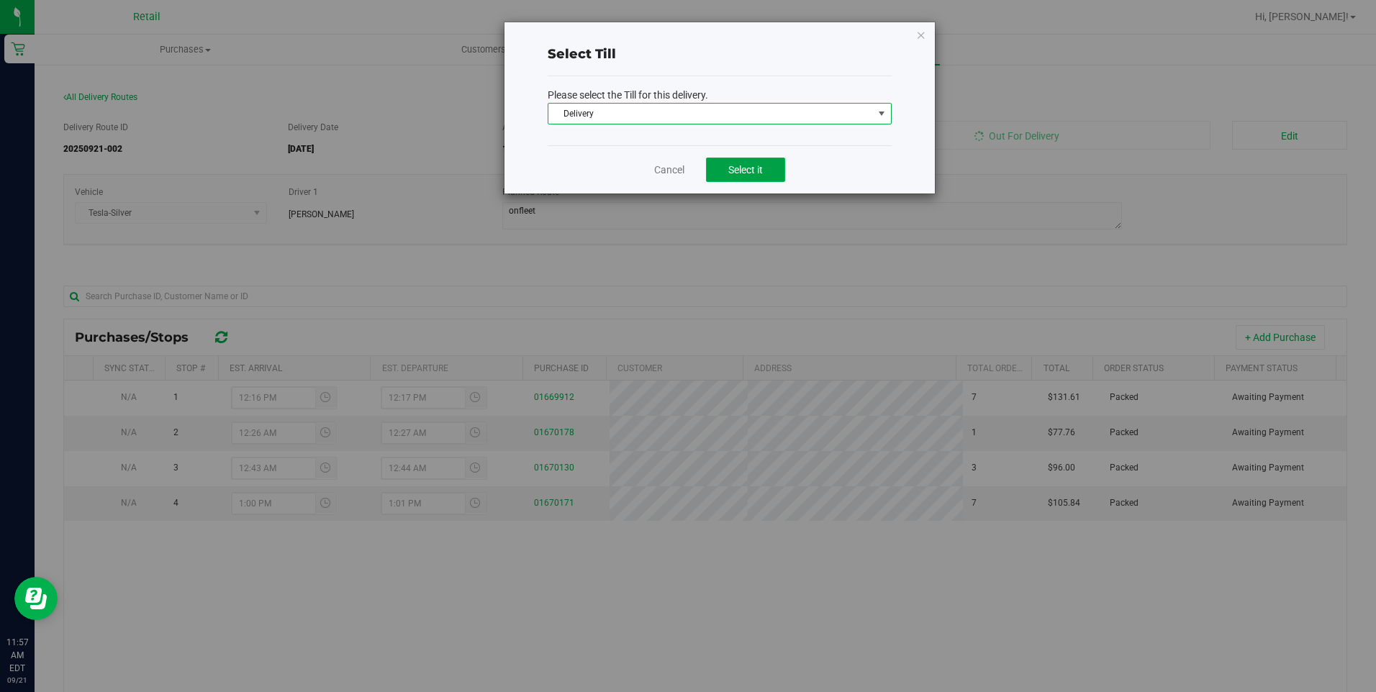
click at [739, 176] on button "Select it" at bounding box center [745, 170] width 79 height 24
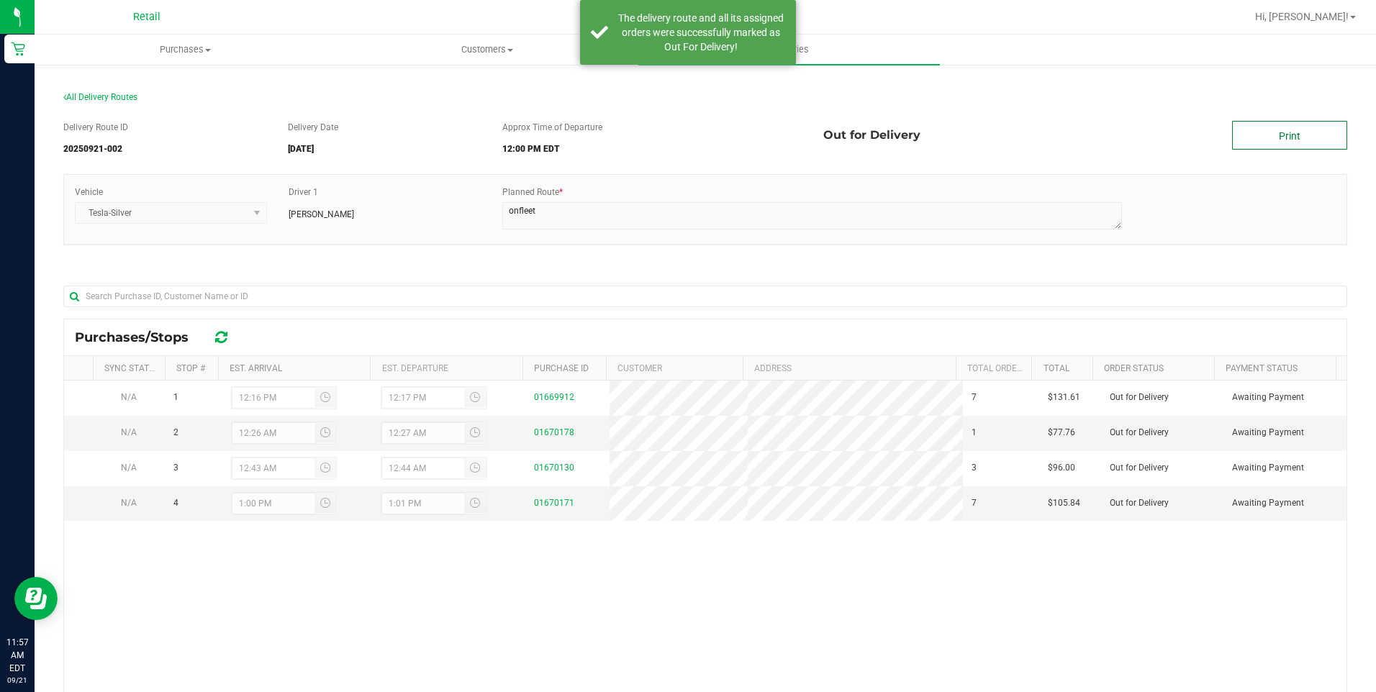
click at [1277, 122] on link "Print" at bounding box center [1289, 135] width 115 height 29
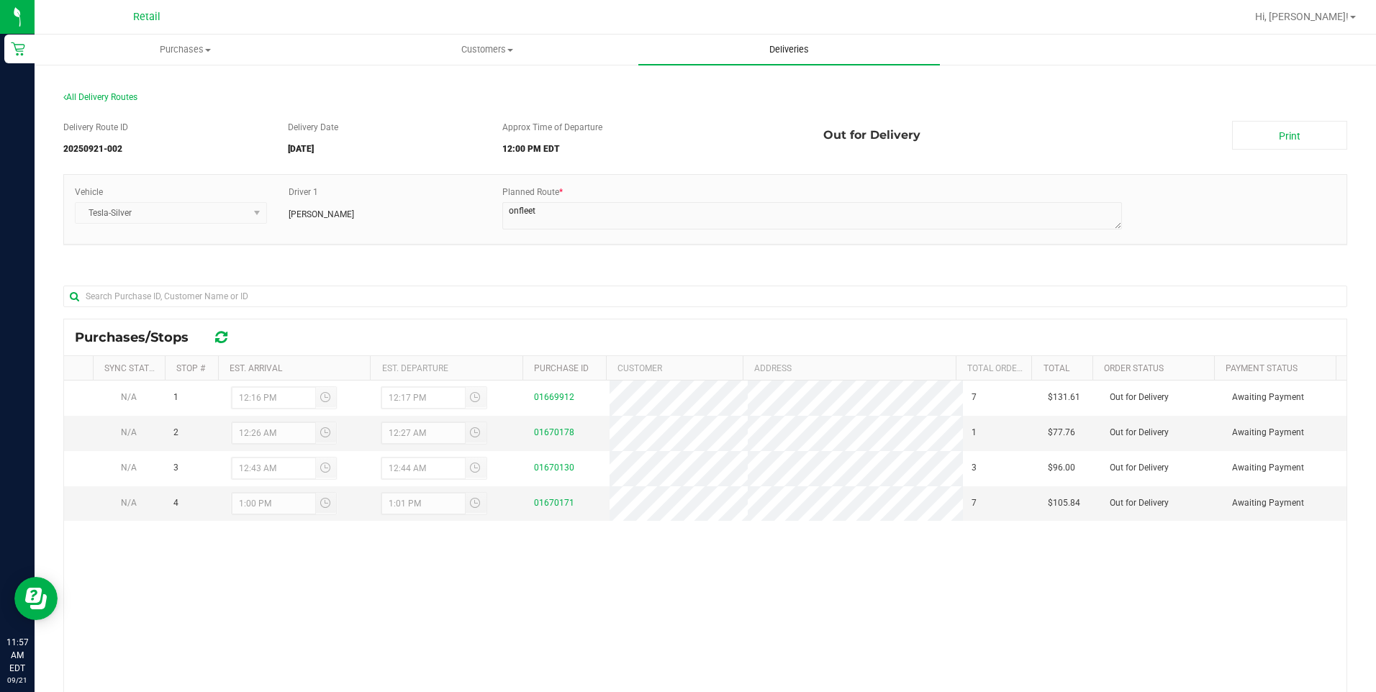
click at [777, 51] on span "Deliveries" at bounding box center [789, 49] width 78 height 13
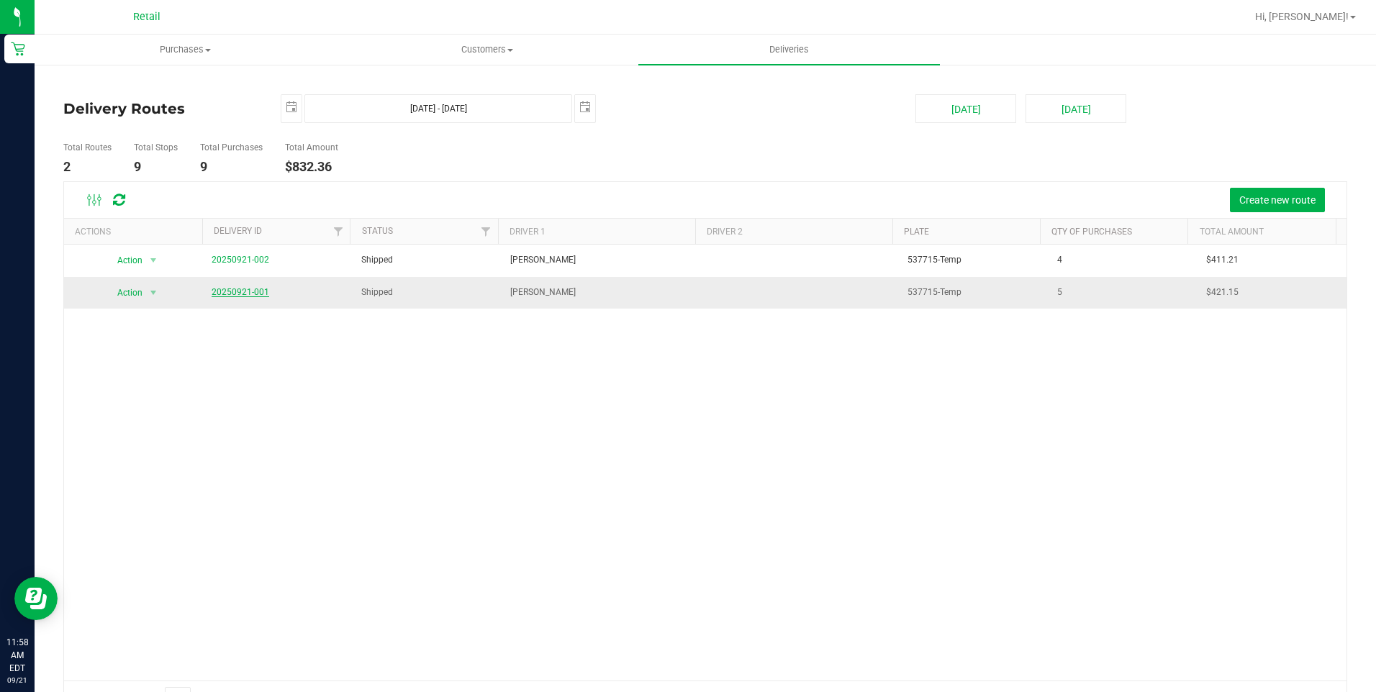
click at [243, 291] on link "20250921-001" at bounding box center [241, 292] width 58 height 10
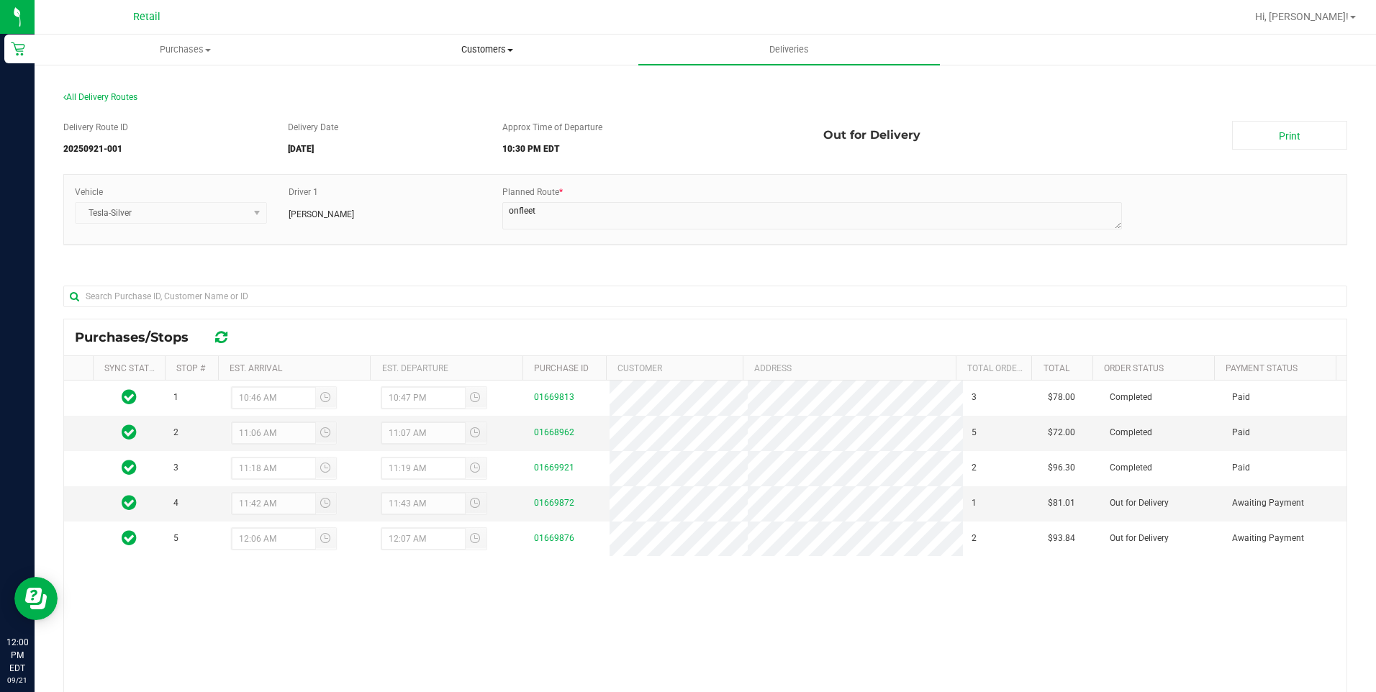
click at [517, 37] on uib-tab-heading "Customers All customers Add a new customer All physicians" at bounding box center [487, 49] width 300 height 29
click at [416, 89] on span "All customers" at bounding box center [388, 87] width 104 height 12
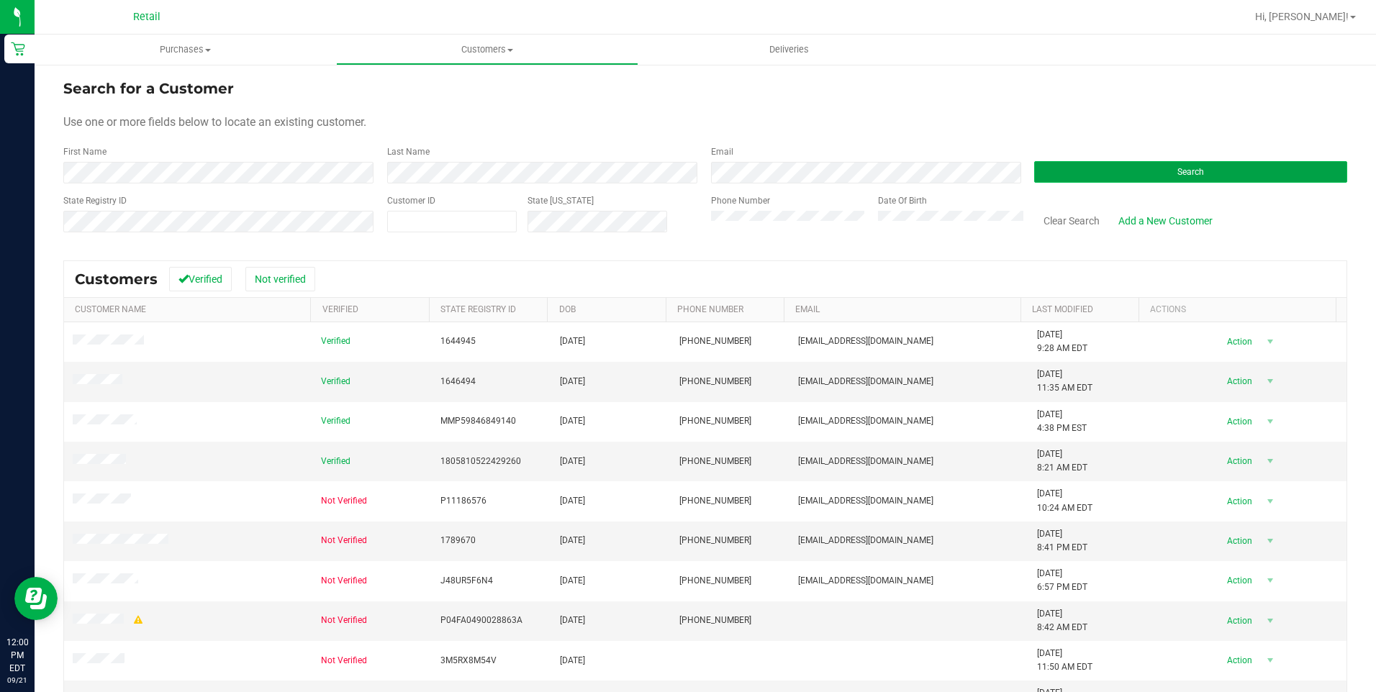
click at [1132, 168] on button "Search" at bounding box center [1190, 172] width 313 height 22
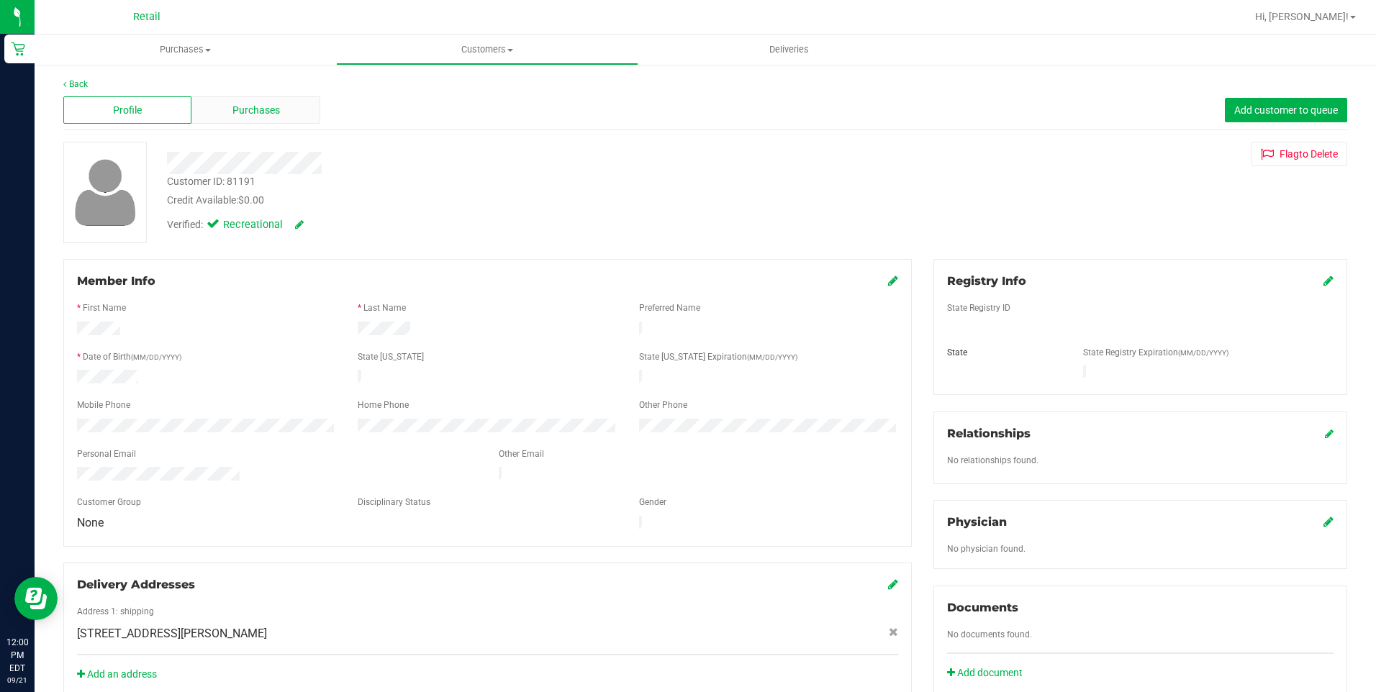
click at [249, 109] on span "Purchases" at bounding box center [257, 110] width 48 height 15
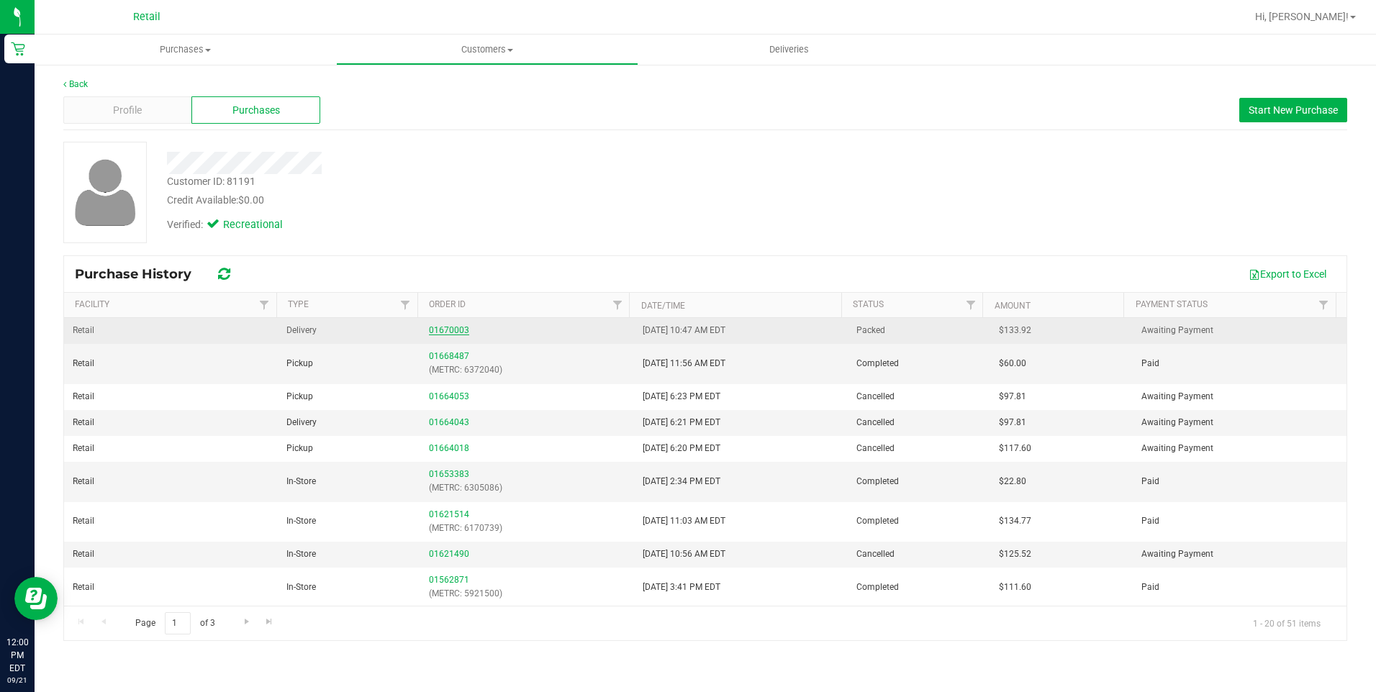
click at [454, 332] on link "01670003" at bounding box center [449, 330] width 40 height 10
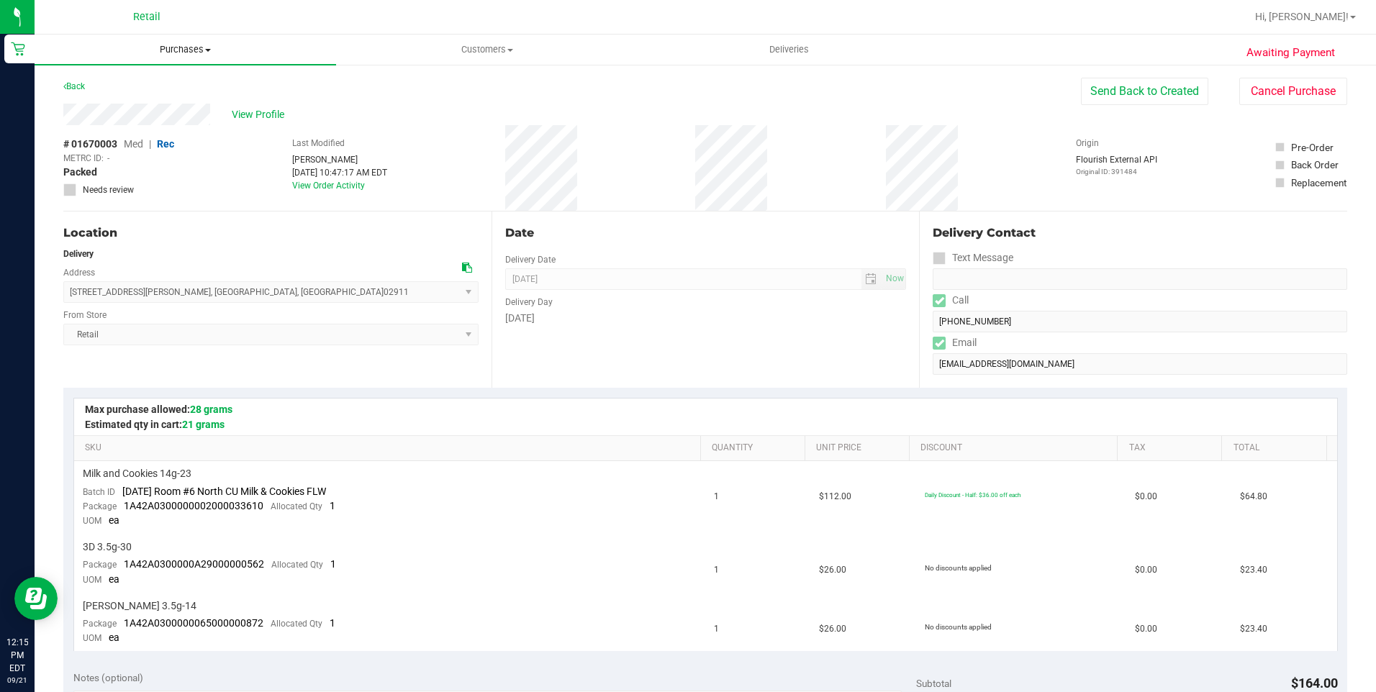
click at [203, 46] on span "Purchases" at bounding box center [186, 49] width 302 height 13
click at [148, 101] on li "Fulfillment" at bounding box center [186, 104] width 302 height 17
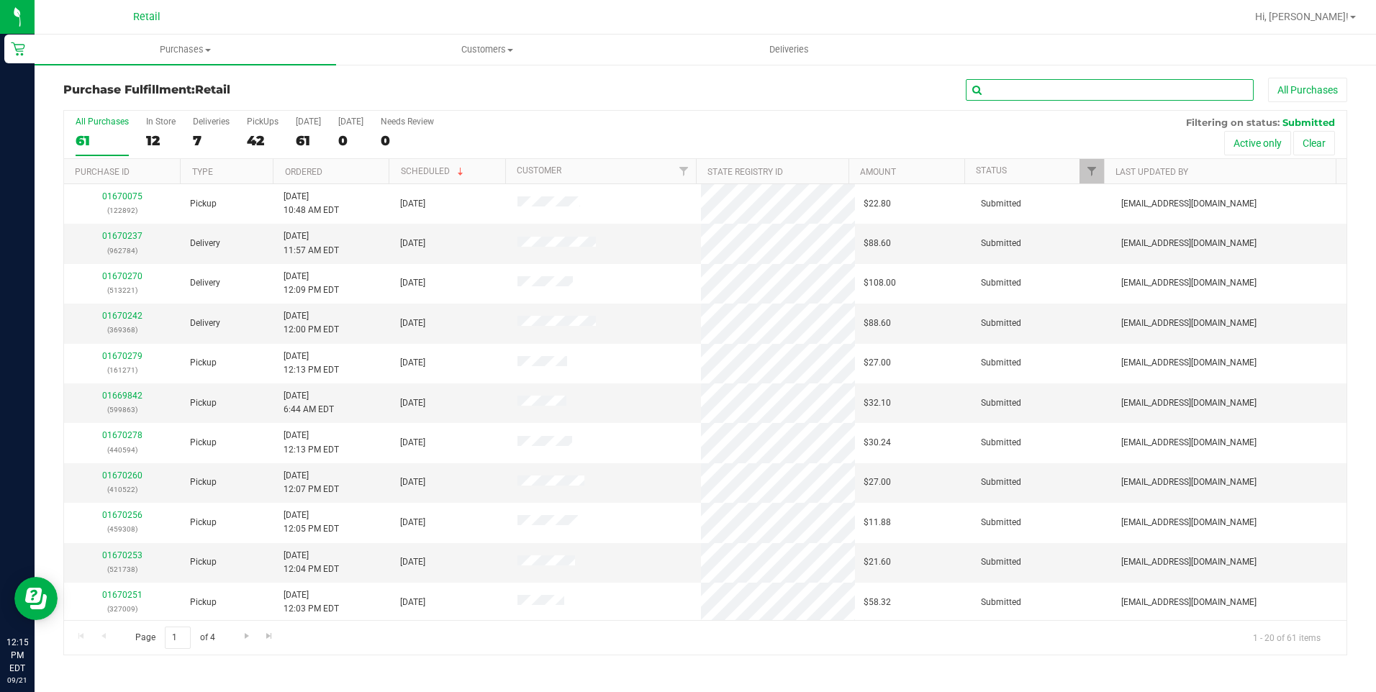
click at [1080, 88] on input "text" at bounding box center [1110, 90] width 288 height 22
type input "522"
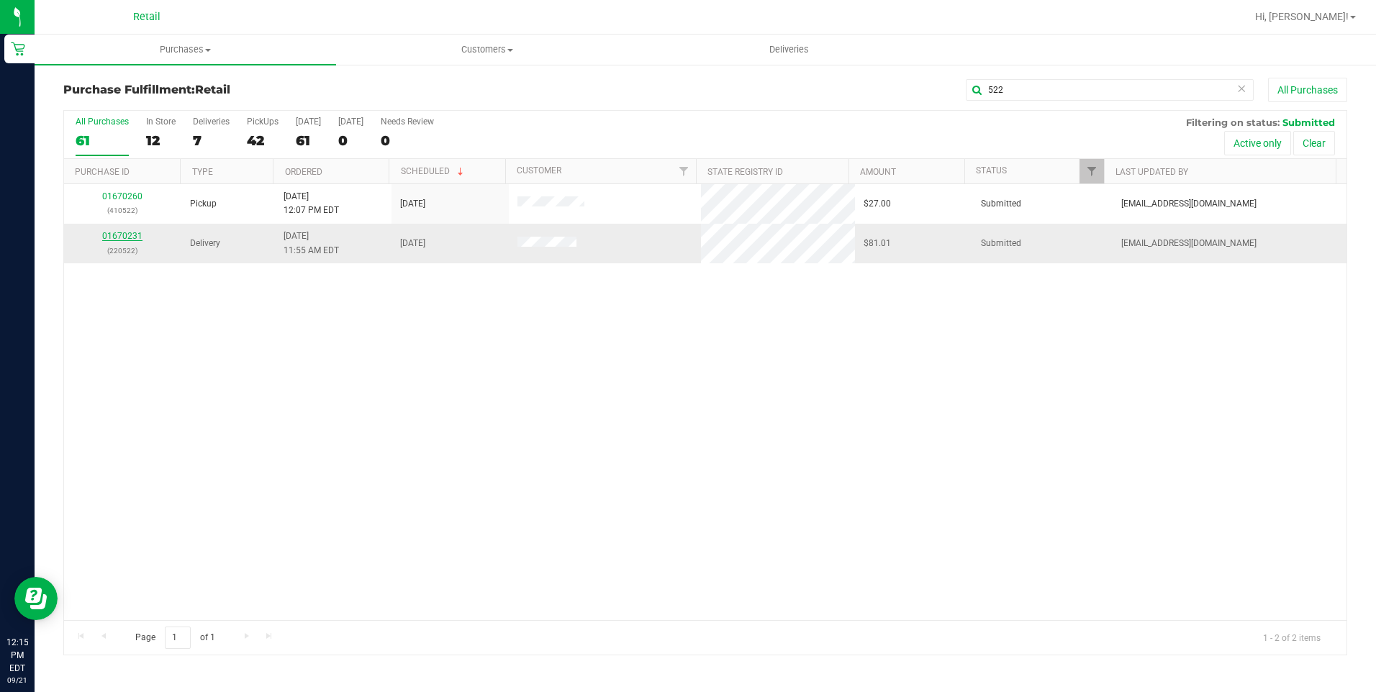
click at [130, 231] on link "01670231" at bounding box center [122, 236] width 40 height 10
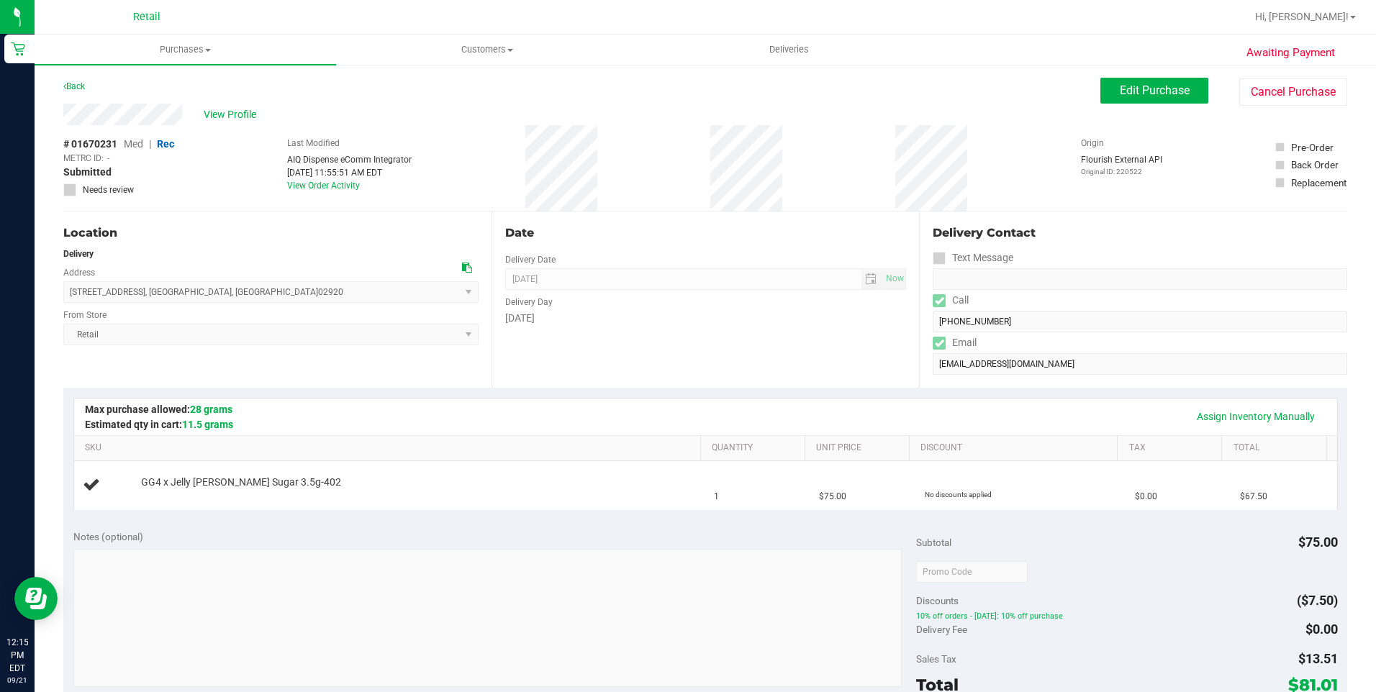
drag, startPoint x: 189, startPoint y: 114, endPoint x: 56, endPoint y: 120, distance: 133.3
click at [56, 120] on div "Awaiting Payment Back Edit Purchase Cancel Purchase View Profile # 01670231 Med…" at bounding box center [706, 603] width 1342 height 1080
click at [329, 115] on div "View Profile" at bounding box center [581, 115] width 1037 height 22
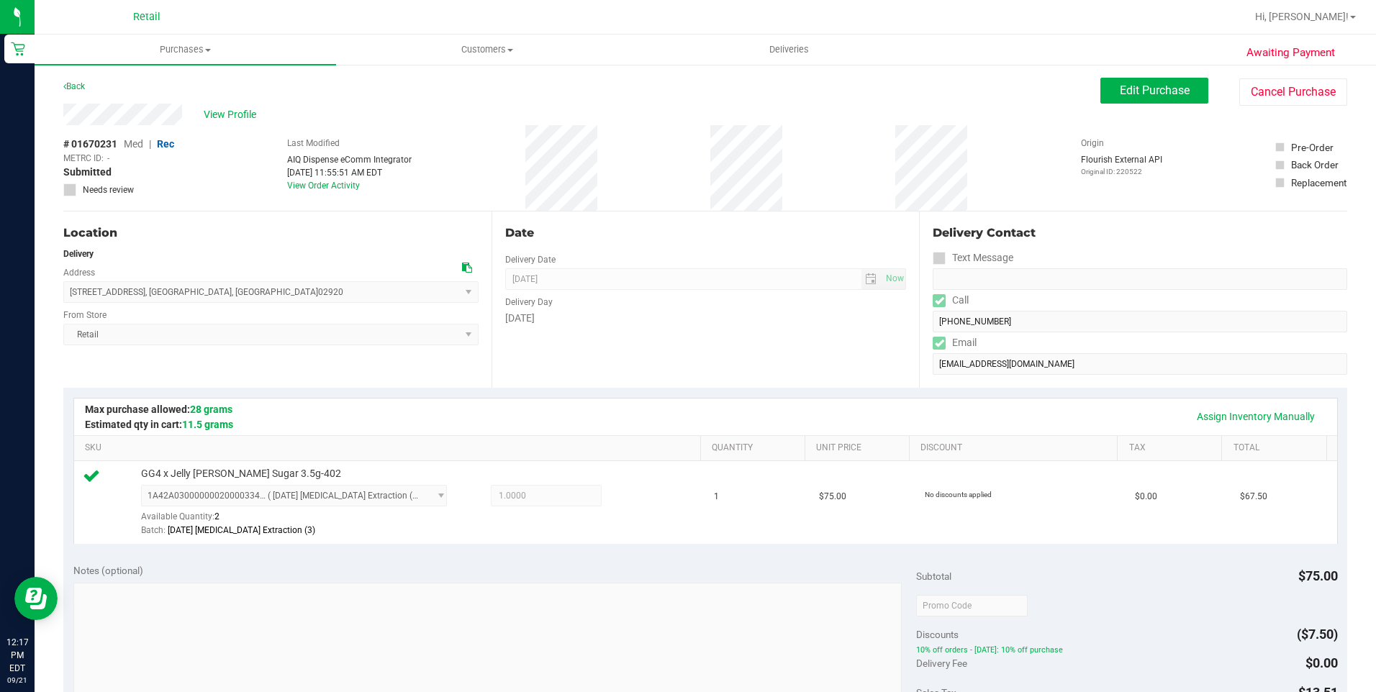
scroll to position [288, 0]
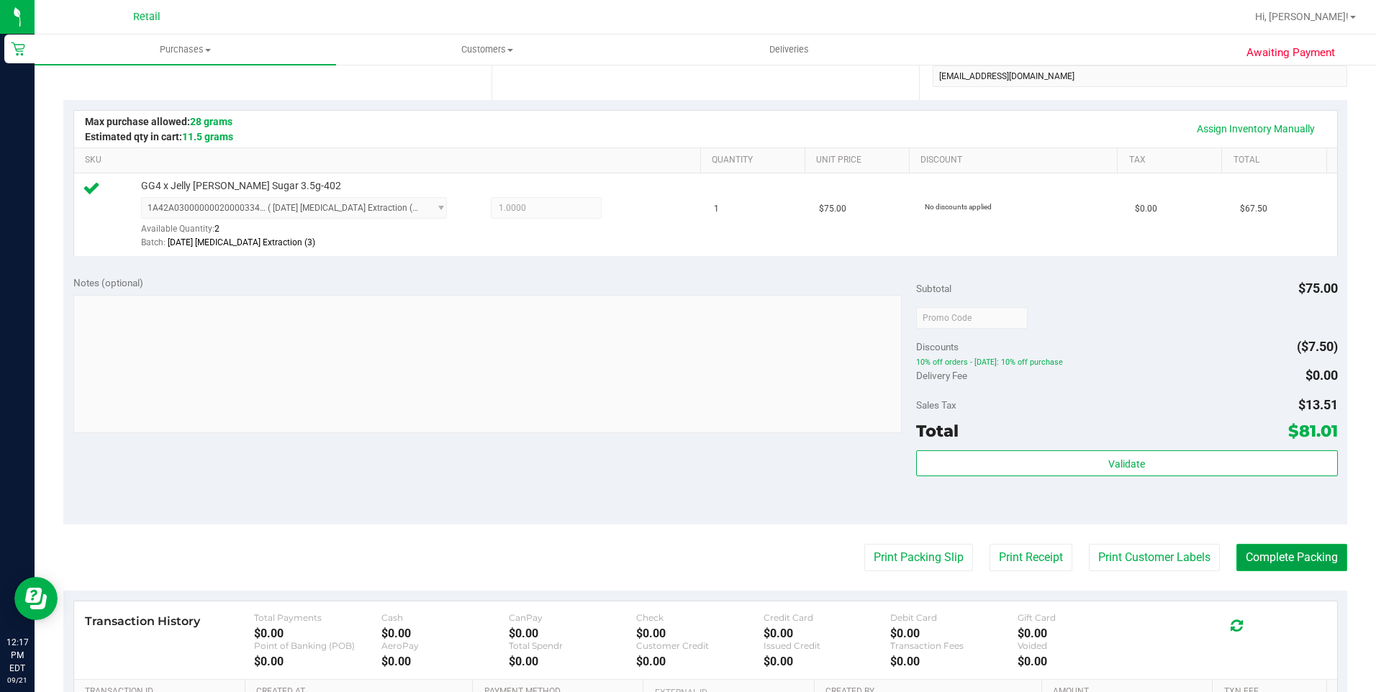
click at [1279, 564] on button "Complete Packing" at bounding box center [1292, 557] width 111 height 27
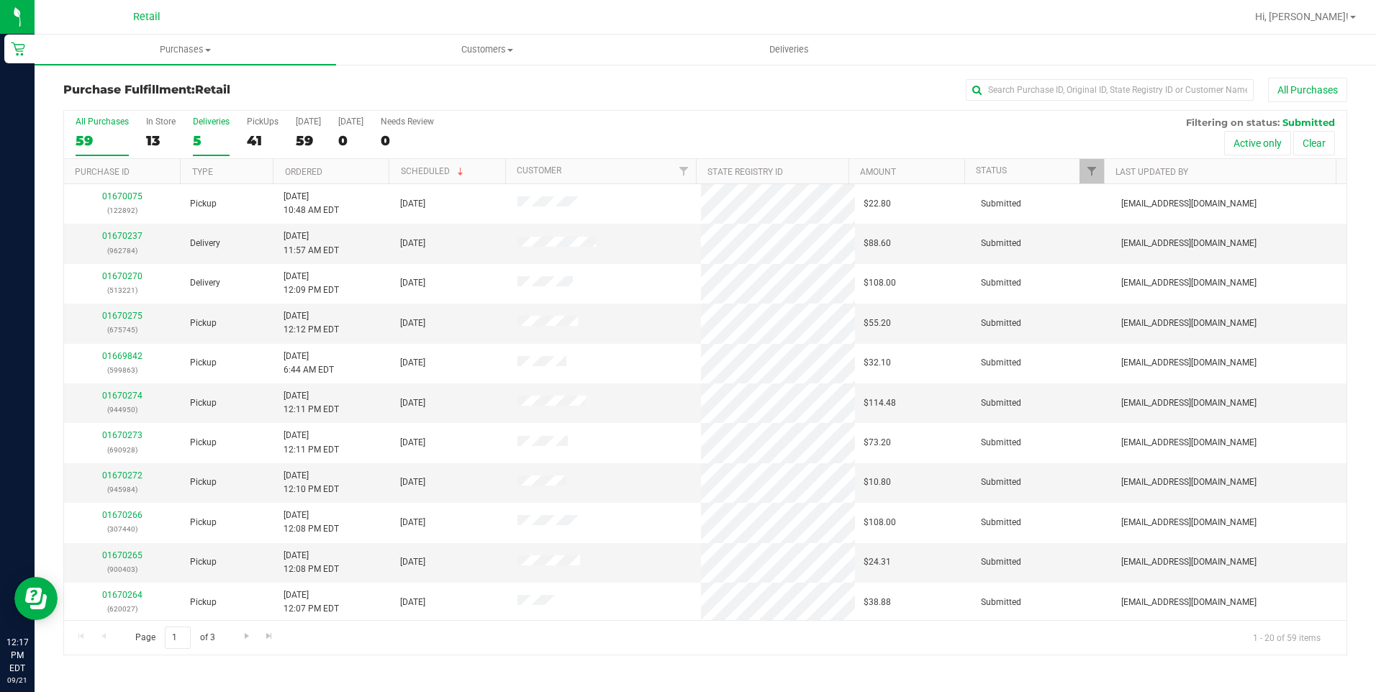
click at [193, 134] on div "5" at bounding box center [211, 140] width 37 height 17
click at [0, 0] on input "Deliveries 5" at bounding box center [0, 0] width 0 height 0
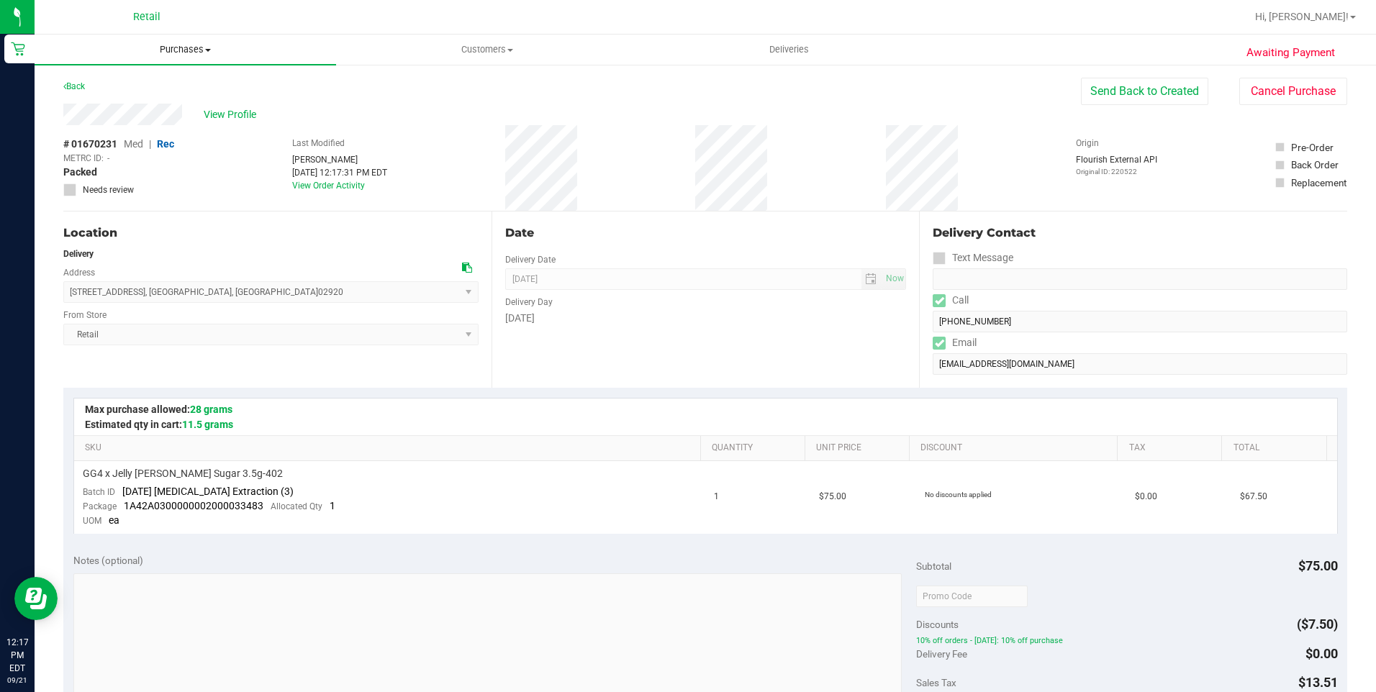
click at [187, 43] on span "Purchases" at bounding box center [186, 49] width 302 height 13
click at [173, 103] on li "Fulfillment" at bounding box center [186, 104] width 302 height 17
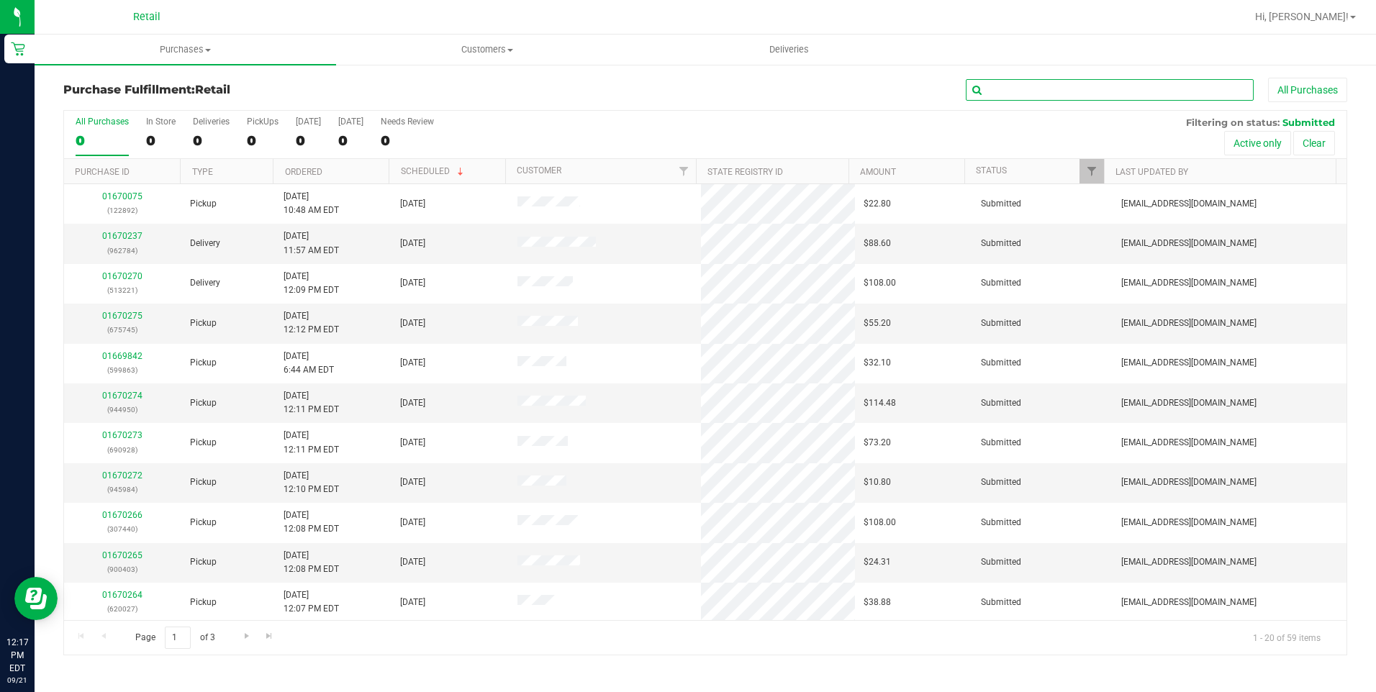
click at [1094, 90] on input "text" at bounding box center [1110, 90] width 288 height 22
type input "454"
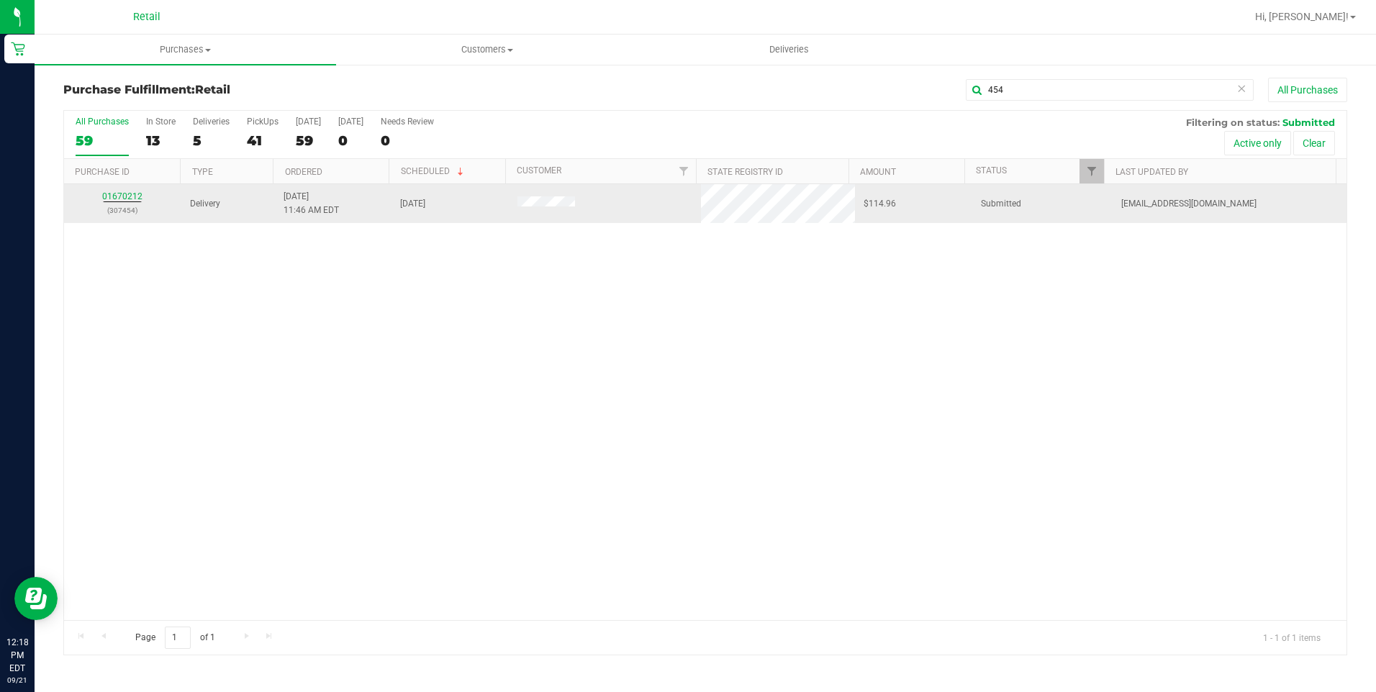
click at [119, 191] on div "01670212 (307454)" at bounding box center [123, 203] width 100 height 27
click at [125, 197] on link "01670212" at bounding box center [122, 196] width 40 height 10
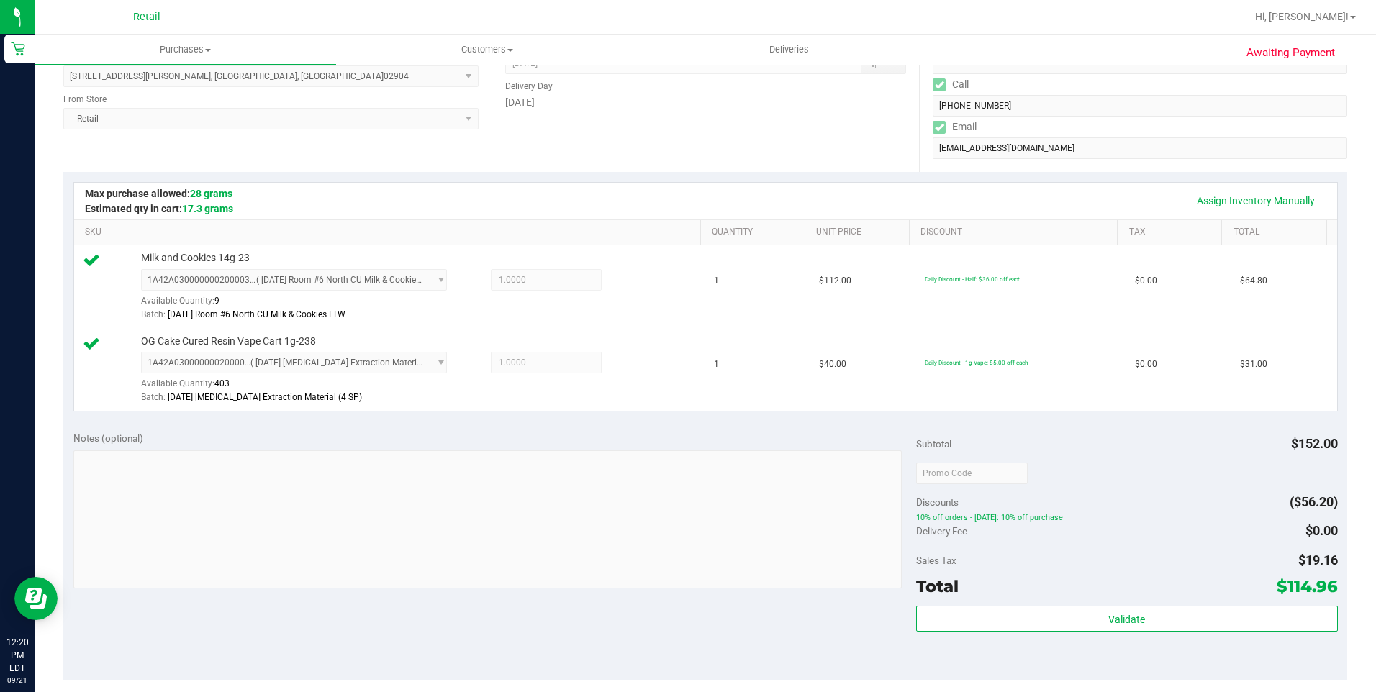
scroll to position [504, 0]
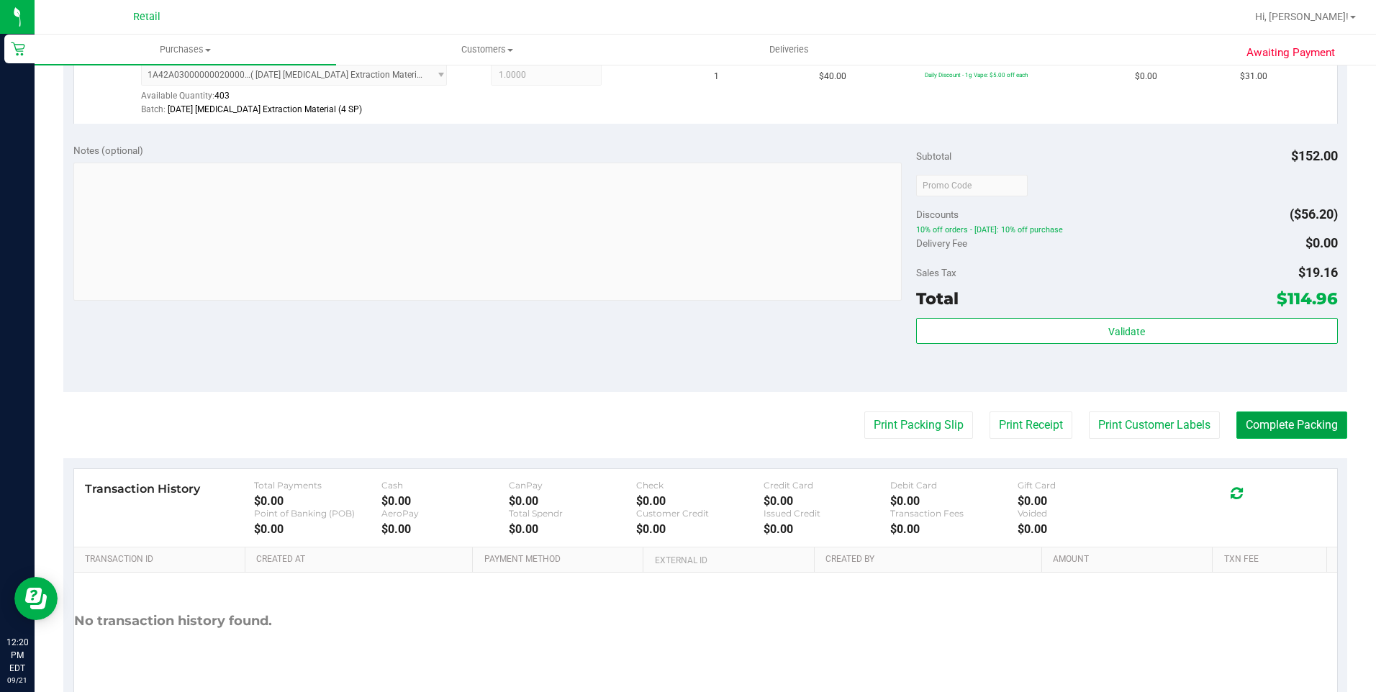
click at [1296, 428] on button "Complete Packing" at bounding box center [1292, 425] width 111 height 27
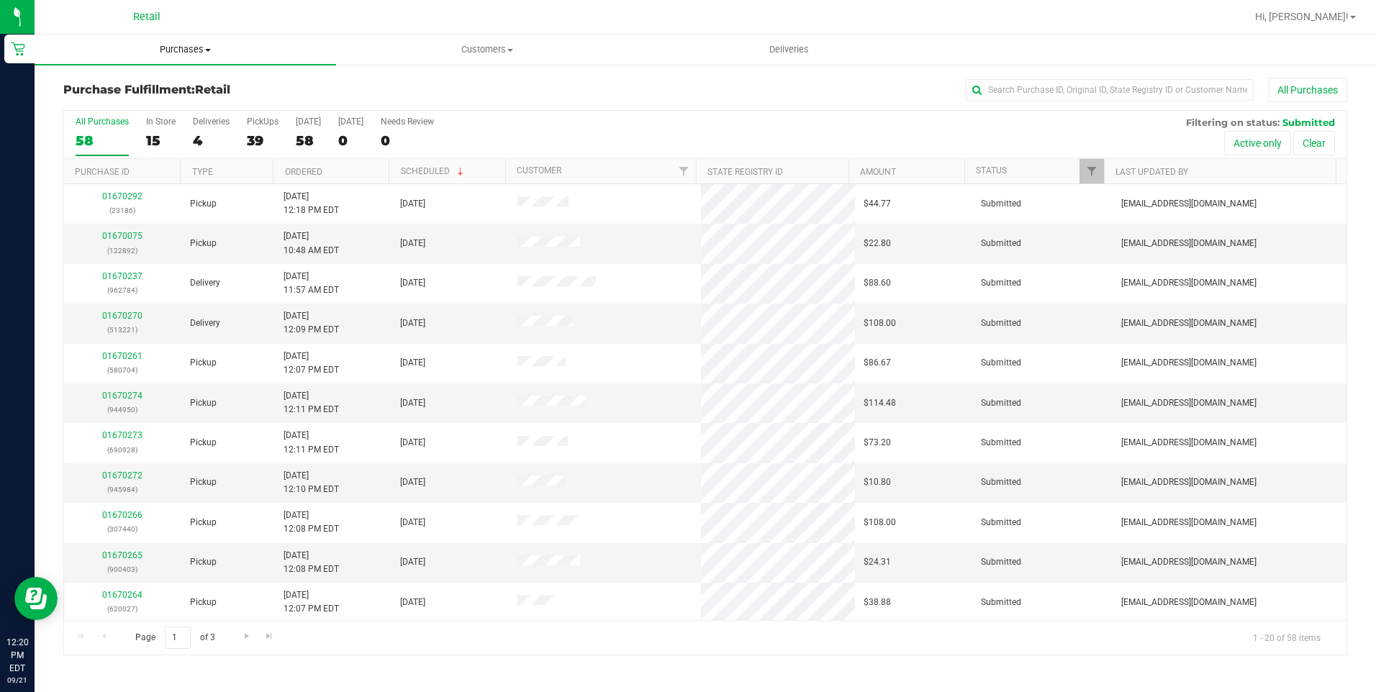
click at [197, 52] on span "Purchases" at bounding box center [186, 49] width 302 height 13
click at [151, 105] on li "Fulfillment" at bounding box center [186, 104] width 302 height 17
click at [1018, 86] on input "text" at bounding box center [1110, 90] width 288 height 22
type input "260"
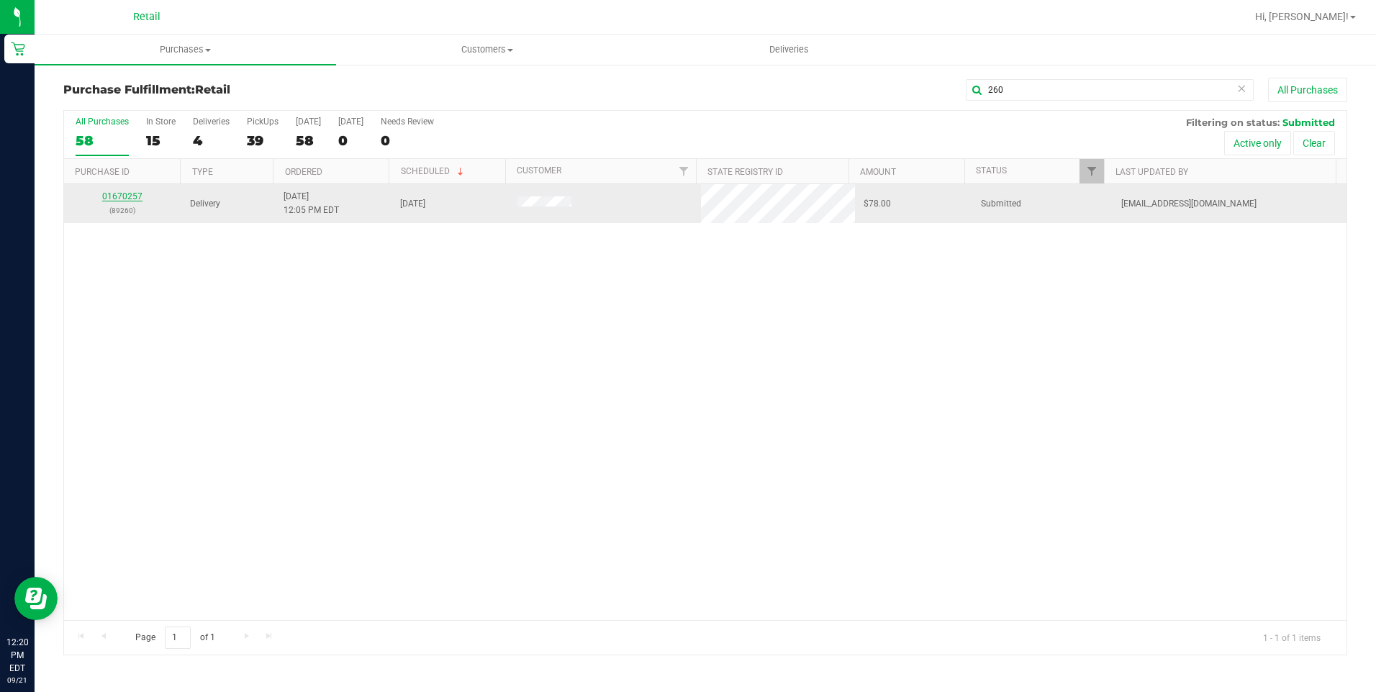
click at [135, 194] on link "01670257" at bounding box center [122, 196] width 40 height 10
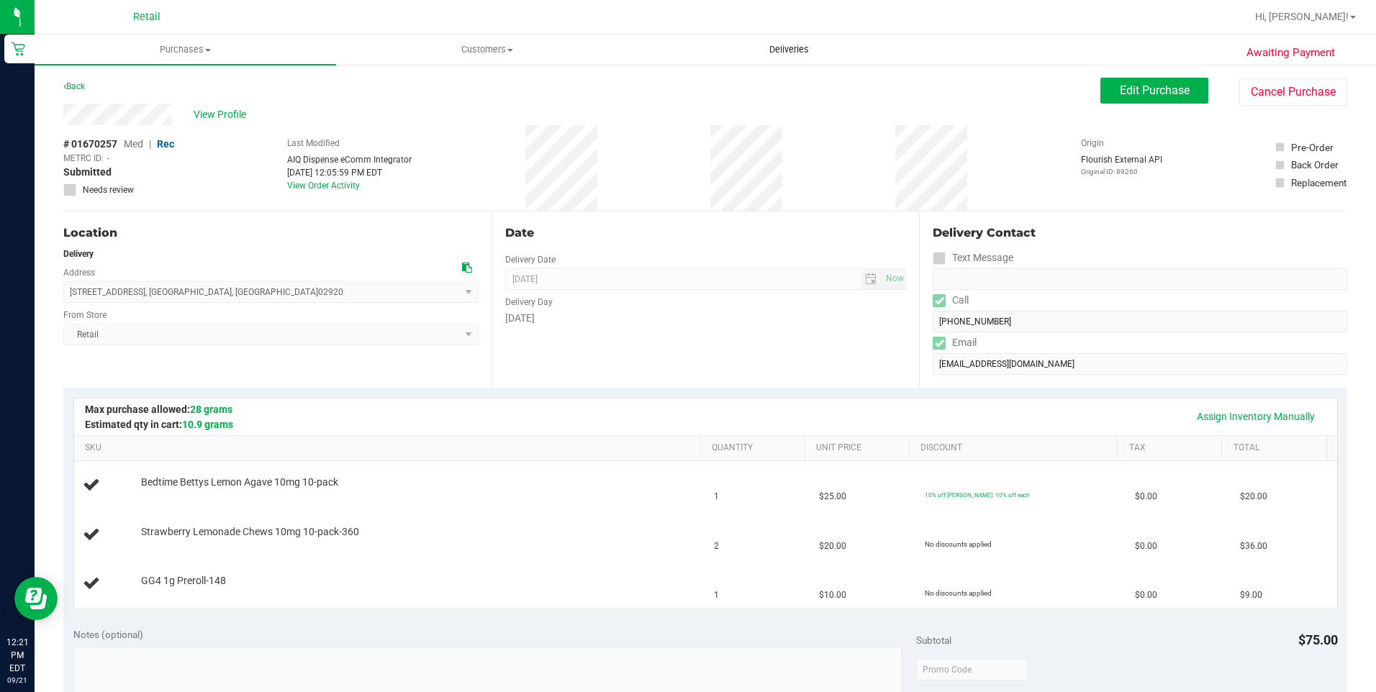
click at [800, 53] on span "Deliveries" at bounding box center [789, 49] width 78 height 13
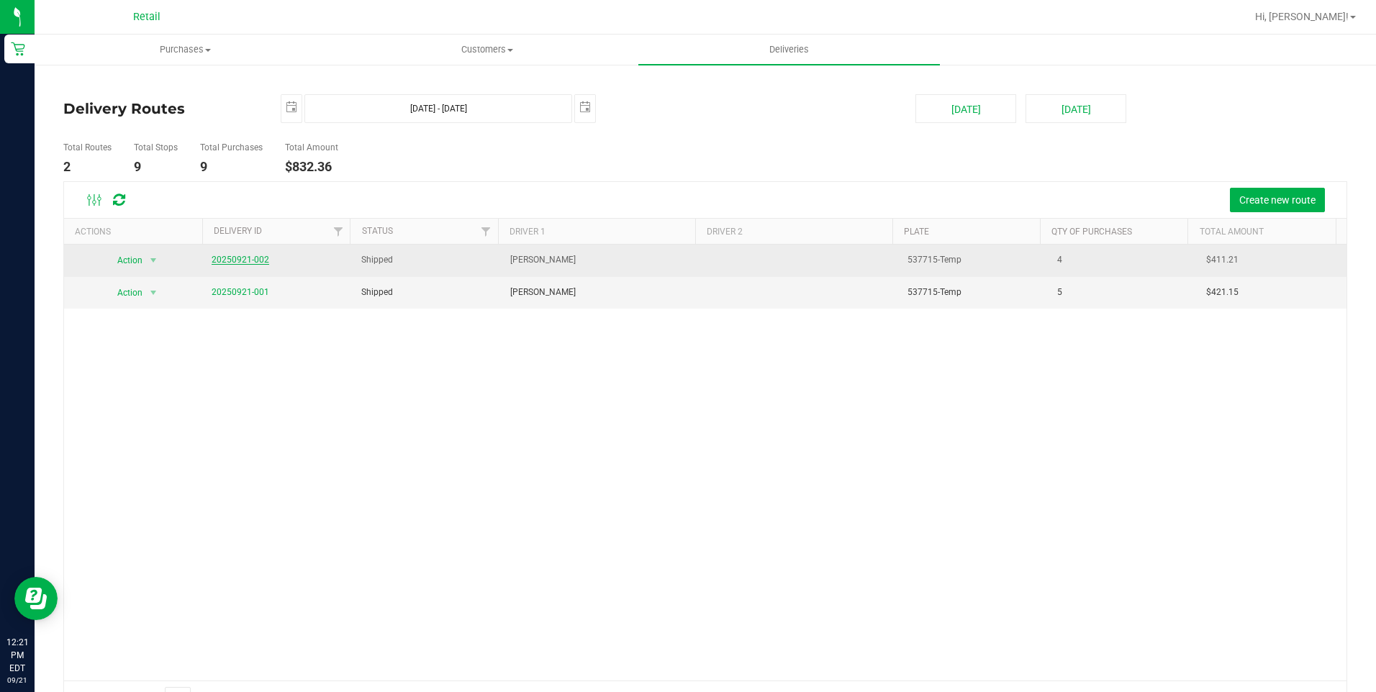
click at [251, 263] on link "20250921-002" at bounding box center [241, 260] width 58 height 10
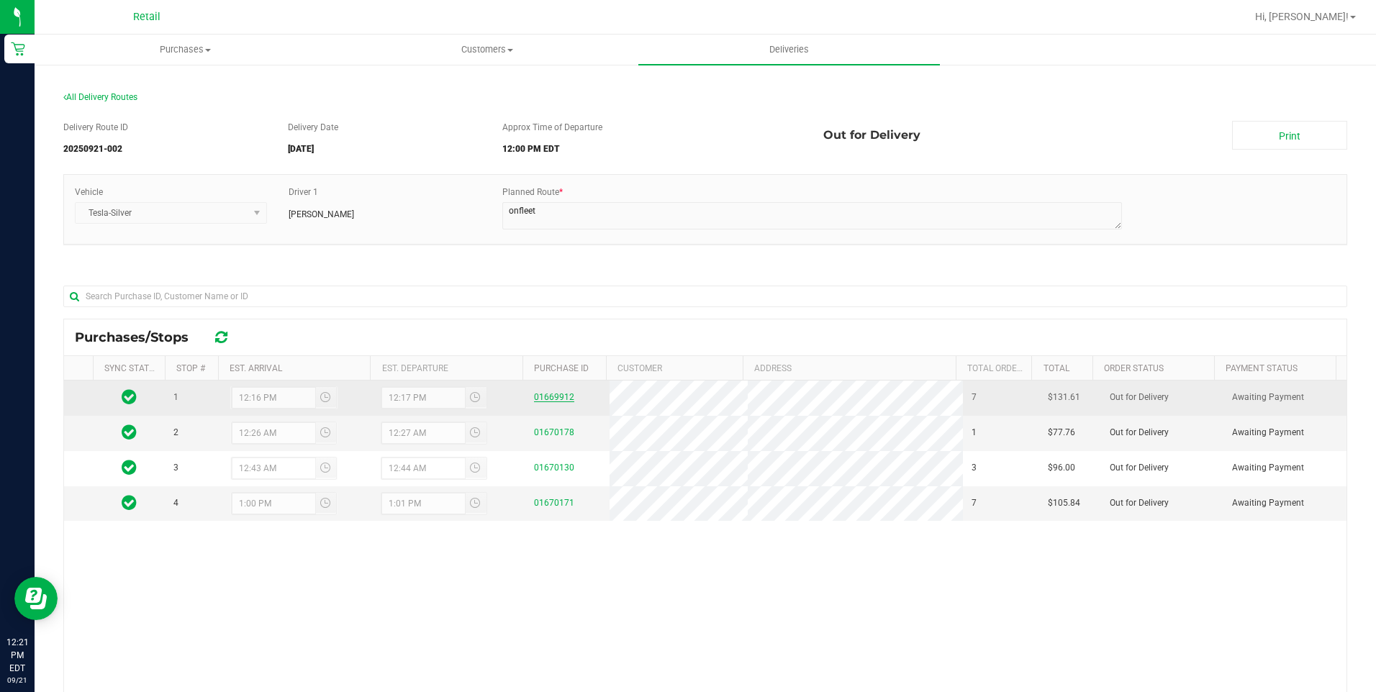
click at [556, 397] on link "01669912" at bounding box center [554, 397] width 40 height 10
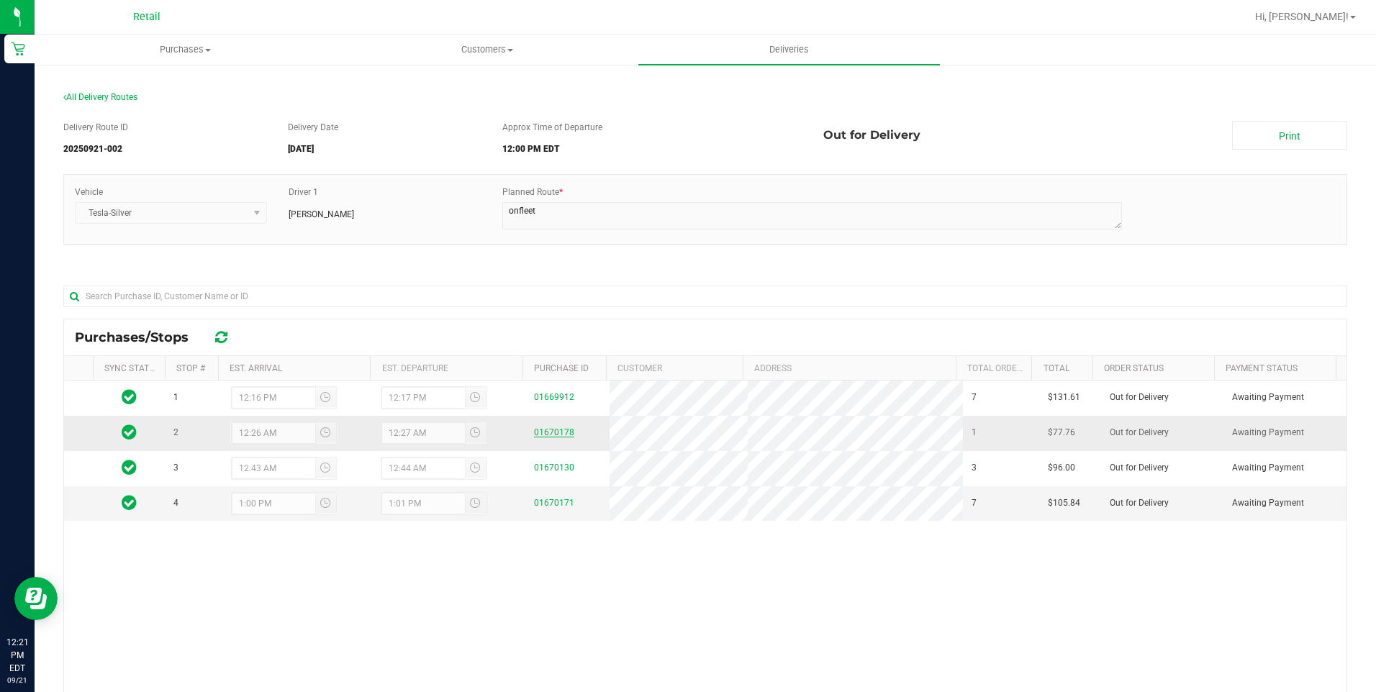
click at [551, 434] on link "01670178" at bounding box center [554, 433] width 40 height 10
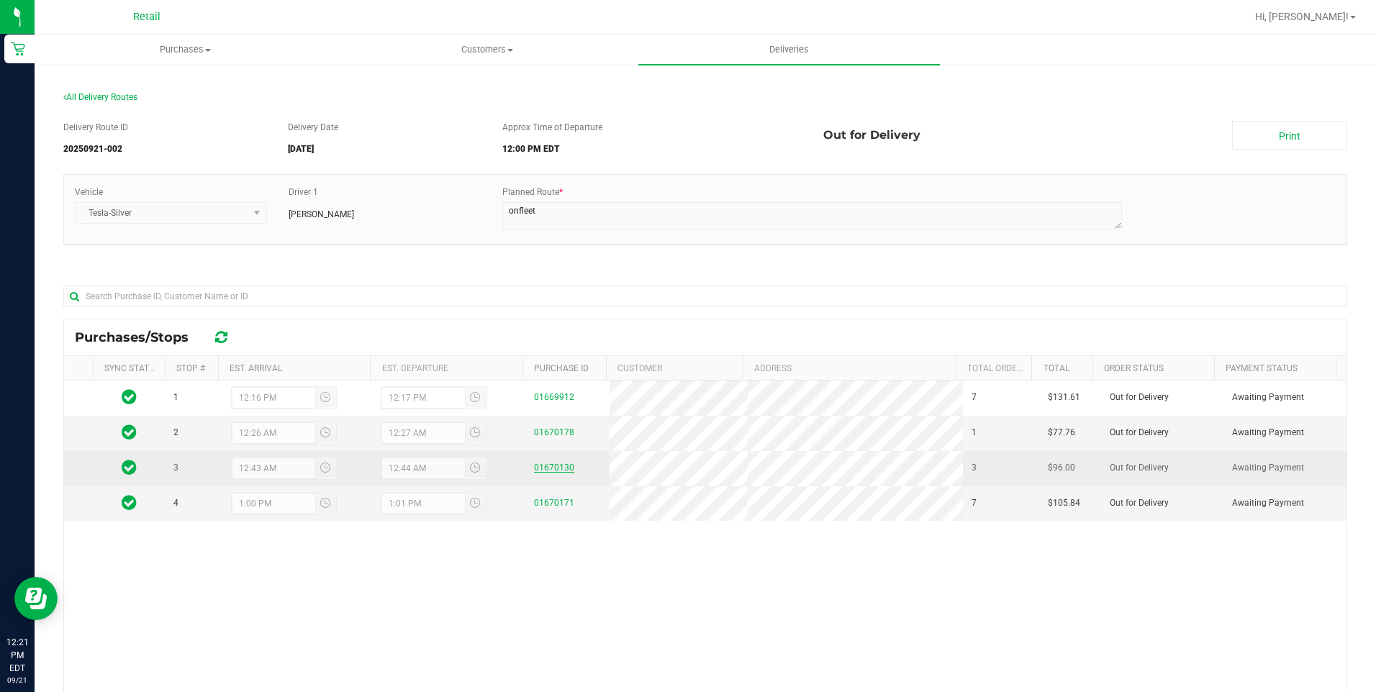
click at [552, 469] on link "01670130" at bounding box center [554, 468] width 40 height 10
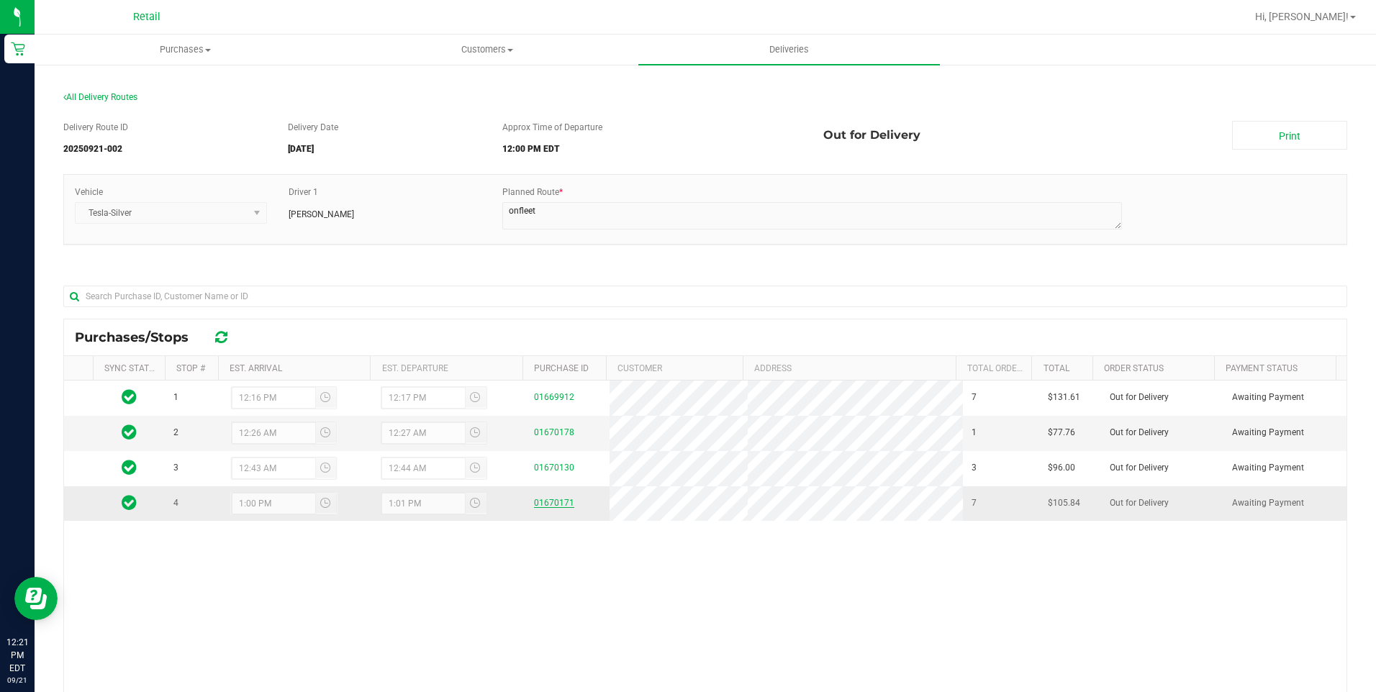
click at [549, 505] on link "01670171" at bounding box center [554, 503] width 40 height 10
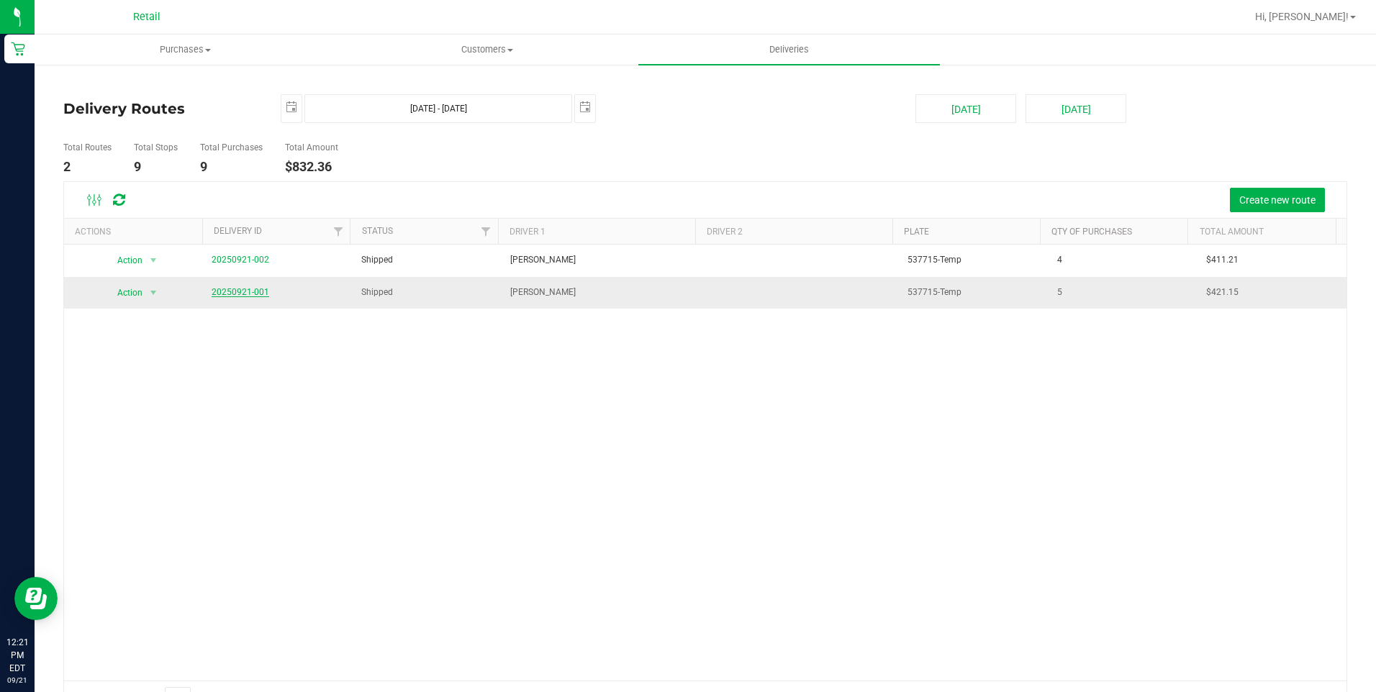
click at [229, 287] on link "20250921-001" at bounding box center [241, 292] width 58 height 10
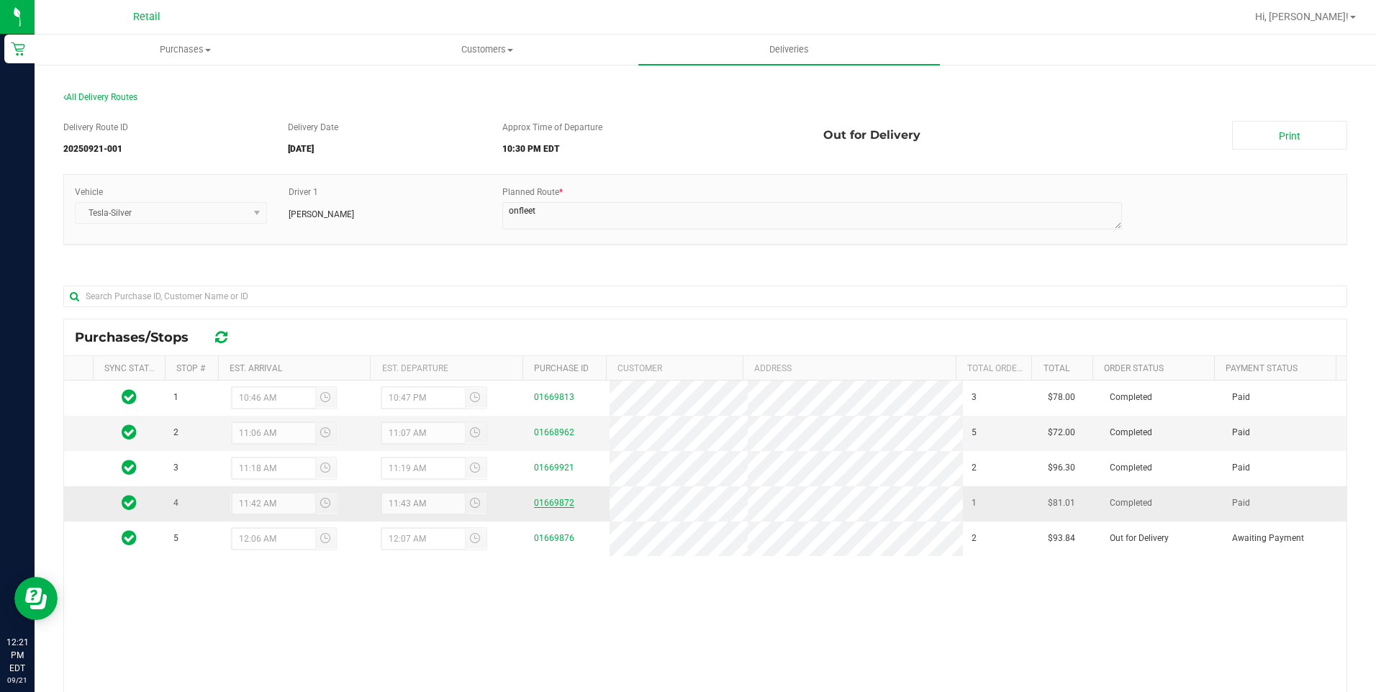
click at [548, 507] on link "01669872" at bounding box center [554, 503] width 40 height 10
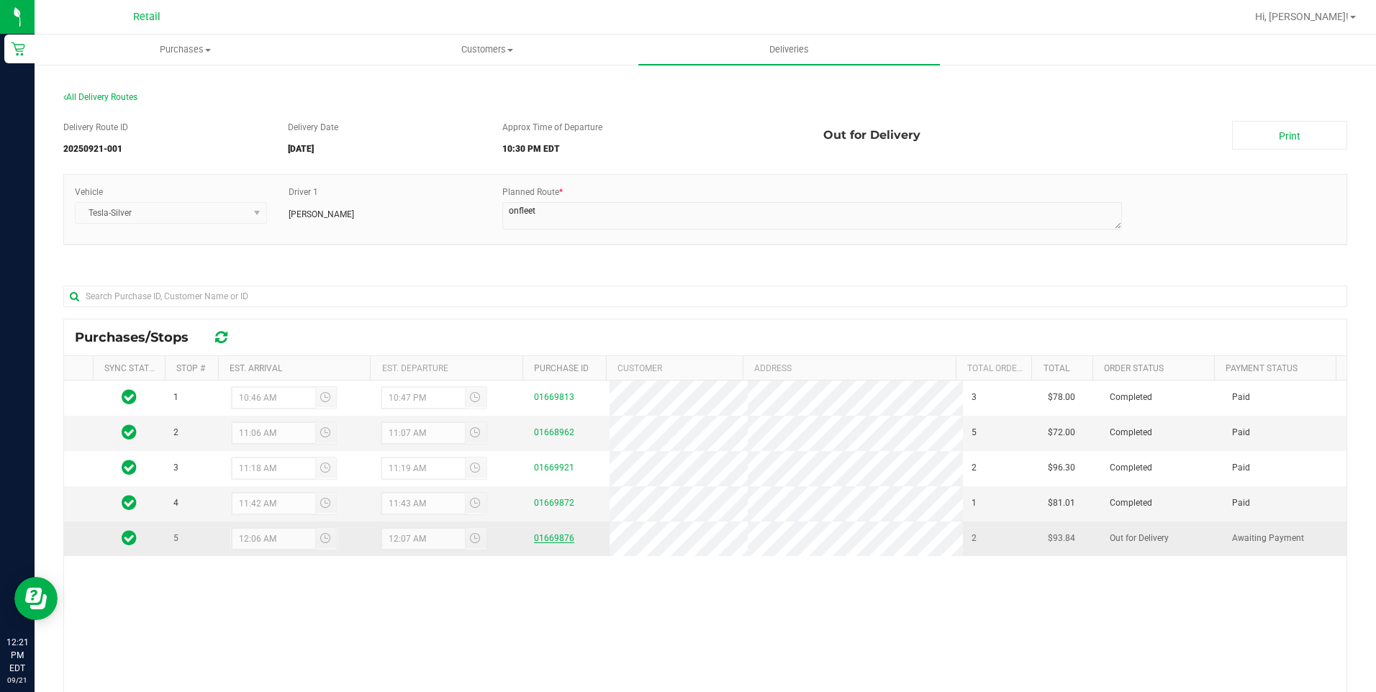
click at [556, 543] on link "01669876" at bounding box center [554, 538] width 40 height 10
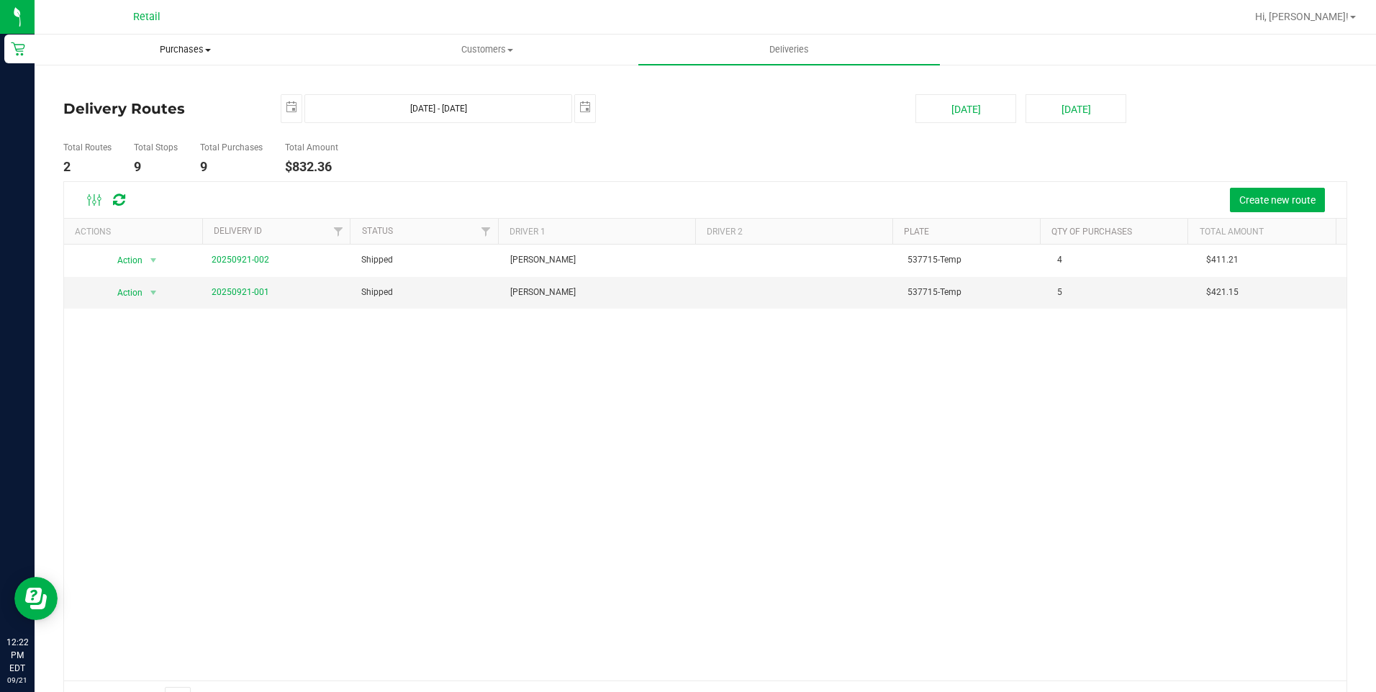
click at [214, 50] on span "Purchases" at bounding box center [185, 49] width 300 height 13
click at [144, 111] on li "Fulfillment" at bounding box center [186, 104] width 302 height 17
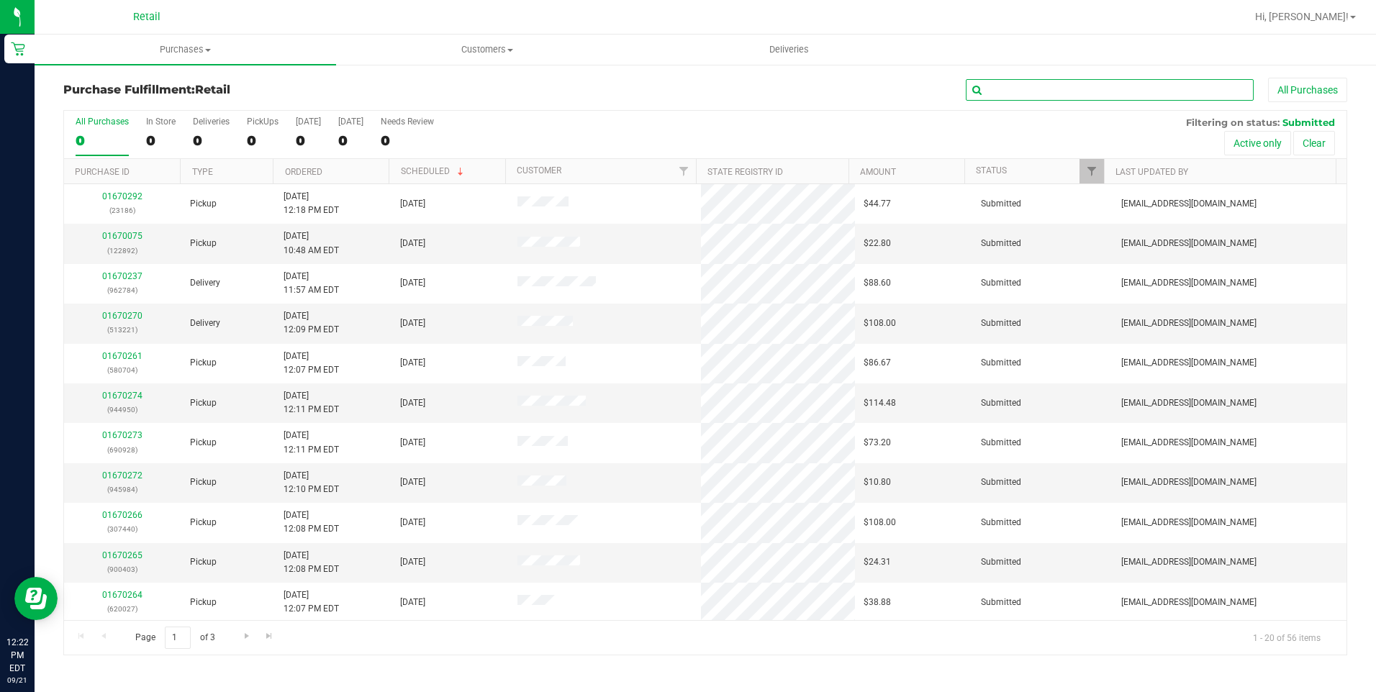
drag, startPoint x: 1052, startPoint y: 92, endPoint x: 1050, endPoint y: 81, distance: 11.2
click at [1052, 92] on input "text" at bounding box center [1110, 90] width 288 height 22
type input "260"
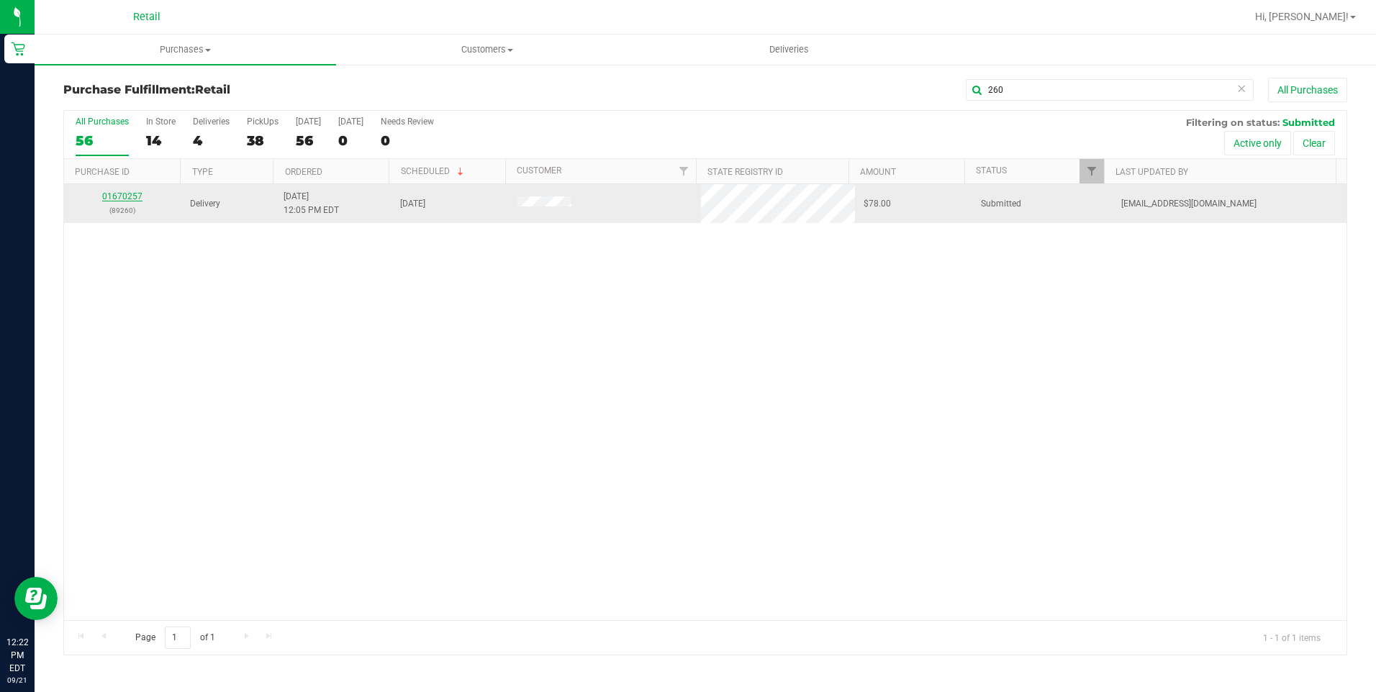
click at [135, 200] on link "01670257" at bounding box center [122, 196] width 40 height 10
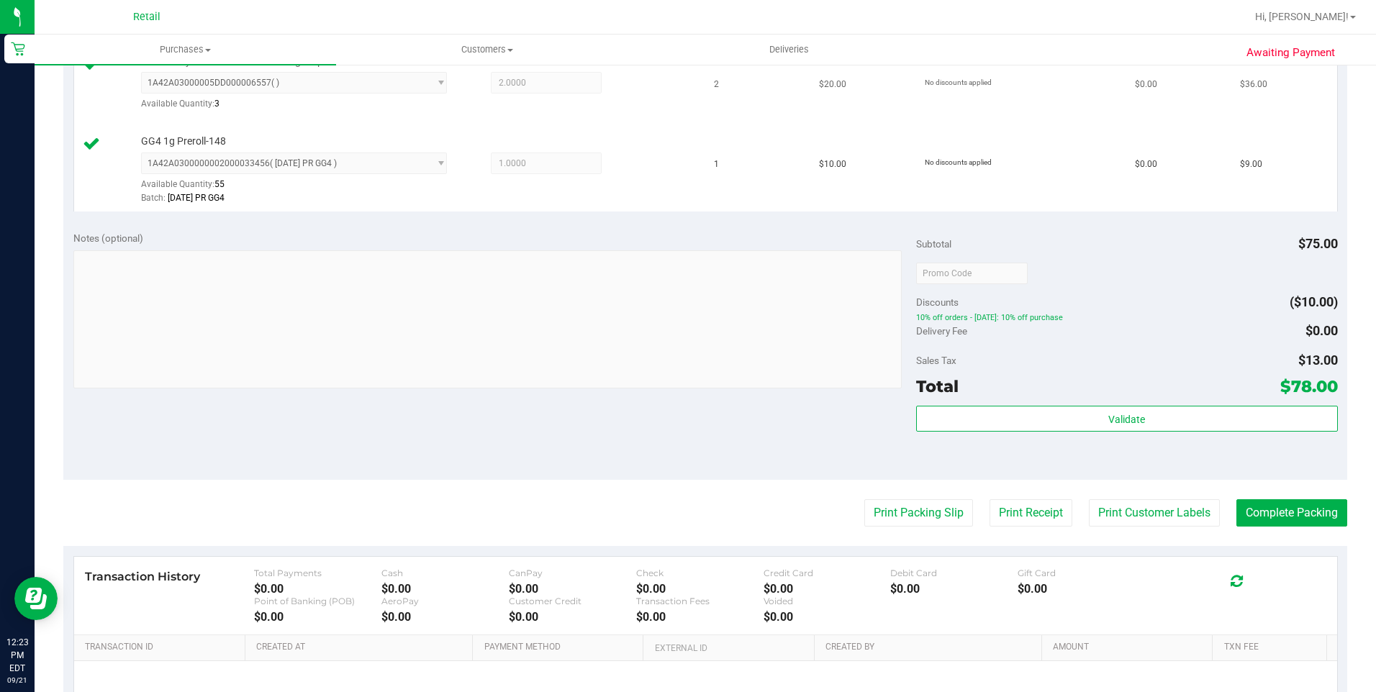
scroll to position [576, 0]
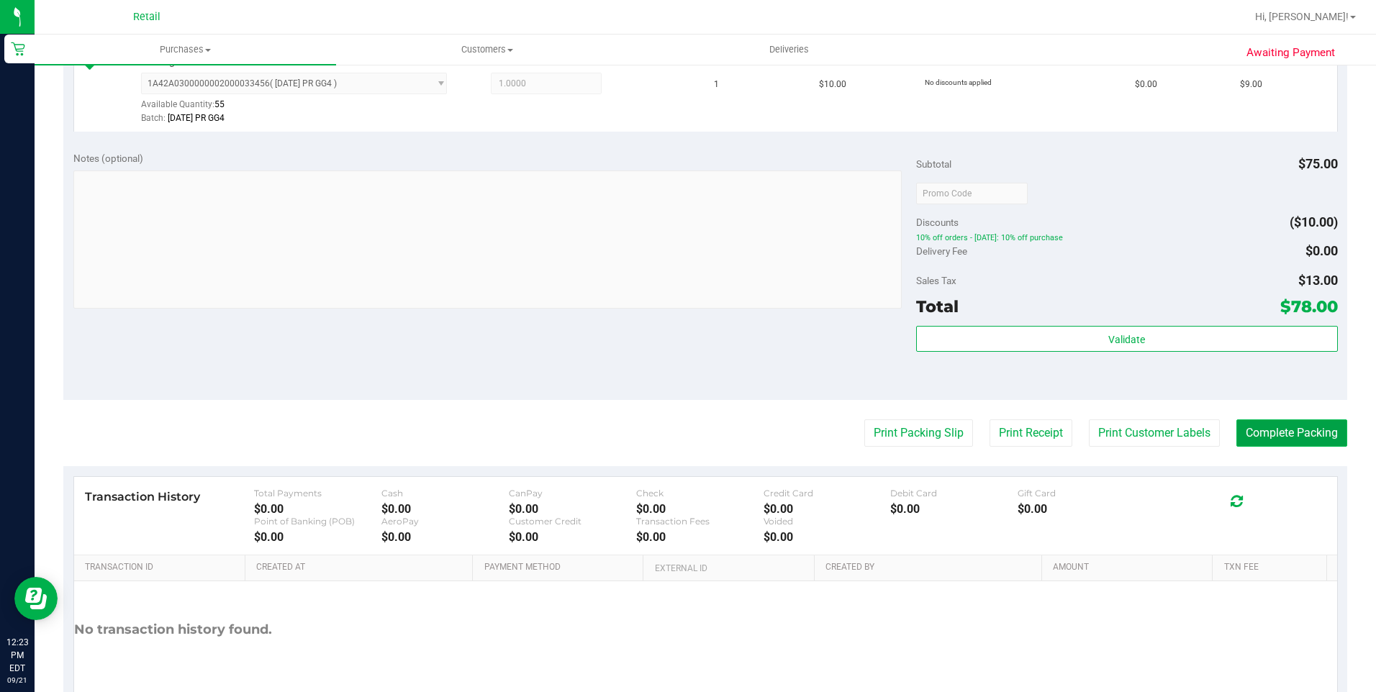
click at [1318, 436] on button "Complete Packing" at bounding box center [1292, 433] width 111 height 27
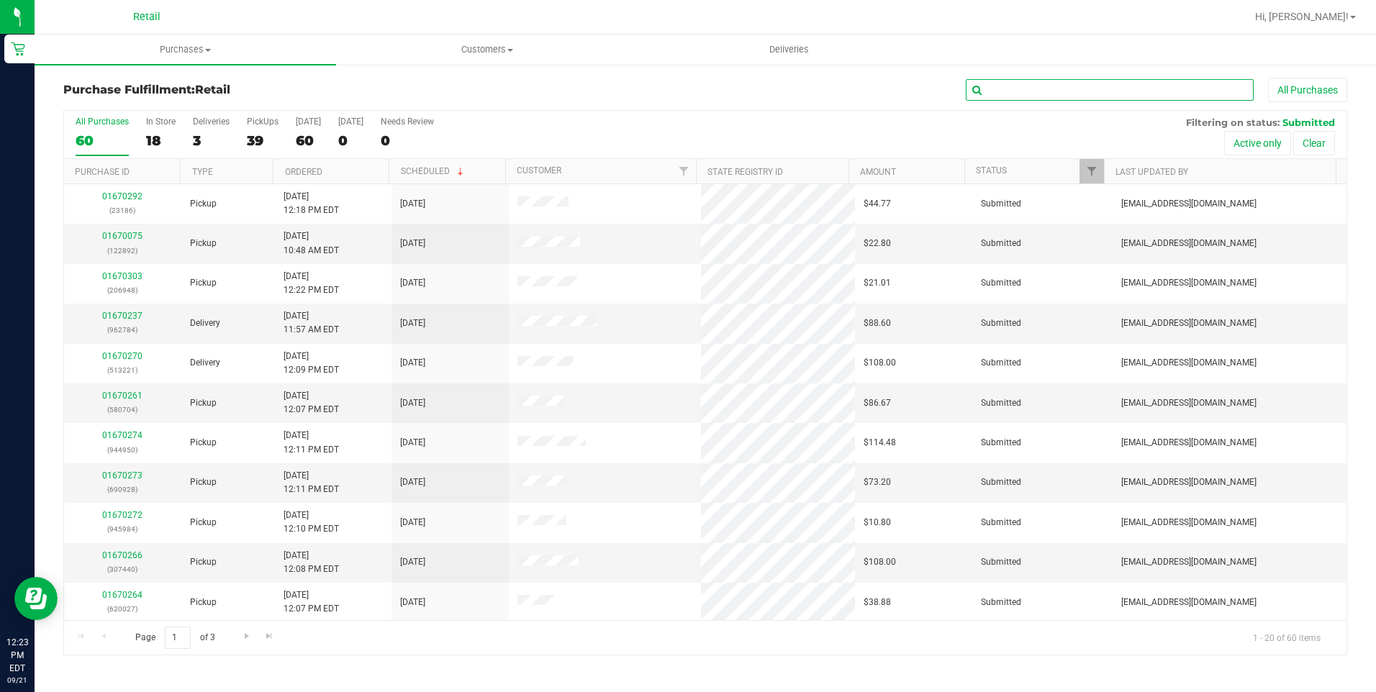
click at [1002, 94] on input "text" at bounding box center [1110, 90] width 288 height 22
type input "368"
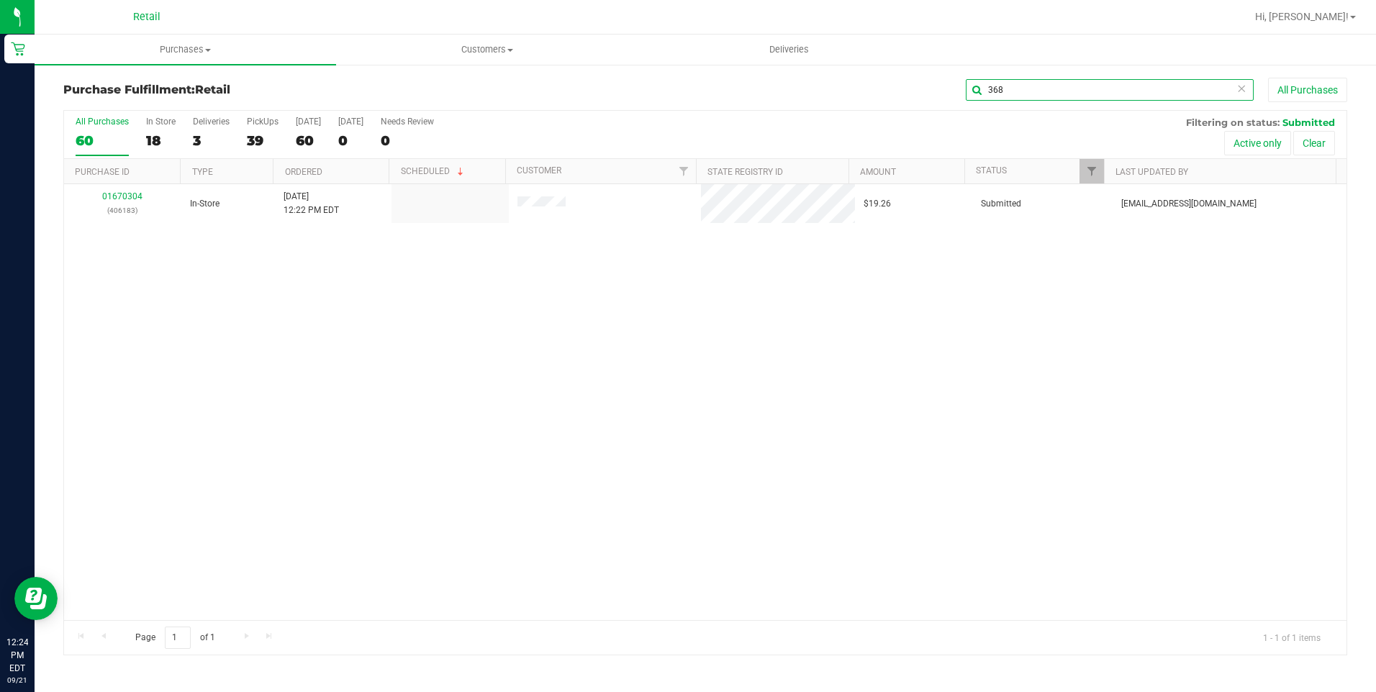
drag, startPoint x: 1041, startPoint y: 92, endPoint x: 834, endPoint y: 85, distance: 207.4
click at [834, 85] on div "368 All Purchases" at bounding box center [920, 90] width 856 height 24
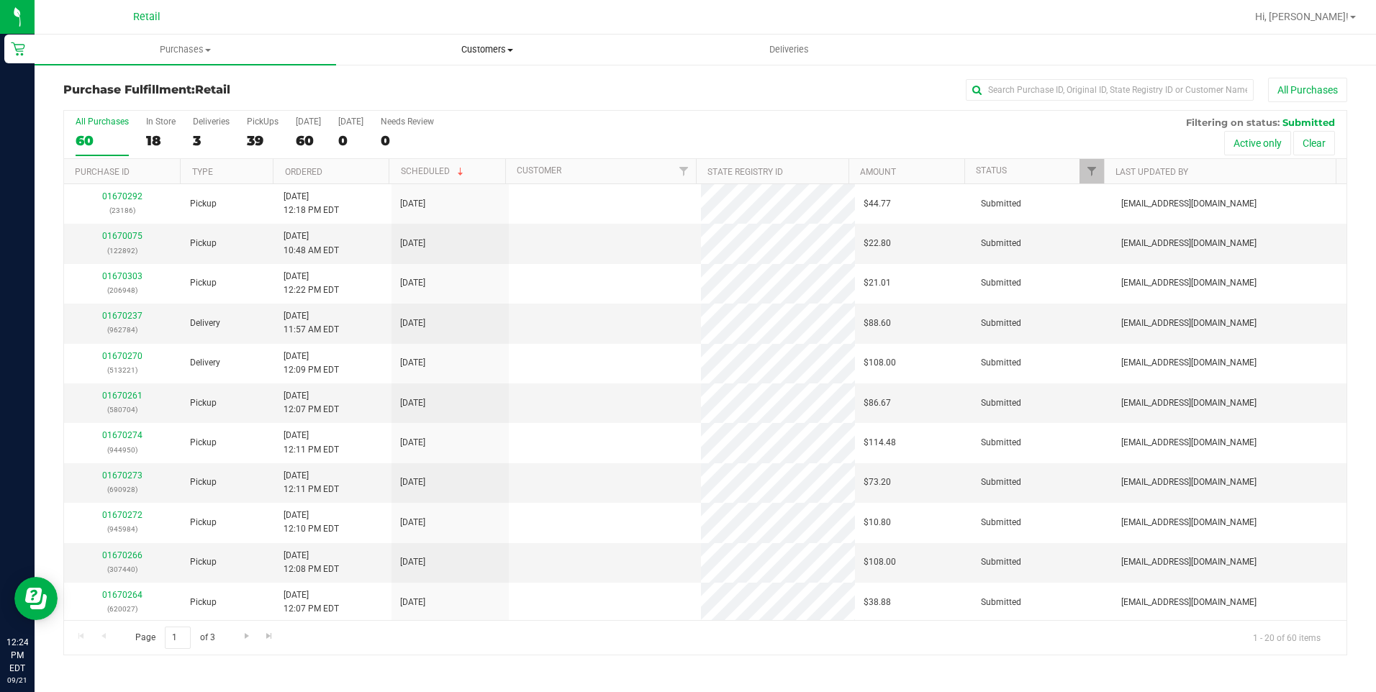
click at [513, 51] on span at bounding box center [510, 50] width 6 height 3
click at [472, 94] on li "All customers" at bounding box center [487, 86] width 302 height 17
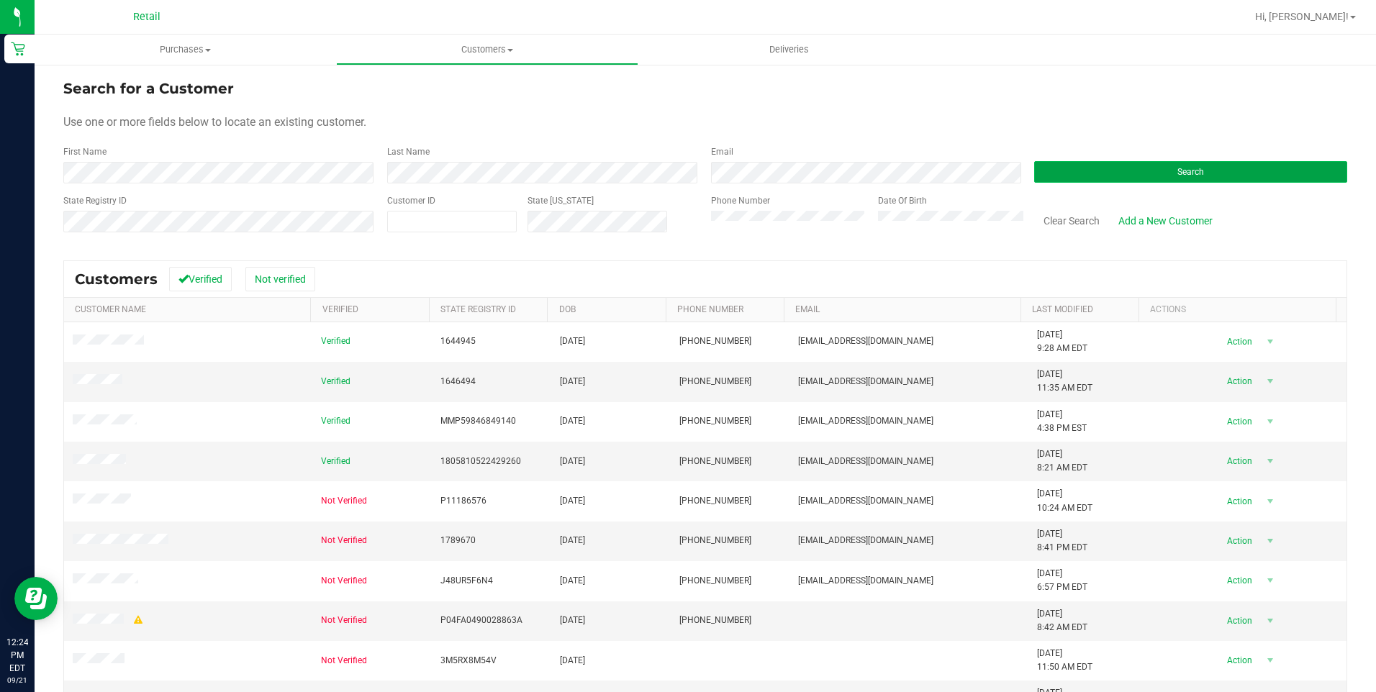
click at [1070, 169] on button "Search" at bounding box center [1190, 172] width 313 height 22
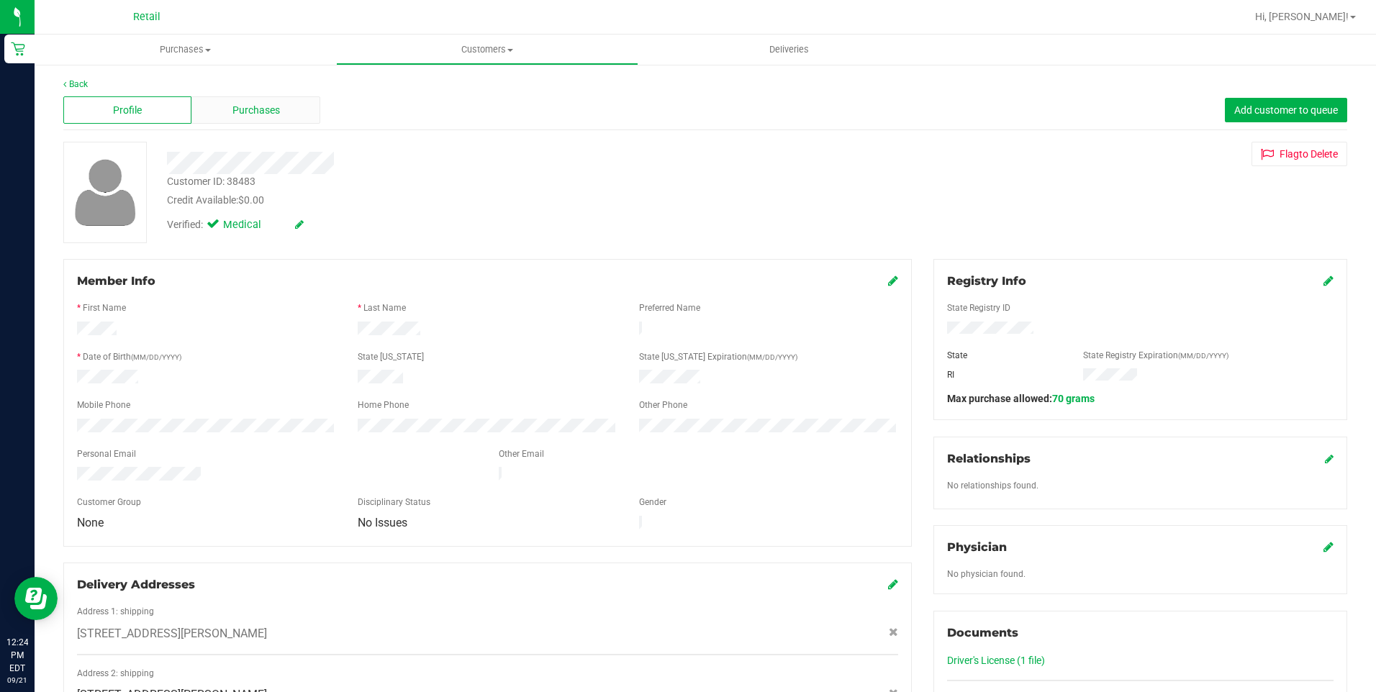
click at [238, 105] on span "Purchases" at bounding box center [257, 110] width 48 height 15
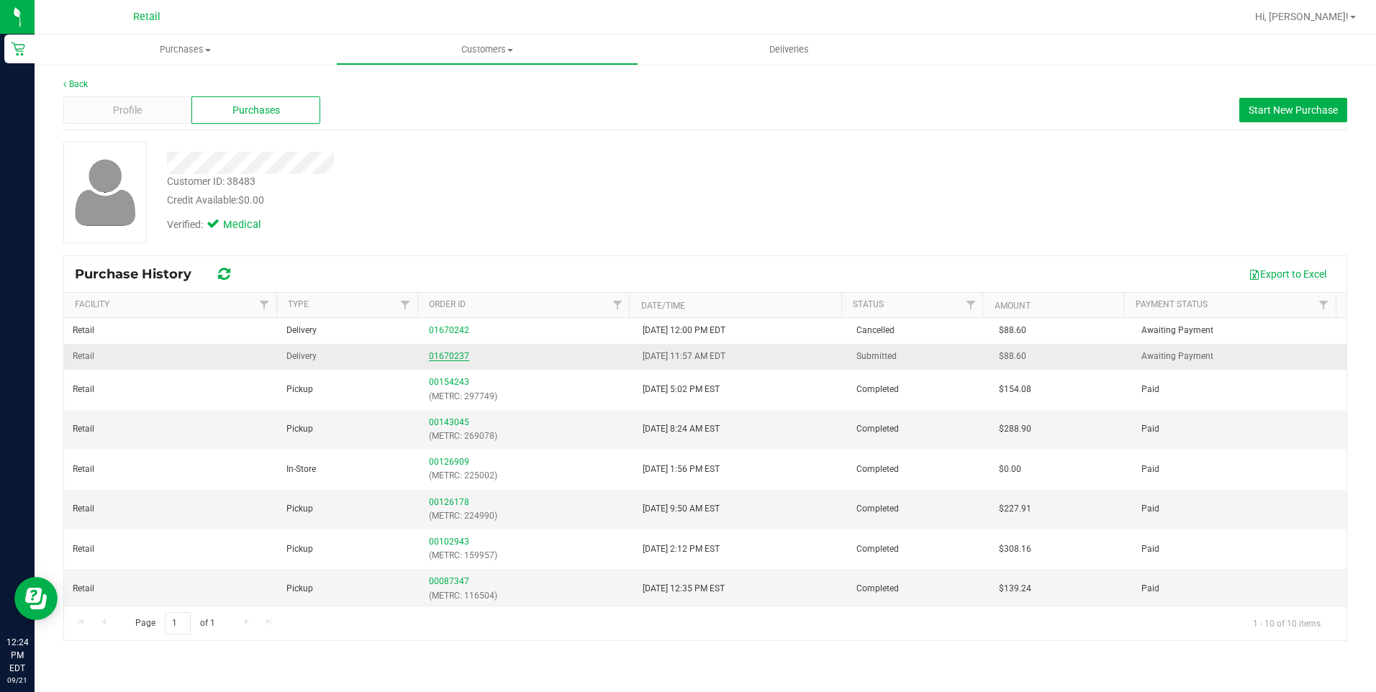
click at [441, 361] on link "01670237" at bounding box center [449, 356] width 40 height 10
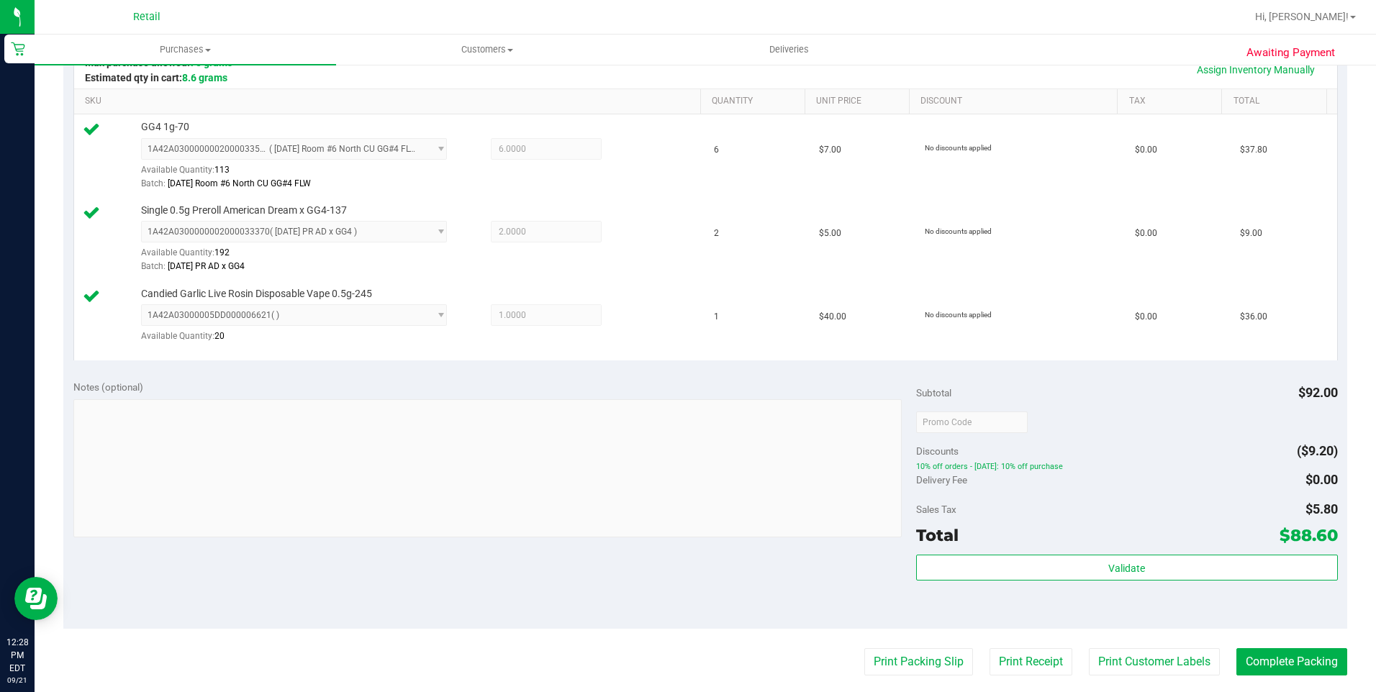
scroll to position [504, 0]
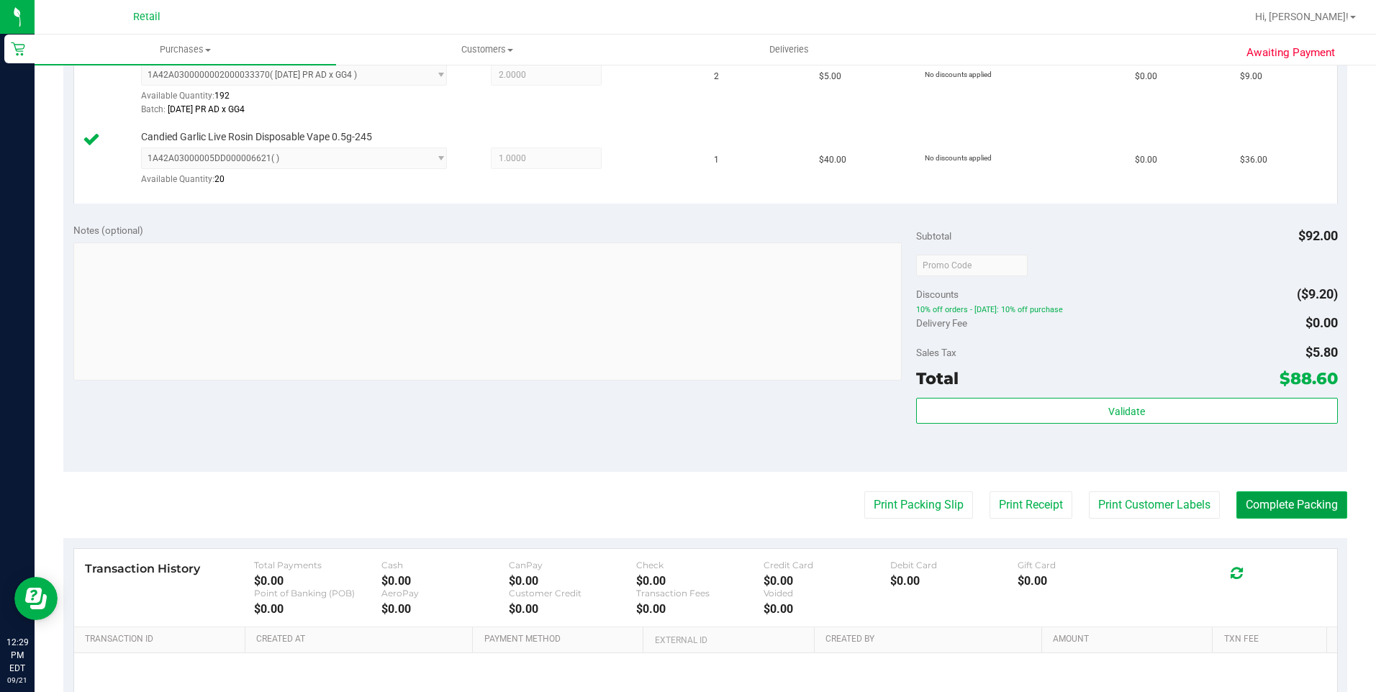
click at [1279, 515] on button "Complete Packing" at bounding box center [1292, 505] width 111 height 27
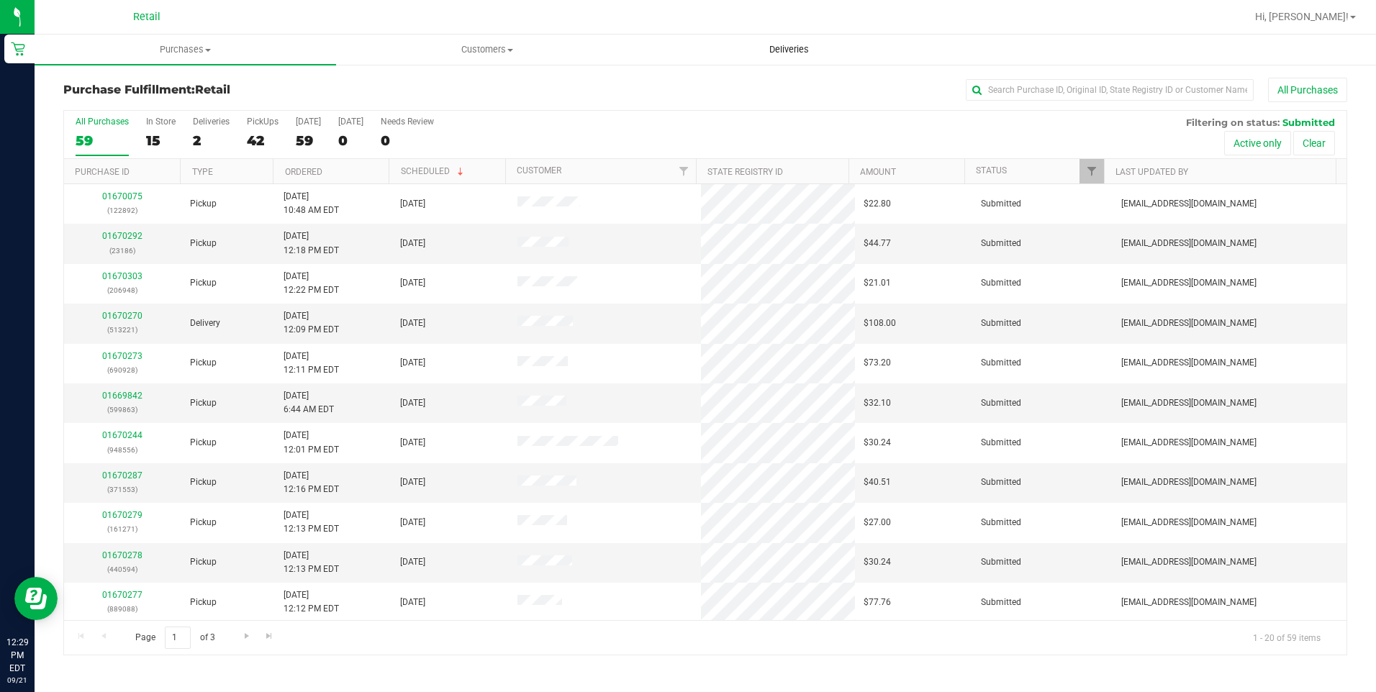
click at [807, 35] on uib-tab-heading "Deliveries" at bounding box center [789, 49] width 300 height 29
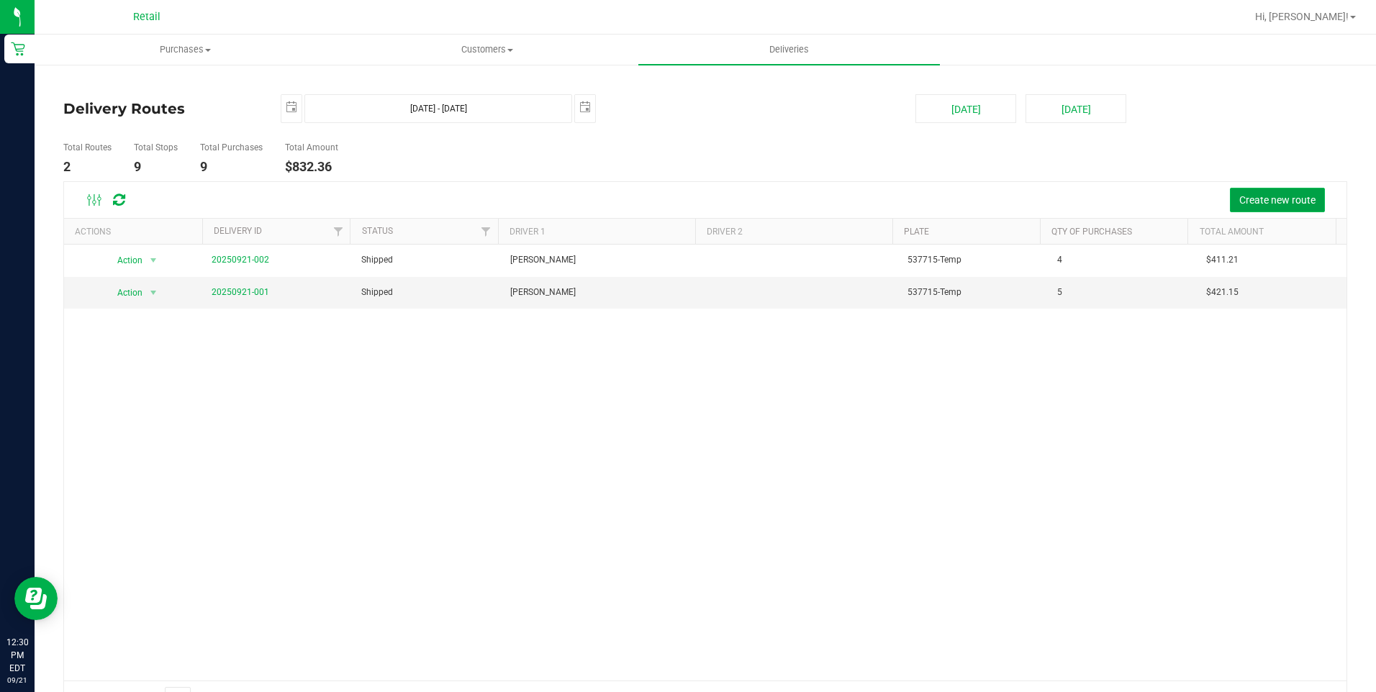
click at [1253, 191] on button "Create new route" at bounding box center [1277, 200] width 95 height 24
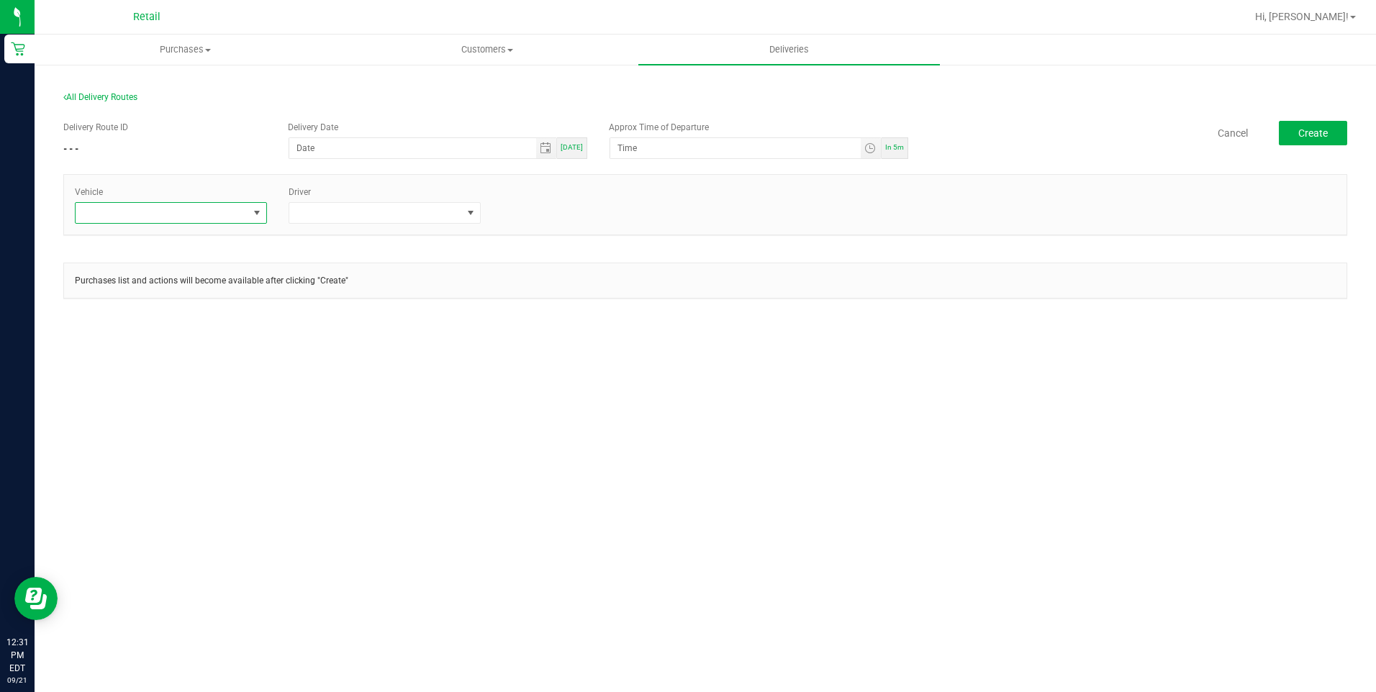
click at [259, 212] on span at bounding box center [257, 213] width 12 height 12
click at [127, 326] on li "Tesla-Silver" at bounding box center [171, 324] width 191 height 24
click at [476, 222] on span at bounding box center [471, 213] width 18 height 20
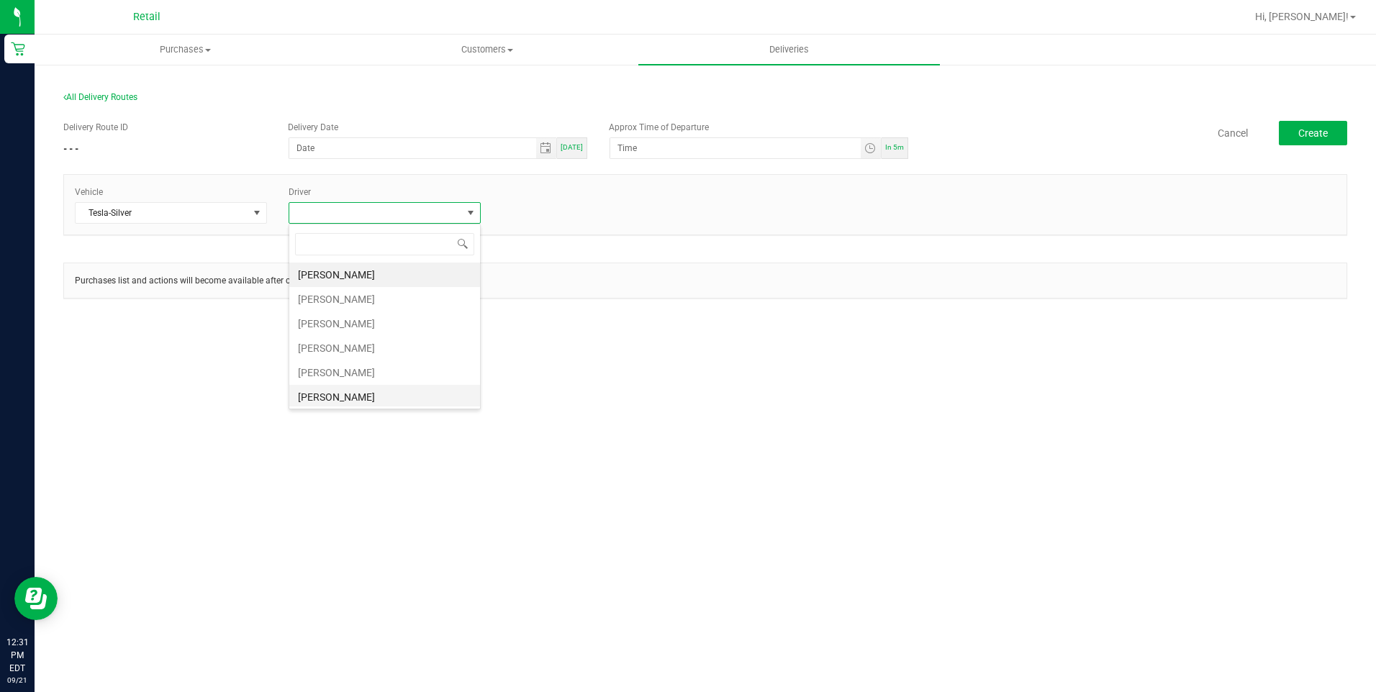
click at [330, 393] on li "[PERSON_NAME]" at bounding box center [384, 397] width 191 height 24
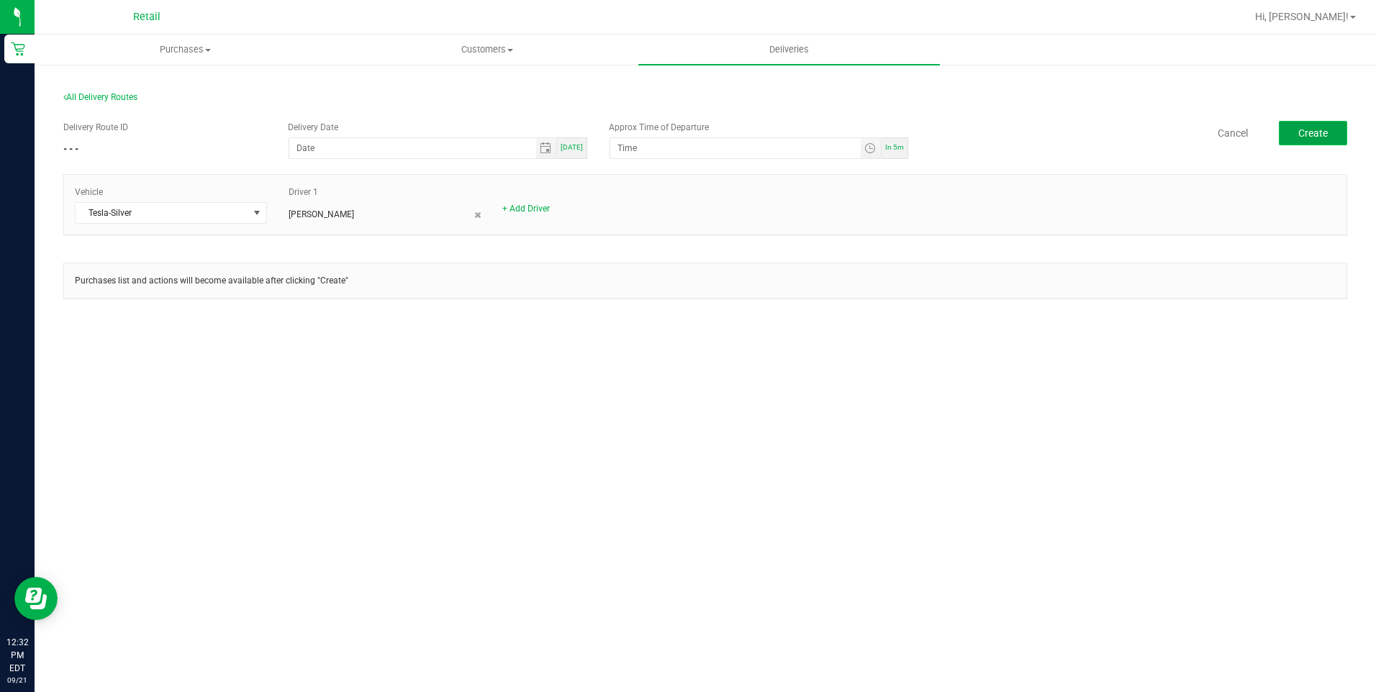
click at [1299, 132] on span "Create" at bounding box center [1314, 133] width 30 height 12
click at [573, 149] on span "[DATE]" at bounding box center [572, 147] width 22 height 8
type input "[DATE]"
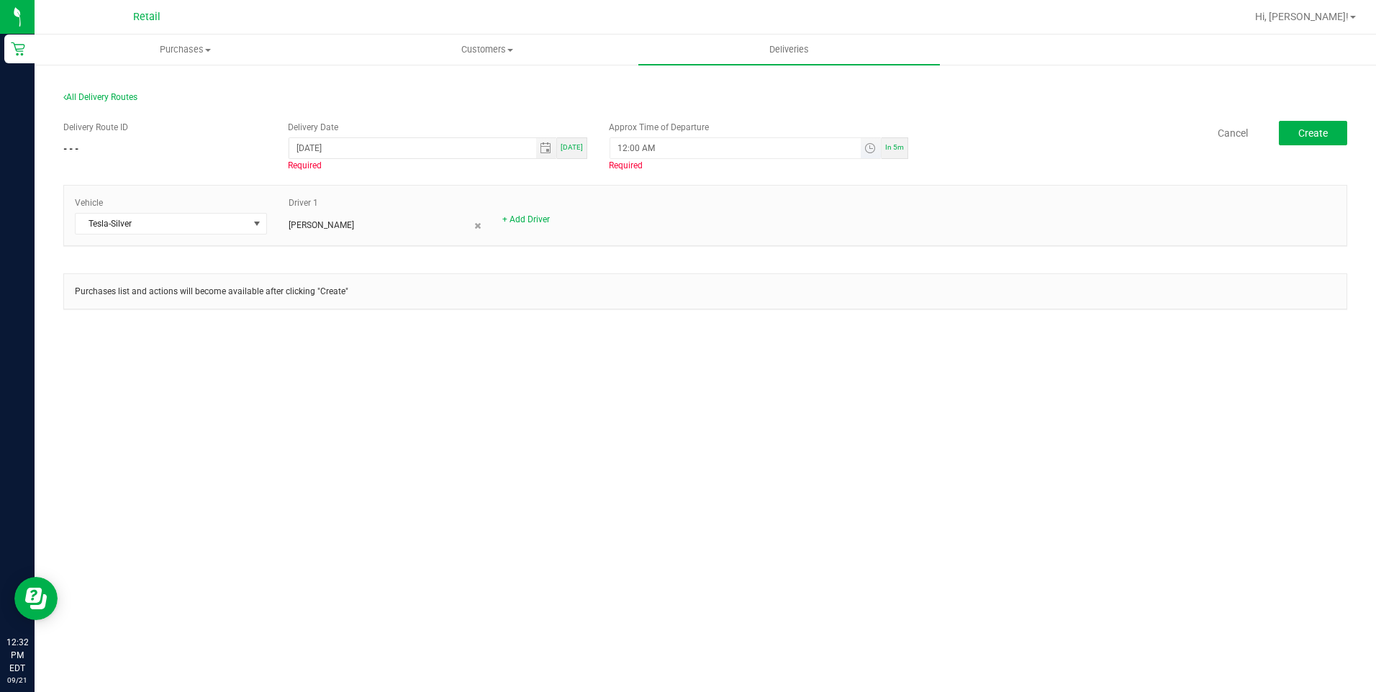
click at [880, 150] on span "Toggle time list" at bounding box center [871, 148] width 21 height 20
click at [639, 310] on span "12" at bounding box center [639, 309] width 10 height 10
click at [680, 324] on span "40" at bounding box center [685, 329] width 10 height 10
click at [702, 440] on button "Set" at bounding box center [714, 429] width 54 height 32
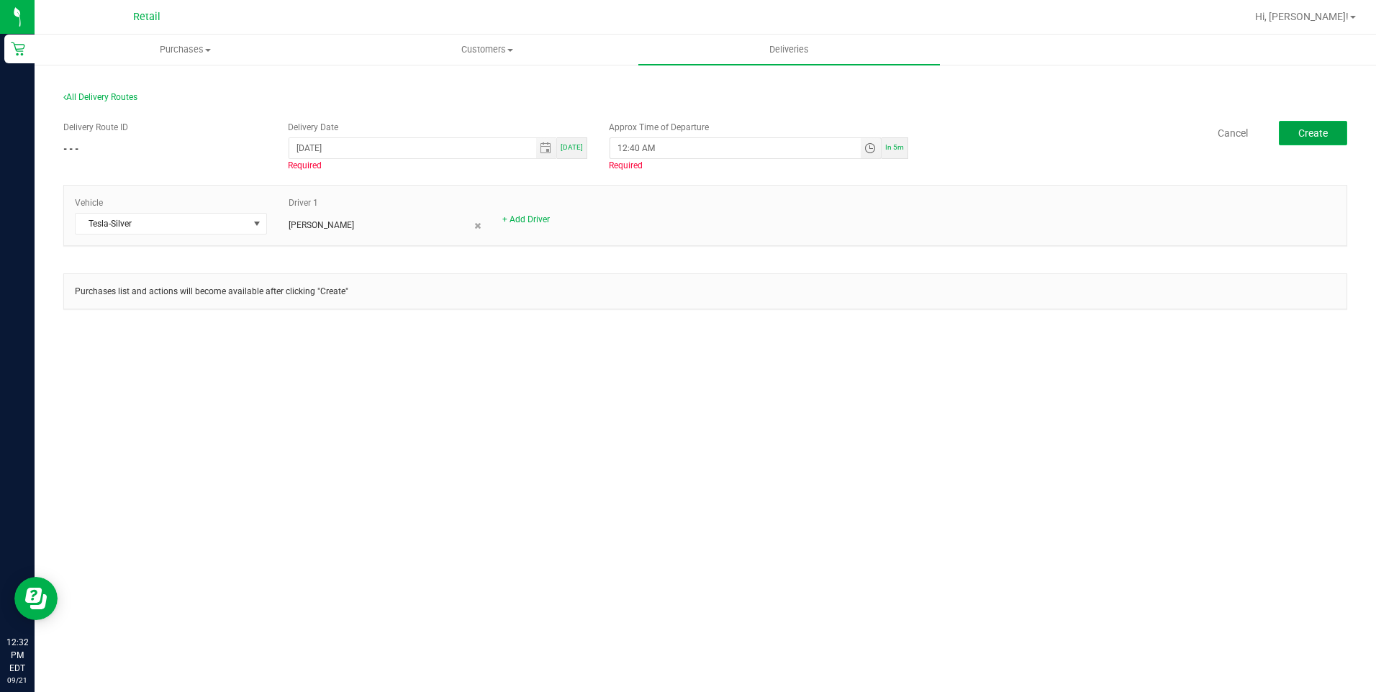
click at [1305, 139] on button "Create" at bounding box center [1313, 133] width 68 height 24
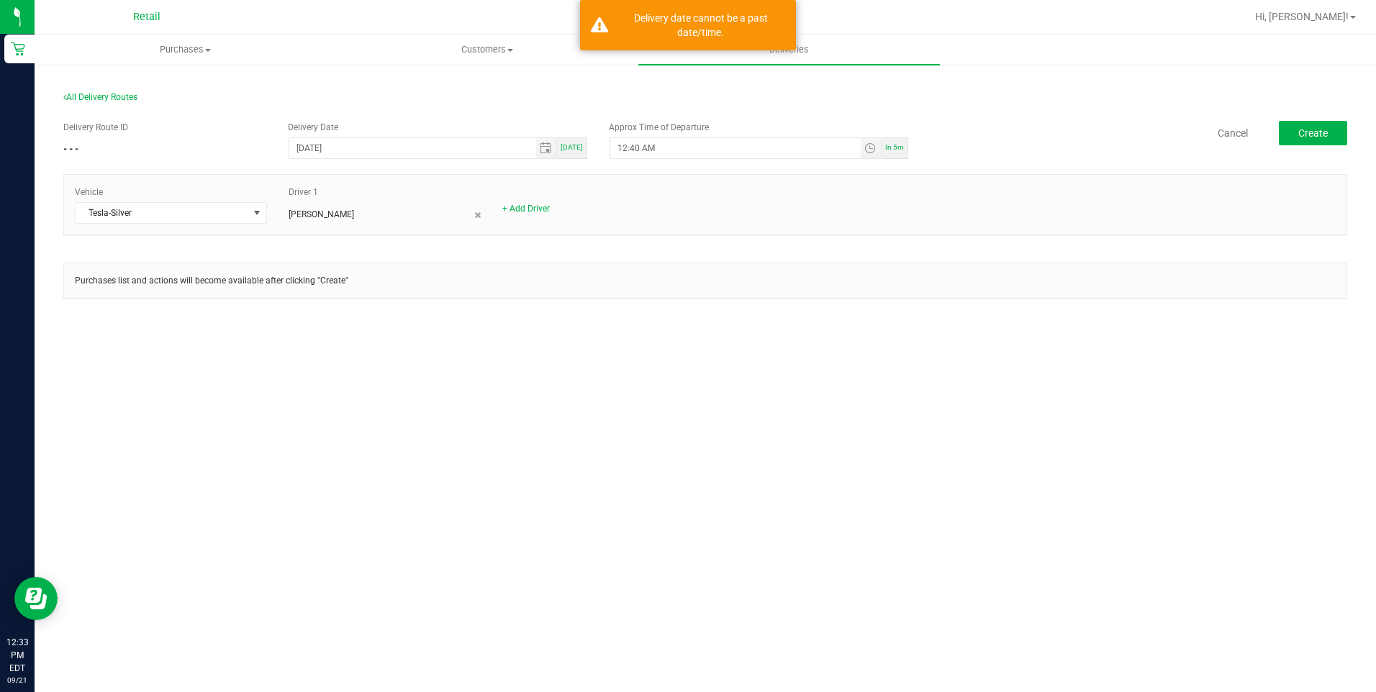
click at [1132, 128] on div "Cancel Create" at bounding box center [1133, 133] width 428 height 24
click at [872, 153] on span "Toggle time list" at bounding box center [871, 149] width 12 height 12
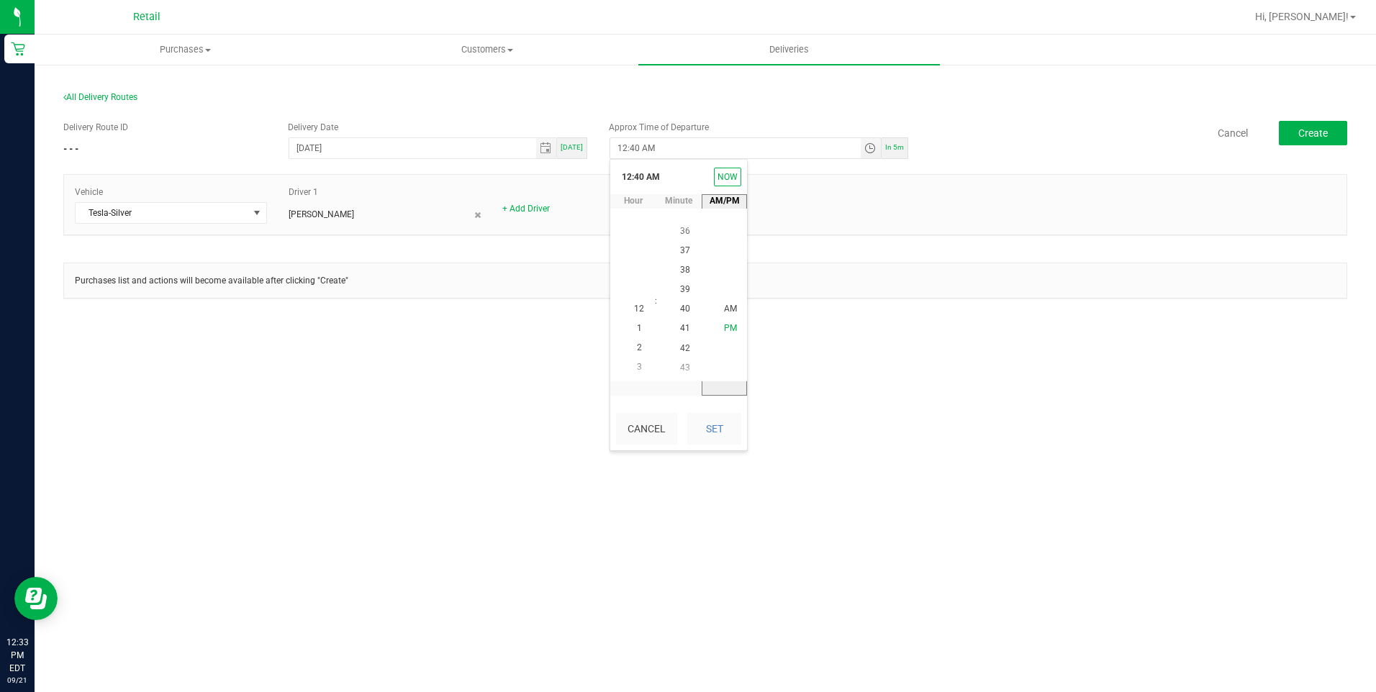
click at [724, 324] on span "PM" at bounding box center [730, 329] width 13 height 10
click at [728, 439] on button "Set" at bounding box center [714, 429] width 54 height 32
type input "12:40 PM"
click at [1296, 132] on button "Create" at bounding box center [1313, 133] width 68 height 24
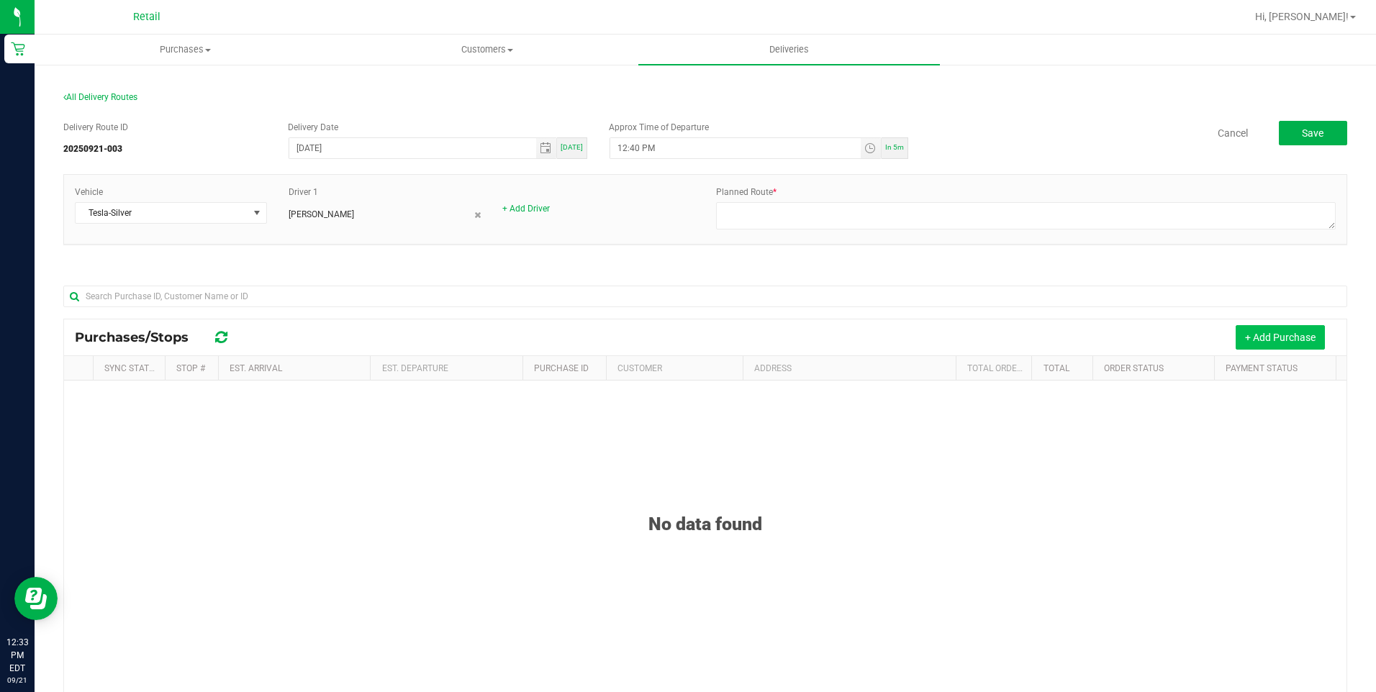
click at [1248, 330] on button "+ Add Purchase" at bounding box center [1280, 337] width 89 height 24
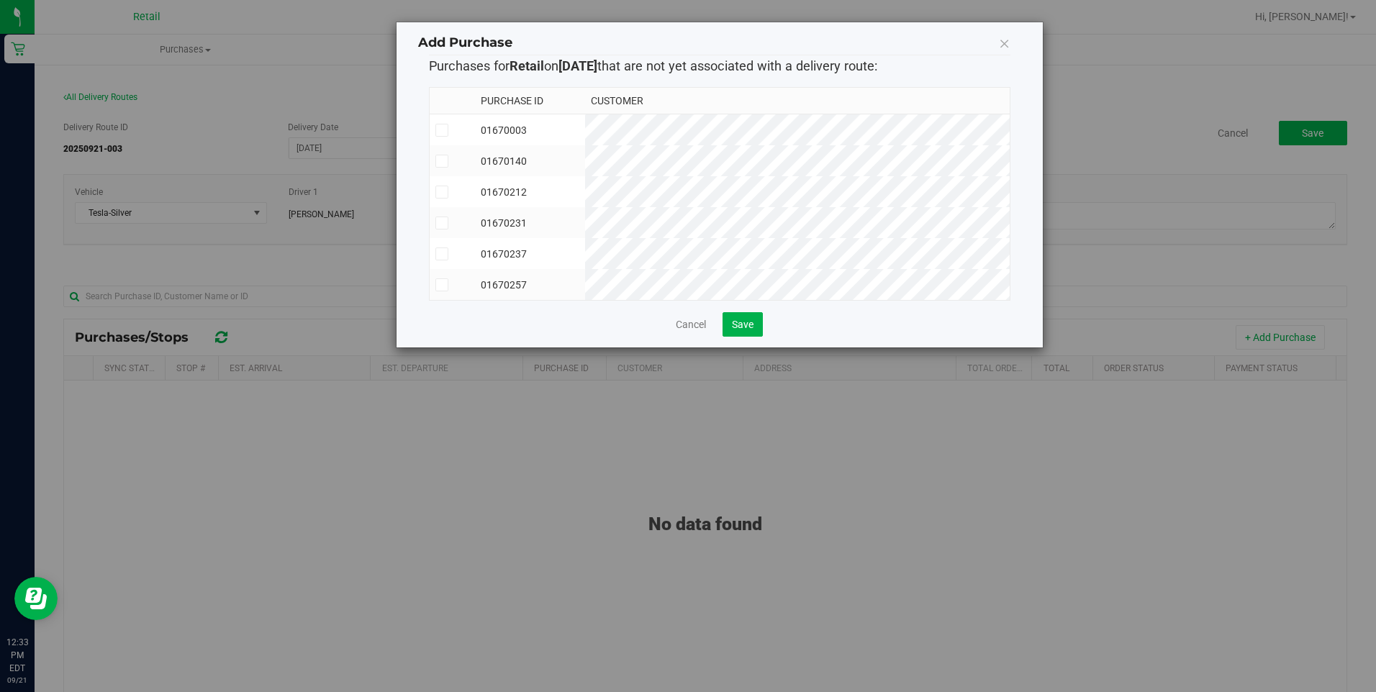
click at [439, 285] on icon at bounding box center [441, 285] width 9 height 0
click at [0, 0] on input "checkbox" at bounding box center [0, 0] width 0 height 0
click at [444, 161] on icon at bounding box center [441, 161] width 9 height 0
click at [0, 0] on input "checkbox" at bounding box center [0, 0] width 0 height 0
drag, startPoint x: 438, startPoint y: 251, endPoint x: 455, endPoint y: 199, distance: 54.4
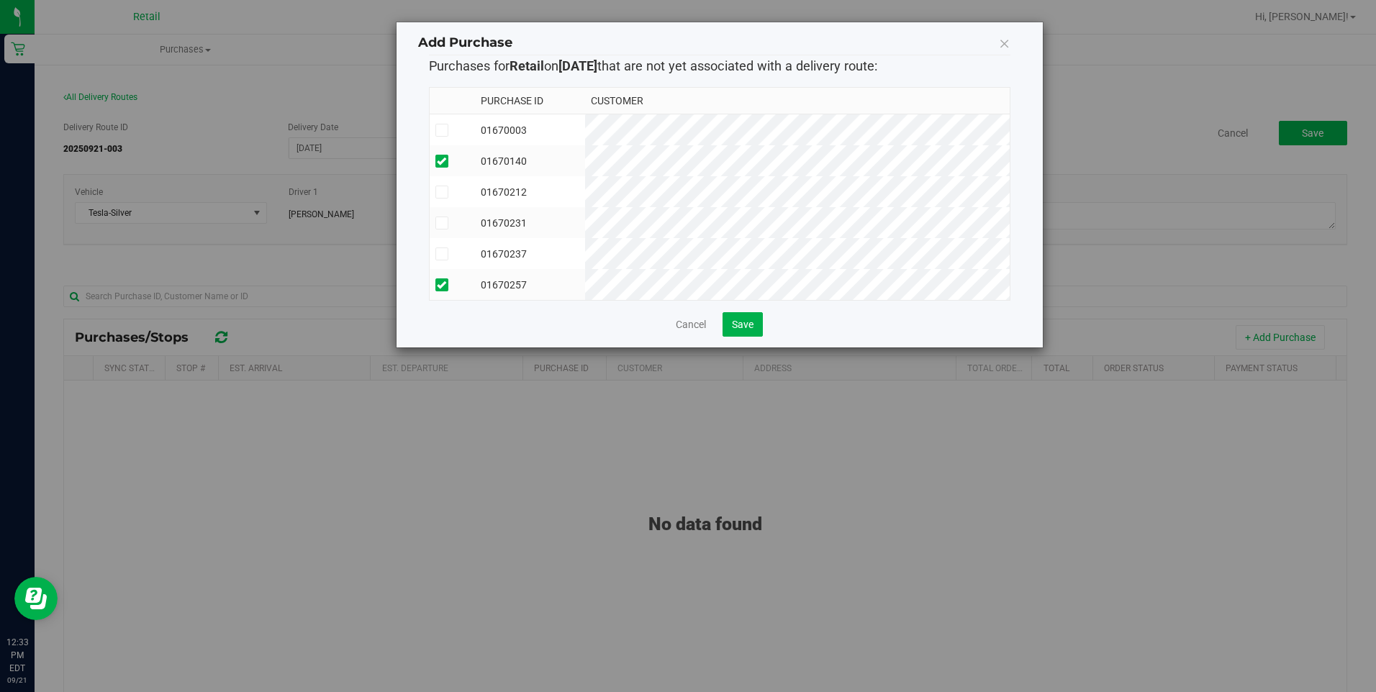
click at [441, 254] on icon at bounding box center [441, 254] width 9 height 0
click at [0, 0] on input "checkbox" at bounding box center [0, 0] width 0 height 0
click at [444, 254] on icon at bounding box center [441, 254] width 9 height 0
click at [0, 0] on input "checkbox" at bounding box center [0, 0] width 0 height 0
click at [442, 192] on icon at bounding box center [441, 192] width 9 height 0
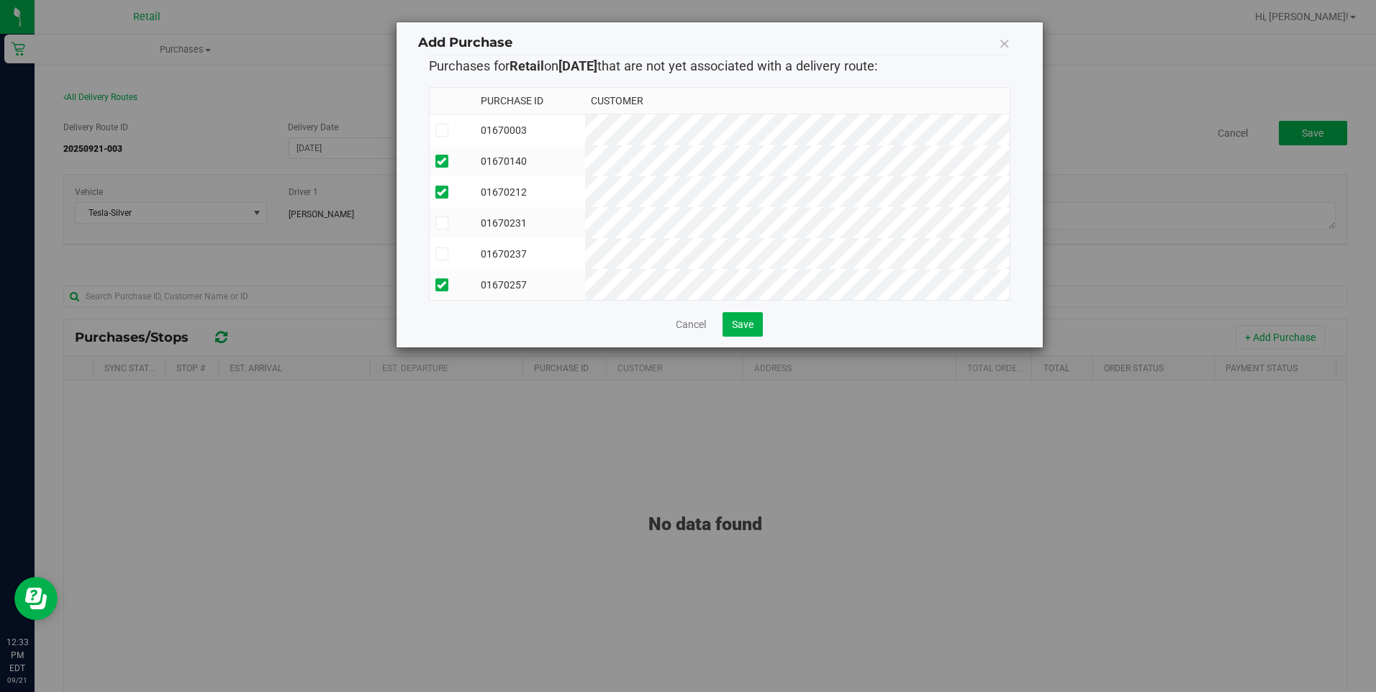
click at [0, 0] on input "checkbox" at bounding box center [0, 0] width 0 height 0
click at [739, 326] on button "Save" at bounding box center [743, 324] width 40 height 24
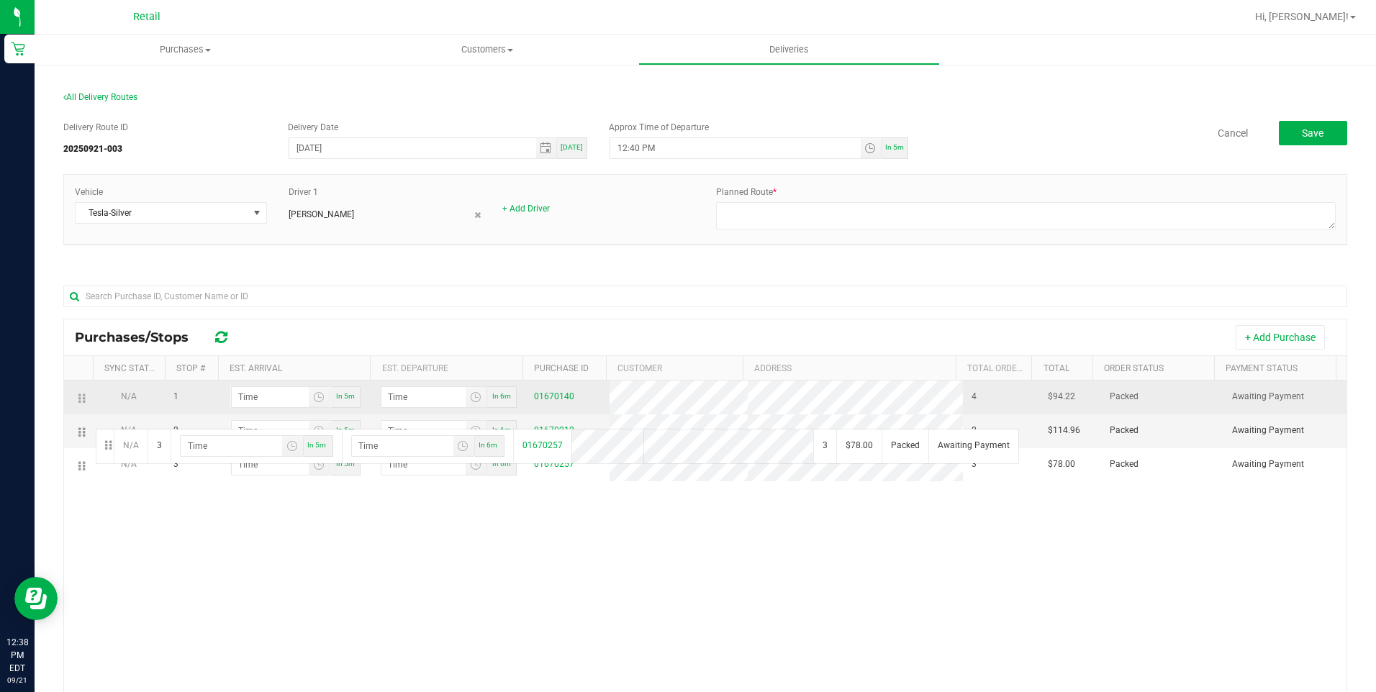
drag, startPoint x: 78, startPoint y: 470, endPoint x: 109, endPoint y: 397, distance: 79.0
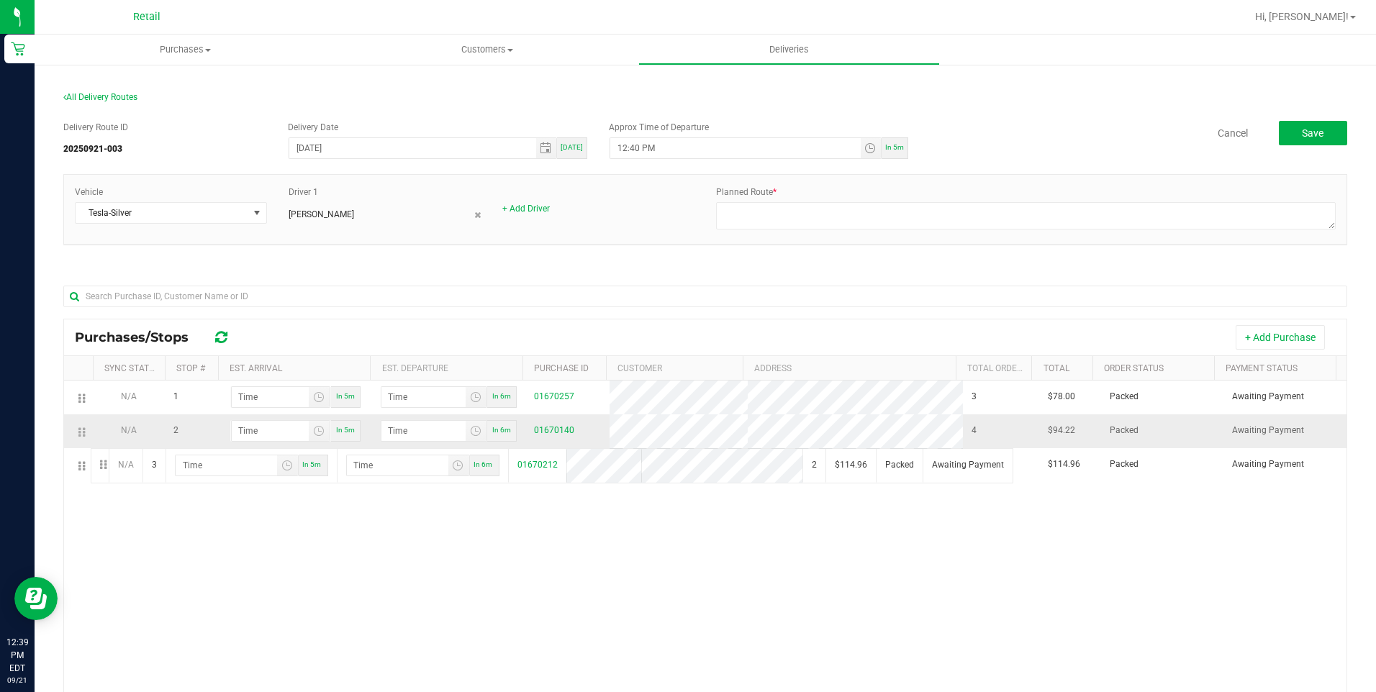
drag, startPoint x: 78, startPoint y: 467, endPoint x: 91, endPoint y: 441, distance: 28.7
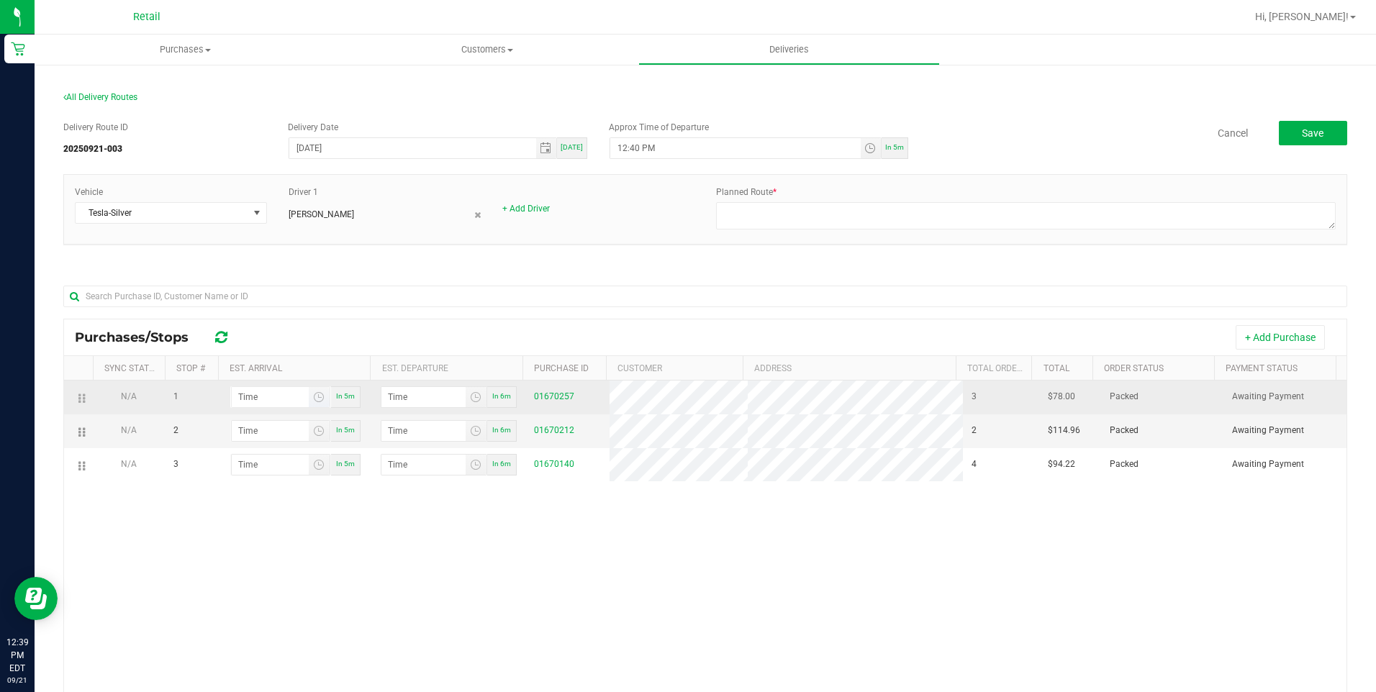
click at [323, 401] on span "Toggle time list" at bounding box center [319, 397] width 21 height 20
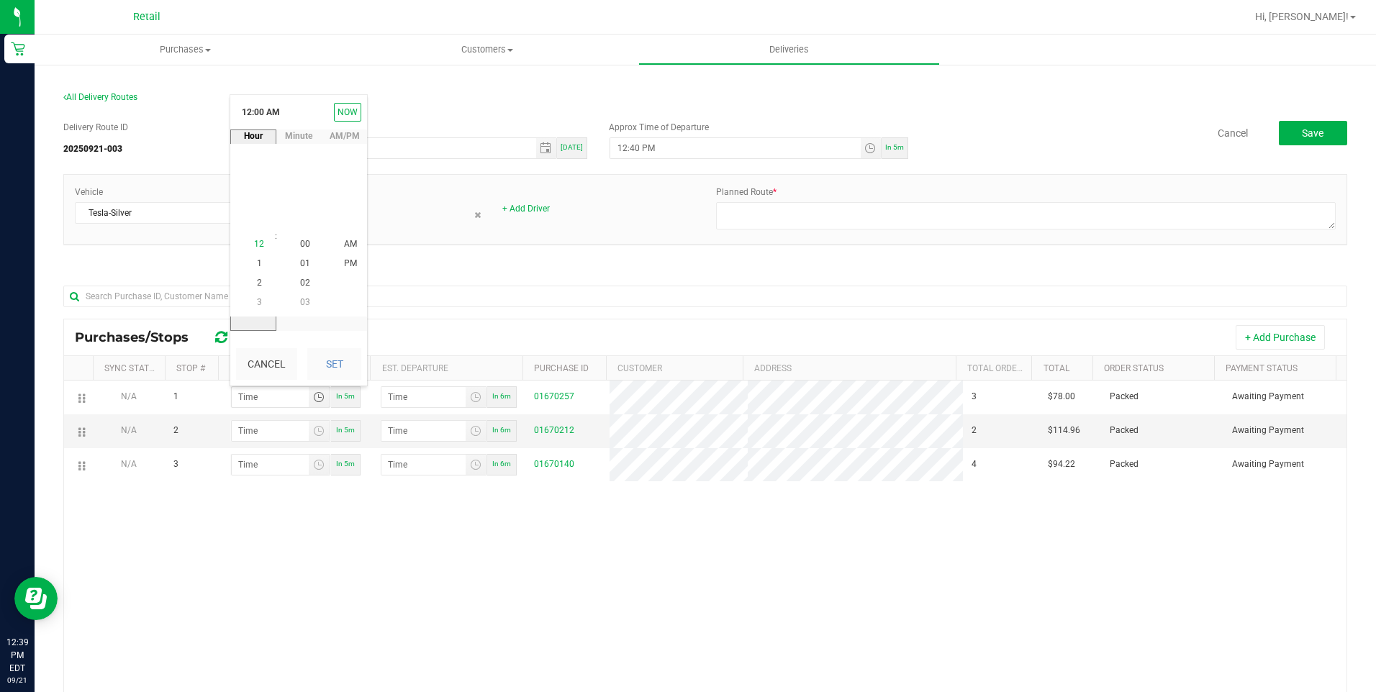
click at [260, 243] on li "12" at bounding box center [259, 244] width 35 height 19
click at [305, 284] on li "57" at bounding box center [305, 283] width 35 height 19
click at [353, 263] on li "PM" at bounding box center [350, 264] width 35 height 19
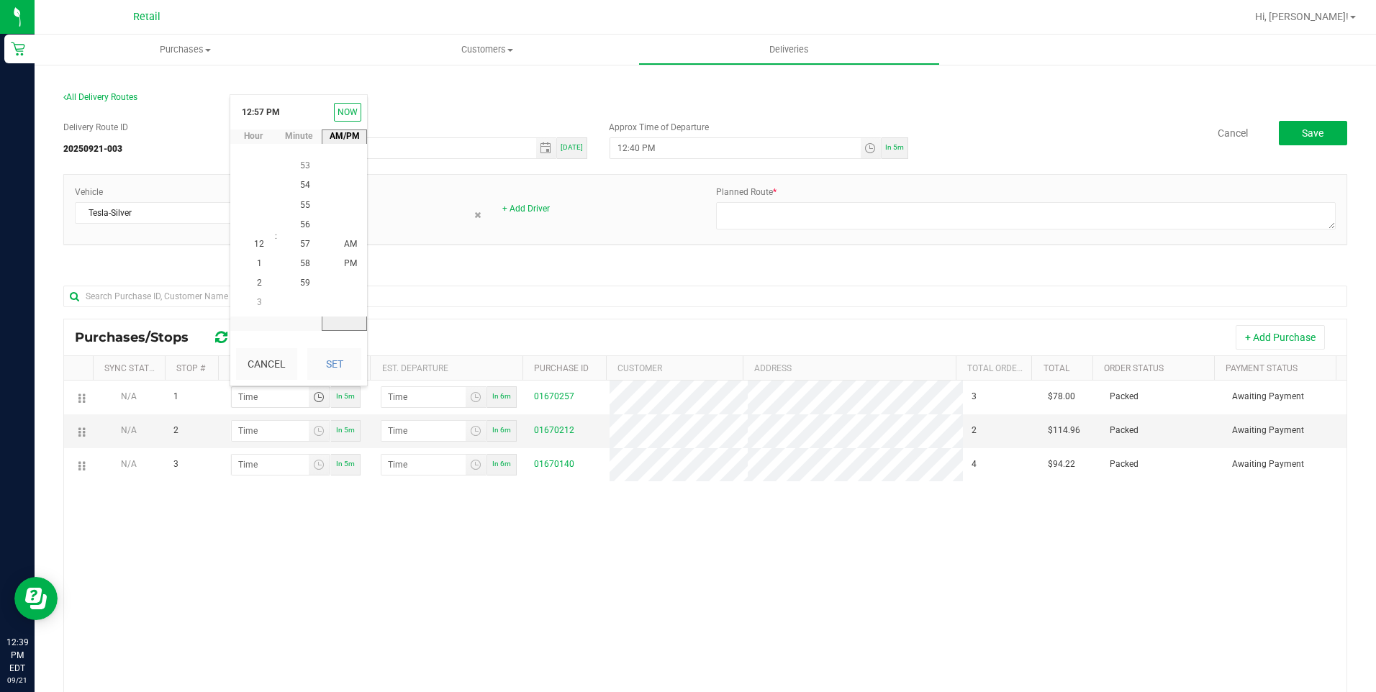
scroll to position [19, 0]
click at [346, 365] on button "Set" at bounding box center [334, 364] width 54 height 32
type input "12:57 PM"
type input "12:58 PM"
click at [320, 415] on td "In 5m" at bounding box center [295, 432] width 153 height 34
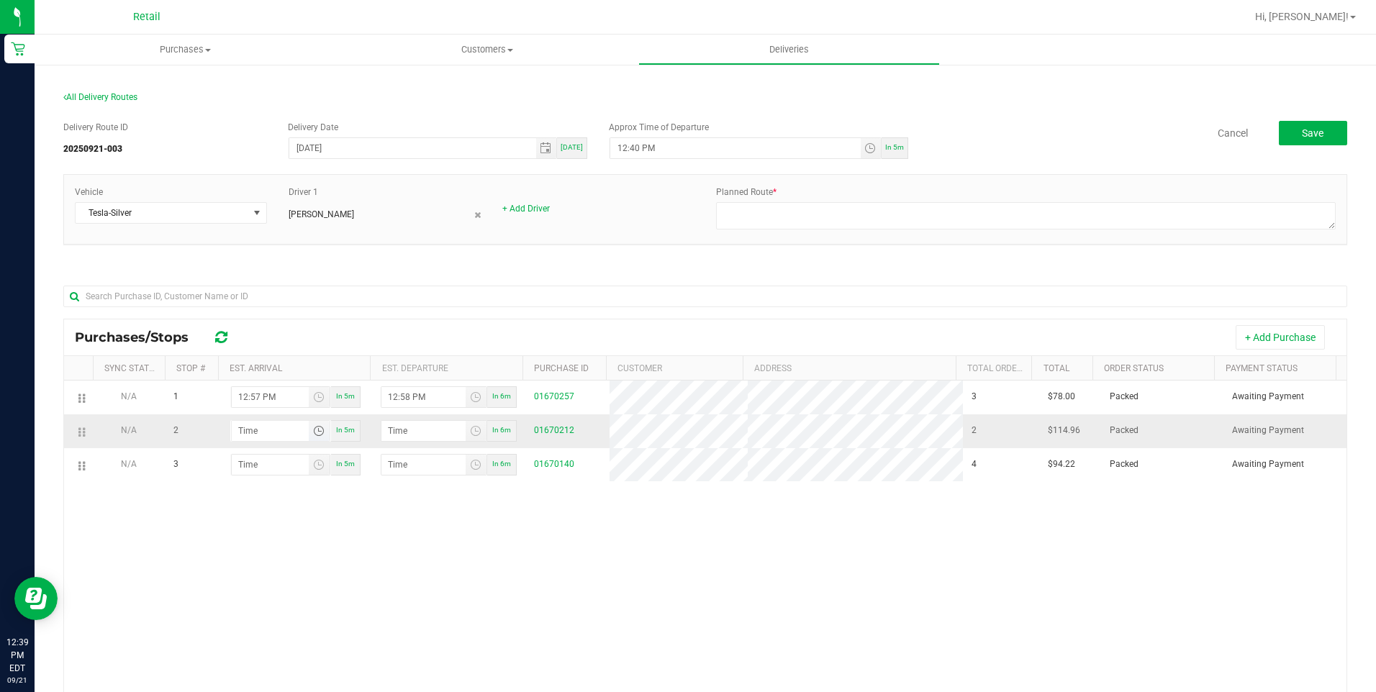
click at [315, 434] on span "Toggle time list" at bounding box center [319, 431] width 12 height 12
click at [257, 294] on span "1" at bounding box center [259, 298] width 5 height 10
click at [300, 318] on span "19" at bounding box center [305, 317] width 10 height 10
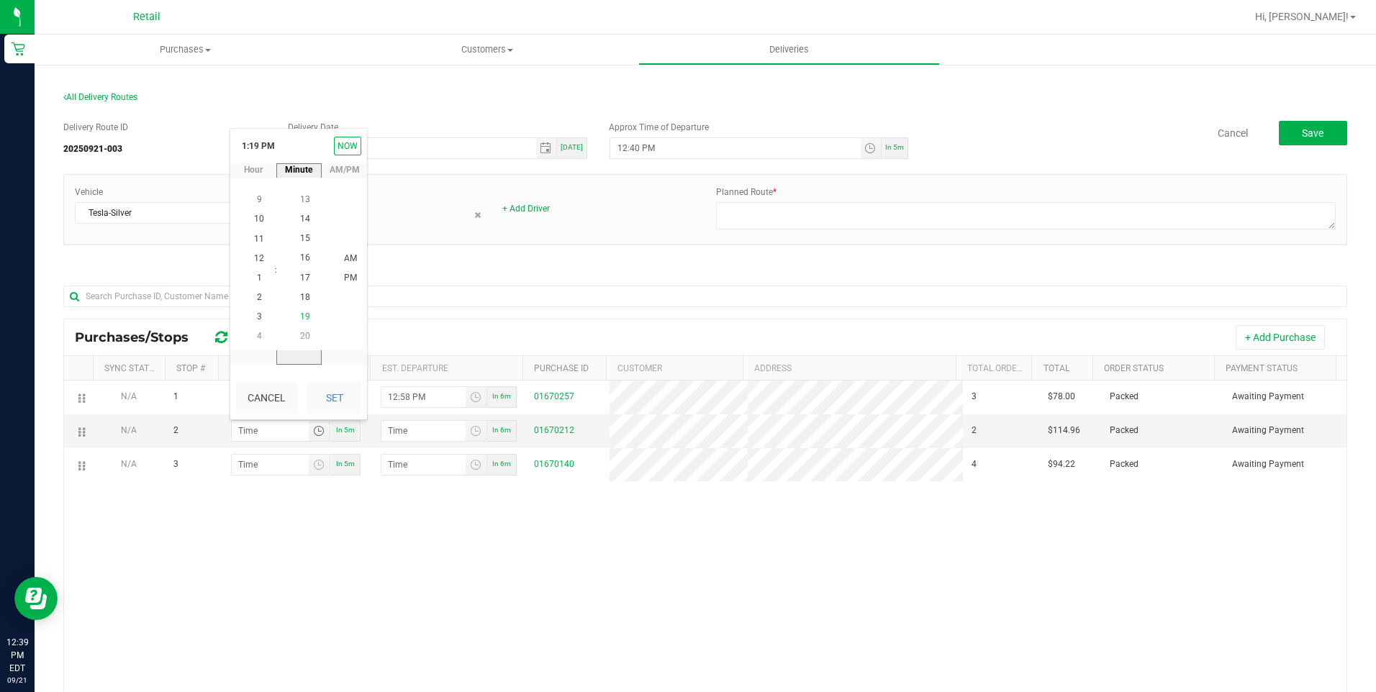
scroll to position [371, 0]
click at [325, 407] on button "Set" at bounding box center [334, 398] width 54 height 32
type input "1:19 PM"
type input "1:20 PM"
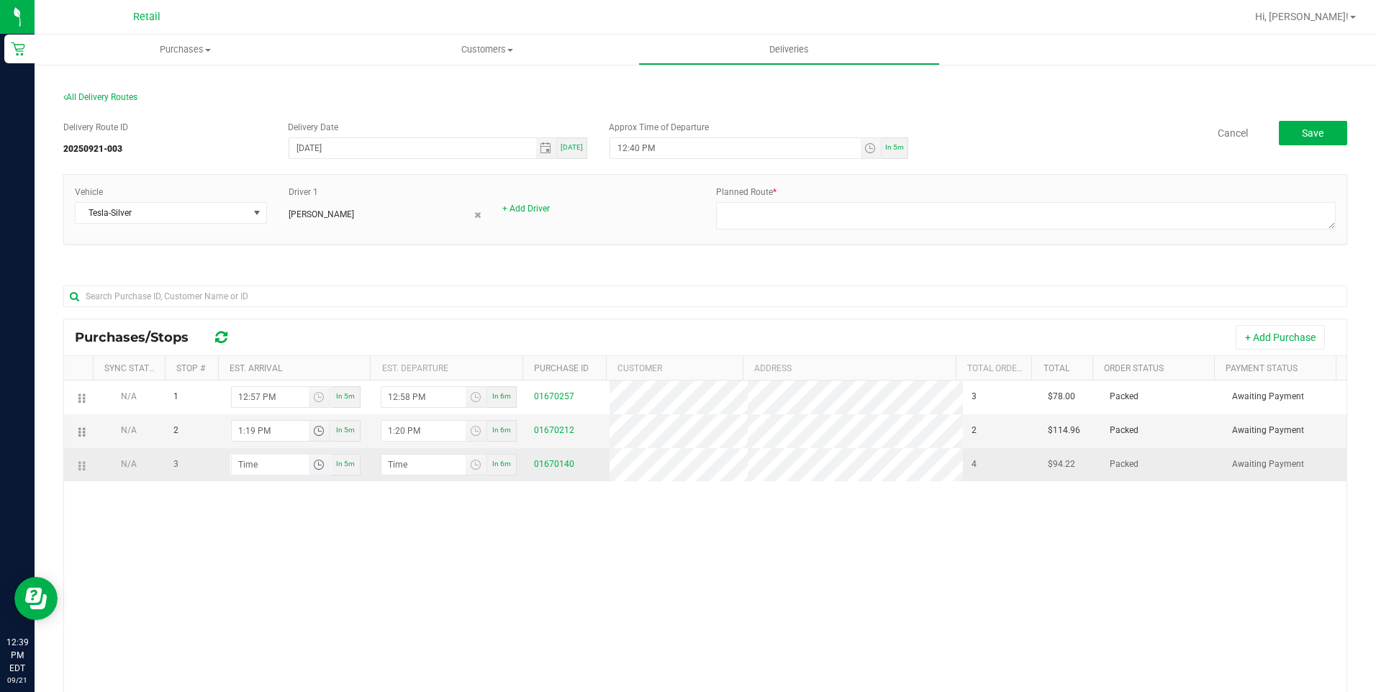
click at [317, 467] on span "Toggle time list" at bounding box center [319, 465] width 12 height 12
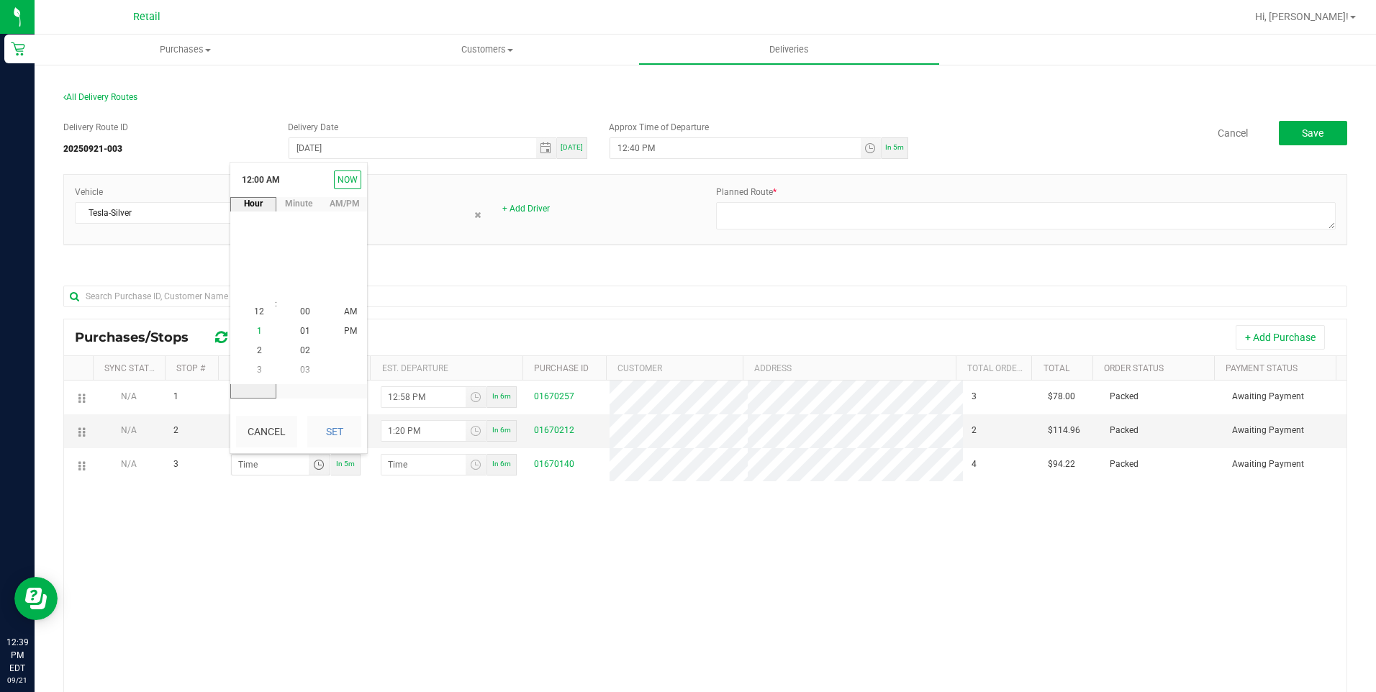
click at [251, 327] on li "1" at bounding box center [259, 331] width 35 height 19
click at [308, 292] on li "27" at bounding box center [305, 293] width 35 height 19
click at [348, 424] on button "Set" at bounding box center [334, 432] width 54 height 32
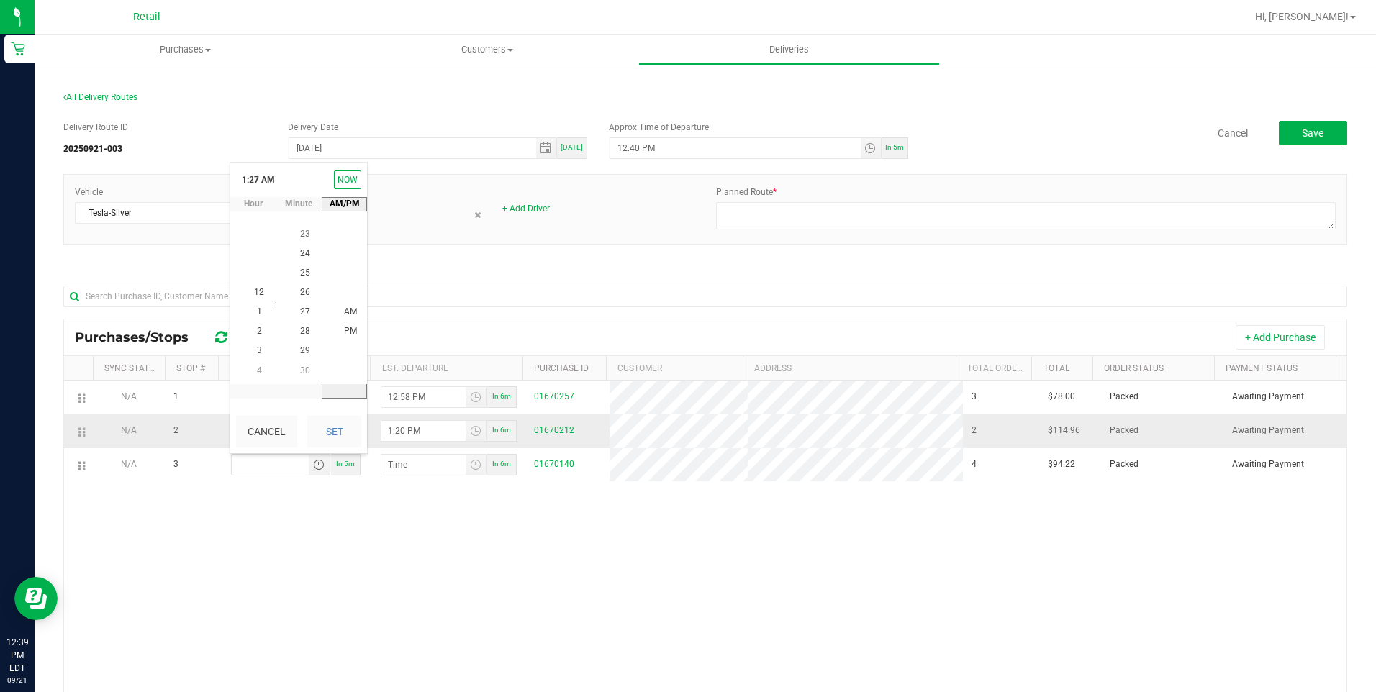
type input "1:27 AM"
type input "1:28 AM"
click at [605, 574] on div "N/A 1 12:57 PM In 5m 12:58 PM In 6m 01670257 3 $78.00 Packed Awaiting Payment N…" at bounding box center [705, 599] width 1283 height 436
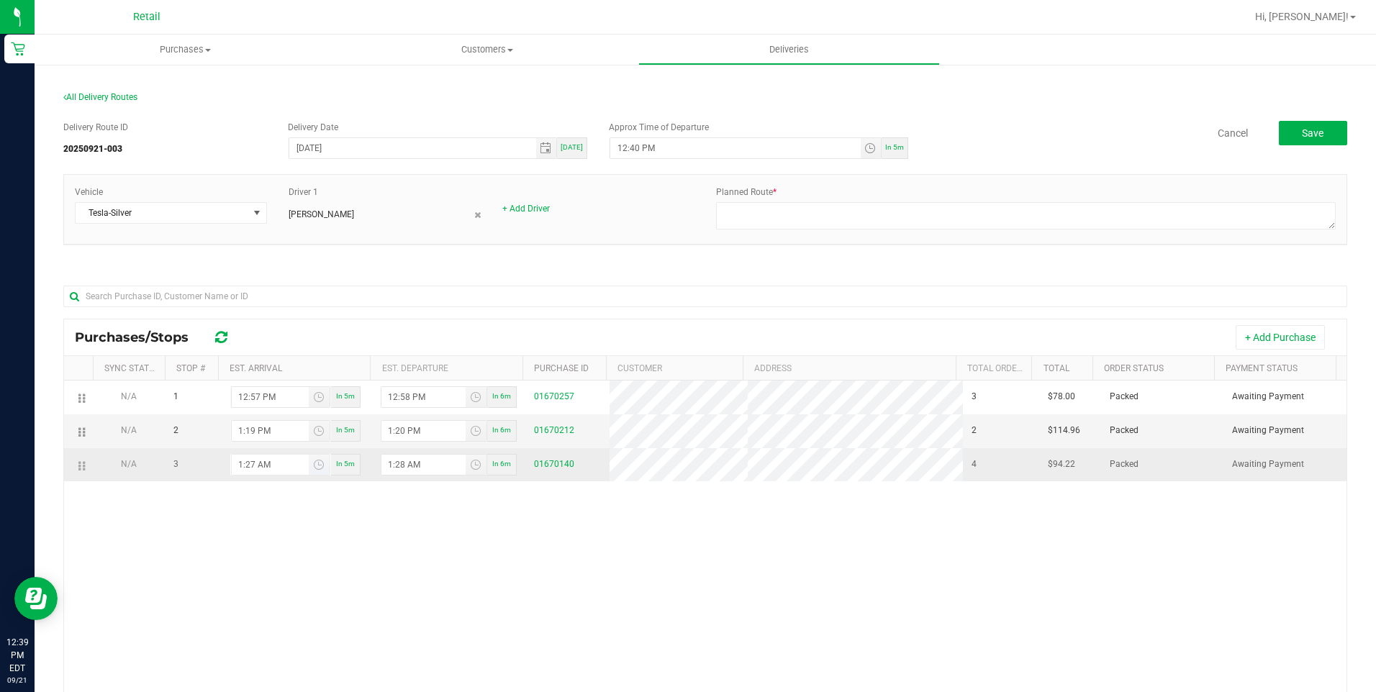
click at [310, 471] on span "Toggle time list" at bounding box center [319, 465] width 21 height 20
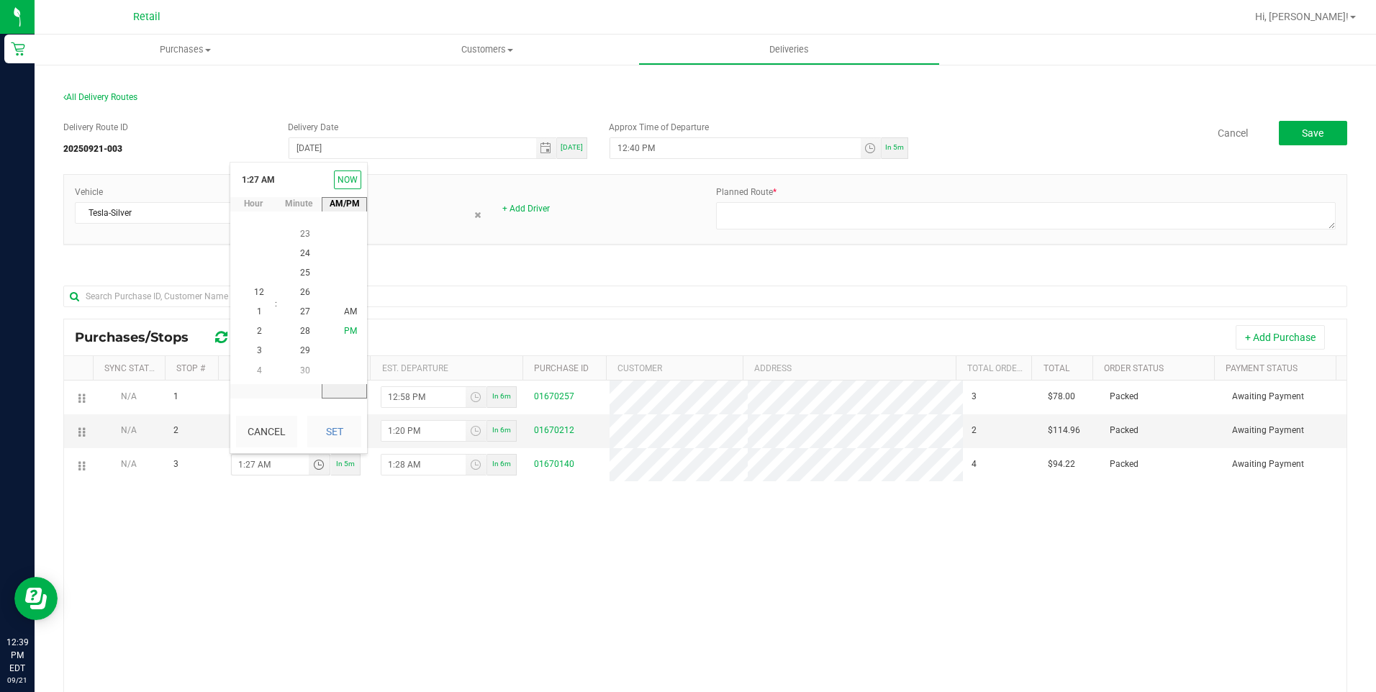
click at [348, 333] on span "PM" at bounding box center [350, 332] width 13 height 10
click at [326, 428] on button "Set" at bounding box center [334, 432] width 54 height 32
type input "1:27 PM"
type input "1:28 PM"
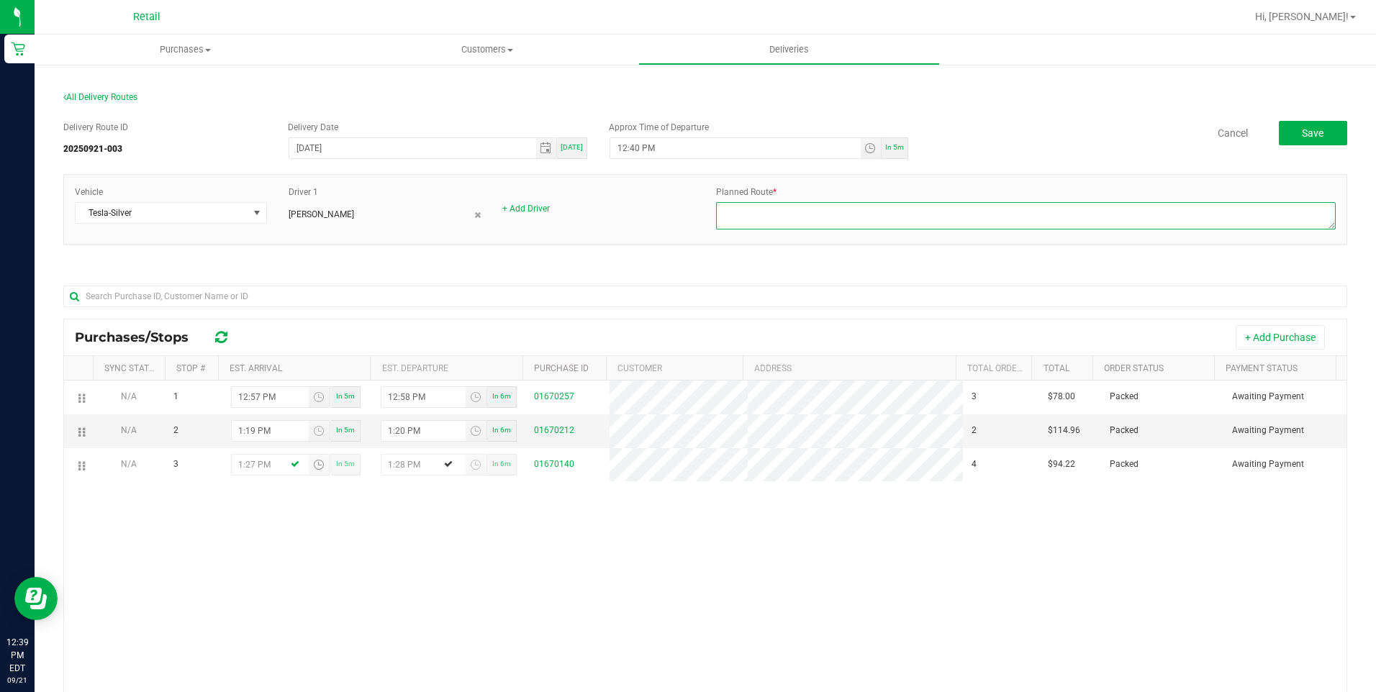
click at [944, 211] on textarea at bounding box center [1026, 215] width 620 height 27
type textarea "ONFLEET"
click at [1279, 139] on button "Save" at bounding box center [1313, 133] width 68 height 24
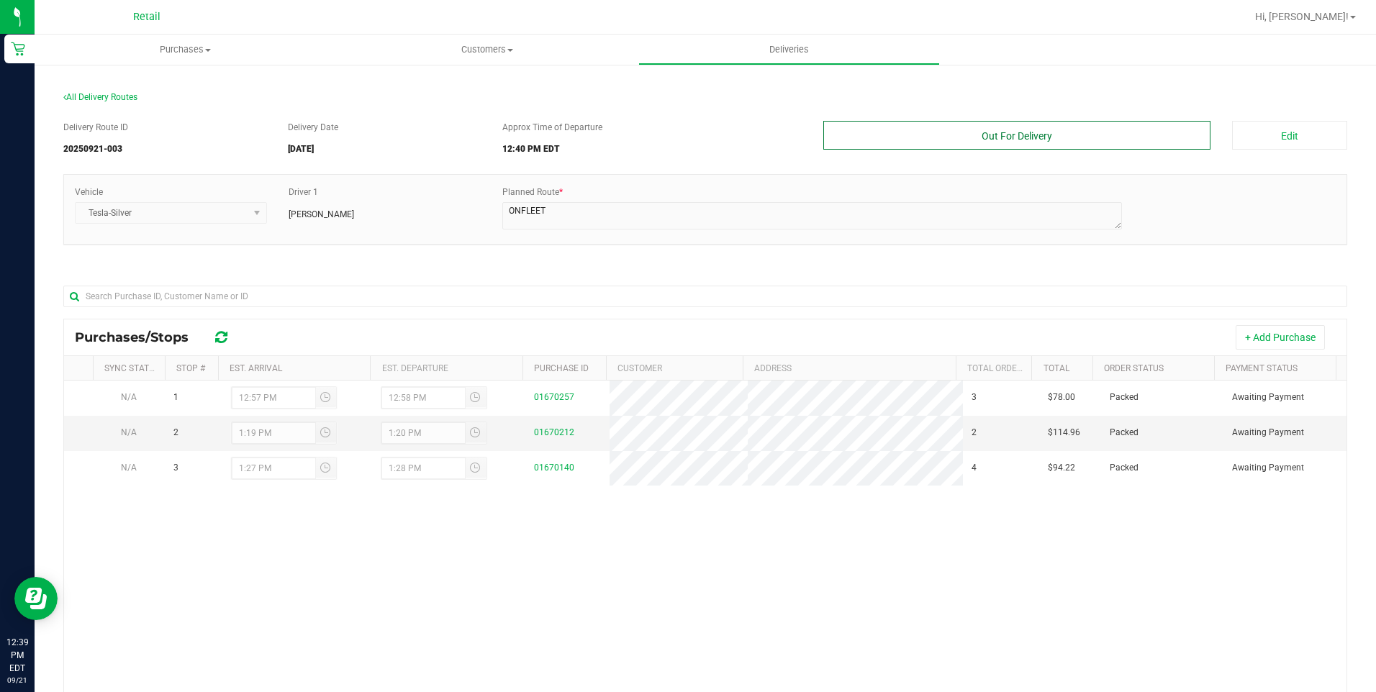
drag, startPoint x: 1025, startPoint y: 145, endPoint x: 1049, endPoint y: 113, distance: 39.6
click at [1029, 137] on button "Out For Delivery" at bounding box center [1018, 135] width 388 height 29
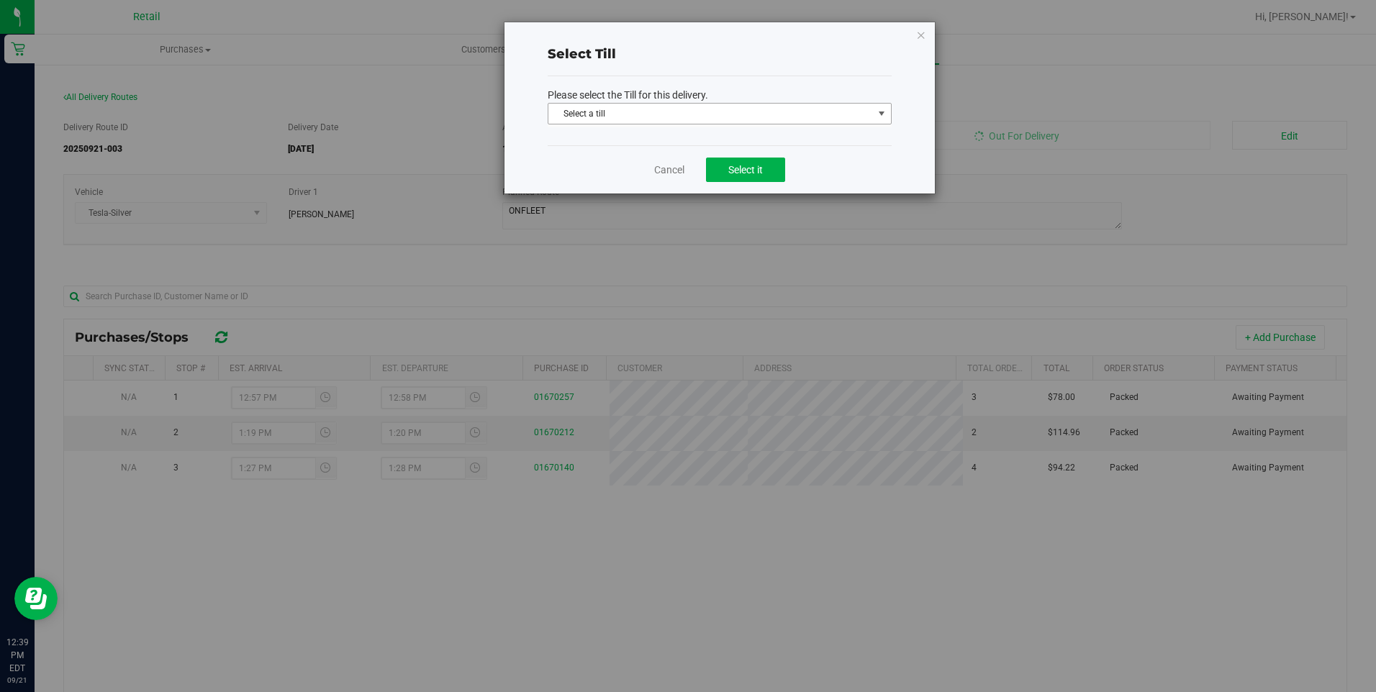
click at [870, 108] on span "Select a till" at bounding box center [711, 114] width 325 height 20
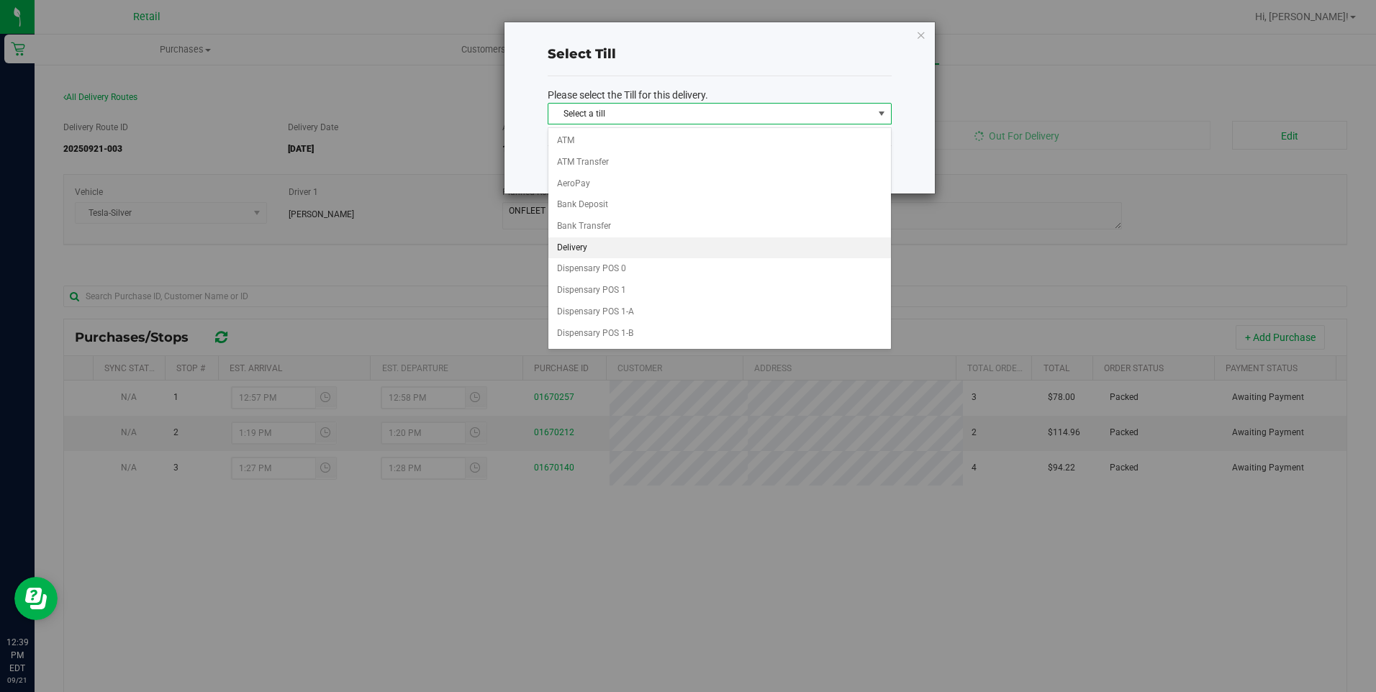
click at [595, 252] on li "Delivery" at bounding box center [720, 249] width 343 height 22
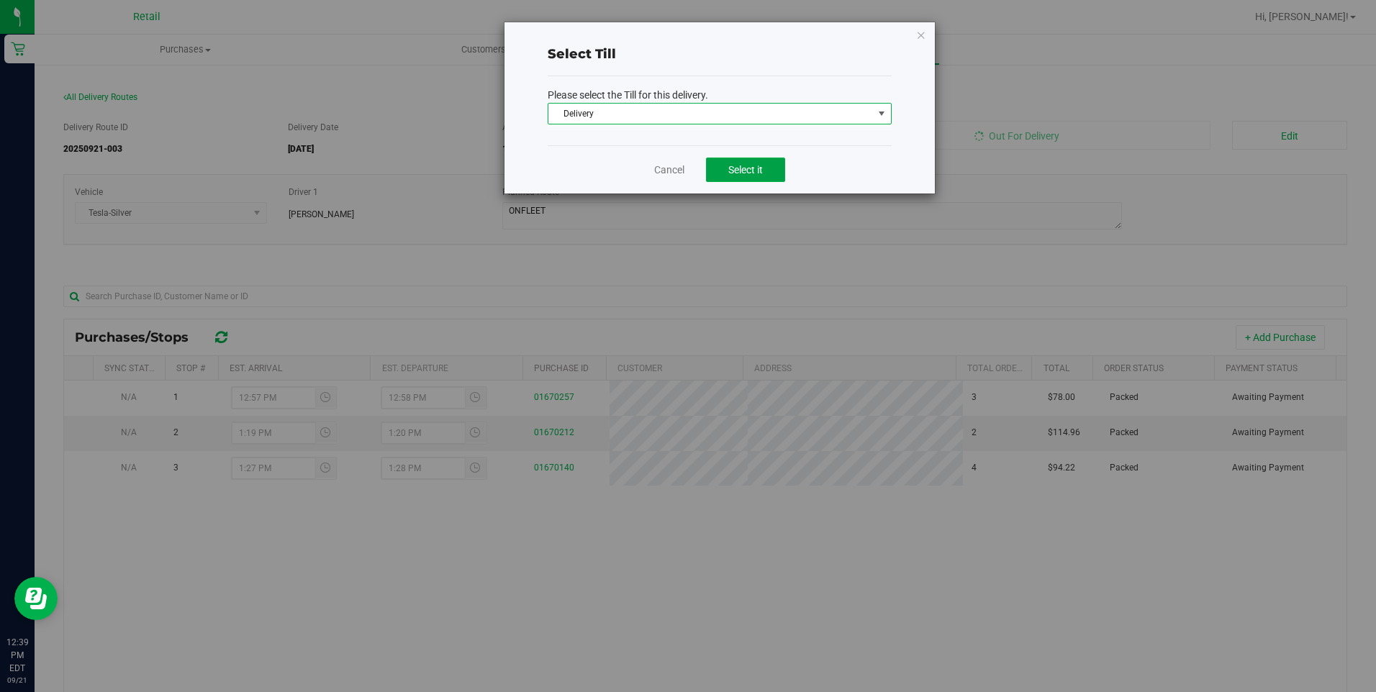
drag, startPoint x: 731, startPoint y: 169, endPoint x: 738, endPoint y: 194, distance: 25.5
click at [731, 170] on span "Select it" at bounding box center [745, 170] width 35 height 12
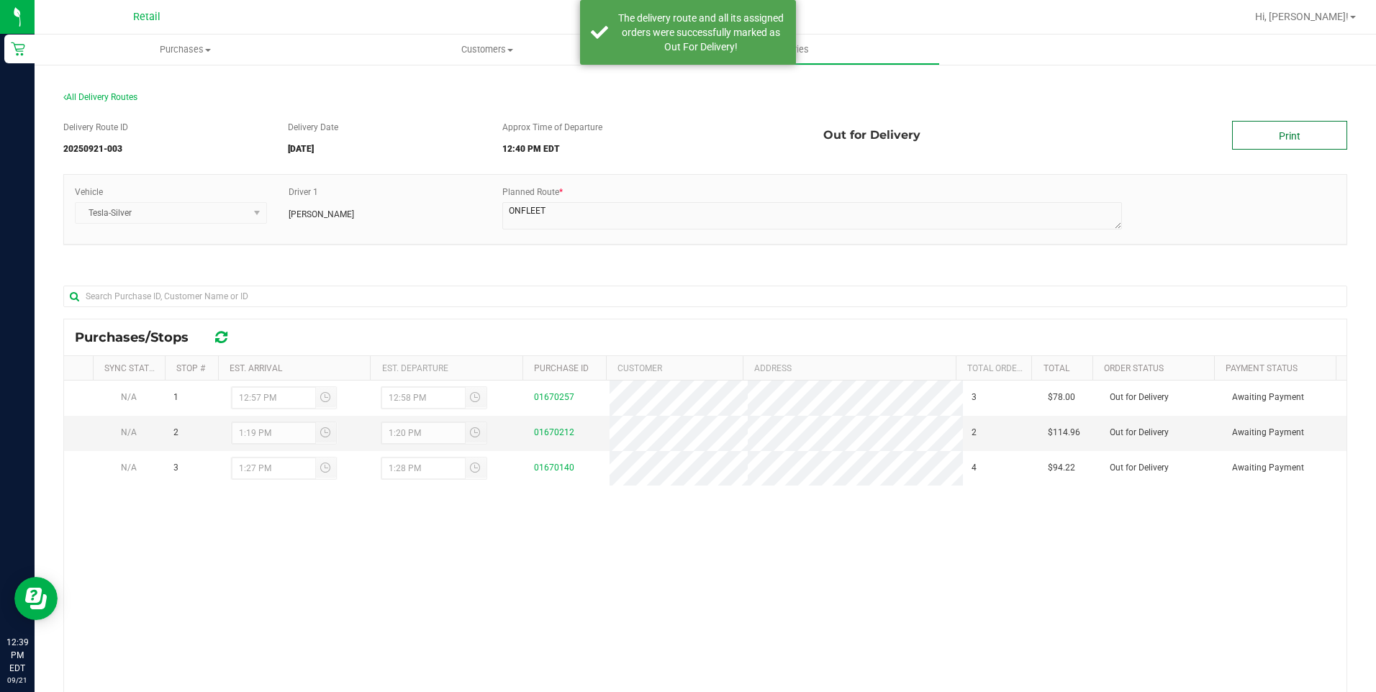
click at [1316, 137] on link "Print" at bounding box center [1289, 135] width 115 height 29
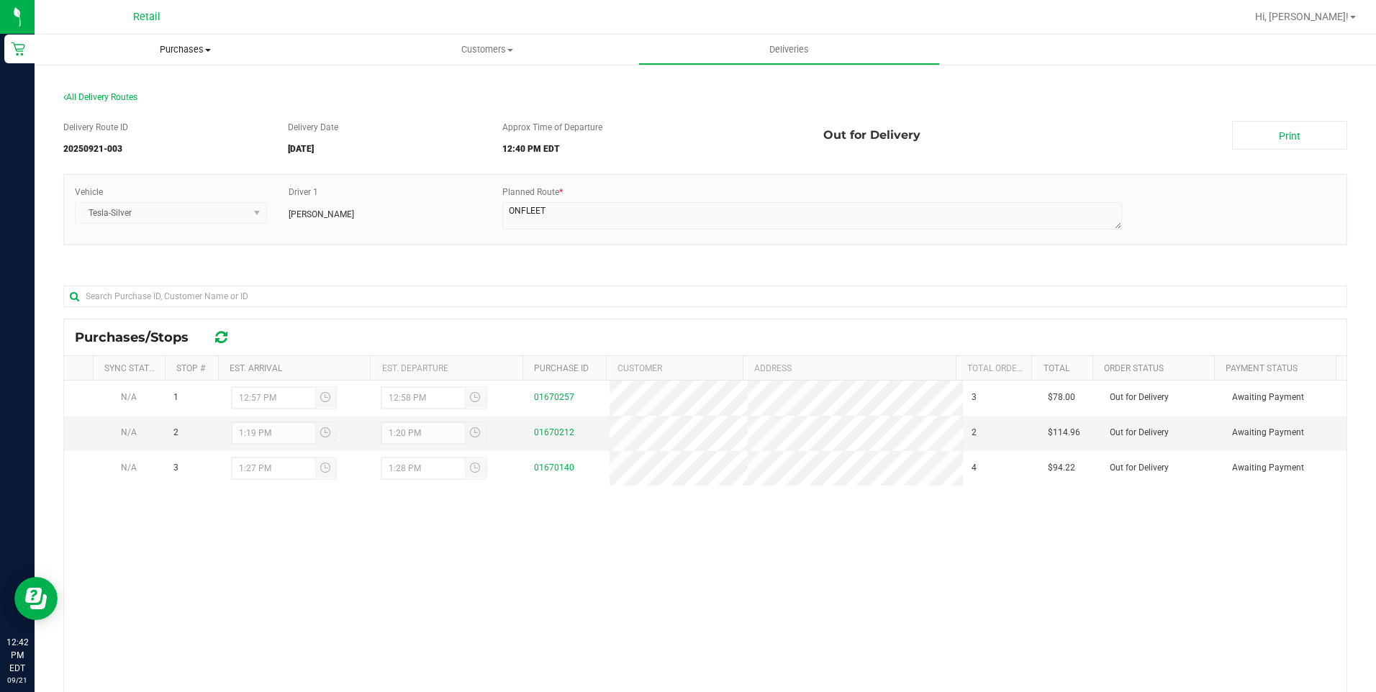
click at [204, 53] on span "Purchases" at bounding box center [186, 49] width 302 height 13
click at [188, 100] on li "Fulfillment" at bounding box center [186, 104] width 302 height 17
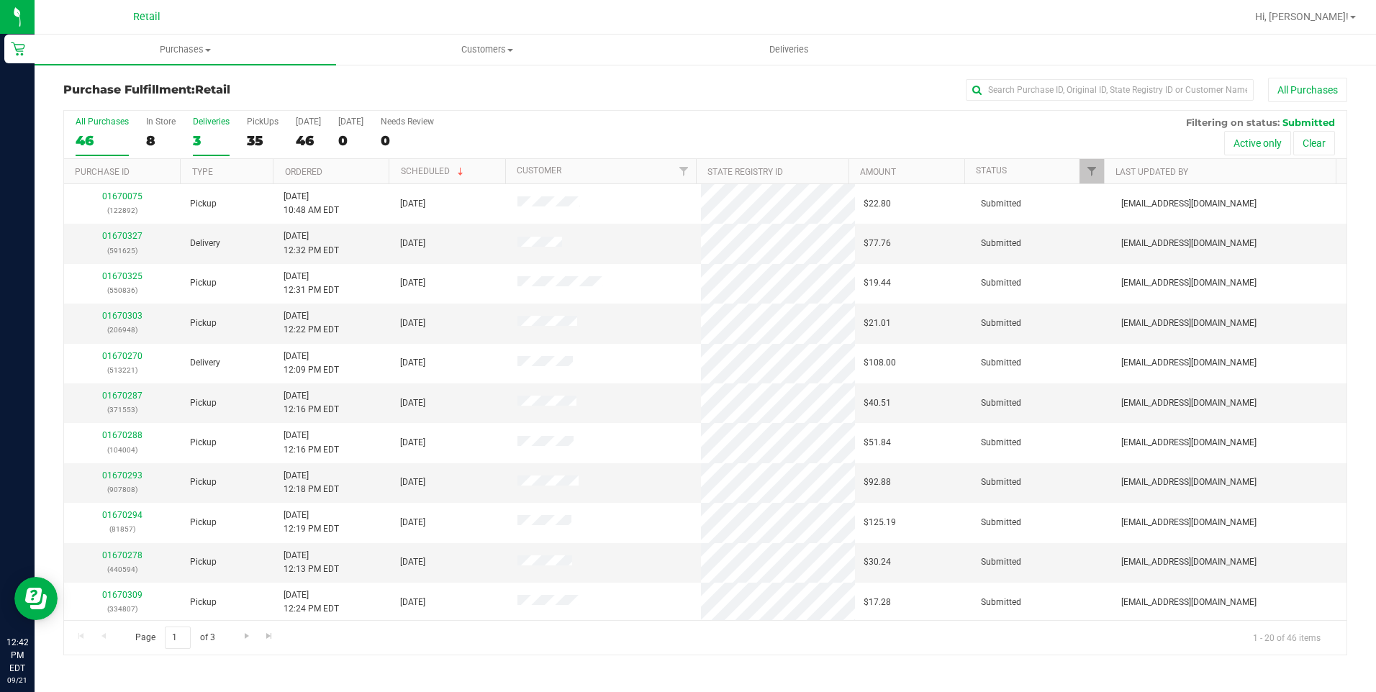
click at [209, 137] on div "3" at bounding box center [211, 140] width 37 height 17
click at [0, 0] on input "Deliveries 3" at bounding box center [0, 0] width 0 height 0
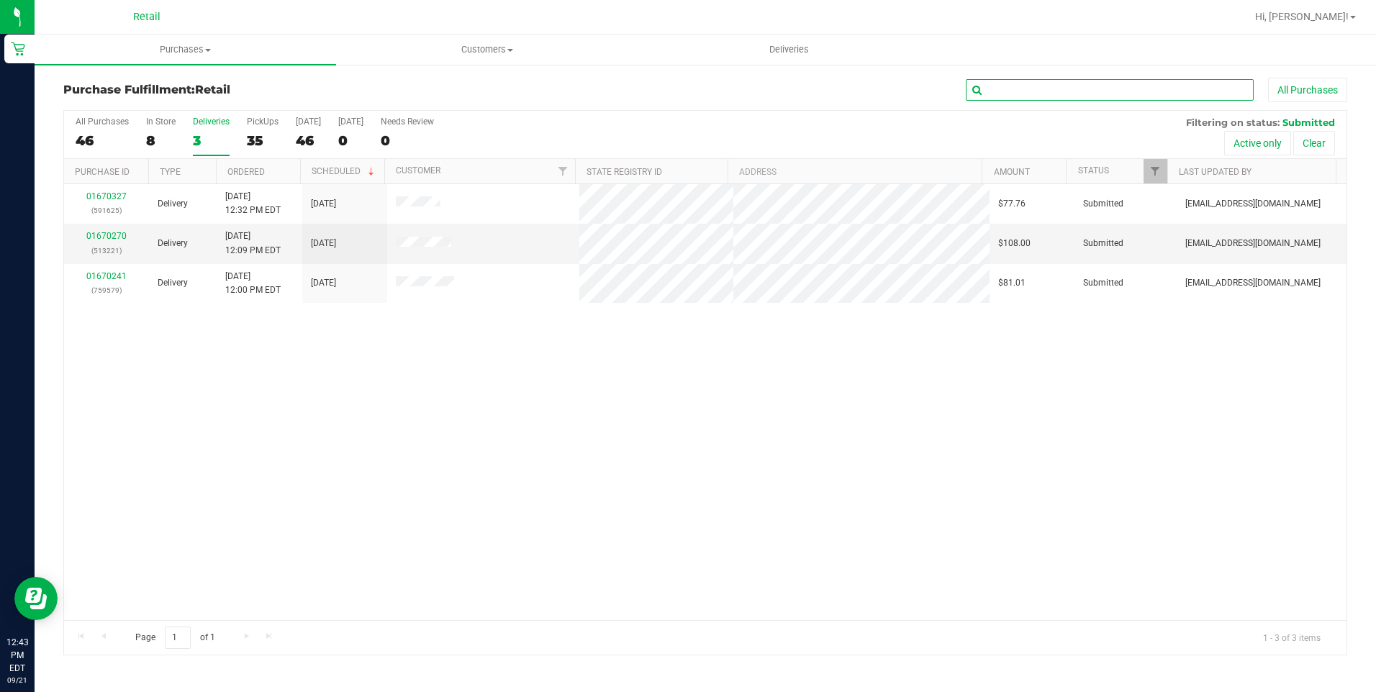
click at [1004, 96] on input "text" at bounding box center [1110, 90] width 288 height 22
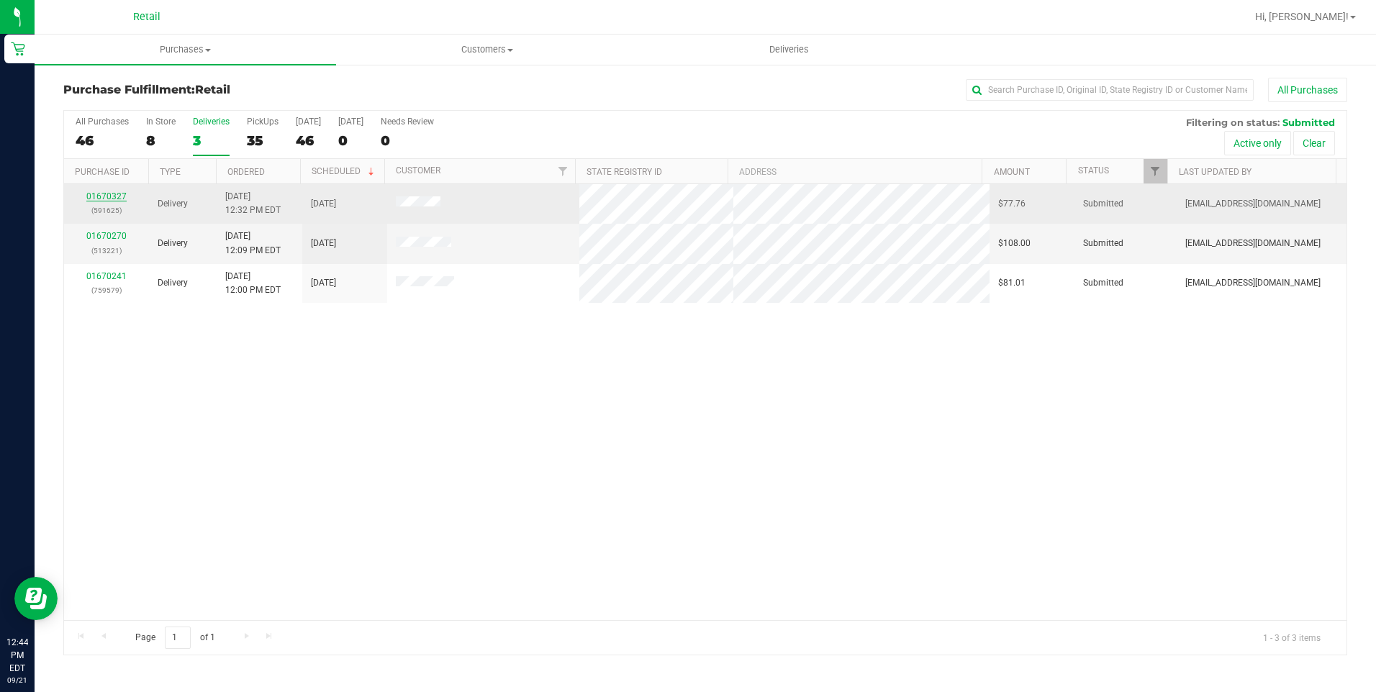
click at [120, 199] on link "01670327" at bounding box center [106, 196] width 40 height 10
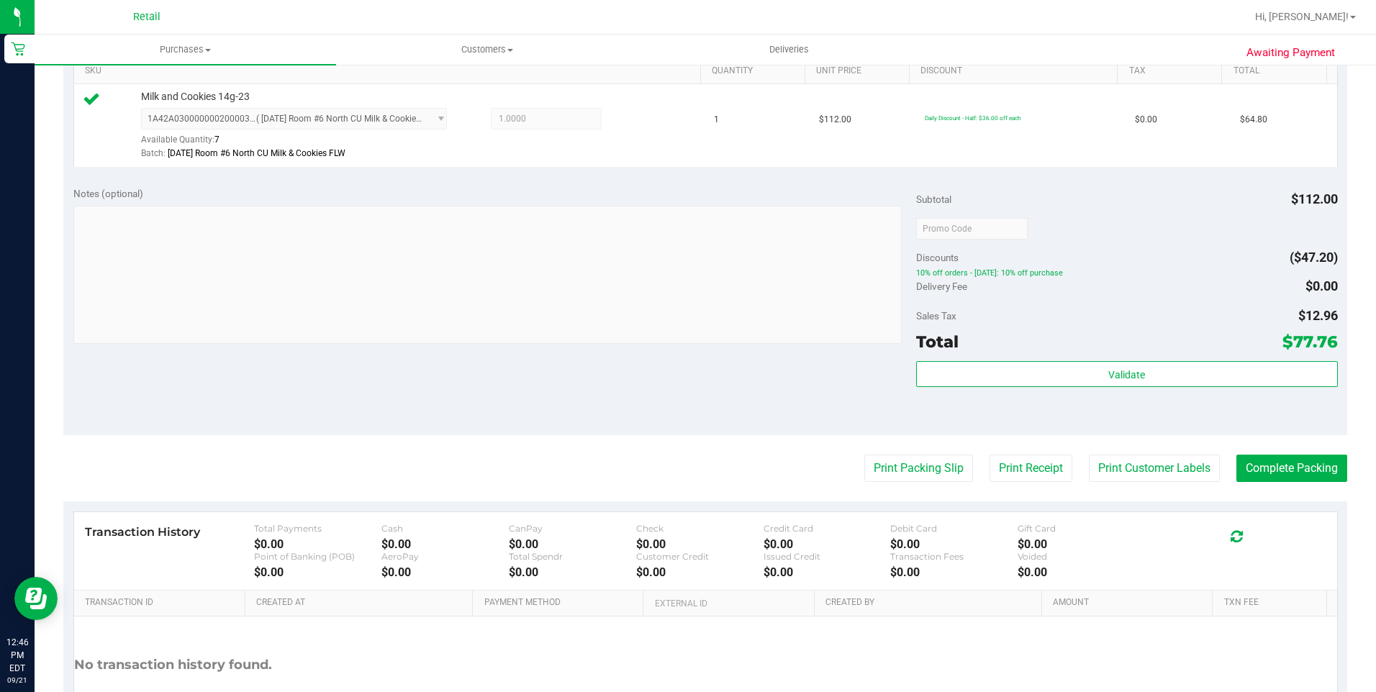
scroll to position [432, 0]
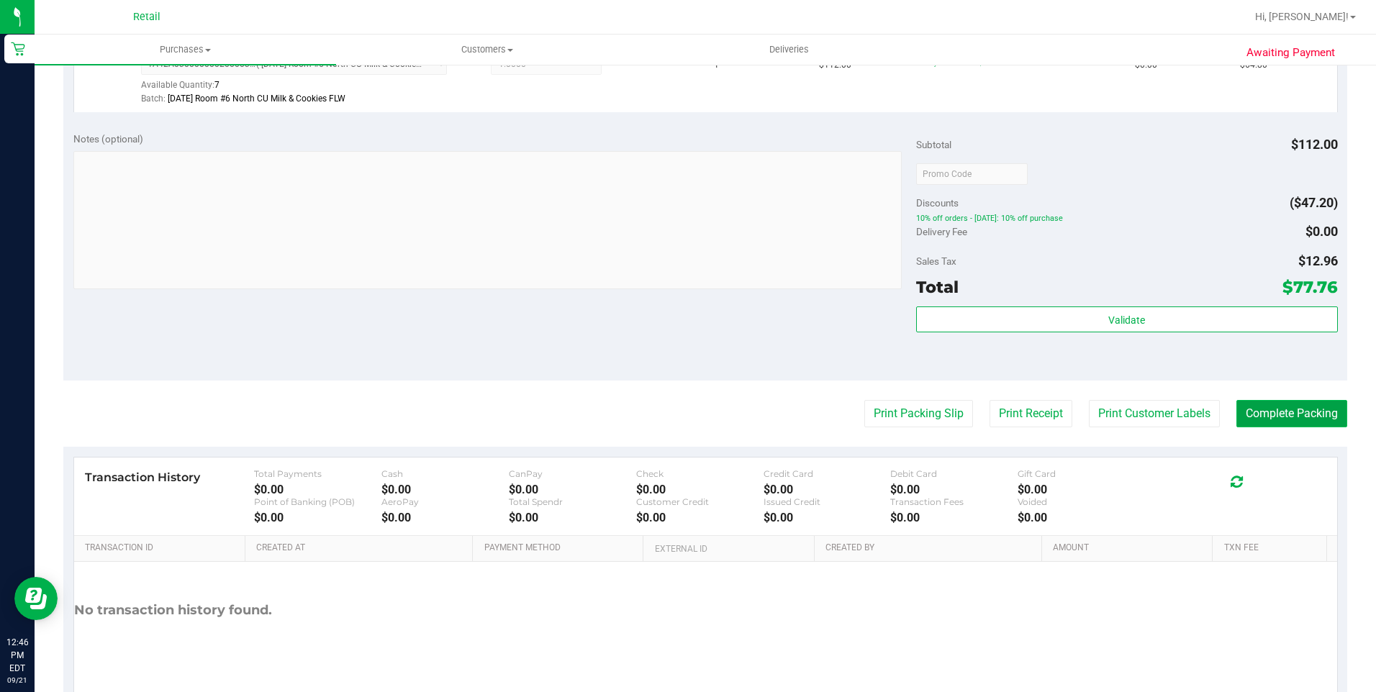
click at [1260, 423] on button "Complete Packing" at bounding box center [1292, 413] width 111 height 27
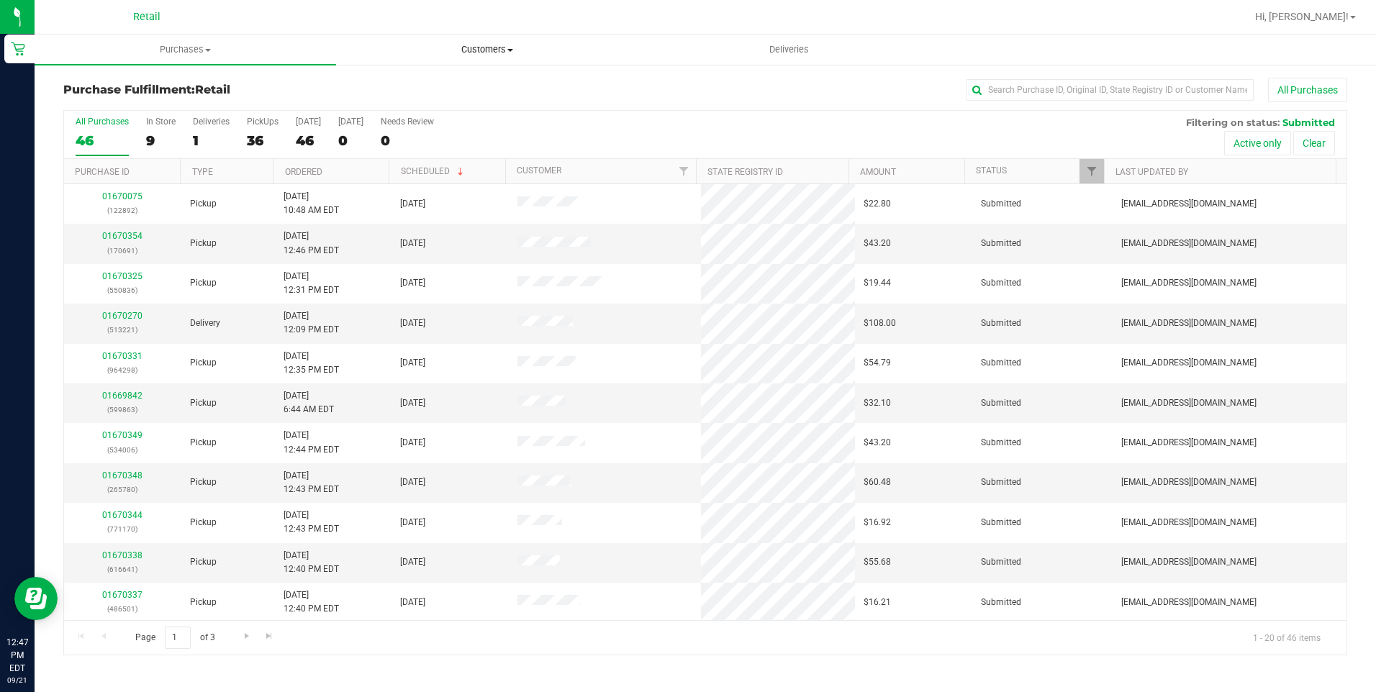
click at [501, 40] on uib-tab-heading "Customers All customers Add a new customer All physicians" at bounding box center [487, 49] width 300 height 29
click at [481, 45] on span "Customers" at bounding box center [487, 49] width 302 height 13
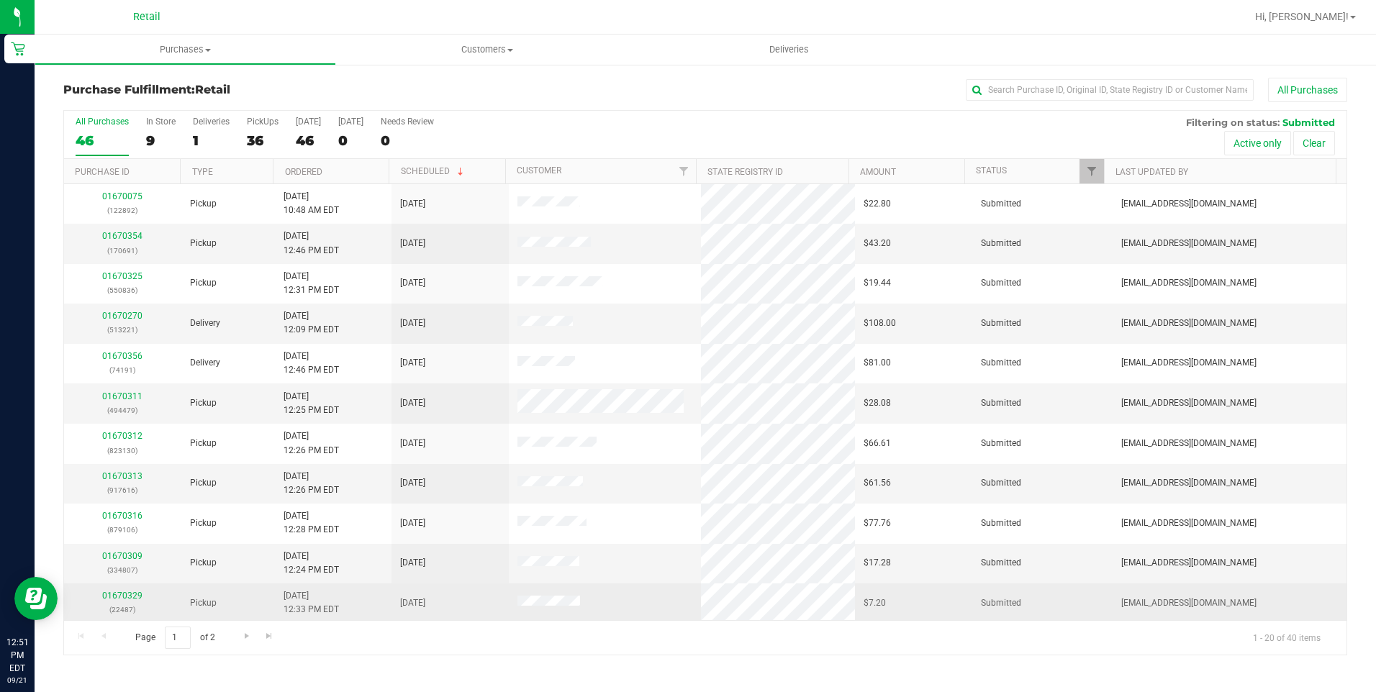
drag, startPoint x: 194, startPoint y: 708, endPoint x: 1331, endPoint y: 620, distance: 1140.1
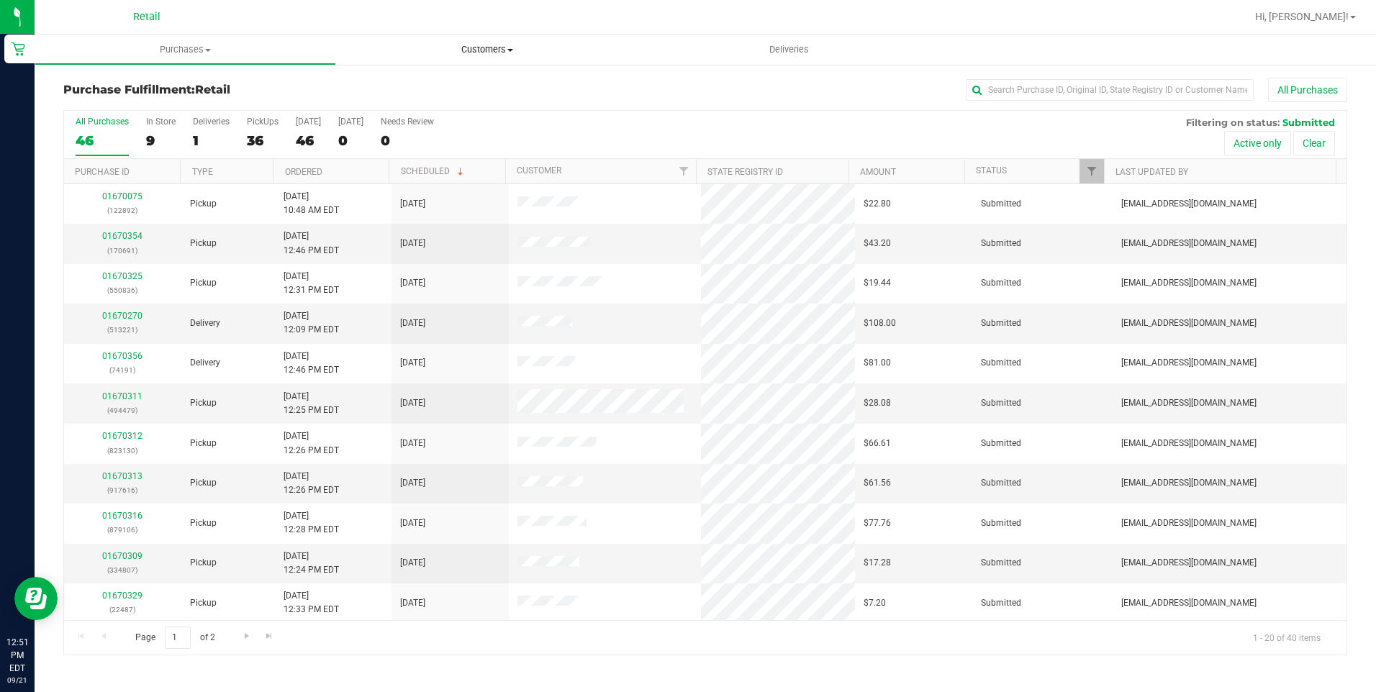
drag, startPoint x: 1331, startPoint y: 620, endPoint x: 400, endPoint y: 50, distance: 1091.5
click at [400, 50] on span "Customers" at bounding box center [487, 49] width 302 height 13
click at [212, 119] on div "Deliveries" at bounding box center [211, 122] width 37 height 10
click at [0, 0] on input "Deliveries 1" at bounding box center [0, 0] width 0 height 0
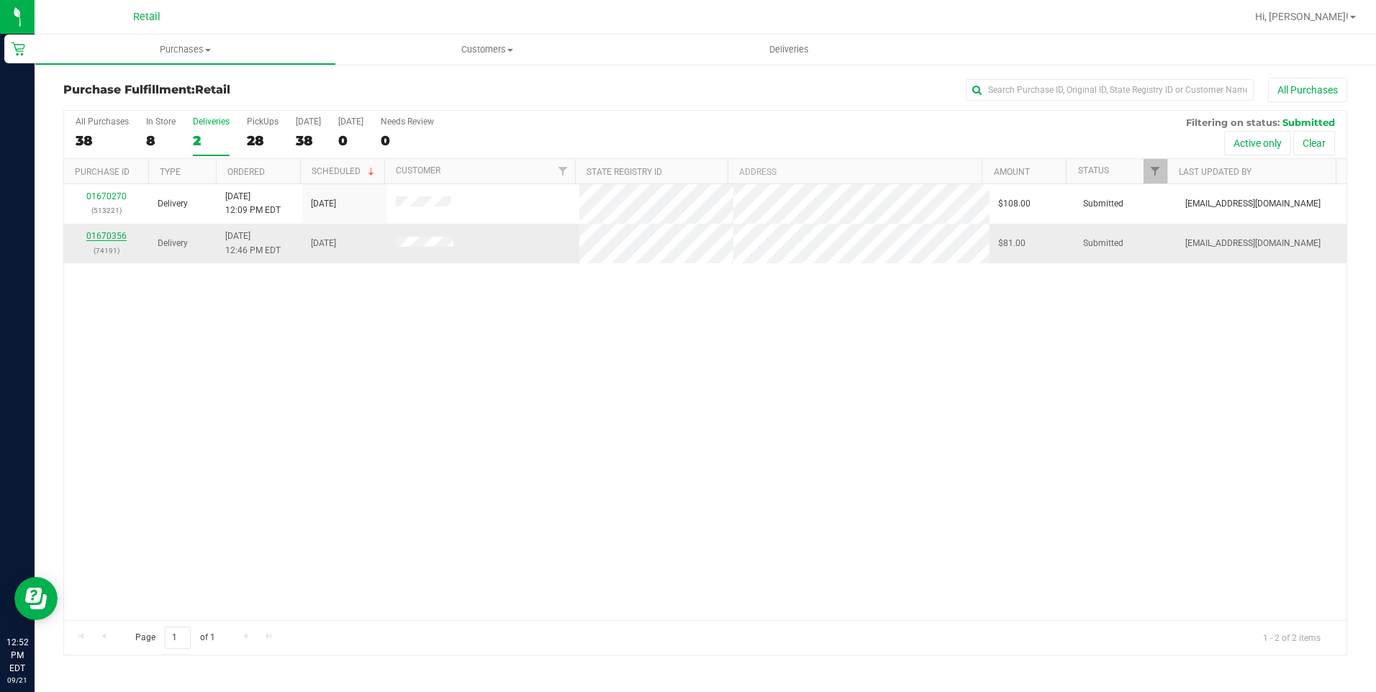
click at [107, 235] on link "01670356" at bounding box center [106, 236] width 40 height 10
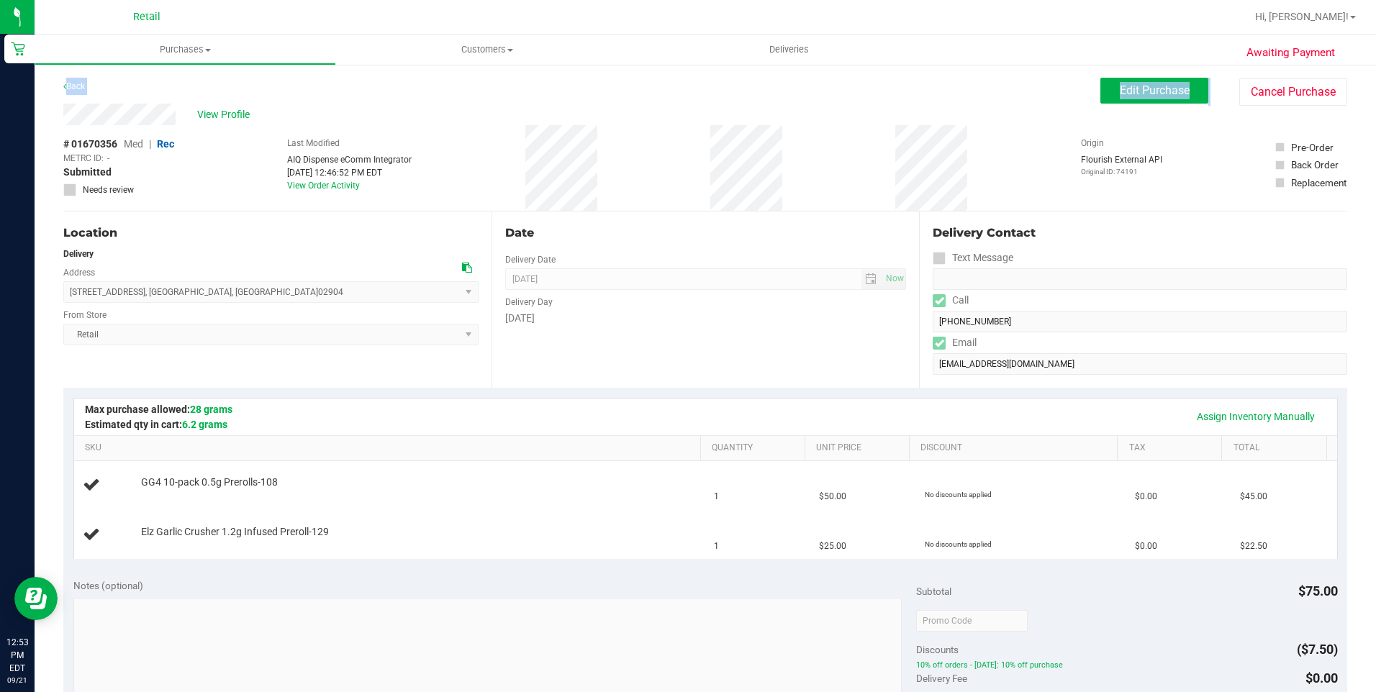
click at [126, 107] on purchase-details "Back Edit Purchase Cancel Purchase View Profile # 01670356 Med | Rec METRC ID: …" at bounding box center [705, 621] width 1284 height 1086
drag, startPoint x: 154, startPoint y: 103, endPoint x: 181, endPoint y: 97, distance: 27.2
click at [181, 97] on div "Back Edit Purchase Cancel Purchase" at bounding box center [705, 91] width 1284 height 26
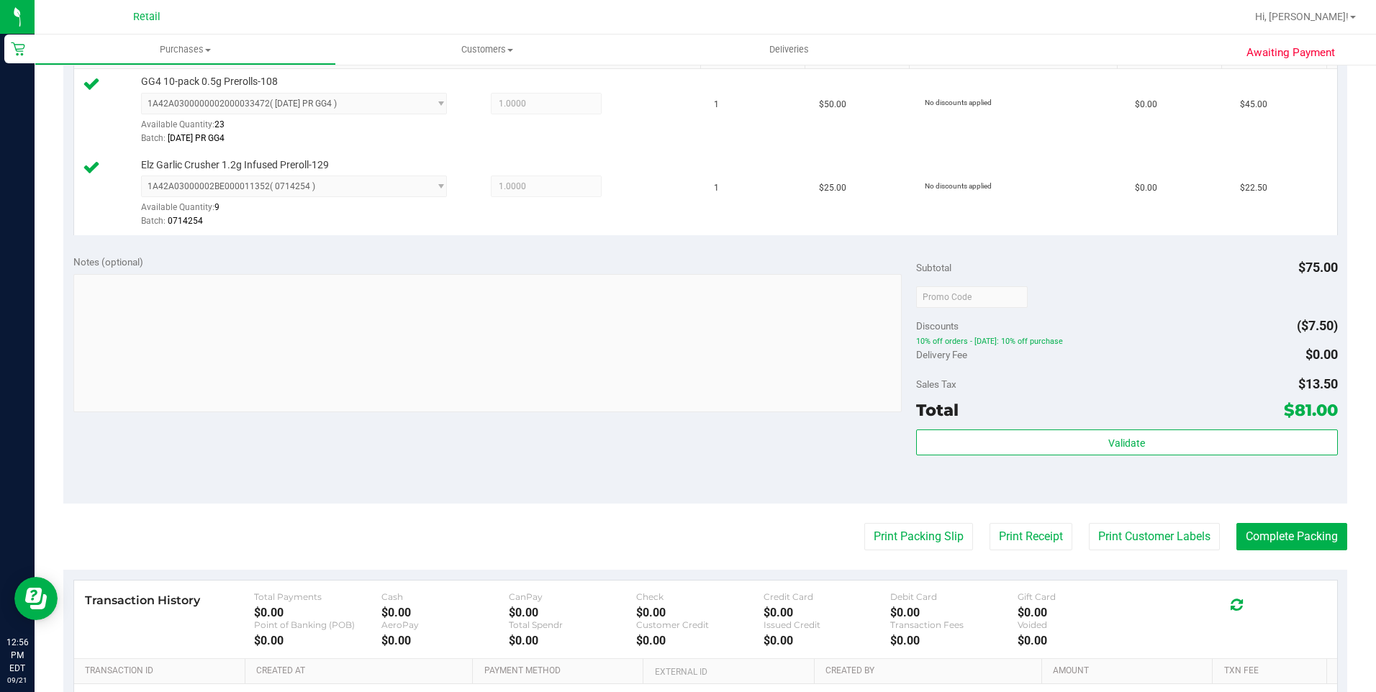
scroll to position [496, 0]
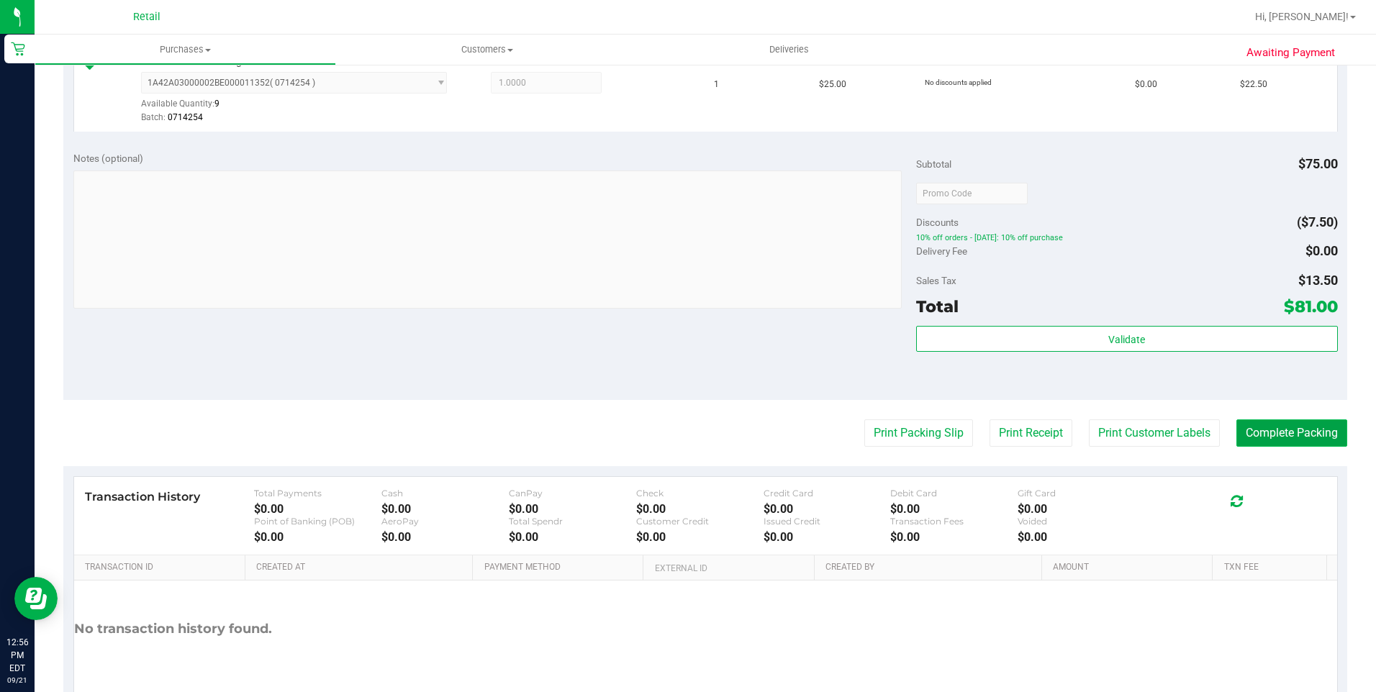
click at [1275, 437] on button "Complete Packing" at bounding box center [1292, 433] width 111 height 27
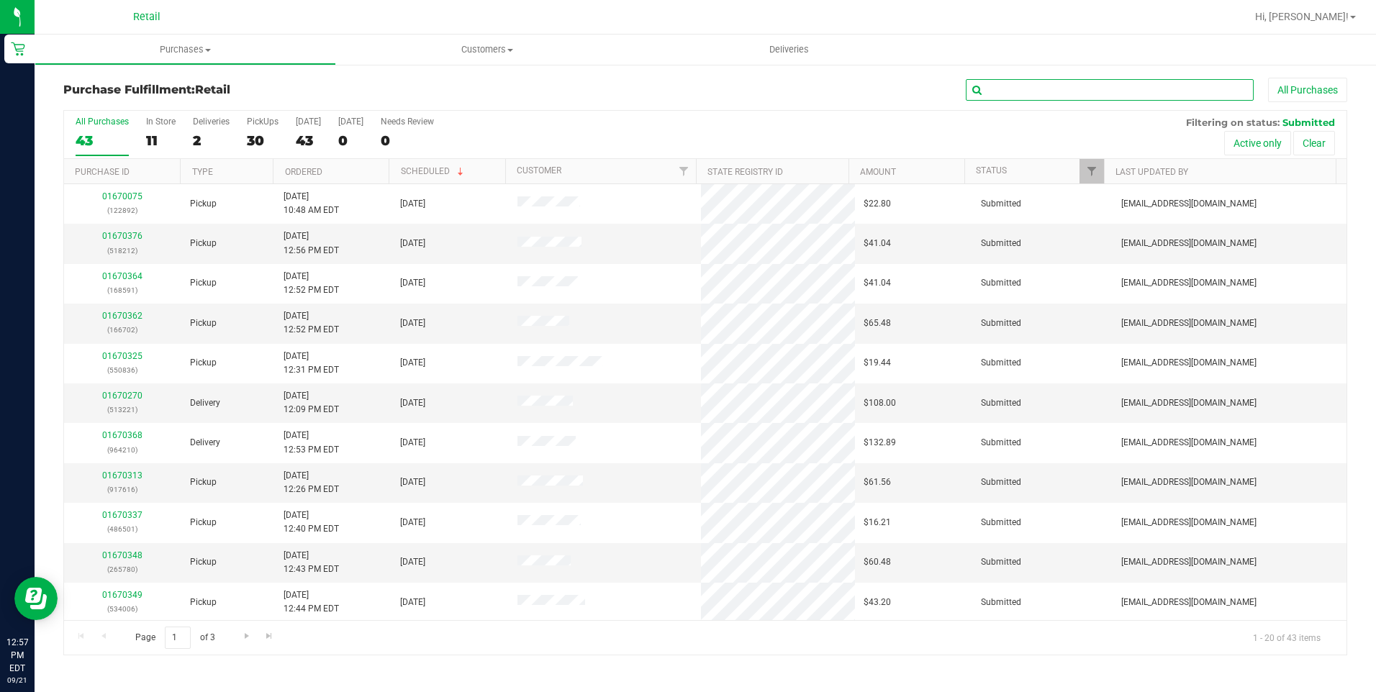
click at [1067, 96] on input "text" at bounding box center [1110, 90] width 288 height 22
type input "221"
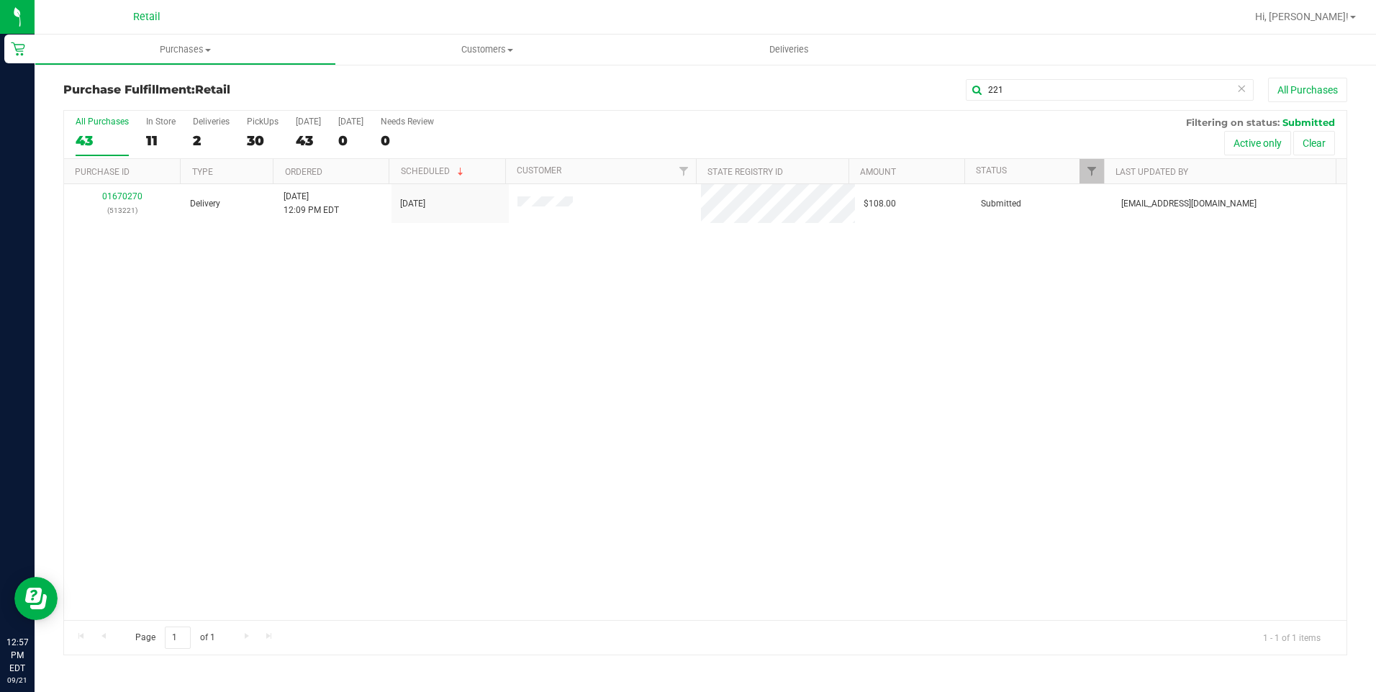
drag, startPoint x: 134, startPoint y: 186, endPoint x: 142, endPoint y: 179, distance: 10.7
click at [138, 183] on div "All Purchases 43 In Store 11 Deliveries 2 PickUps 30 Today 43 Tomorrow 0 Needs …" at bounding box center [705, 383] width 1284 height 546
drag, startPoint x: 142, startPoint y: 179, endPoint x: 145, endPoint y: 343, distance: 163.4
click at [145, 343] on div "01670270 (513221) Delivery 9/21/2025 12:09 PM EDT 9/21/2025 $108.00 Submitted a…" at bounding box center [705, 402] width 1283 height 436
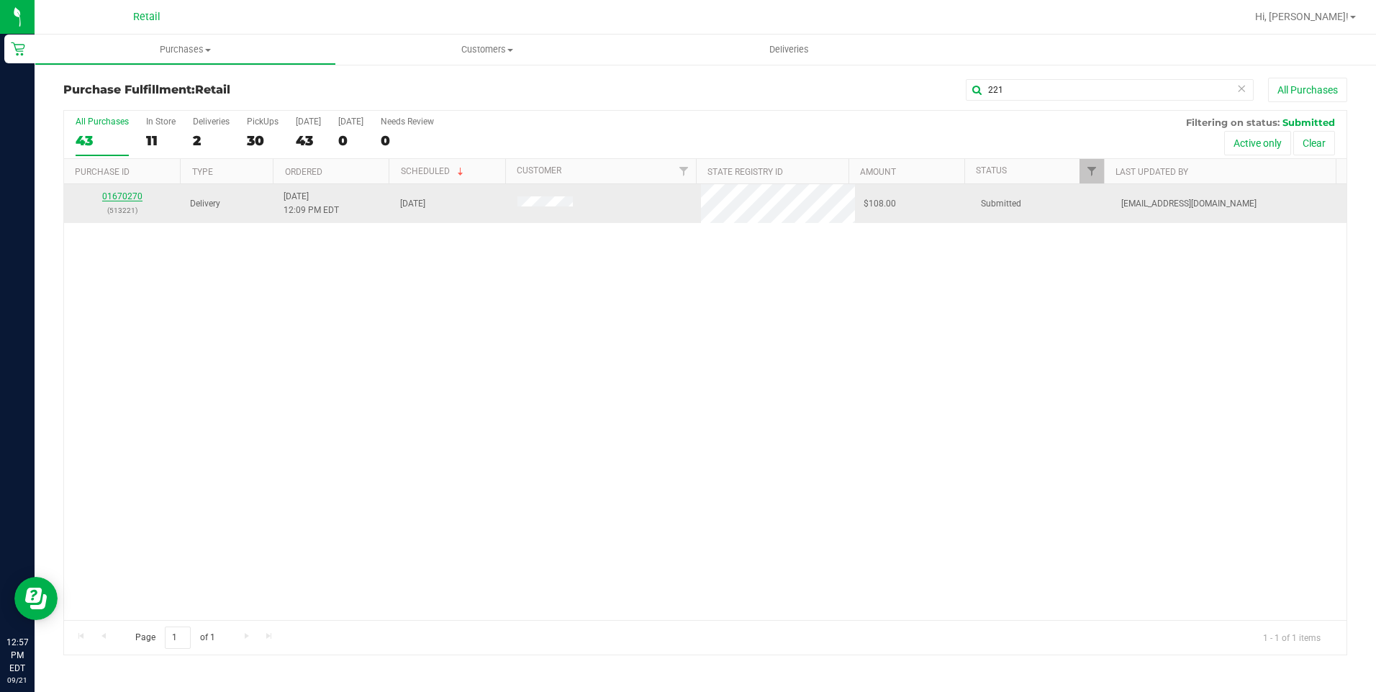
click at [130, 194] on link "01670270" at bounding box center [122, 196] width 40 height 10
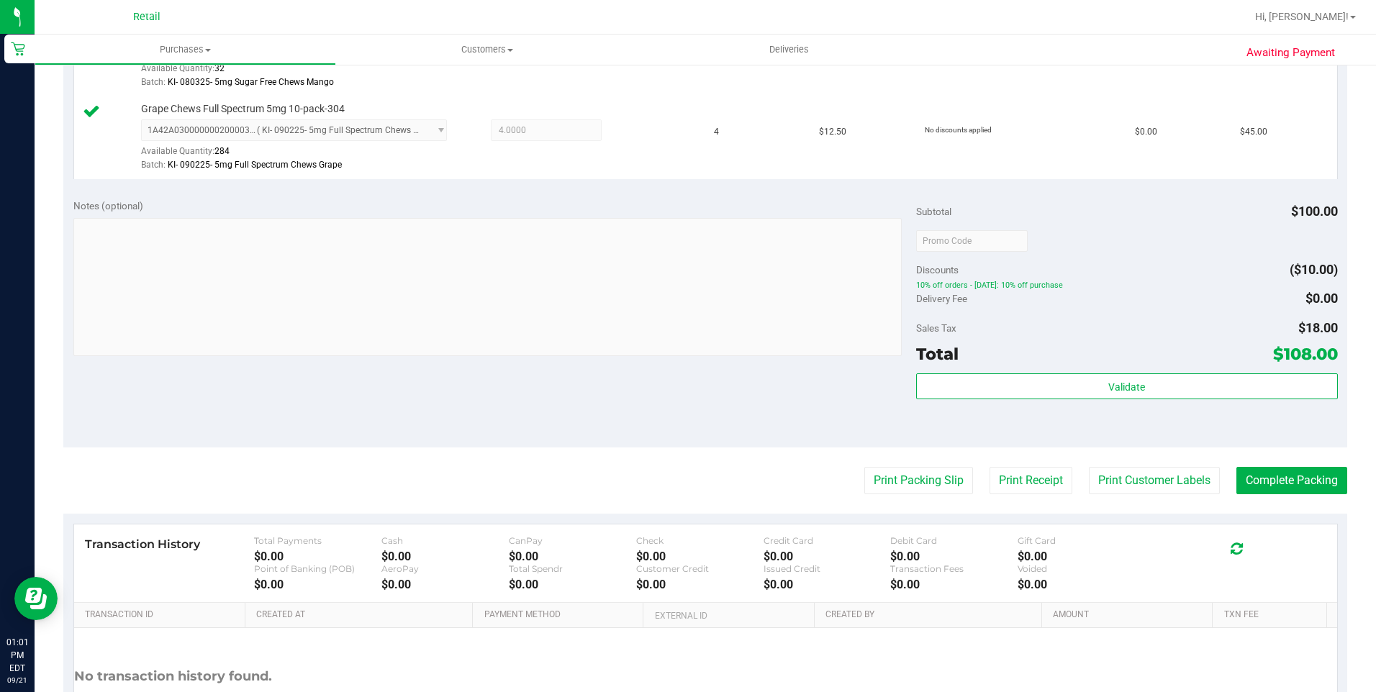
scroll to position [504, 0]
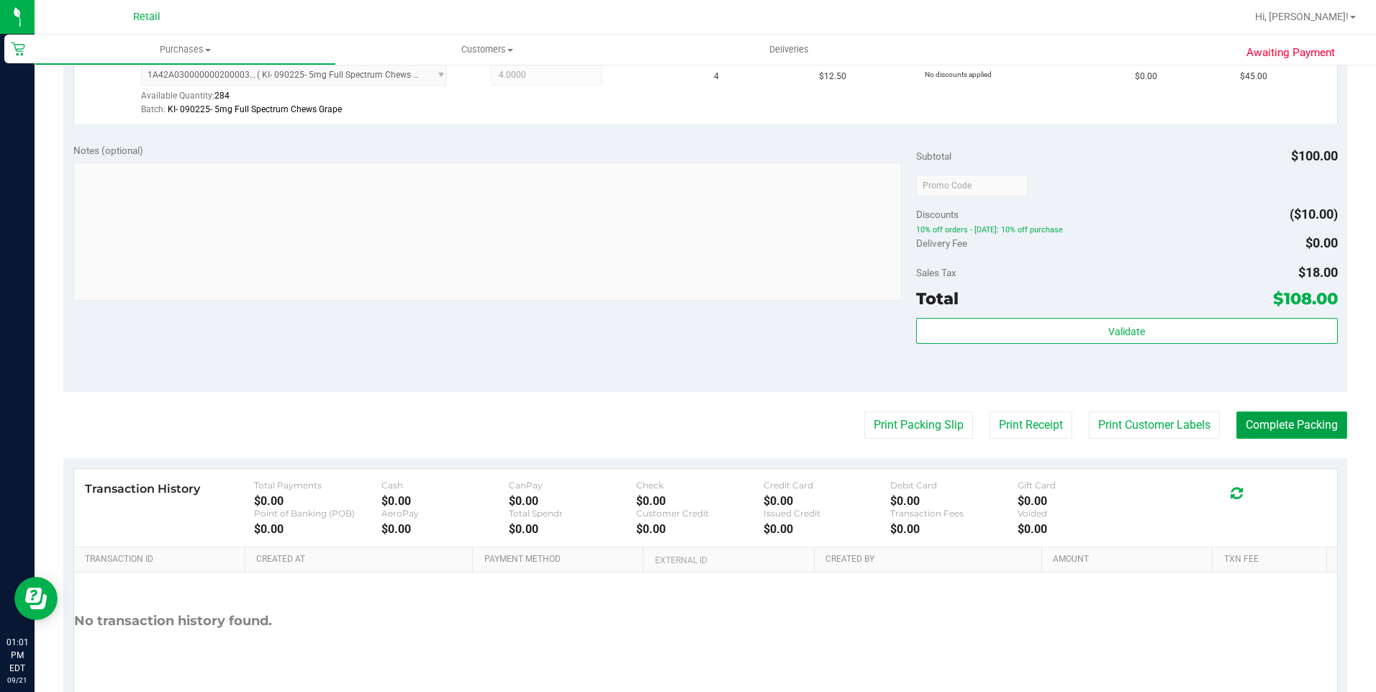
click at [1264, 422] on button "Complete Packing" at bounding box center [1292, 425] width 111 height 27
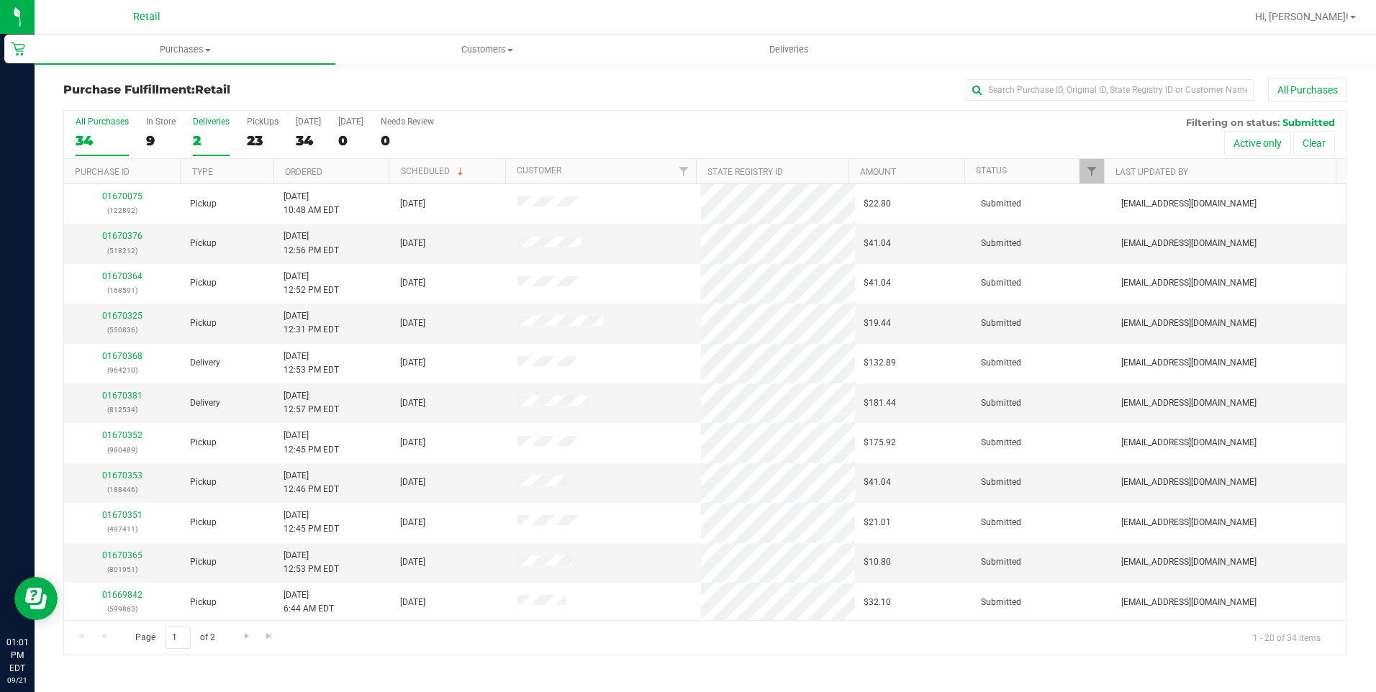
click at [202, 137] on div "2" at bounding box center [211, 140] width 37 height 17
click at [0, 0] on input "Deliveries 2" at bounding box center [0, 0] width 0 height 0
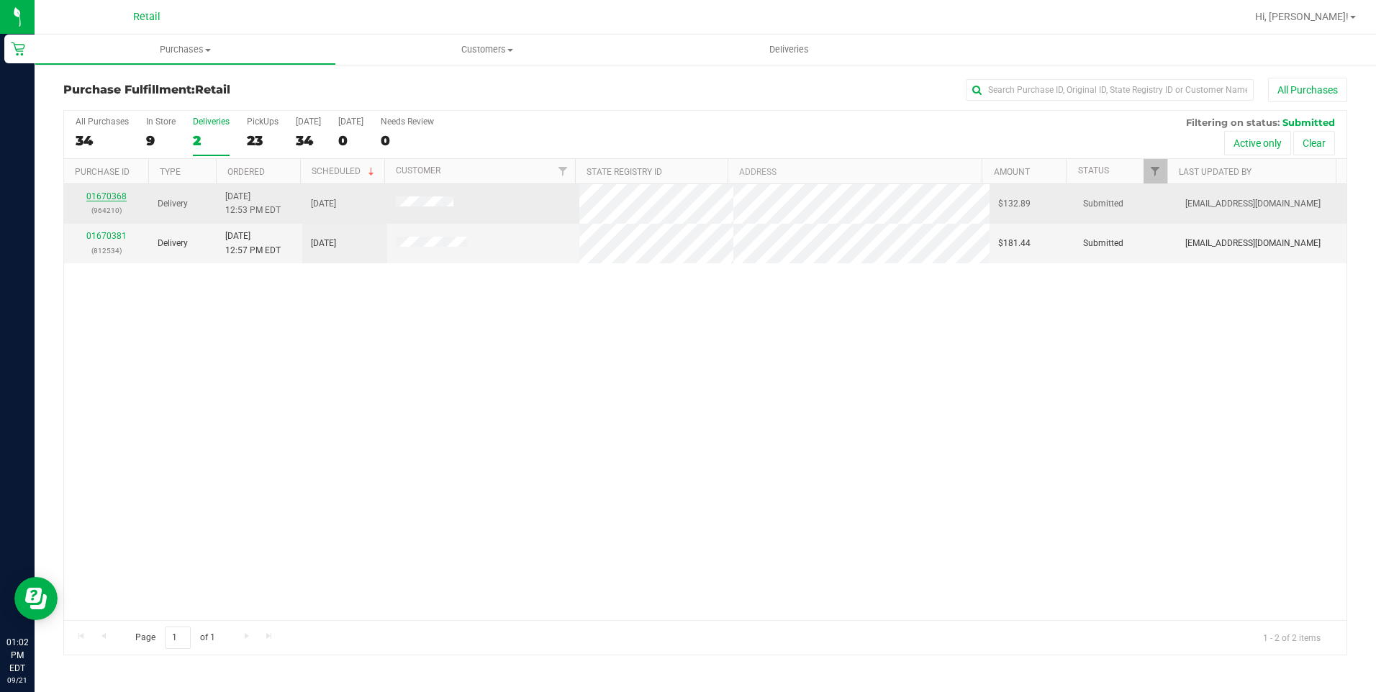
drag, startPoint x: 119, startPoint y: 199, endPoint x: 123, endPoint y: 192, distance: 8.4
click at [119, 199] on link "01670368" at bounding box center [106, 196] width 40 height 10
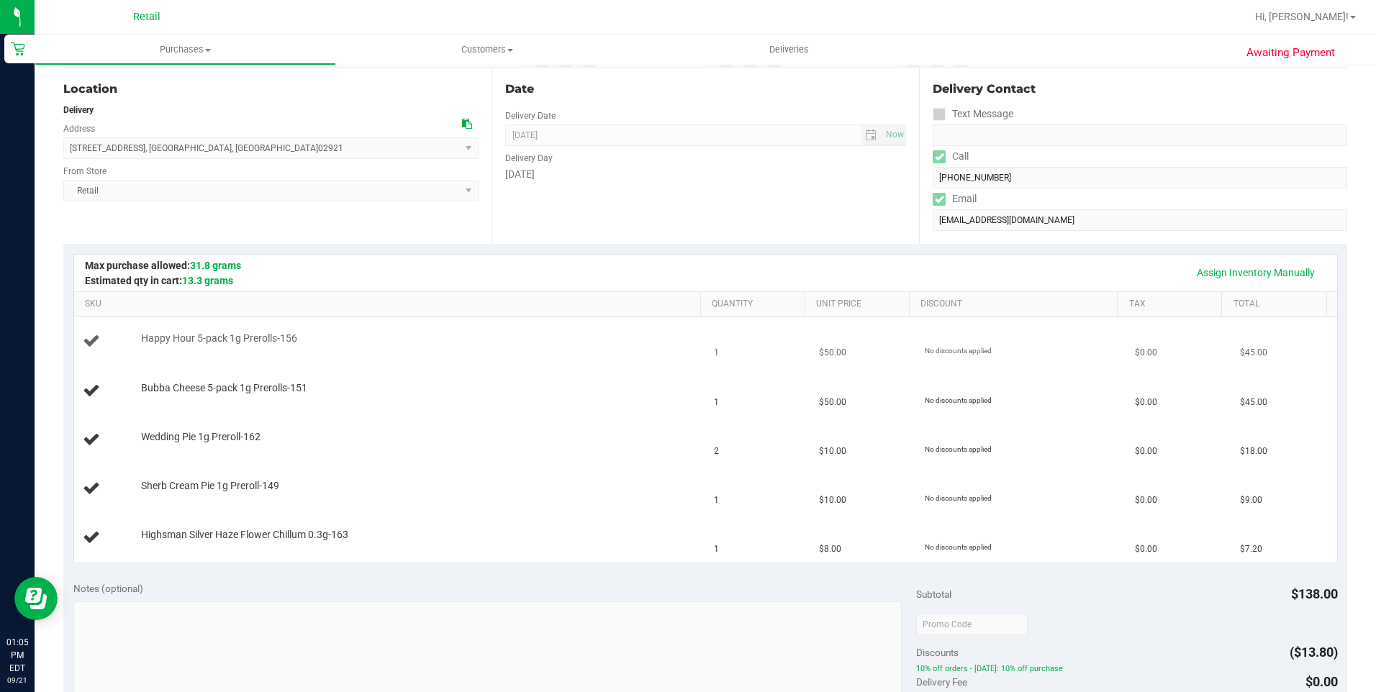
scroll to position [216, 0]
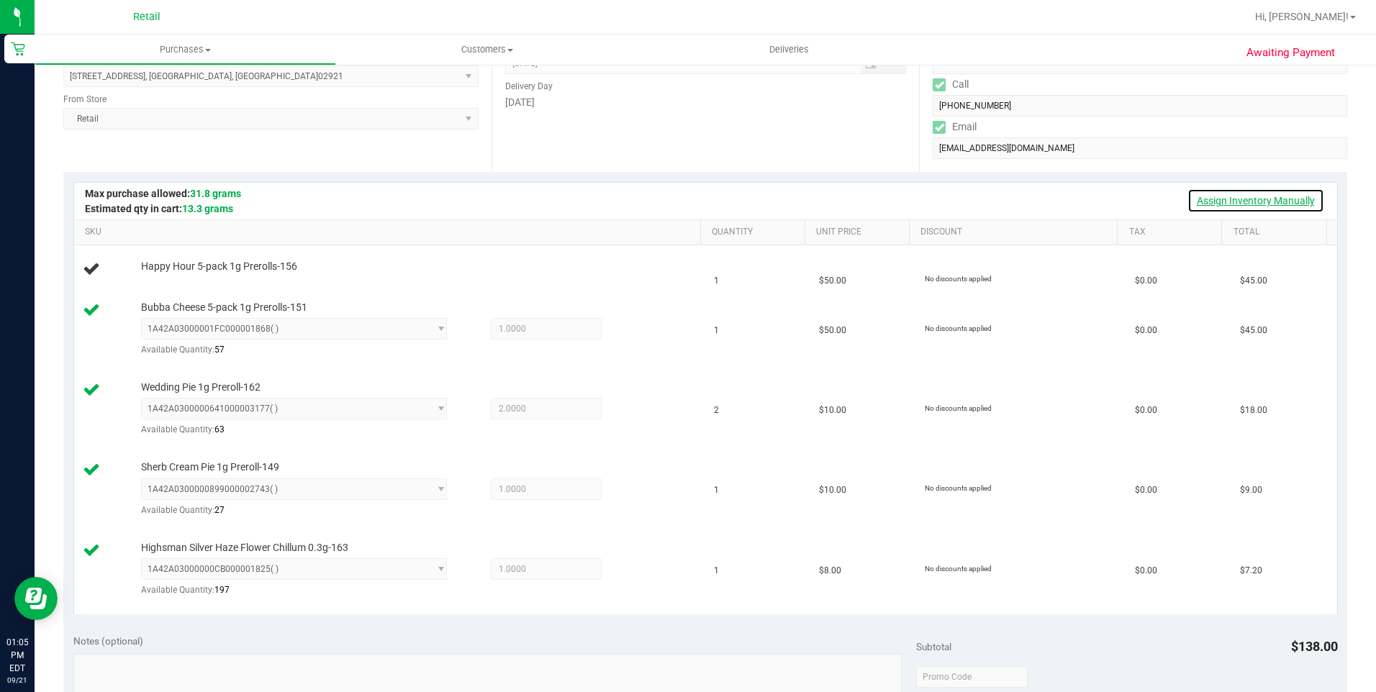
drag, startPoint x: 1267, startPoint y: 204, endPoint x: 1243, endPoint y: 242, distance: 44.3
click at [1268, 202] on link "Assign Inventory Manually" at bounding box center [1256, 201] width 137 height 24
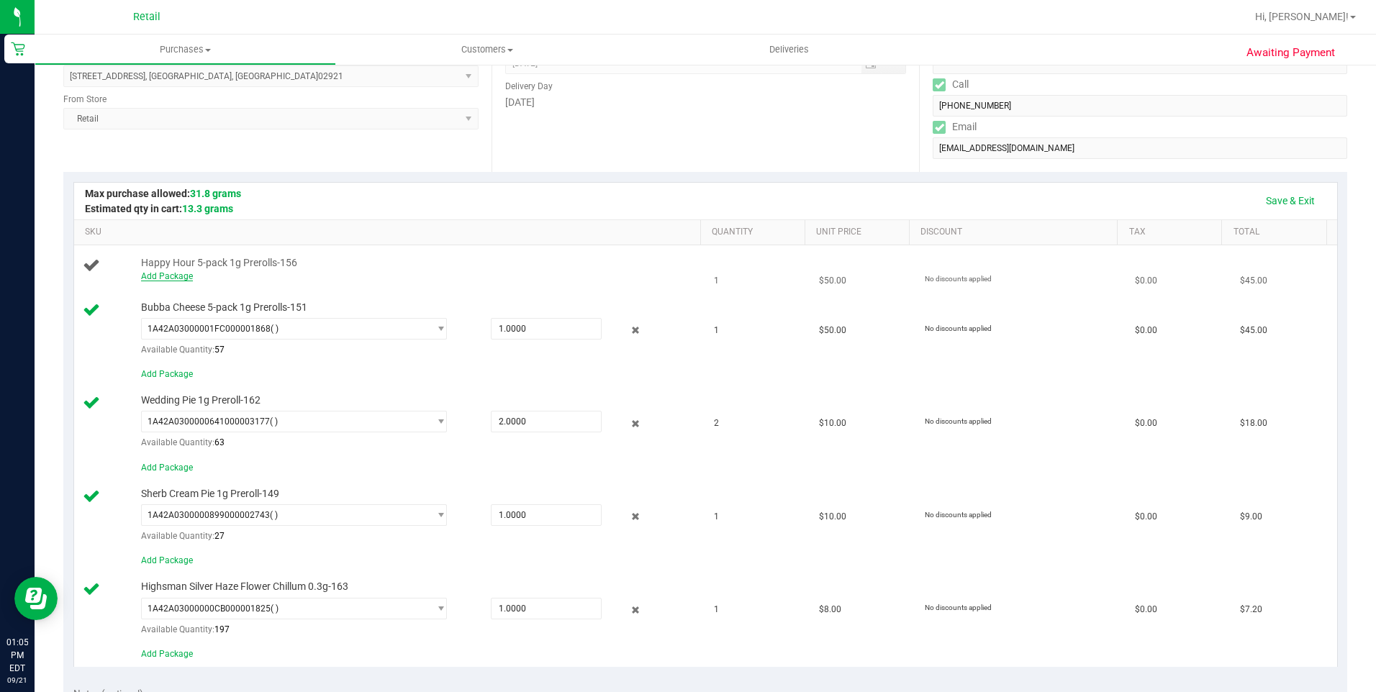
click at [165, 272] on link "Add Package" at bounding box center [167, 276] width 52 height 10
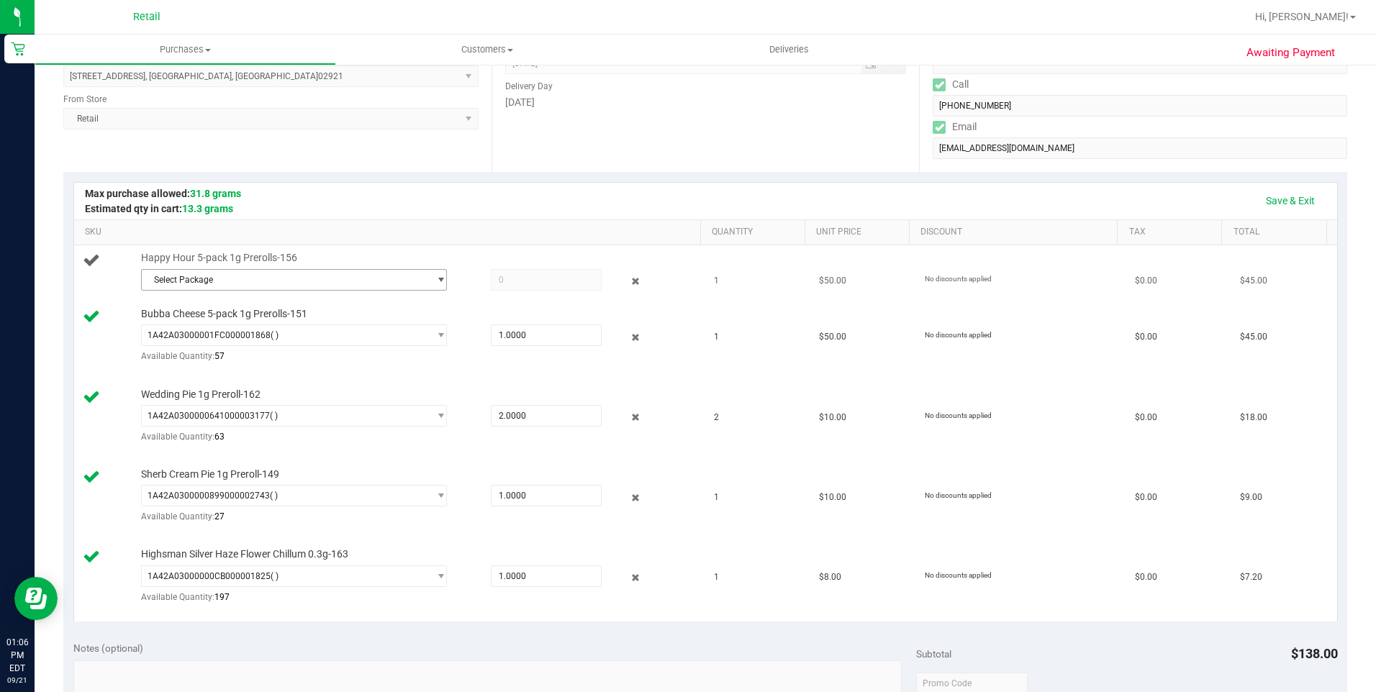
click at [436, 285] on span "select" at bounding box center [441, 280] width 11 height 12
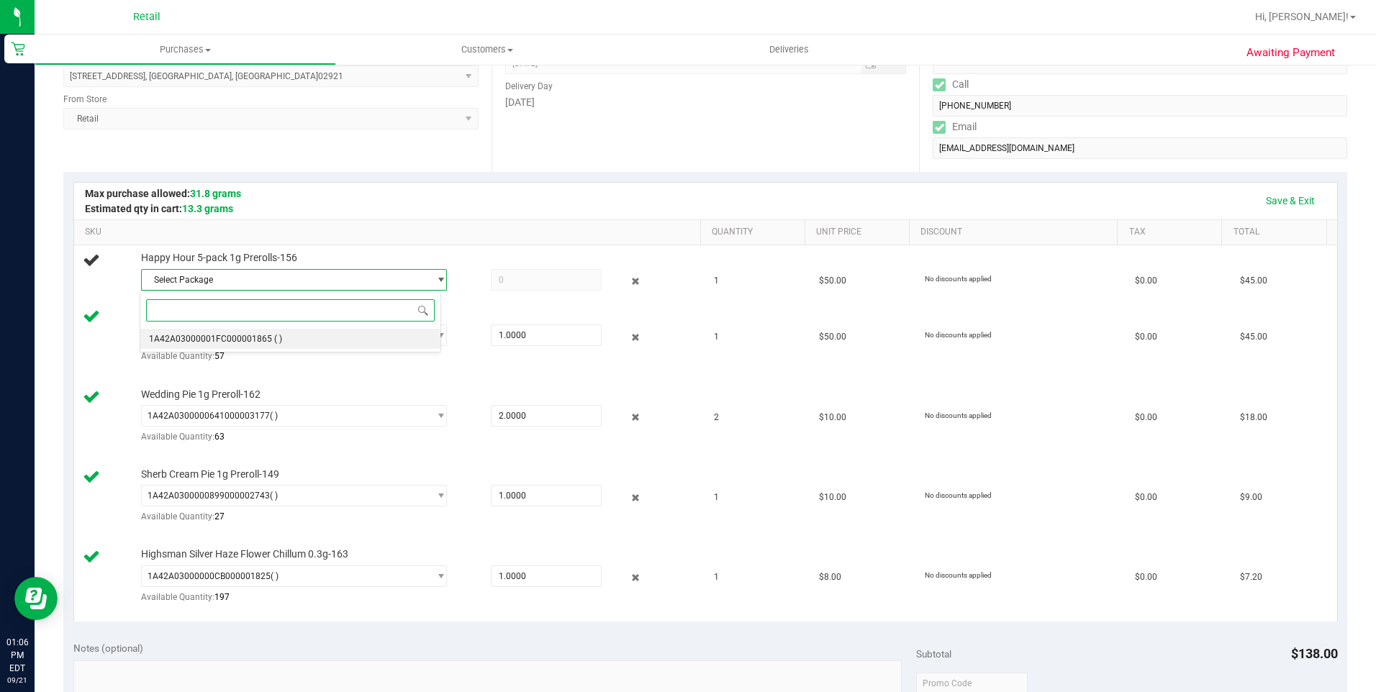
click at [264, 334] on span "1A42A03000001FC000001865" at bounding box center [210, 339] width 123 height 10
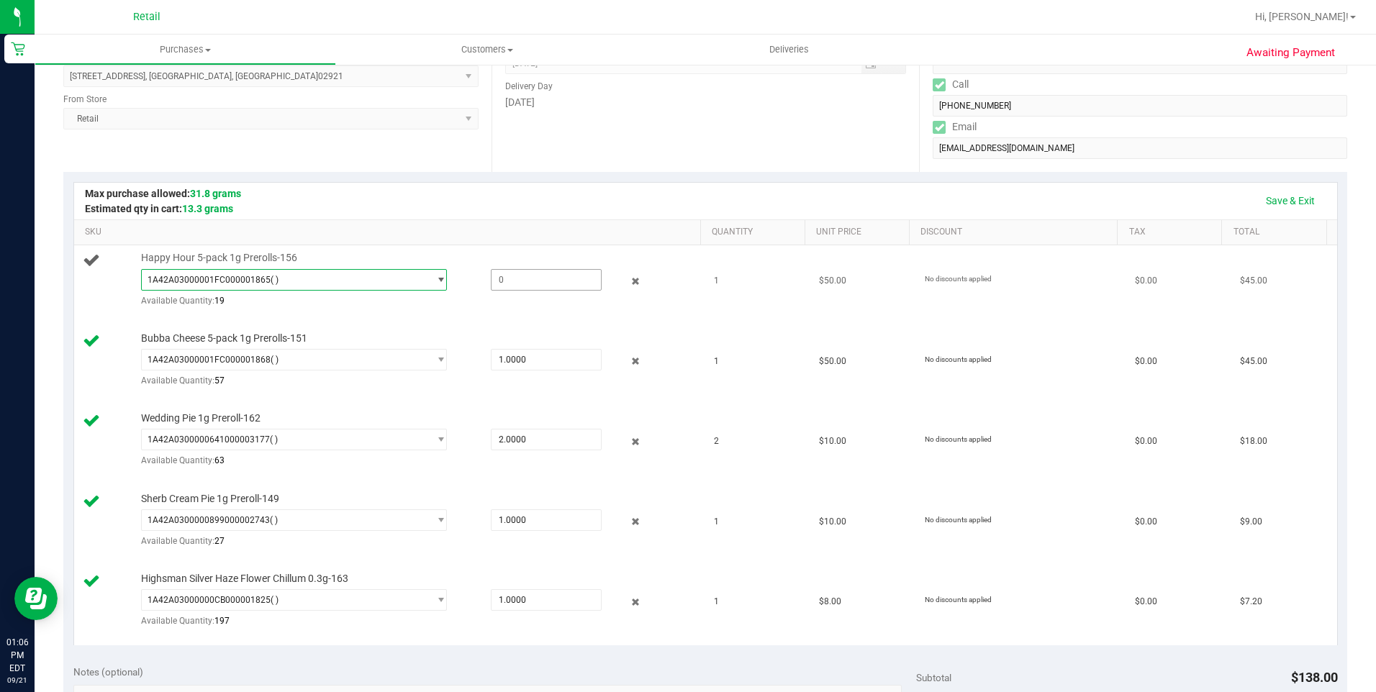
click at [515, 284] on span at bounding box center [546, 280] width 111 height 22
type input "1"
type input "1.0000"
click at [1301, 194] on link "Save & Exit" at bounding box center [1291, 201] width 68 height 24
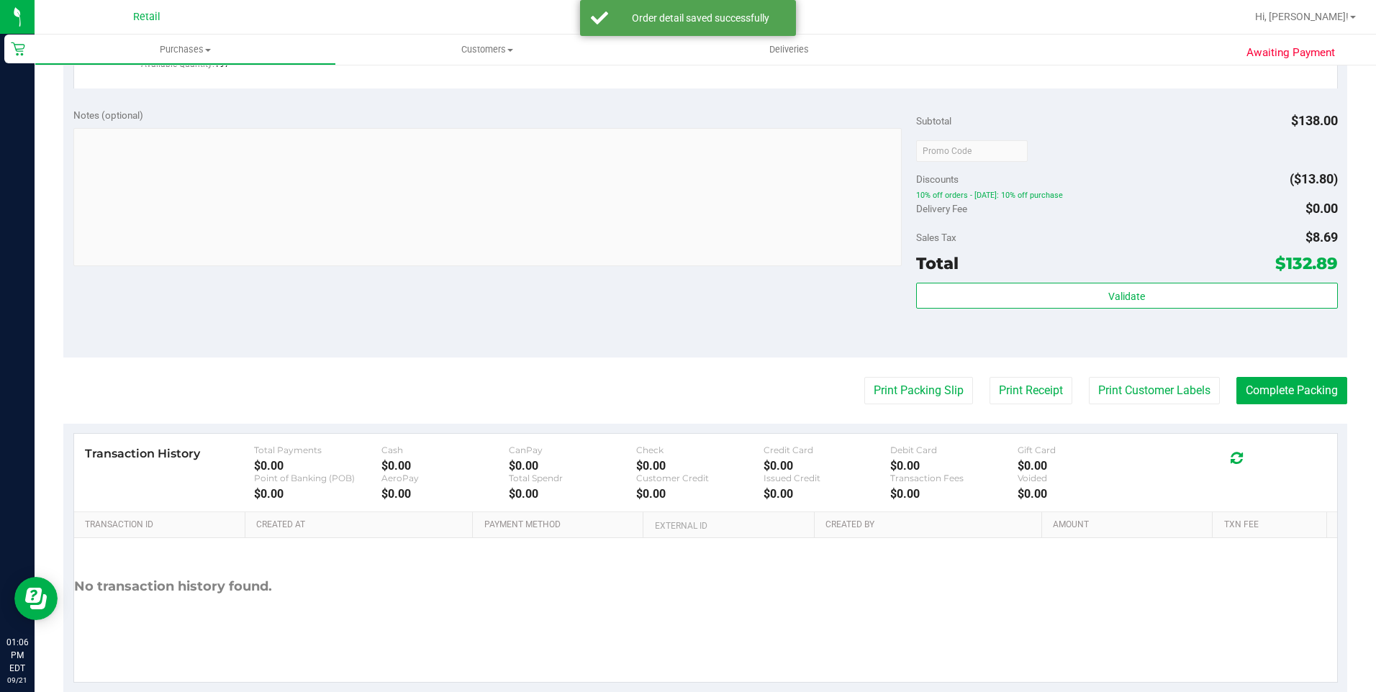
scroll to position [803, 0]
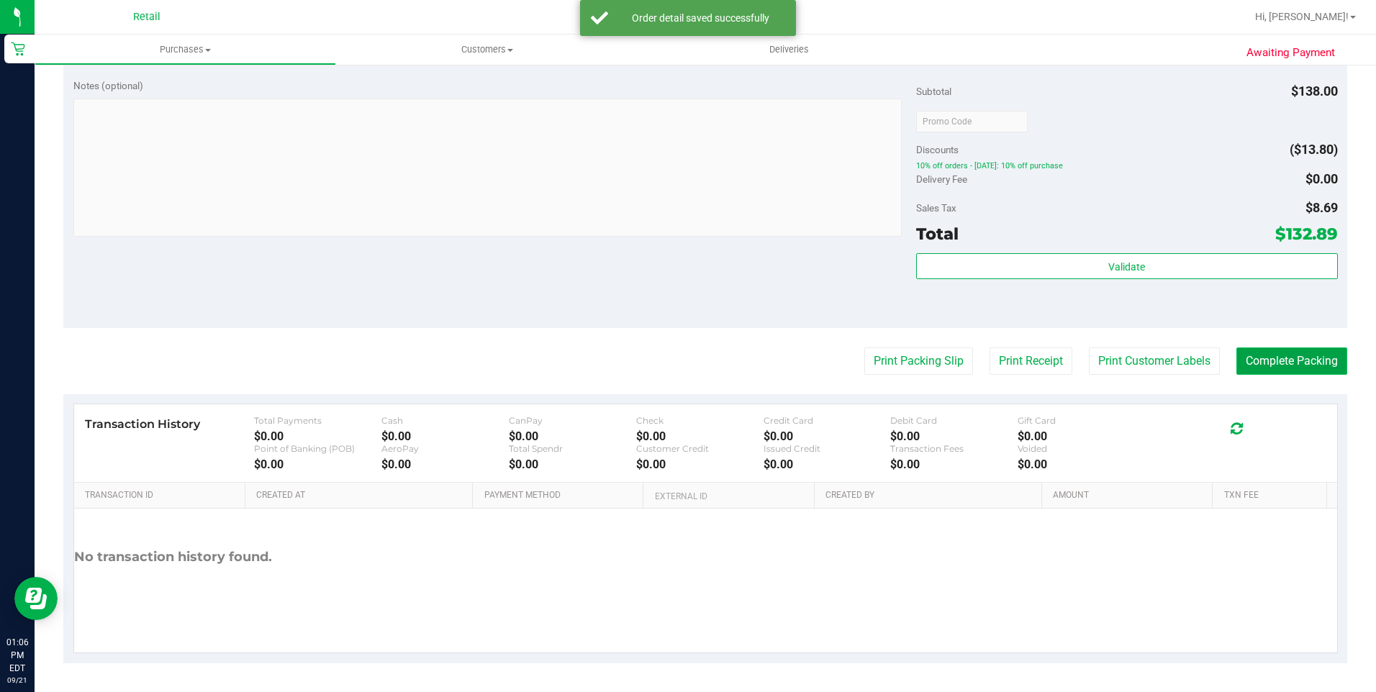
click at [1284, 368] on button "Complete Packing" at bounding box center [1292, 361] width 111 height 27
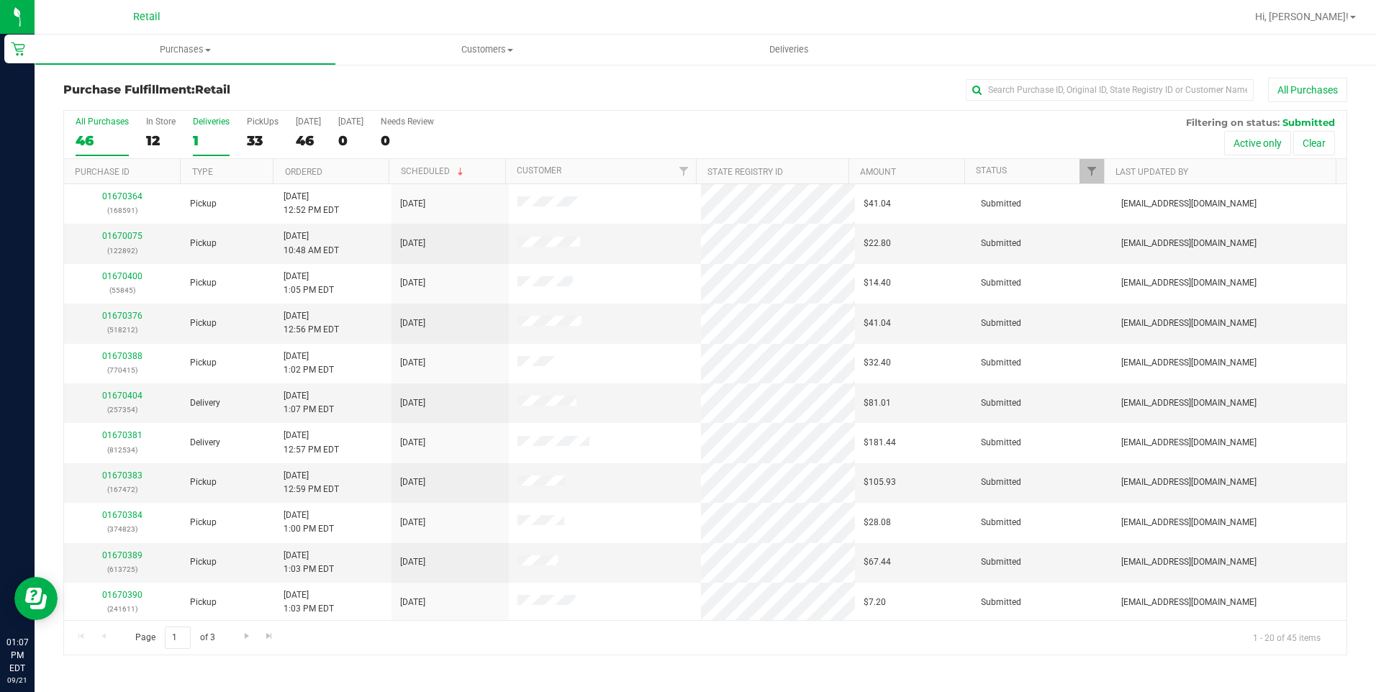
click at [197, 139] on div "1" at bounding box center [211, 140] width 37 height 17
click at [0, 0] on input "Deliveries 1" at bounding box center [0, 0] width 0 height 0
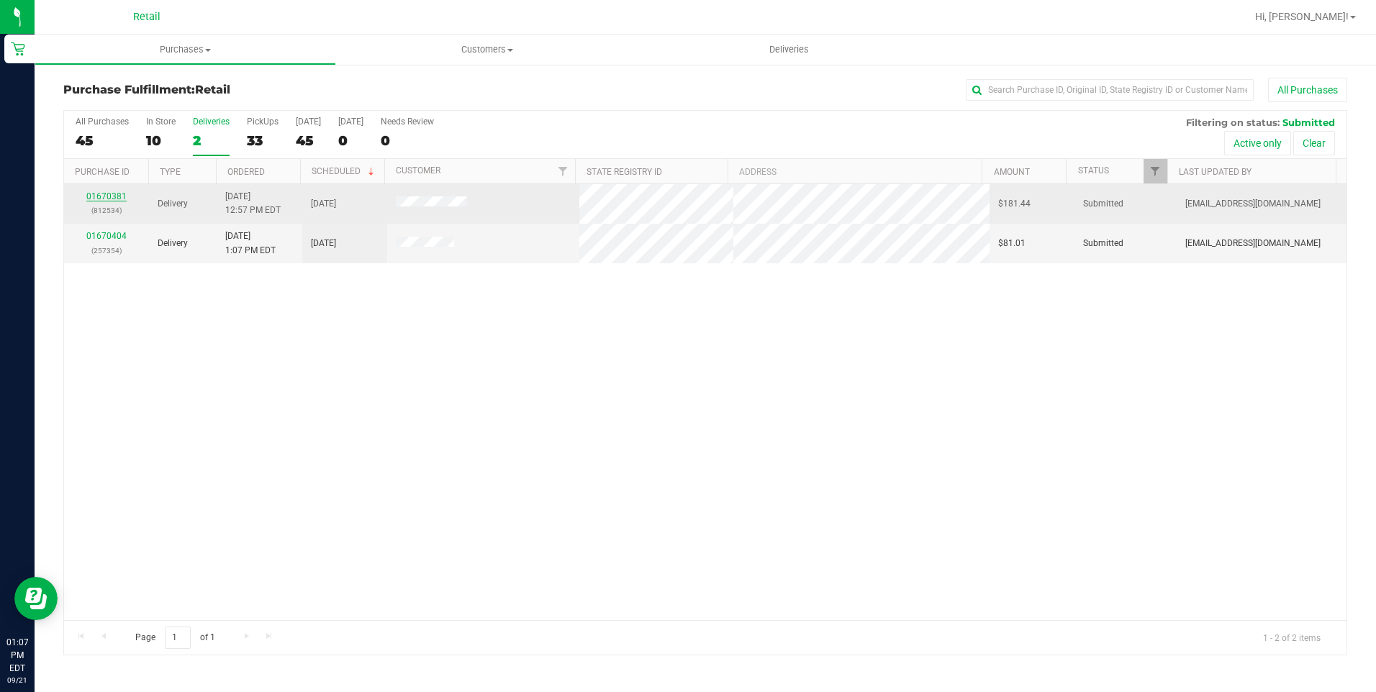
click at [100, 196] on link "01670381" at bounding box center [106, 196] width 40 height 10
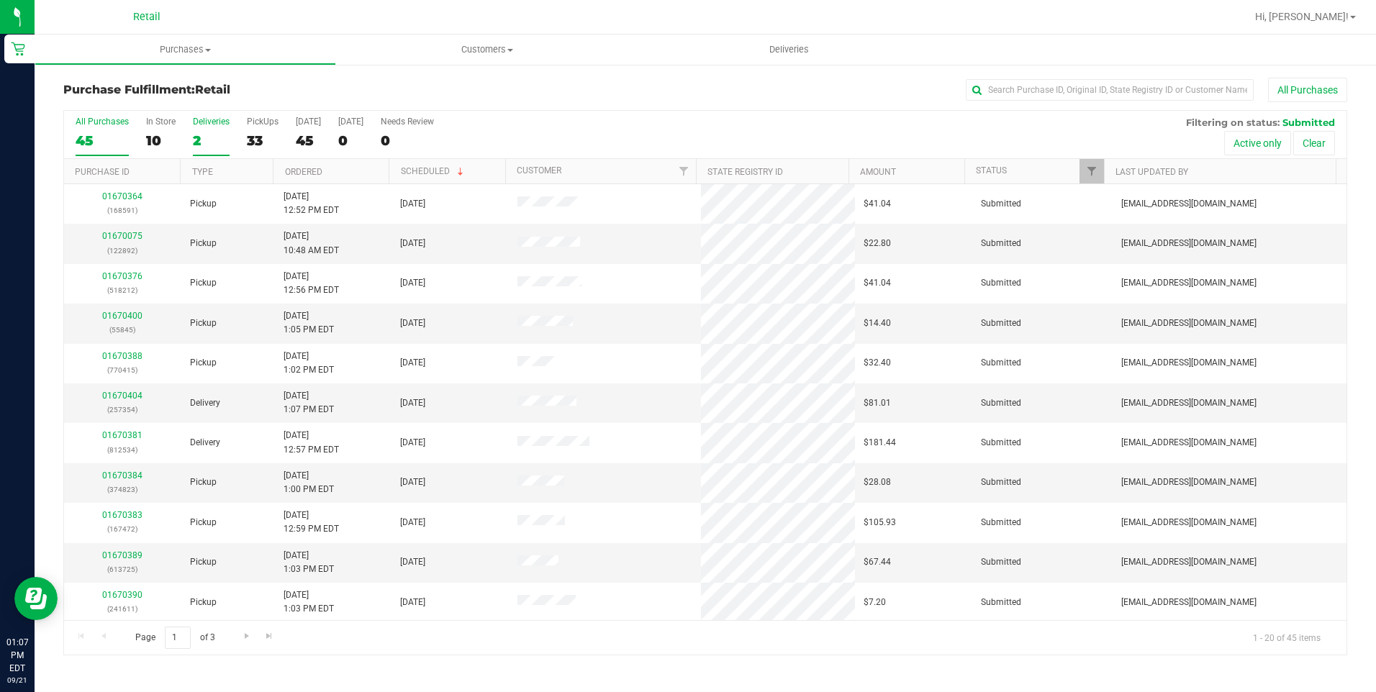
click at [200, 139] on div "2" at bounding box center [211, 140] width 37 height 17
click at [0, 0] on input "Deliveries 2" at bounding box center [0, 0] width 0 height 0
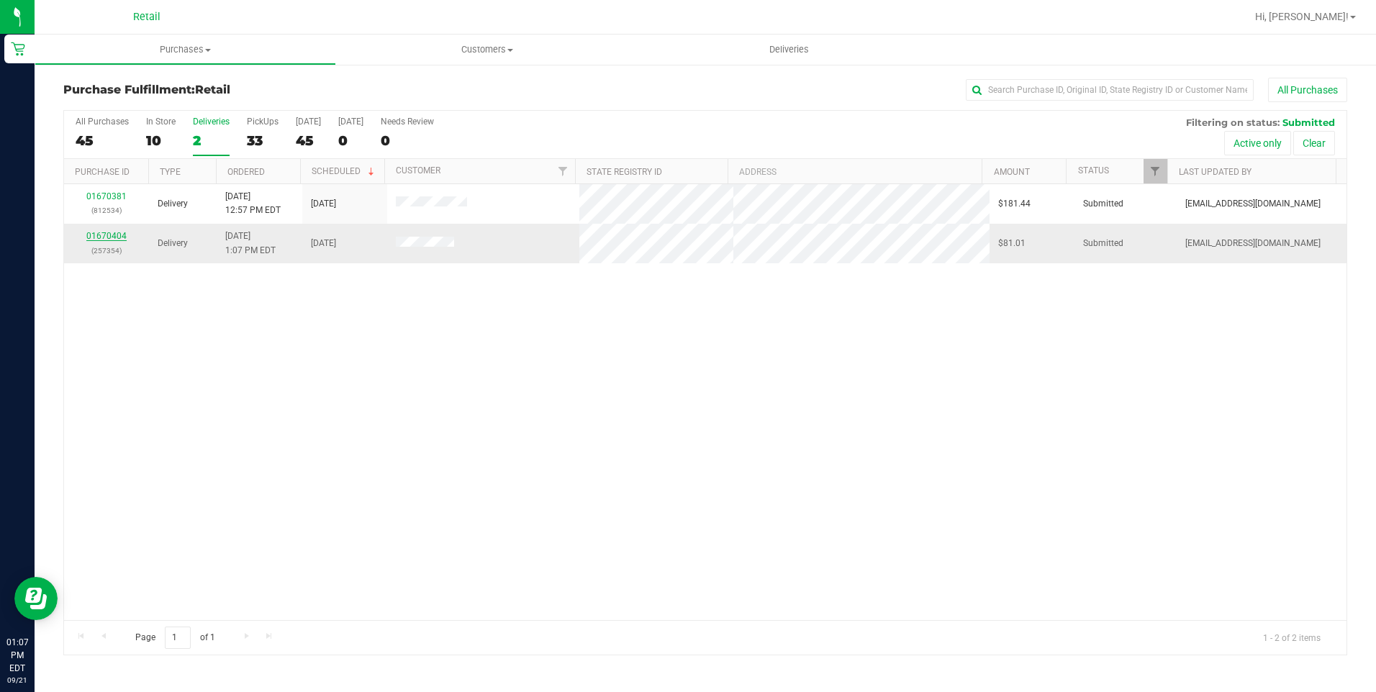
click at [112, 236] on link "01670404" at bounding box center [106, 236] width 40 height 10
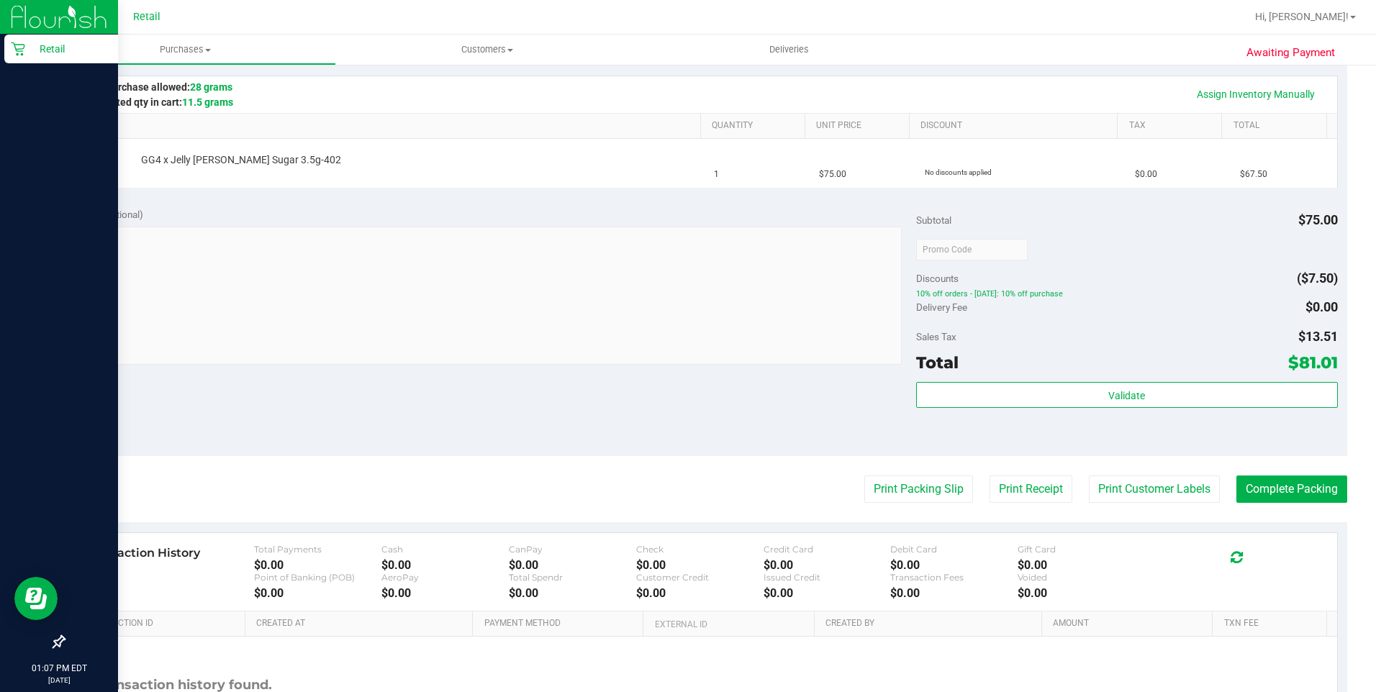
scroll to position [288, 0]
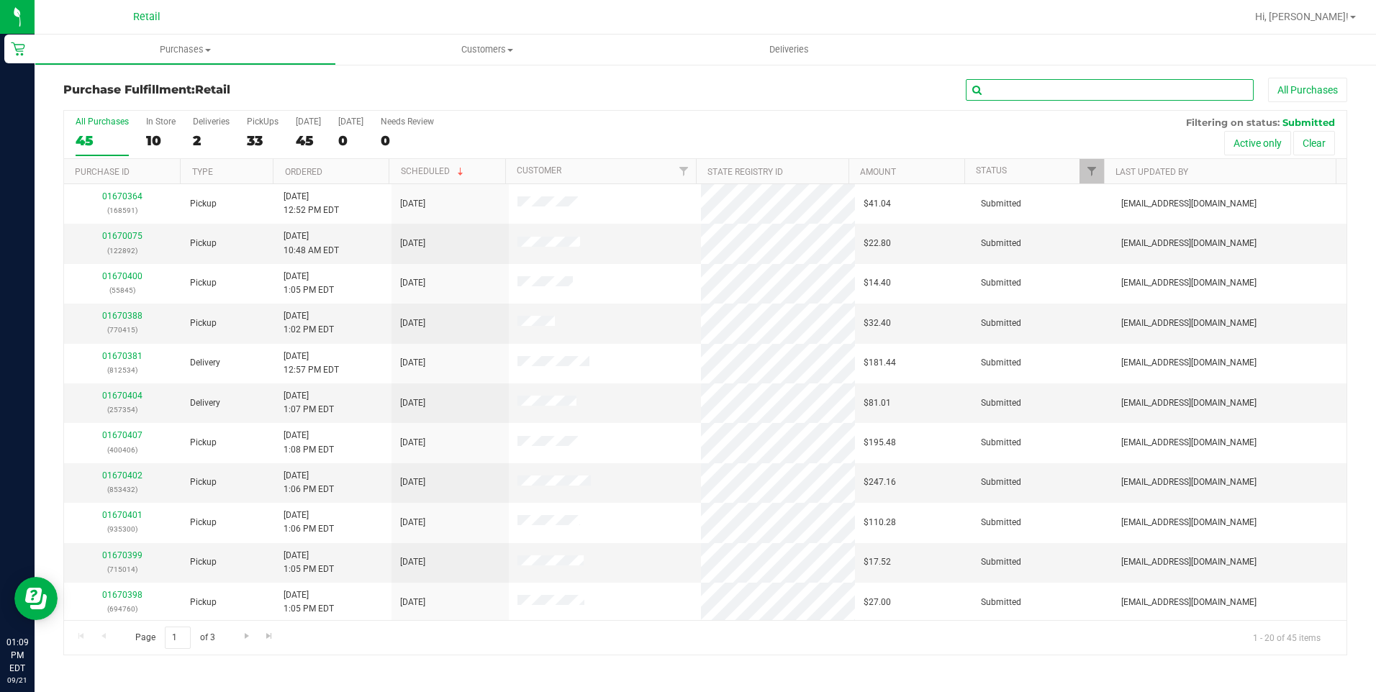
click at [1083, 85] on input "text" at bounding box center [1110, 90] width 288 height 22
type input "534"
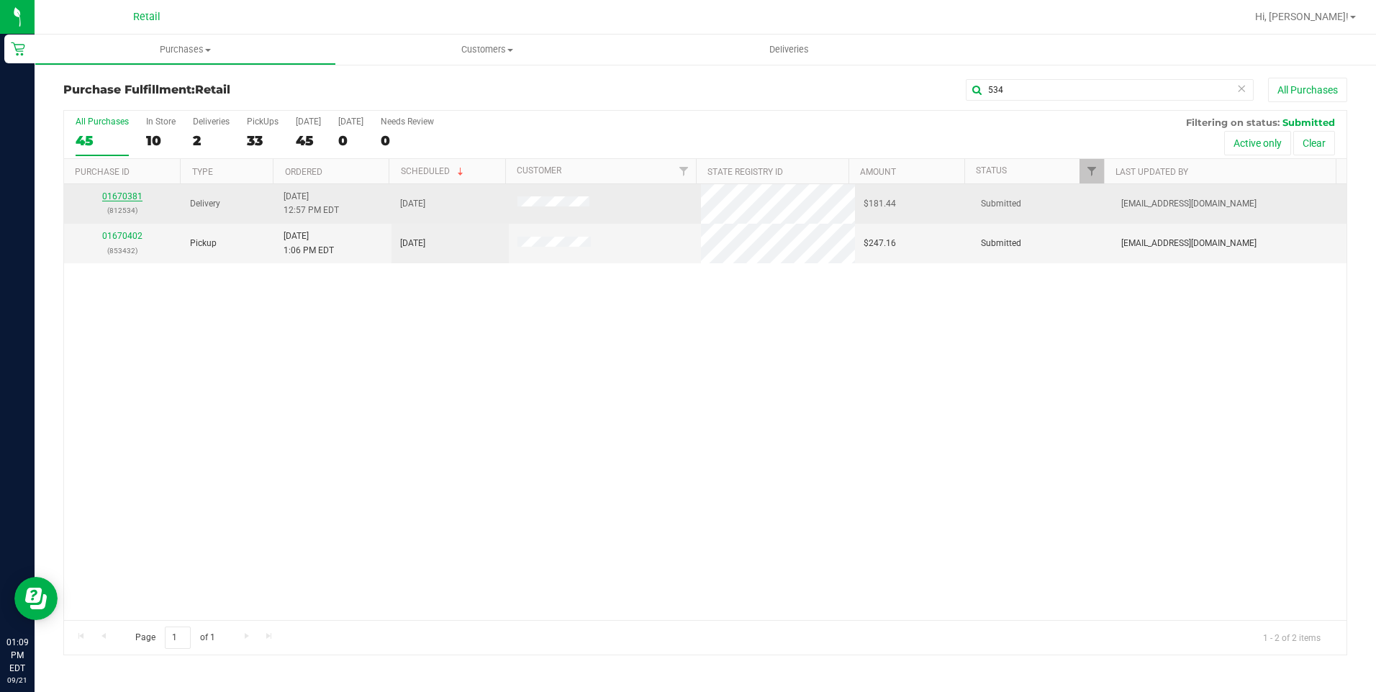
click at [134, 195] on link "01670381" at bounding box center [122, 196] width 40 height 10
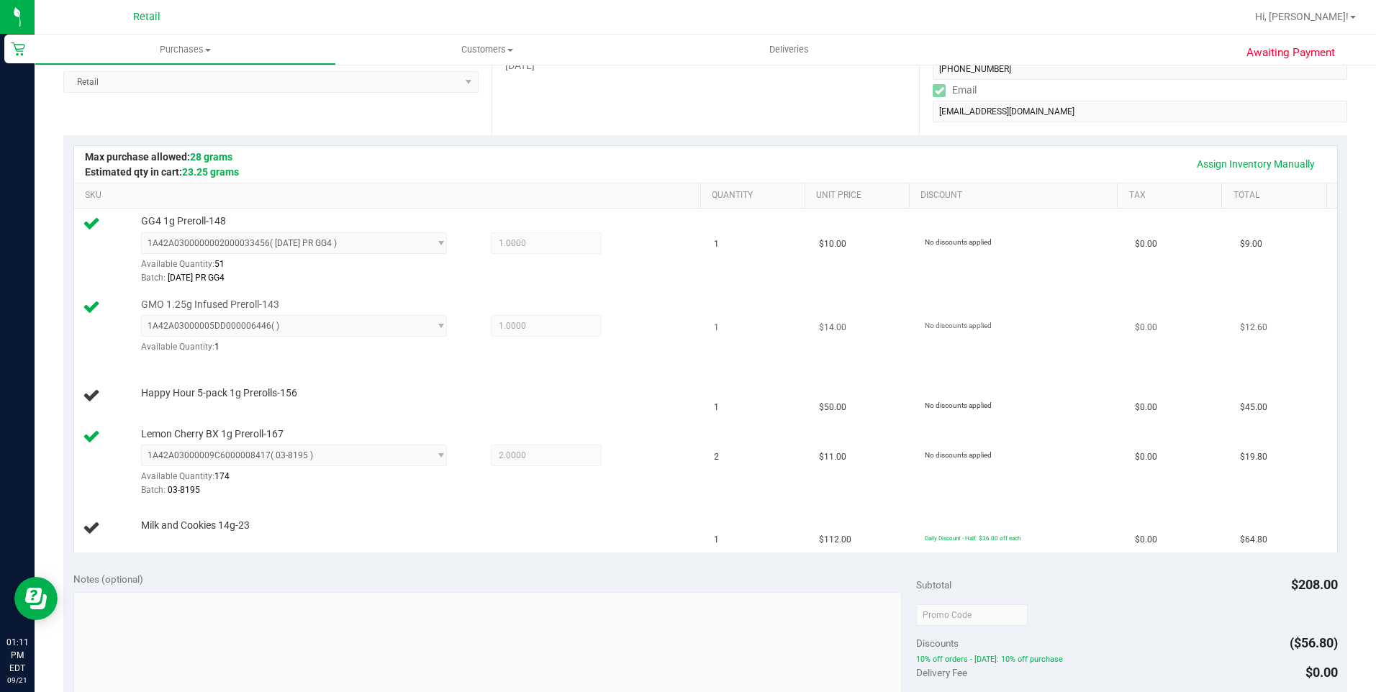
scroll to position [288, 0]
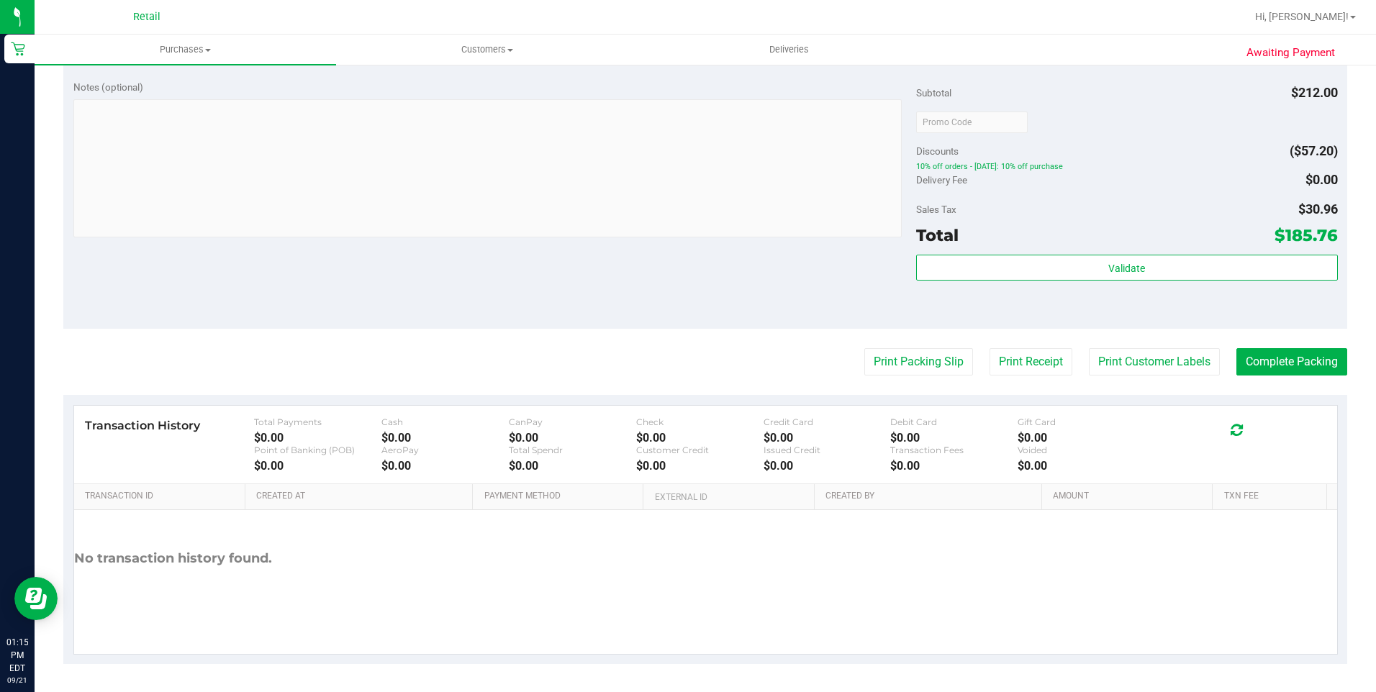
scroll to position [811, 0]
click at [1309, 366] on button "Complete Packing" at bounding box center [1292, 361] width 111 height 27
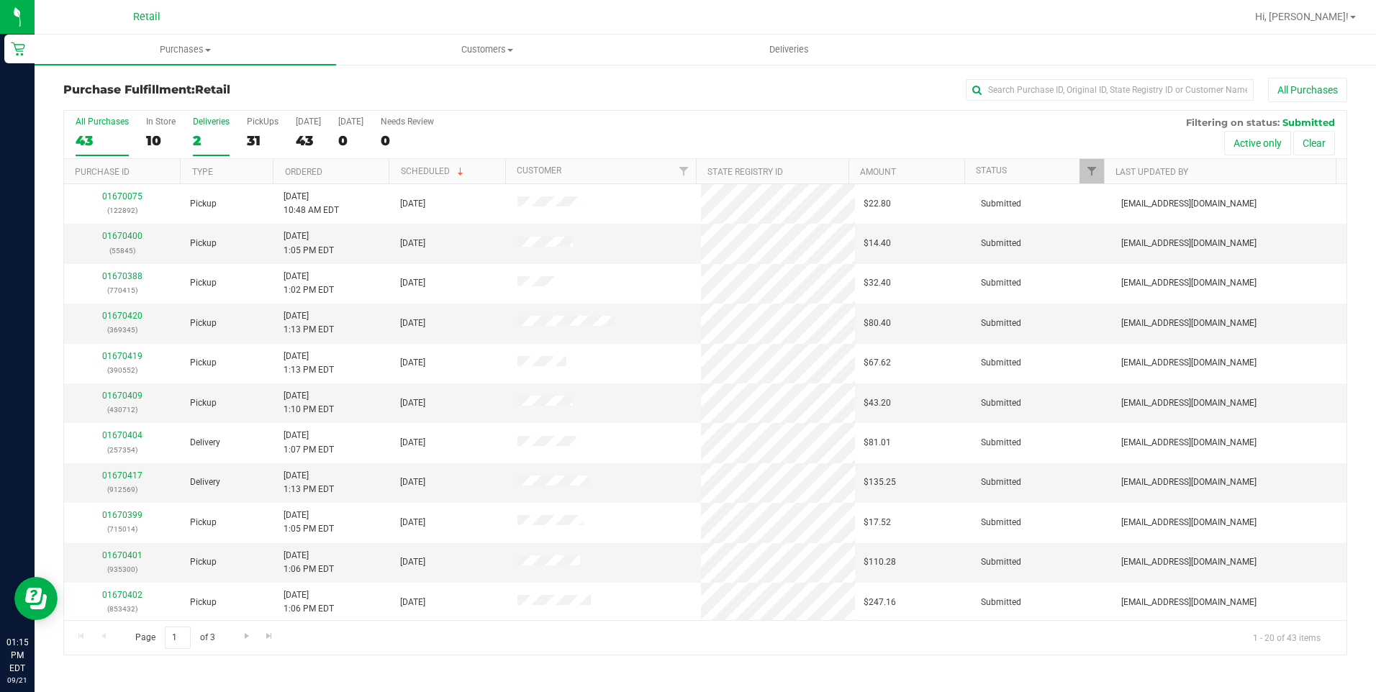
click at [212, 147] on div "2" at bounding box center [211, 140] width 37 height 17
click at [0, 0] on input "Deliveries 2" at bounding box center [0, 0] width 0 height 0
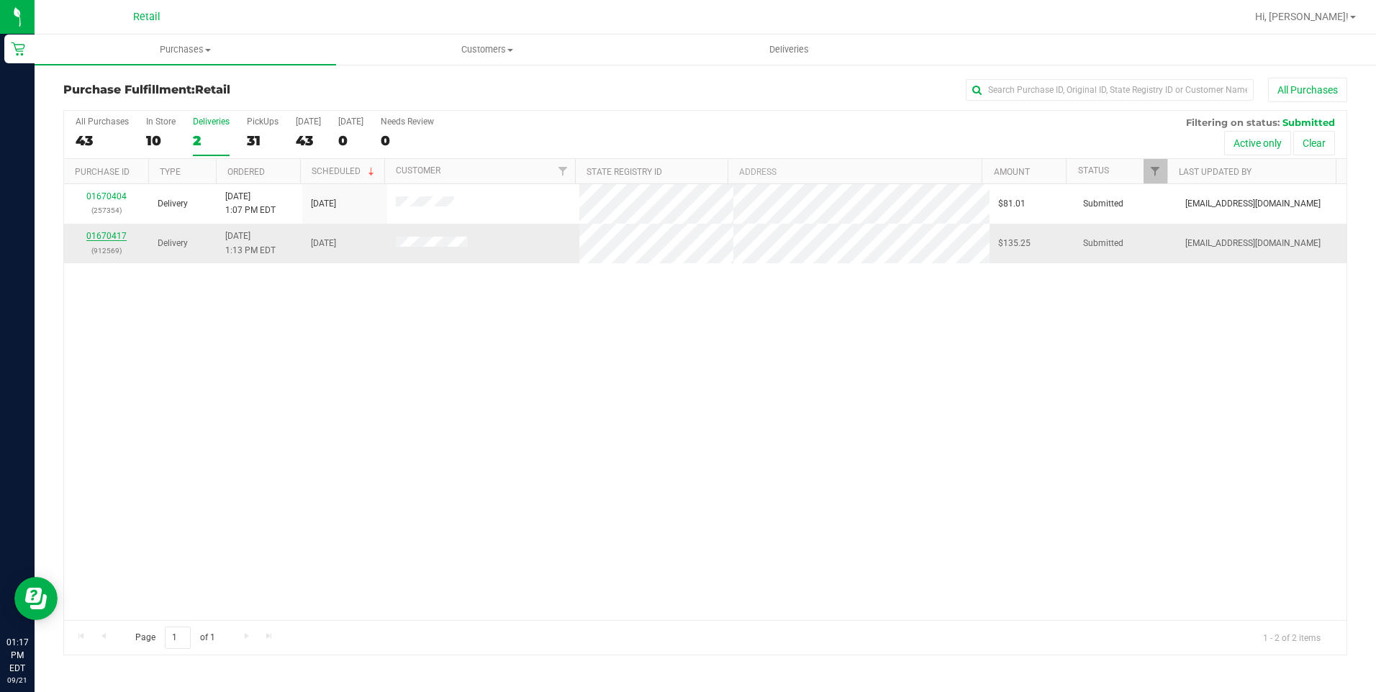
click at [119, 235] on link "01670417" at bounding box center [106, 236] width 40 height 10
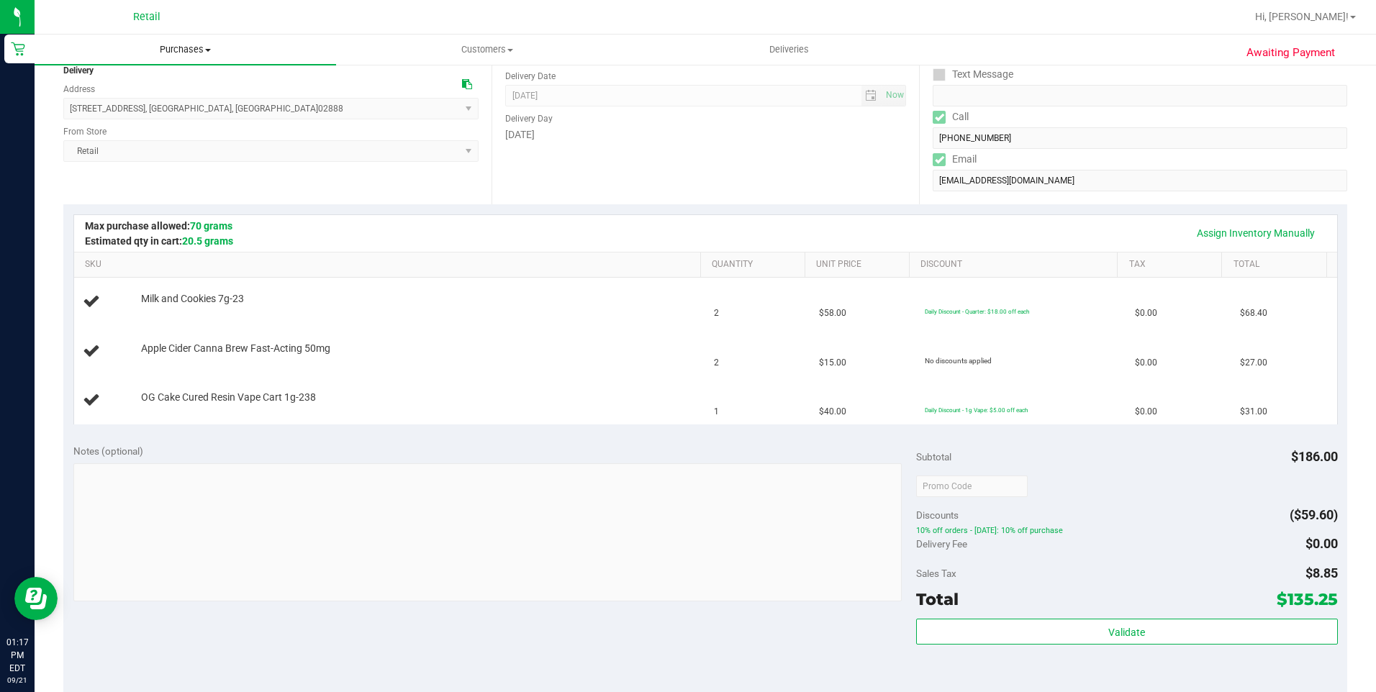
scroll to position [117, 0]
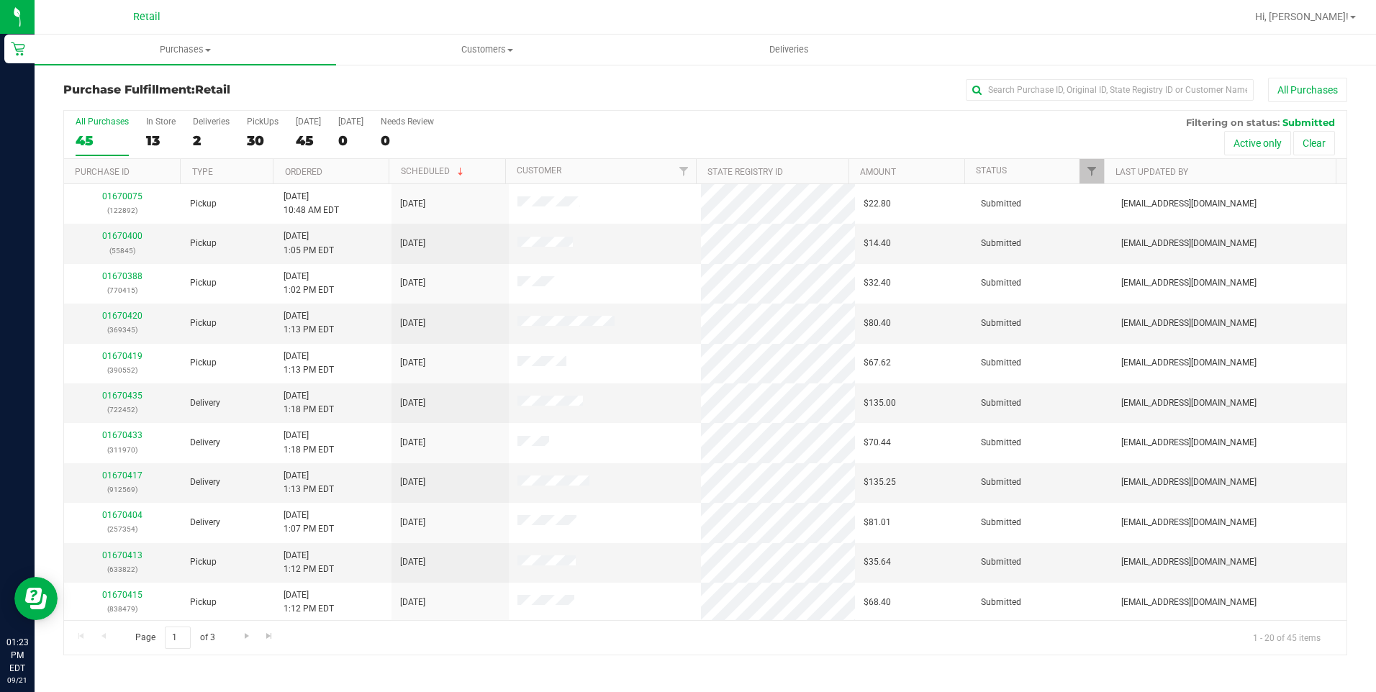
drag, startPoint x: 271, startPoint y: 6, endPoint x: 549, endPoint y: 84, distance: 288.5
click at [549, 84] on div "All Purchases" at bounding box center [920, 90] width 856 height 24
click at [990, 94] on input "text" at bounding box center [1110, 90] width 288 height 22
type input "354"
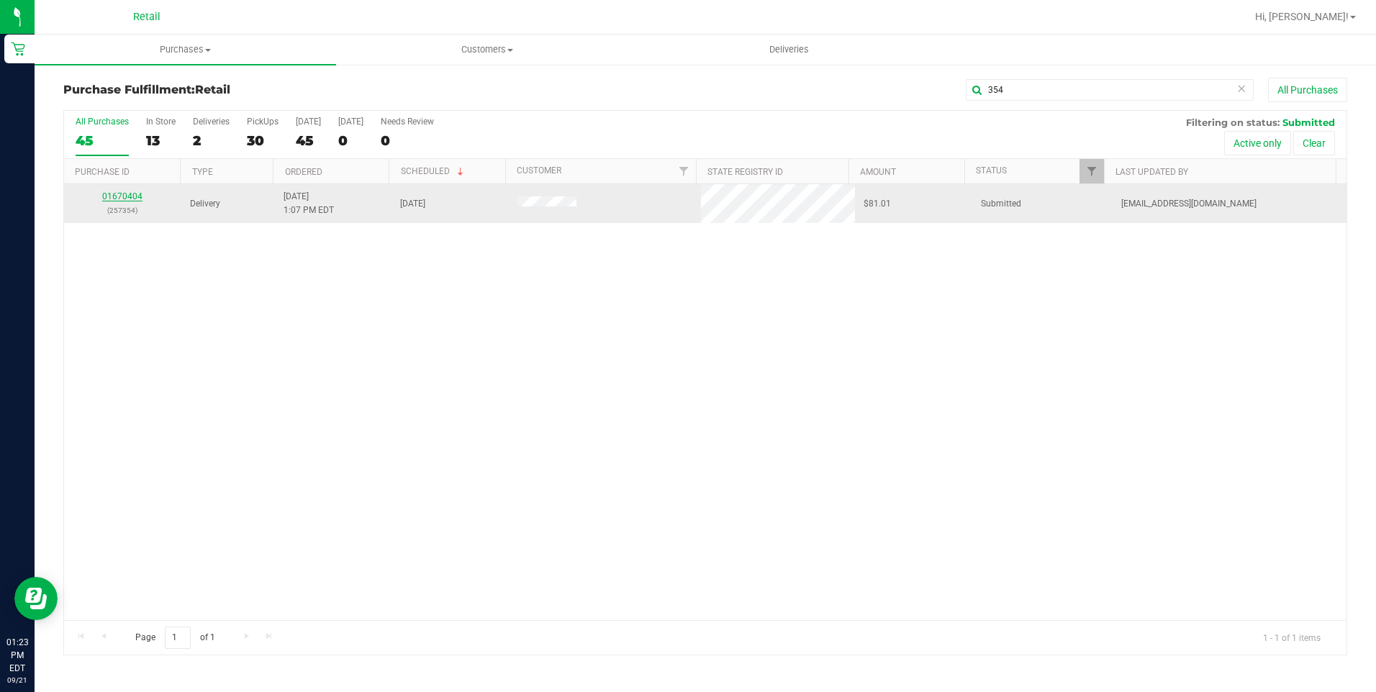
click at [133, 194] on link "01670404" at bounding box center [122, 196] width 40 height 10
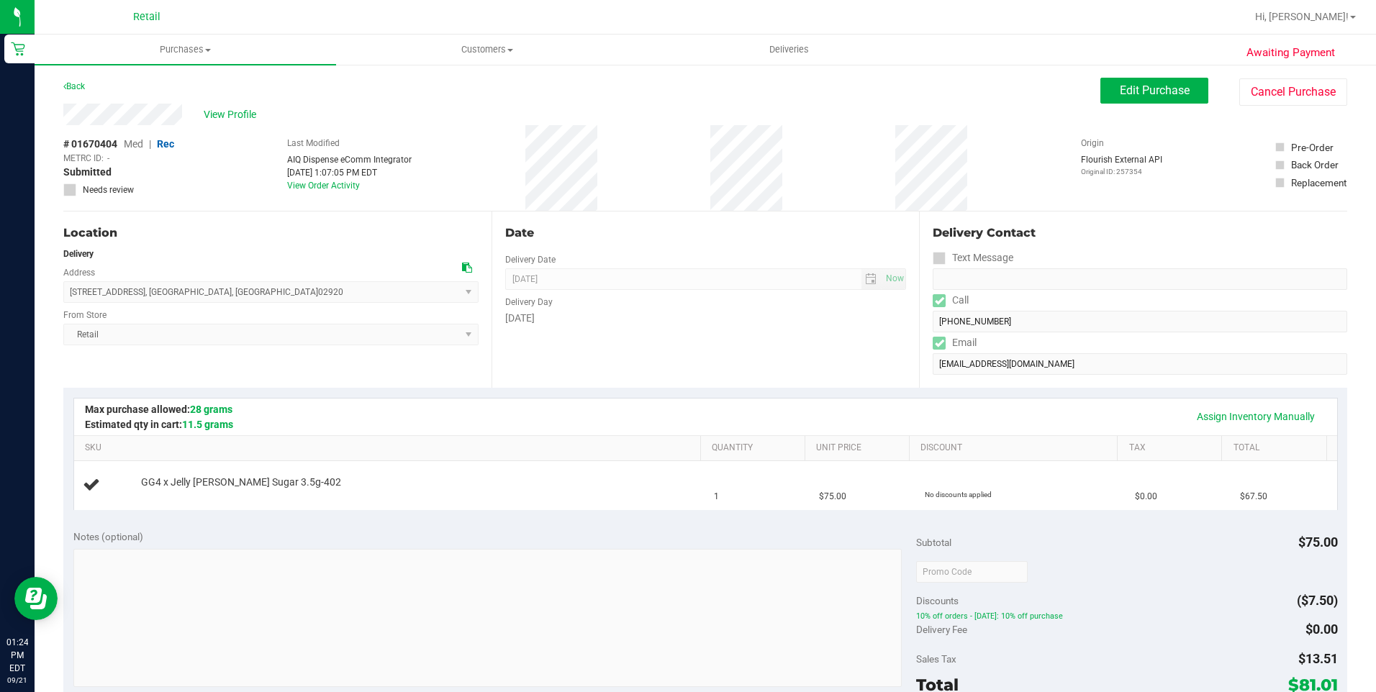
click at [64, 115] on div "View Profile" at bounding box center [581, 115] width 1037 height 22
drag, startPoint x: 184, startPoint y: 112, endPoint x: 199, endPoint y: 118, distance: 16.2
drag, startPoint x: 199, startPoint y: 118, endPoint x: 60, endPoint y: 116, distance: 138.9
click at [60, 116] on div "Awaiting Payment Back Edit Purchase Cancel Purchase View Profile # 01670404 Med…" at bounding box center [706, 603] width 1342 height 1080
click at [277, 88] on div "Back Edit Purchase Cancel Purchase" at bounding box center [705, 91] width 1284 height 26
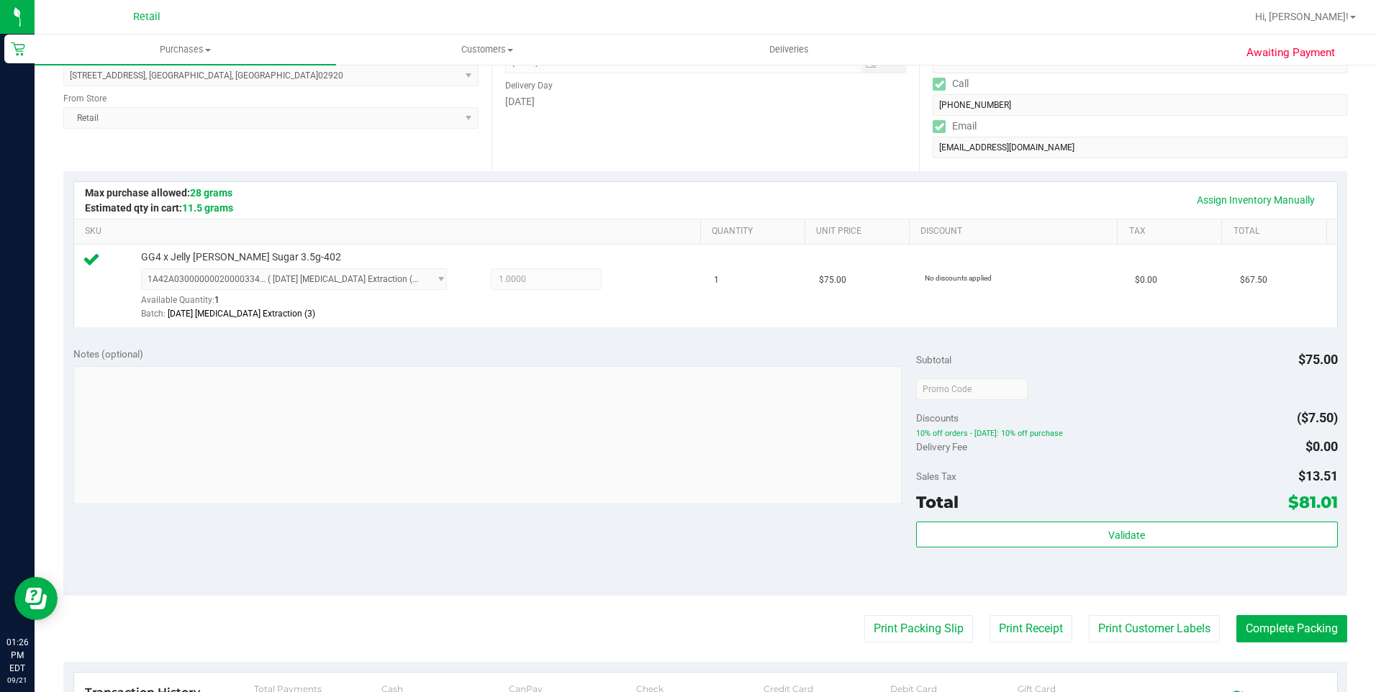
scroll to position [360, 0]
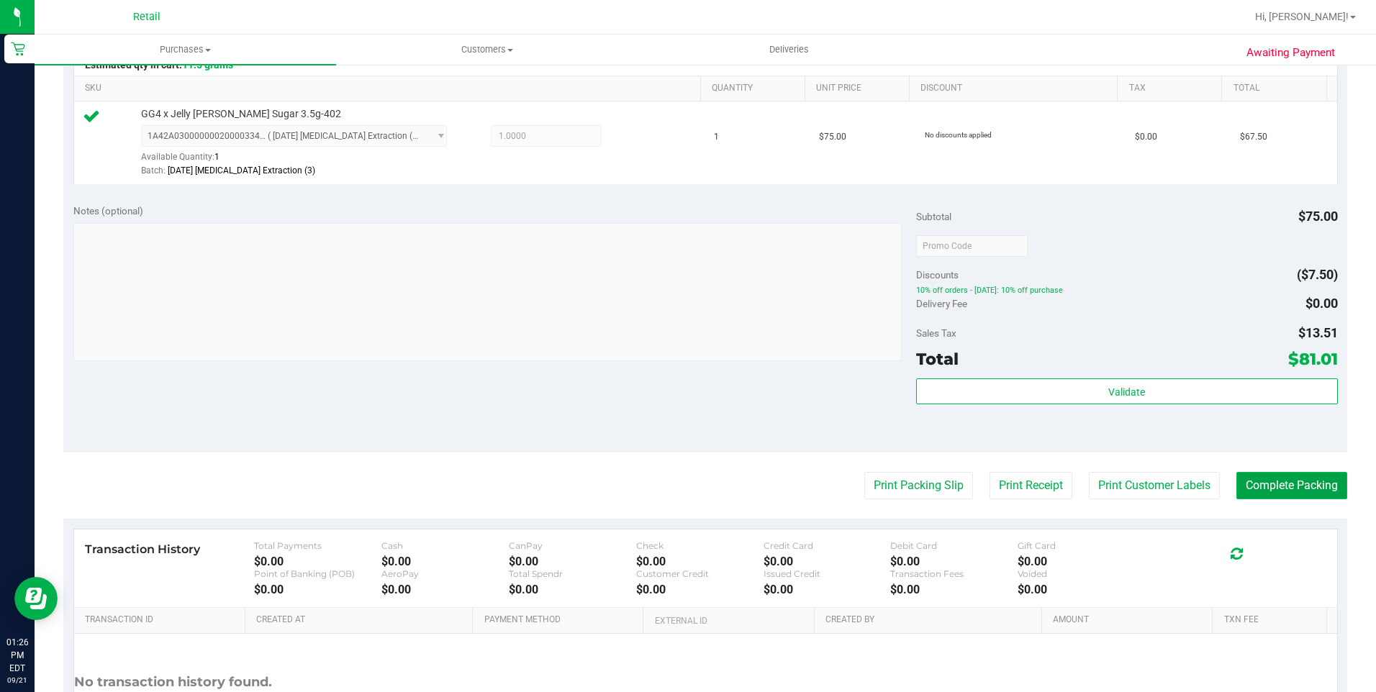
click at [1276, 488] on button "Complete Packing" at bounding box center [1292, 485] width 111 height 27
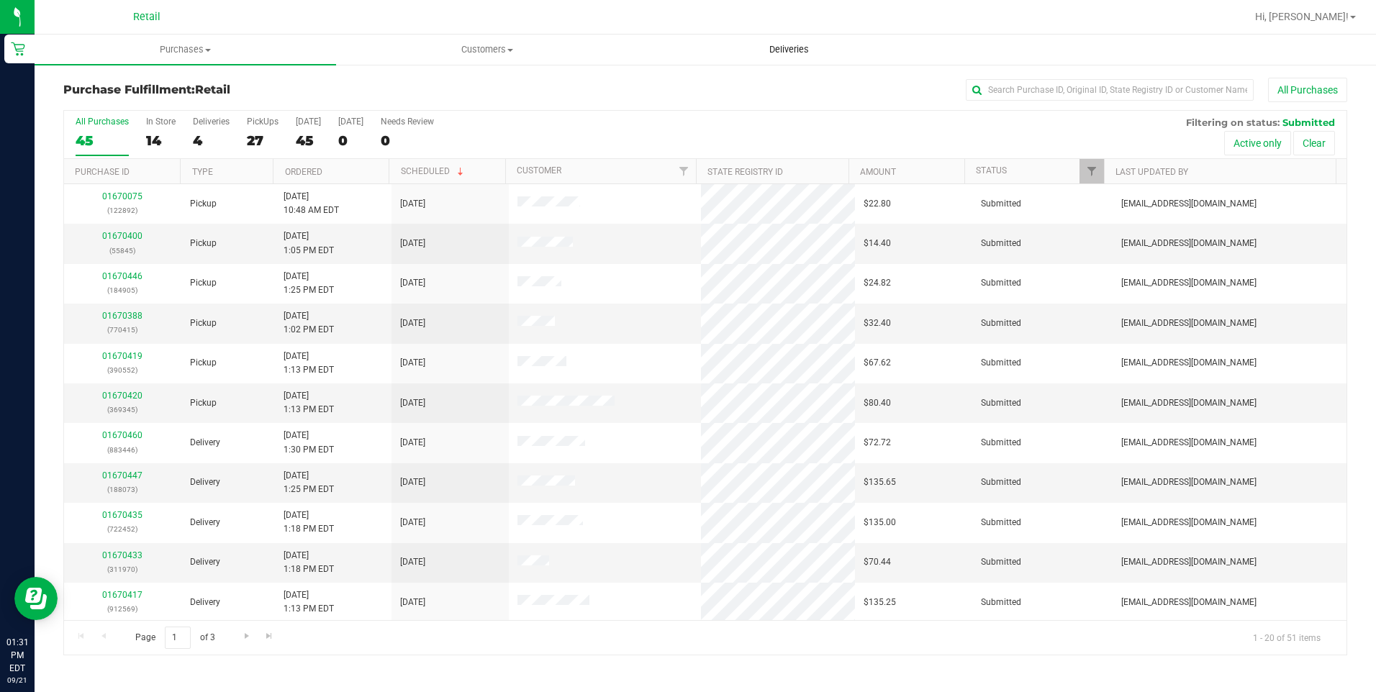
click at [791, 48] on span "Deliveries" at bounding box center [789, 49] width 78 height 13
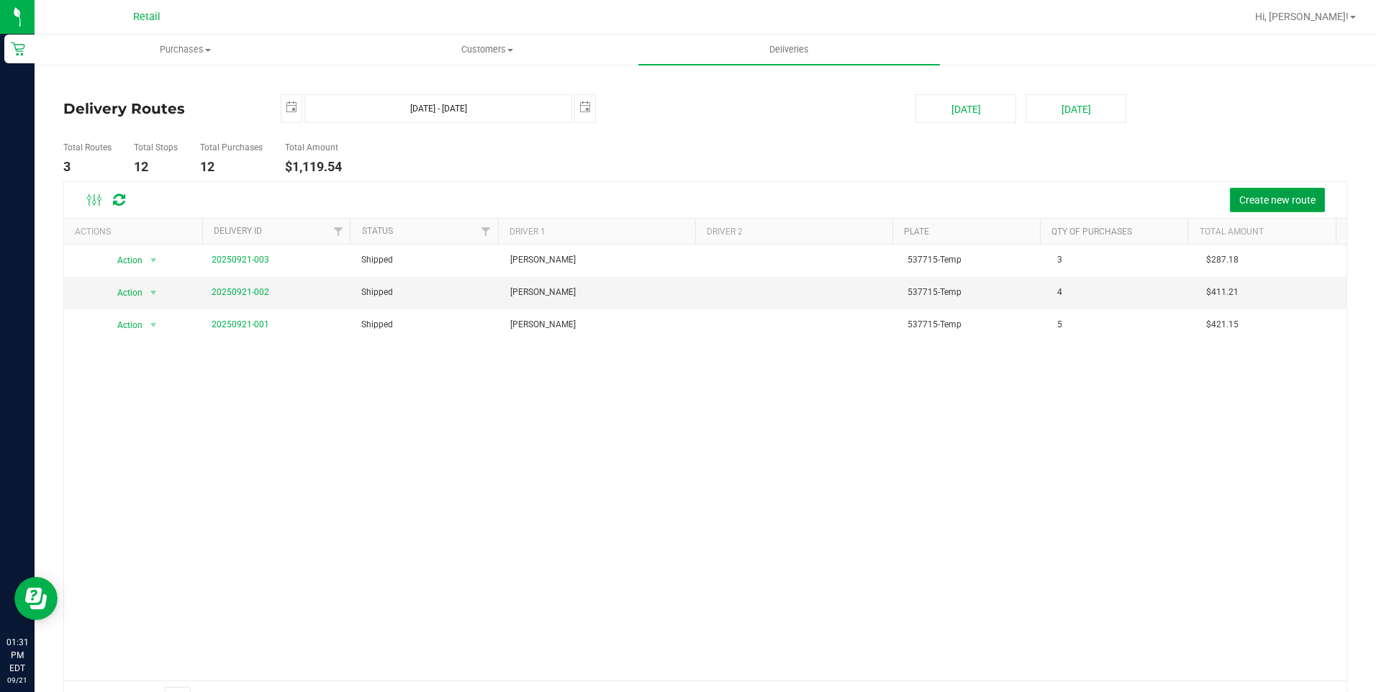
click at [1243, 197] on span "Create new route" at bounding box center [1278, 200] width 76 height 12
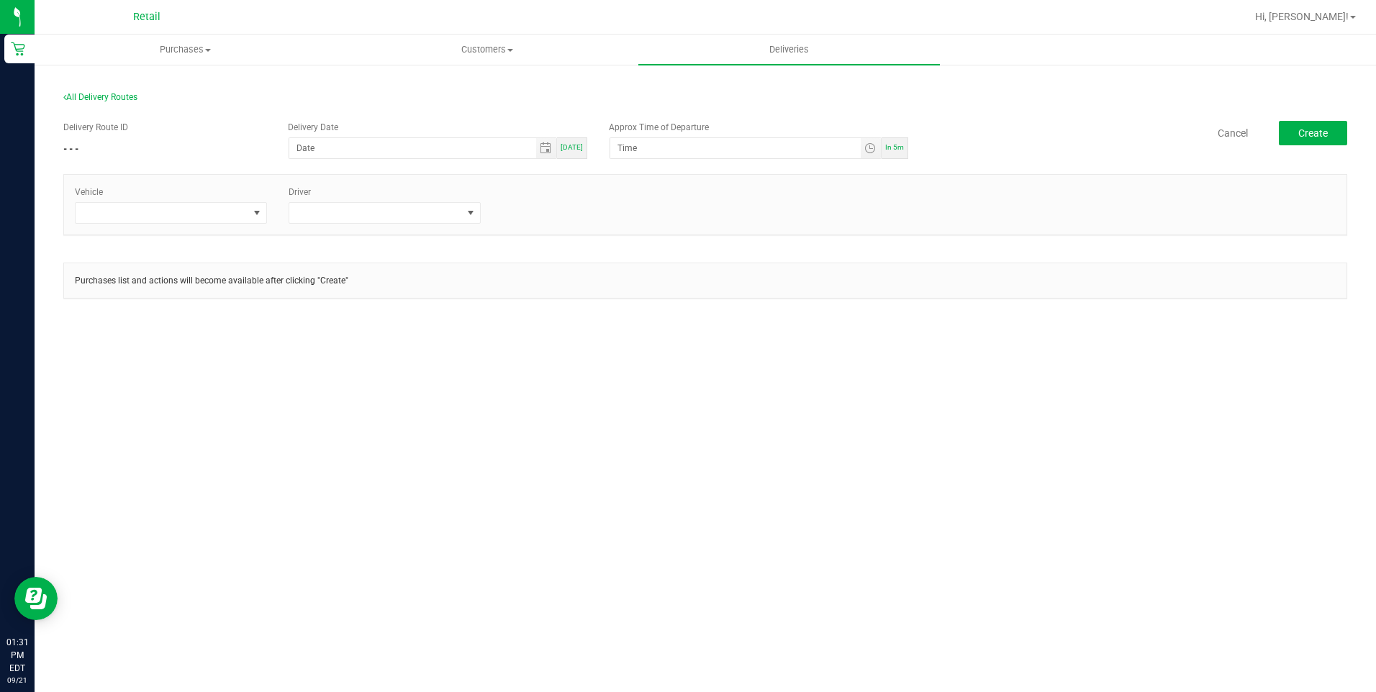
click at [569, 155] on div "[DATE]" at bounding box center [572, 148] width 30 height 22
type input "[DATE]"
click at [257, 214] on span at bounding box center [257, 213] width 12 height 12
drag, startPoint x: 439, startPoint y: 369, endPoint x: 779, endPoint y: 253, distance: 359.2
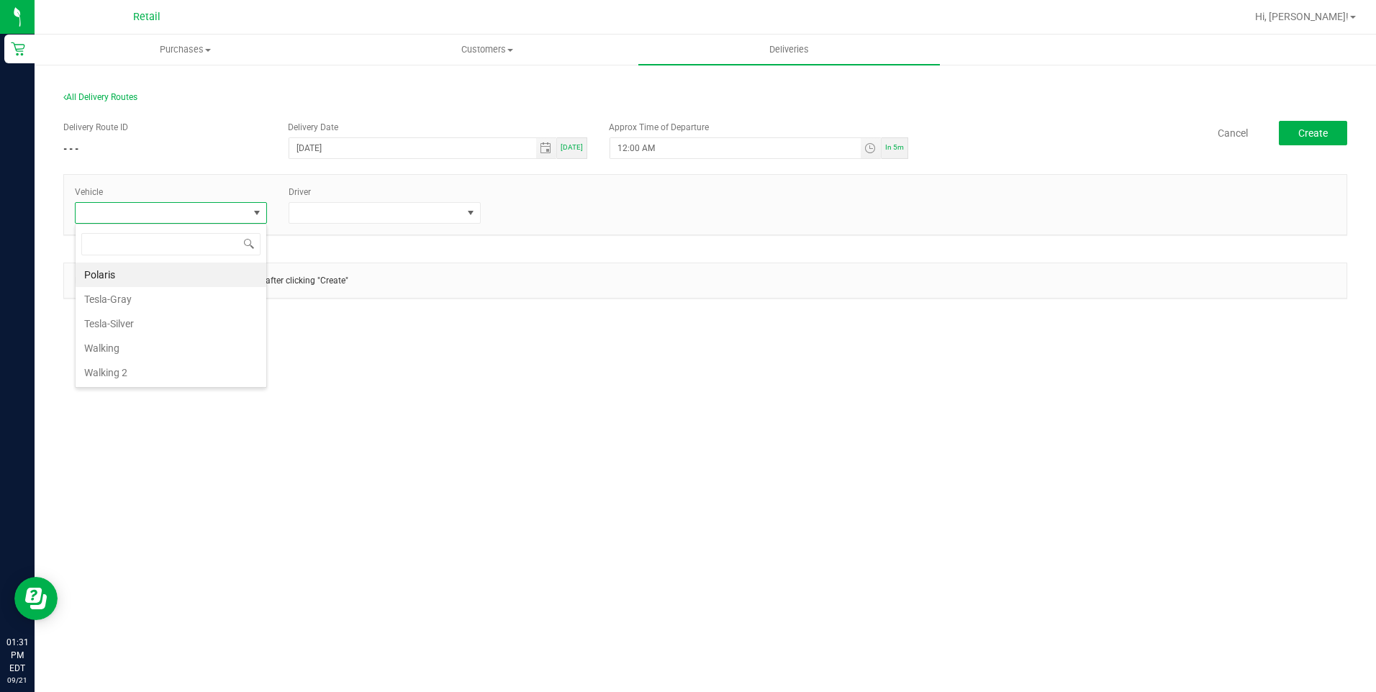
click at [445, 369] on div "Purchases Summary of purchases Fulfillment All purchases Customers All customer…" at bounding box center [706, 364] width 1342 height 658
click at [869, 148] on span "Toggle time list" at bounding box center [871, 149] width 12 height 12
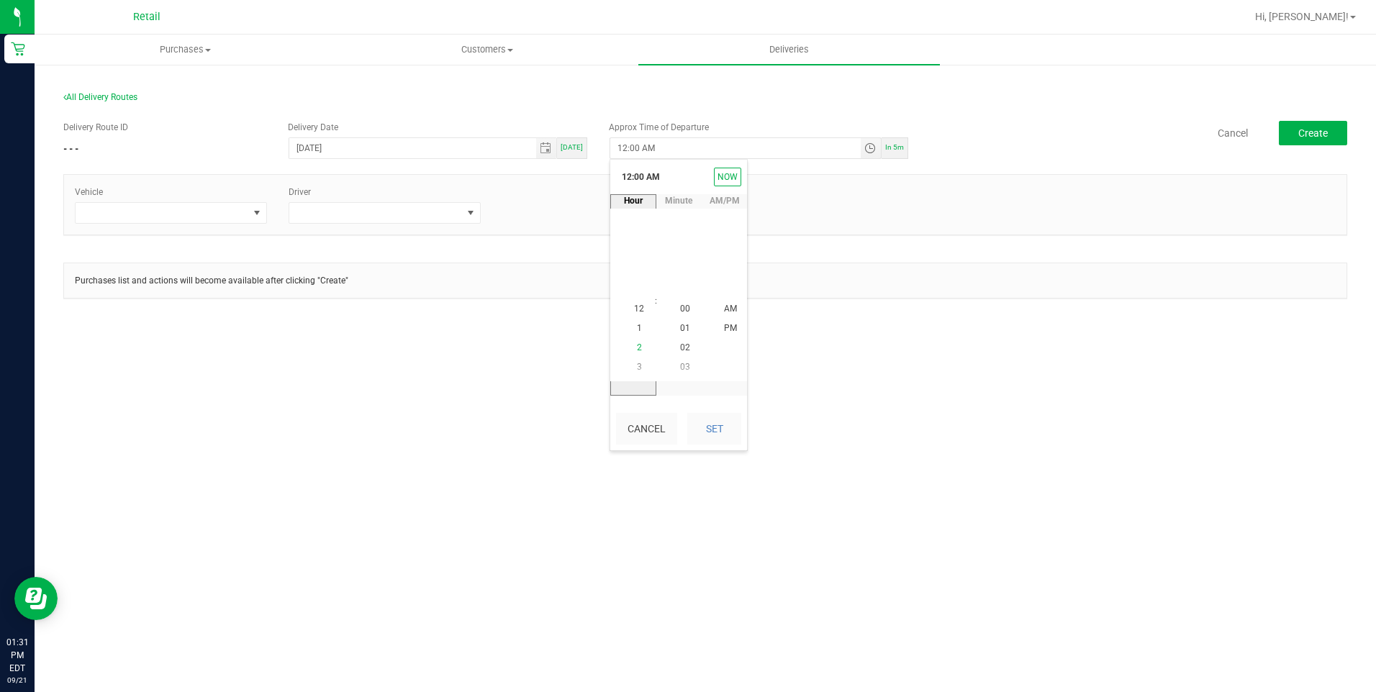
click at [637, 348] on span "2" at bounding box center [639, 348] width 5 height 10
click at [680, 312] on span "00" at bounding box center [685, 309] width 10 height 10
click at [726, 320] on li "PM" at bounding box center [730, 329] width 35 height 19
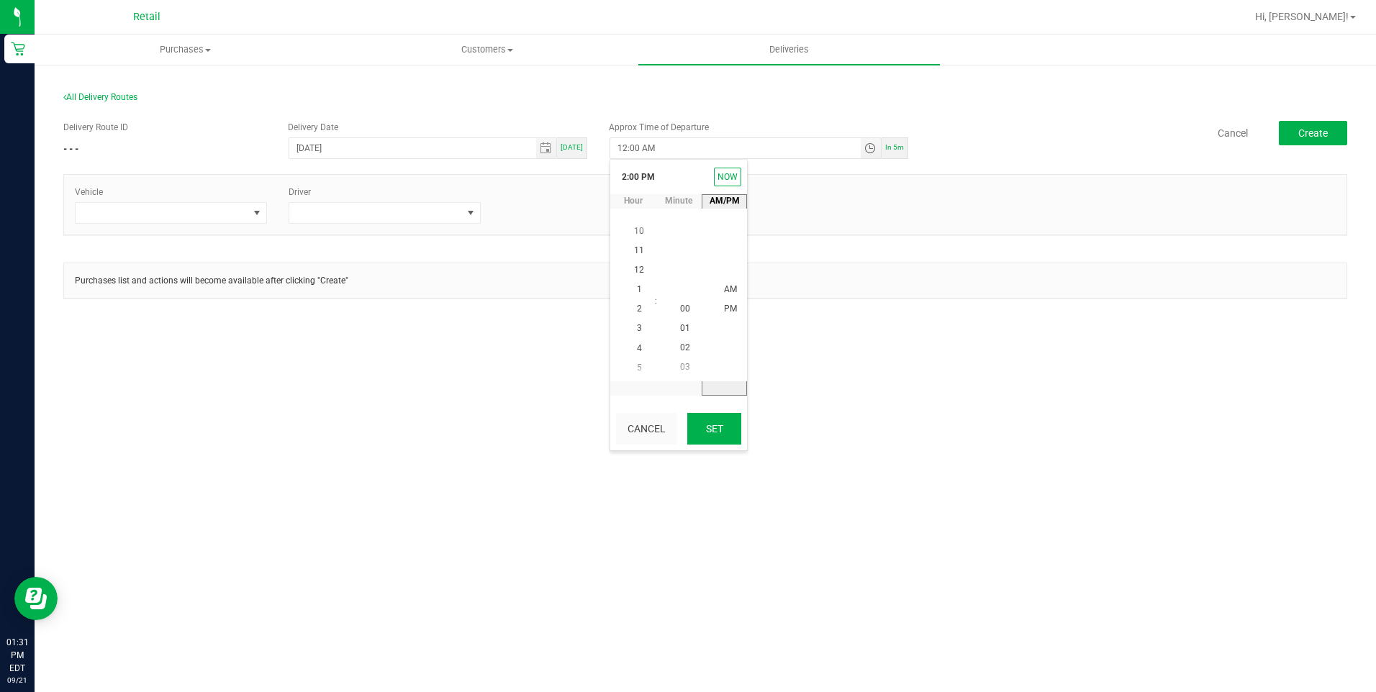
click at [720, 433] on button "Set" at bounding box center [714, 429] width 54 height 32
type input "2:00 PM"
click at [248, 207] on span at bounding box center [257, 213] width 18 height 20
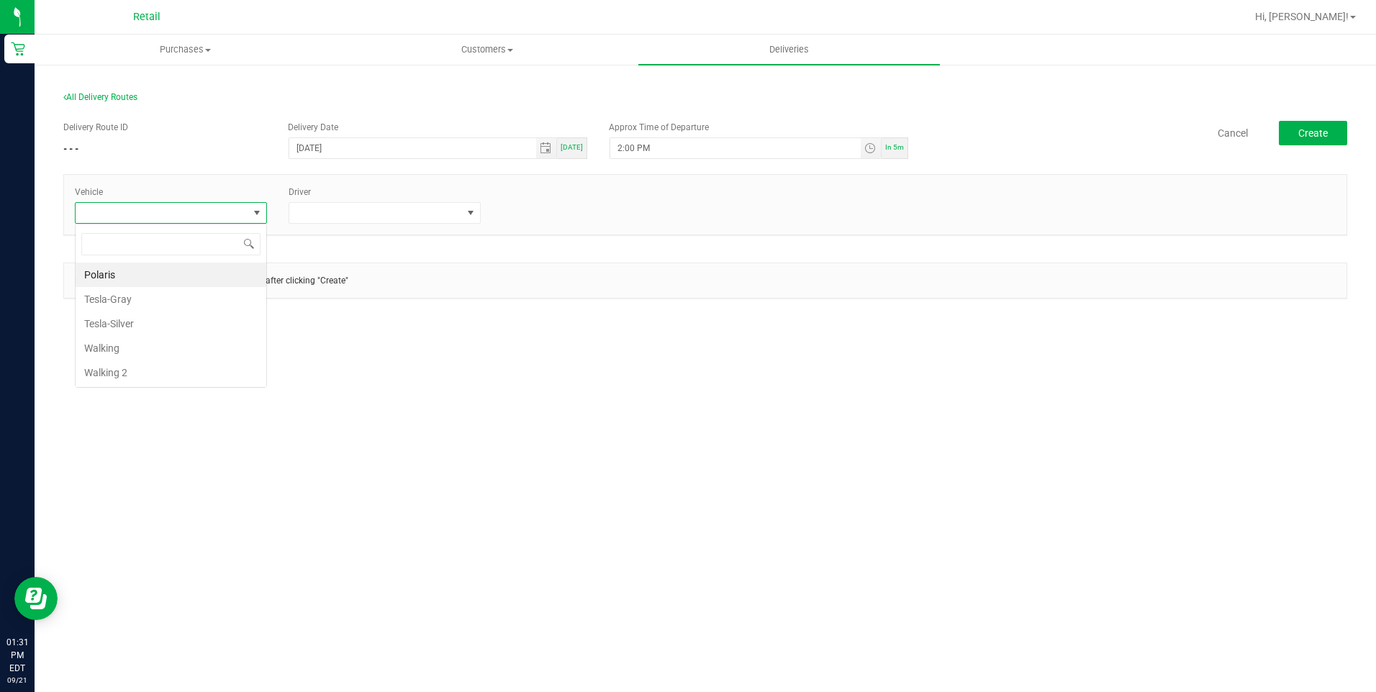
scroll to position [22, 192]
click at [129, 297] on li "Tesla-Gray" at bounding box center [171, 299] width 191 height 24
click at [474, 217] on span at bounding box center [471, 213] width 12 height 12
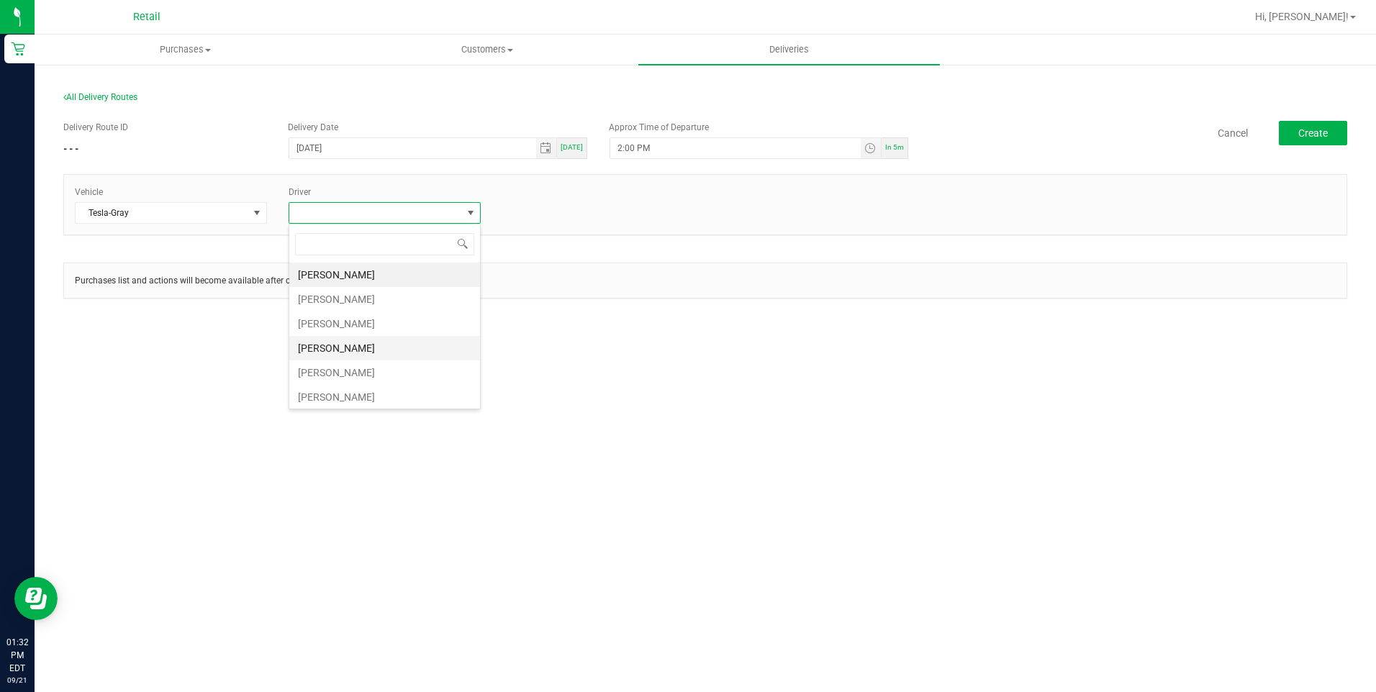
click at [357, 348] on li "[PERSON_NAME]" at bounding box center [384, 348] width 191 height 24
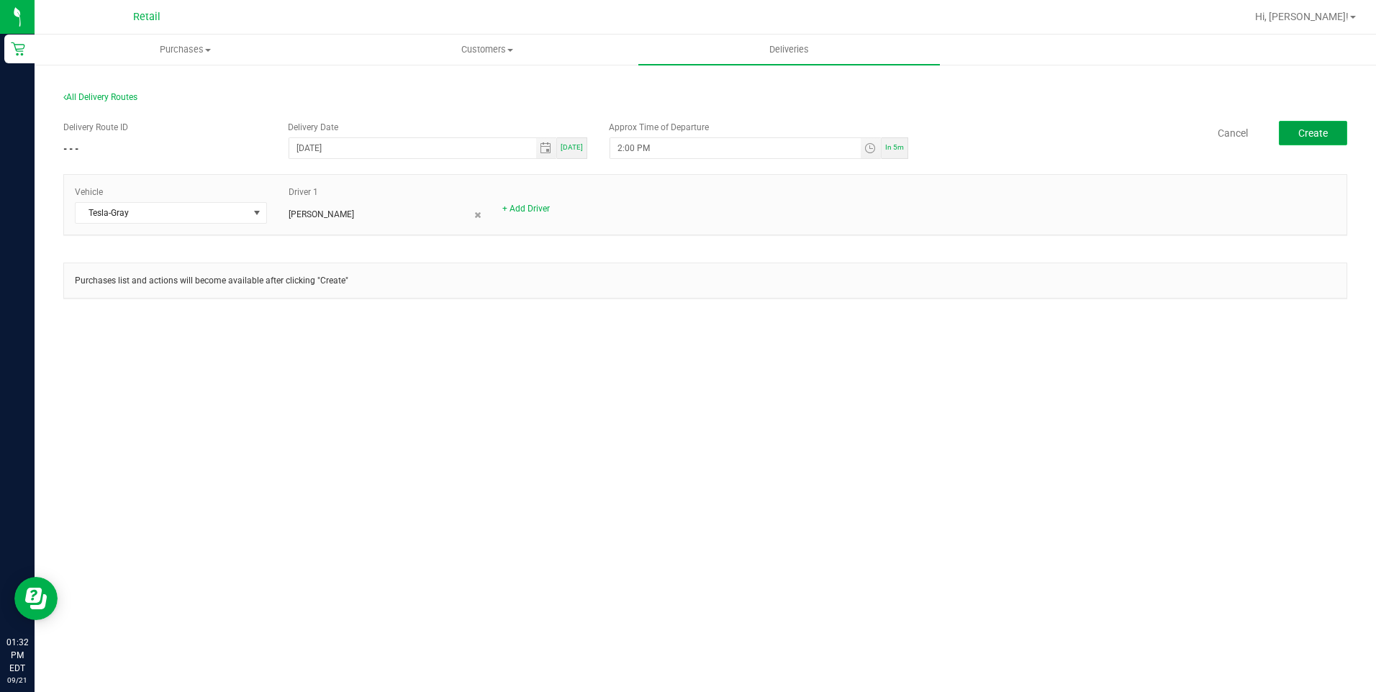
click at [1317, 136] on span "Create" at bounding box center [1314, 133] width 30 height 12
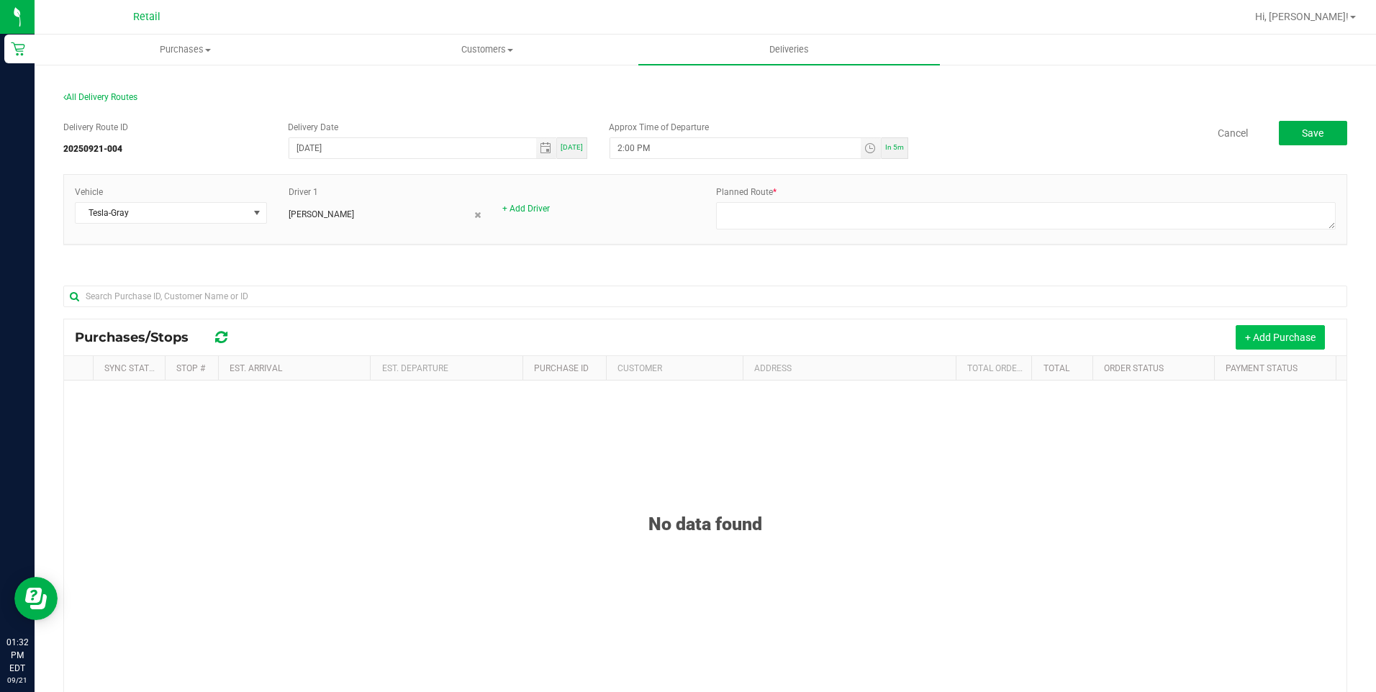
click at [1263, 335] on button "+ Add Purchase" at bounding box center [1280, 337] width 89 height 24
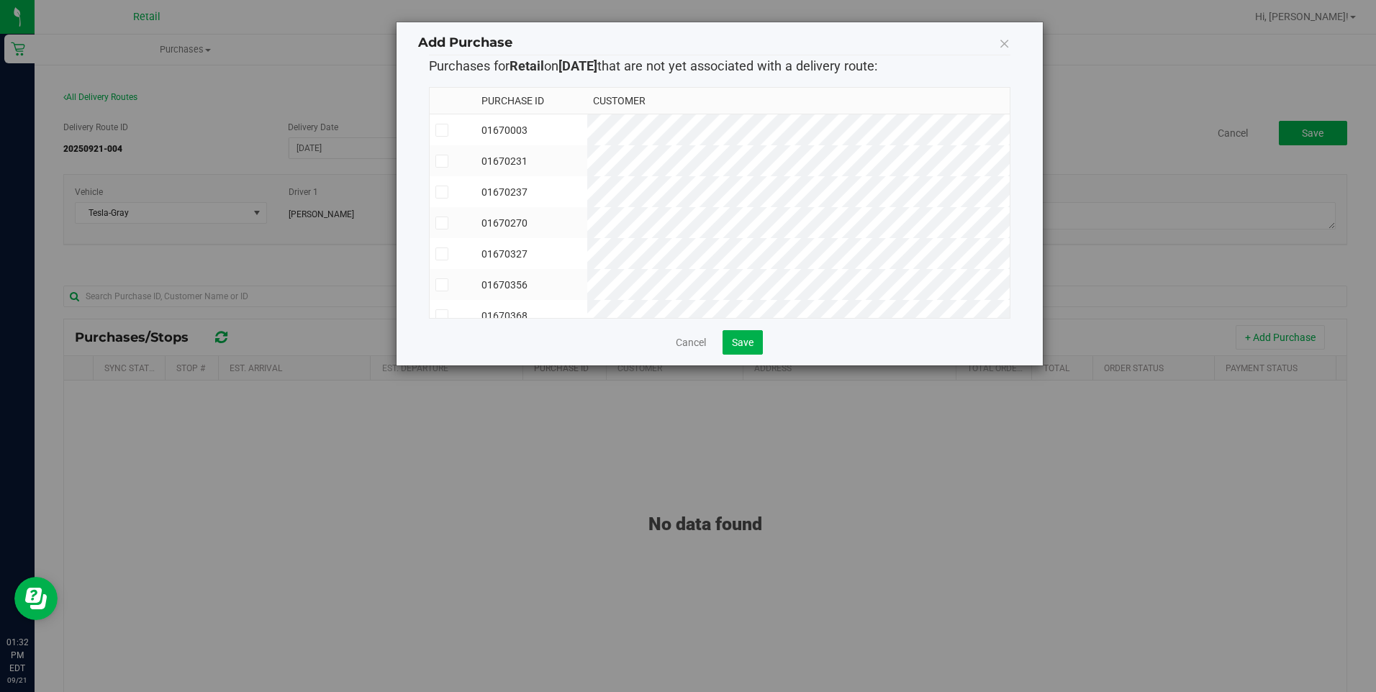
click at [441, 285] on icon at bounding box center [441, 285] width 9 height 0
click at [0, 0] on input "checkbox" at bounding box center [0, 0] width 0 height 0
click at [444, 130] on icon at bounding box center [441, 130] width 9 height 0
click at [0, 0] on input "checkbox" at bounding box center [0, 0] width 0 height 0
click at [735, 343] on span "Save" at bounding box center [743, 343] width 22 height 12
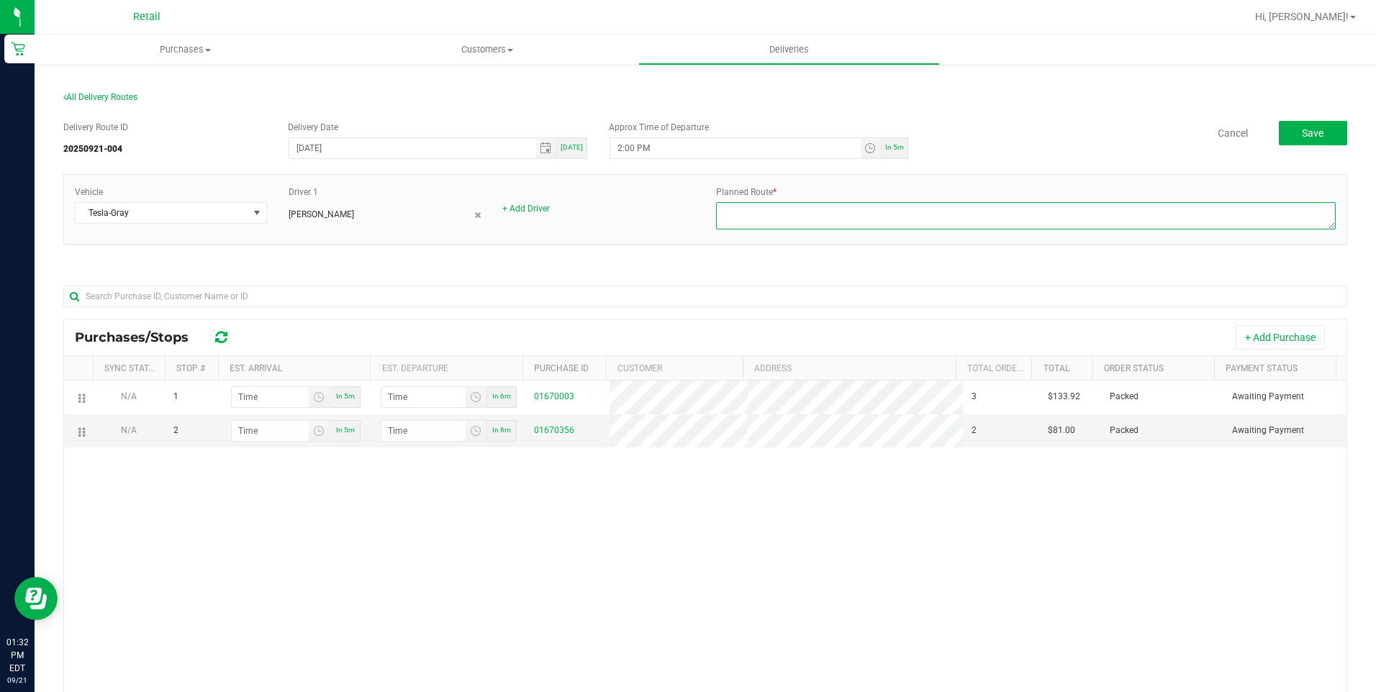
click at [753, 219] on textarea at bounding box center [1026, 215] width 620 height 27
type textarea "onfleet"
click at [196, 51] on span "Purchases" at bounding box center [186, 49] width 302 height 13
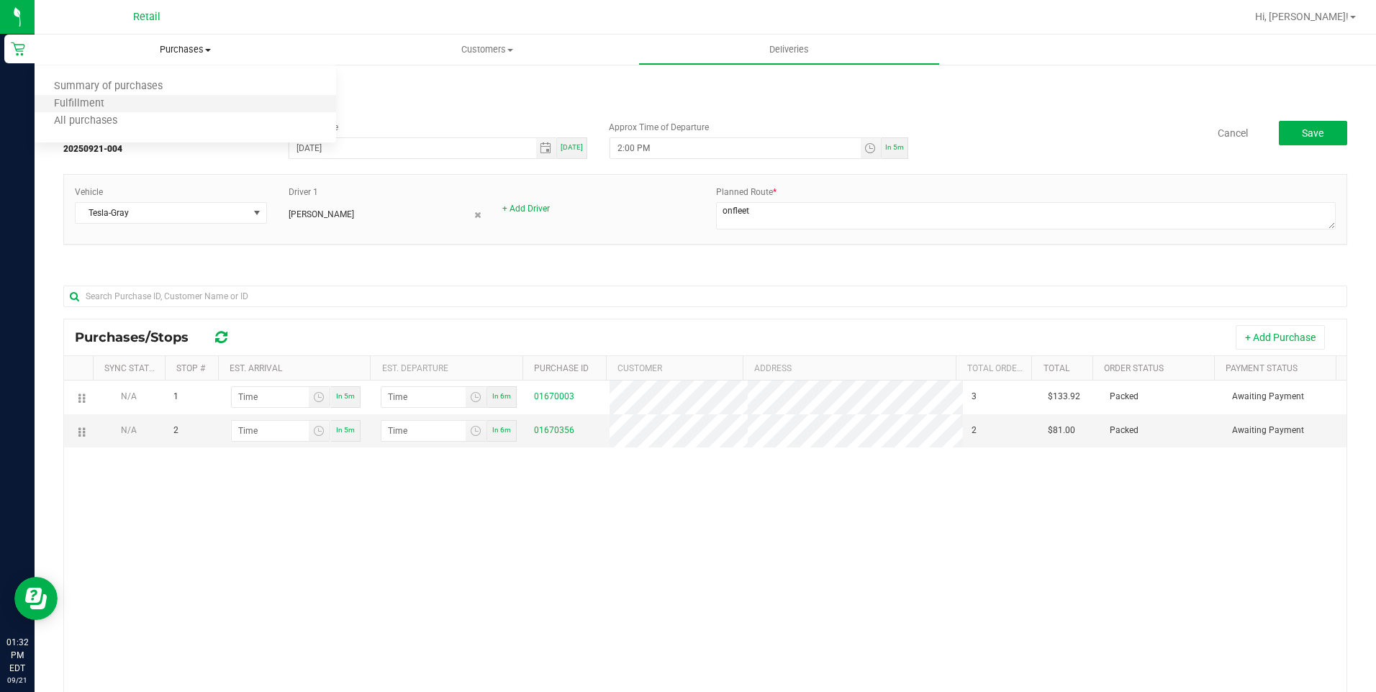
click at [167, 107] on li "Fulfillment" at bounding box center [186, 104] width 302 height 17
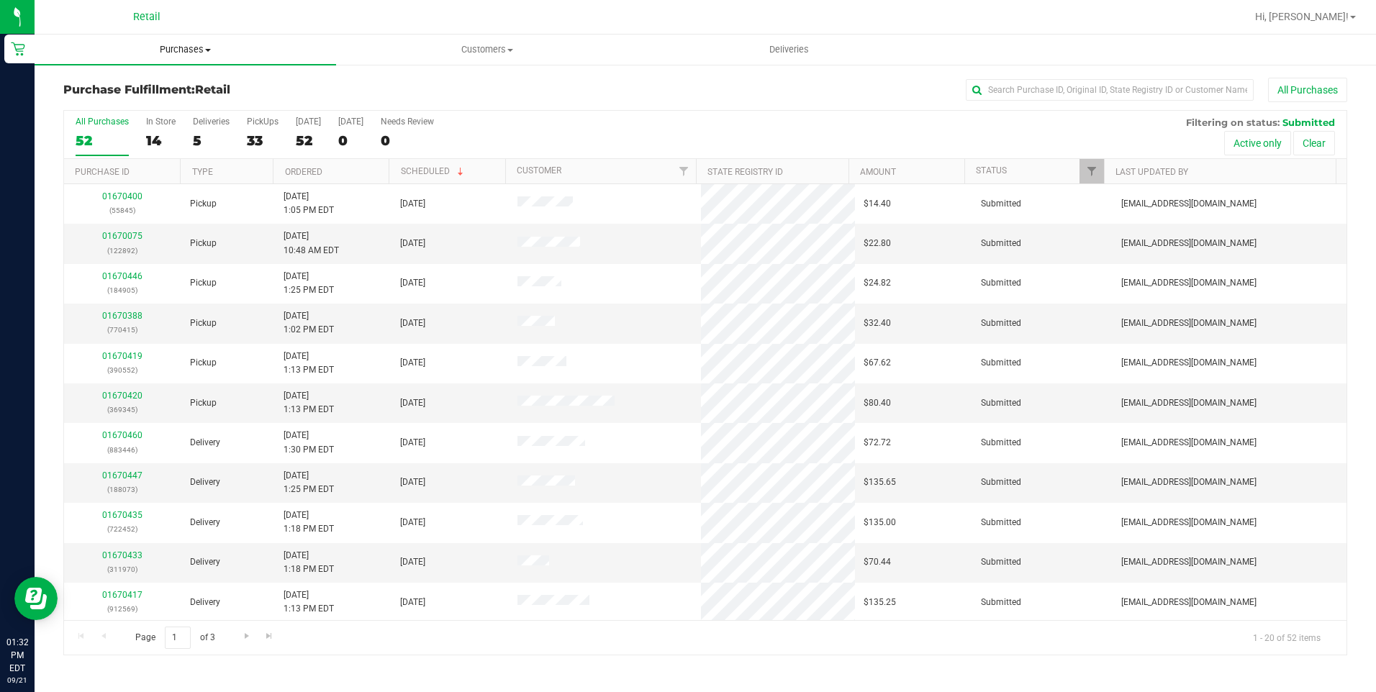
click at [204, 50] on span "Purchases" at bounding box center [186, 49] width 302 height 13
click at [154, 106] on li "Fulfillment" at bounding box center [186, 104] width 302 height 17
click at [204, 141] on div "5" at bounding box center [211, 140] width 37 height 17
click at [0, 0] on input "Deliveries 5" at bounding box center [0, 0] width 0 height 0
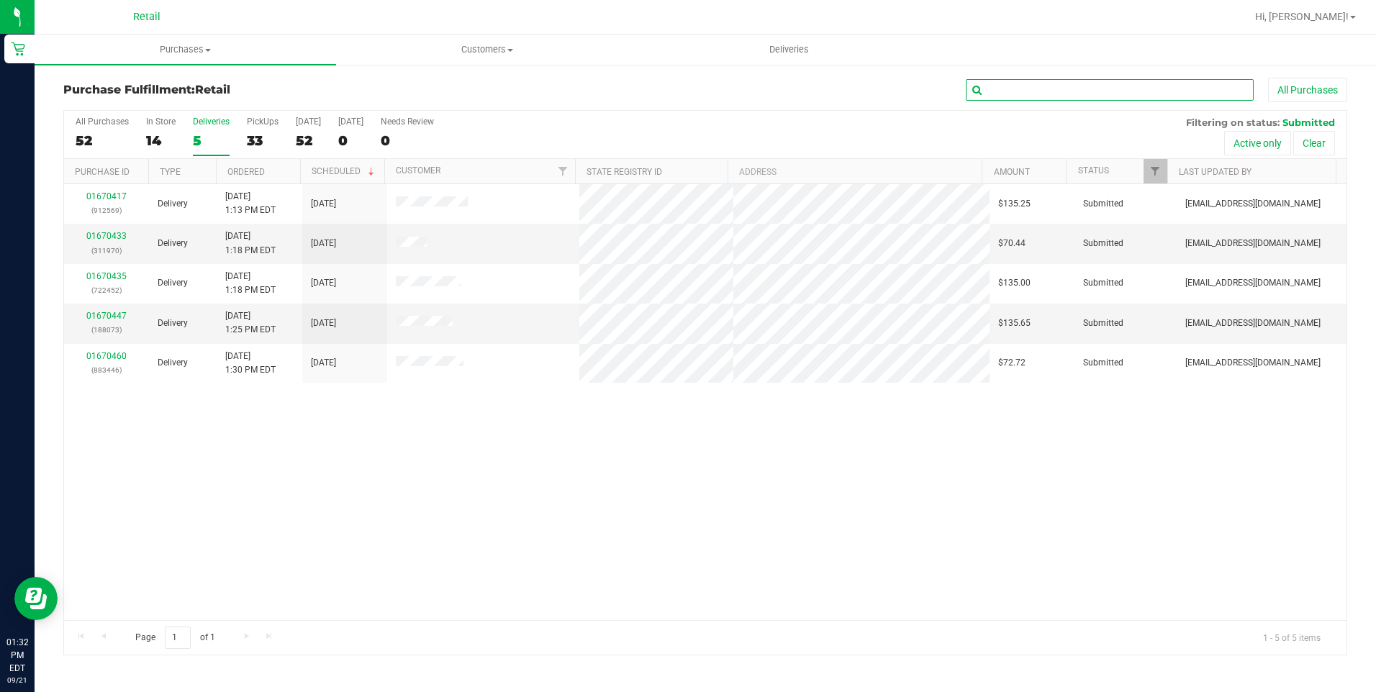
click at [1006, 86] on input "text" at bounding box center [1110, 90] width 288 height 22
type input "569"
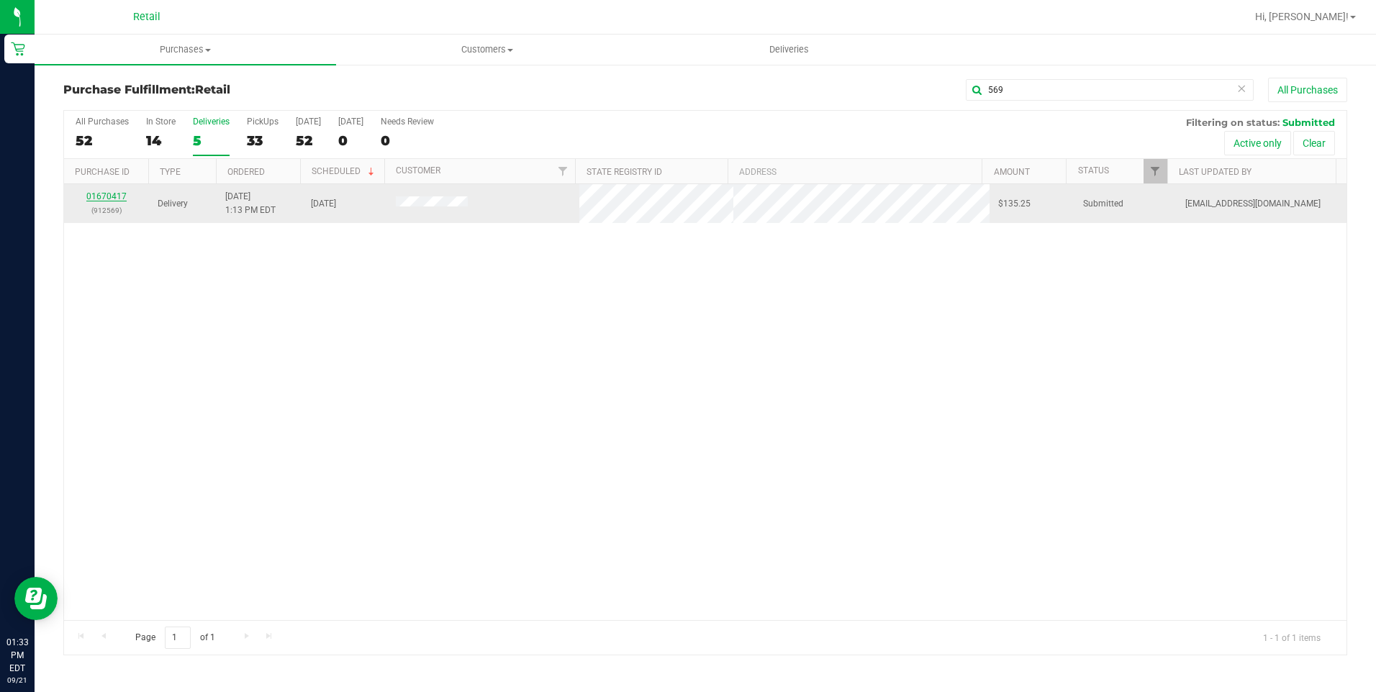
click at [108, 197] on link "01670417" at bounding box center [106, 196] width 40 height 10
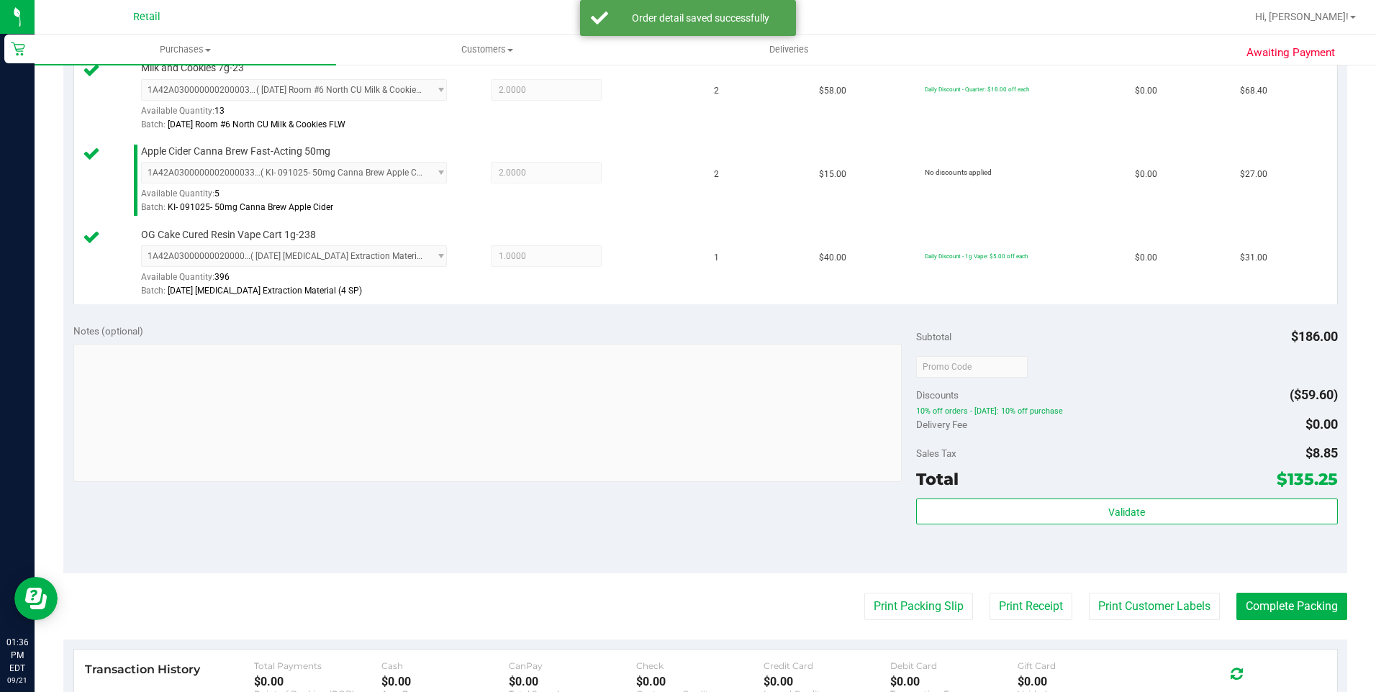
scroll to position [576, 0]
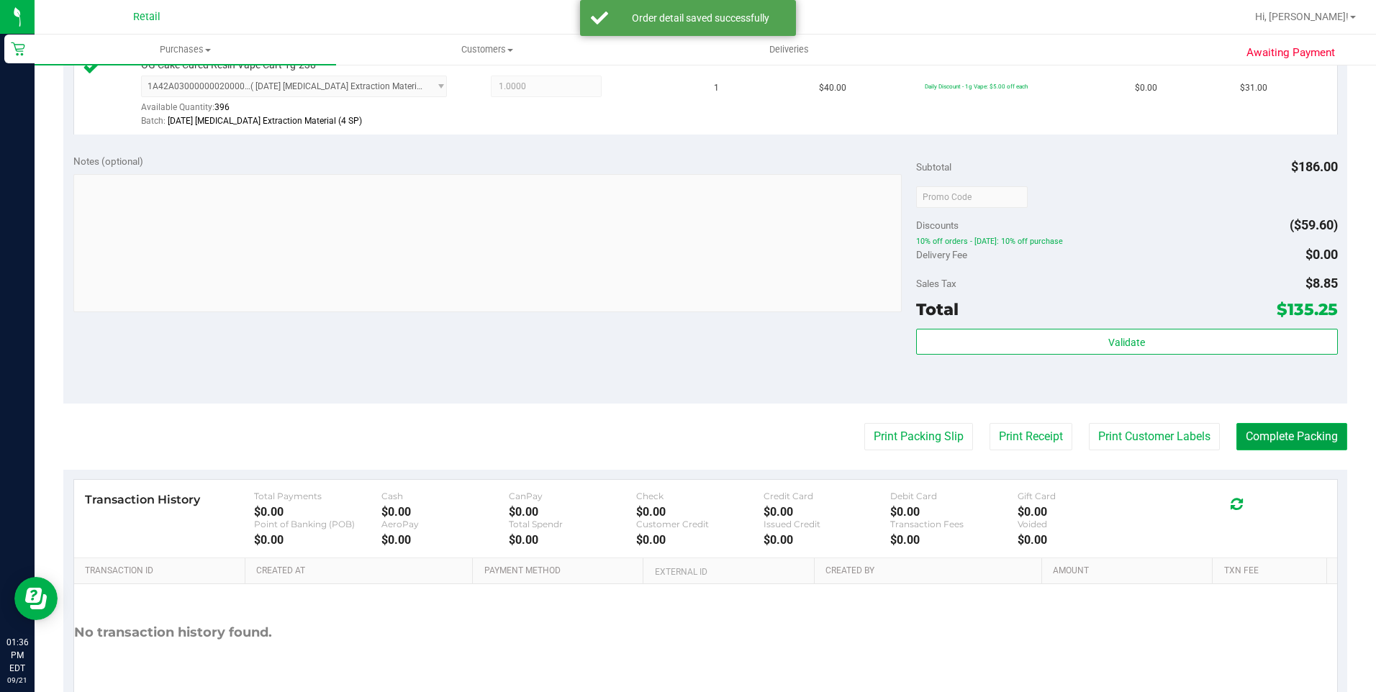
click at [1281, 443] on button "Complete Packing" at bounding box center [1292, 436] width 111 height 27
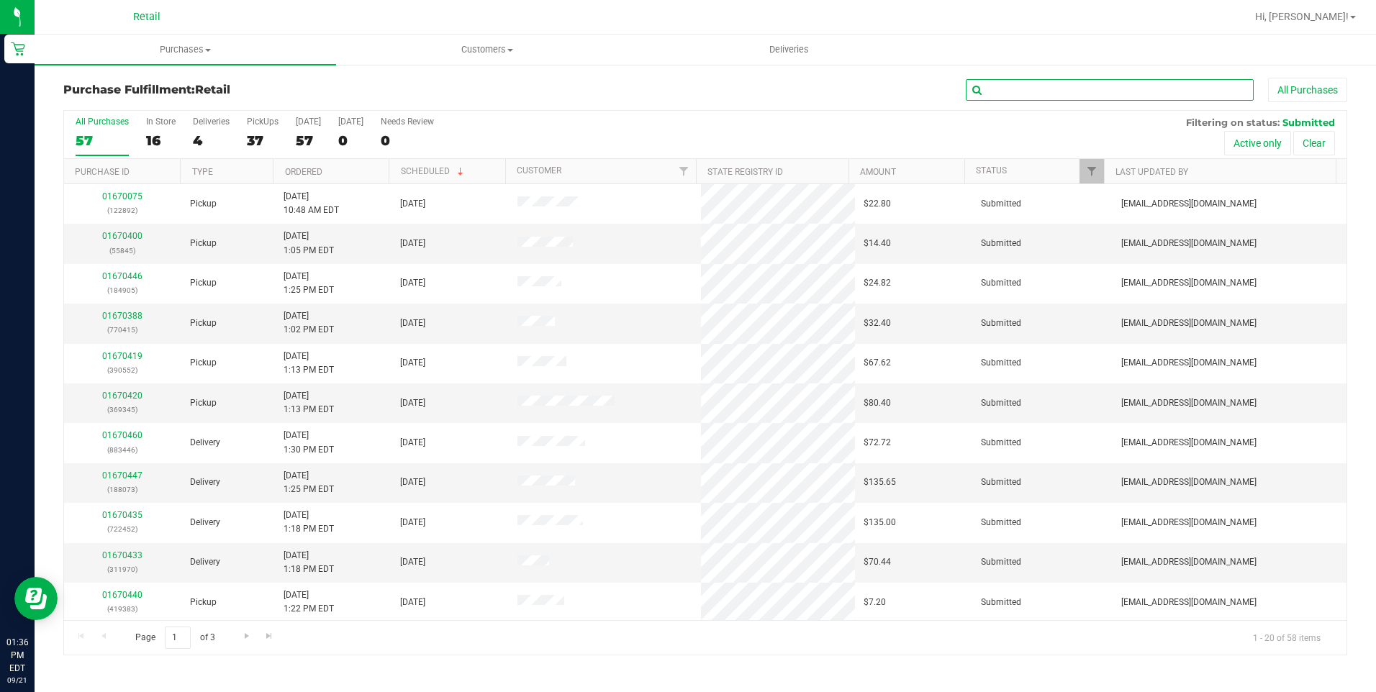
drag, startPoint x: 1073, startPoint y: 99, endPoint x: 1083, endPoint y: 94, distance: 11.6
click at [1082, 94] on input "text" at bounding box center [1110, 90] width 288 height 22
type input "970"
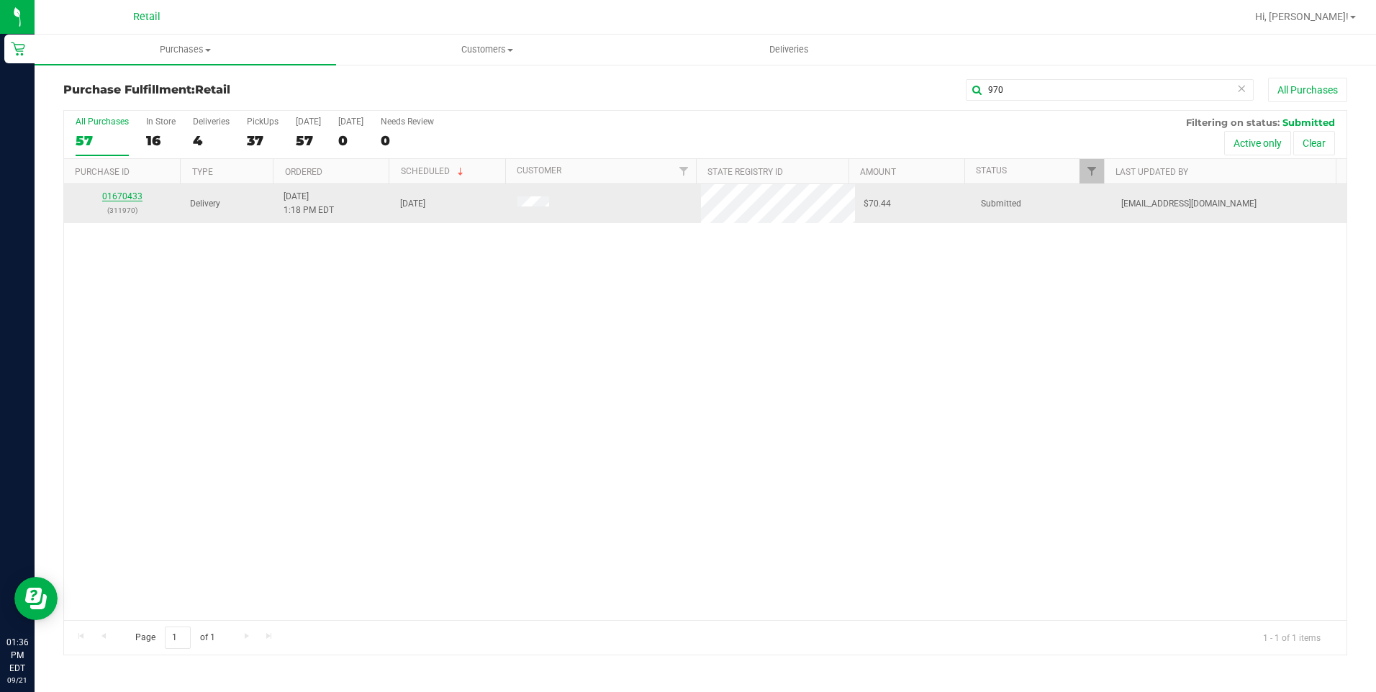
click at [120, 196] on link "01670433" at bounding box center [122, 196] width 40 height 10
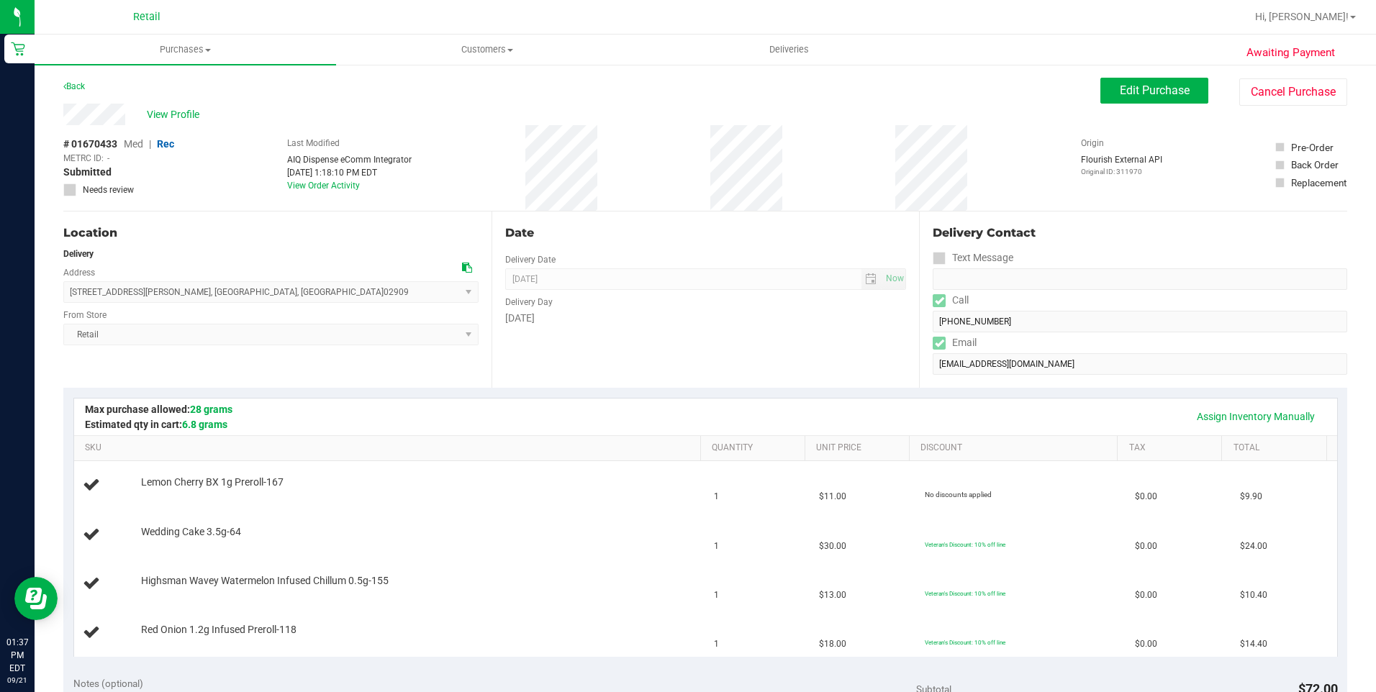
drag, startPoint x: 131, startPoint y: 112, endPoint x: 58, endPoint y: 109, distance: 72.7
click at [58, 109] on div "Awaiting Payment Back Edit Purchase Cancel Purchase View Profile # 01670433 Med…" at bounding box center [706, 676] width 1342 height 1227
drag, startPoint x: 58, startPoint y: 109, endPoint x: 140, endPoint y: 114, distance: 81.5
drag, startPoint x: 140, startPoint y: 114, endPoint x: 131, endPoint y: 109, distance: 10.4
click at [131, 109] on div "Awaiting Payment Back Edit Purchase Cancel Purchase View Profile # 01670433 Med…" at bounding box center [706, 676] width 1342 height 1227
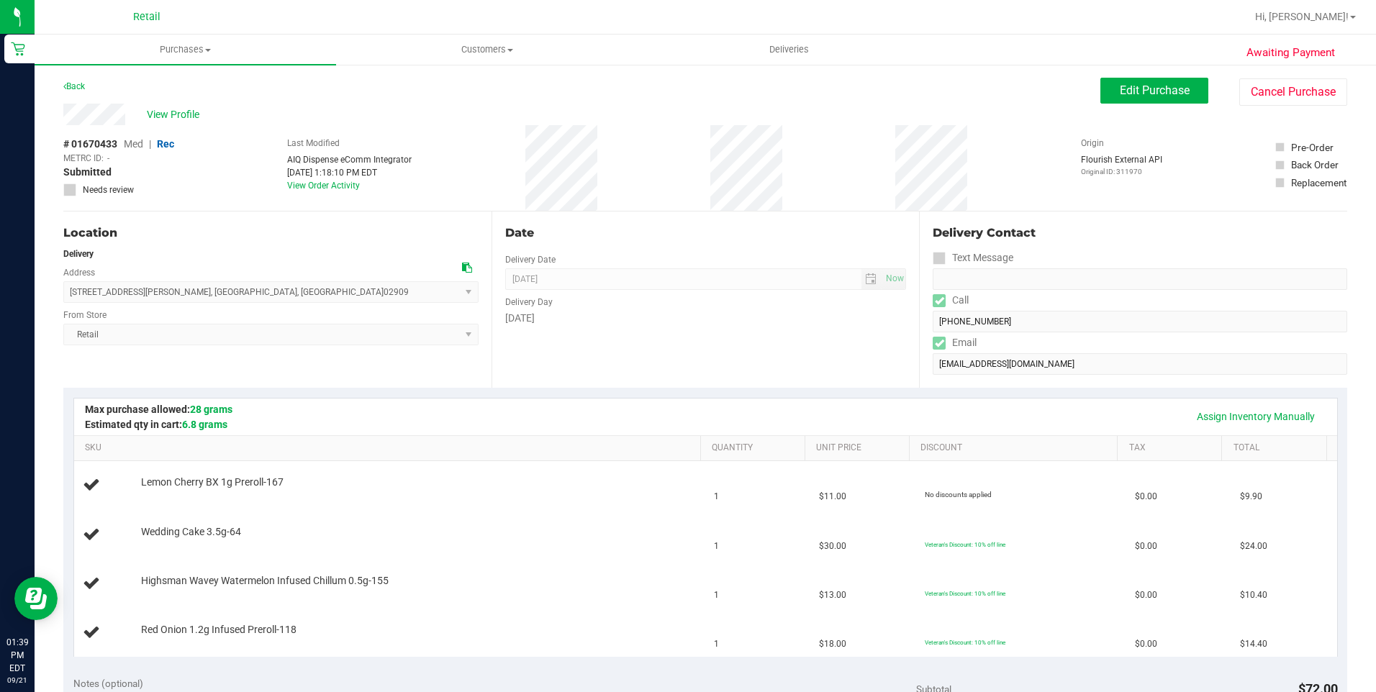
click at [328, 103] on div "Back Edit Purchase Cancel Purchase" at bounding box center [705, 91] width 1284 height 26
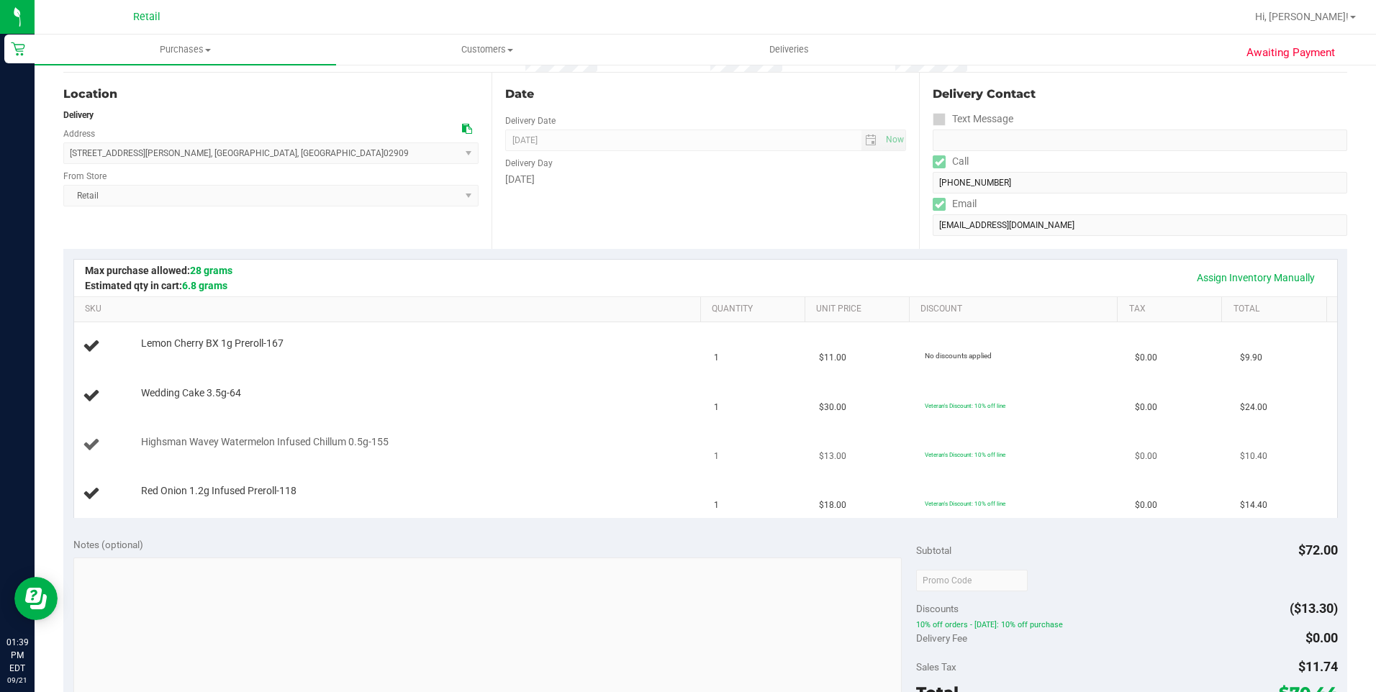
scroll to position [144, 0]
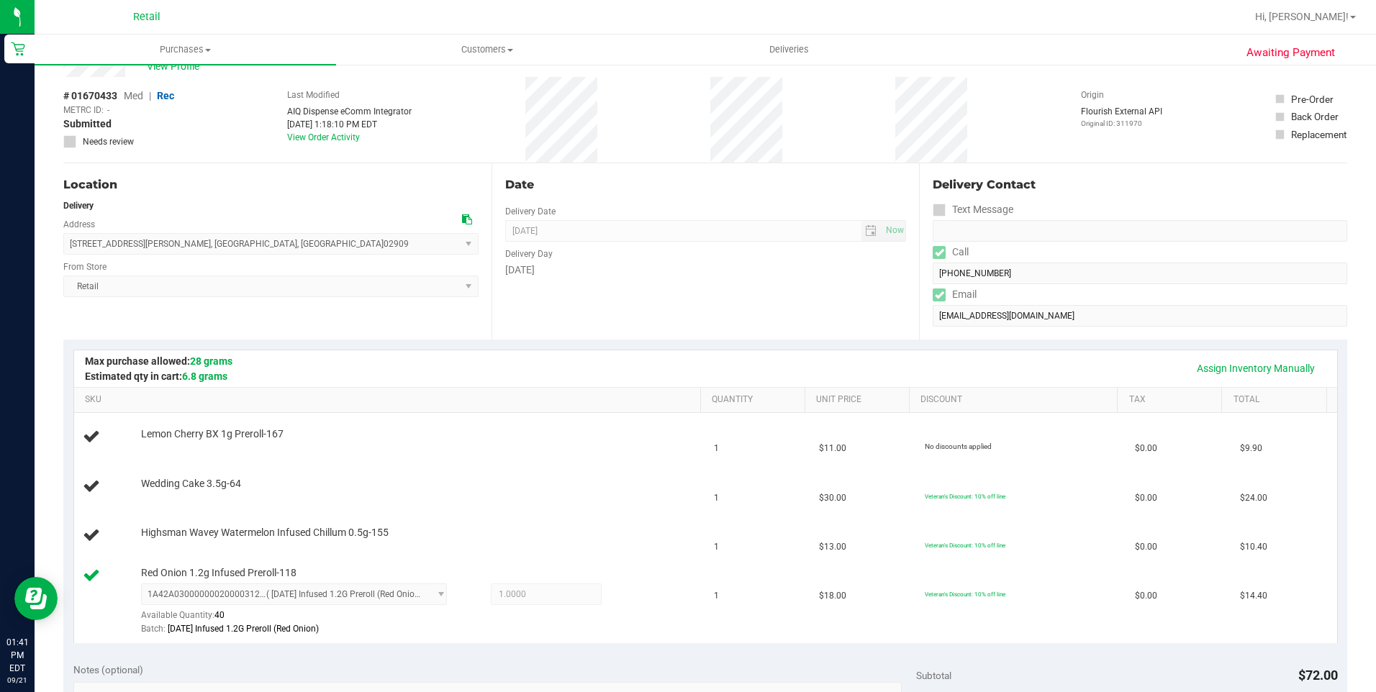
scroll to position [144, 0]
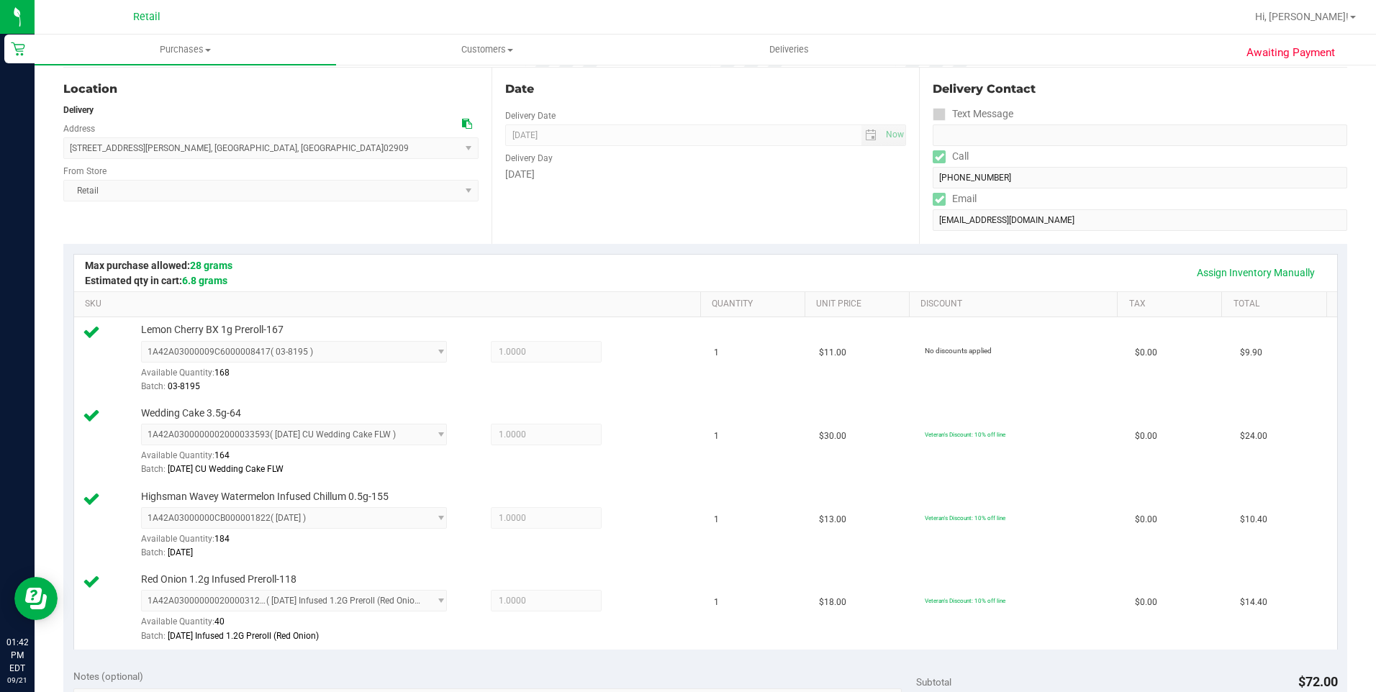
drag, startPoint x: 1013, startPoint y: 69, endPoint x: 655, endPoint y: 176, distance: 373.5
click at [655, 176] on div "[DATE]" at bounding box center [706, 174] width 402 height 15
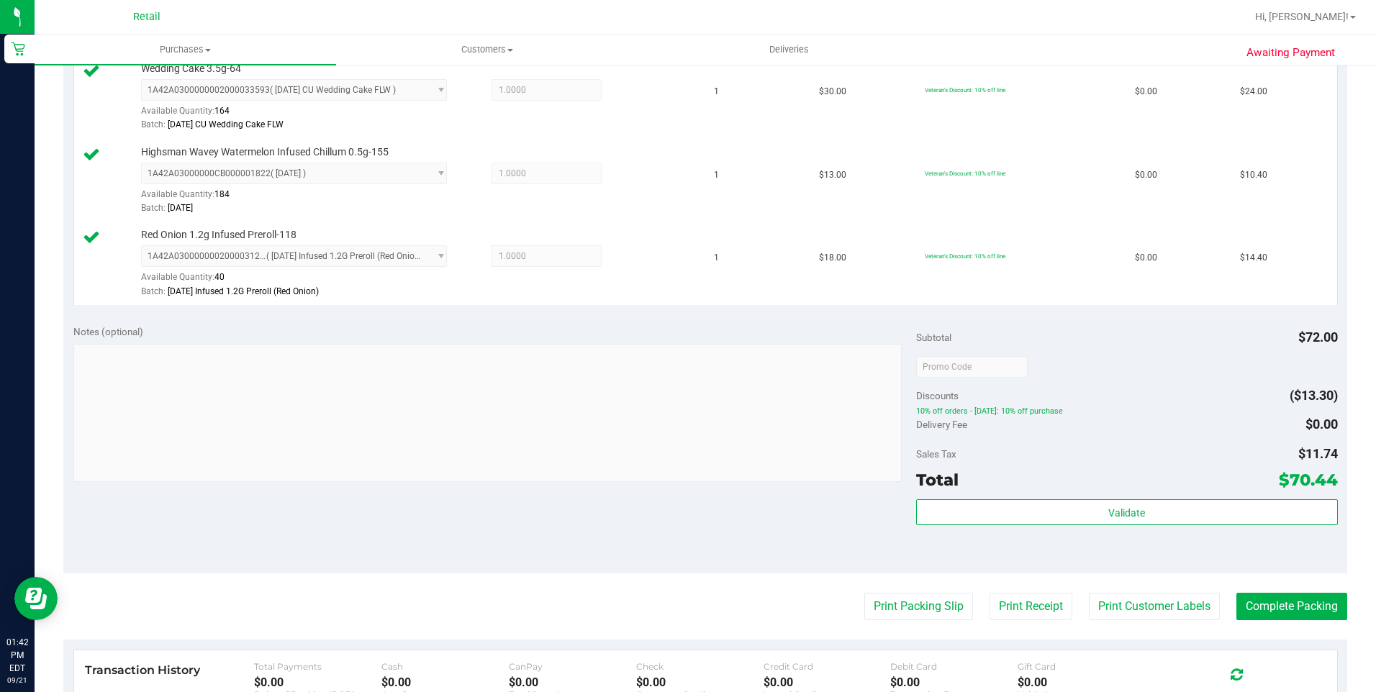
scroll to position [648, 0]
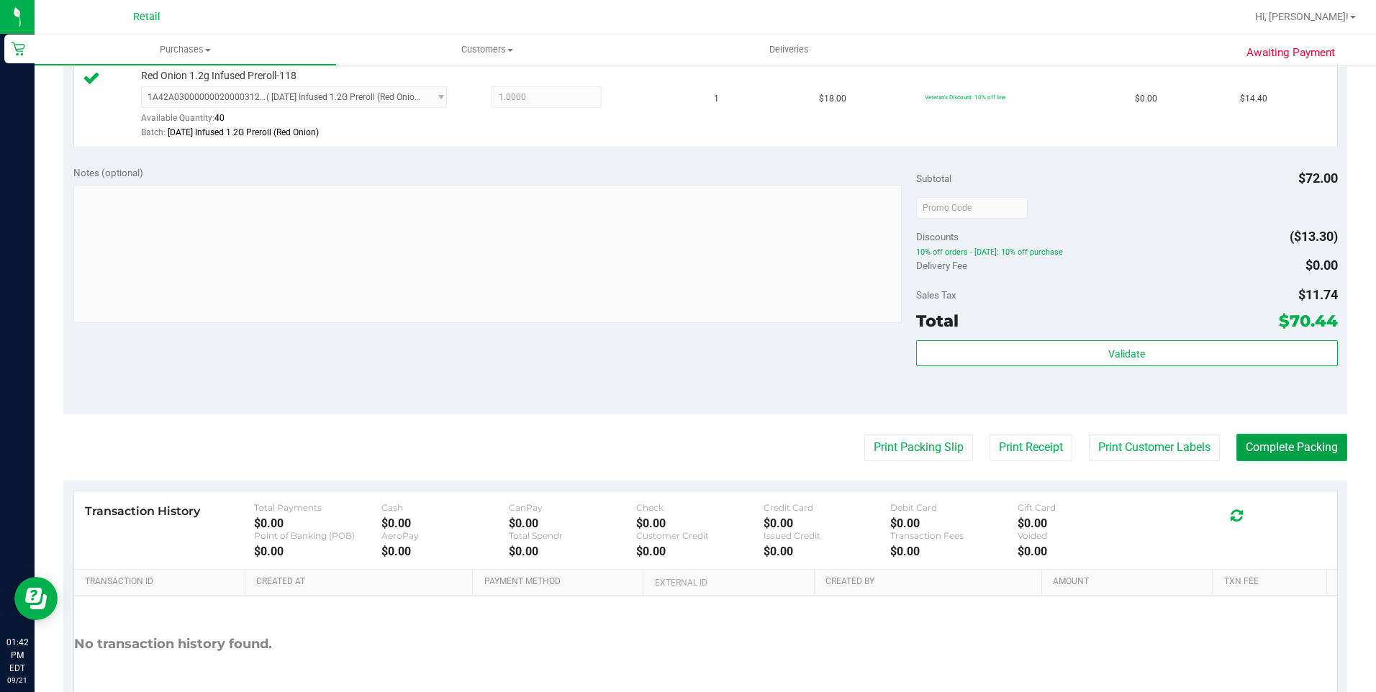
click at [1289, 453] on button "Complete Packing" at bounding box center [1292, 447] width 111 height 27
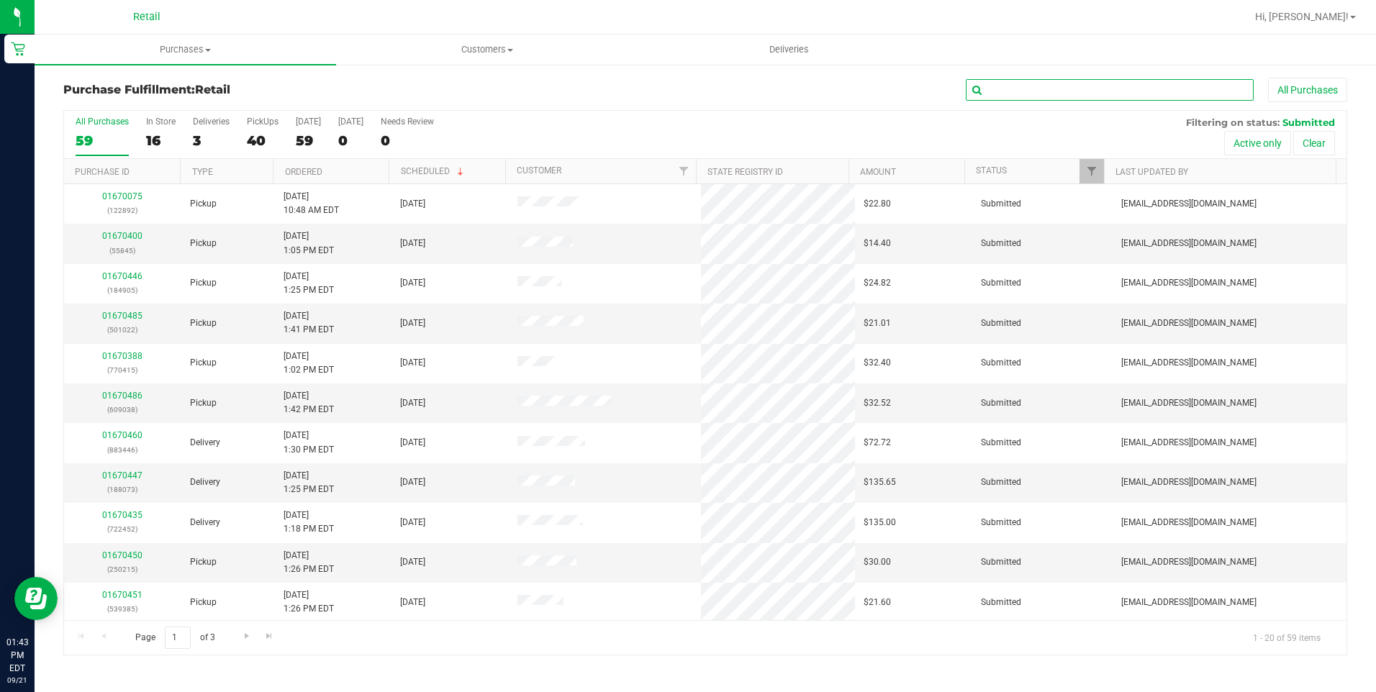
click at [1114, 92] on input "text" at bounding box center [1110, 90] width 288 height 22
type input "073"
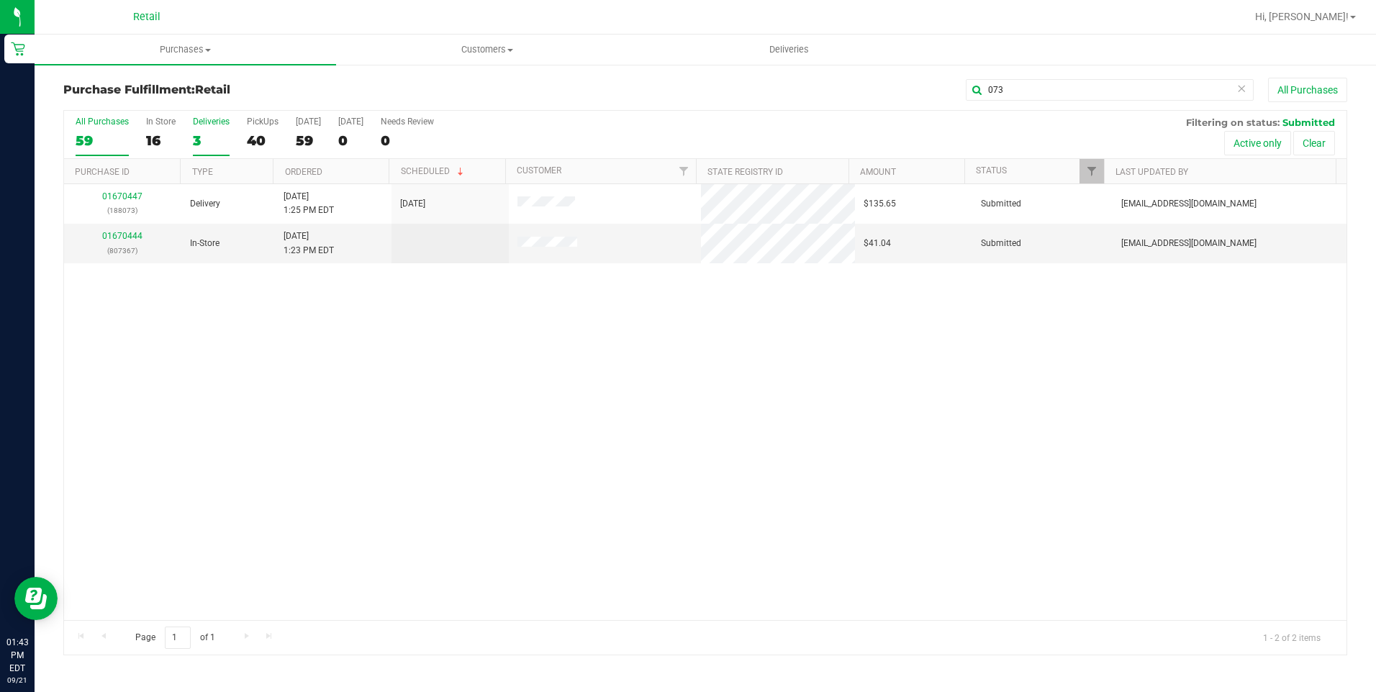
click at [202, 135] on div "3" at bounding box center [211, 140] width 37 height 17
click at [0, 0] on input "Deliveries 3" at bounding box center [0, 0] width 0 height 0
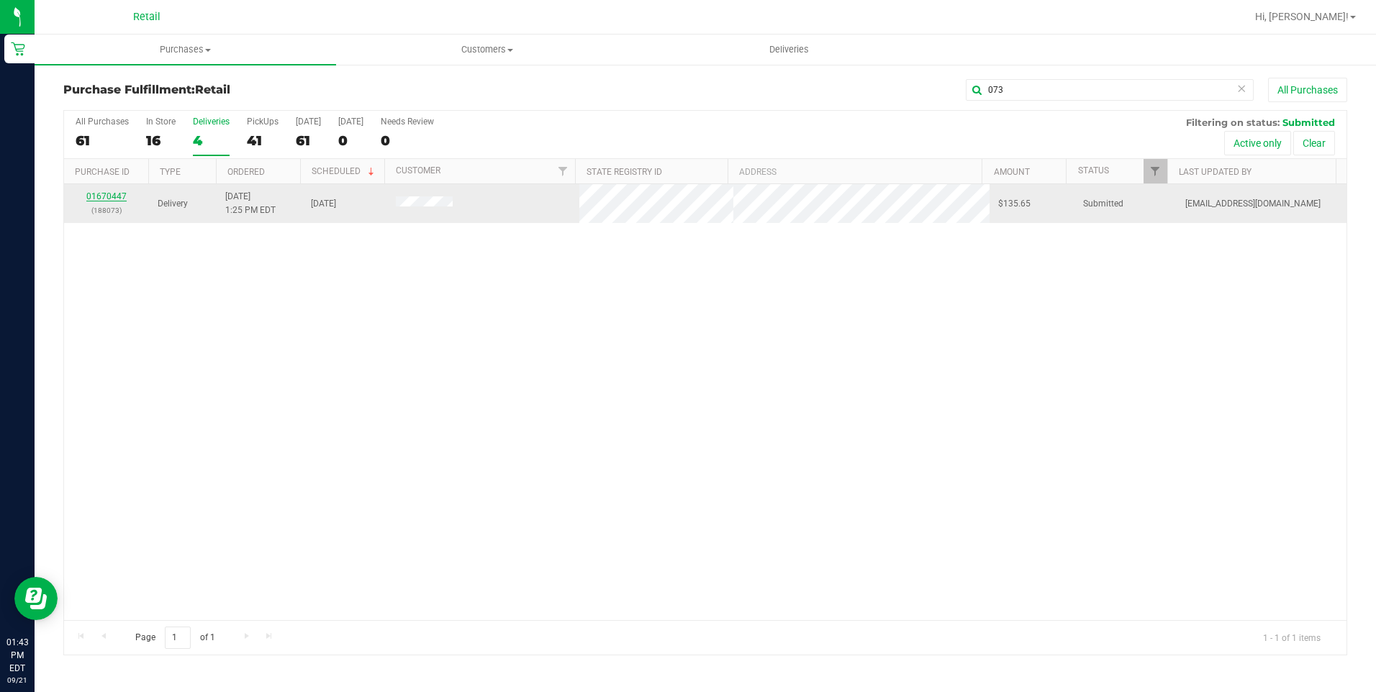
click at [117, 197] on link "01670447" at bounding box center [106, 196] width 40 height 10
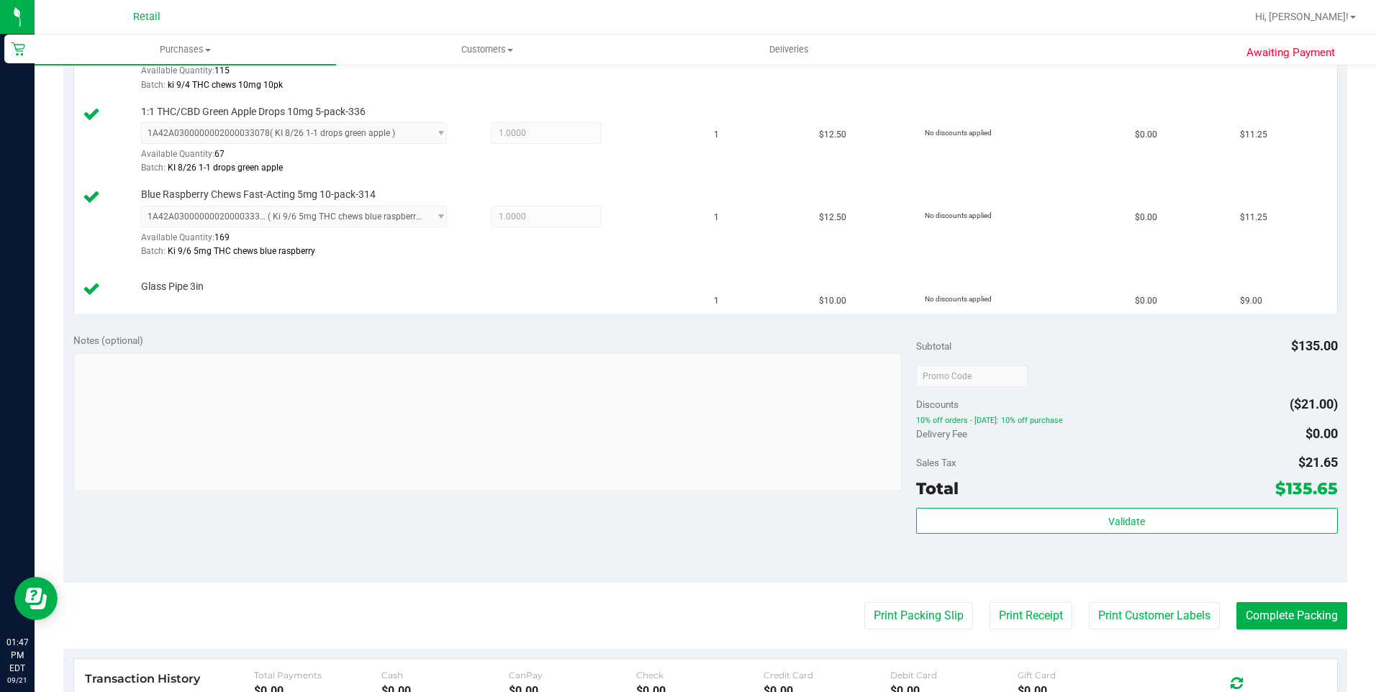
scroll to position [720, 0]
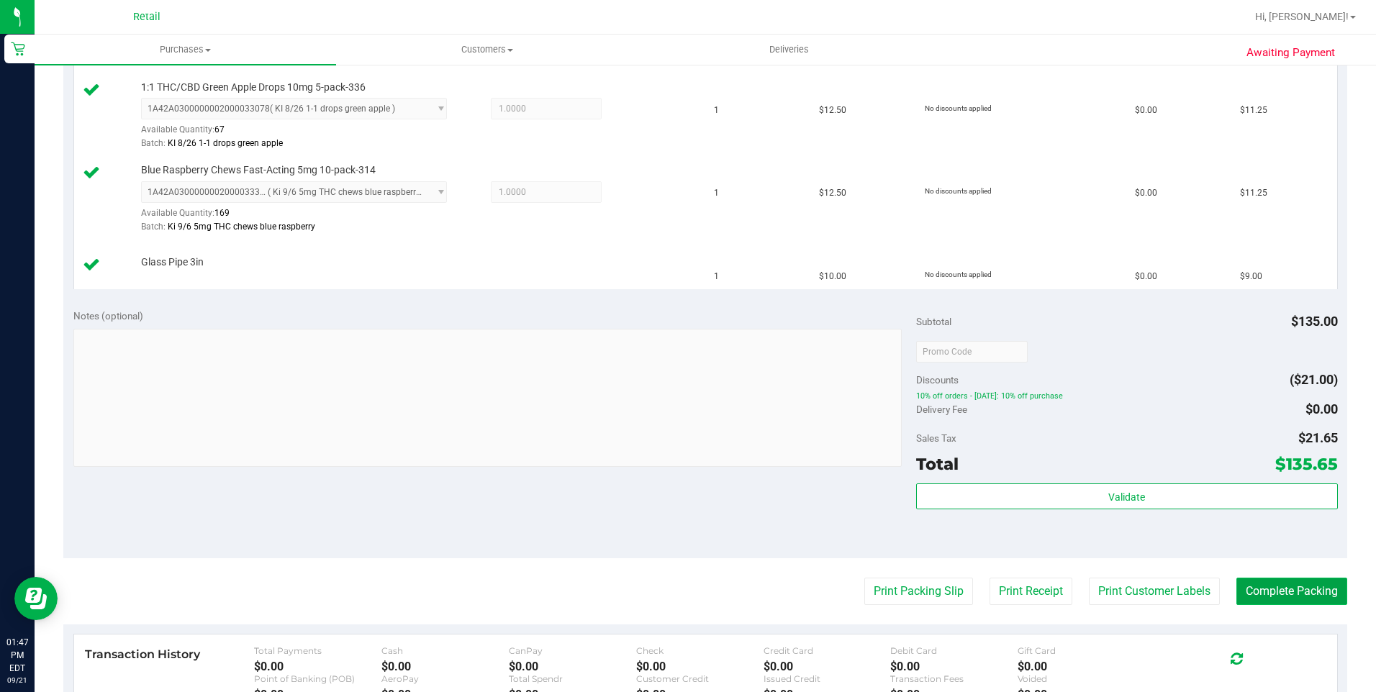
click at [1263, 594] on button "Complete Packing" at bounding box center [1292, 591] width 111 height 27
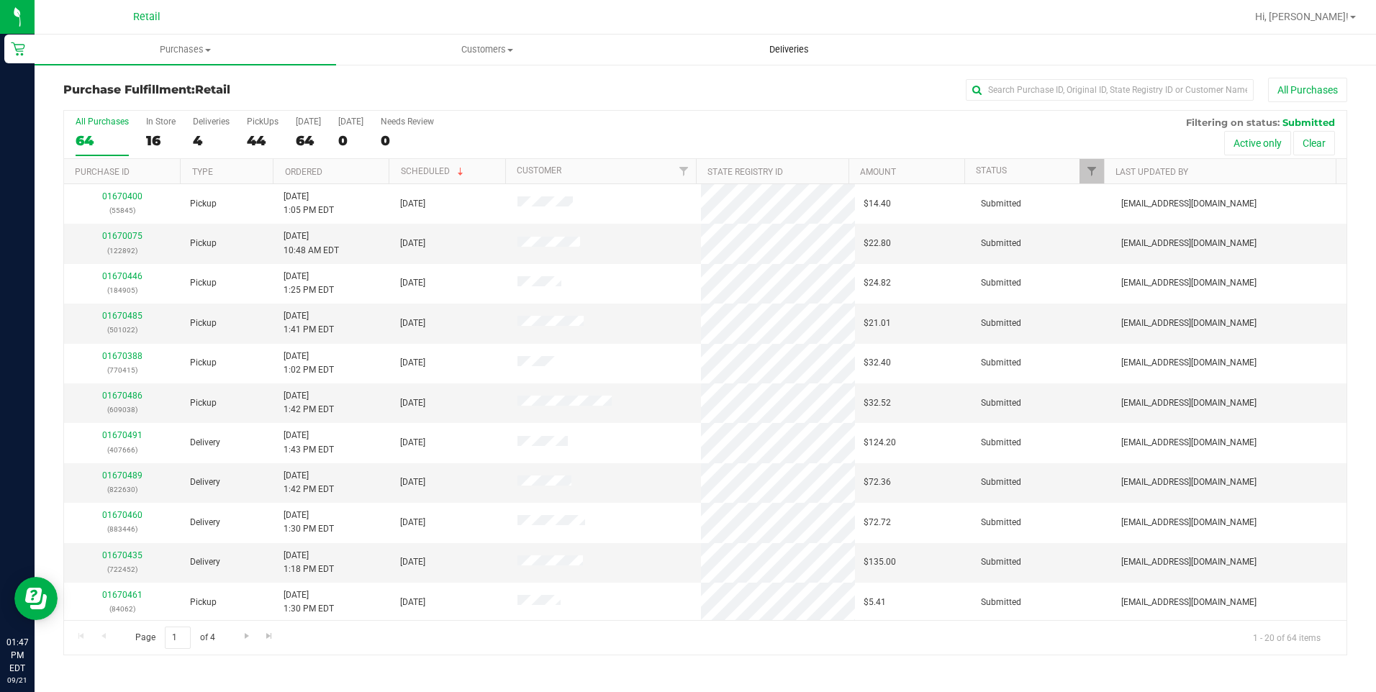
click at [795, 48] on span "Deliveries" at bounding box center [789, 49] width 78 height 13
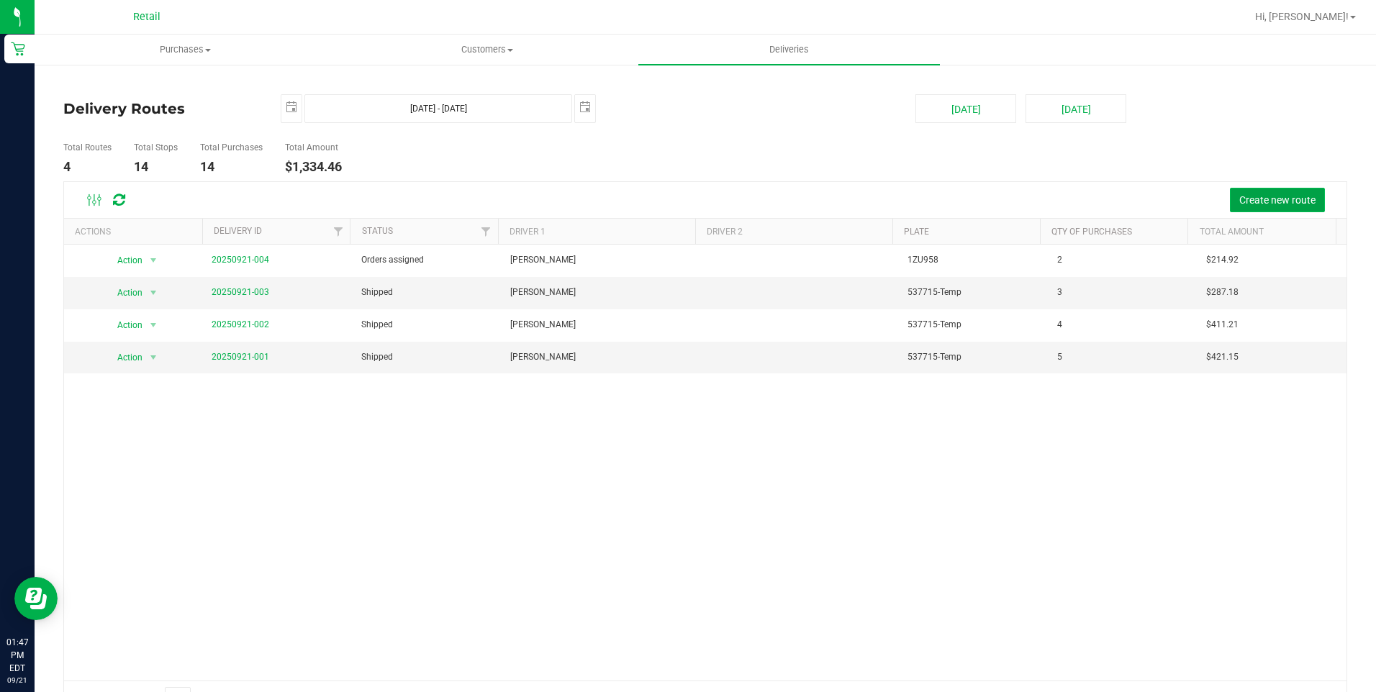
click at [1286, 204] on span "Create new route" at bounding box center [1278, 200] width 76 height 12
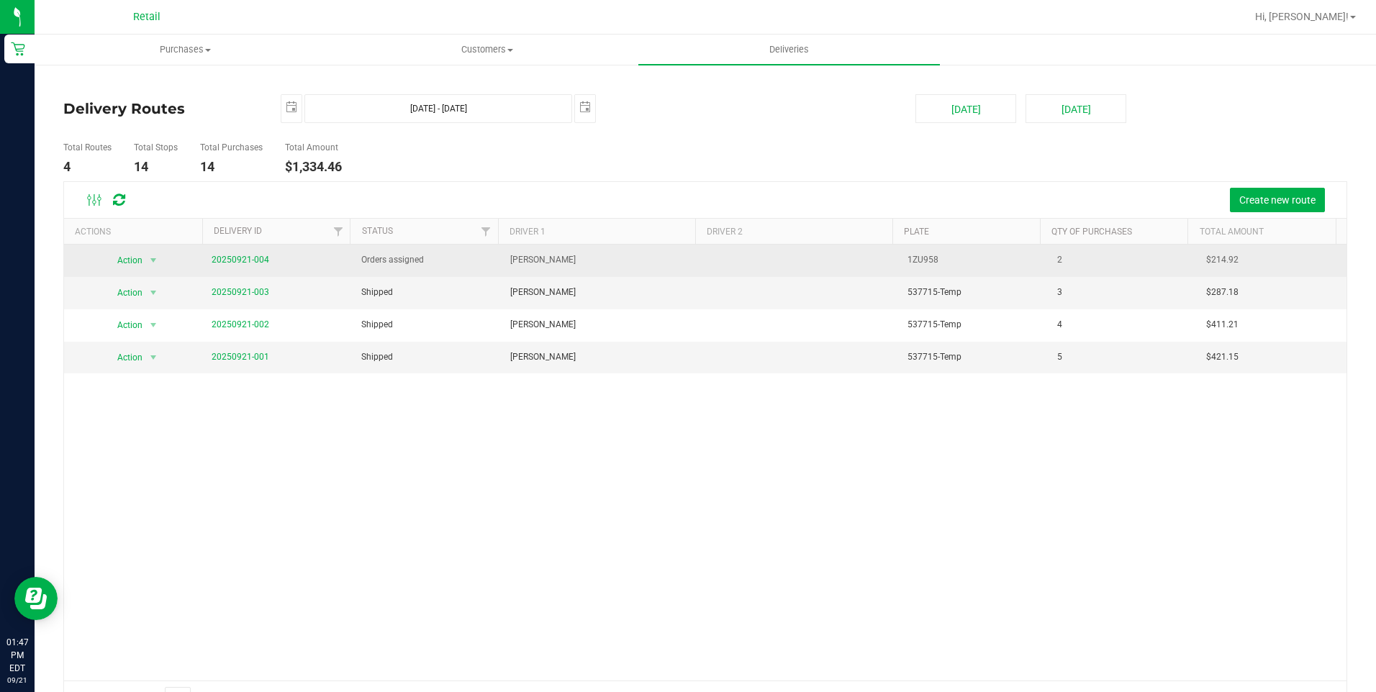
click at [253, 266] on span "20250921-004" at bounding box center [241, 260] width 58 height 14
click at [254, 261] on link "20250921-004" at bounding box center [241, 260] width 58 height 10
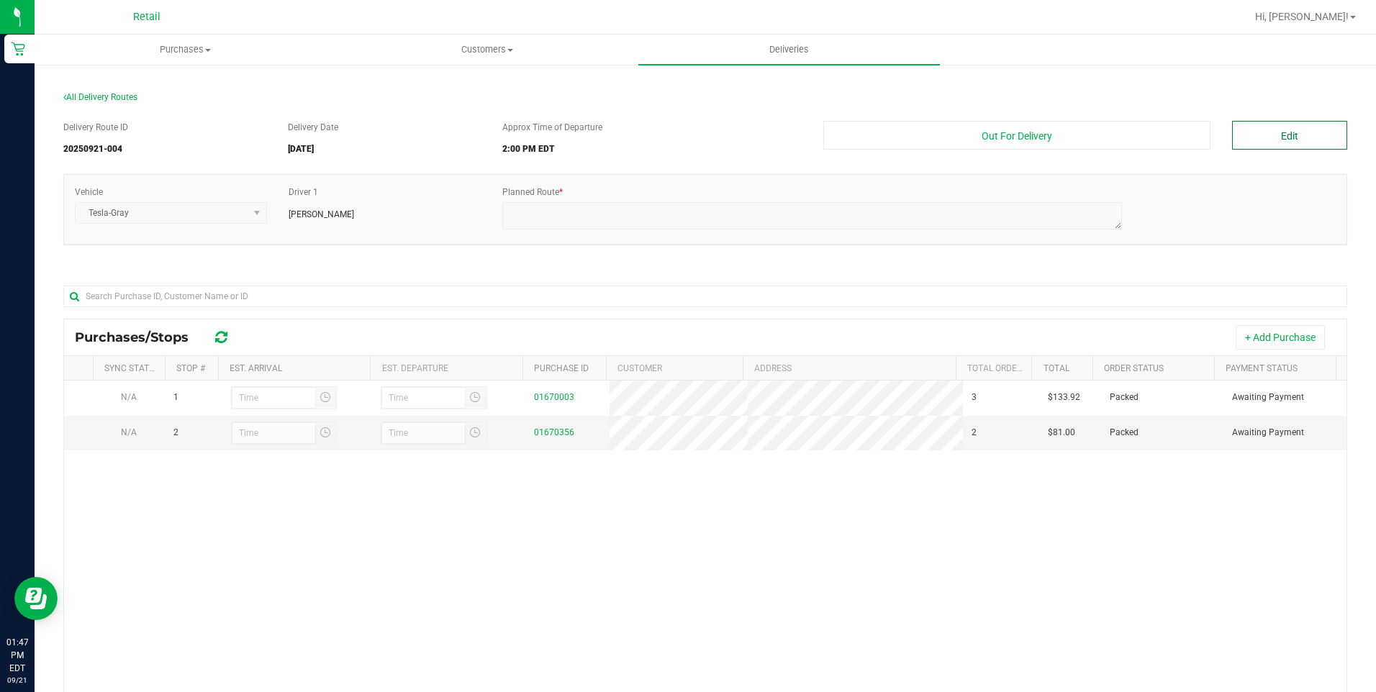
click at [1260, 142] on button "Edit" at bounding box center [1289, 135] width 115 height 29
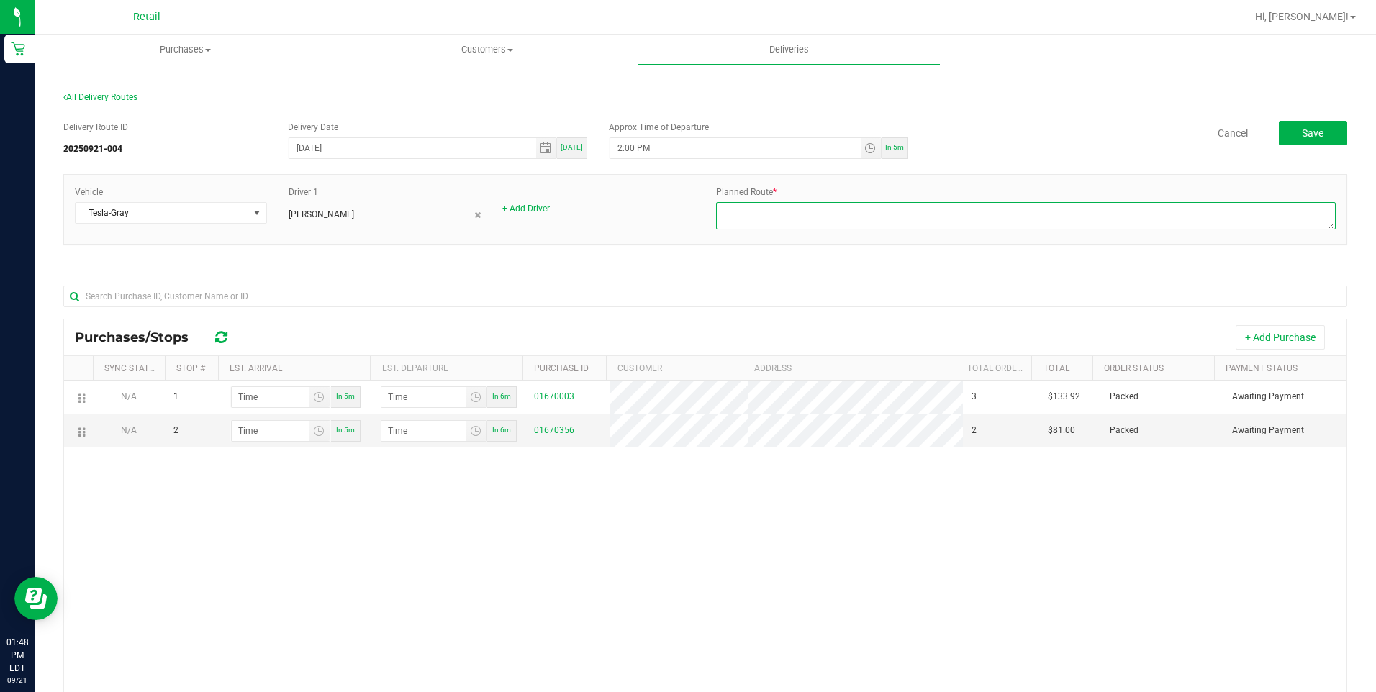
drag, startPoint x: 820, startPoint y: 217, endPoint x: 828, endPoint y: 191, distance: 27.1
click at [821, 214] on textarea at bounding box center [1026, 215] width 620 height 27
type textarea "onfleet"
click at [1330, 137] on button "Save" at bounding box center [1313, 133] width 68 height 24
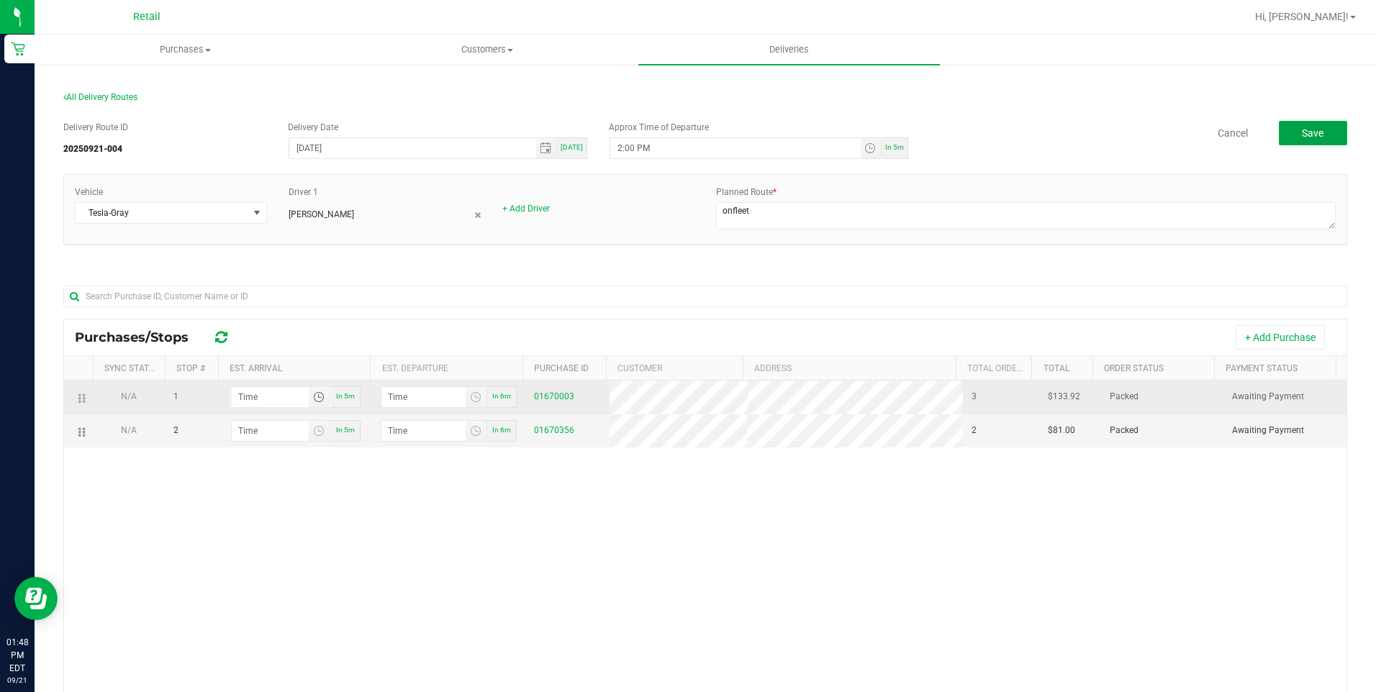
click at [313, 398] on span "Toggle time list" at bounding box center [319, 398] width 12 height 12
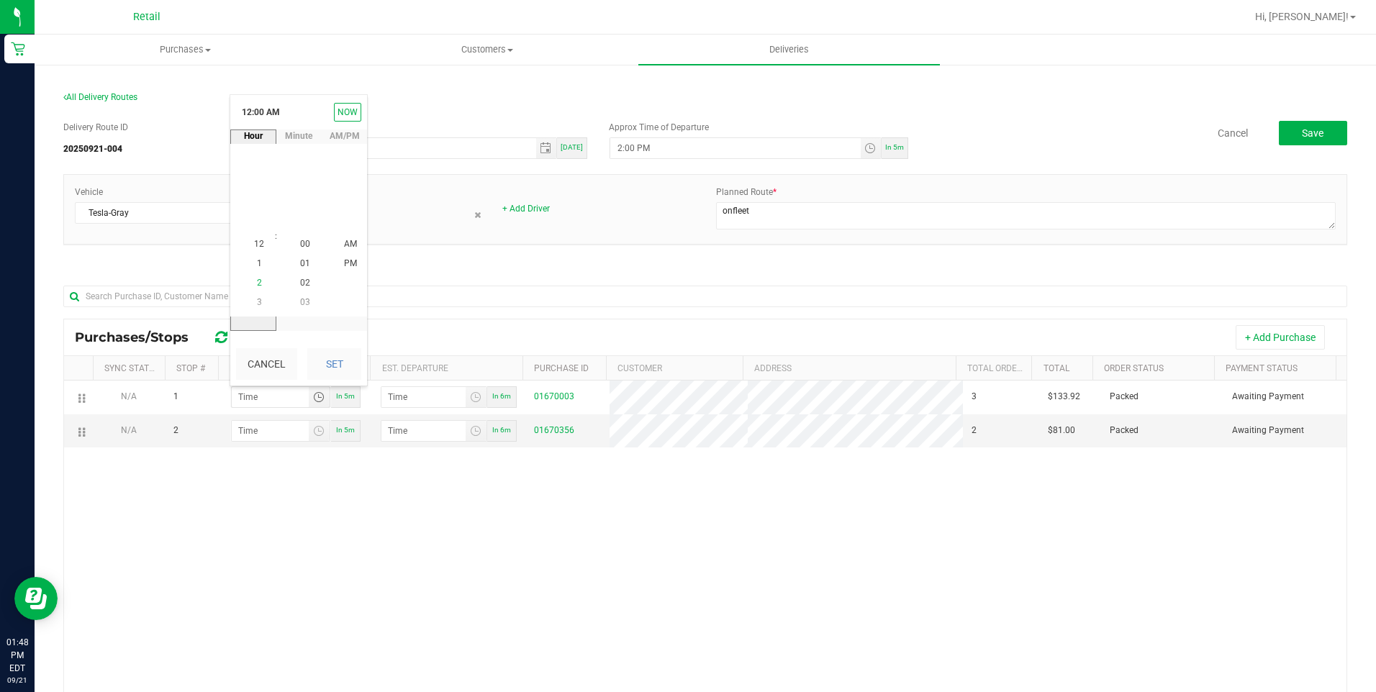
click at [257, 281] on span "2" at bounding box center [259, 284] width 5 height 10
click at [300, 187] on span "05" at bounding box center [305, 186] width 10 height 10
click at [343, 385] on div "Cancel Set" at bounding box center [298, 364] width 137 height 43
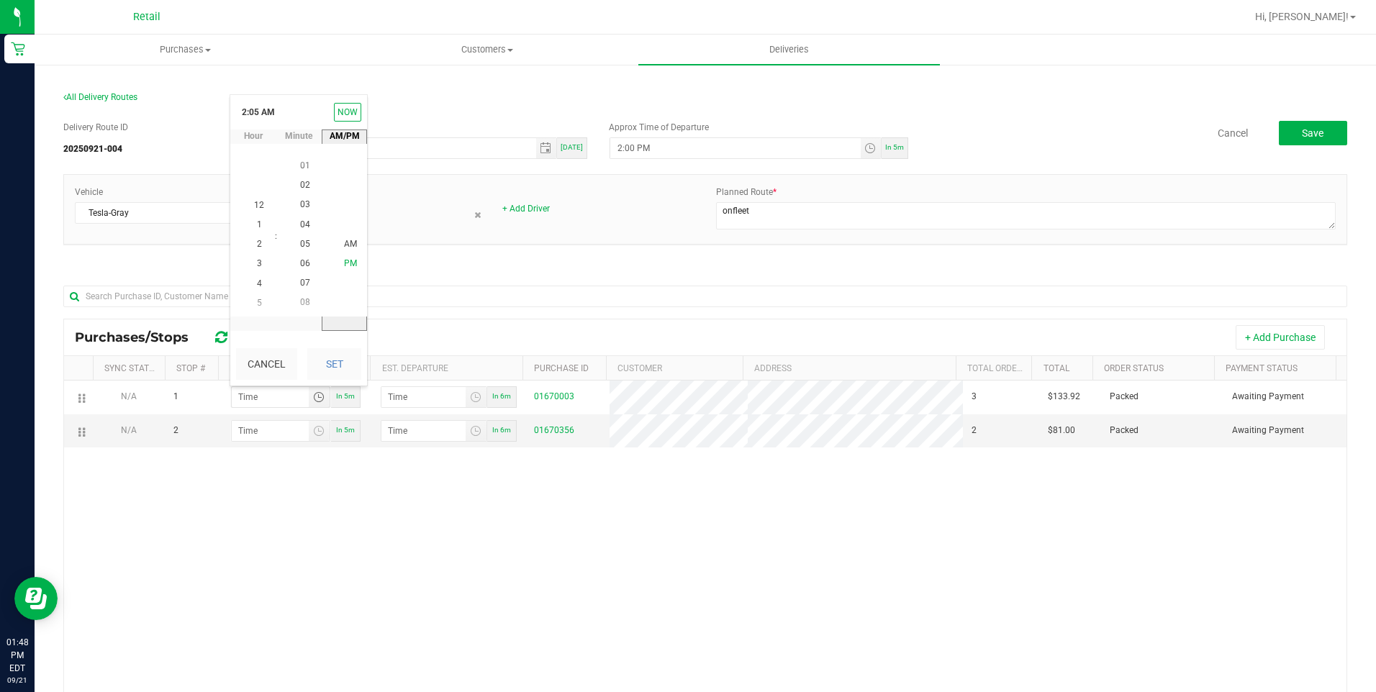
click at [342, 271] on li "PM" at bounding box center [350, 264] width 35 height 19
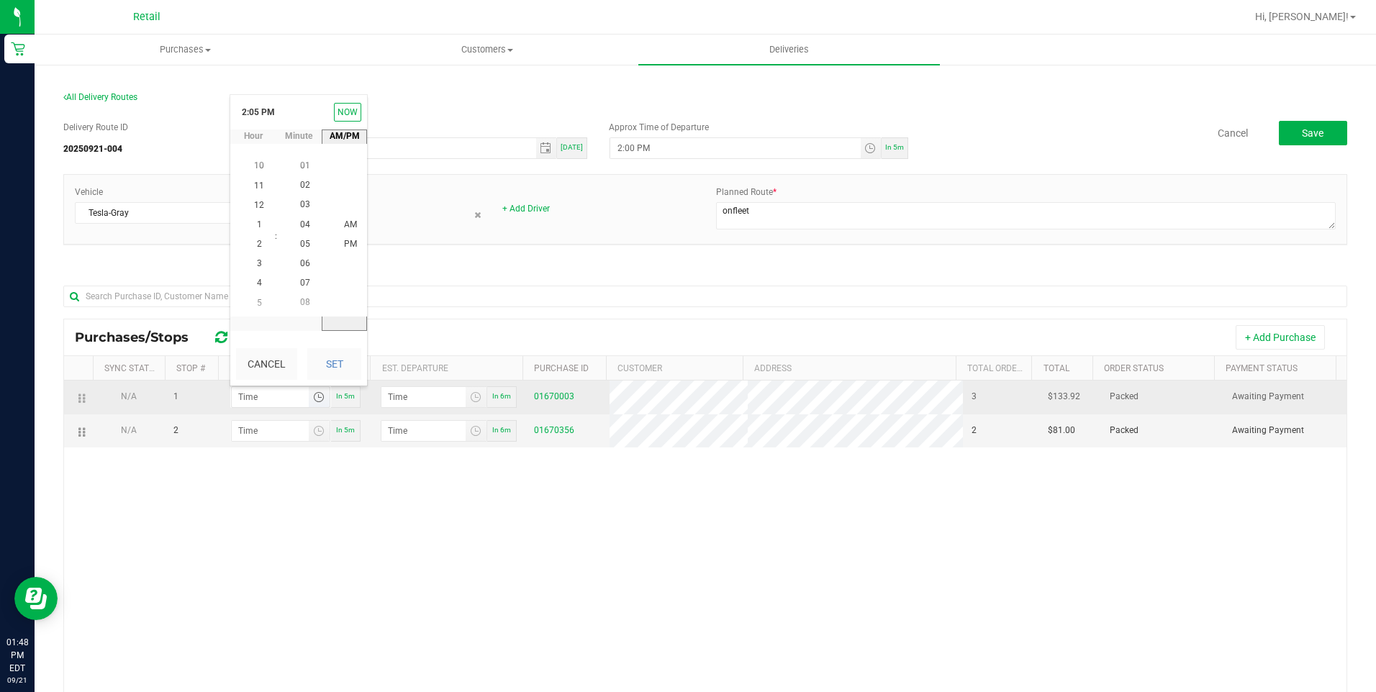
drag, startPoint x: 338, startPoint y: 353, endPoint x: 323, endPoint y: 402, distance: 51.0
click at [338, 355] on button "Set" at bounding box center [334, 364] width 54 height 32
type input "2:05 PM"
type input "2:06 PM"
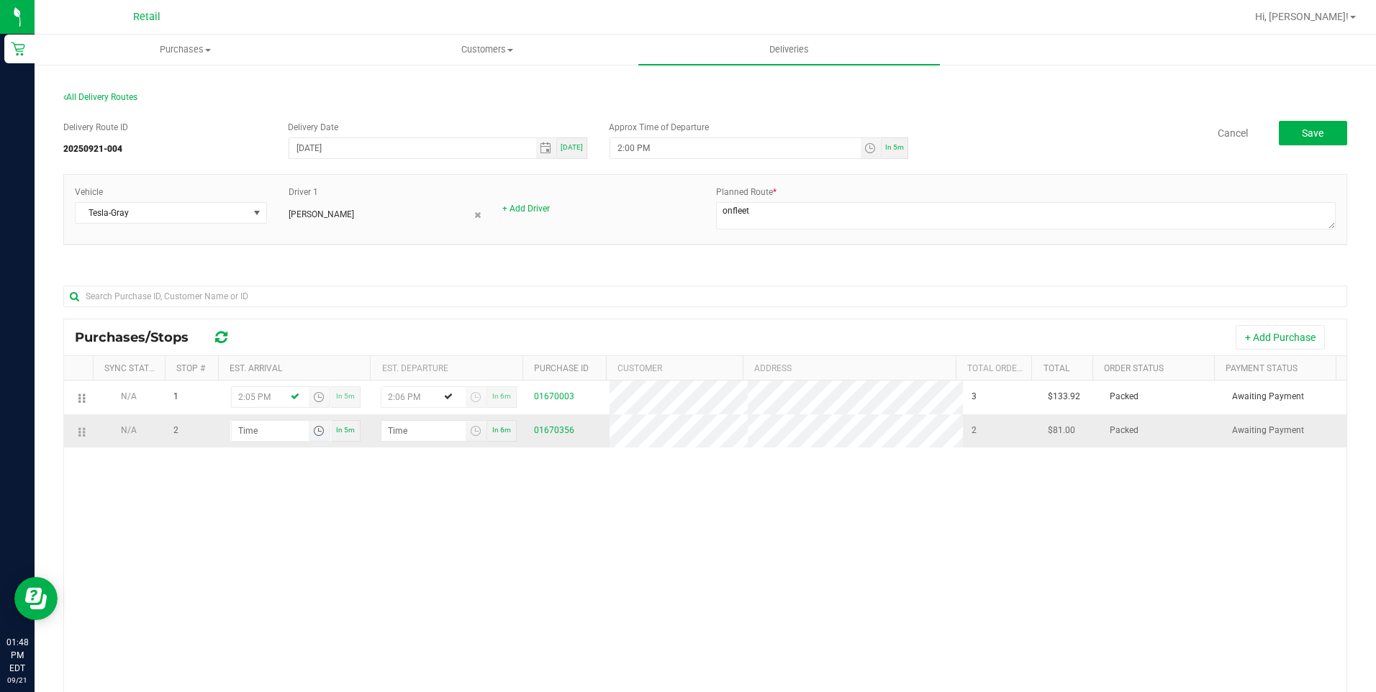
click at [315, 436] on span "Toggle time list" at bounding box center [319, 431] width 12 height 12
click at [257, 320] on span "2" at bounding box center [259, 317] width 5 height 10
click at [300, 238] on span "13" at bounding box center [305, 239] width 10 height 10
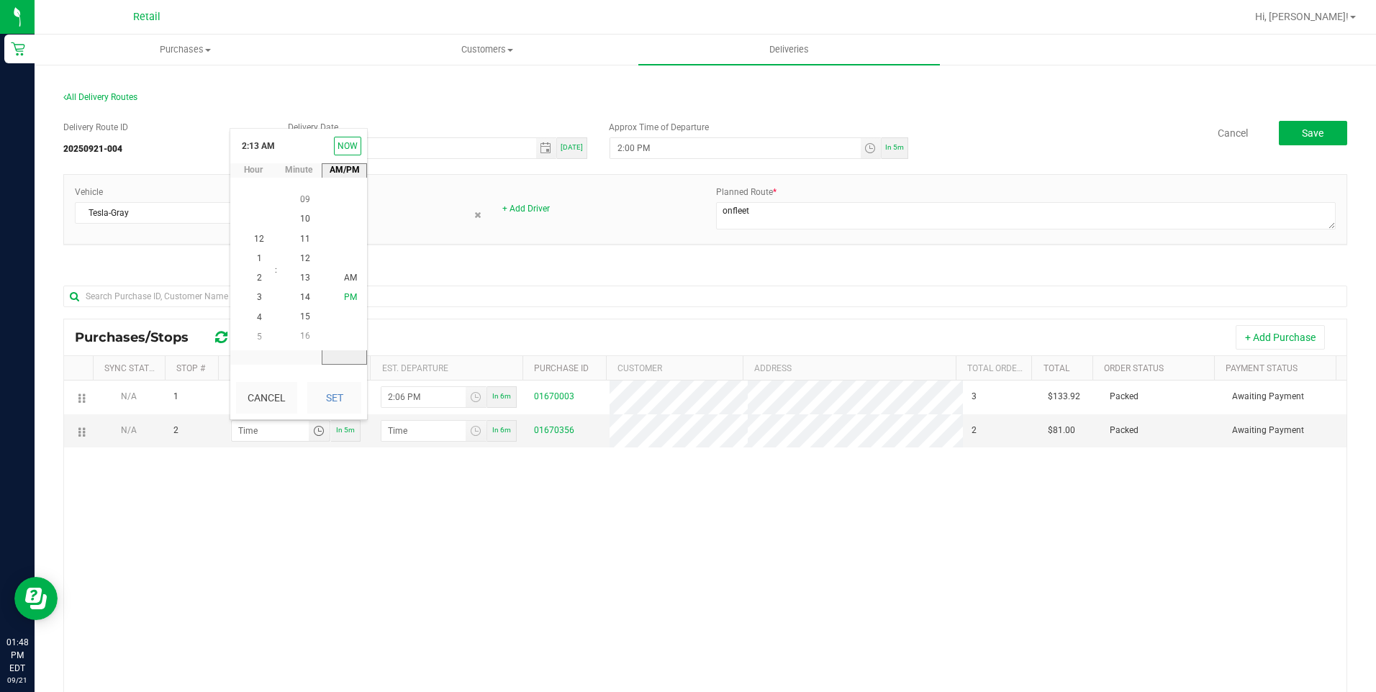
click at [348, 299] on span "PM" at bounding box center [350, 298] width 13 height 10
click at [341, 407] on button "Set" at bounding box center [334, 398] width 54 height 32
type input "2:13 PM"
type input "2:14 PM"
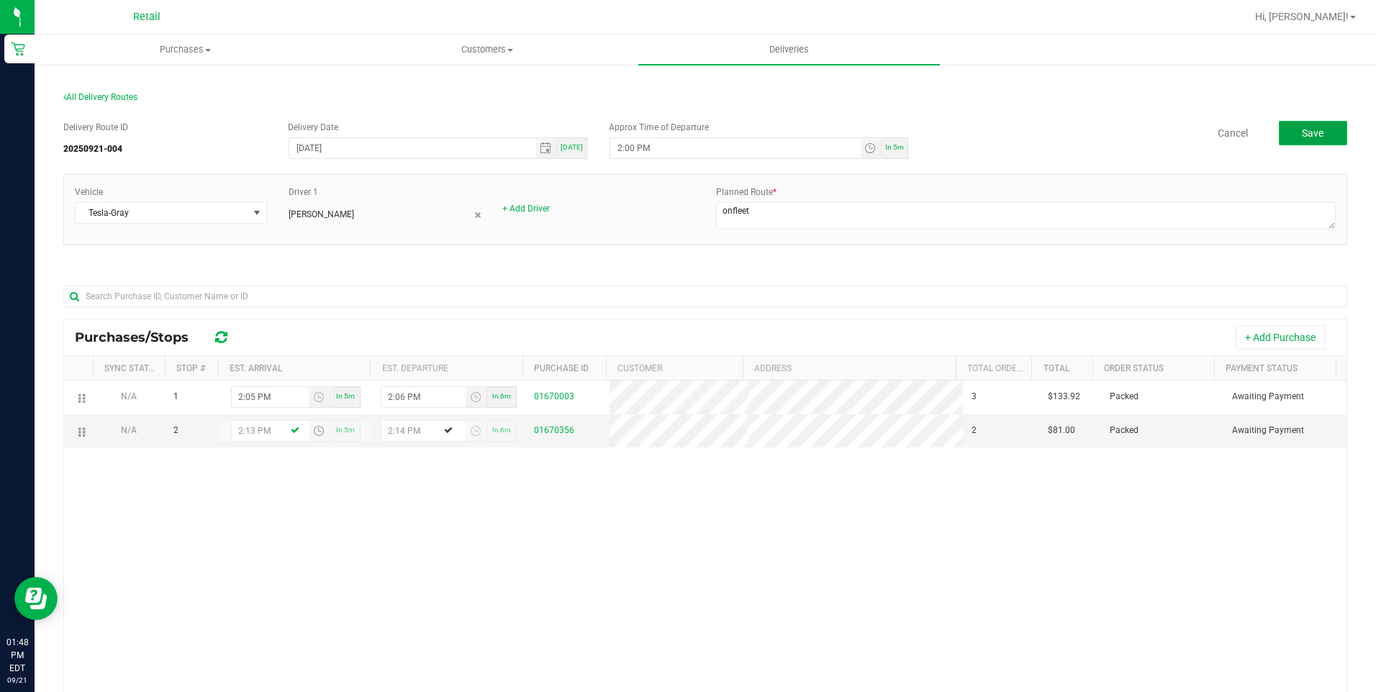
click at [1330, 135] on button "Save" at bounding box center [1313, 133] width 68 height 24
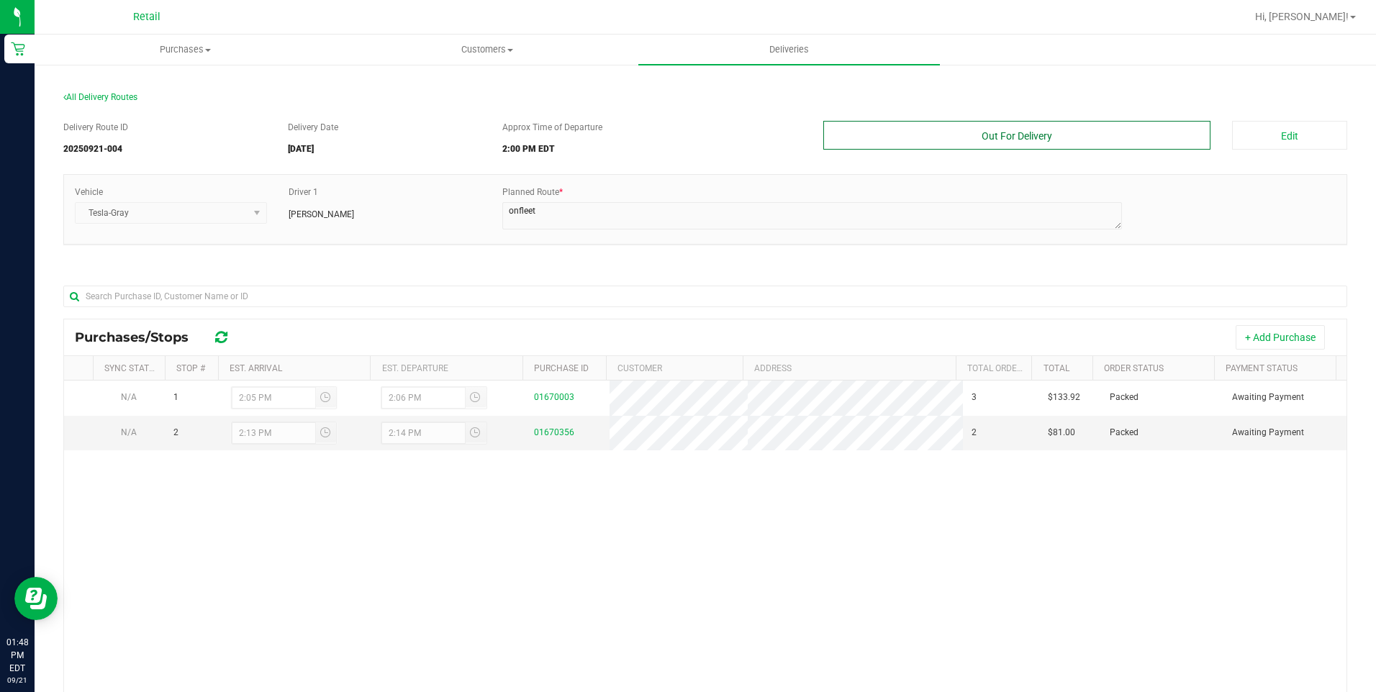
click at [1080, 133] on button "Out For Delivery" at bounding box center [1018, 135] width 388 height 29
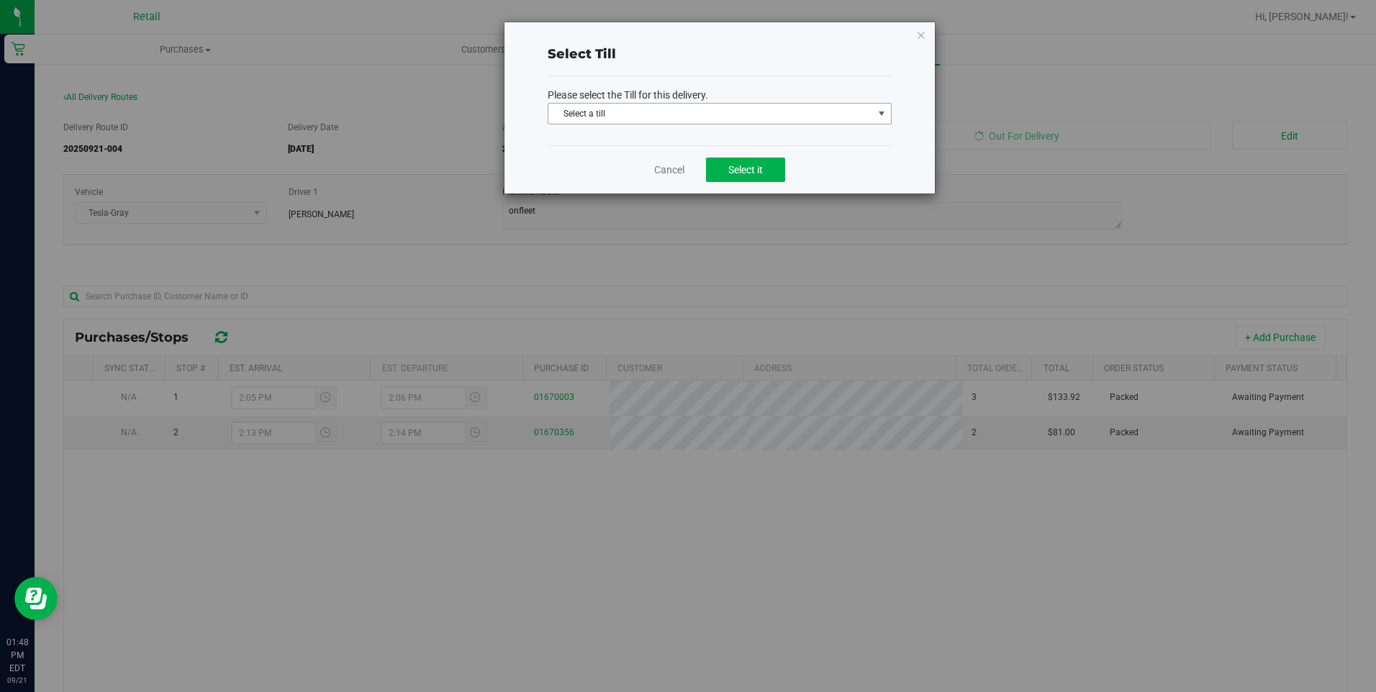
click at [878, 108] on span "select" at bounding box center [882, 114] width 12 height 12
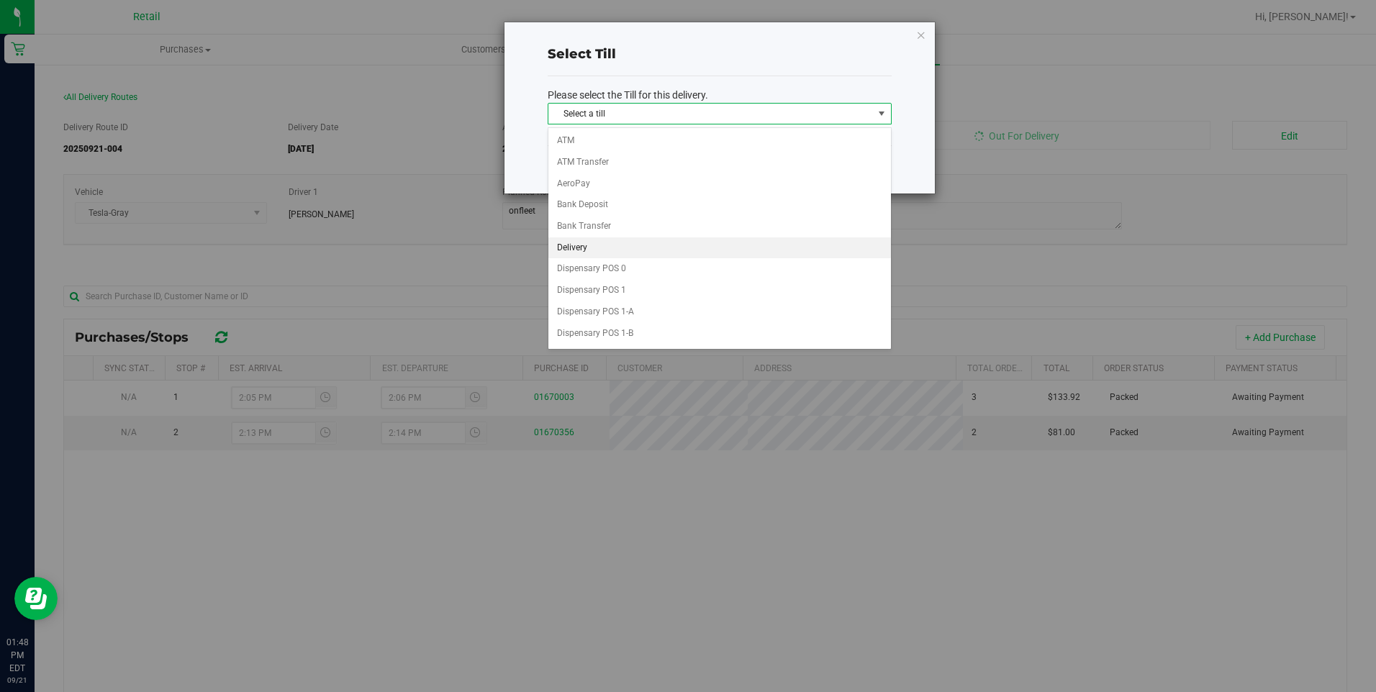
click at [581, 245] on li "Delivery" at bounding box center [720, 249] width 343 height 22
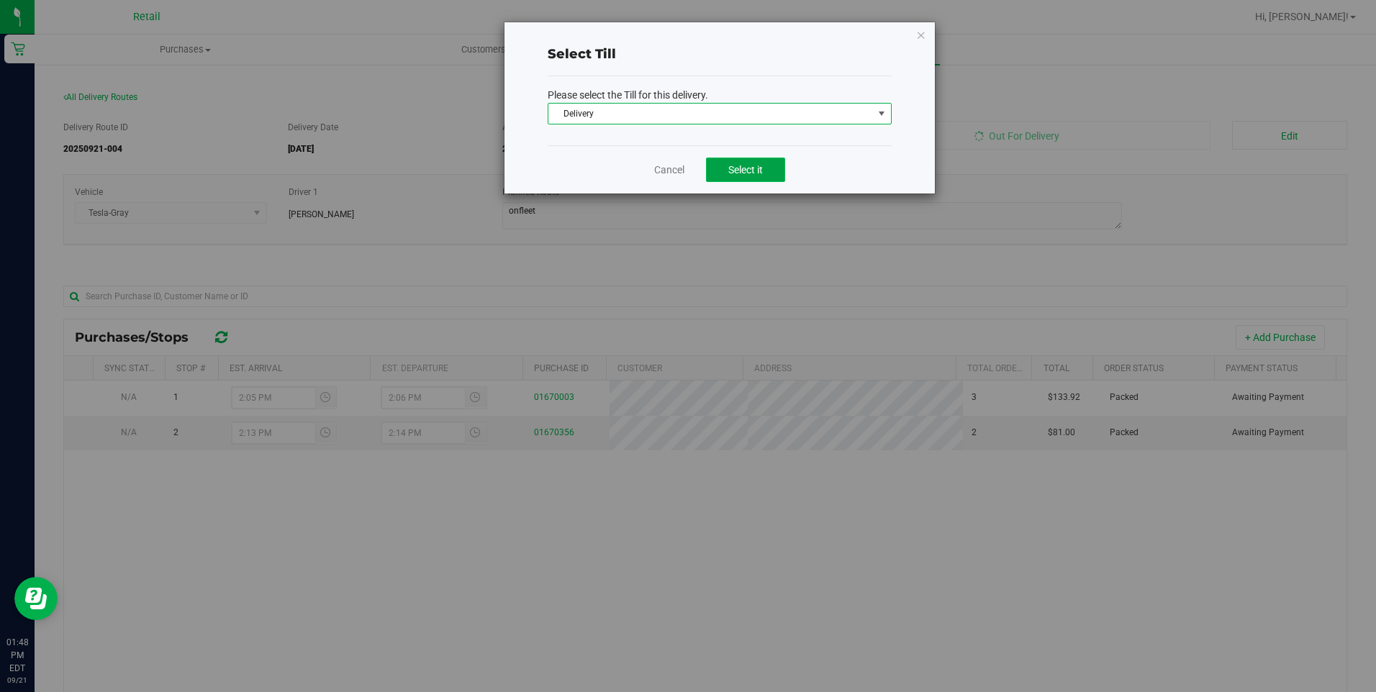
click at [756, 173] on span "Select it" at bounding box center [745, 170] width 35 height 12
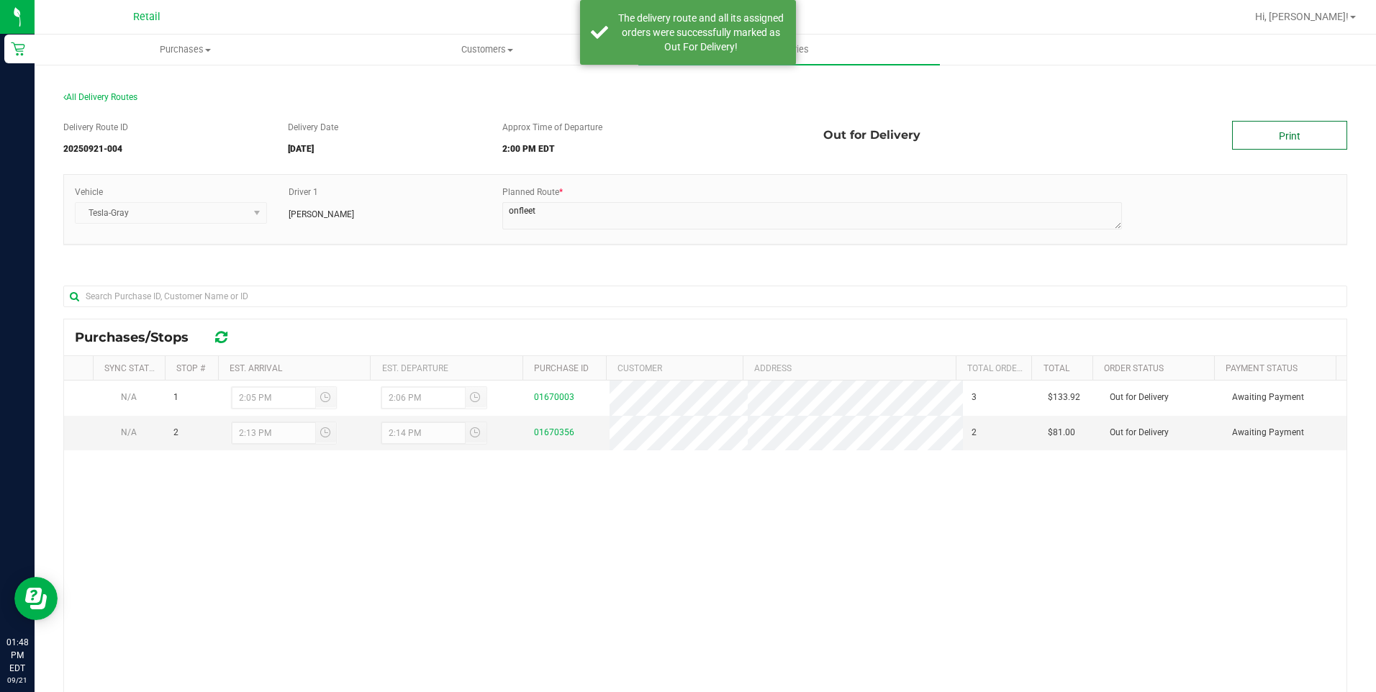
click at [1286, 144] on link "Print" at bounding box center [1289, 135] width 115 height 29
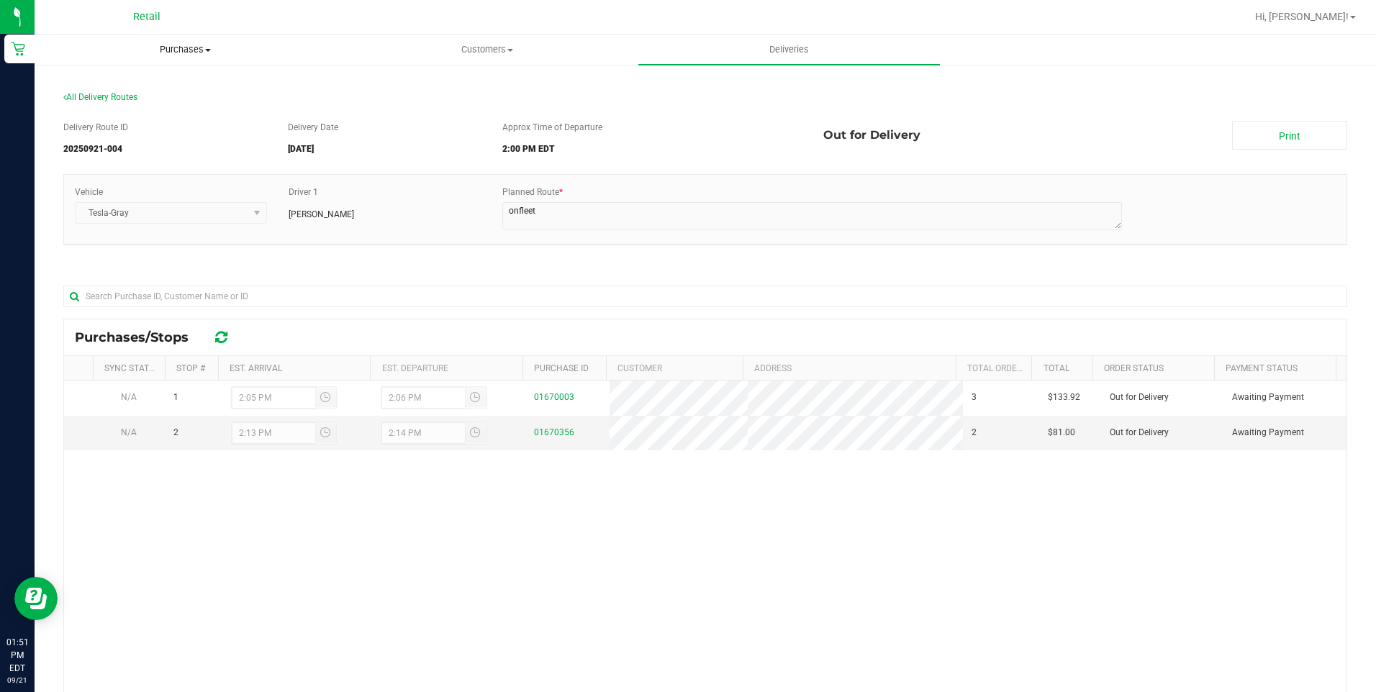
click at [139, 45] on span "Purchases" at bounding box center [185, 49] width 300 height 13
click at [164, 45] on span "Purchases" at bounding box center [186, 49] width 302 height 13
click at [205, 51] on span at bounding box center [208, 50] width 6 height 3
click at [191, 97] on li "Fulfillment" at bounding box center [186, 104] width 302 height 17
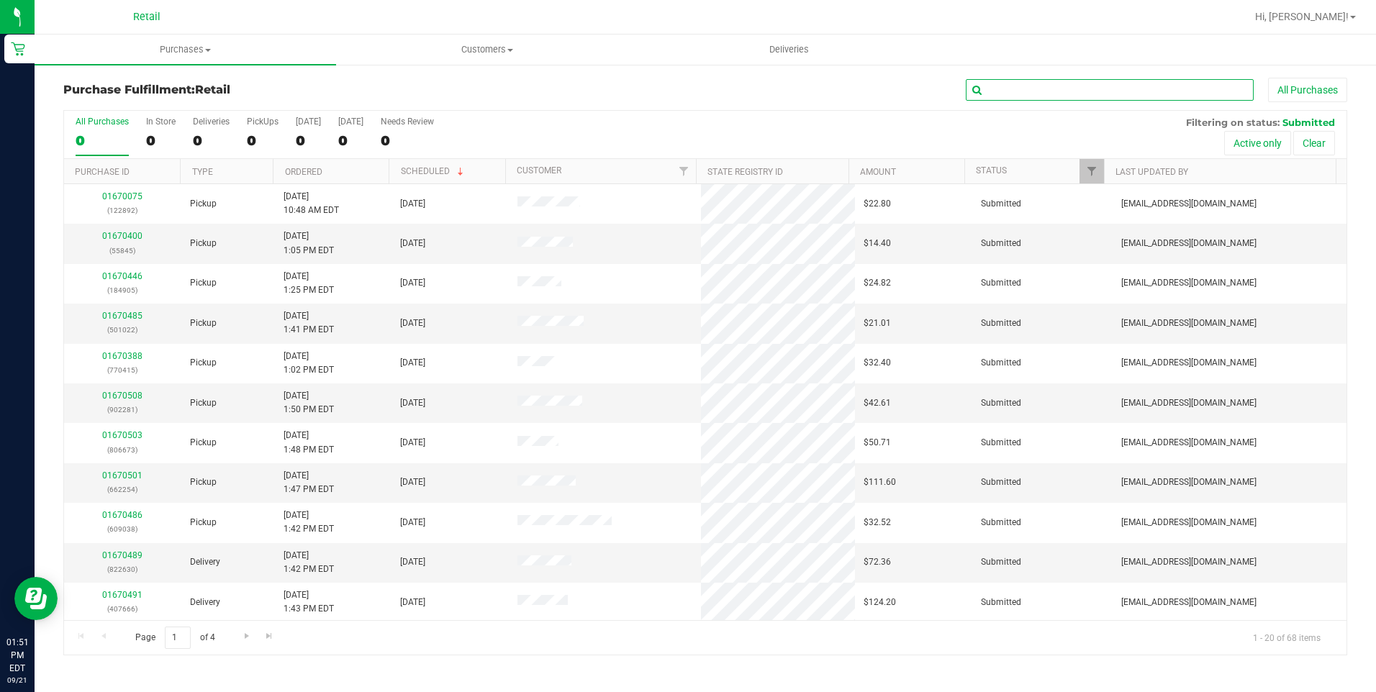
click at [1081, 88] on input "text" at bounding box center [1110, 90] width 288 height 22
type input "452"
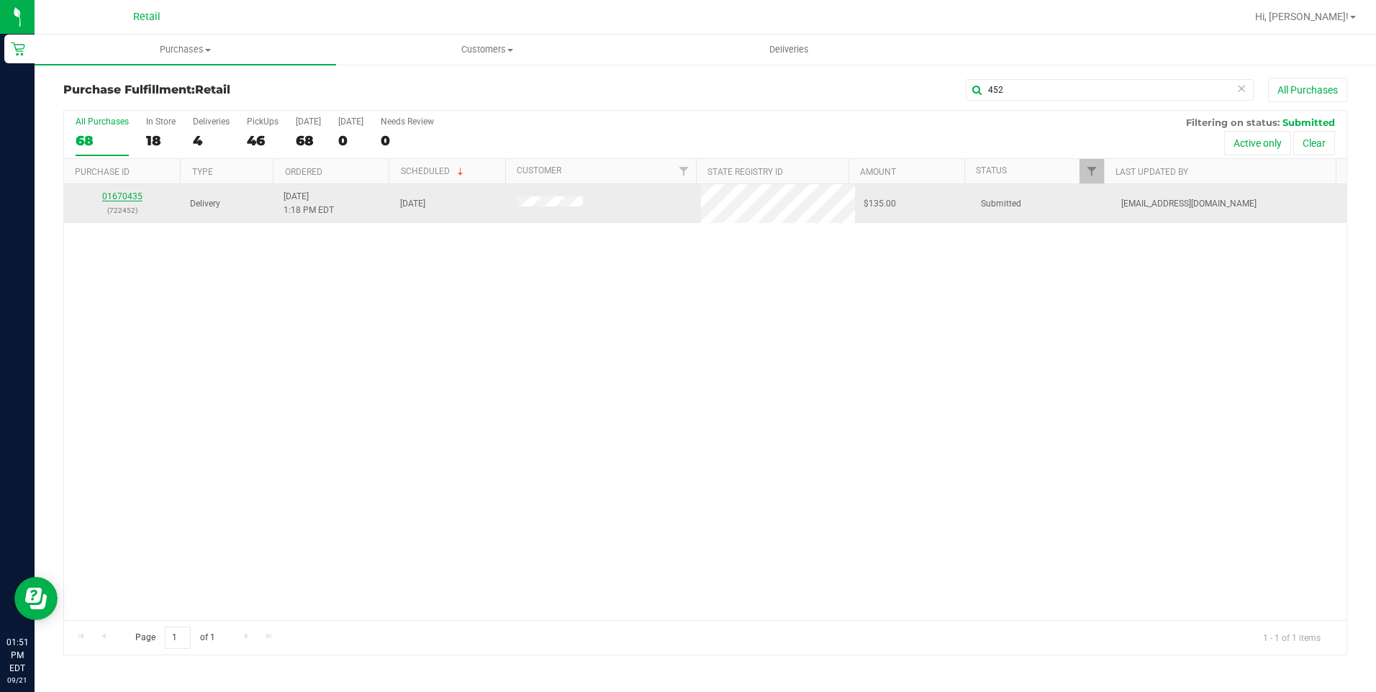
click at [121, 194] on link "01670435" at bounding box center [122, 196] width 40 height 10
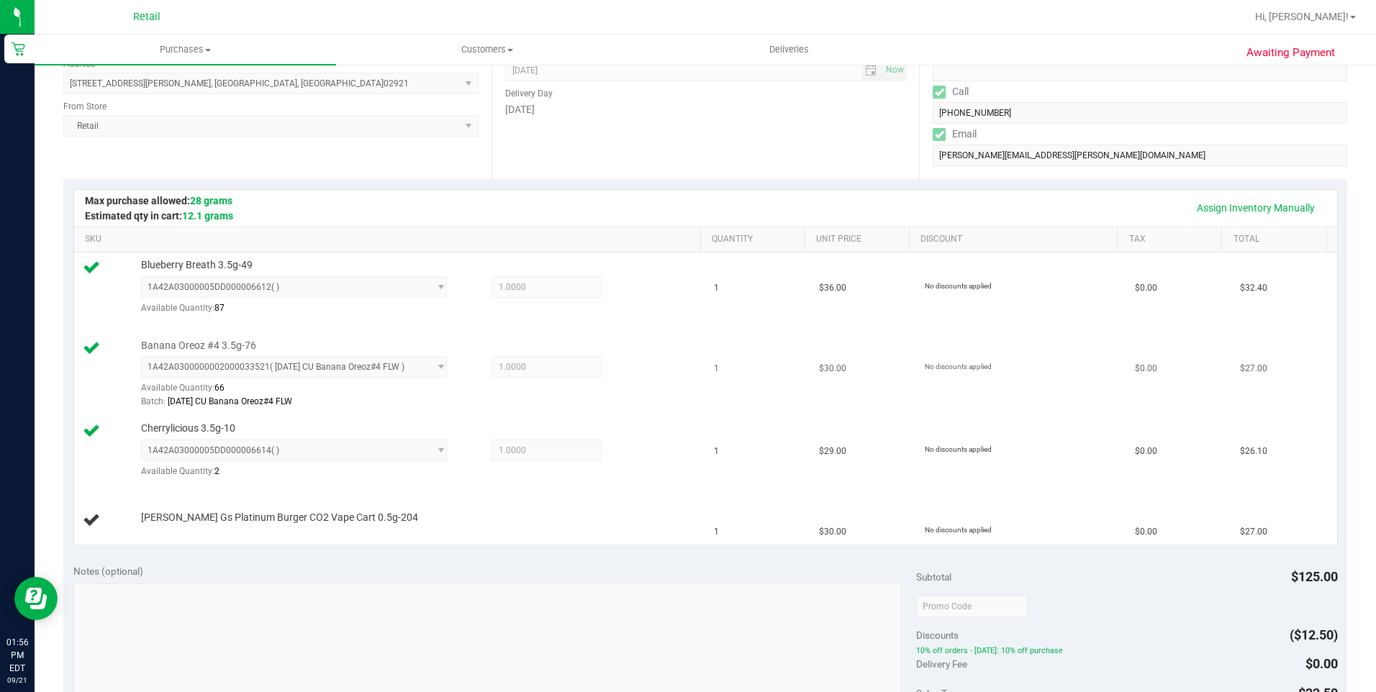
scroll to position [216, 0]
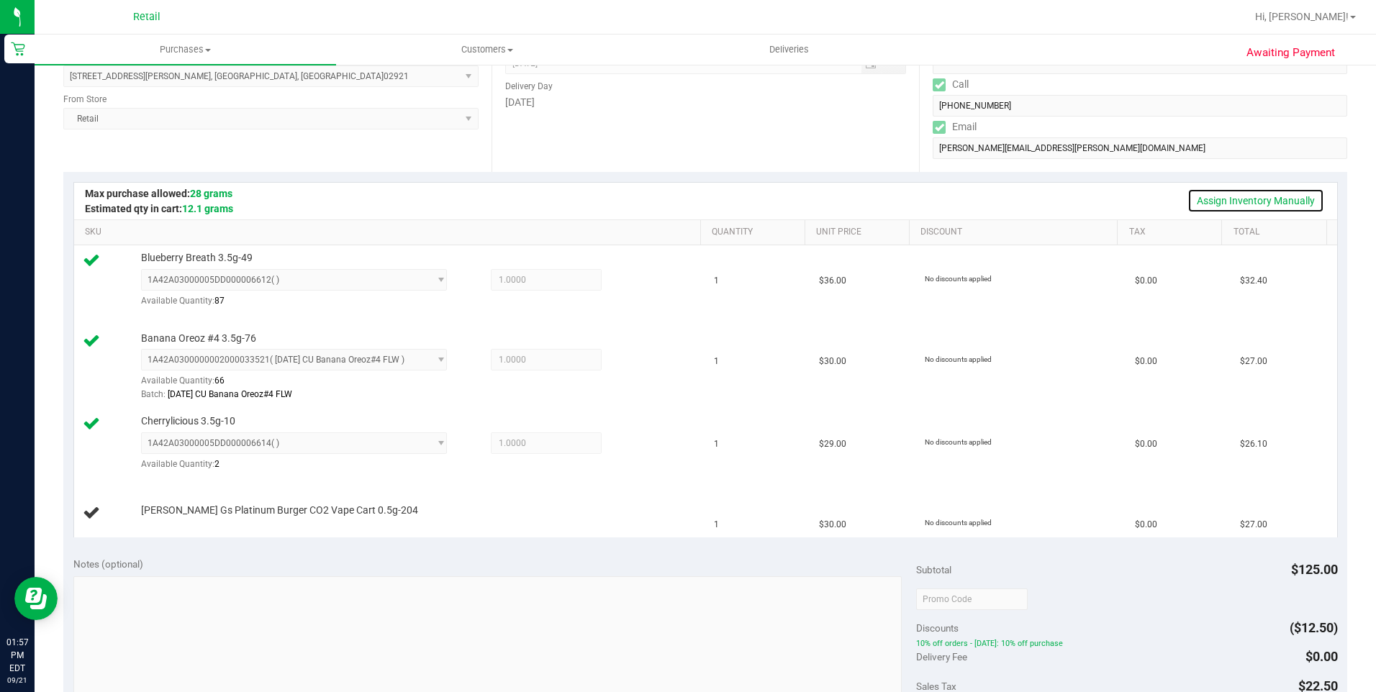
click at [1263, 201] on link "Assign Inventory Manually" at bounding box center [1256, 201] width 137 height 24
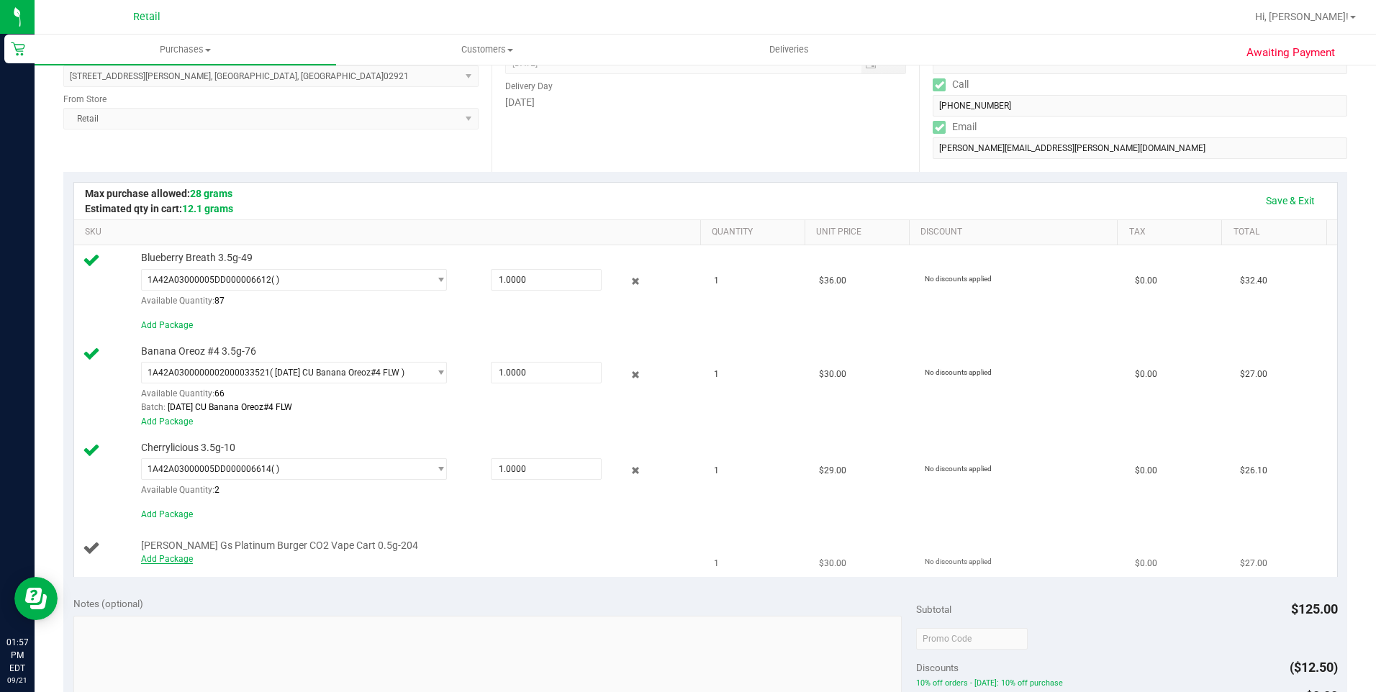
click at [162, 559] on link "Add Package" at bounding box center [167, 559] width 52 height 10
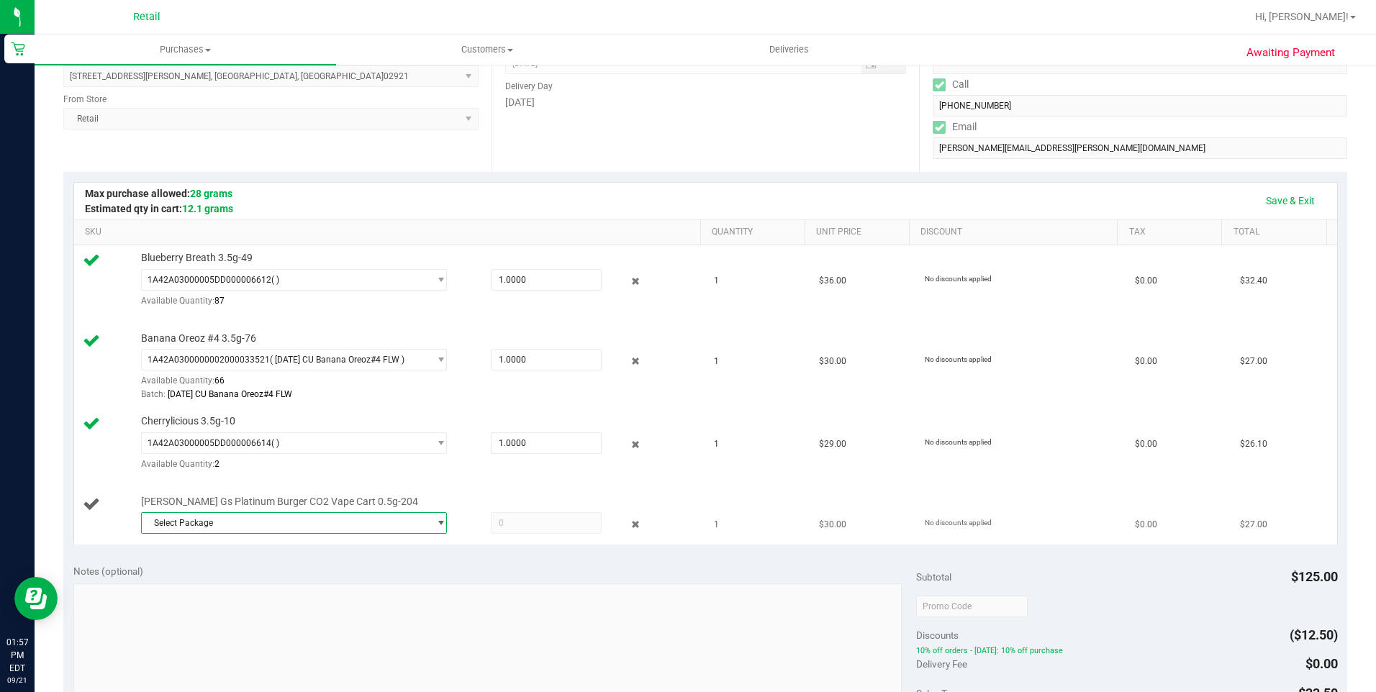
click at [440, 518] on span "select" at bounding box center [441, 524] width 11 height 12
click at [256, 582] on span "1A42A03000002BE000011358" at bounding box center [210, 583] width 122 height 10
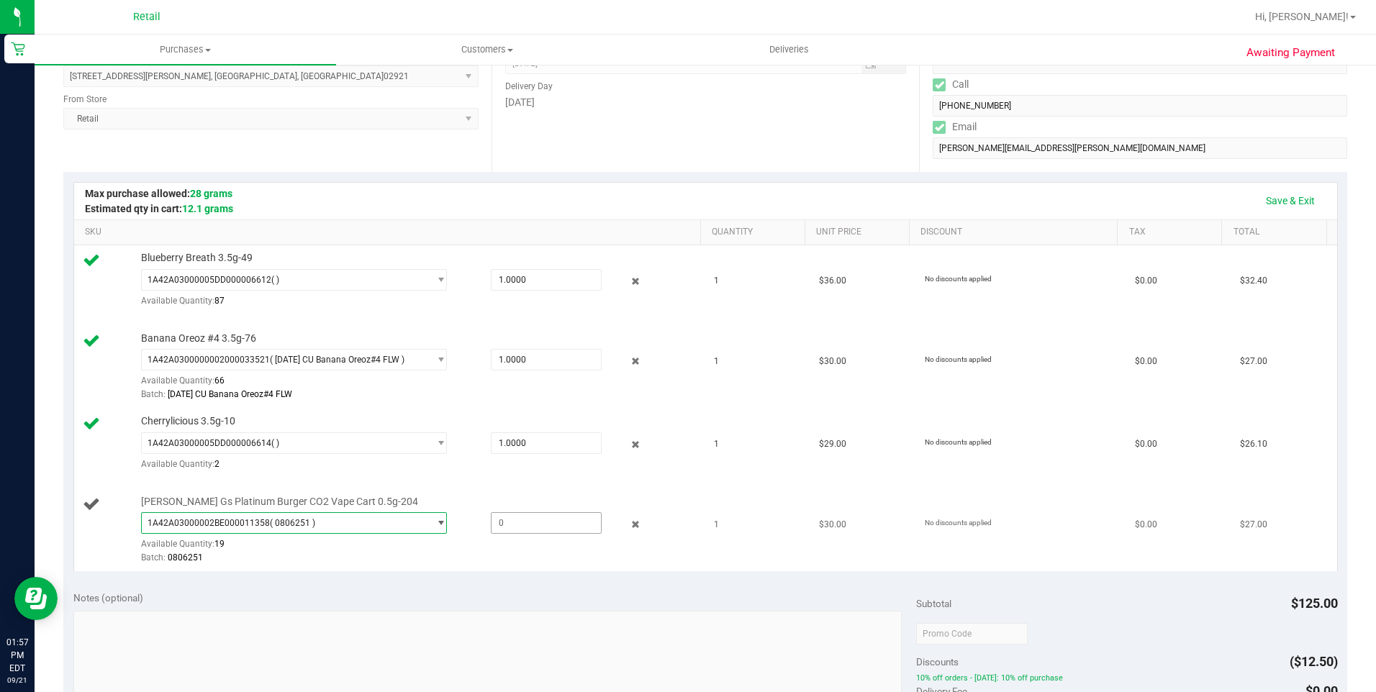
click at [504, 525] on span at bounding box center [546, 524] width 111 height 22
type input "1"
type input "1.0000"
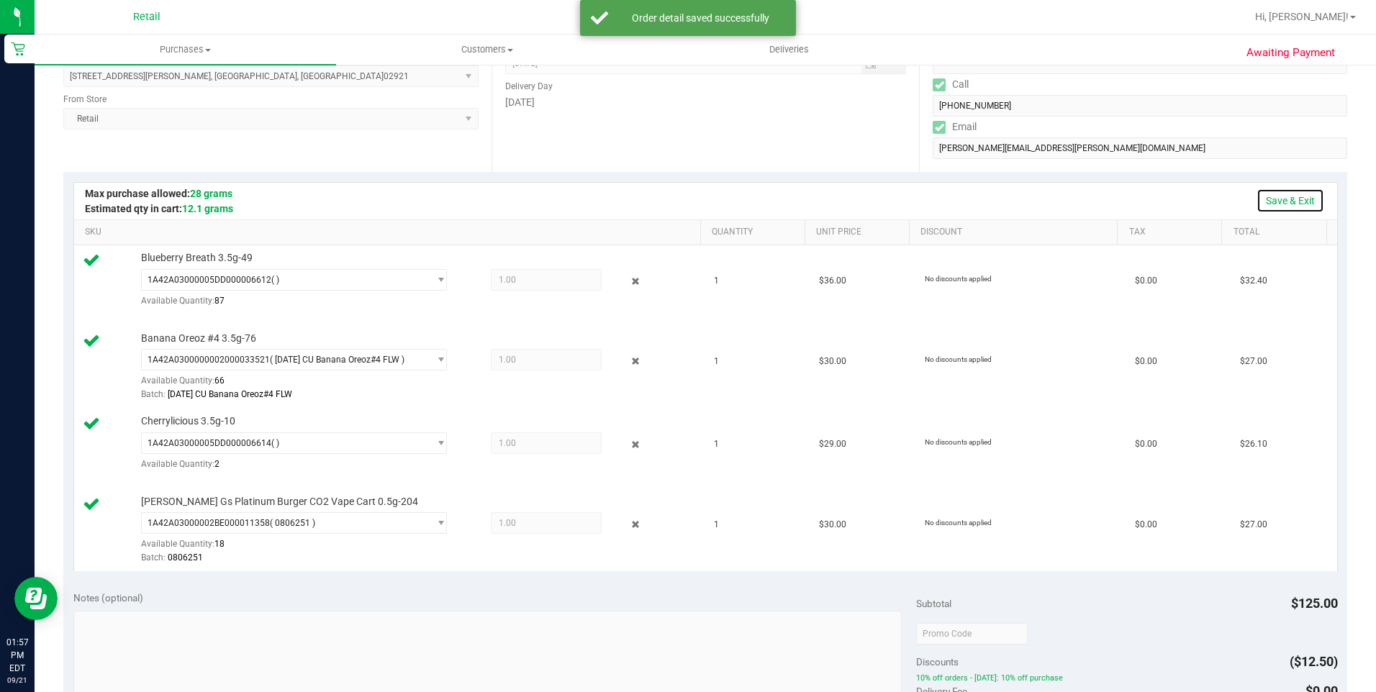
click at [1281, 202] on link "Save & Exit" at bounding box center [1291, 201] width 68 height 24
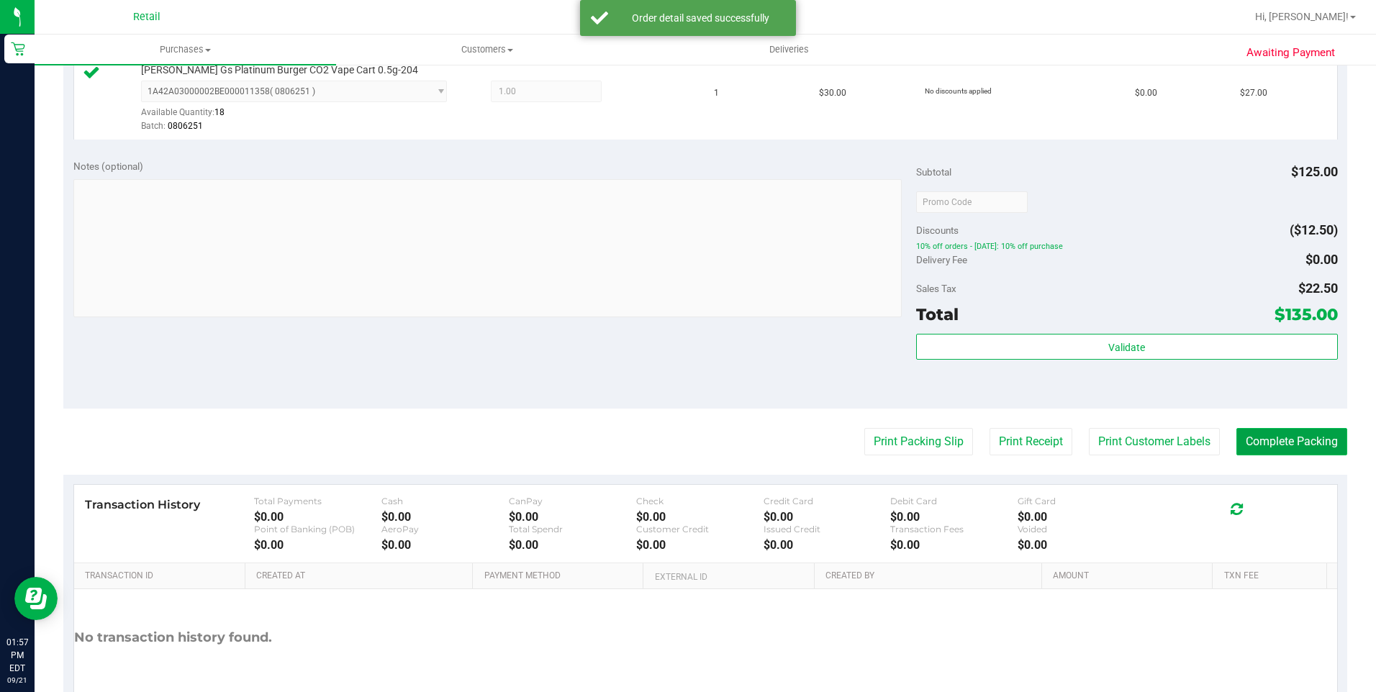
click at [1314, 442] on button "Complete Packing" at bounding box center [1292, 441] width 111 height 27
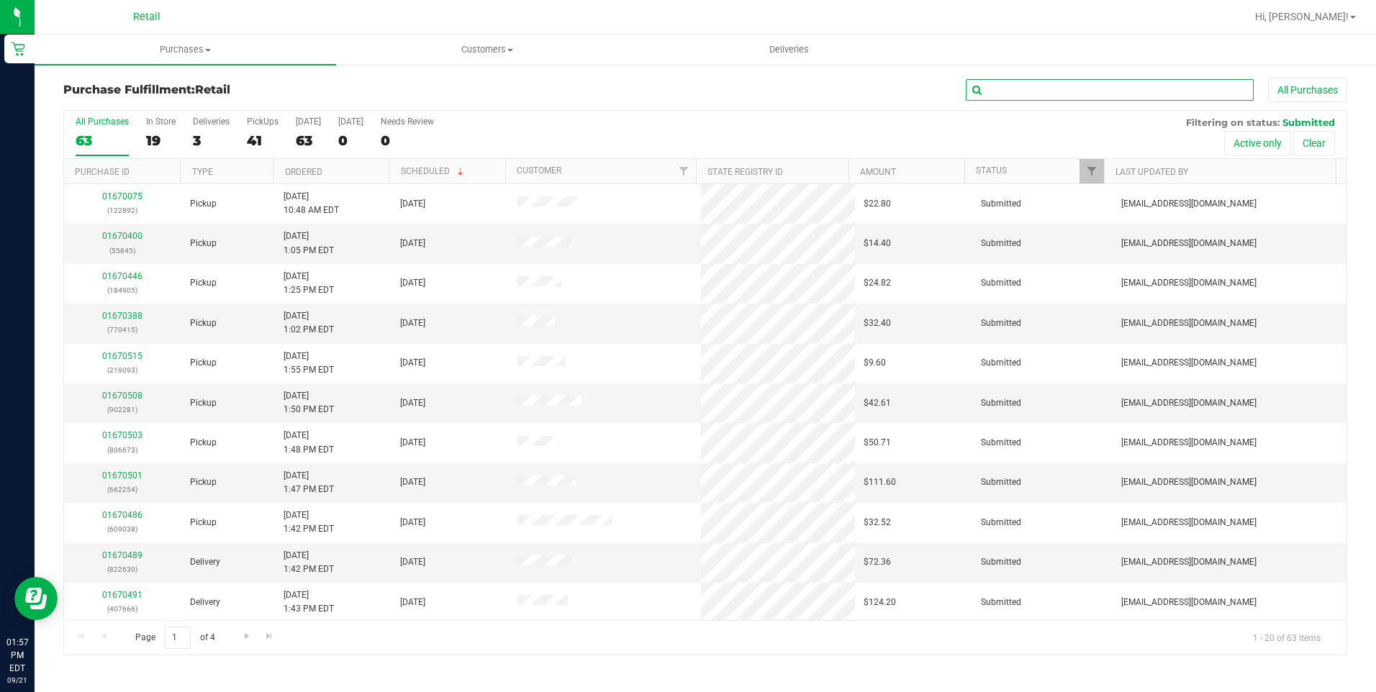
drag, startPoint x: 1204, startPoint y: 91, endPoint x: 1213, endPoint y: 48, distance: 44.0
click at [1205, 85] on input "text" at bounding box center [1110, 90] width 288 height 22
type input "630"
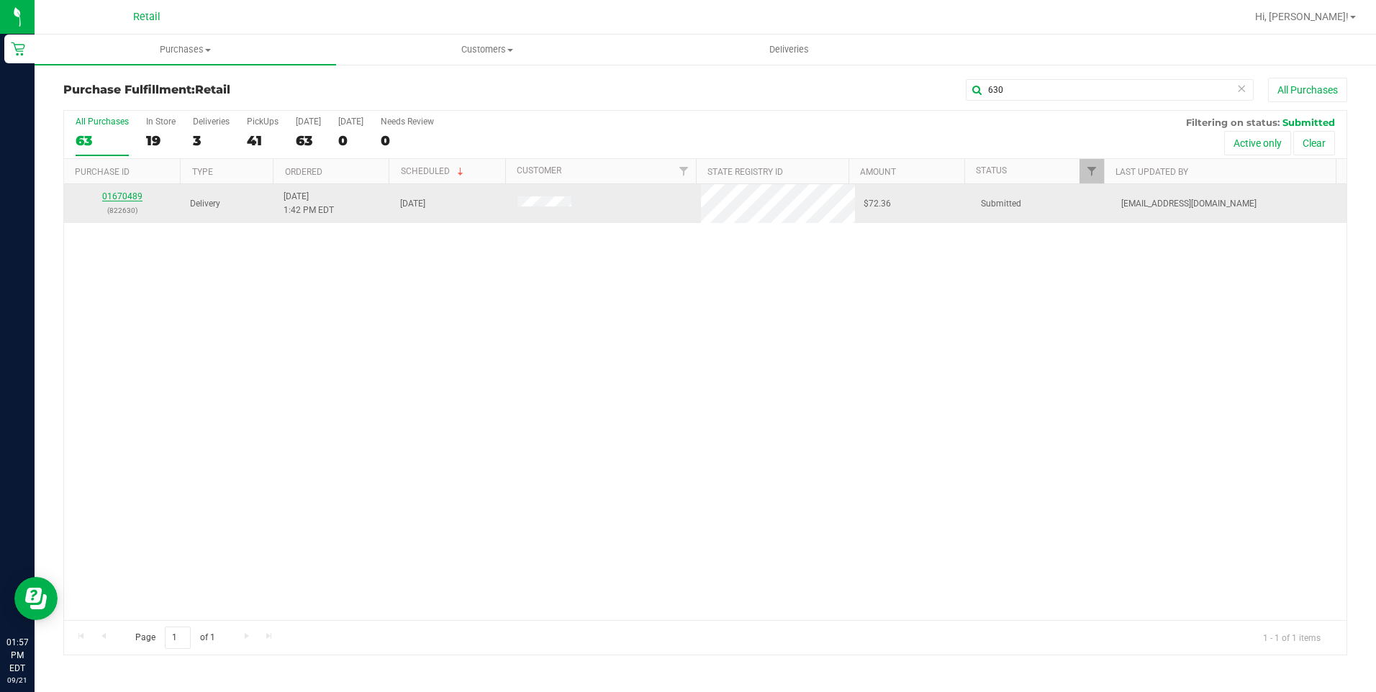
click at [135, 199] on link "01670489" at bounding box center [122, 196] width 40 height 10
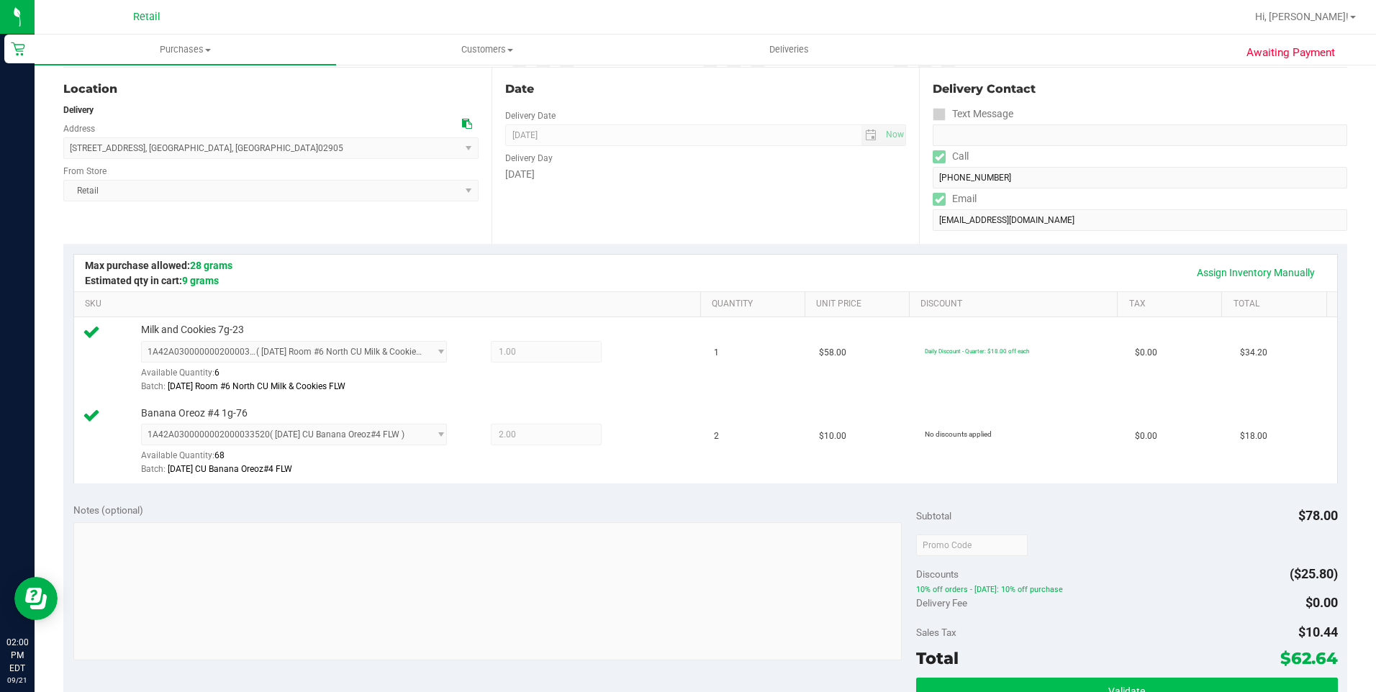
scroll to position [504, 0]
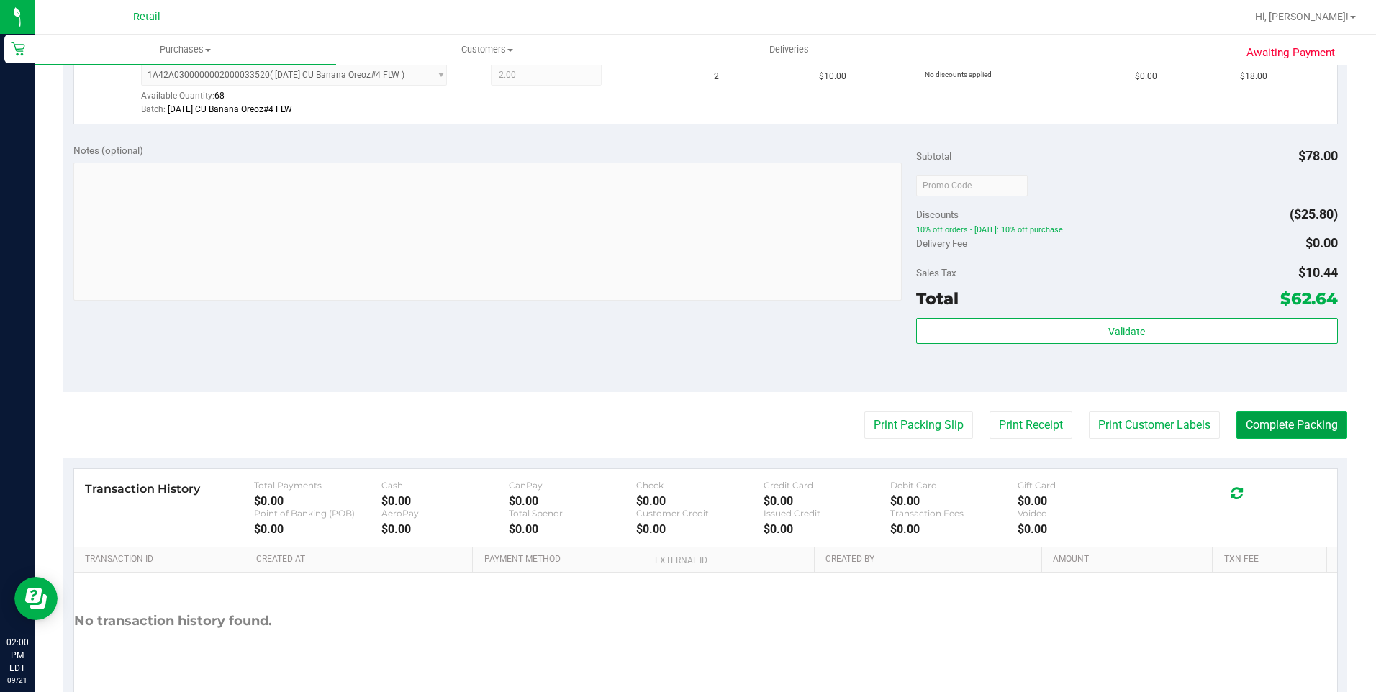
click at [1276, 432] on button "Complete Packing" at bounding box center [1292, 425] width 111 height 27
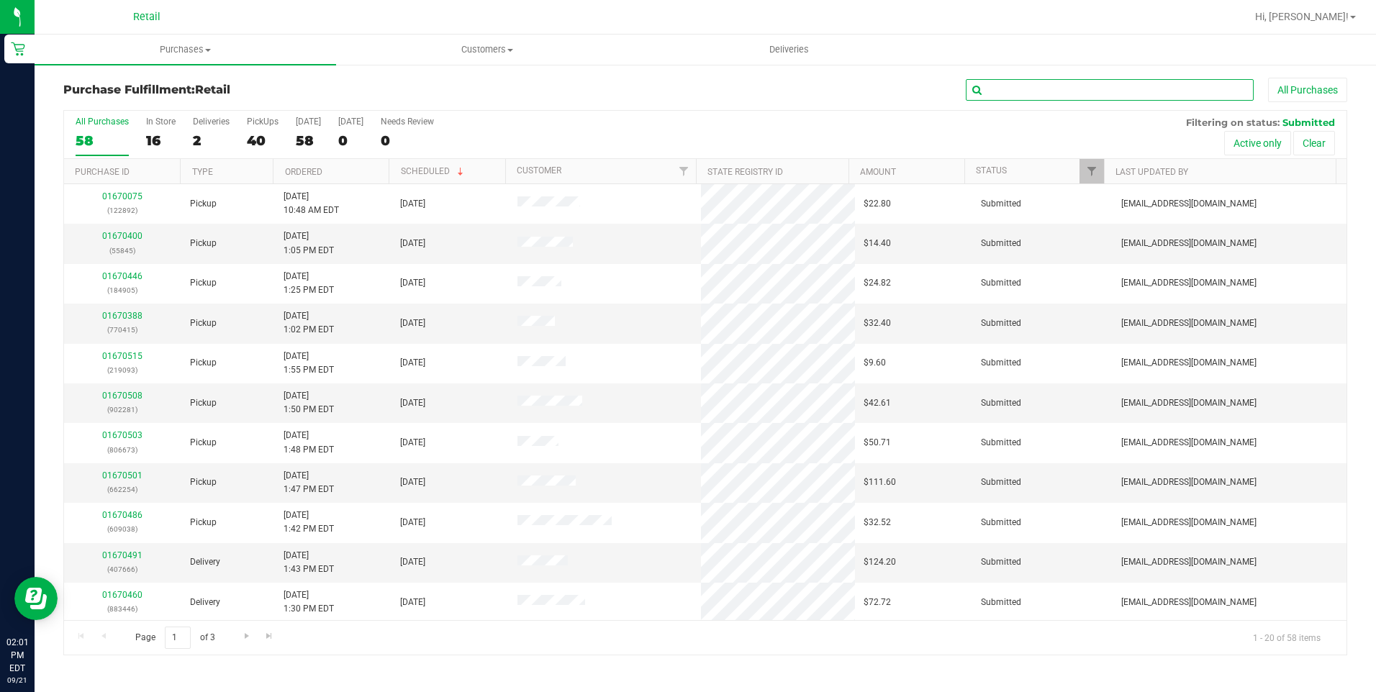
click at [1100, 91] on input "text" at bounding box center [1110, 90] width 288 height 22
click at [212, 138] on div "2" at bounding box center [211, 140] width 37 height 17
click at [0, 0] on input "Deliveries 2" at bounding box center [0, 0] width 0 height 0
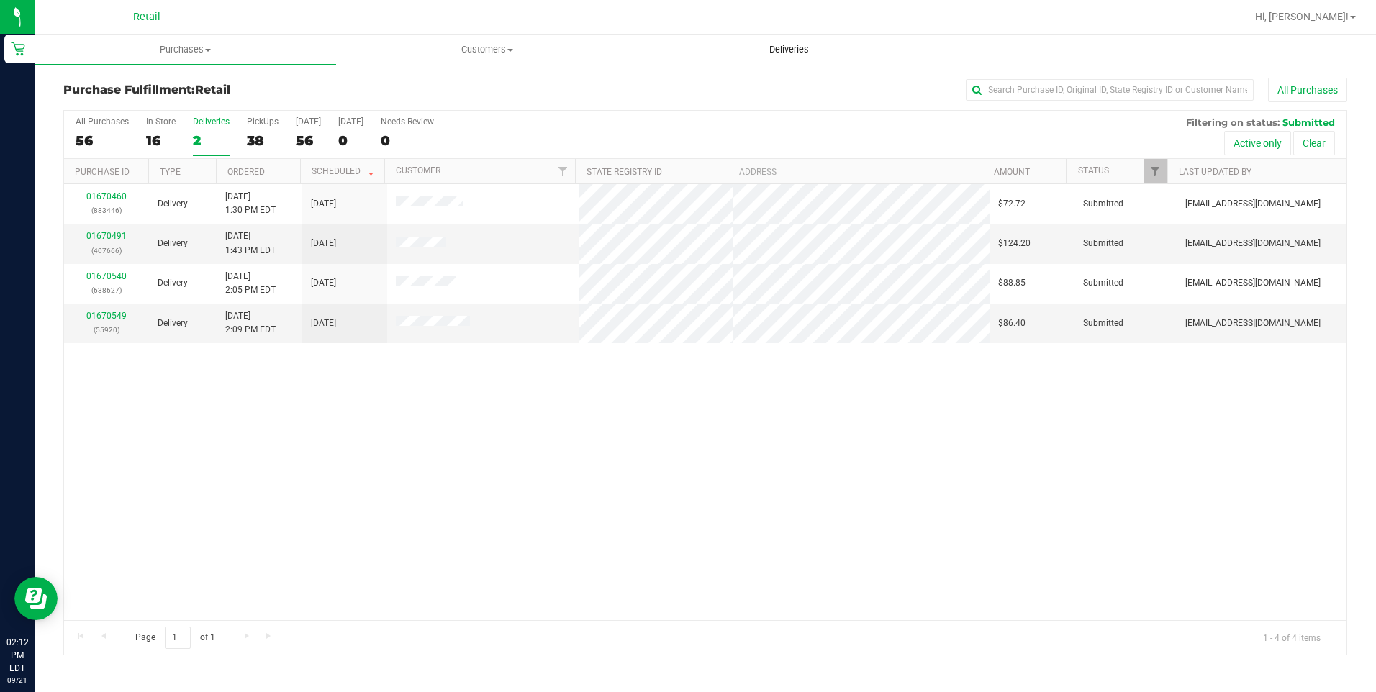
click at [808, 51] on span "Deliveries" at bounding box center [789, 49] width 78 height 13
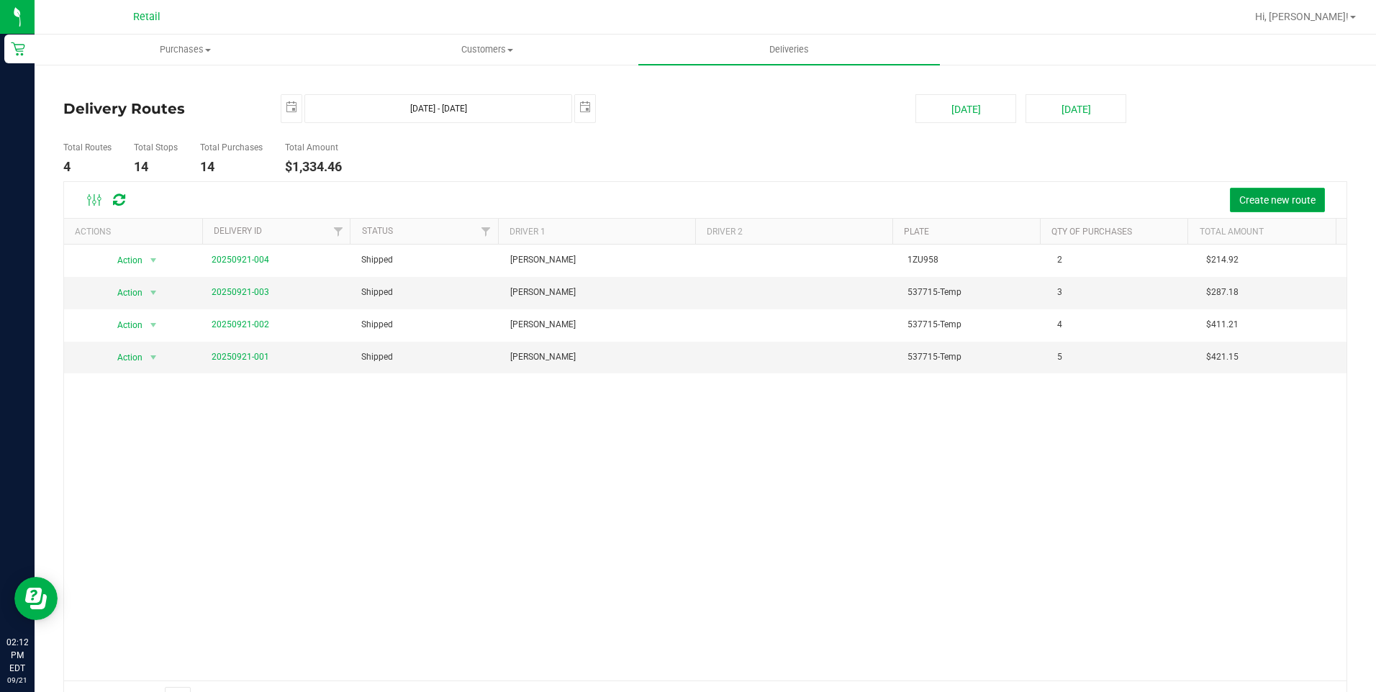
click at [1271, 191] on button "Create new route" at bounding box center [1277, 200] width 95 height 24
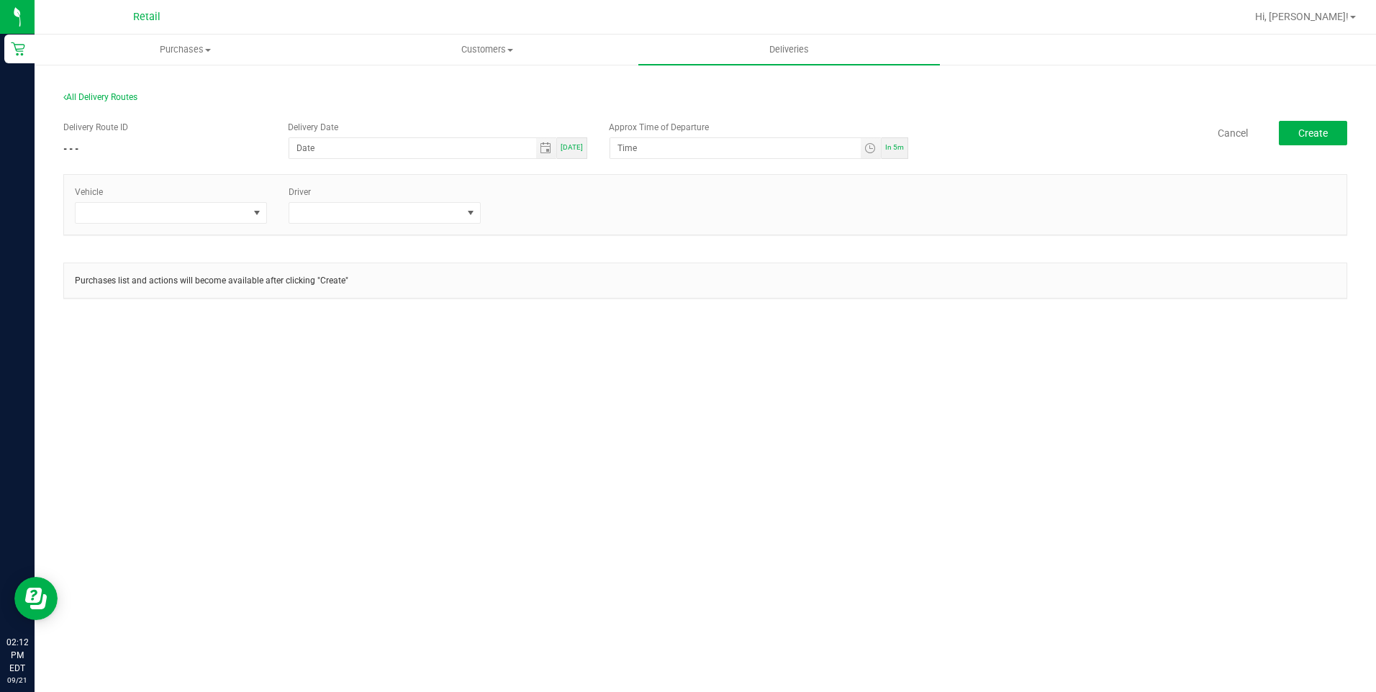
click at [574, 150] on span "[DATE]" at bounding box center [572, 147] width 22 height 8
type input "[DATE]"
click at [872, 150] on span "Toggle time list" at bounding box center [871, 149] width 12 height 12
click at [637, 347] on span "2" at bounding box center [639, 348] width 5 height 10
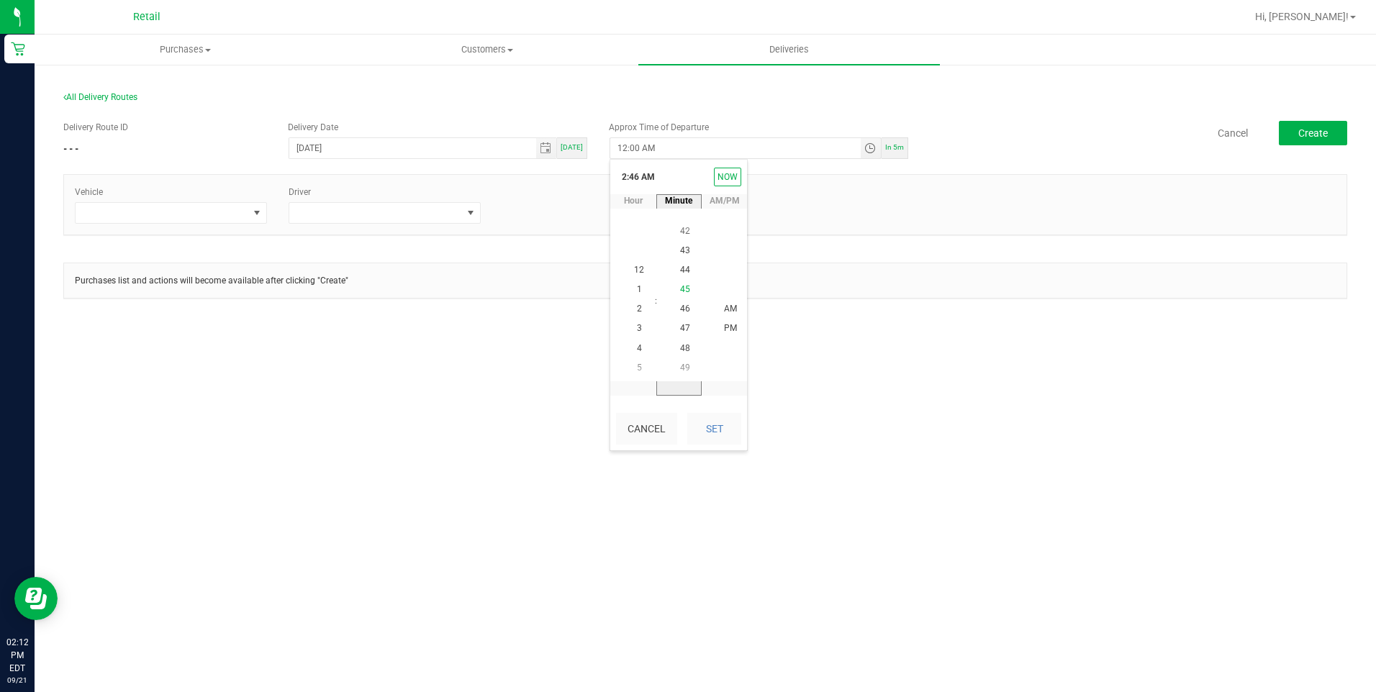
click at [684, 284] on li "45" at bounding box center [685, 289] width 35 height 19
click at [724, 329] on span "PM" at bounding box center [730, 329] width 13 height 10
click at [716, 436] on button "Set" at bounding box center [714, 429] width 54 height 32
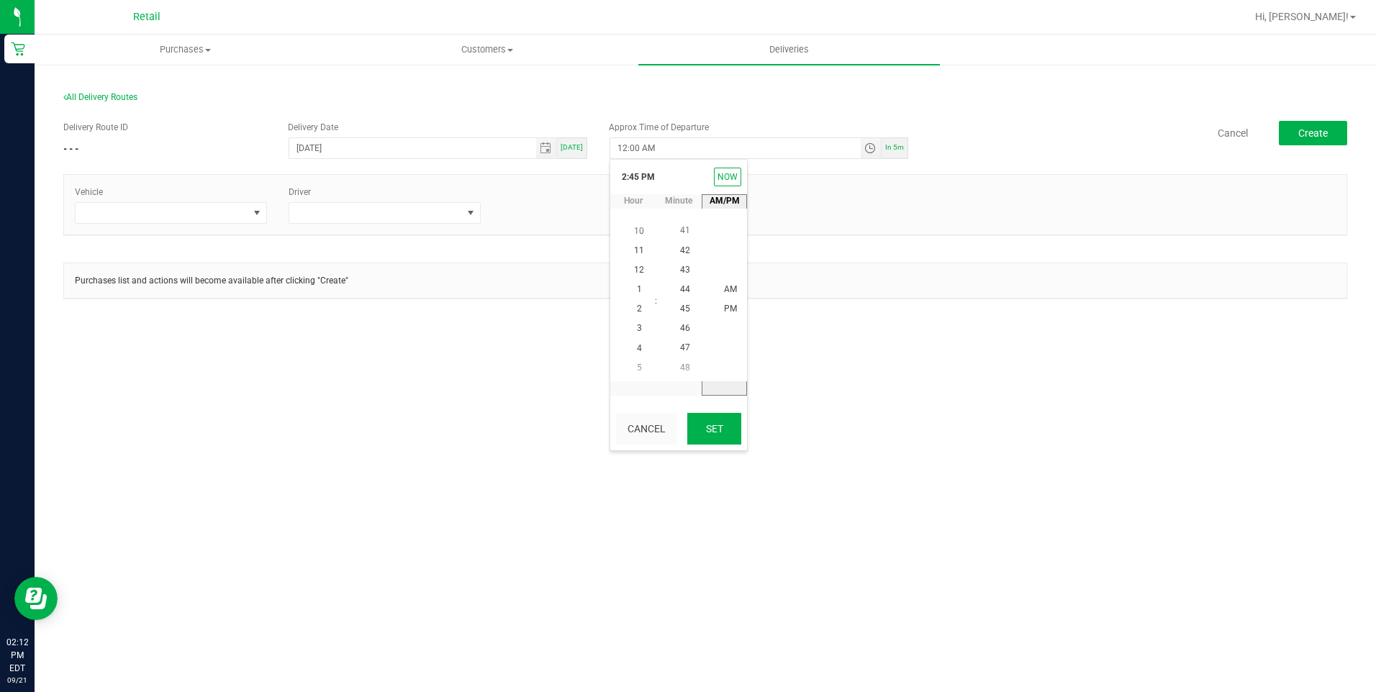
type input "2:45 PM"
click at [252, 210] on span at bounding box center [257, 213] width 12 height 12
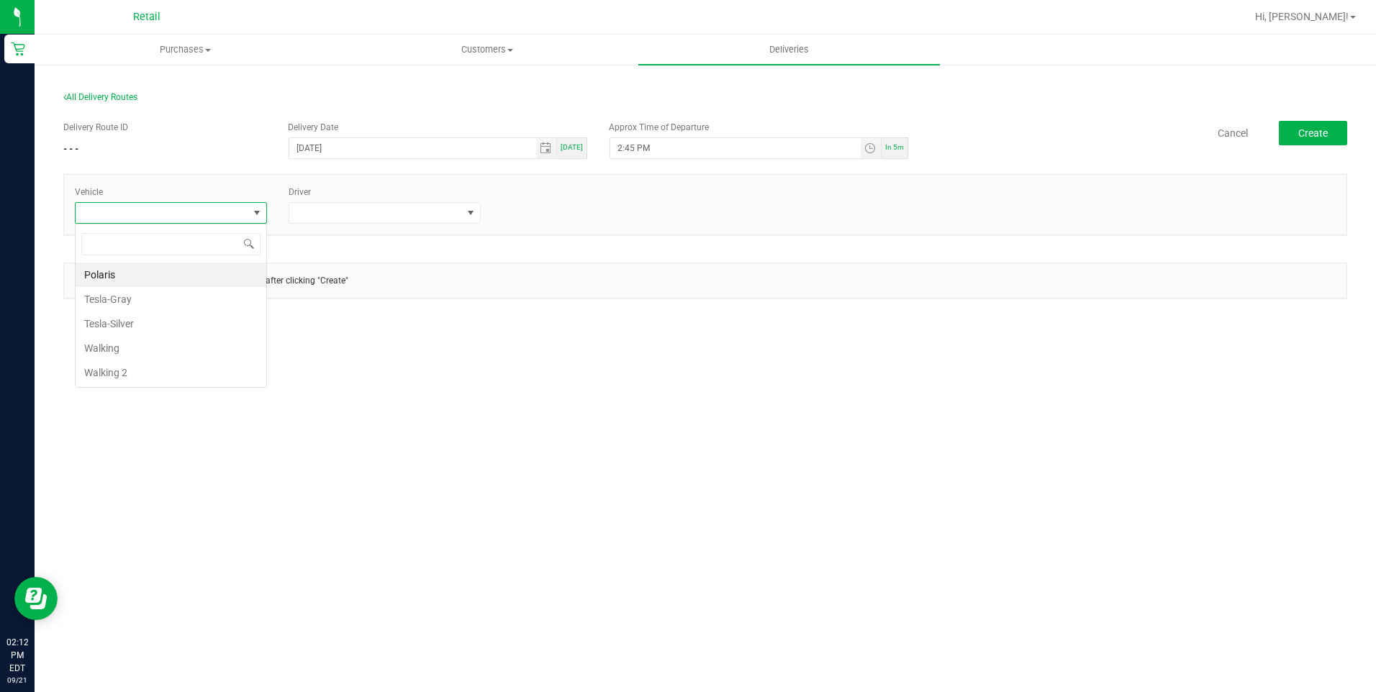
scroll to position [22, 192]
click at [123, 322] on li "Tesla-Silver" at bounding box center [171, 324] width 191 height 24
click at [477, 209] on span at bounding box center [471, 213] width 18 height 20
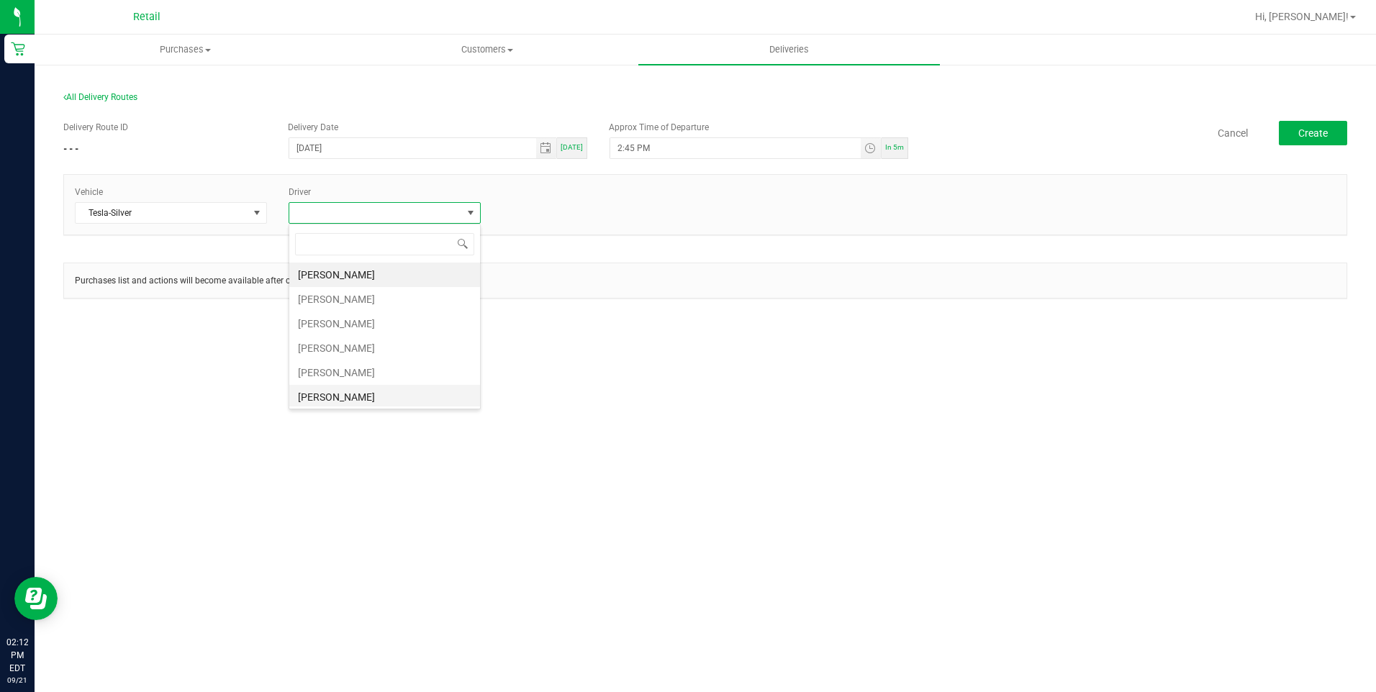
click at [330, 394] on li "[PERSON_NAME]" at bounding box center [384, 397] width 191 height 24
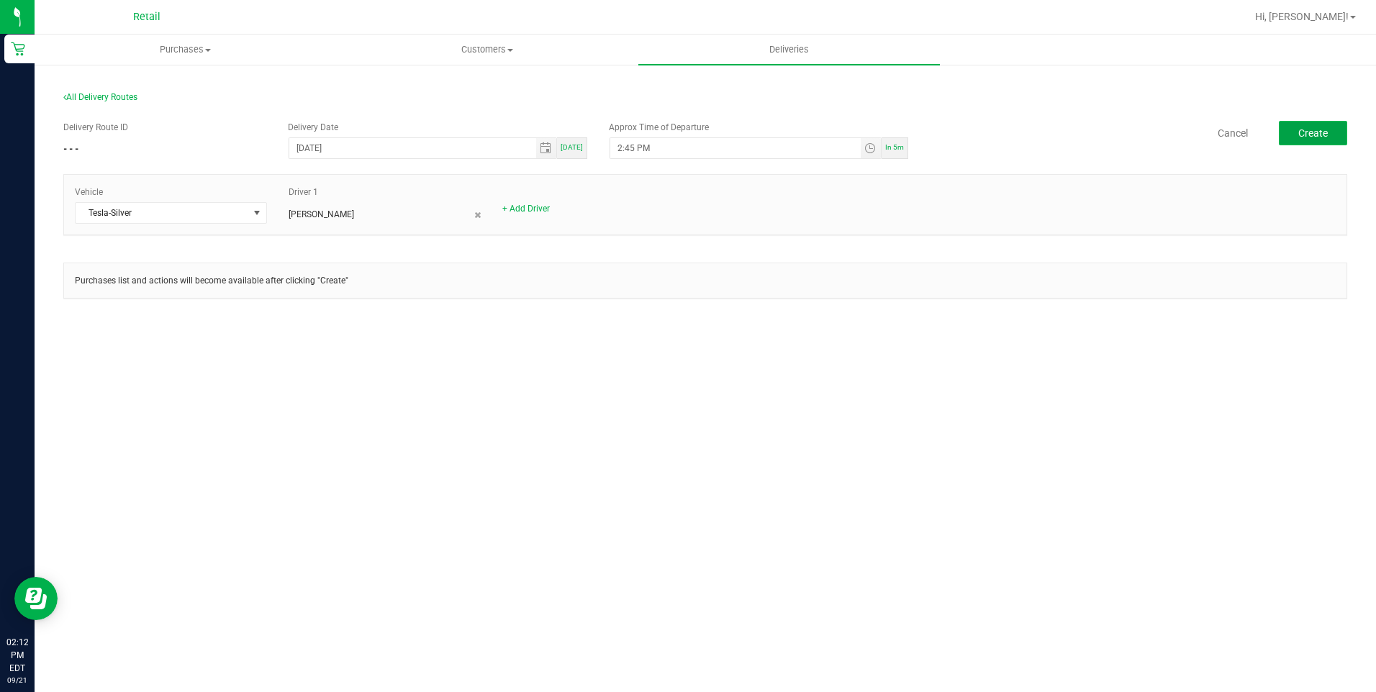
click at [1325, 140] on button "Create" at bounding box center [1313, 133] width 68 height 24
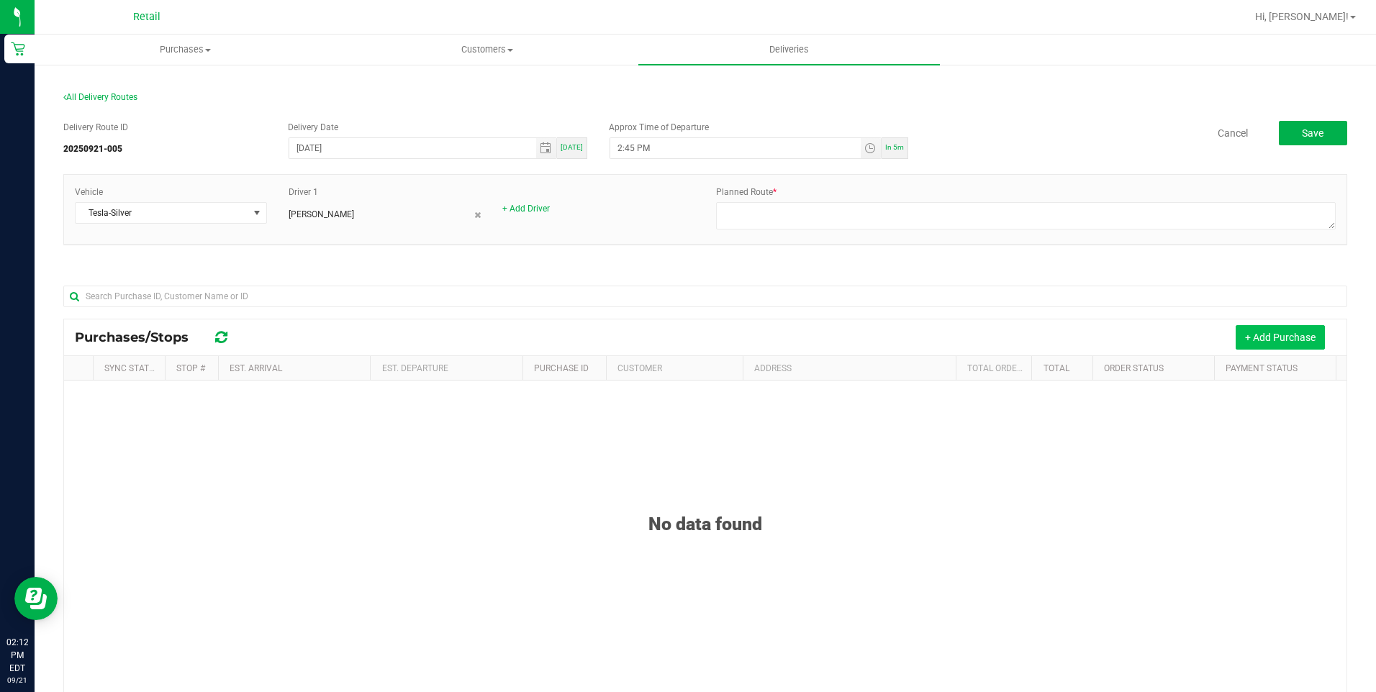
click at [1265, 340] on button "+ Add Purchase" at bounding box center [1280, 337] width 89 height 24
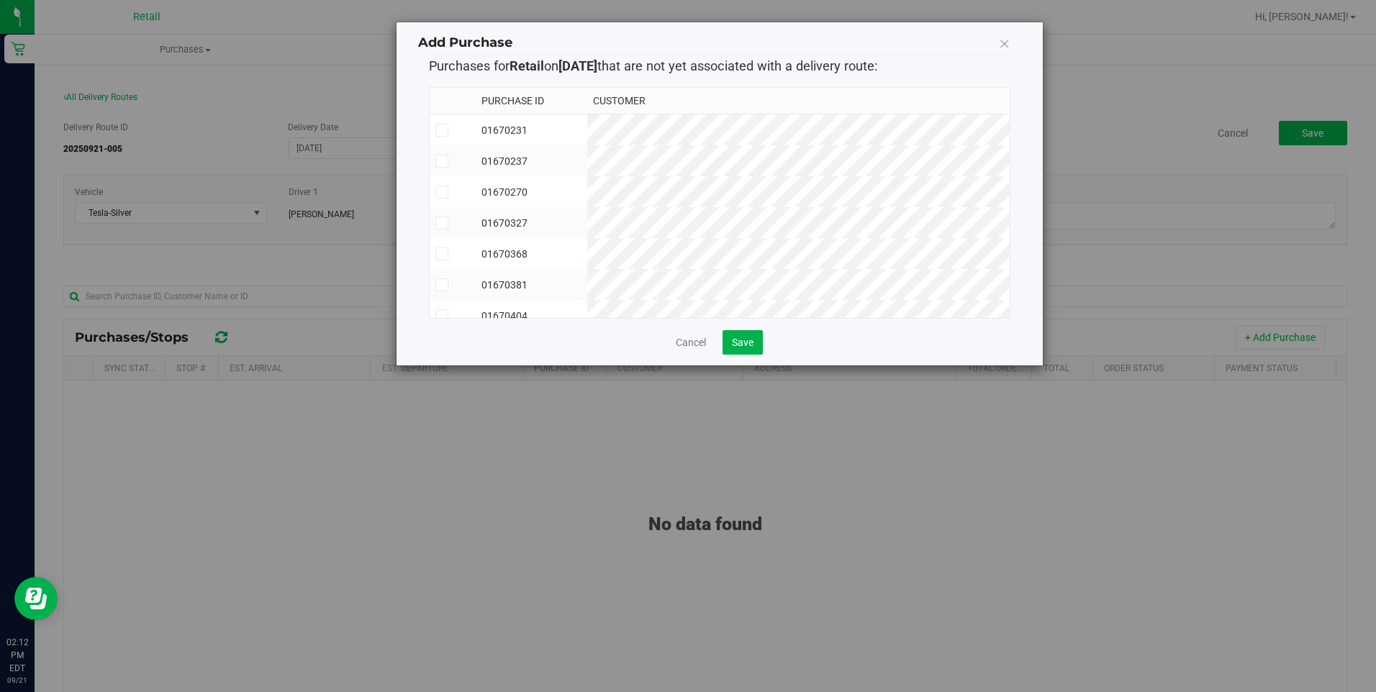
click at [442, 254] on icon at bounding box center [441, 254] width 9 height 0
click at [0, 0] on input "checkbox" at bounding box center [0, 0] width 0 height 0
click at [439, 265] on icon at bounding box center [441, 265] width 9 height 0
click at [0, 0] on input "checkbox" at bounding box center [0, 0] width 0 height 0
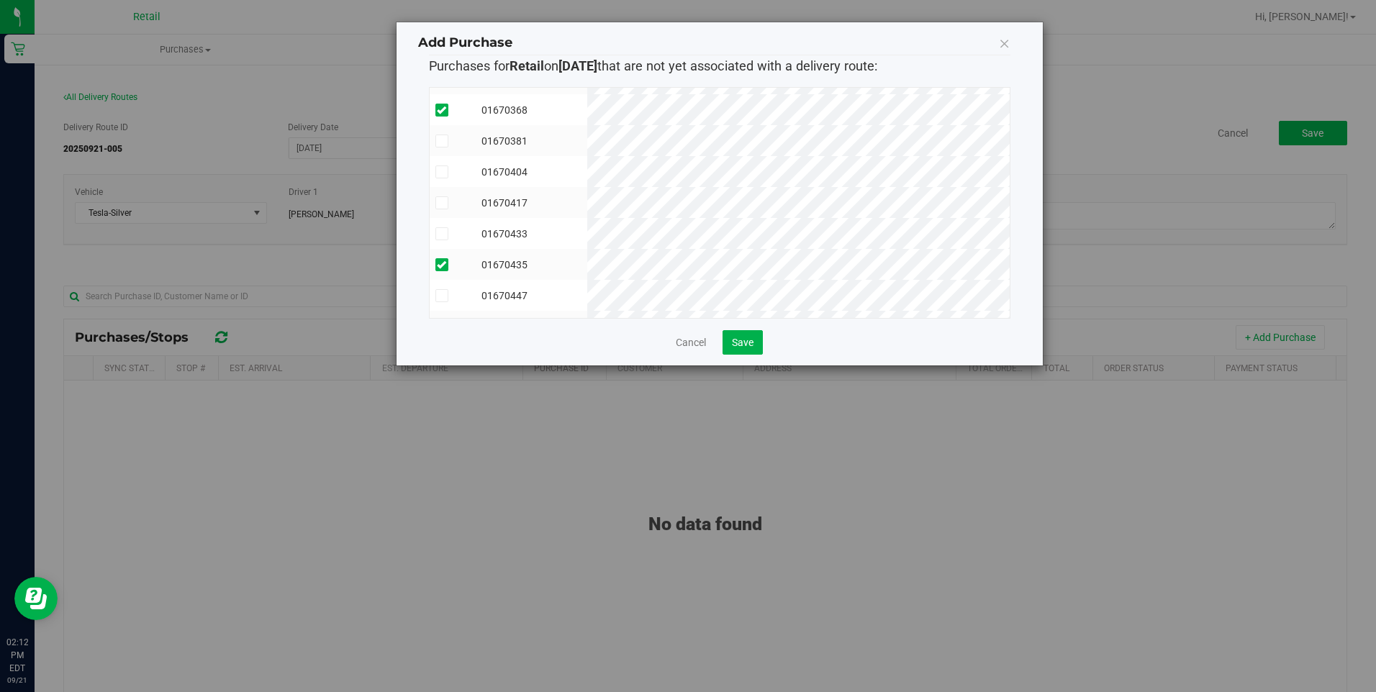
click at [441, 203] on icon at bounding box center [441, 203] width 9 height 0
click at [0, 0] on input "checkbox" at bounding box center [0, 0] width 0 height 0
click at [443, 132] on span at bounding box center [442, 126] width 13 height 13
click at [0, 0] on input "checkbox" at bounding box center [0, 0] width 0 height 0
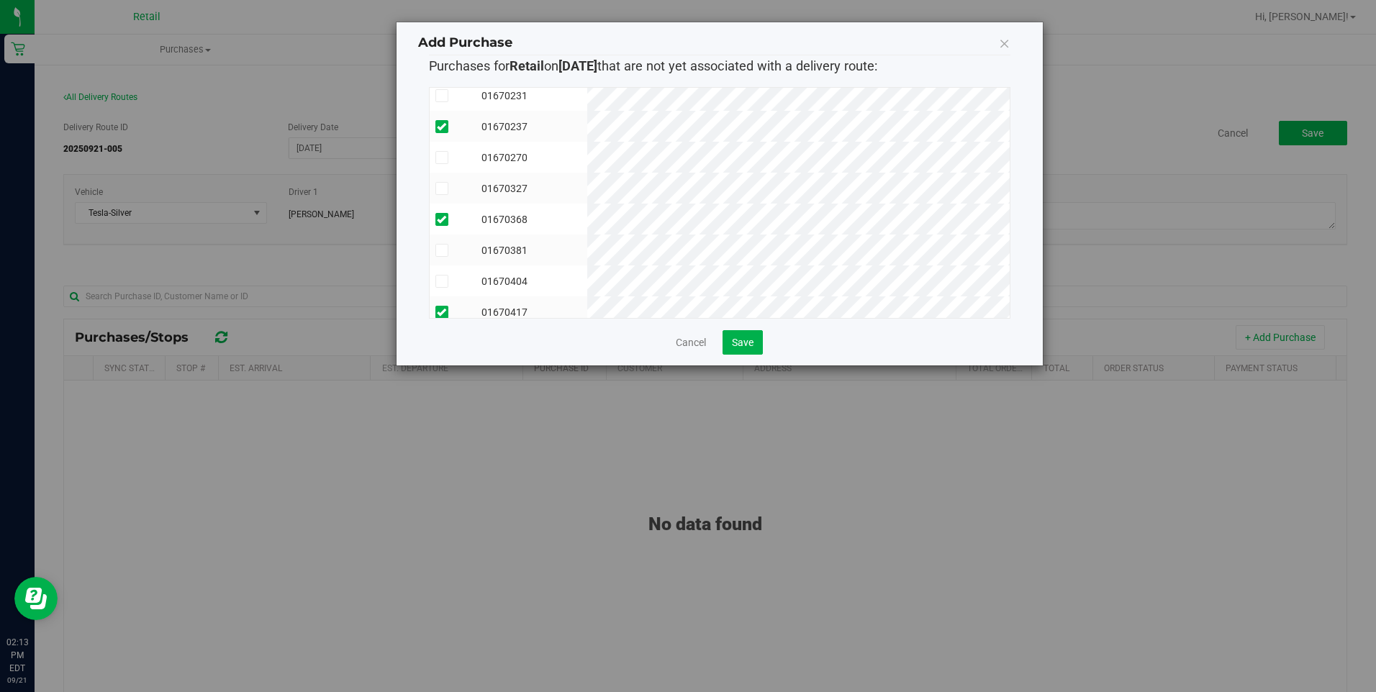
click at [440, 251] on icon at bounding box center [441, 251] width 9 height 0
click at [0, 0] on input "checkbox" at bounding box center [0, 0] width 0 height 0
click at [737, 351] on button "Save" at bounding box center [743, 342] width 40 height 24
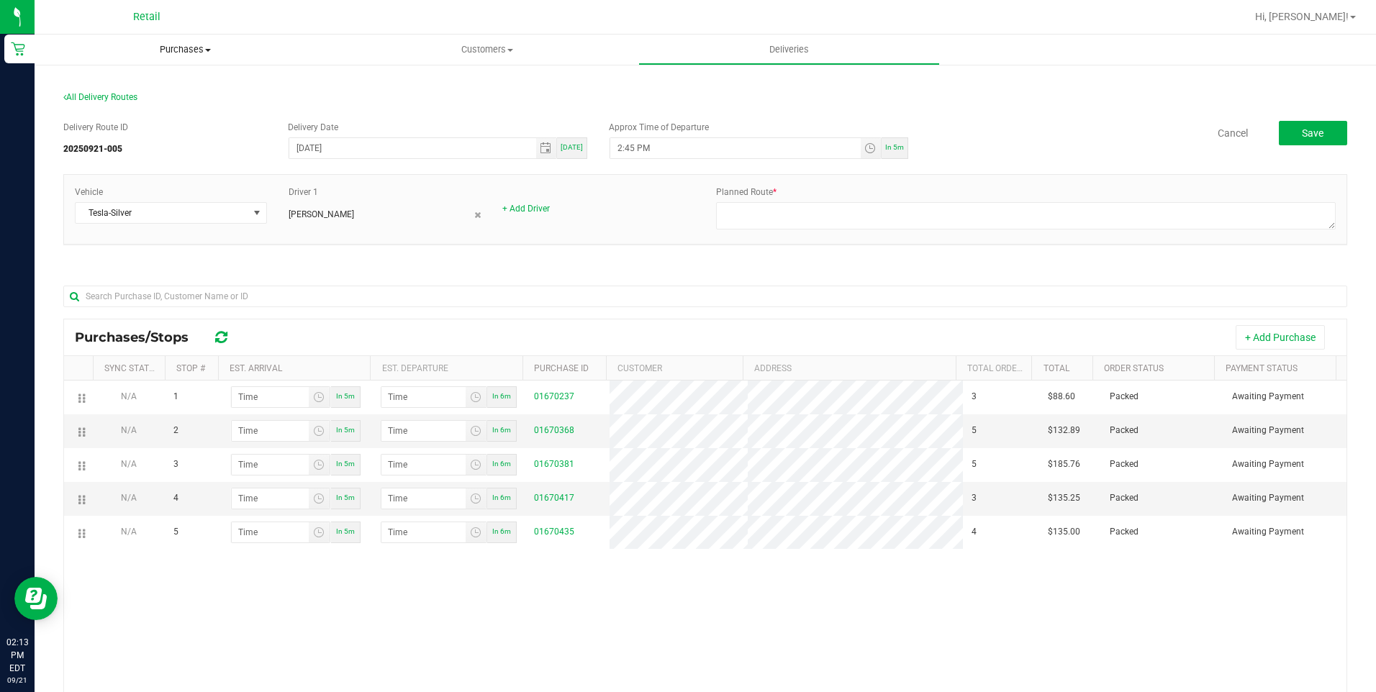
click at [199, 50] on span "Purchases" at bounding box center [186, 49] width 302 height 13
click at [173, 102] on li "Fulfillment" at bounding box center [186, 104] width 302 height 17
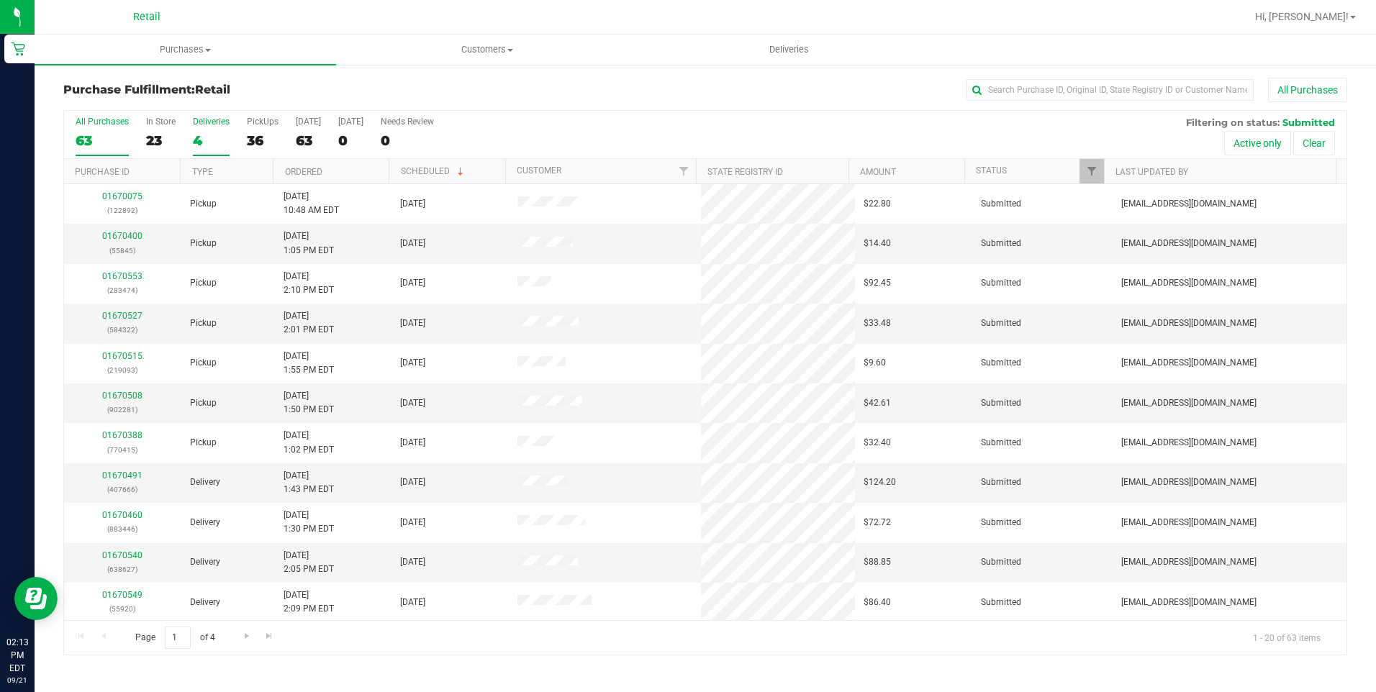
click at [210, 137] on div "4" at bounding box center [211, 140] width 37 height 17
click at [0, 0] on input "Deliveries 4" at bounding box center [0, 0] width 0 height 0
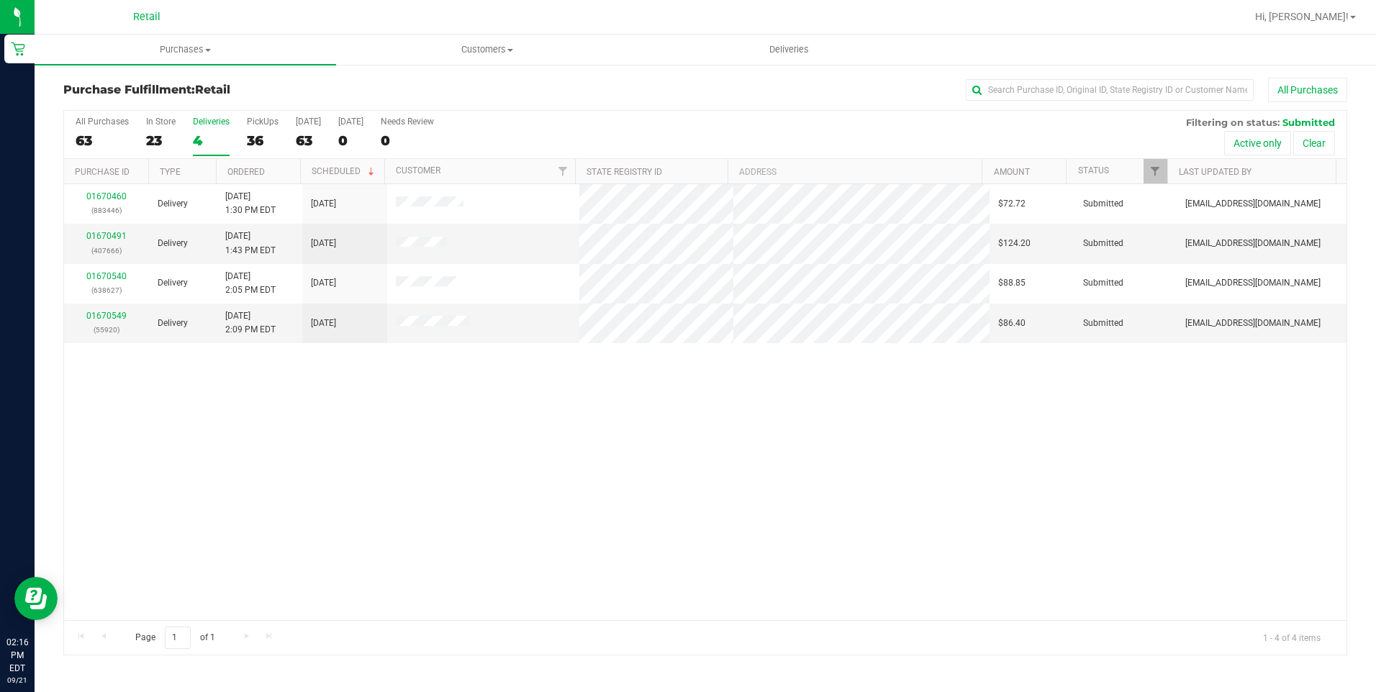
click at [184, 145] on div "All Purchases 63 In Store 23 Deliveries 4 PickUps 36 [DATE] 63 [DATE] 0 Needs R…" at bounding box center [705, 135] width 1283 height 48
click at [226, 146] on div "4" at bounding box center [211, 140] width 37 height 17
click at [0, 0] on input "Deliveries 4" at bounding box center [0, 0] width 0 height 0
click at [501, 32] on nav "Retail Hi, [PERSON_NAME]!" at bounding box center [706, 17] width 1342 height 35
click at [500, 45] on span "Customers" at bounding box center [487, 49] width 300 height 13
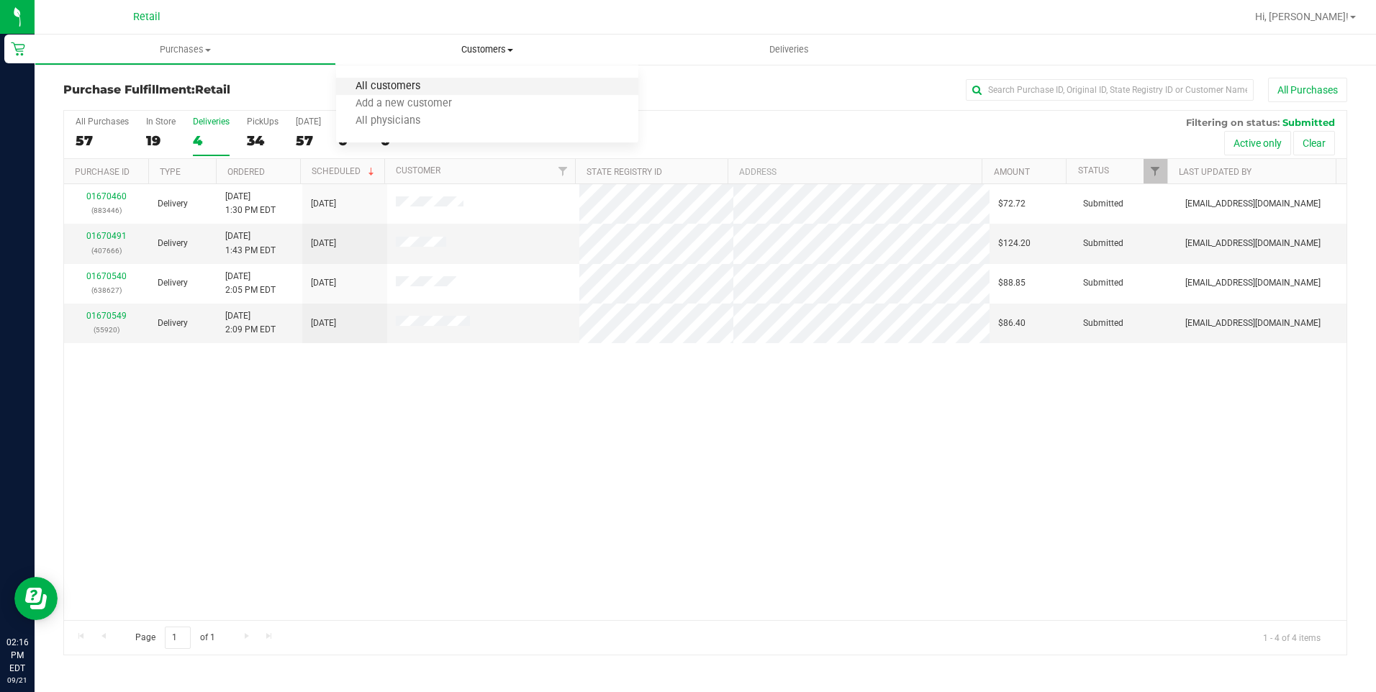
click at [396, 90] on span "All customers" at bounding box center [388, 87] width 104 height 12
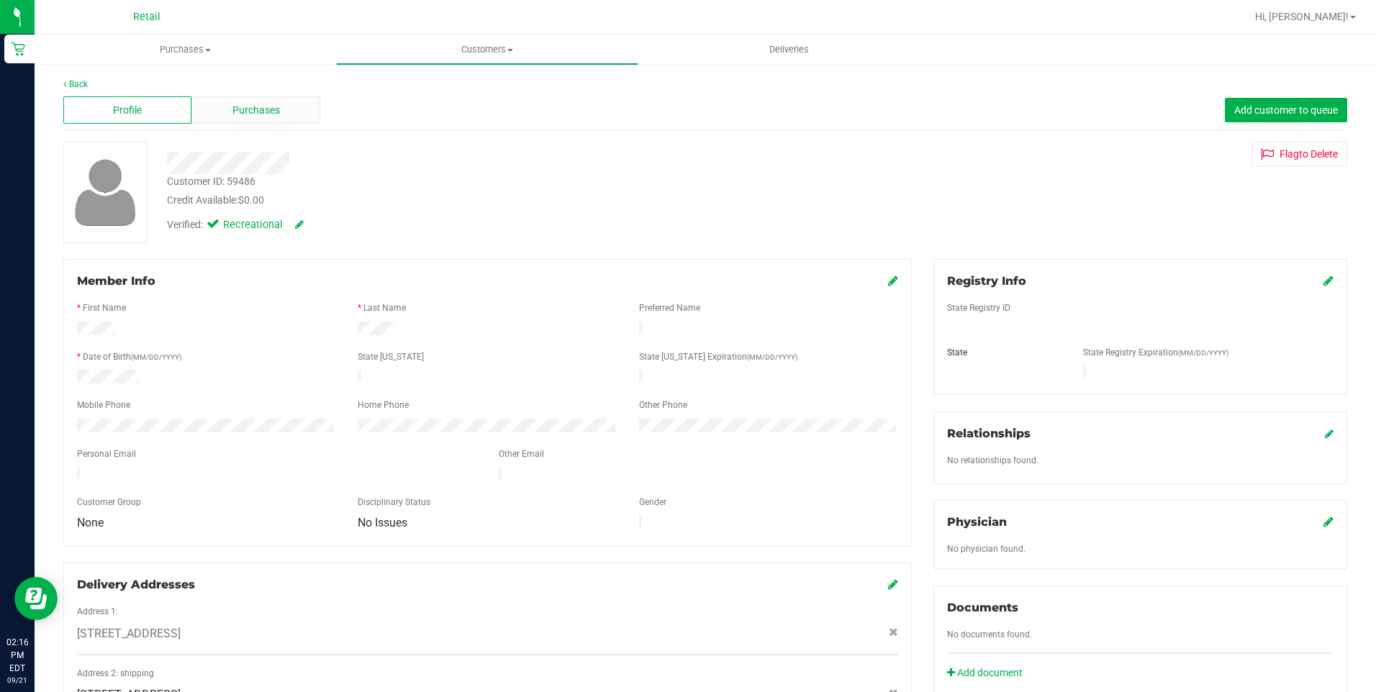
click at [192, 106] on div "Purchases" at bounding box center [255, 109] width 128 height 27
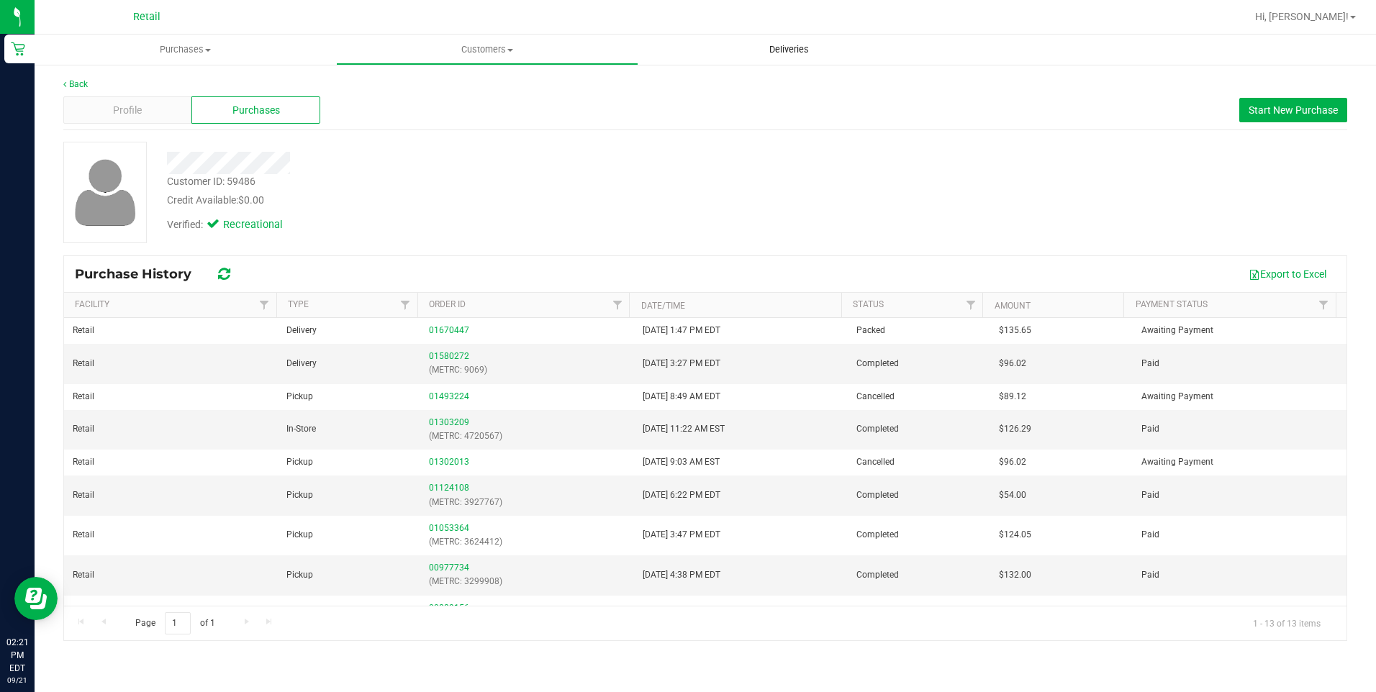
click at [787, 53] on span "Deliveries" at bounding box center [789, 49] width 78 height 13
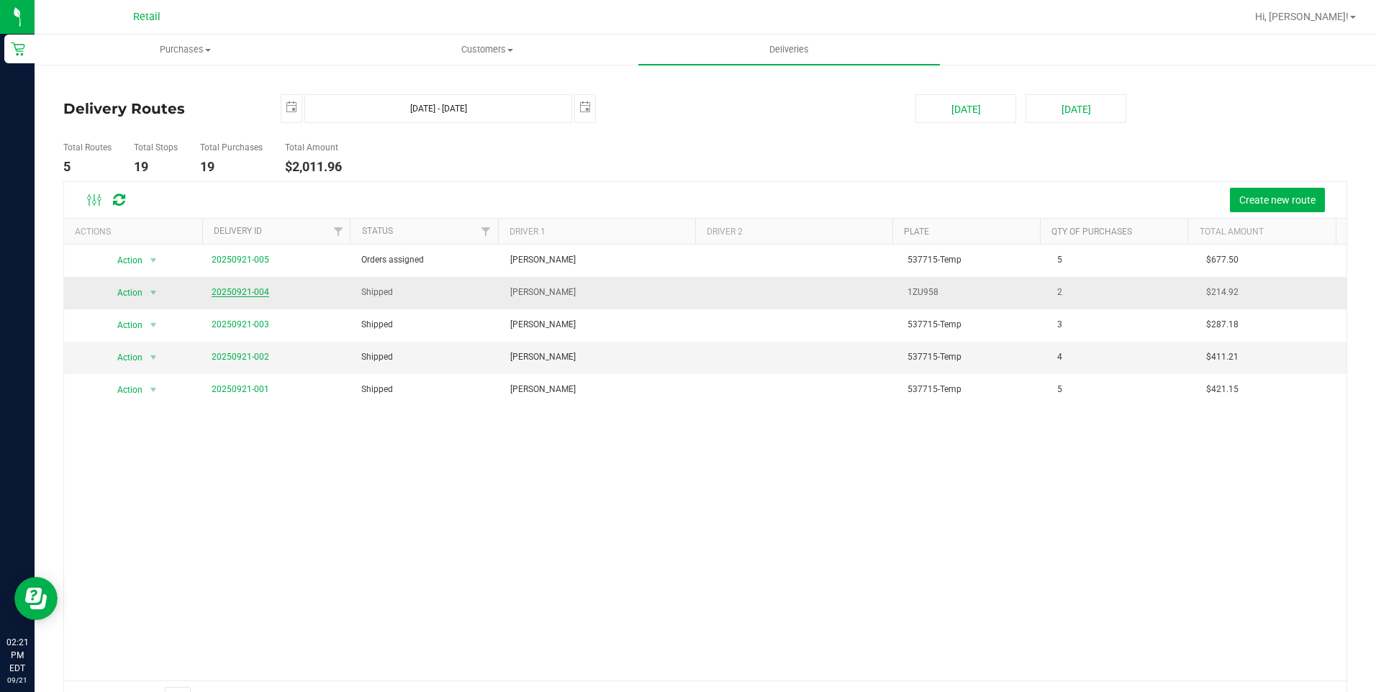
click at [253, 290] on link "20250921-004" at bounding box center [241, 292] width 58 height 10
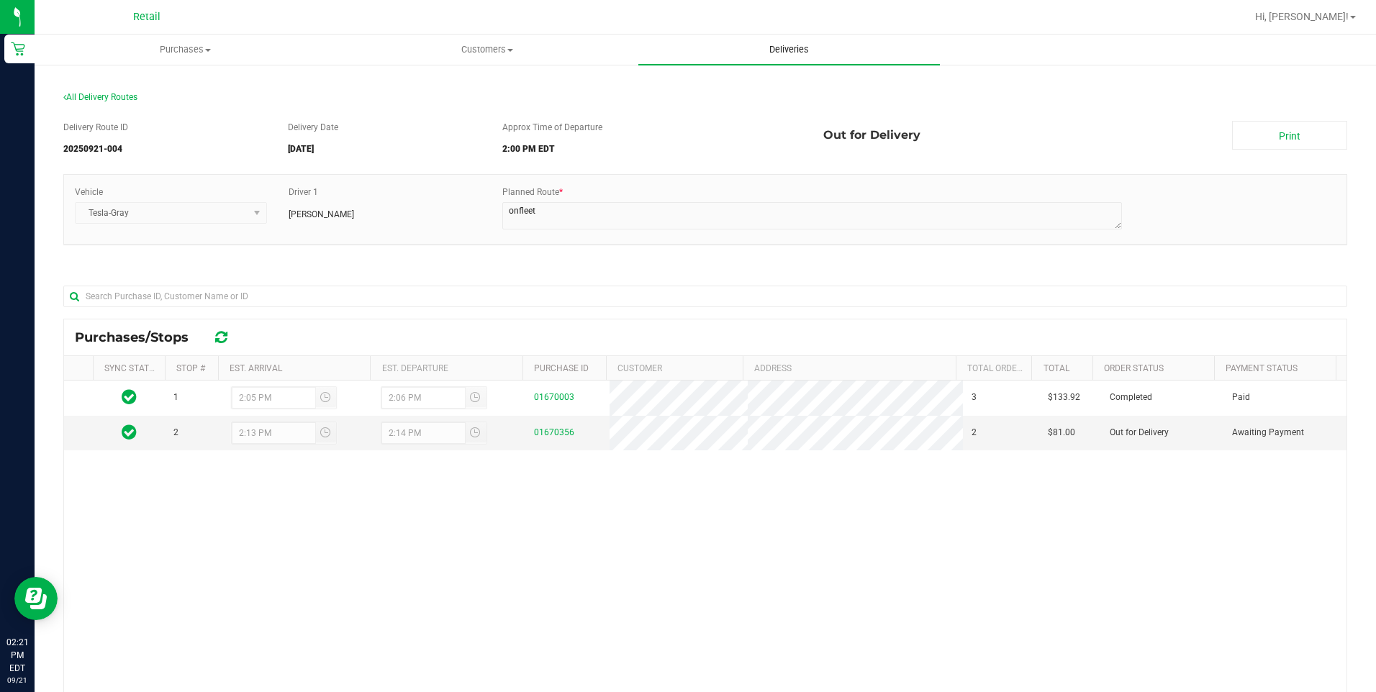
click at [793, 38] on uib-tab-heading "Deliveries" at bounding box center [790, 50] width 302 height 30
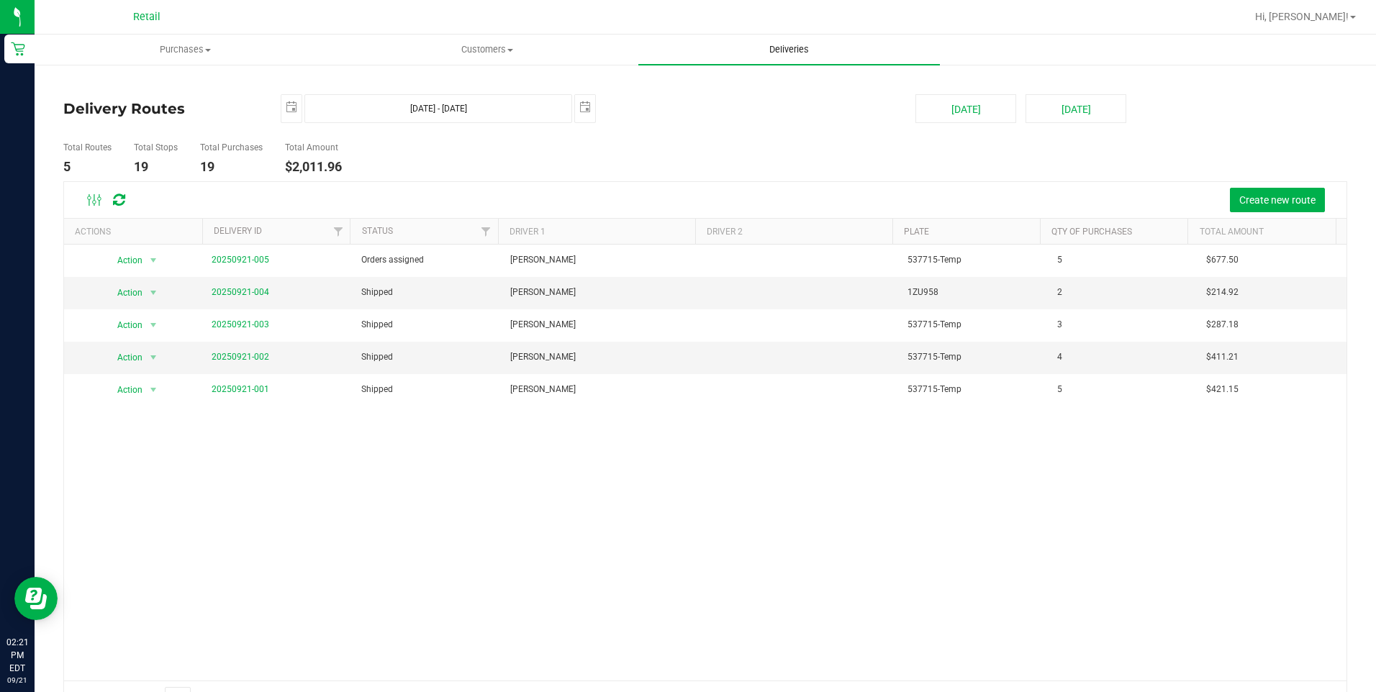
click at [800, 53] on span "Deliveries" at bounding box center [789, 49] width 78 height 13
click at [482, 48] on span "Customers" at bounding box center [487, 49] width 300 height 13
click at [387, 88] on span "All customers" at bounding box center [388, 87] width 104 height 12
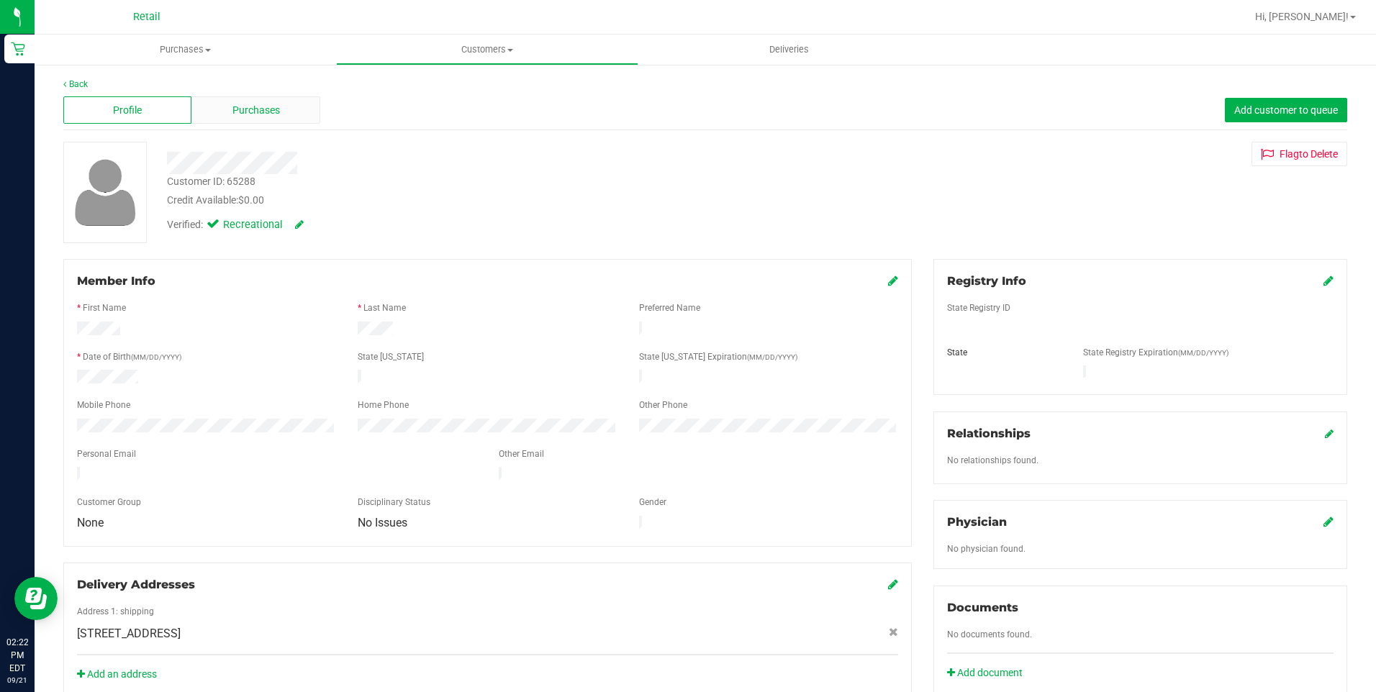
click at [243, 107] on span "Purchases" at bounding box center [257, 110] width 48 height 15
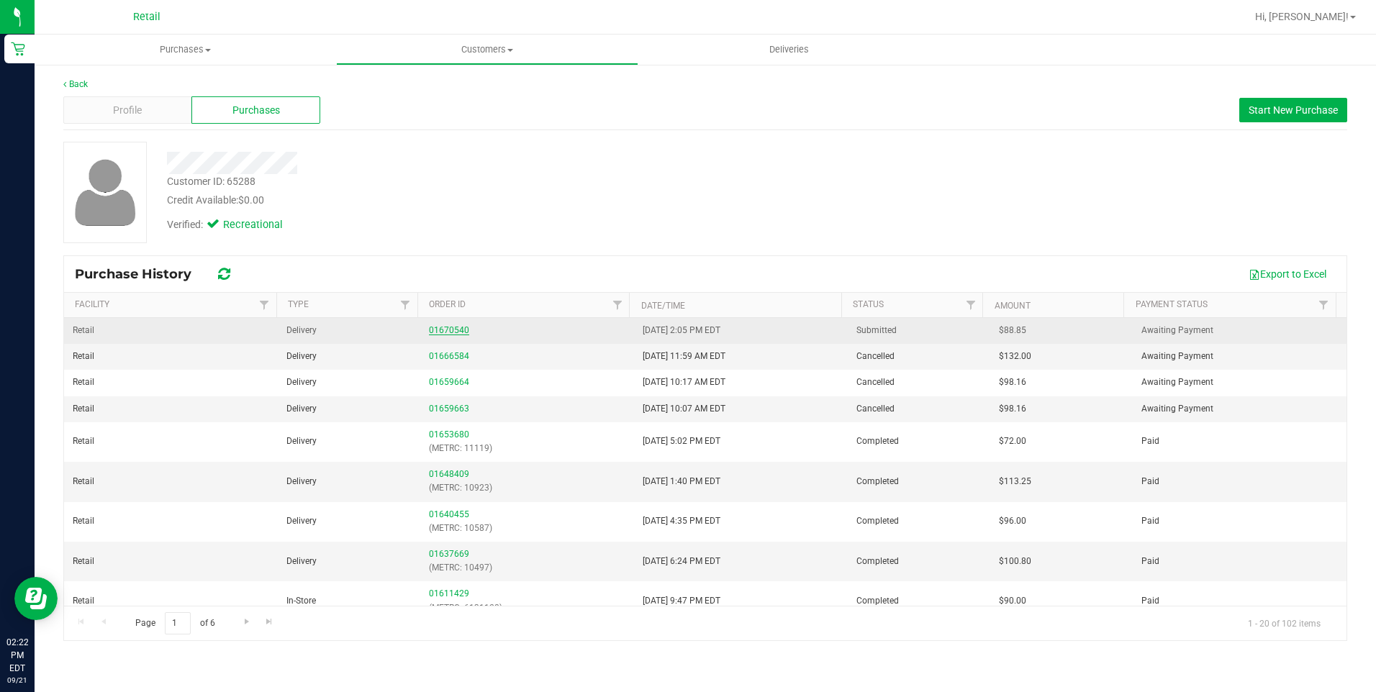
click at [438, 332] on link "01670540" at bounding box center [449, 330] width 40 height 10
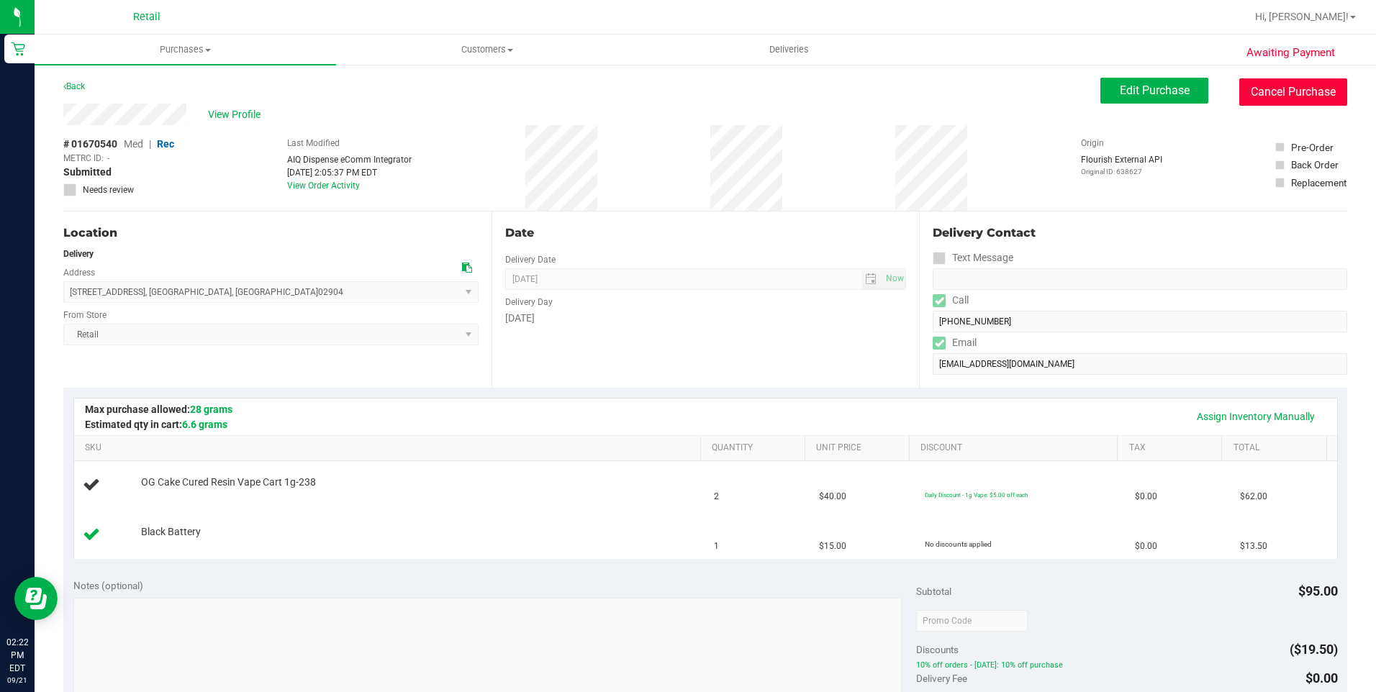
click at [1294, 91] on button "Cancel Purchase" at bounding box center [1294, 91] width 108 height 27
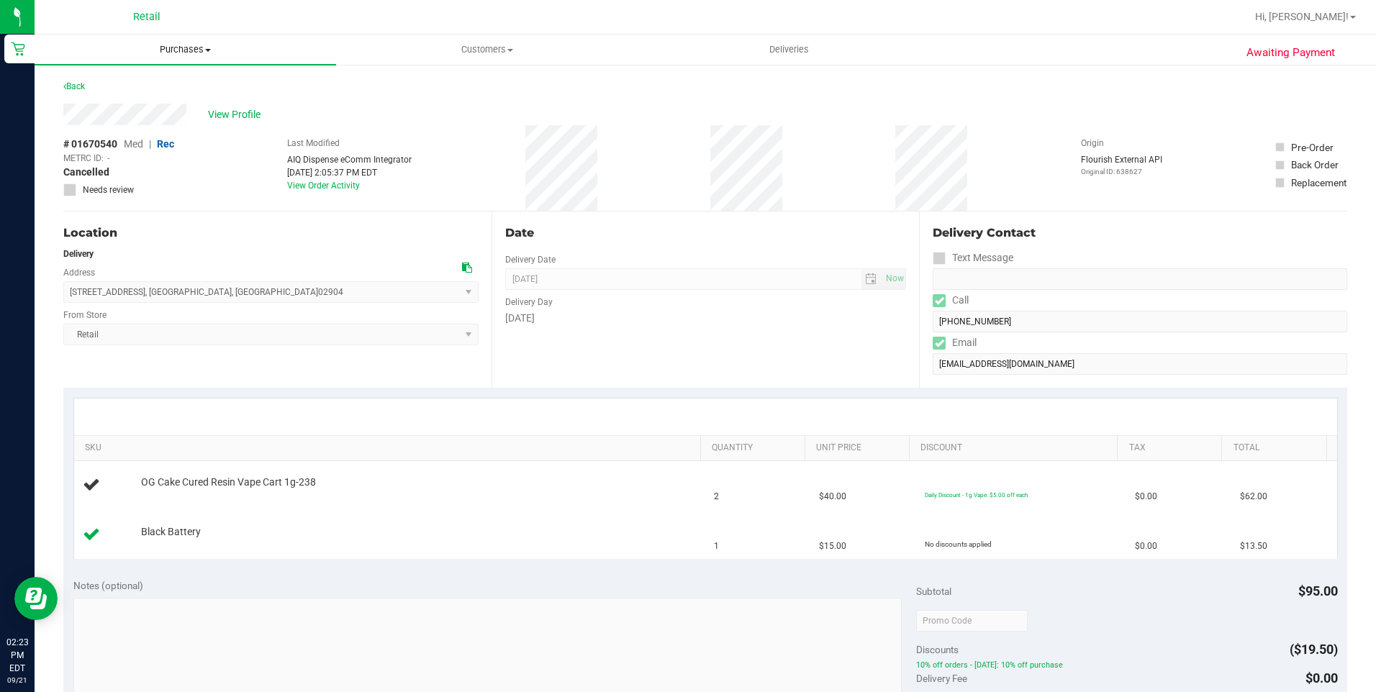
click at [187, 50] on span "Purchases" at bounding box center [186, 49] width 302 height 13
click at [112, 108] on span "Fulfillment" at bounding box center [79, 104] width 89 height 12
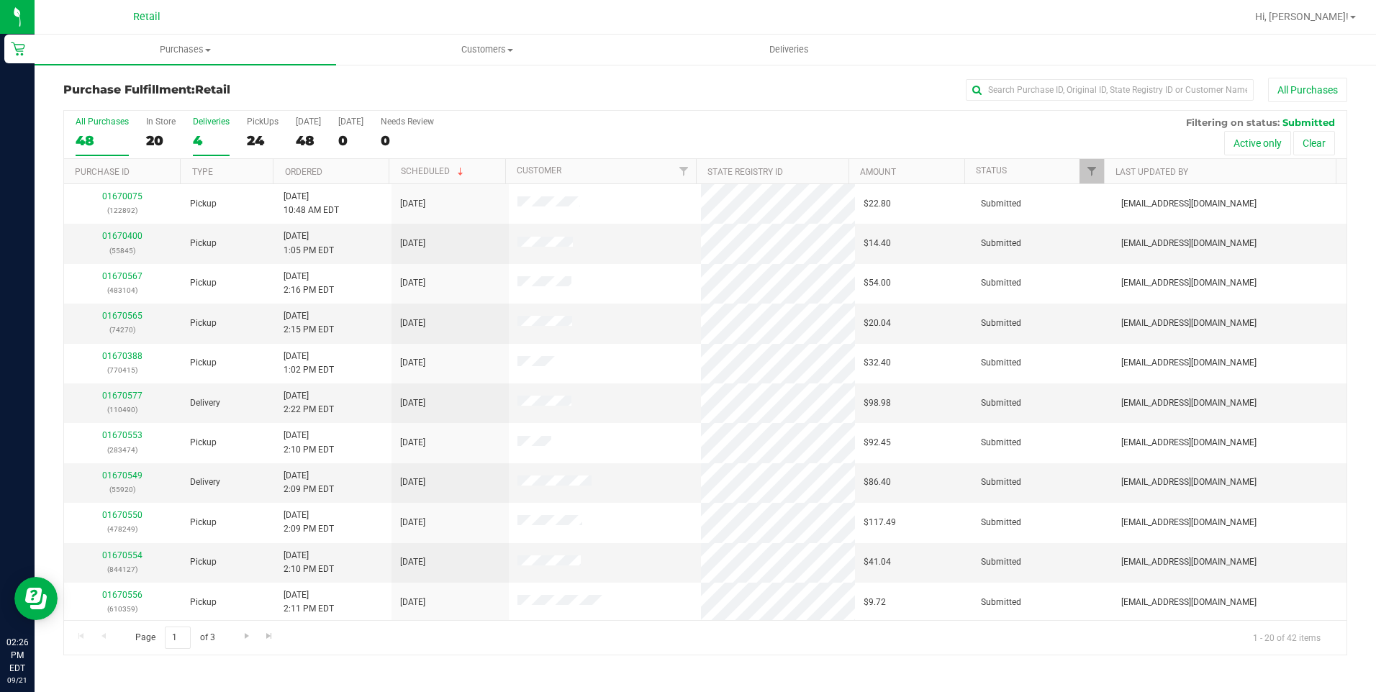
click at [212, 131] on label "Deliveries 4" at bounding box center [211, 137] width 37 height 40
click at [0, 0] on input "Deliveries 4" at bounding box center [0, 0] width 0 height 0
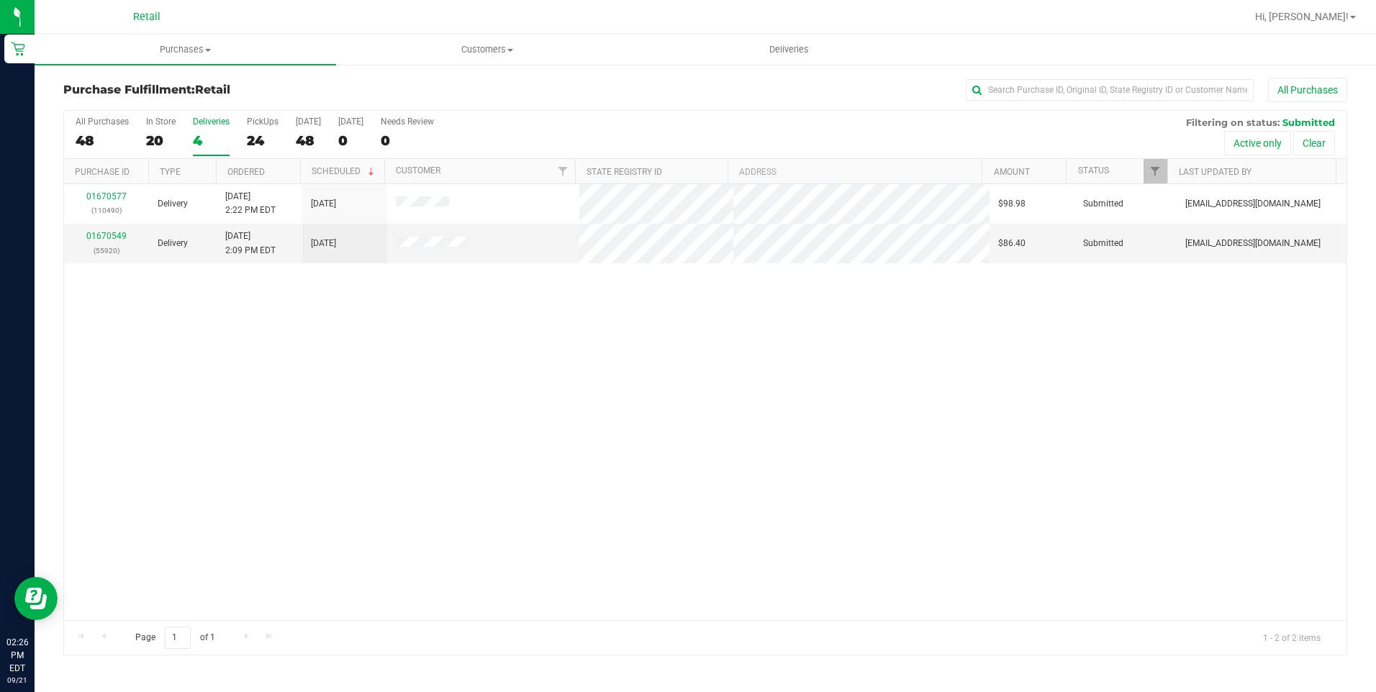
click at [383, 376] on div "01670577 (110490) Delivery [DATE] 2:22 PM EDT 9/21/2025 $98.98 Submitted [EMAIL…" at bounding box center [705, 402] width 1283 height 436
drag, startPoint x: 515, startPoint y: 47, endPoint x: 479, endPoint y: 115, distance: 77.6
click at [514, 47] on span "Customers" at bounding box center [487, 49] width 300 height 13
click at [437, 90] on span "All customers" at bounding box center [388, 87] width 104 height 12
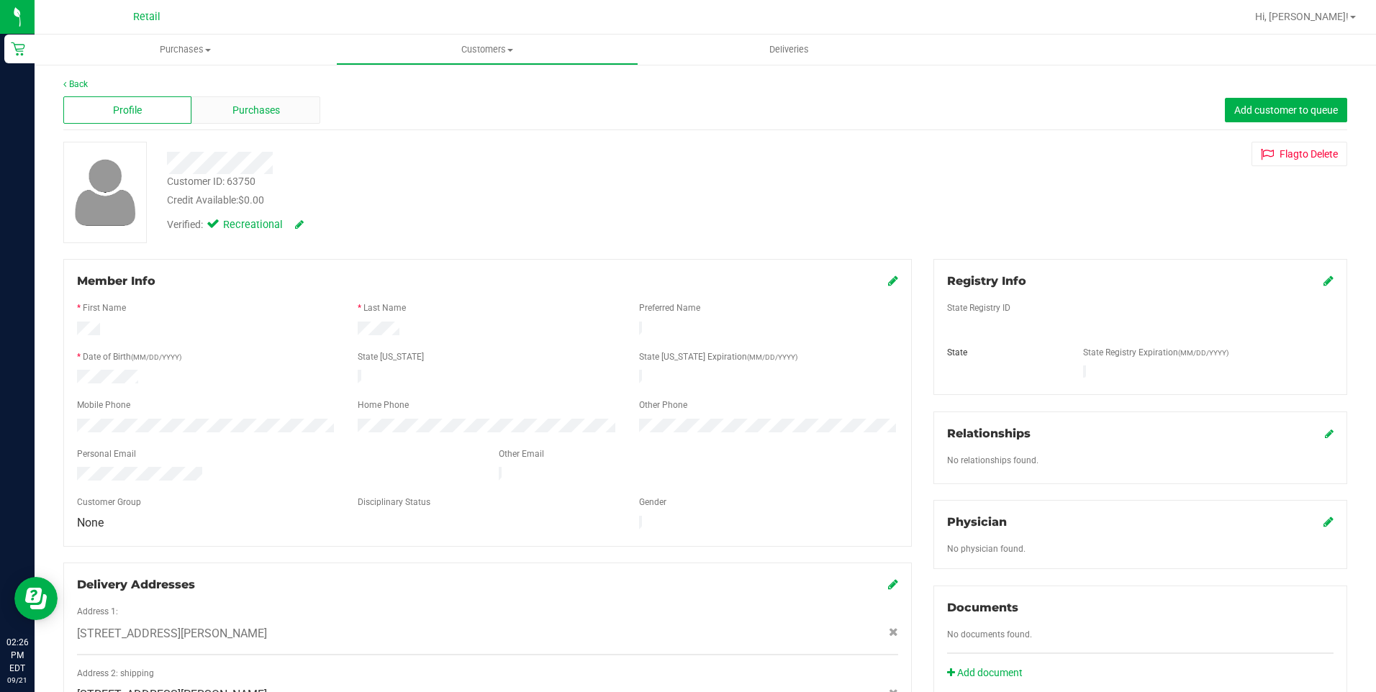
click at [235, 120] on div "Purchases" at bounding box center [255, 109] width 128 height 27
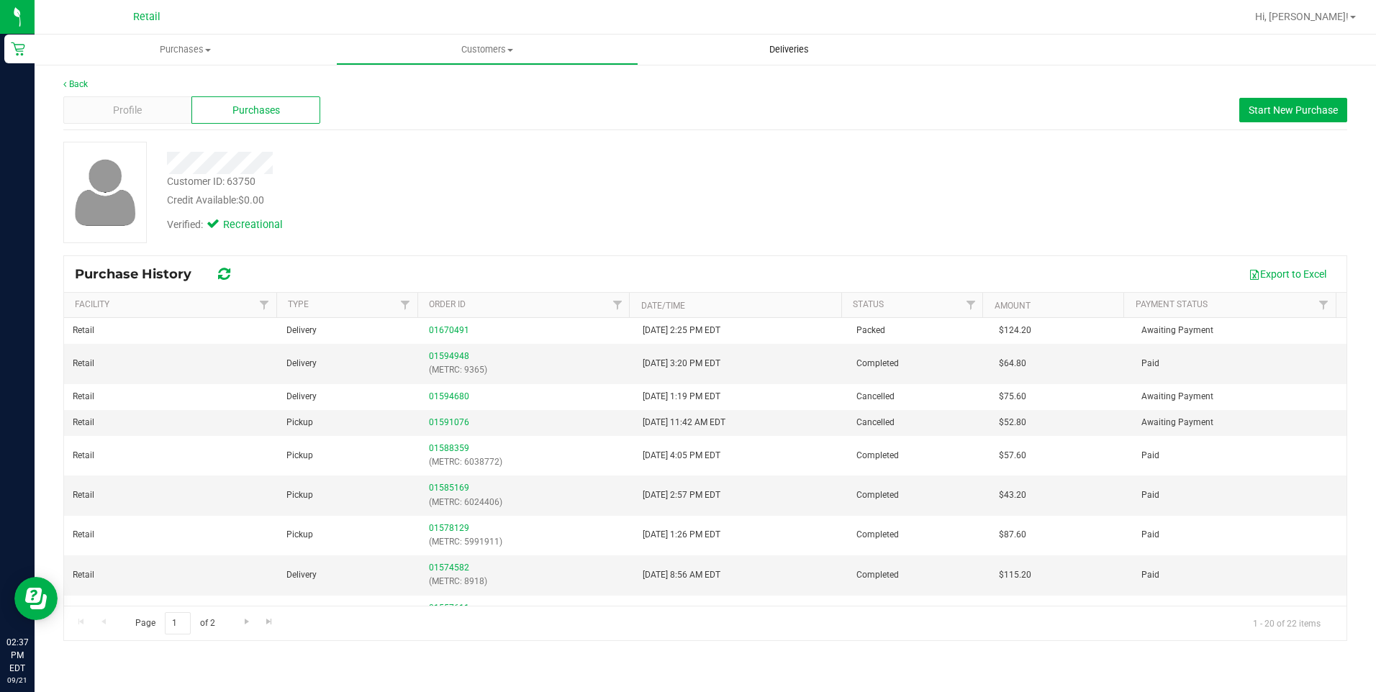
click at [778, 49] on span "Deliveries" at bounding box center [789, 49] width 78 height 13
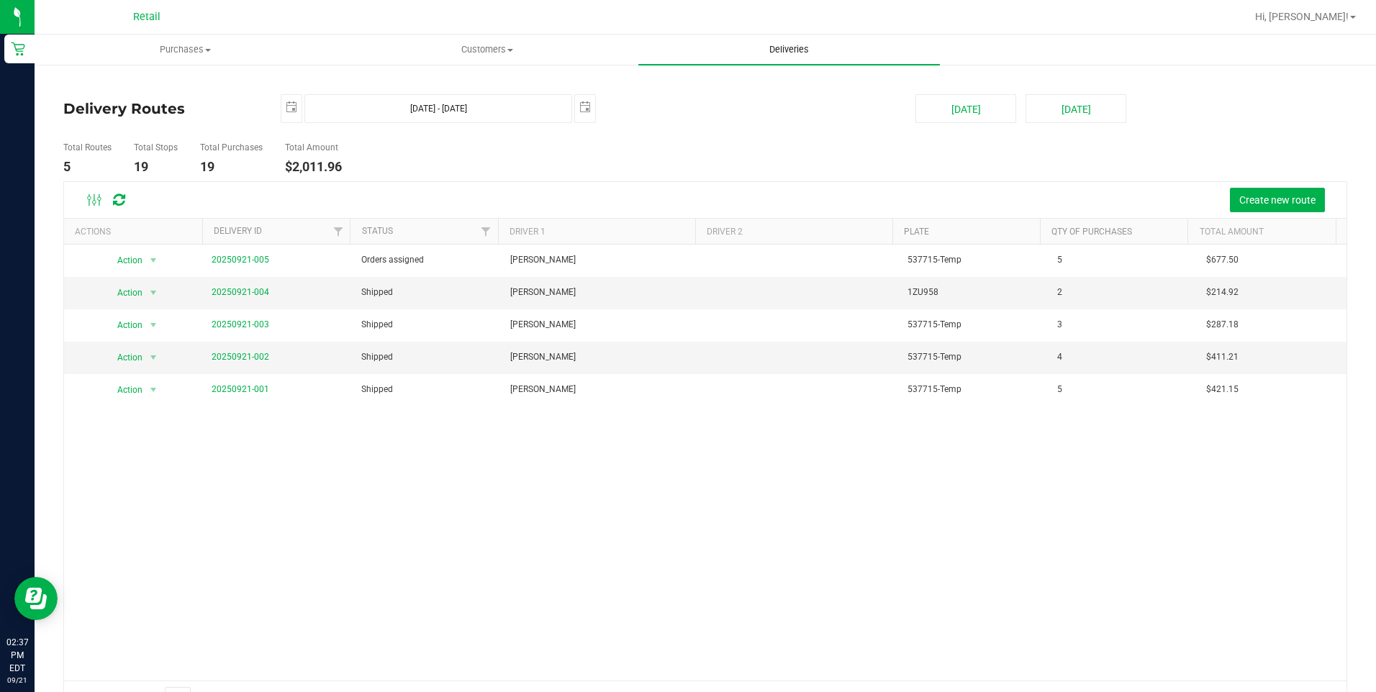
click at [790, 48] on span "Deliveries" at bounding box center [789, 49] width 78 height 13
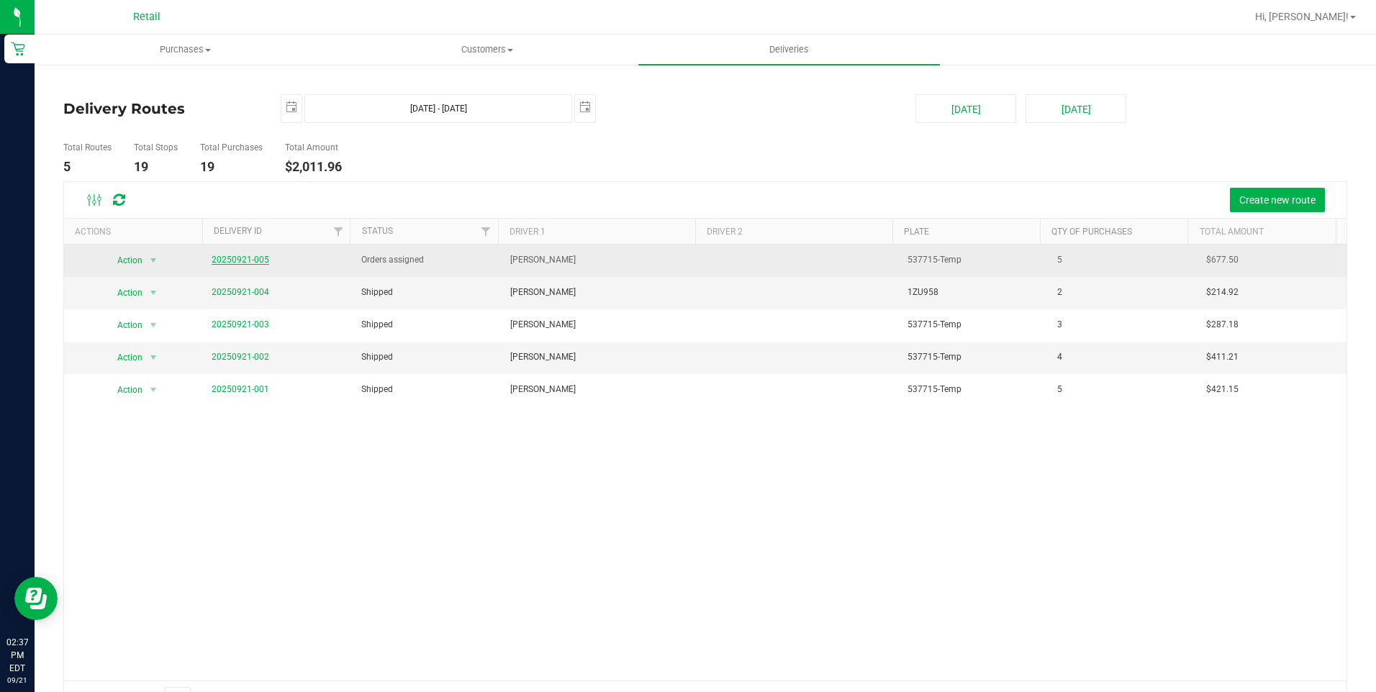
click at [248, 258] on link "20250921-005" at bounding box center [241, 260] width 58 height 10
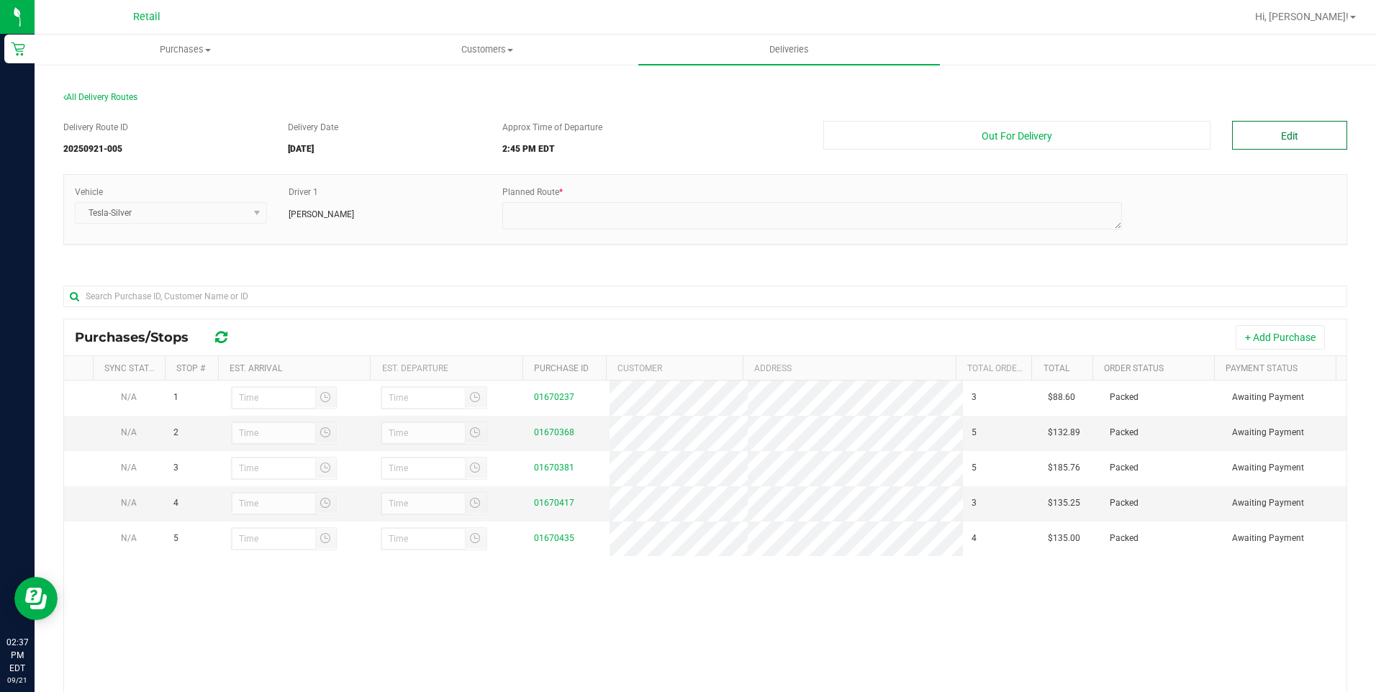
click at [1250, 147] on button "Edit" at bounding box center [1289, 135] width 115 height 29
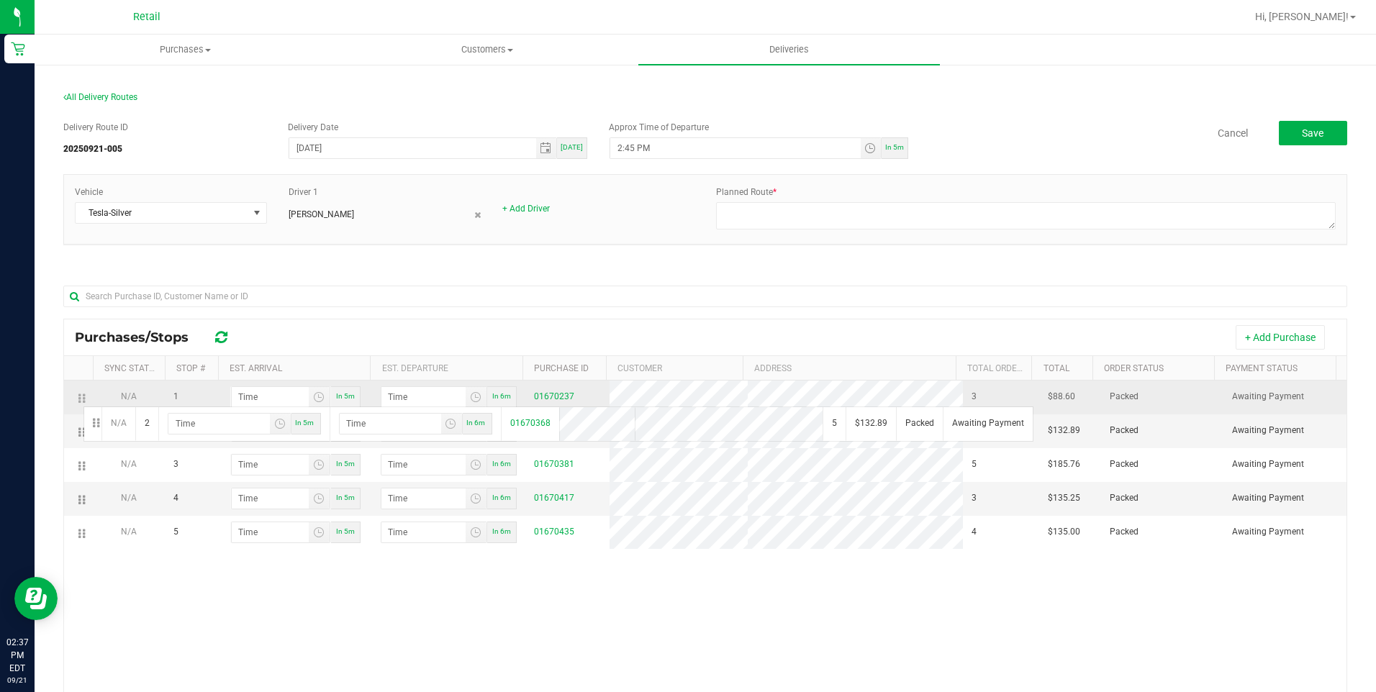
drag, startPoint x: 81, startPoint y: 433, endPoint x: 81, endPoint y: 405, distance: 27.4
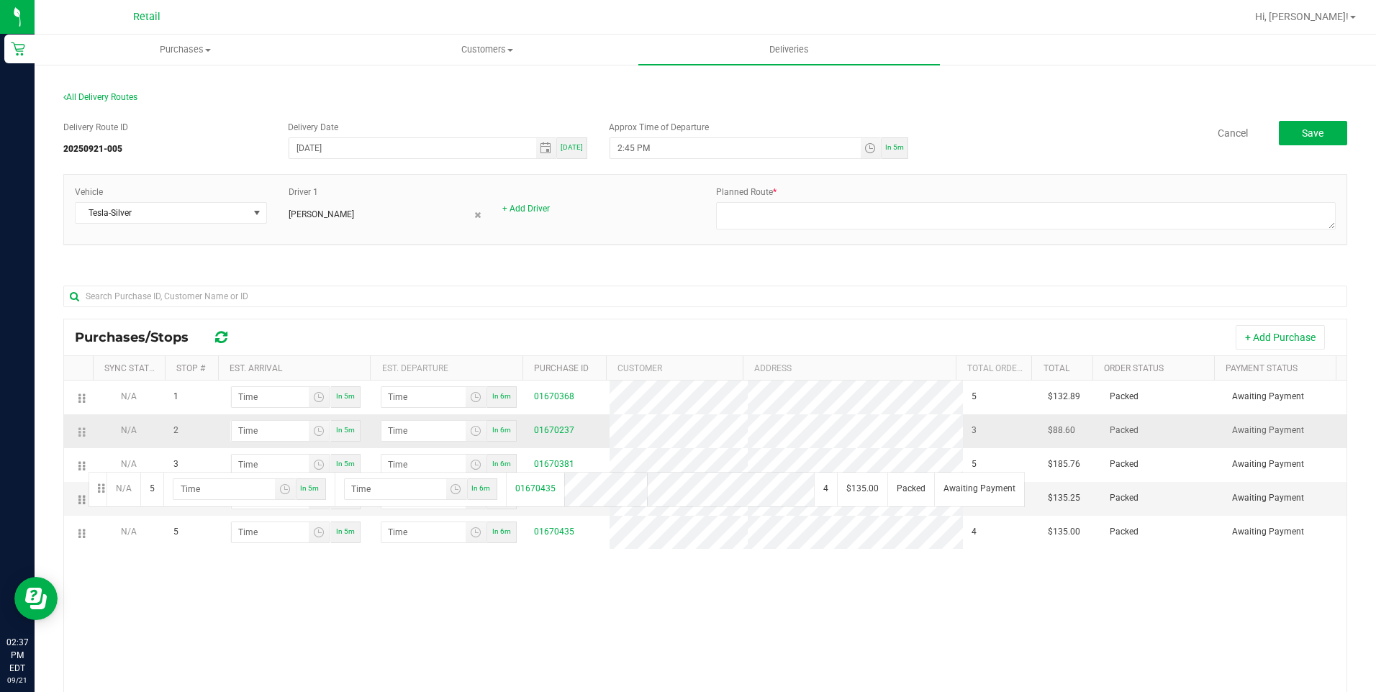
drag, startPoint x: 78, startPoint y: 531, endPoint x: 90, endPoint y: 430, distance: 102.2
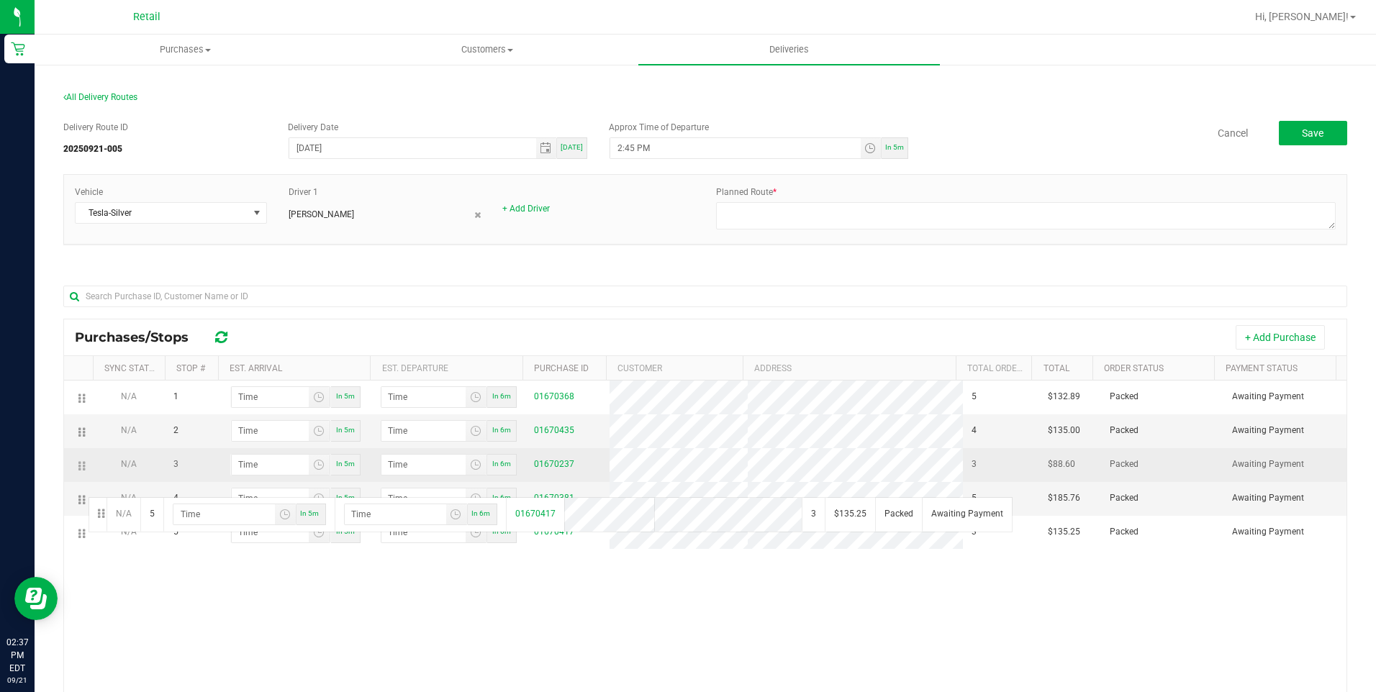
drag, startPoint x: 86, startPoint y: 535, endPoint x: 86, endPoint y: 472, distance: 63.3
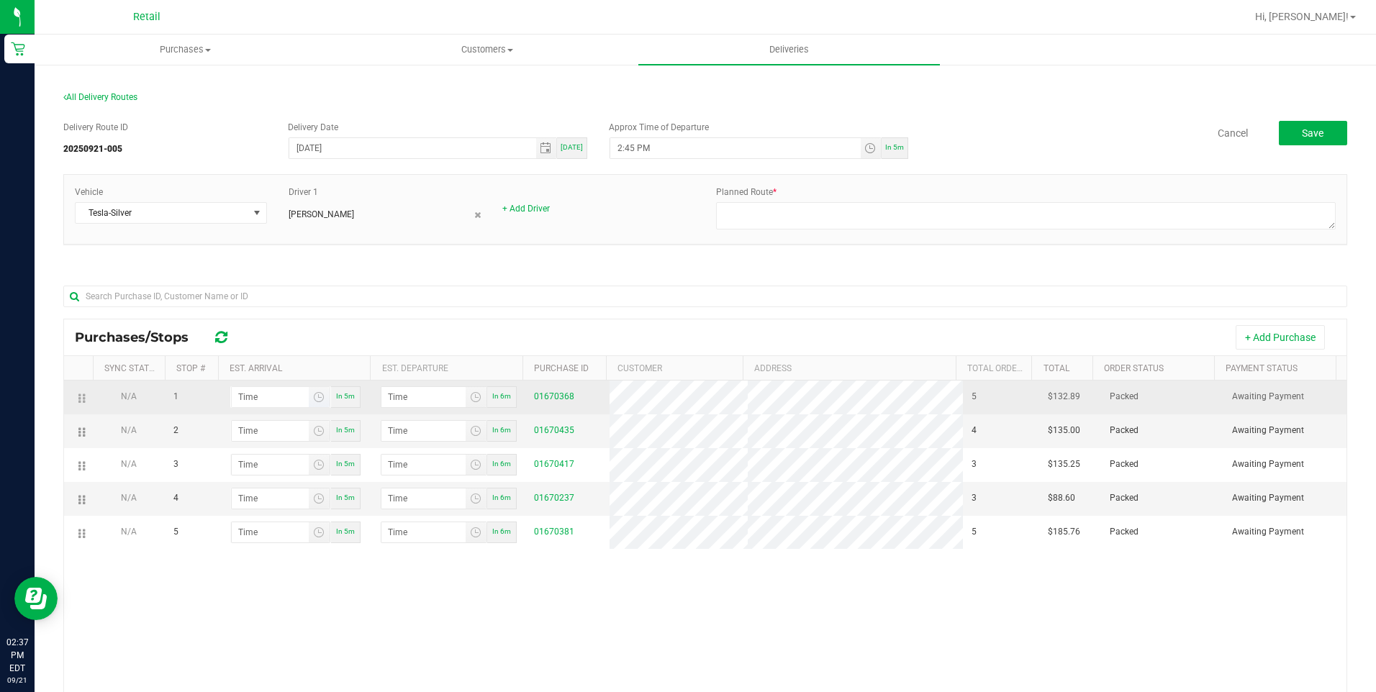
click at [256, 387] on span at bounding box center [280, 398] width 99 height 22
click at [266, 398] on input "hour:minute AM" at bounding box center [270, 397] width 77 height 20
type input "2:05 AM"
type input "2:06 AM"
type input "2:56 AM"
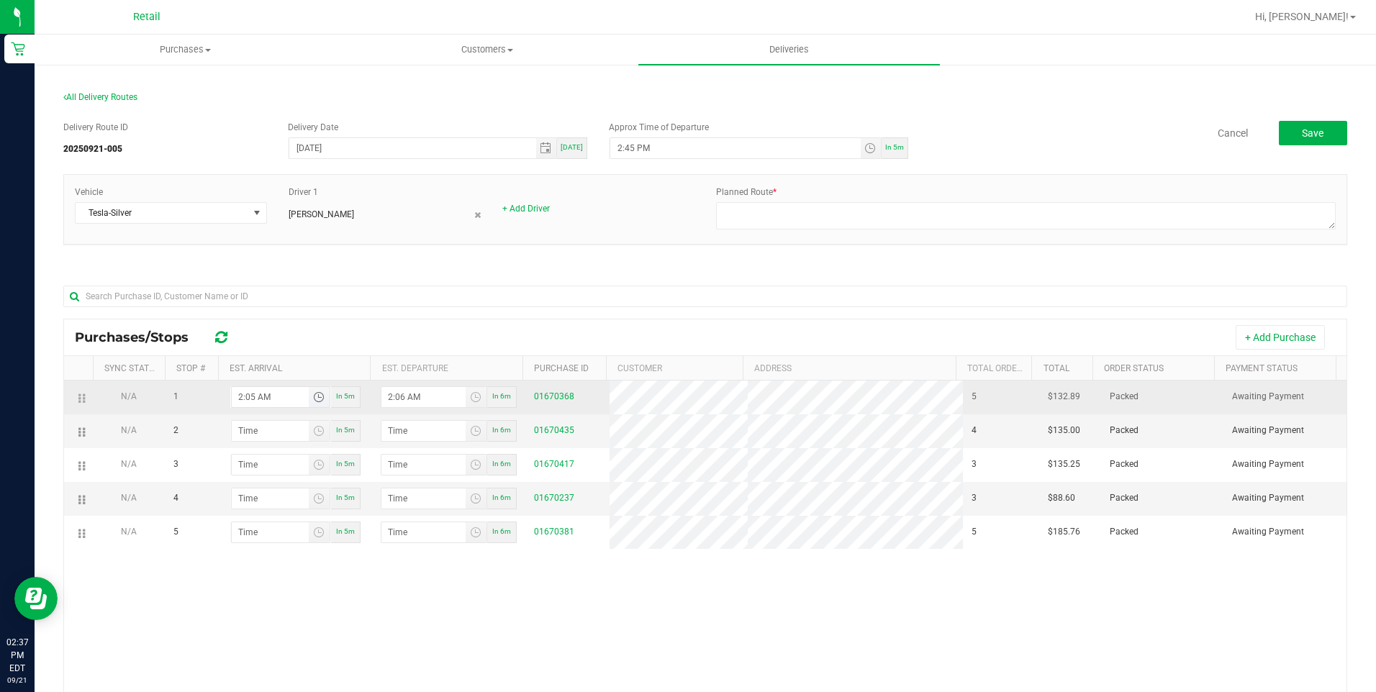
type input "2:57 AM"
type input "2:56 PM"
type input "2:57 PM"
type input "2:56 PM"
type input "3:02 AM"
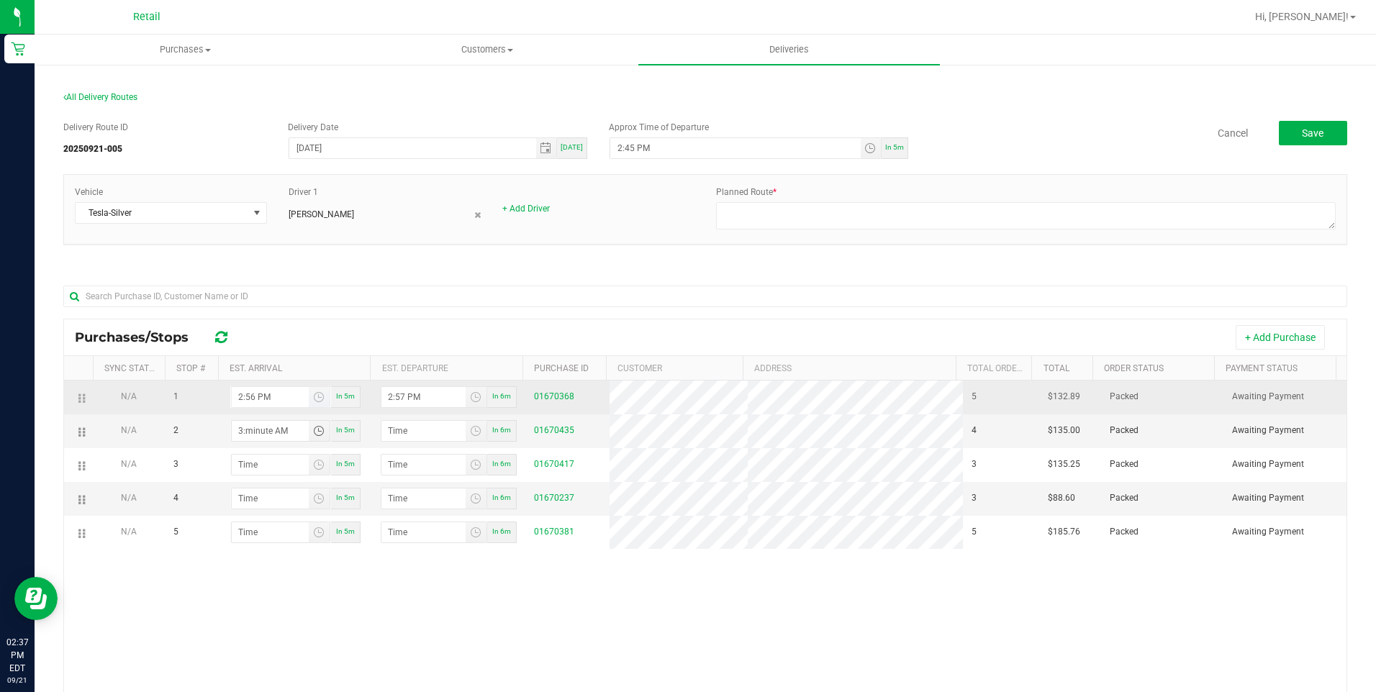
type input "3:03 AM"
type input "3:24 AM"
type input "3:25 AM"
type input "3:24 PM"
type input "3:25 PM"
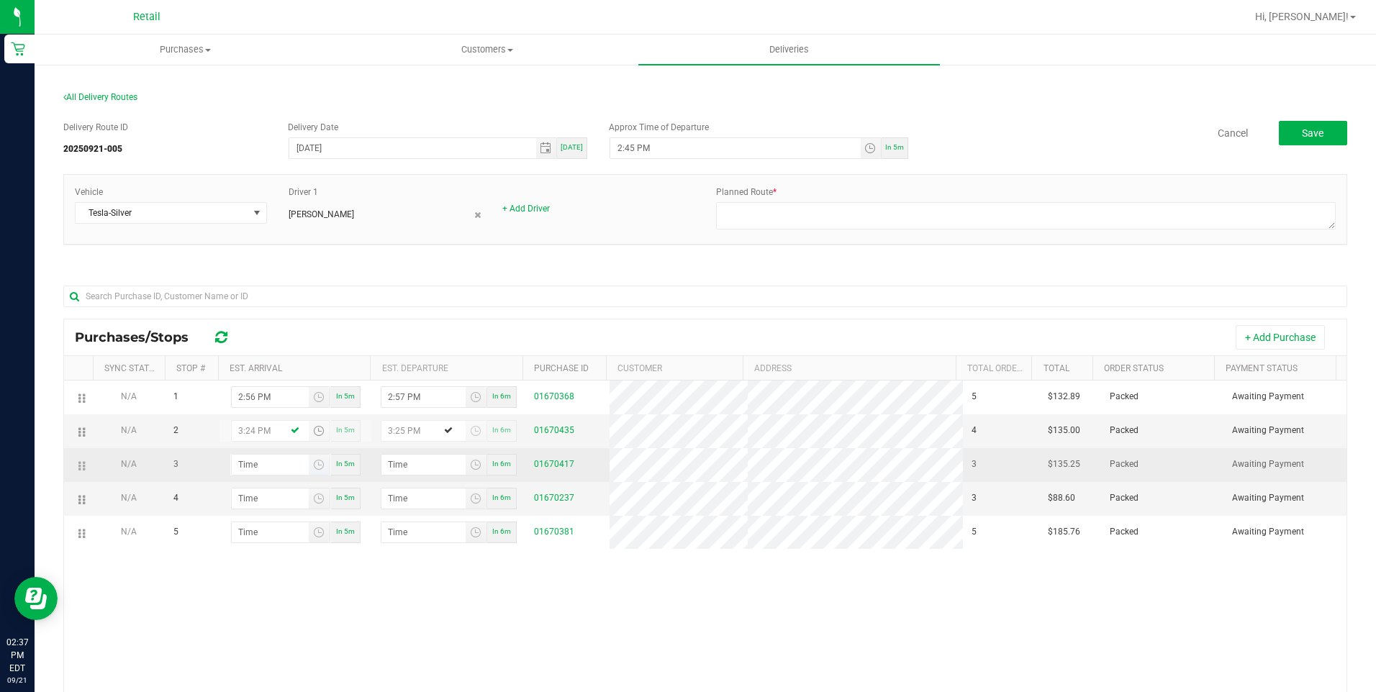
type input "3:24 PM"
click at [247, 461] on input "hour:minute AM" at bounding box center [270, 465] width 77 height 20
type input "3:04 AM"
type input "3:05 AM"
type input "3:45 AM"
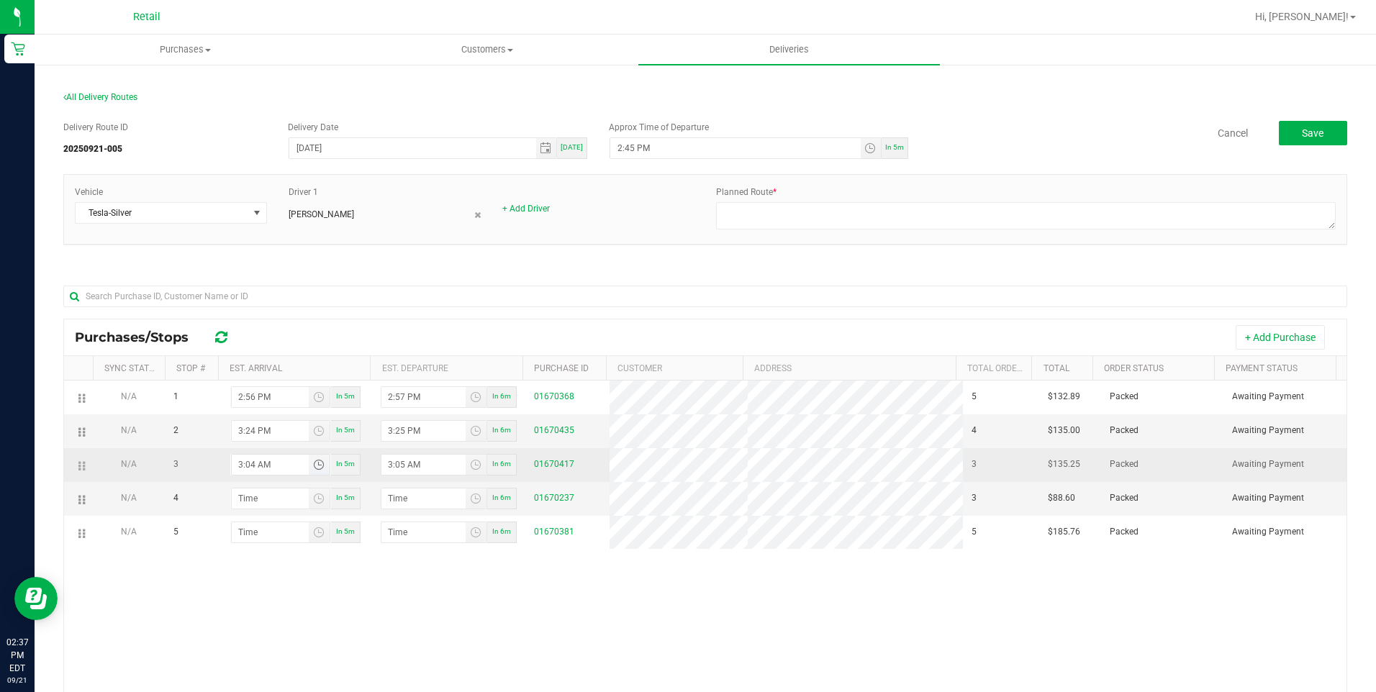
type input "3:46 AM"
type input "3:45 PM"
type input "3:46 PM"
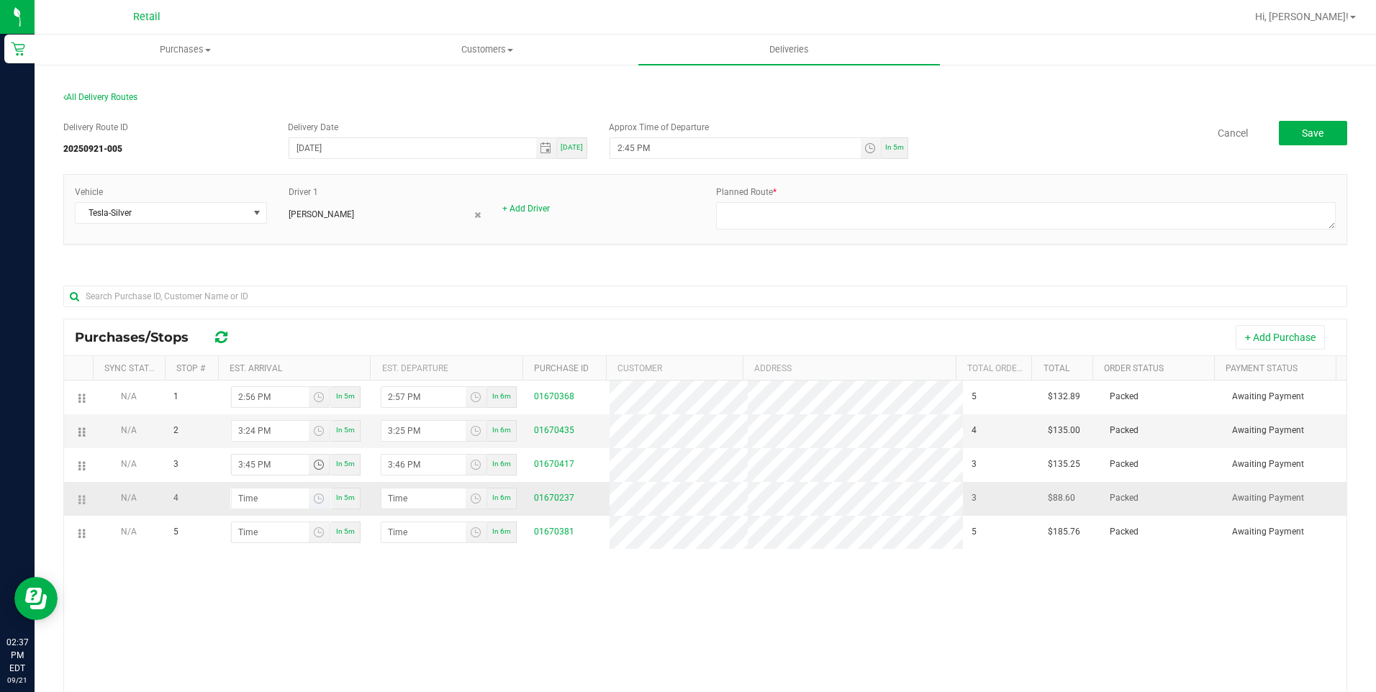
type input "3:45 PM"
click at [243, 502] on input "hour:minute AM" at bounding box center [270, 499] width 77 height 20
type input "3:05 AM"
type input "3:06 AM"
type input "3:55 AM"
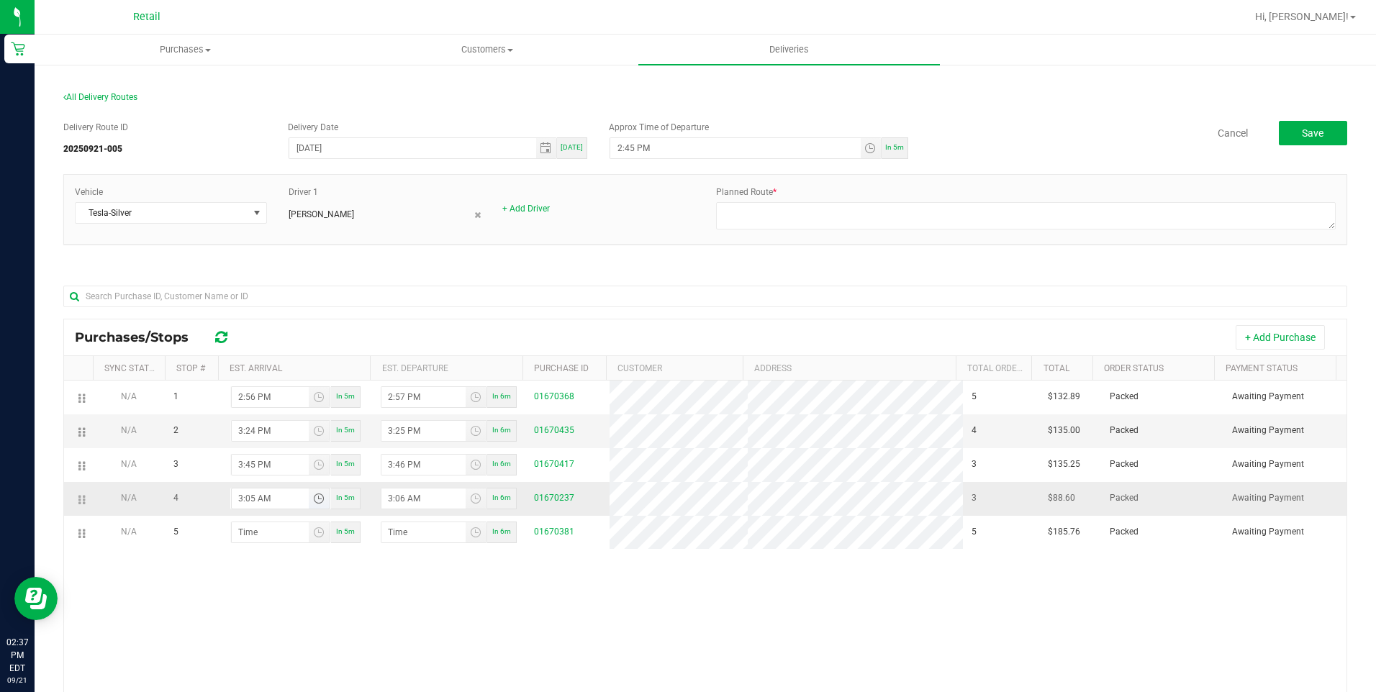
type input "3:56 AM"
type input "3:55 PM"
type input "3:56 PM"
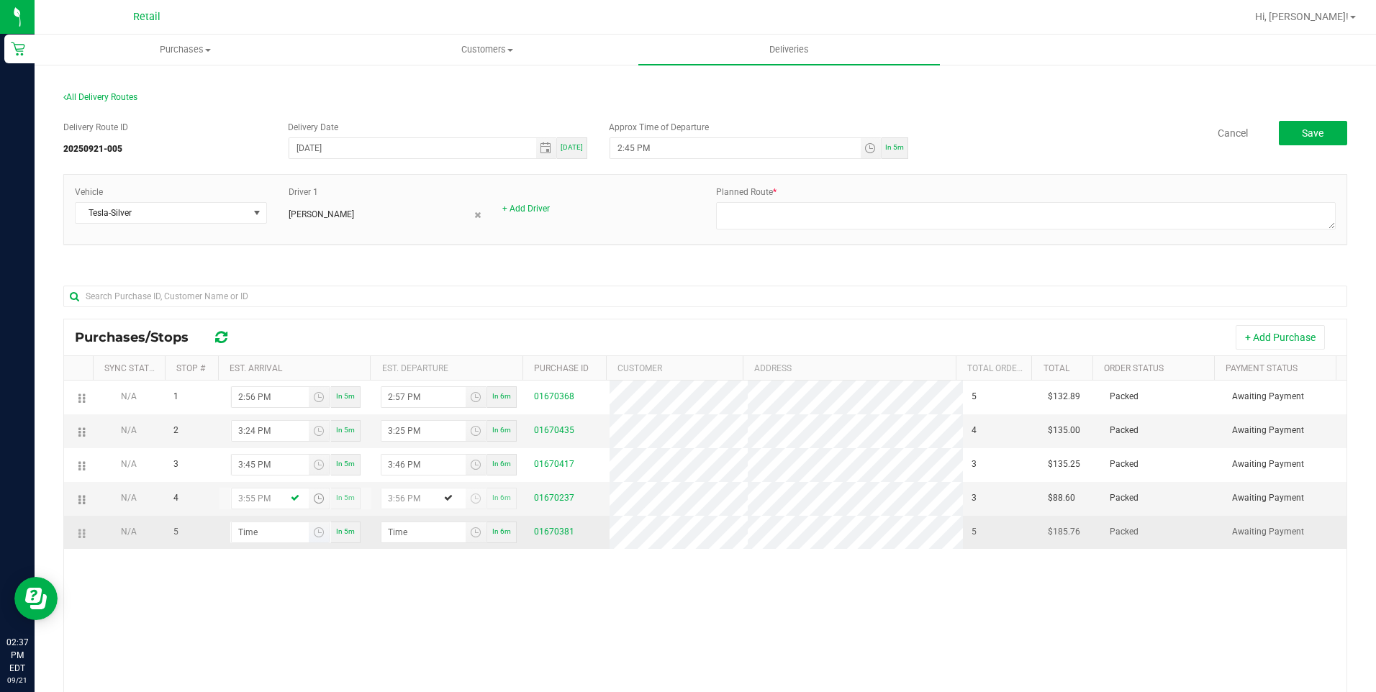
type input "3:55 PM"
click at [239, 527] on input "hour:minute AM" at bounding box center [270, 533] width 77 height 20
type input "4:00 AM"
type input "4:01 AM"
type input "4:09 AM"
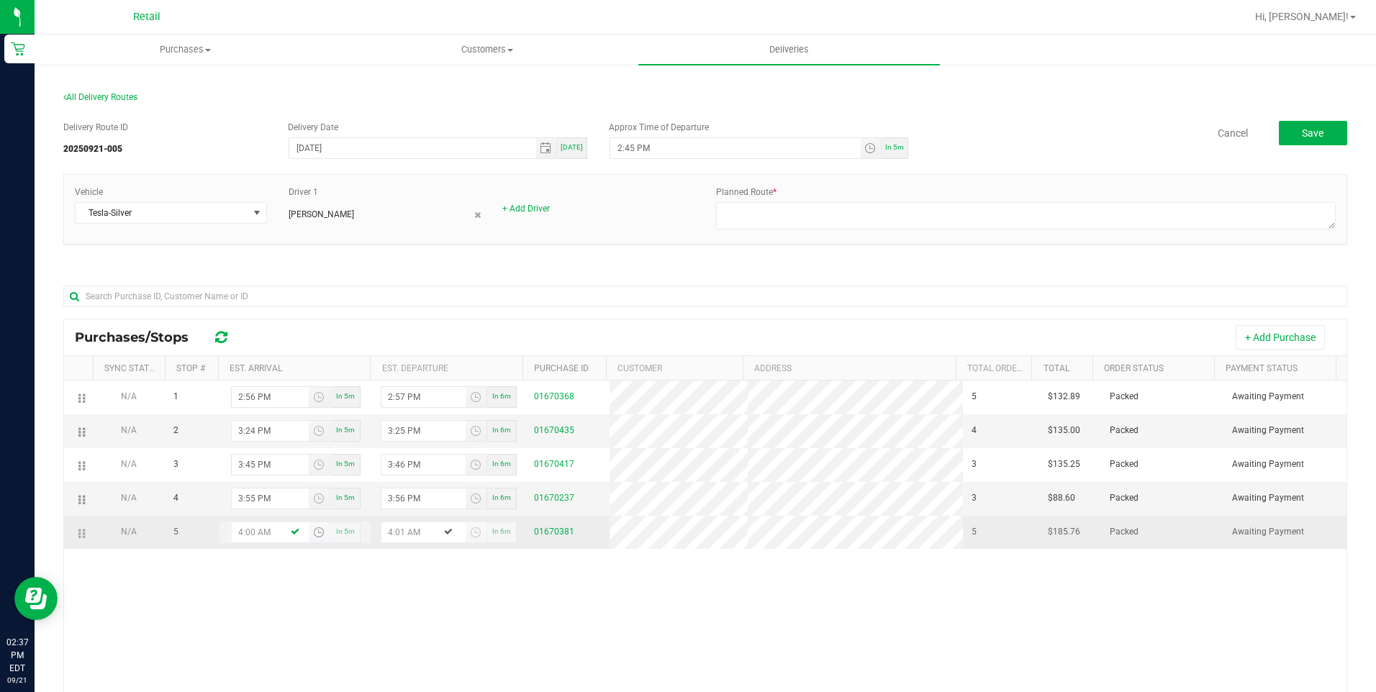
type input "4:10 AM"
type input "4:09 PM"
type input "4:10 PM"
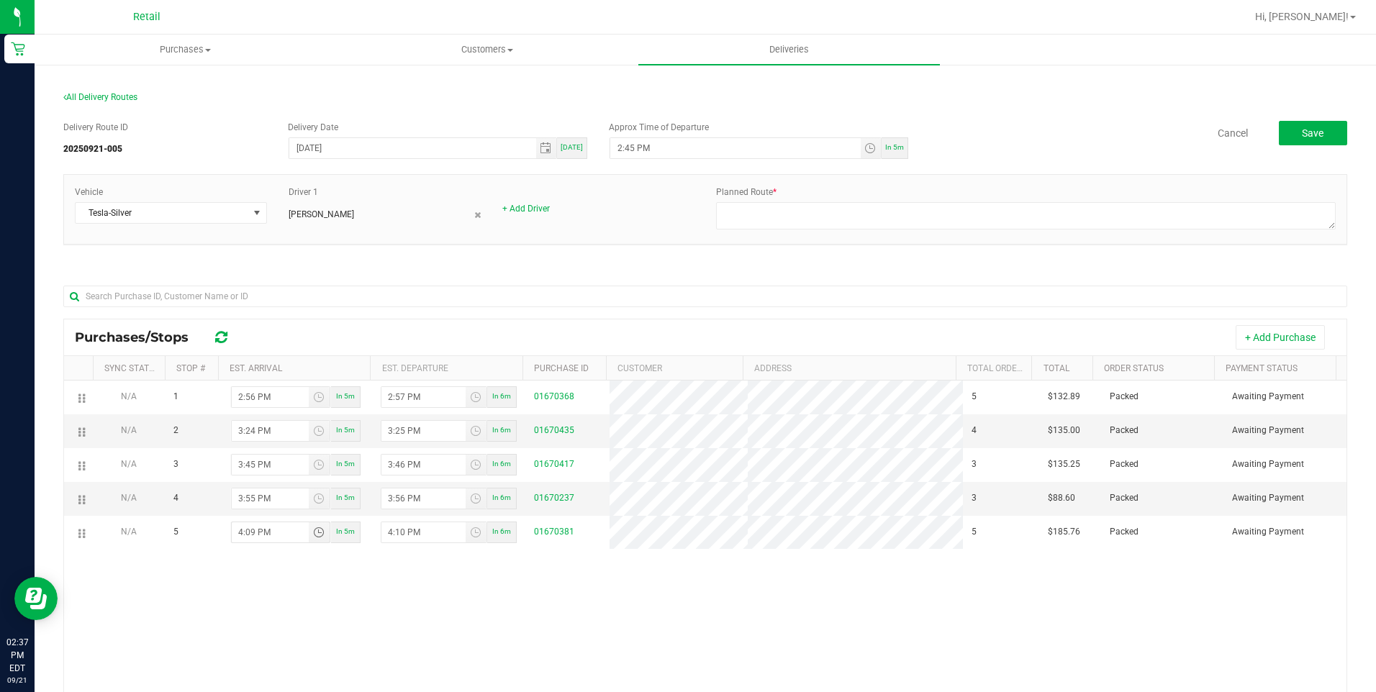
type input "4:09 PM"
click at [800, 644] on div "N/A 1 2:56 PM In 5m 2:57 PM In 6m 01670368 5 $132.89 Packed Awaiting Payment N/…" at bounding box center [705, 599] width 1283 height 436
click at [816, 207] on textarea at bounding box center [1026, 215] width 620 height 27
click at [752, 216] on textarea at bounding box center [1026, 215] width 620 height 27
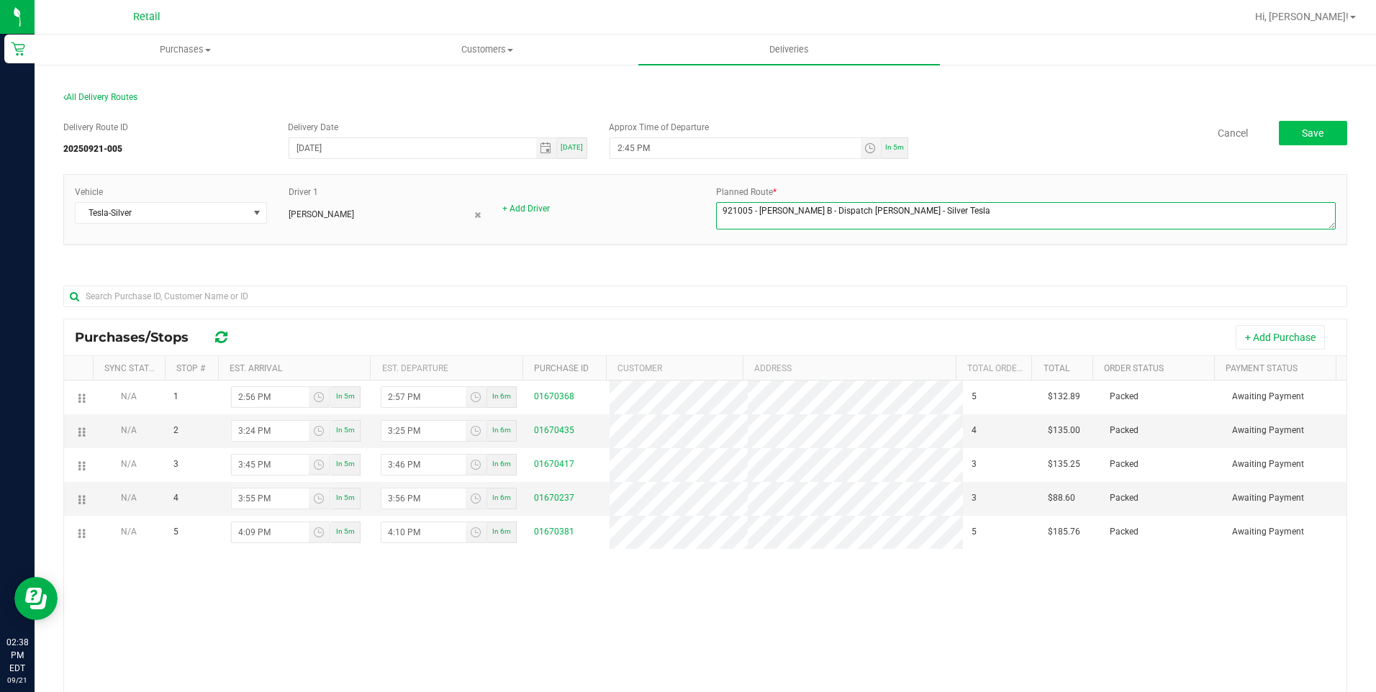
type textarea "921005 - [PERSON_NAME] B - Dispatch [PERSON_NAME] - Silver Tesla"
click at [1301, 125] on button "Save" at bounding box center [1313, 133] width 68 height 24
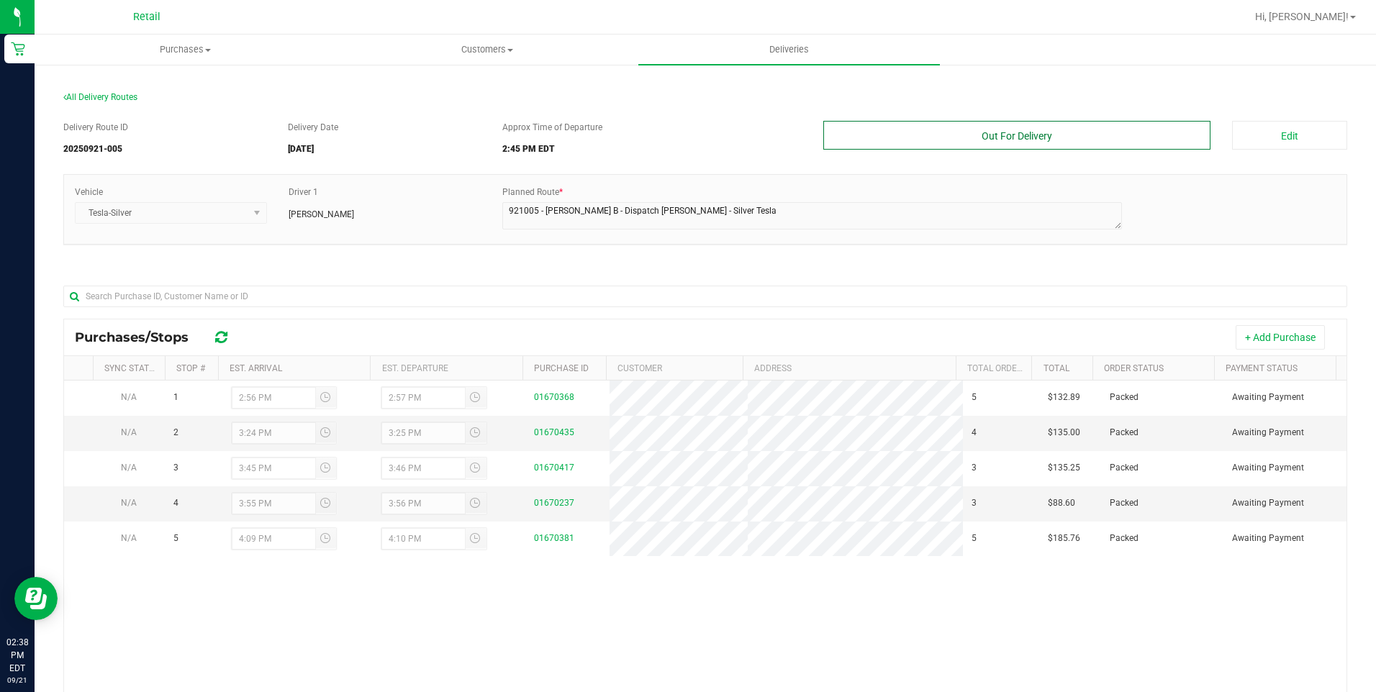
click at [1056, 132] on button "Out For Delivery" at bounding box center [1018, 135] width 388 height 29
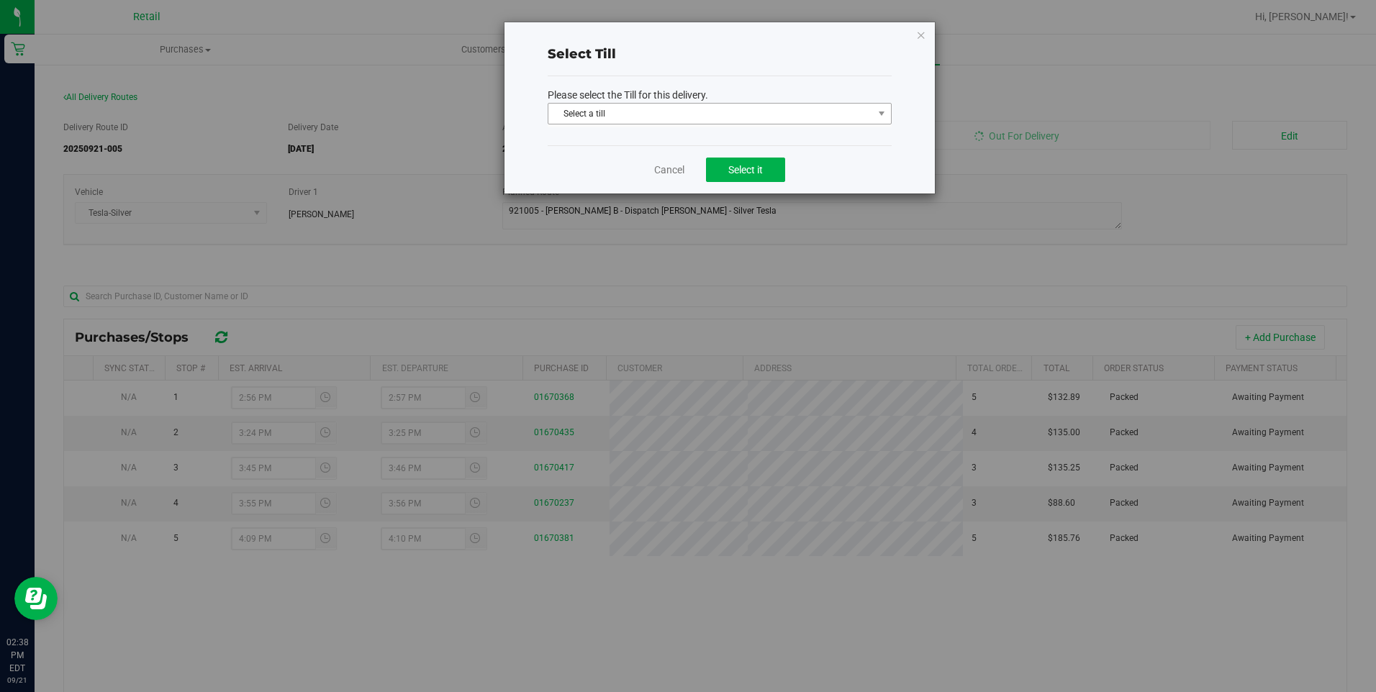
click at [714, 109] on span "Select a till" at bounding box center [711, 114] width 325 height 20
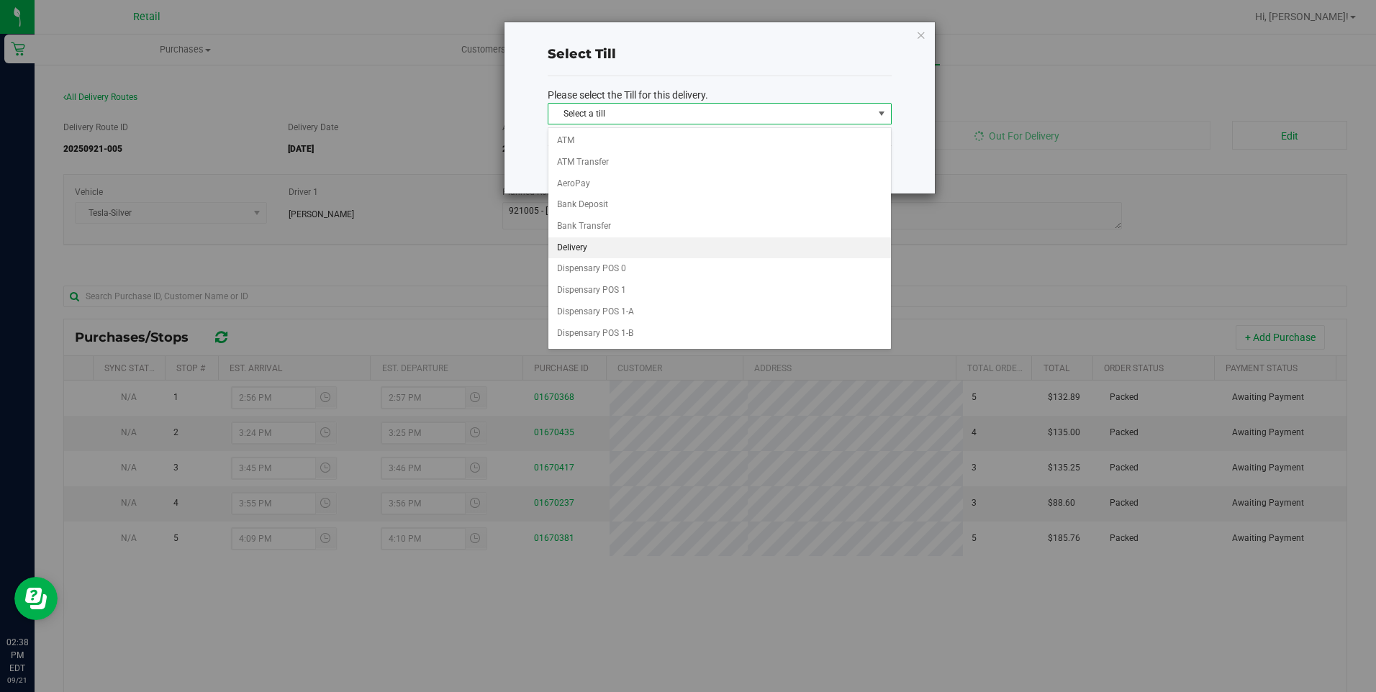
click at [592, 248] on li "Delivery" at bounding box center [720, 249] width 343 height 22
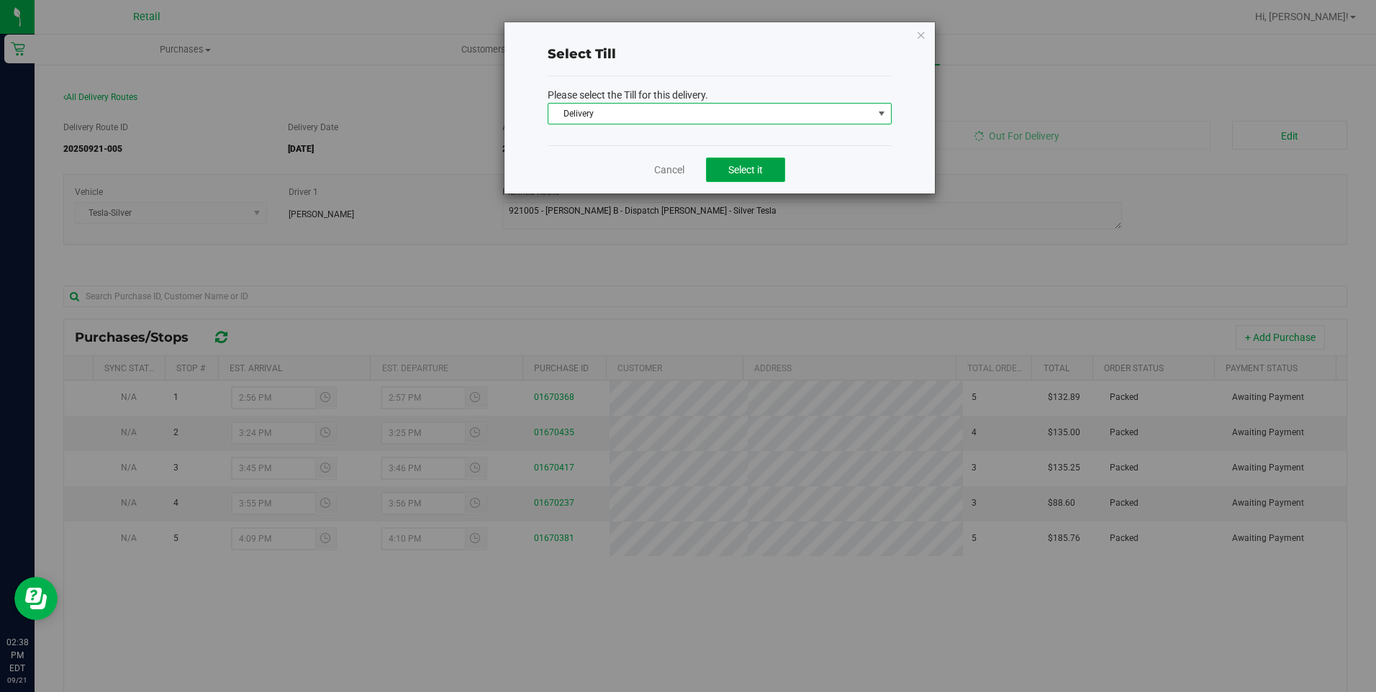
click at [765, 168] on button "Select it" at bounding box center [745, 170] width 79 height 24
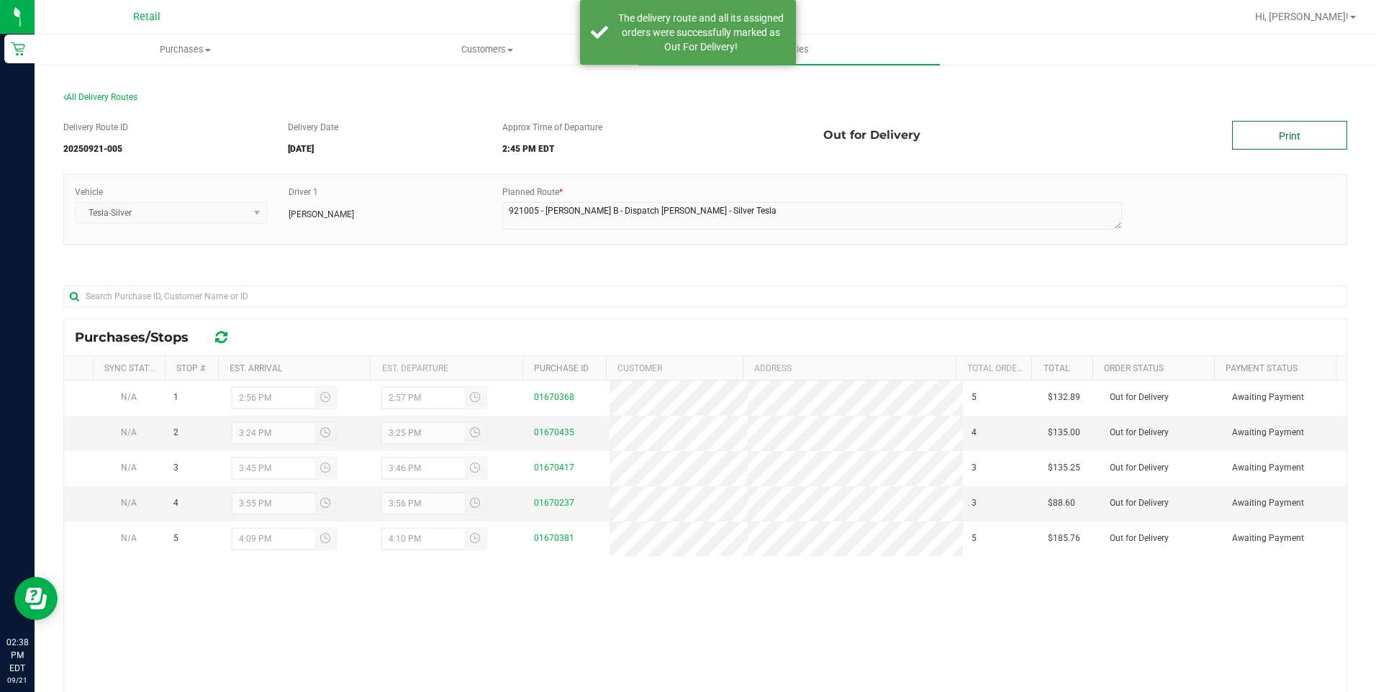
click at [1271, 137] on link "Print" at bounding box center [1289, 135] width 115 height 29
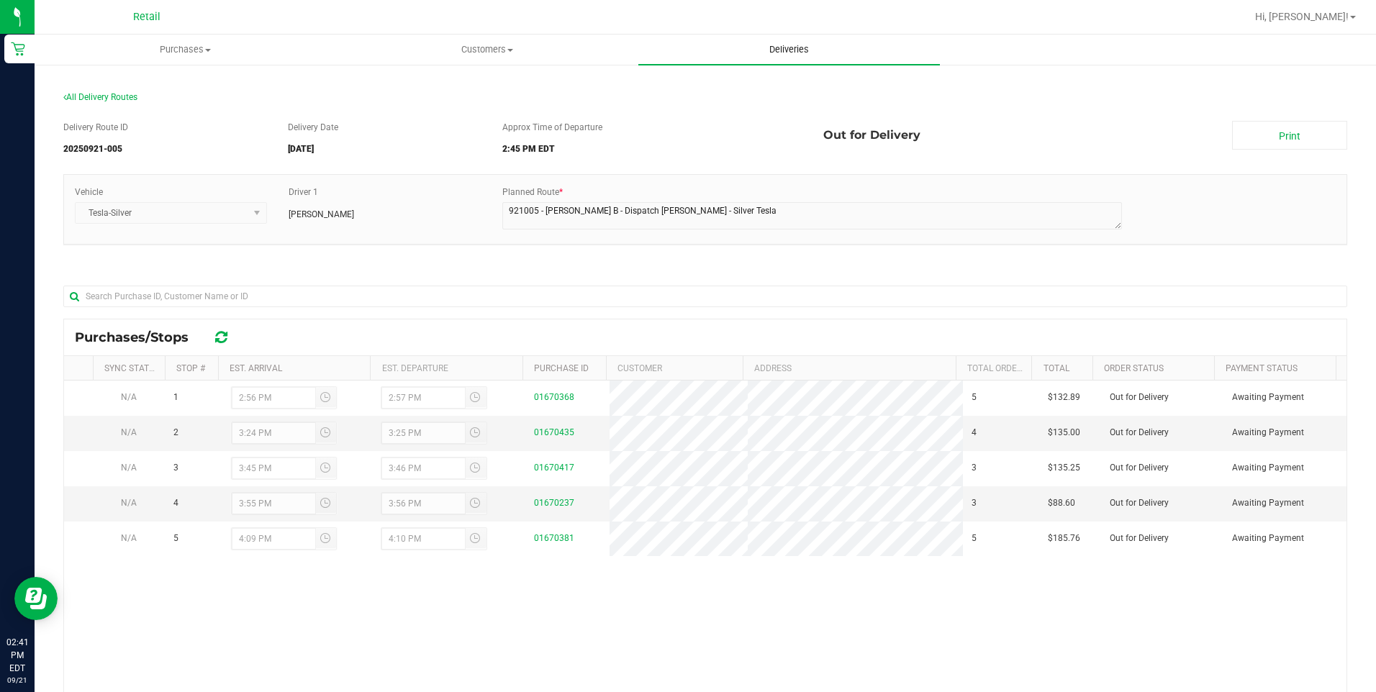
click at [753, 53] on span "Deliveries" at bounding box center [789, 49] width 78 height 13
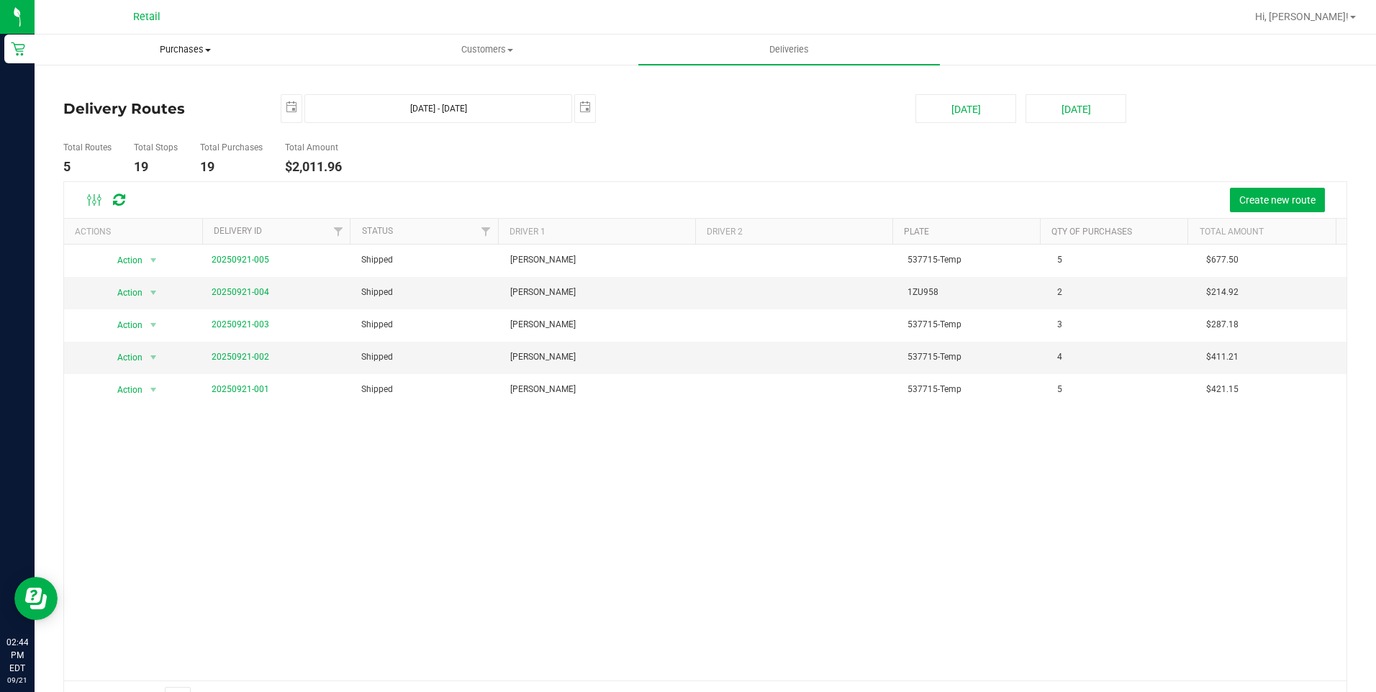
click at [176, 46] on span "Purchases" at bounding box center [185, 49] width 300 height 13
click at [107, 106] on span "Fulfillment" at bounding box center [79, 104] width 89 height 12
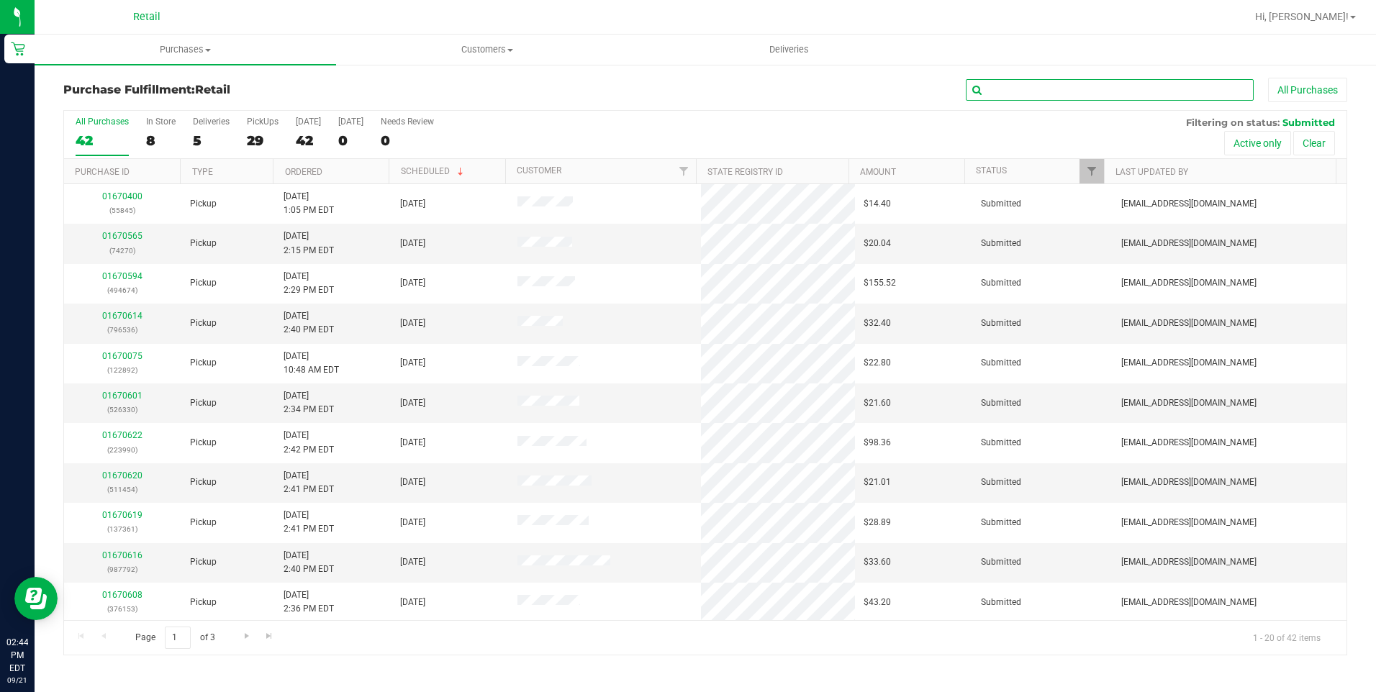
click at [1027, 85] on input "text" at bounding box center [1110, 90] width 288 height 22
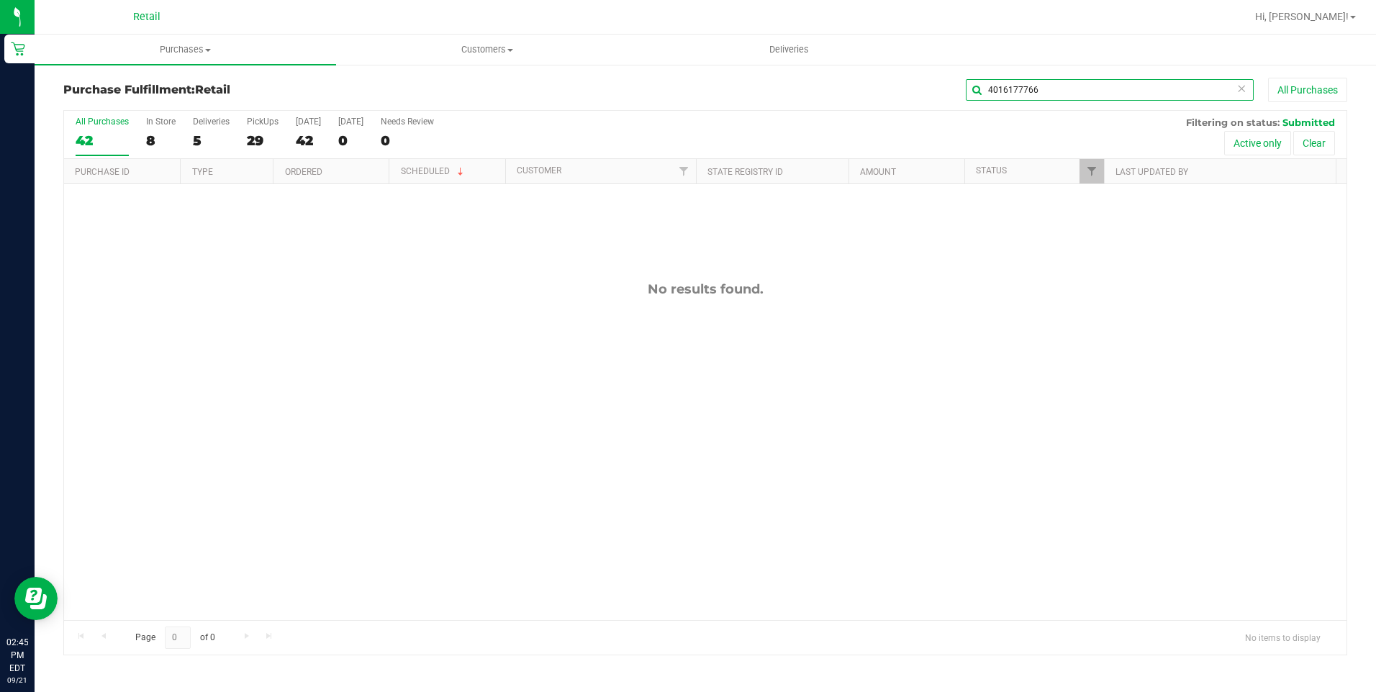
drag, startPoint x: 1065, startPoint y: 84, endPoint x: 860, endPoint y: 89, distance: 205.2
click at [860, 89] on div "4016177766 All Purchases" at bounding box center [920, 90] width 856 height 24
type input "55920"
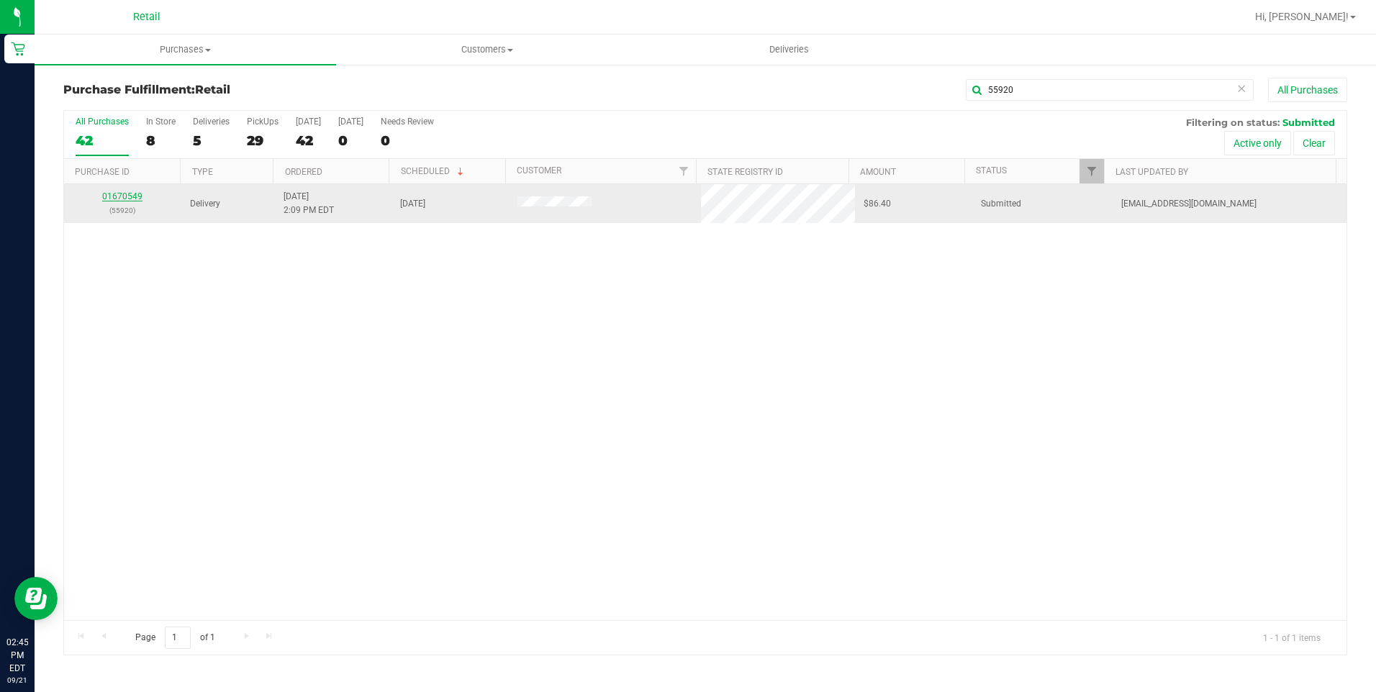
click at [118, 199] on link "01670549" at bounding box center [122, 196] width 40 height 10
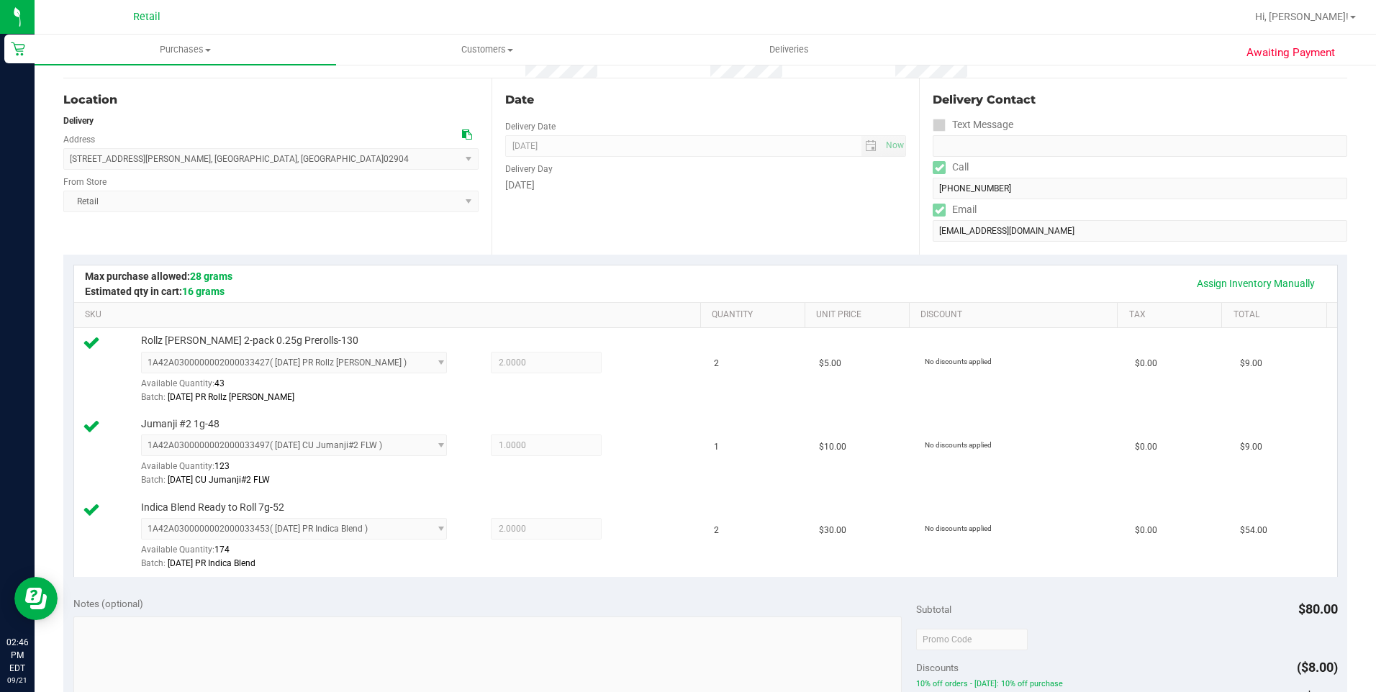
scroll to position [360, 0]
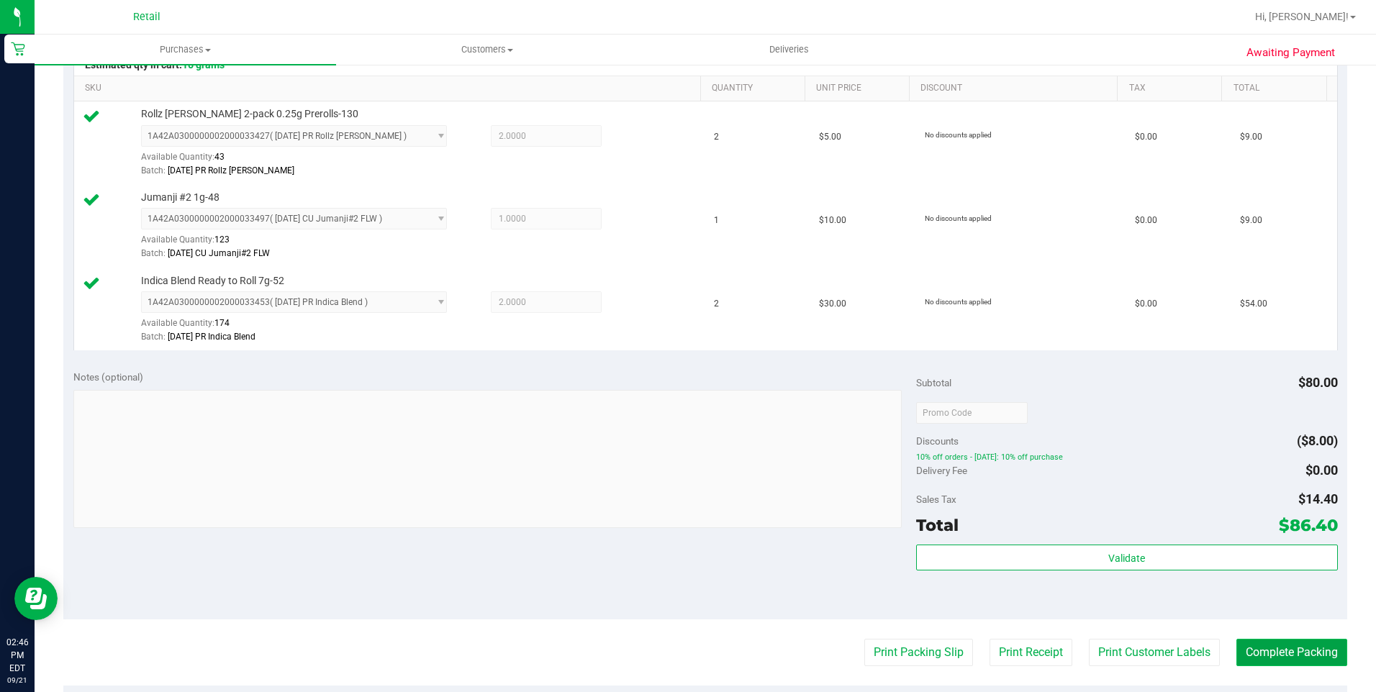
click at [1286, 641] on button "Complete Packing" at bounding box center [1292, 652] width 111 height 27
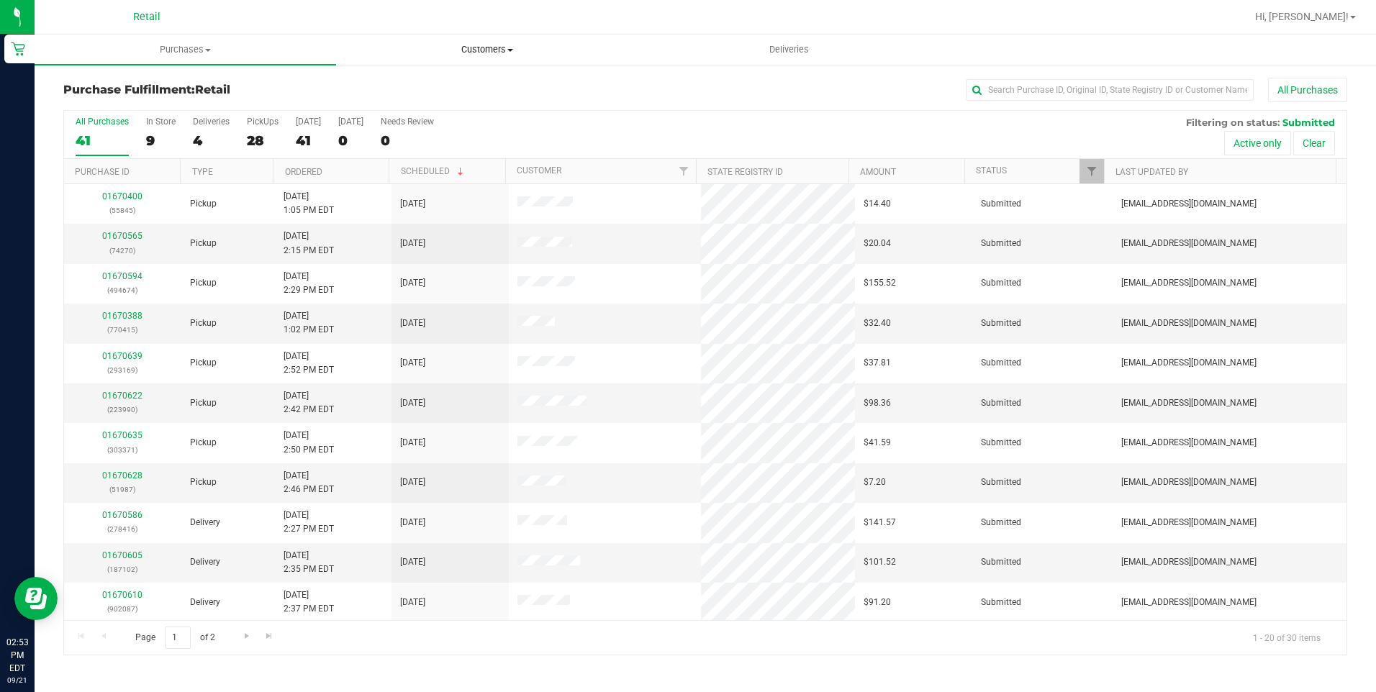
click at [487, 44] on span "Customers" at bounding box center [487, 49] width 300 height 13
click at [418, 85] on span "All customers" at bounding box center [388, 87] width 104 height 12
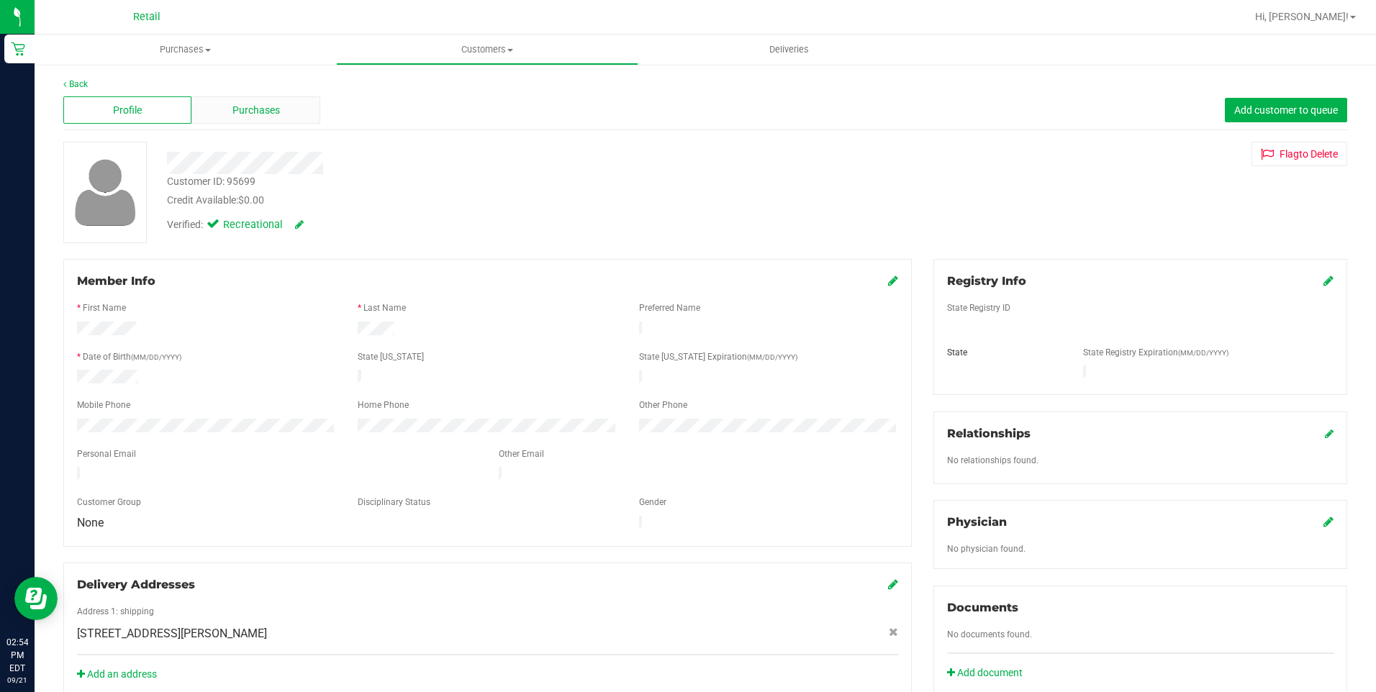
click at [291, 106] on div "Purchases" at bounding box center [255, 109] width 128 height 27
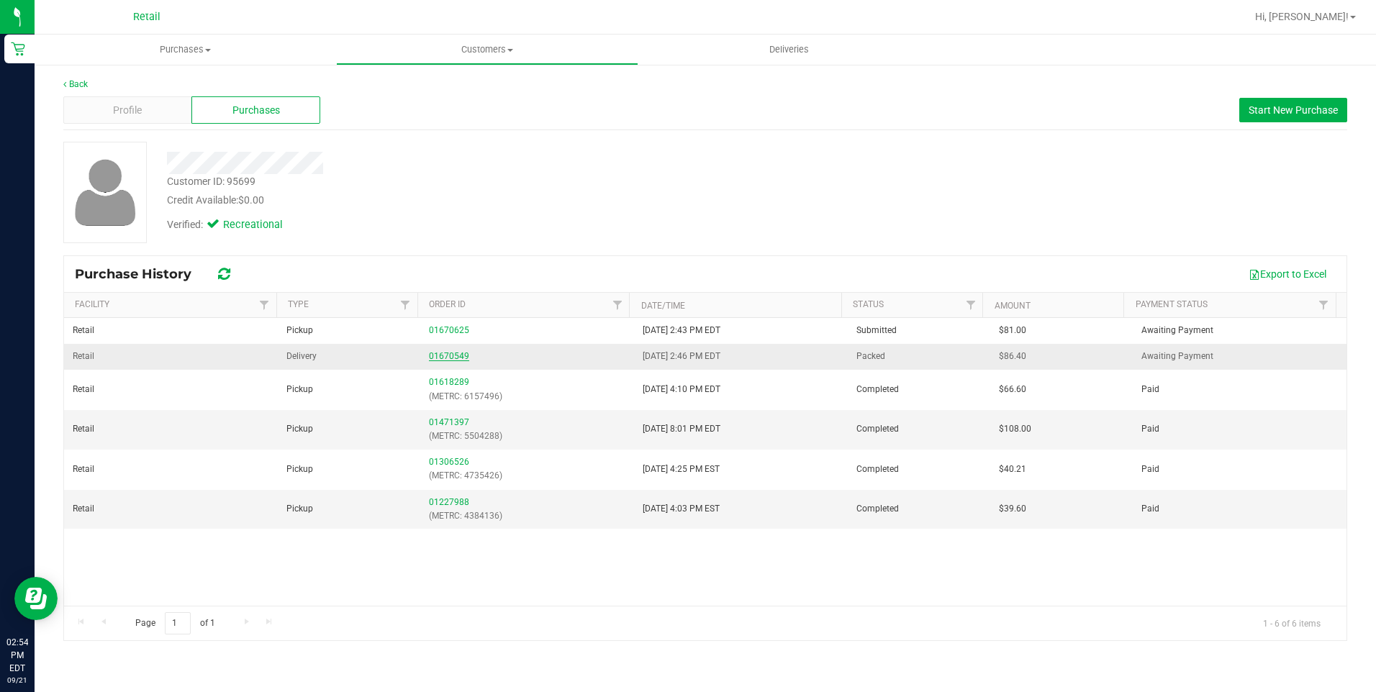
click at [447, 353] on link "01670549" at bounding box center [449, 356] width 40 height 10
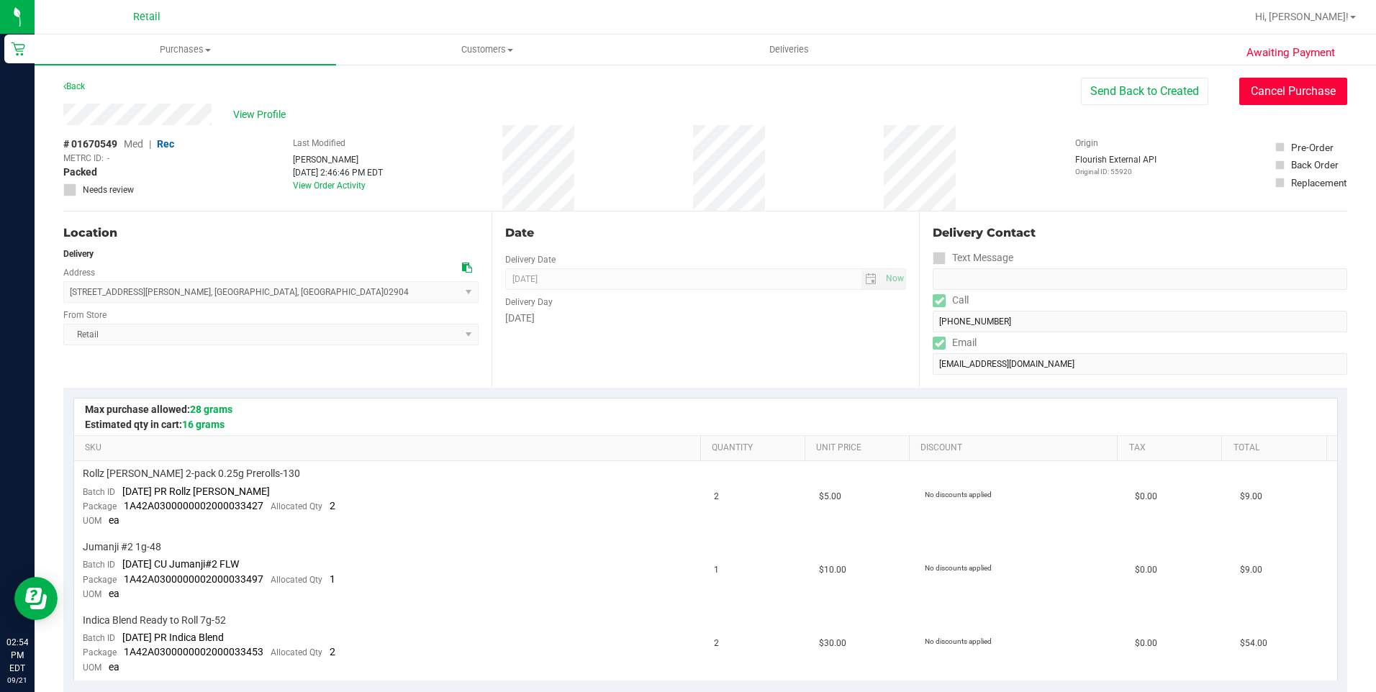
click at [1253, 92] on button "Cancel Purchase" at bounding box center [1294, 91] width 108 height 27
click at [787, 53] on span "Deliveries" at bounding box center [789, 49] width 78 height 13
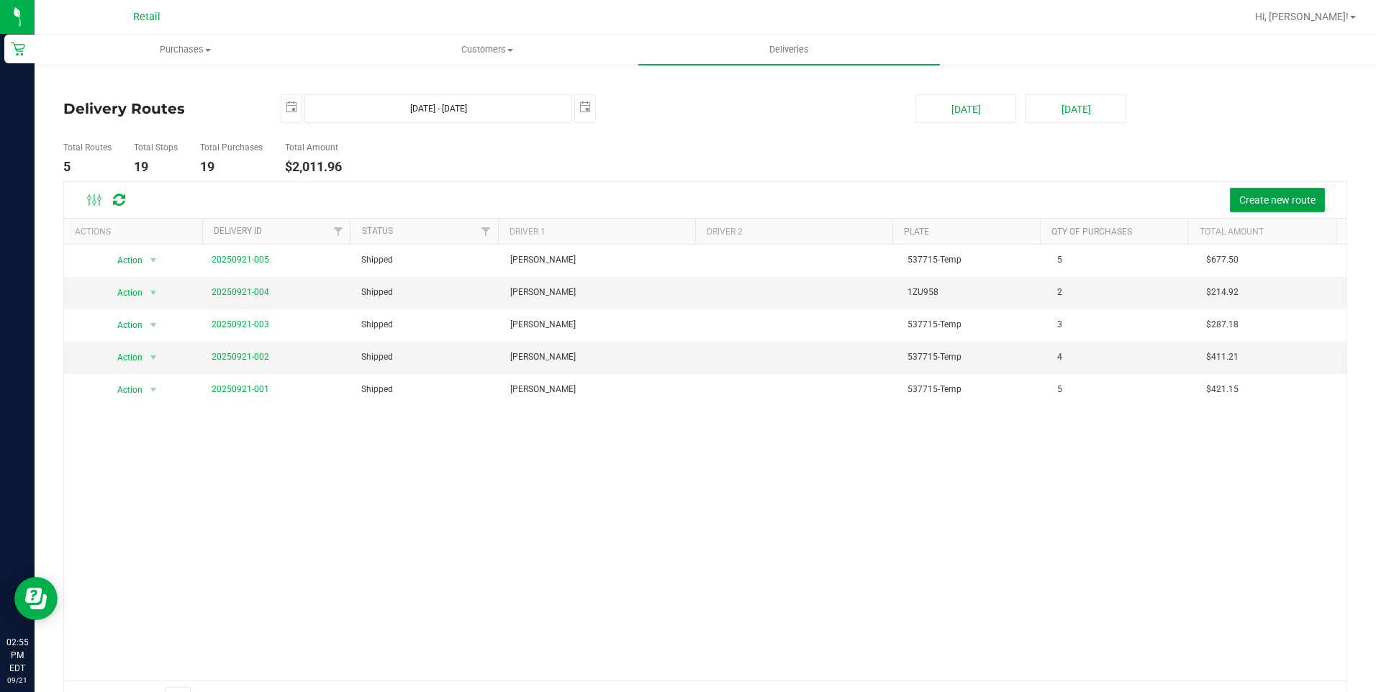
click at [1277, 195] on span "Create new route" at bounding box center [1278, 200] width 76 height 12
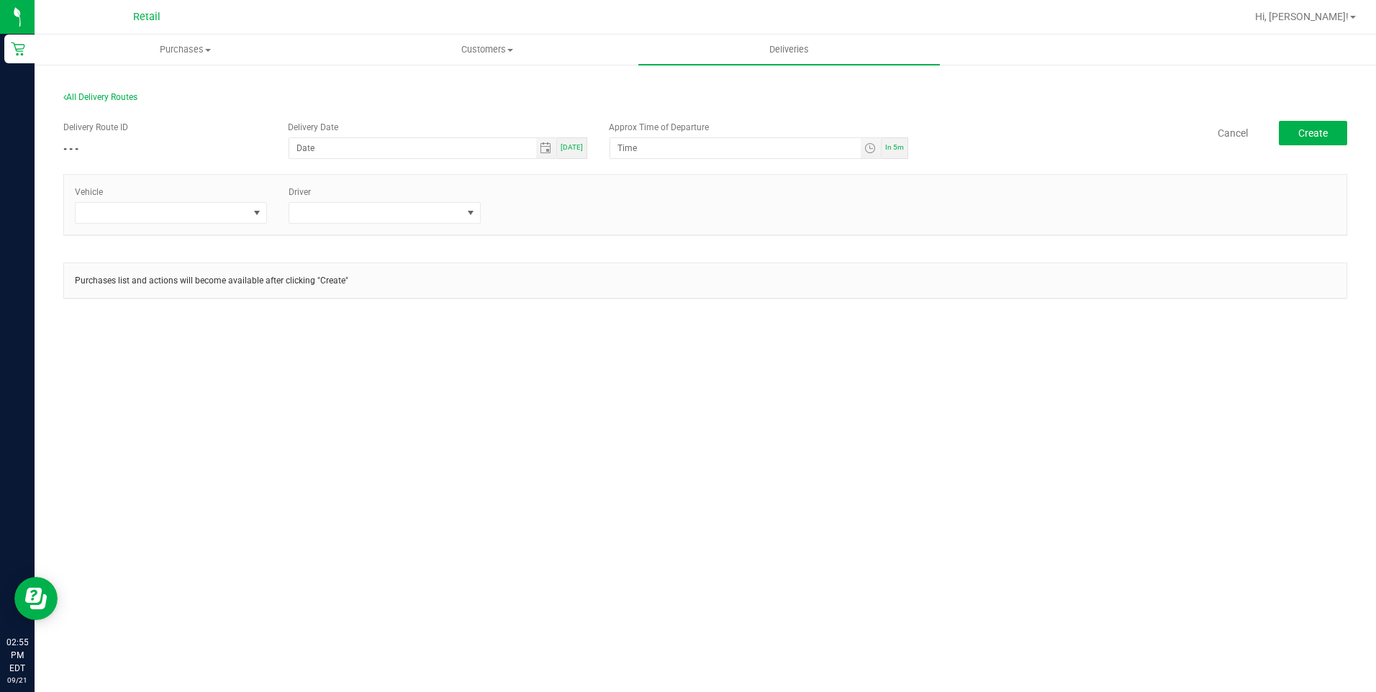
click at [575, 145] on span "[DATE]" at bounding box center [572, 147] width 22 height 8
type input "[DATE]"
click at [864, 145] on span "Toggle time list" at bounding box center [871, 148] width 21 height 20
click at [639, 361] on li "3" at bounding box center [639, 367] width 35 height 19
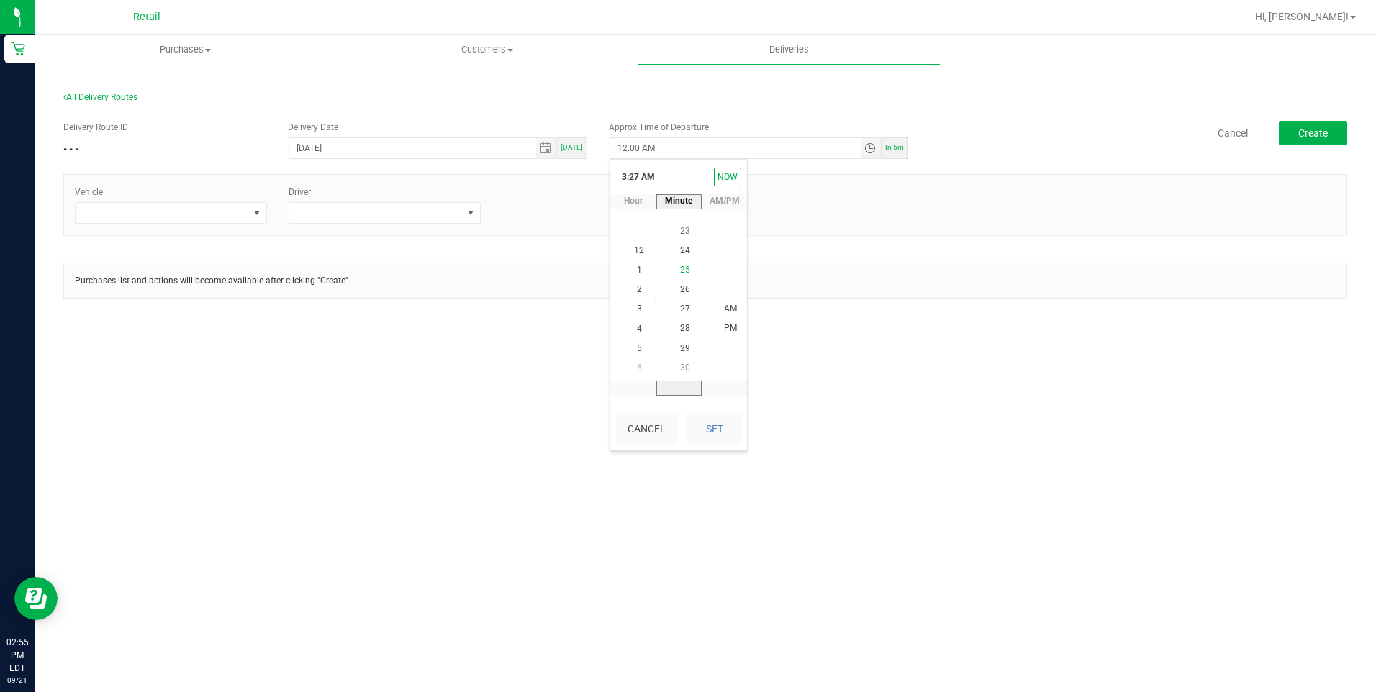
click at [682, 269] on span "25" at bounding box center [685, 270] width 10 height 10
click at [724, 331] on span "PM" at bounding box center [730, 329] width 13 height 10
click at [720, 420] on button "Set" at bounding box center [714, 429] width 54 height 32
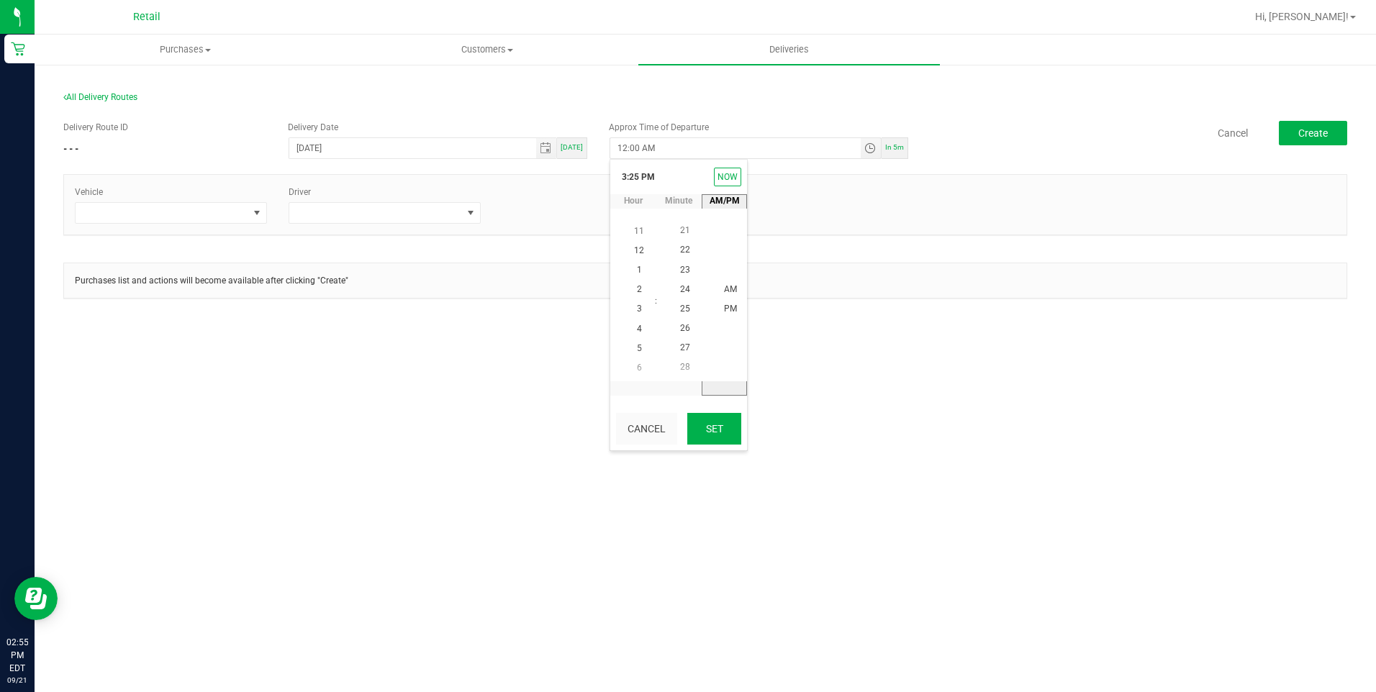
type input "3:25 PM"
click at [846, 406] on div "Purchases Summary of purchases Fulfillment All purchases Customers All customer…" at bounding box center [706, 364] width 1342 height 658
click at [258, 209] on span at bounding box center [257, 213] width 12 height 12
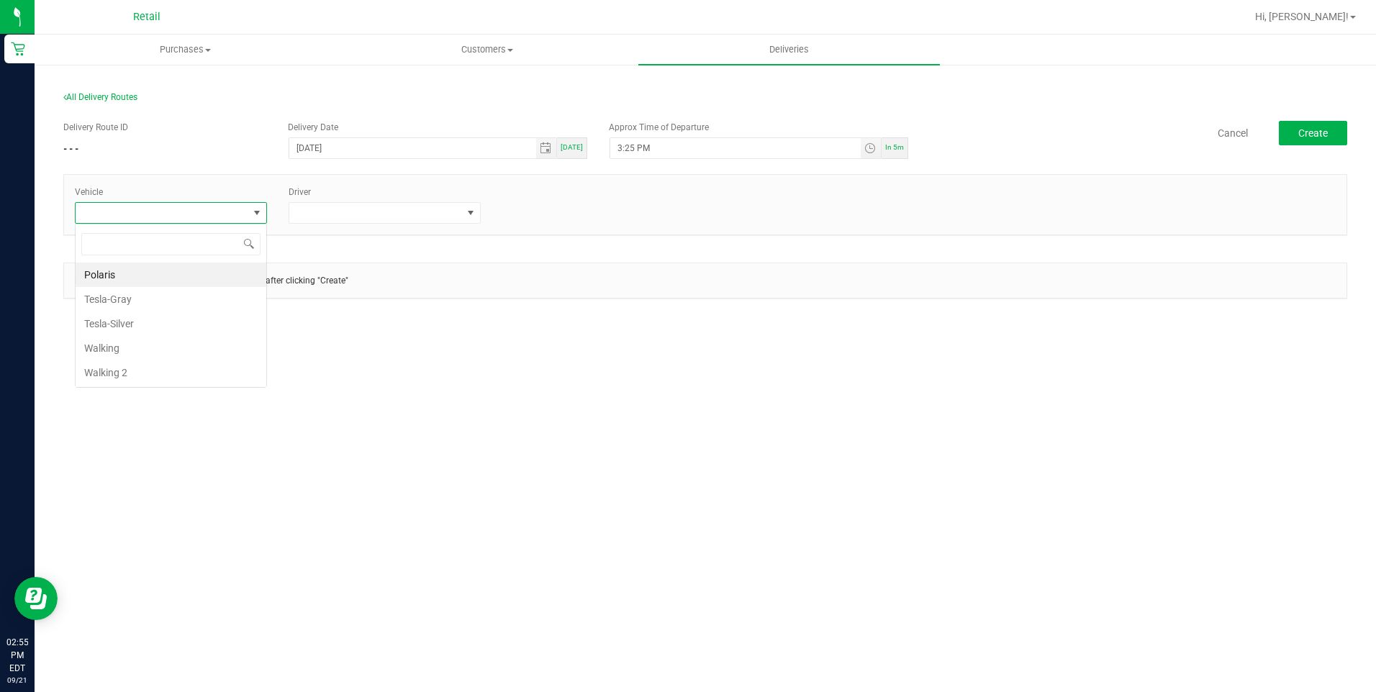
scroll to position [22, 192]
drag, startPoint x: 146, startPoint y: 297, endPoint x: 405, endPoint y: 250, distance: 263.3
click at [147, 297] on li "Tesla-Gray" at bounding box center [171, 299] width 191 height 24
click at [420, 217] on span at bounding box center [375, 213] width 173 height 20
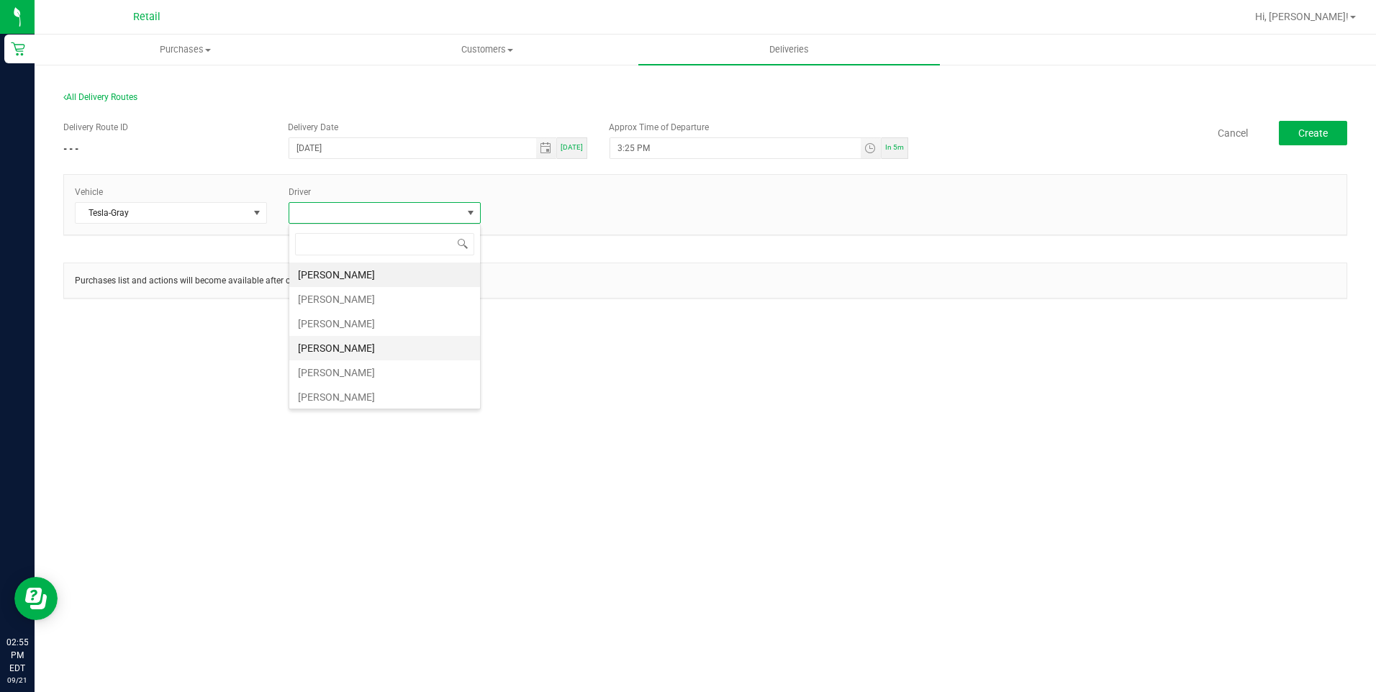
click at [368, 353] on li "[PERSON_NAME]" at bounding box center [384, 348] width 191 height 24
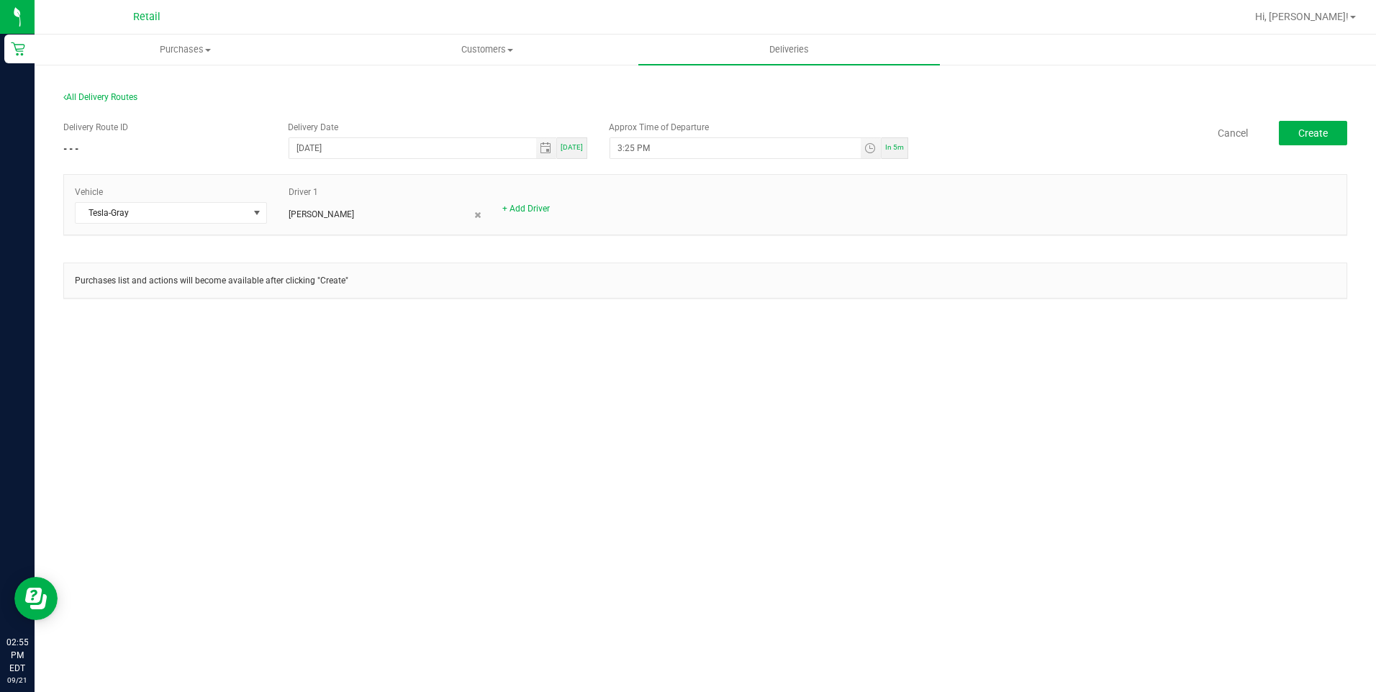
drag, startPoint x: 808, startPoint y: 369, endPoint x: 990, endPoint y: 315, distance: 190.2
click at [817, 369] on div "Purchases Summary of purchases Fulfillment All purchases Customers All customer…" at bounding box center [706, 364] width 1342 height 658
click at [1297, 143] on button "Create" at bounding box center [1313, 133] width 68 height 24
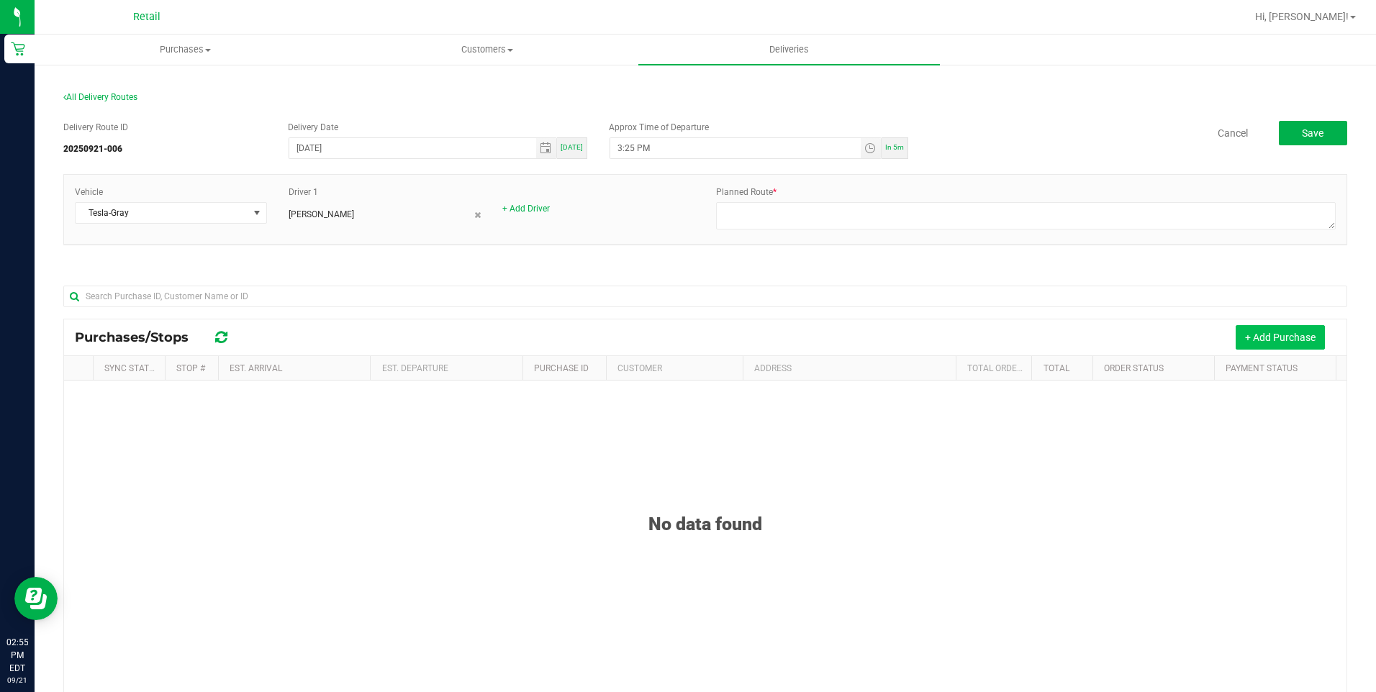
click at [1261, 338] on button "+ Add Purchase" at bounding box center [1280, 337] width 89 height 24
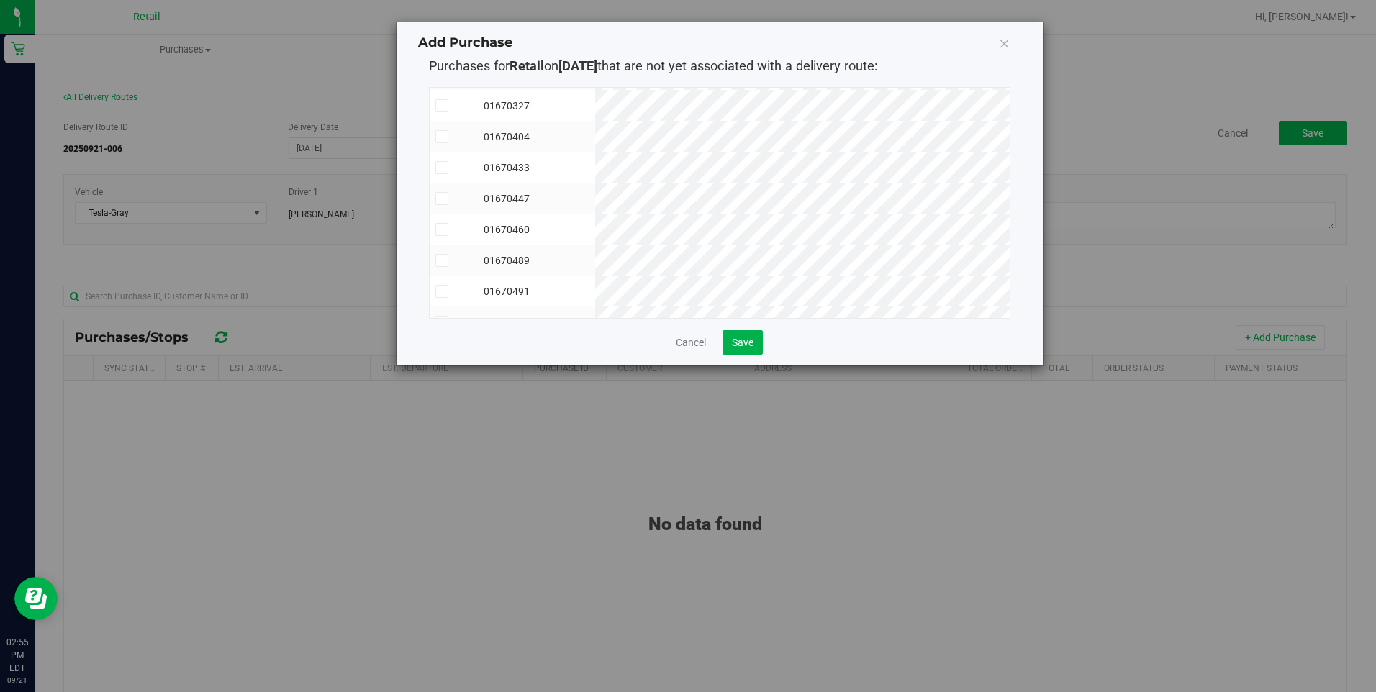
scroll to position [117, 0]
click at [595, 266] on td "01670491" at bounding box center [536, 271] width 117 height 31
click at [690, 333] on div "Cancel Save" at bounding box center [720, 342] width 582 height 24
click at [691, 339] on link "Cancel" at bounding box center [691, 342] width 30 height 14
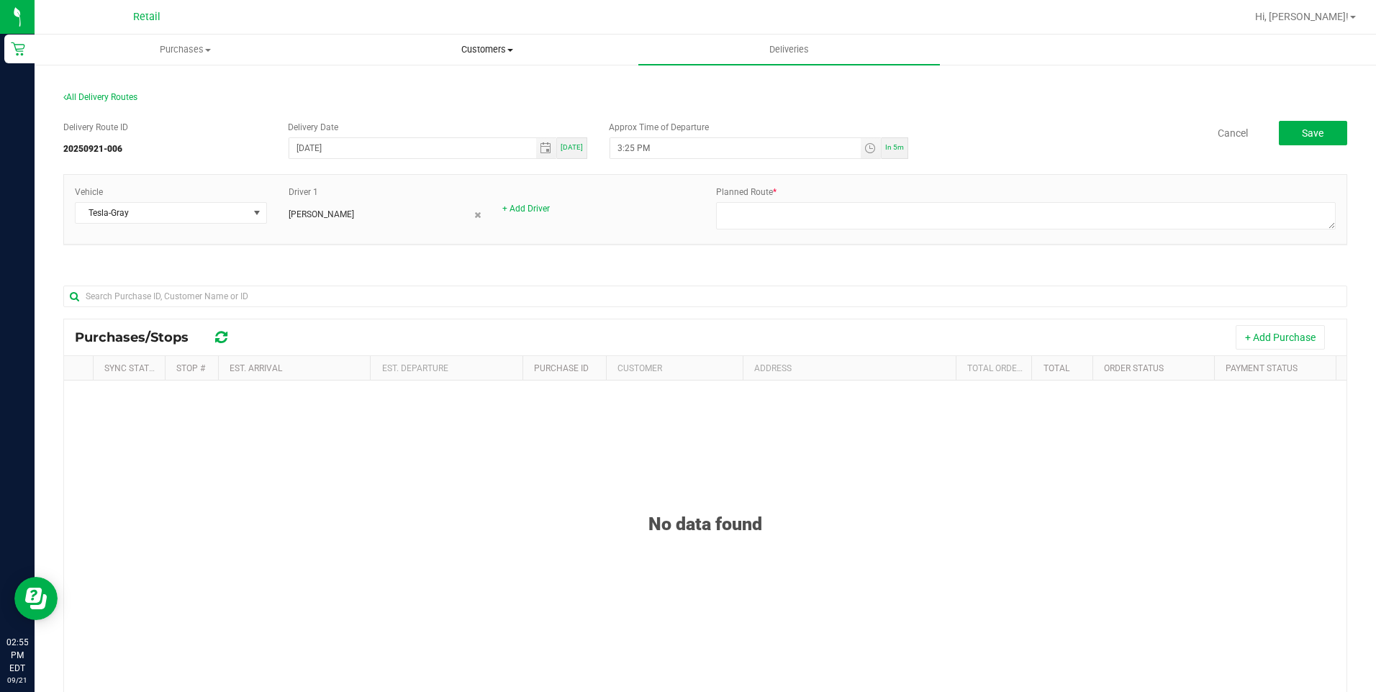
click at [480, 46] on span "Customers" at bounding box center [487, 49] width 300 height 13
click at [383, 89] on span "All customers" at bounding box center [388, 87] width 104 height 12
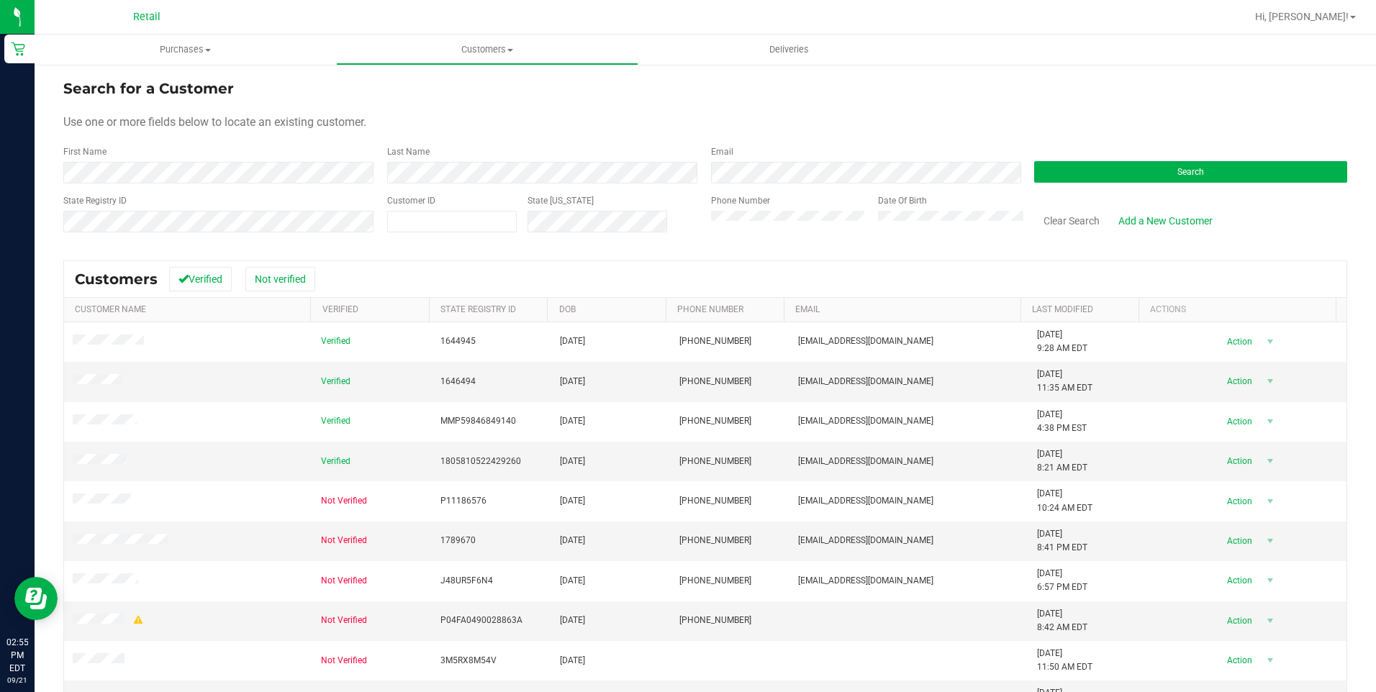
click at [770, 212] on div "Phone Number" at bounding box center [789, 219] width 156 height 51
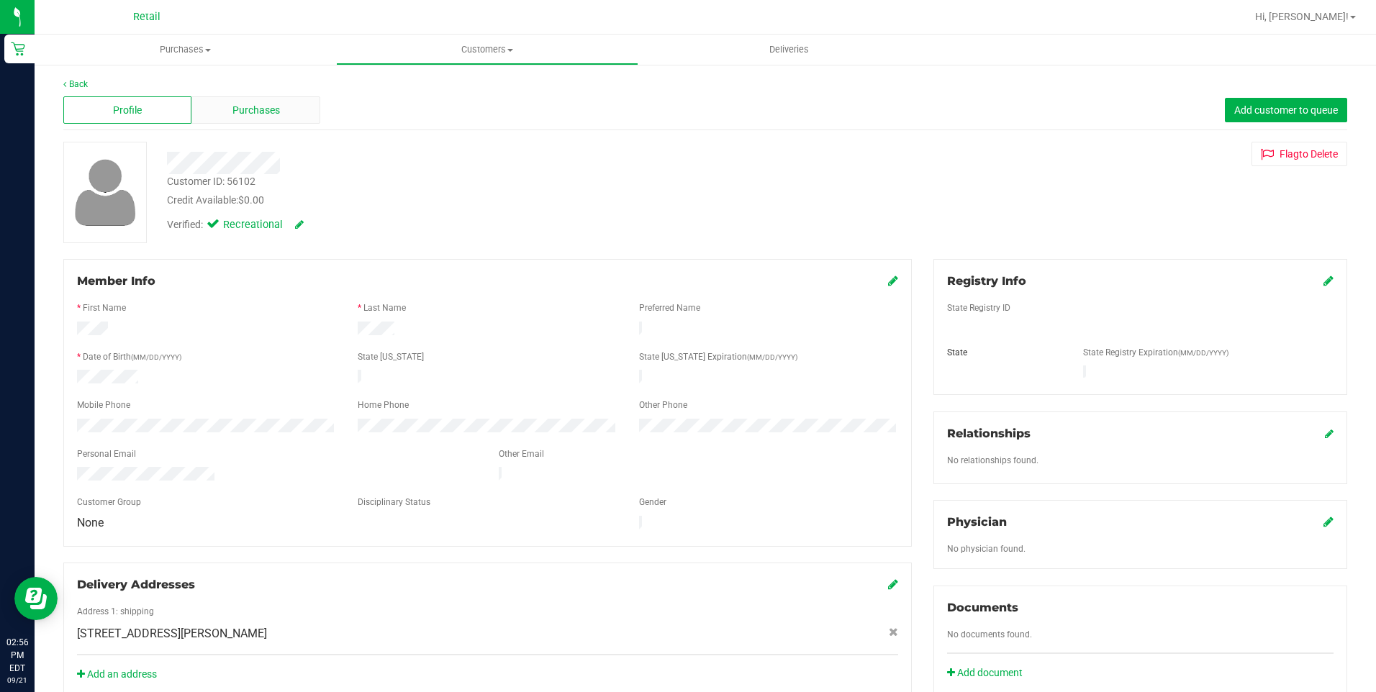
click at [301, 107] on div "Purchases" at bounding box center [255, 109] width 128 height 27
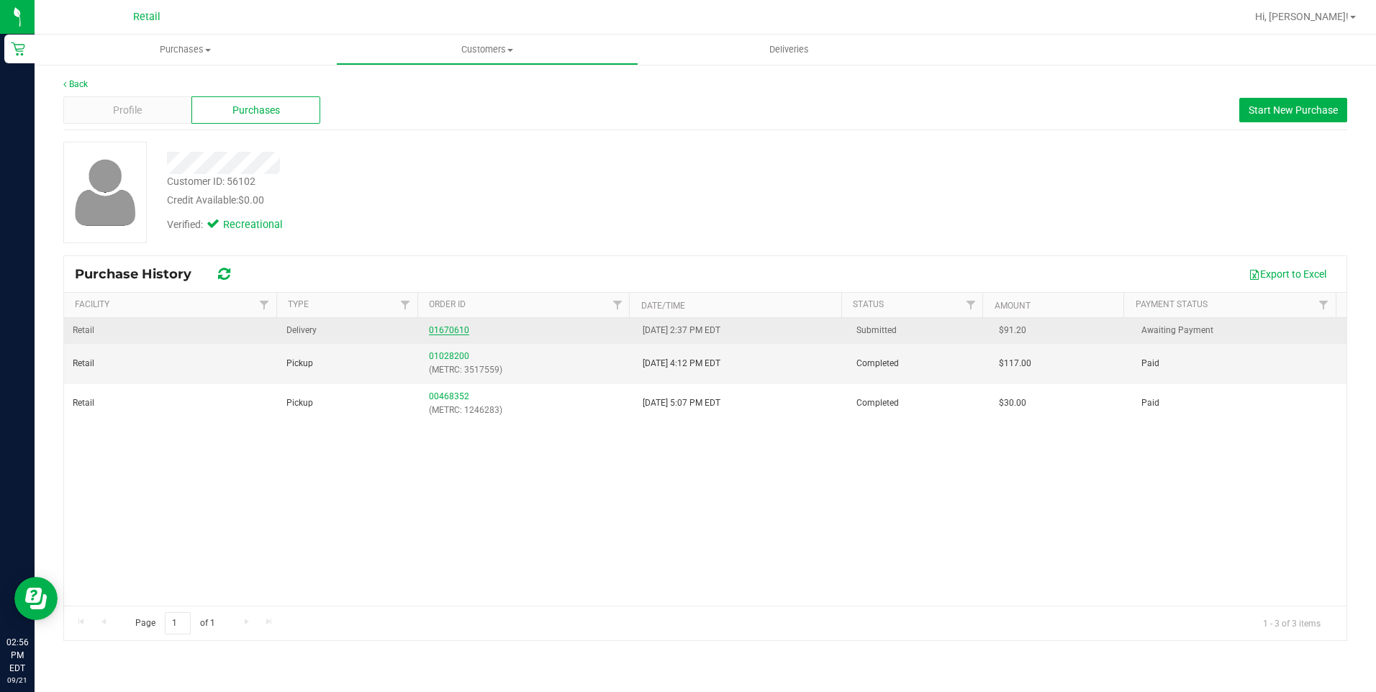
click at [457, 326] on link "01670610" at bounding box center [449, 330] width 40 height 10
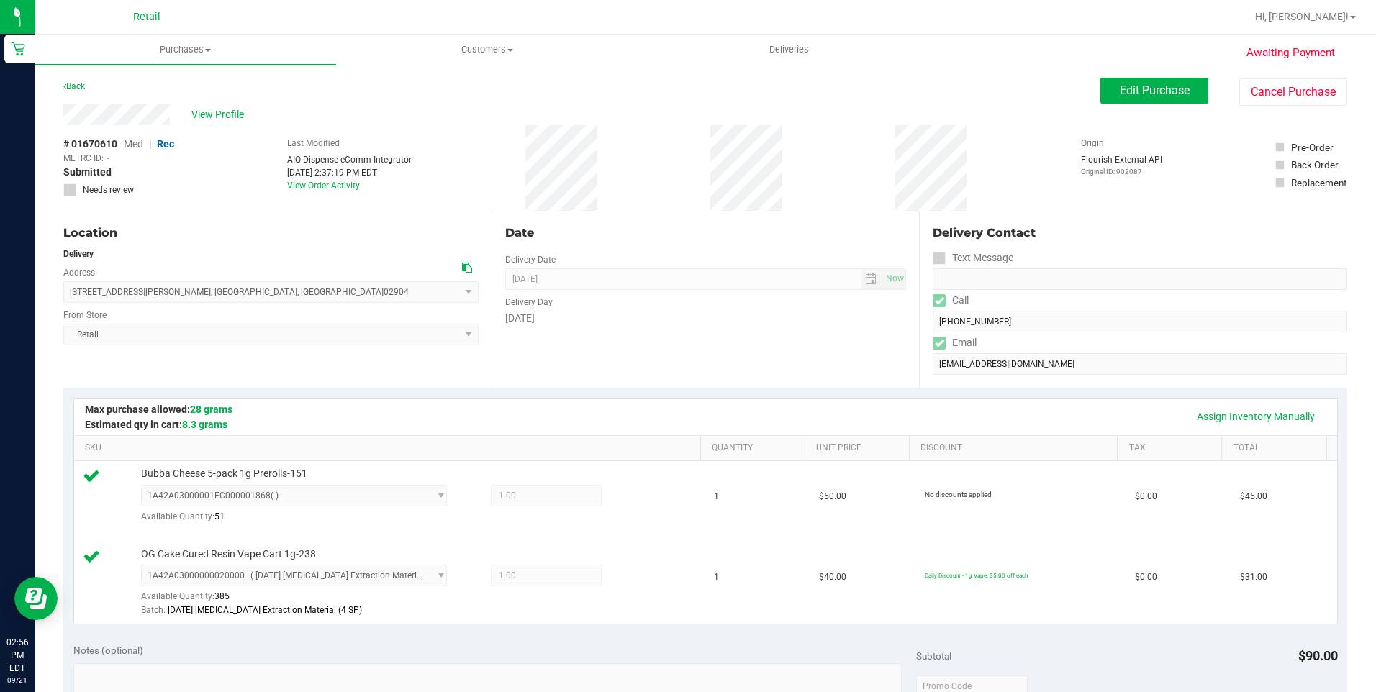
scroll to position [432, 0]
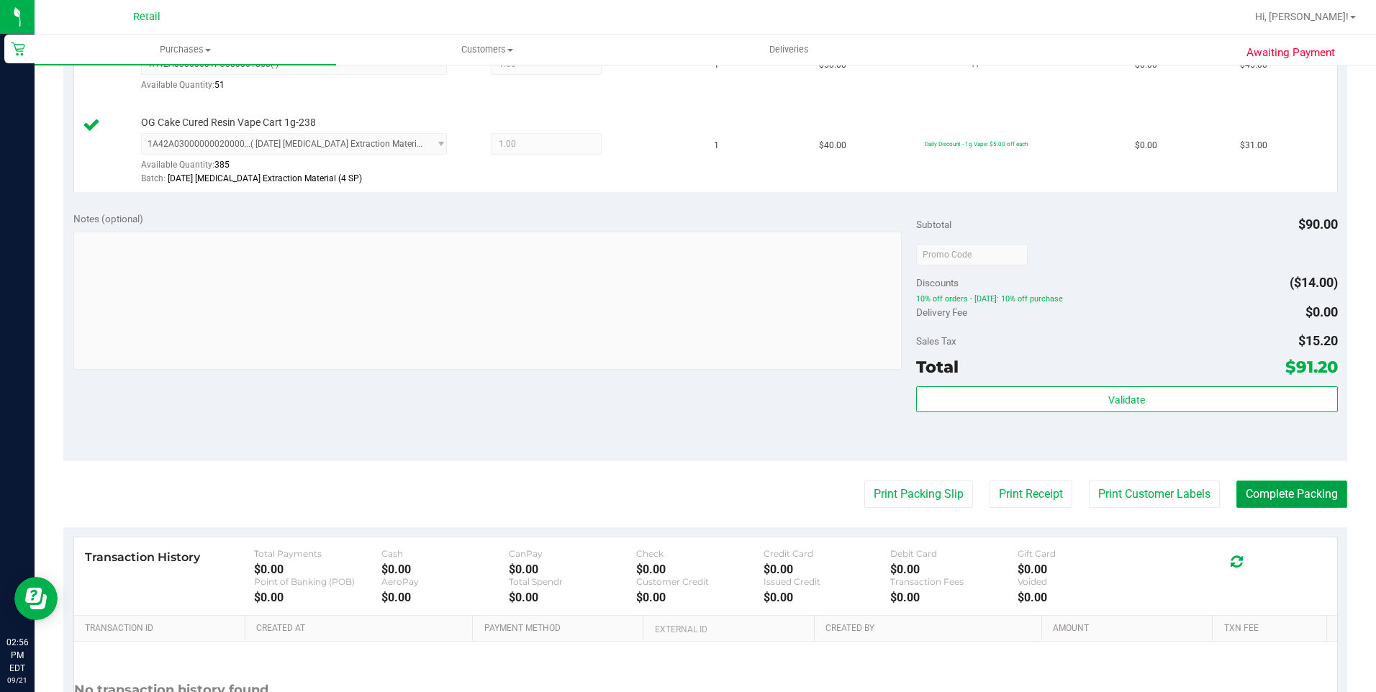
click at [1273, 502] on button "Complete Packing" at bounding box center [1292, 494] width 111 height 27
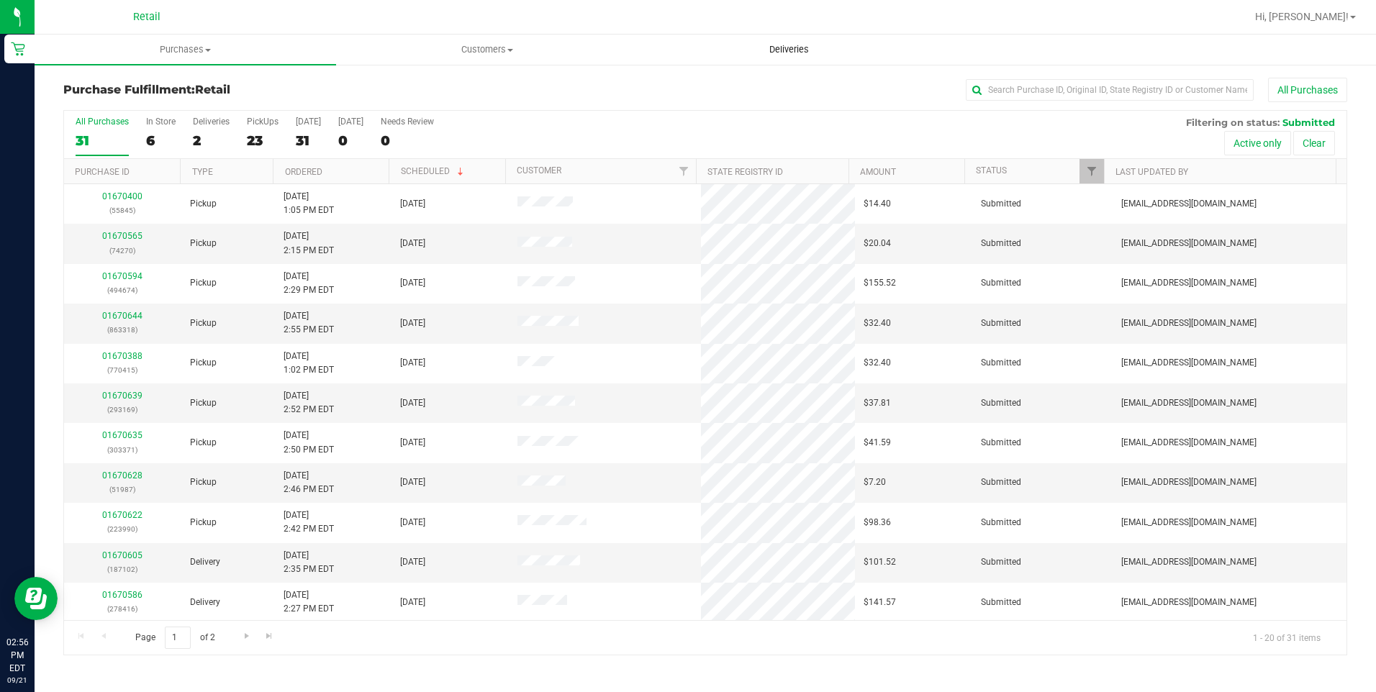
click at [767, 50] on span "Deliveries" at bounding box center [789, 49] width 78 height 13
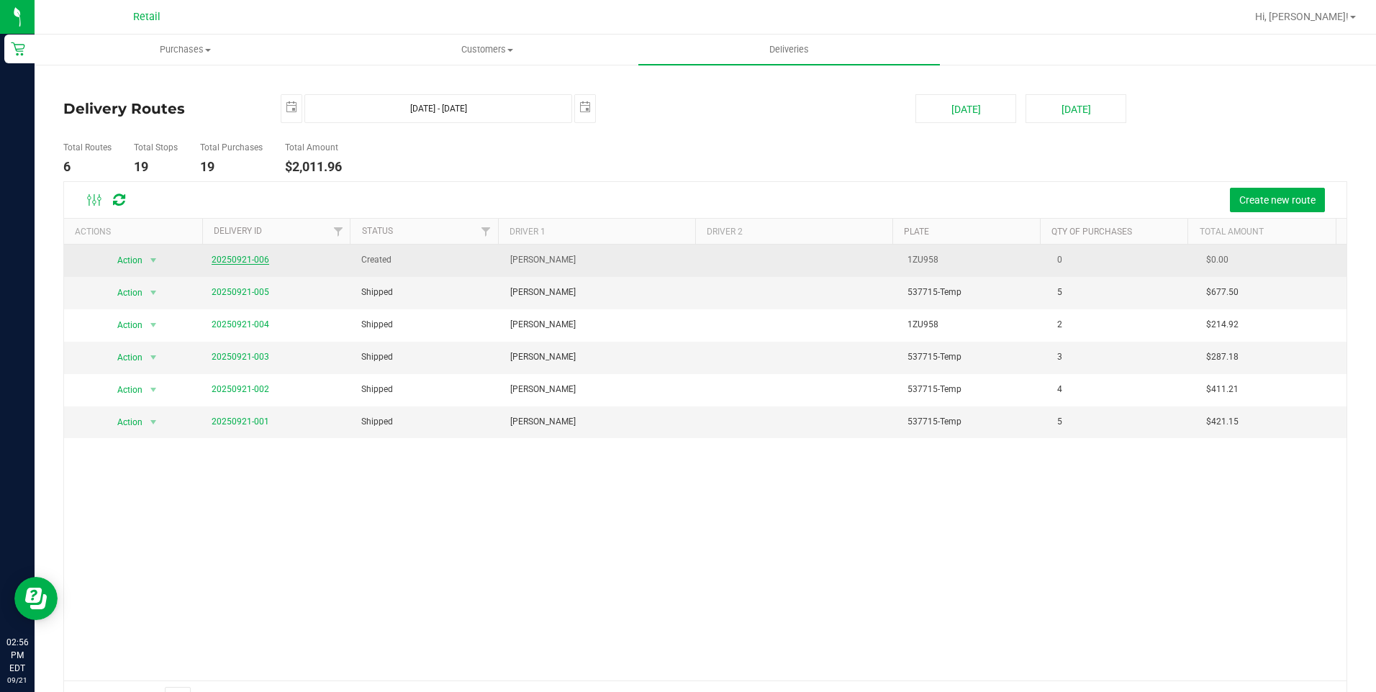
click at [233, 257] on link "20250921-006" at bounding box center [241, 260] width 58 height 10
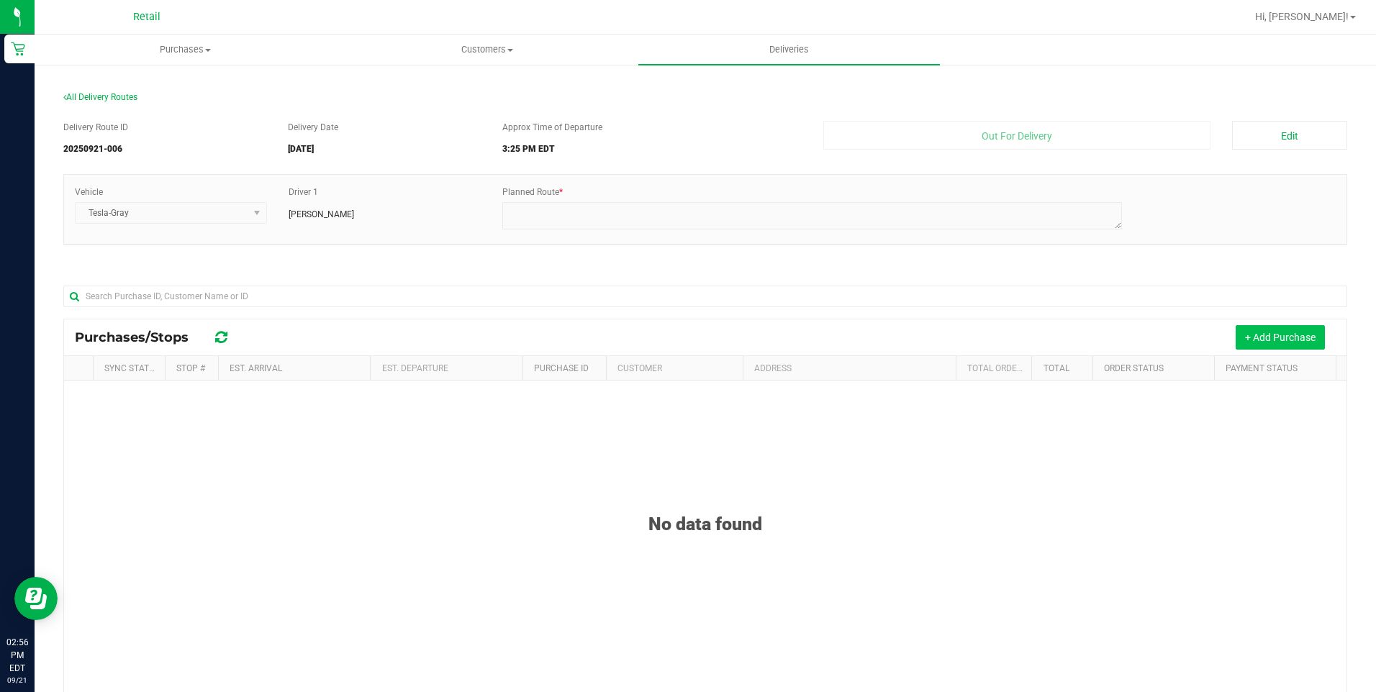
click at [1285, 330] on button "+ Add Purchase" at bounding box center [1280, 337] width 89 height 24
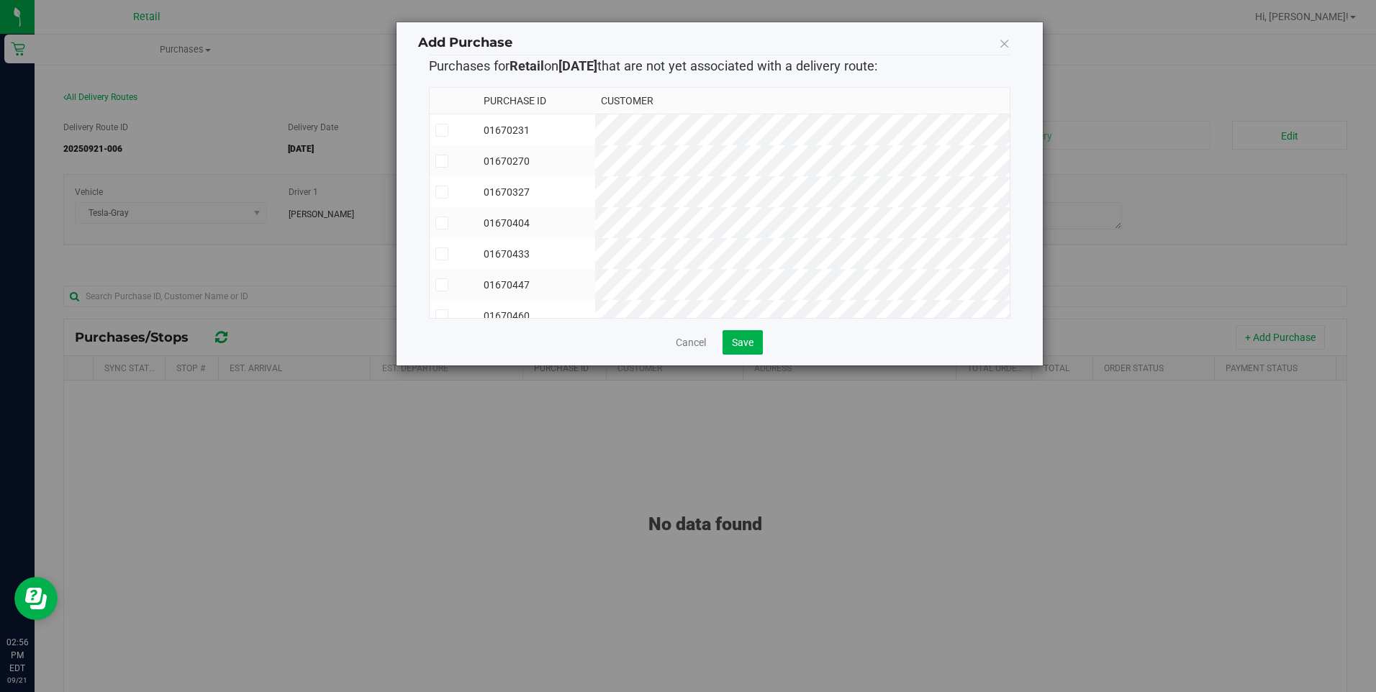
scroll to position [148, 0]
click at [479, 292] on td at bounding box center [454, 302] width 49 height 31
click at [536, 228] on td "01670491" at bounding box center [536, 240] width 117 height 31
click at [595, 181] on td "01670433" at bounding box center [536, 178] width 117 height 31
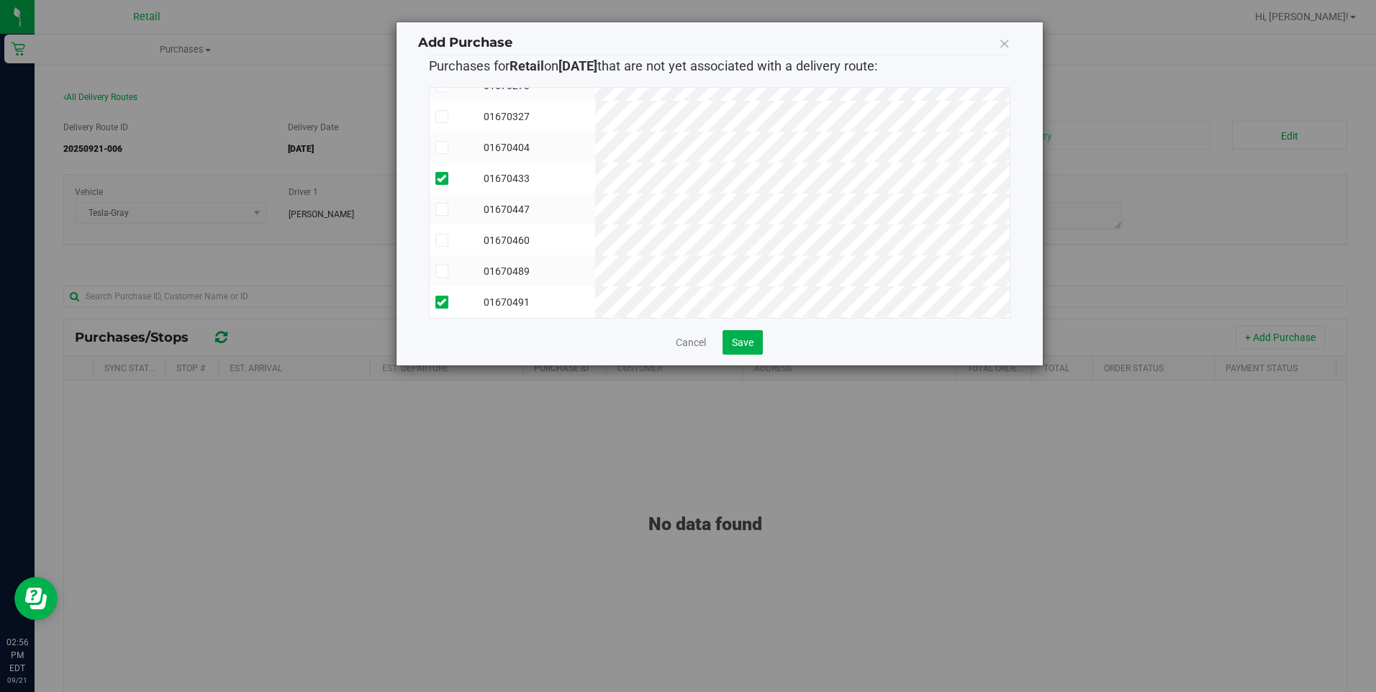
click at [581, 265] on td "01670489" at bounding box center [536, 271] width 117 height 31
click at [595, 168] on td "01670460" at bounding box center [536, 178] width 117 height 31
click at [595, 210] on td "01670447" at bounding box center [536, 209] width 117 height 31
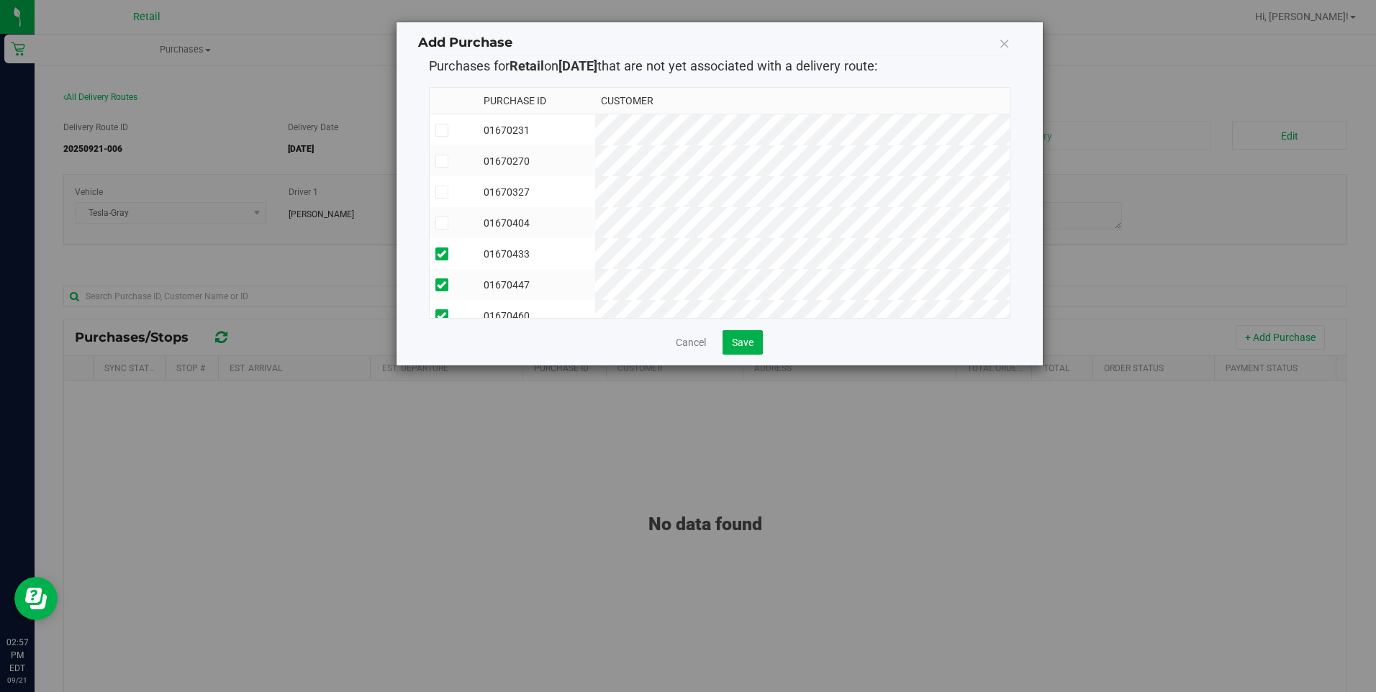
scroll to position [148, 0]
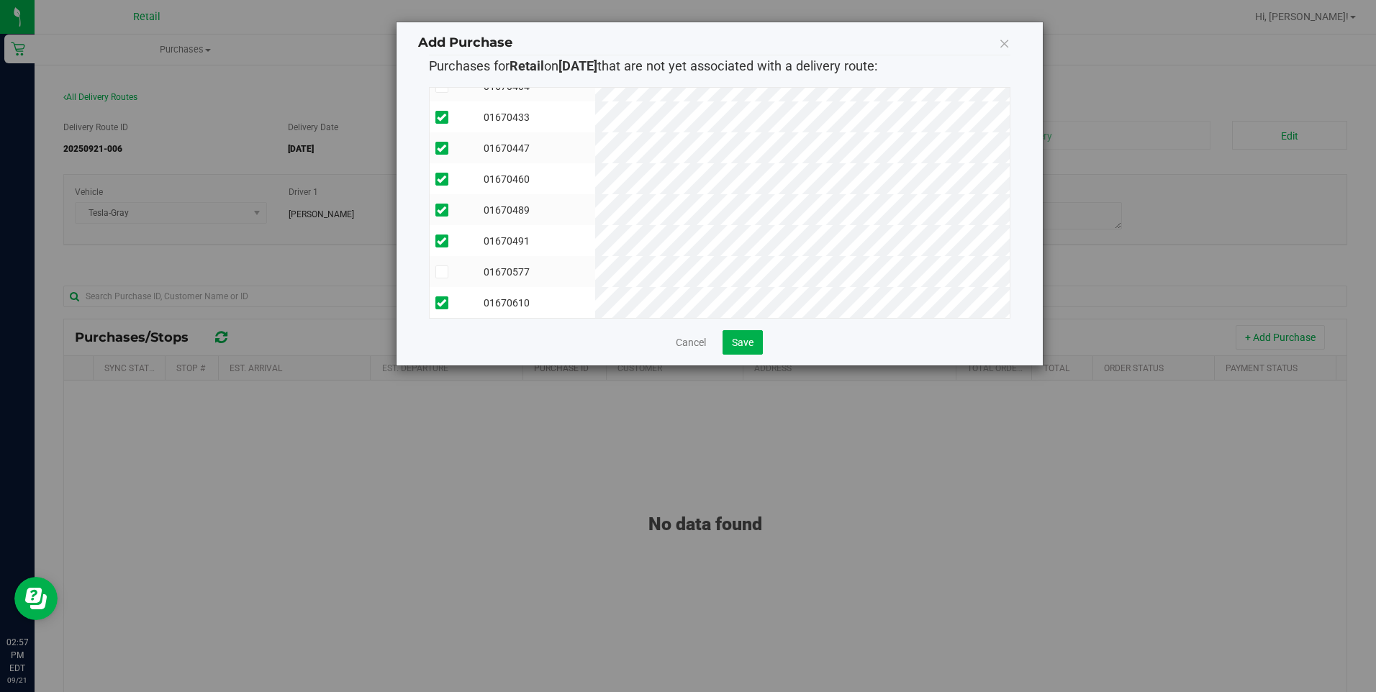
click at [595, 263] on td "01670577" at bounding box center [536, 271] width 117 height 31
click at [698, 348] on link "Cancel" at bounding box center [691, 342] width 30 height 14
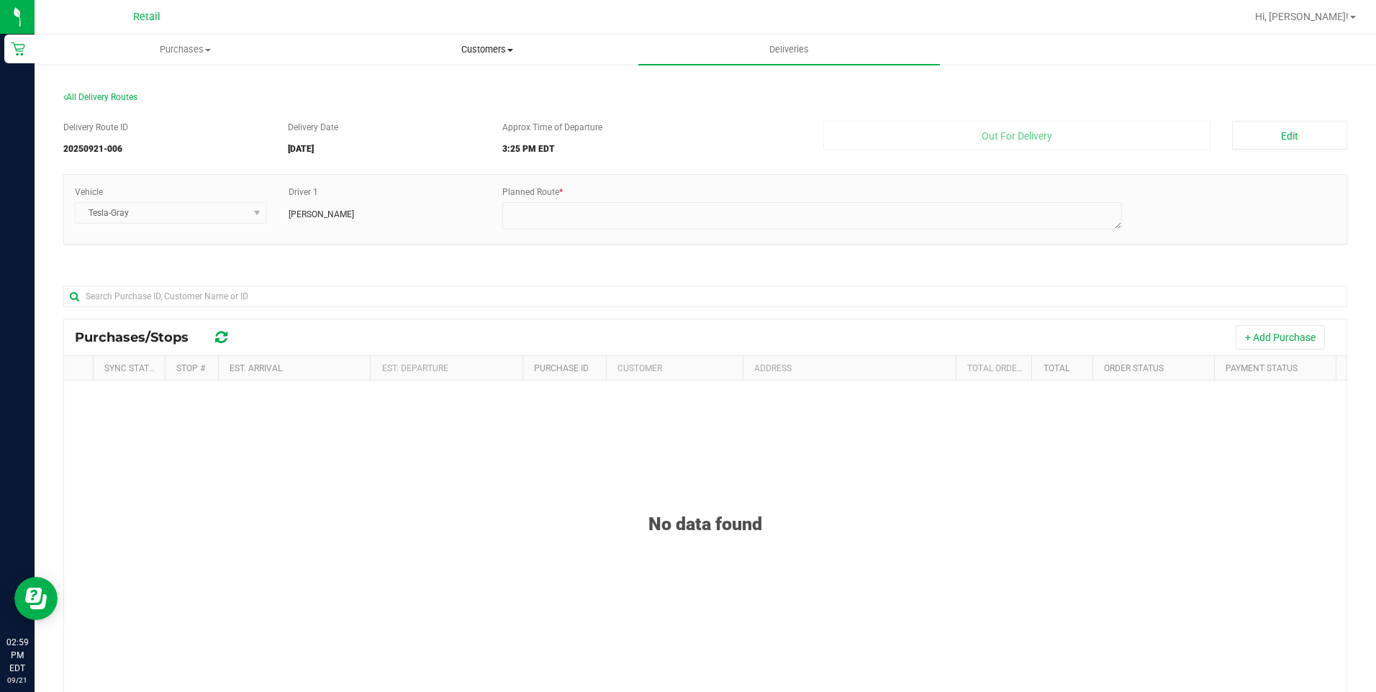
click at [492, 41] on uib-tab-heading "Customers All customers Add a new customer All physicians" at bounding box center [487, 49] width 300 height 29
click at [500, 50] on span "Customers" at bounding box center [487, 49] width 302 height 13
click at [479, 52] on span "Customers" at bounding box center [487, 49] width 302 height 13
click at [406, 86] on span "All customers" at bounding box center [388, 87] width 104 height 12
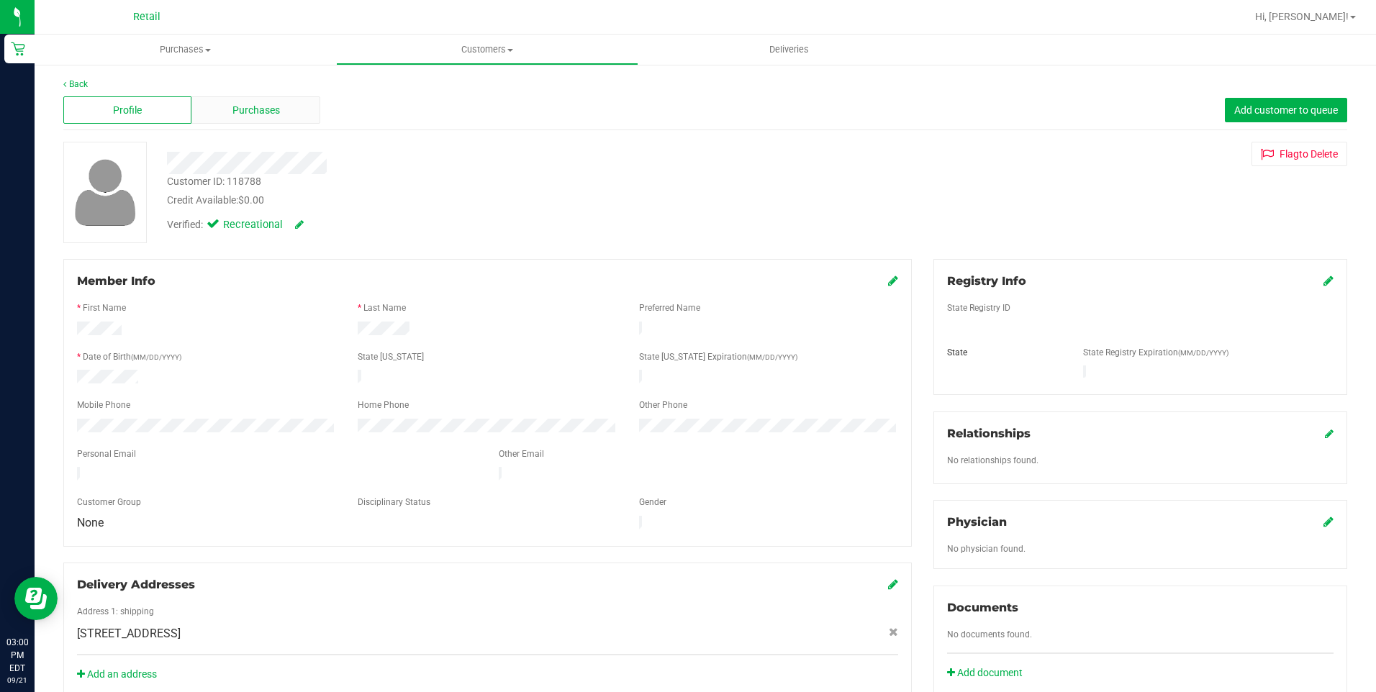
click at [255, 101] on div "Purchases" at bounding box center [255, 109] width 128 height 27
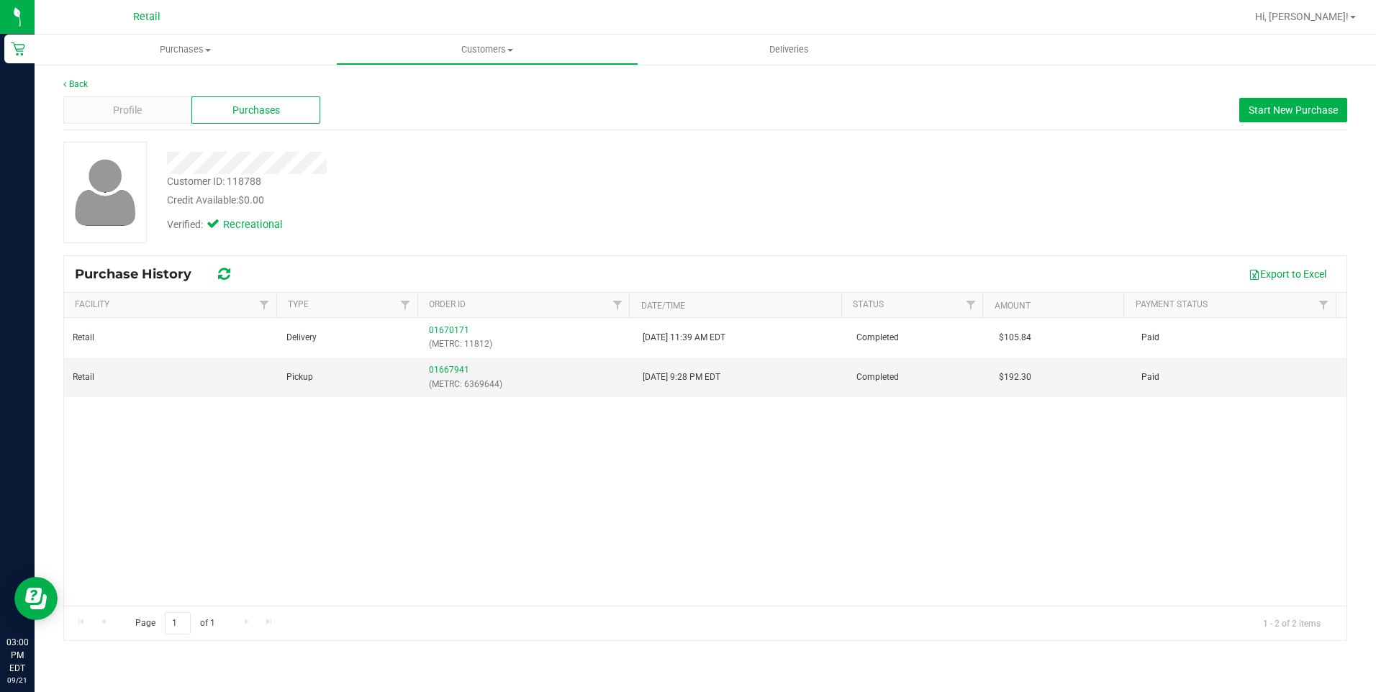
click at [659, 206] on div "Credit Available: $0.00" at bounding box center [482, 200] width 631 height 15
click at [800, 27] on div at bounding box center [752, 17] width 988 height 28
click at [801, 47] on span "Deliveries" at bounding box center [789, 49] width 78 height 13
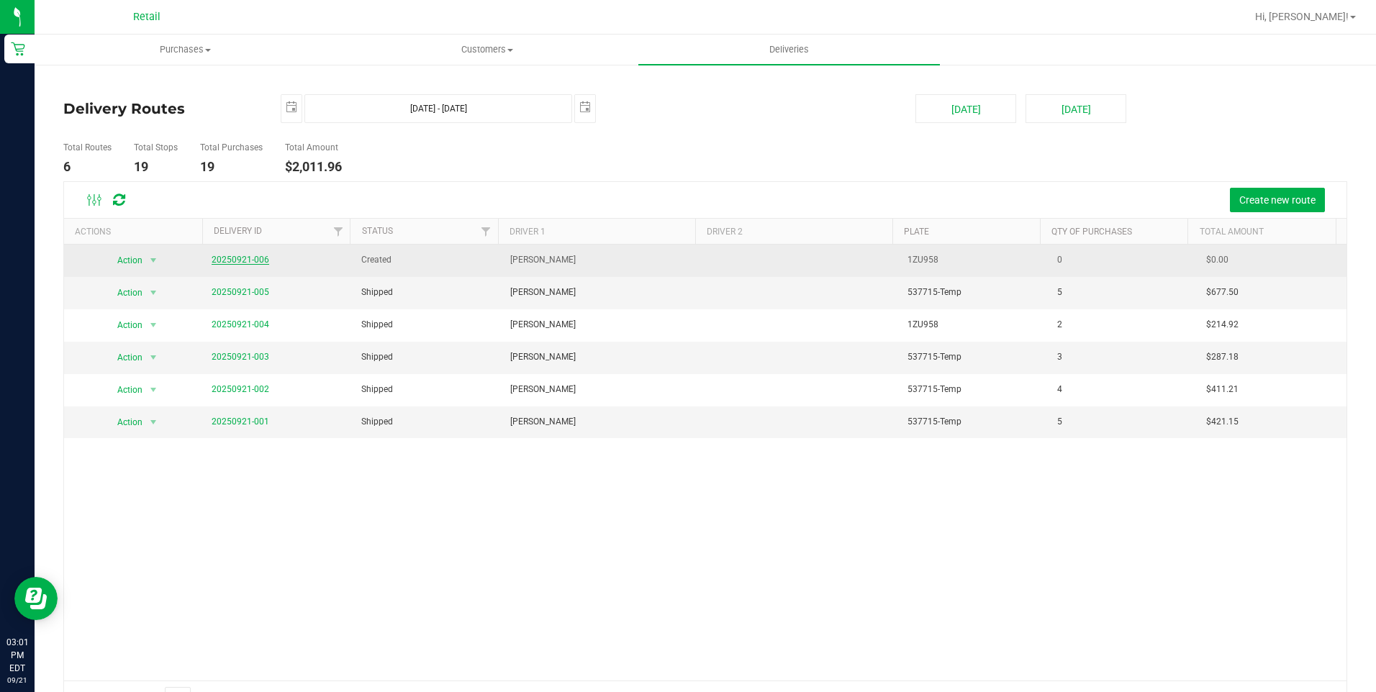
click at [251, 259] on link "20250921-006" at bounding box center [241, 260] width 58 height 10
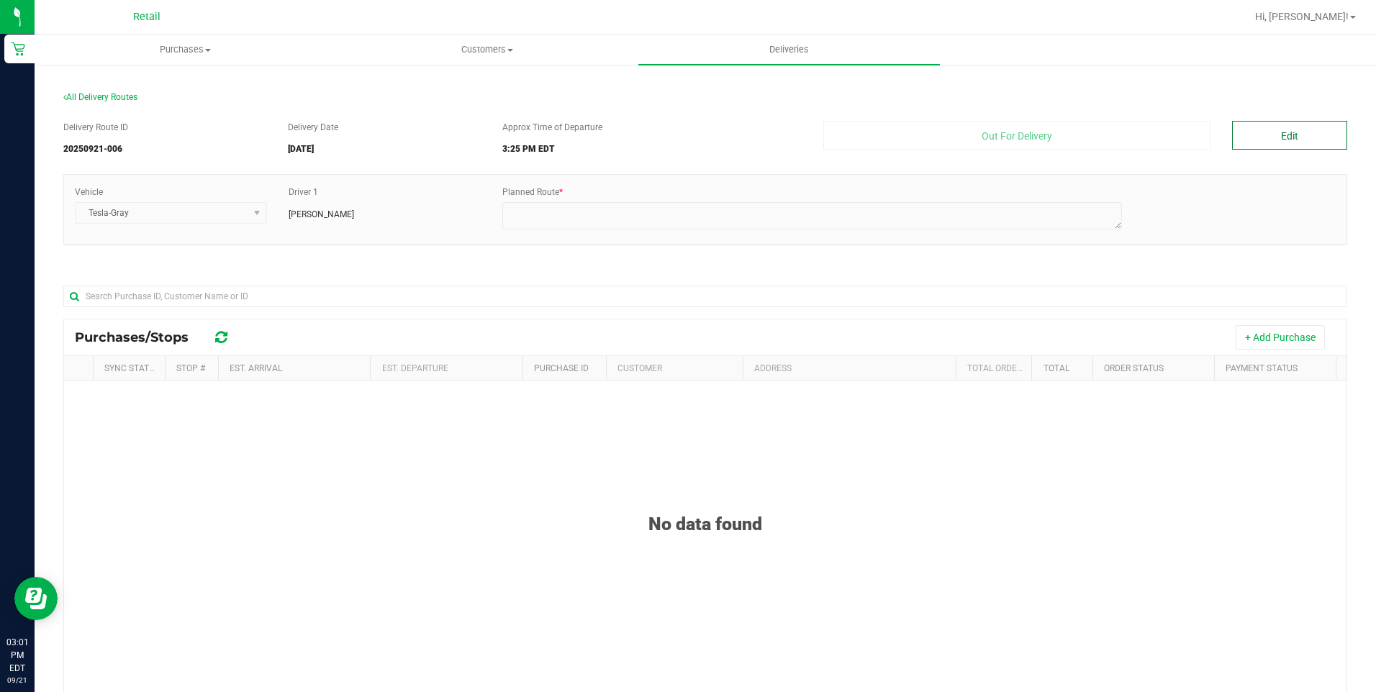
click at [1286, 139] on button "Edit" at bounding box center [1289, 135] width 115 height 29
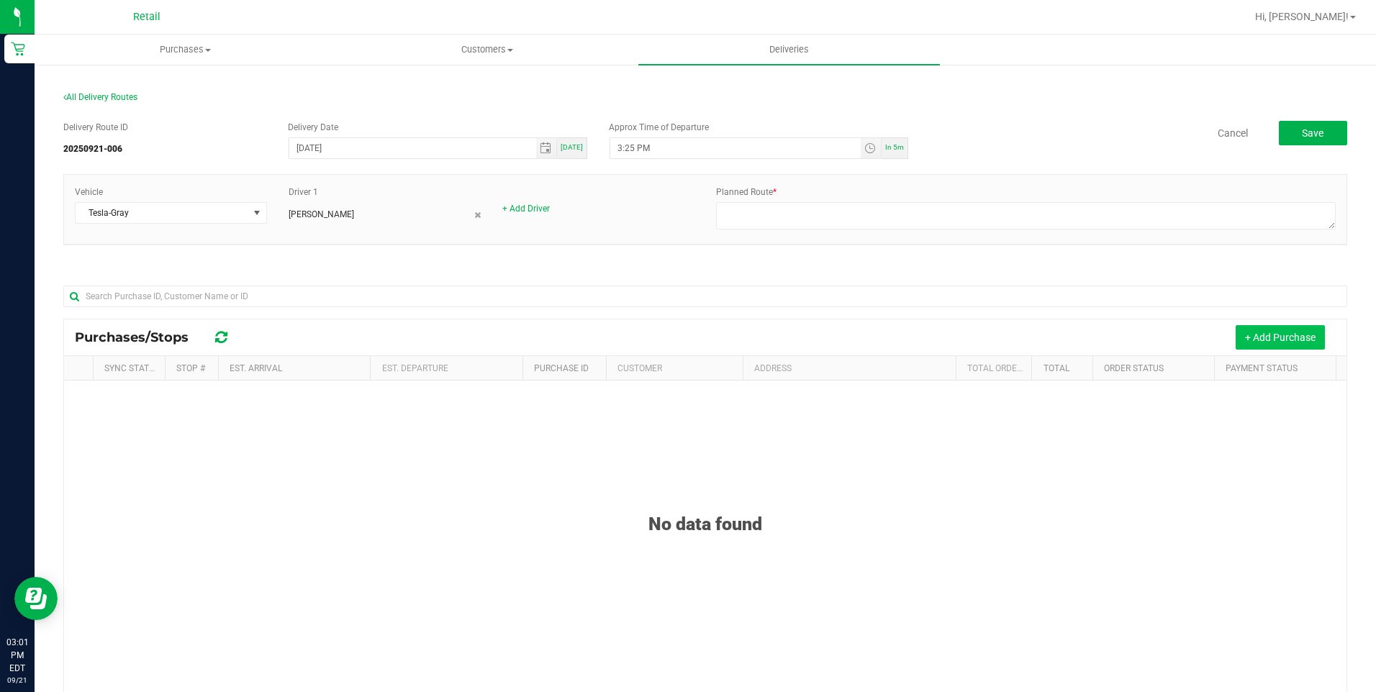
click at [1265, 335] on button "+ Add Purchase" at bounding box center [1280, 337] width 89 height 24
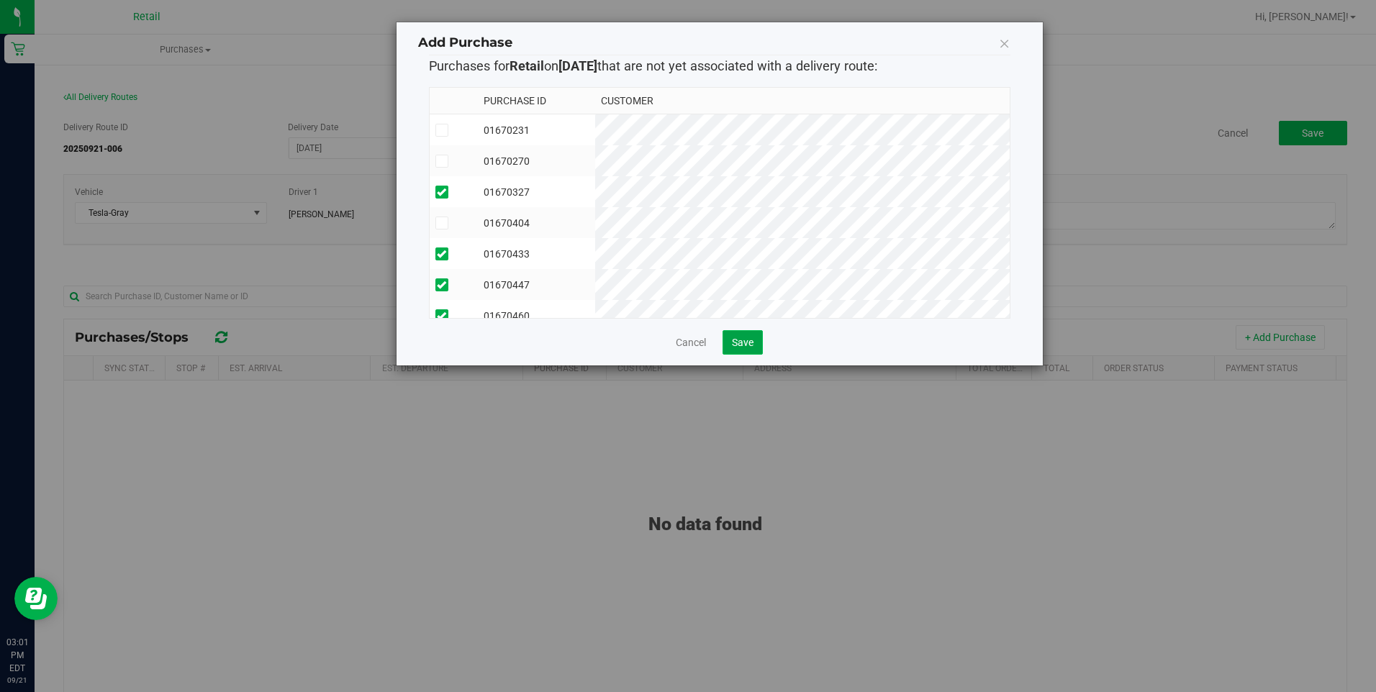
click at [751, 344] on span "Save" at bounding box center [743, 343] width 22 height 12
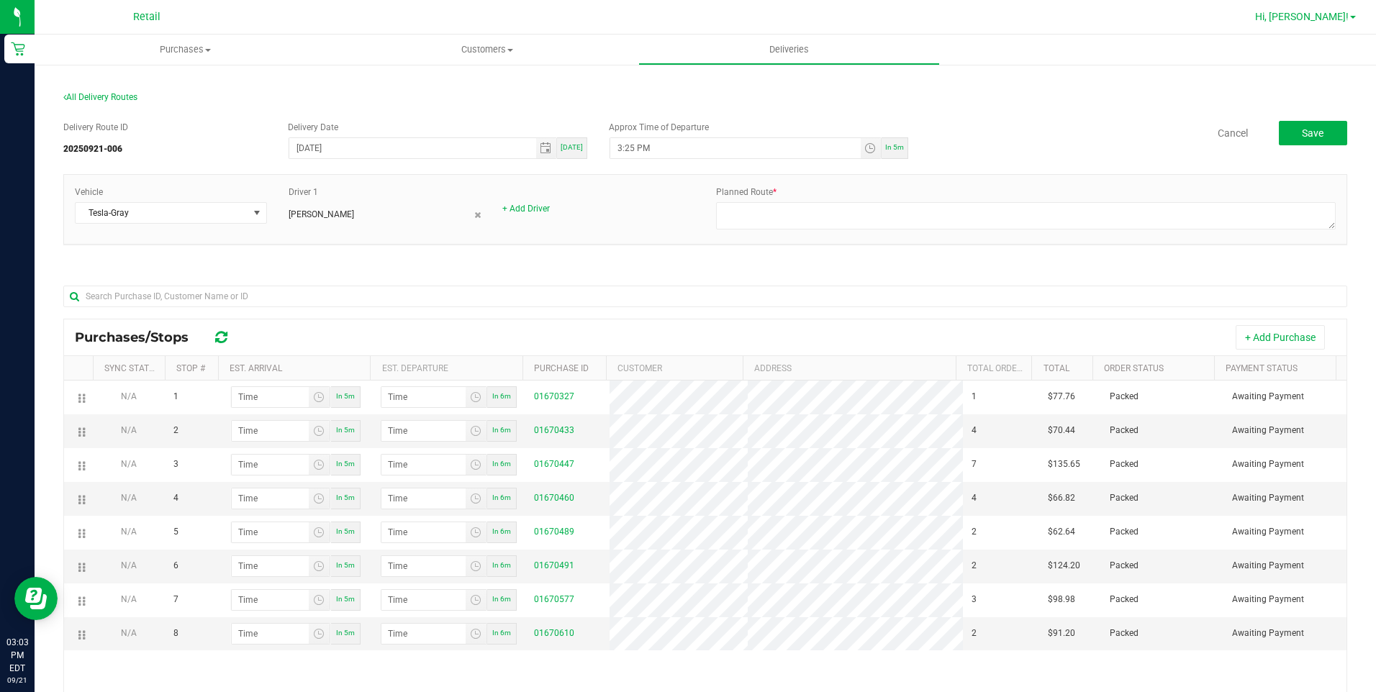
click at [1320, 10] on link "Hi, [PERSON_NAME]!" at bounding box center [1306, 16] width 112 height 15
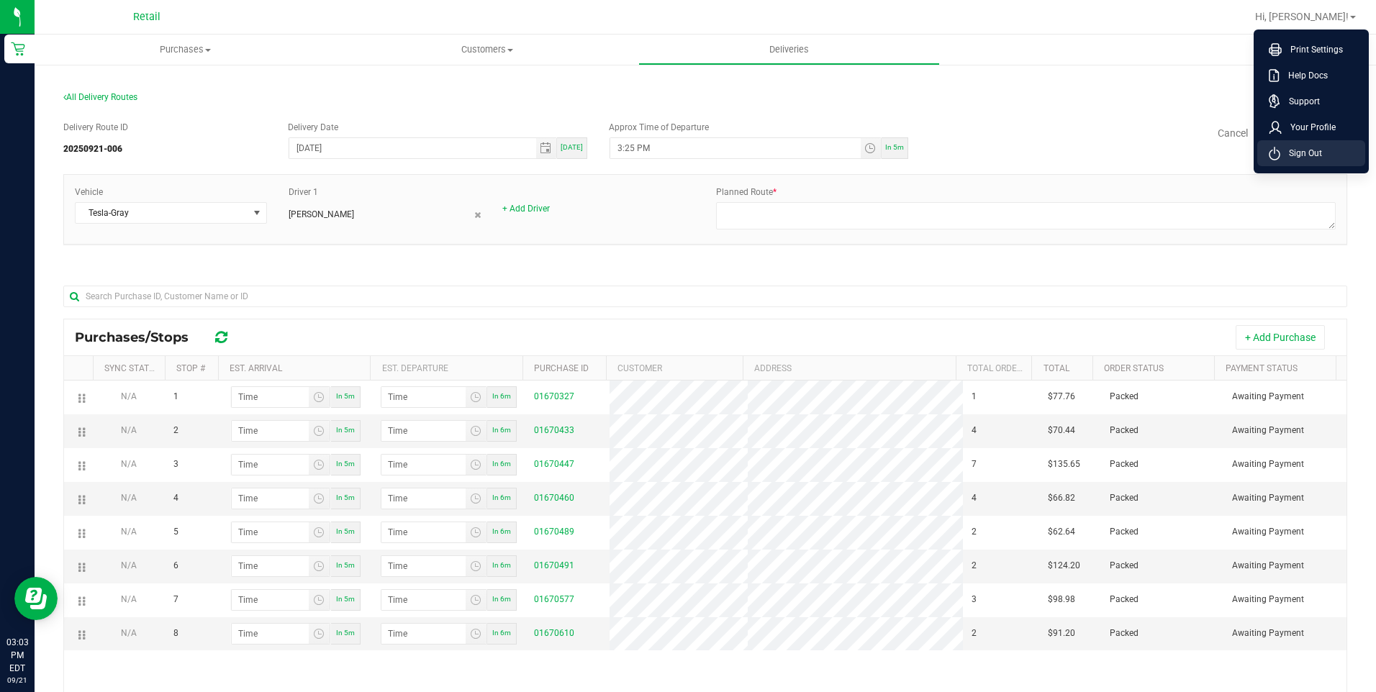
click at [1306, 151] on span "Sign Out" at bounding box center [1302, 153] width 42 height 14
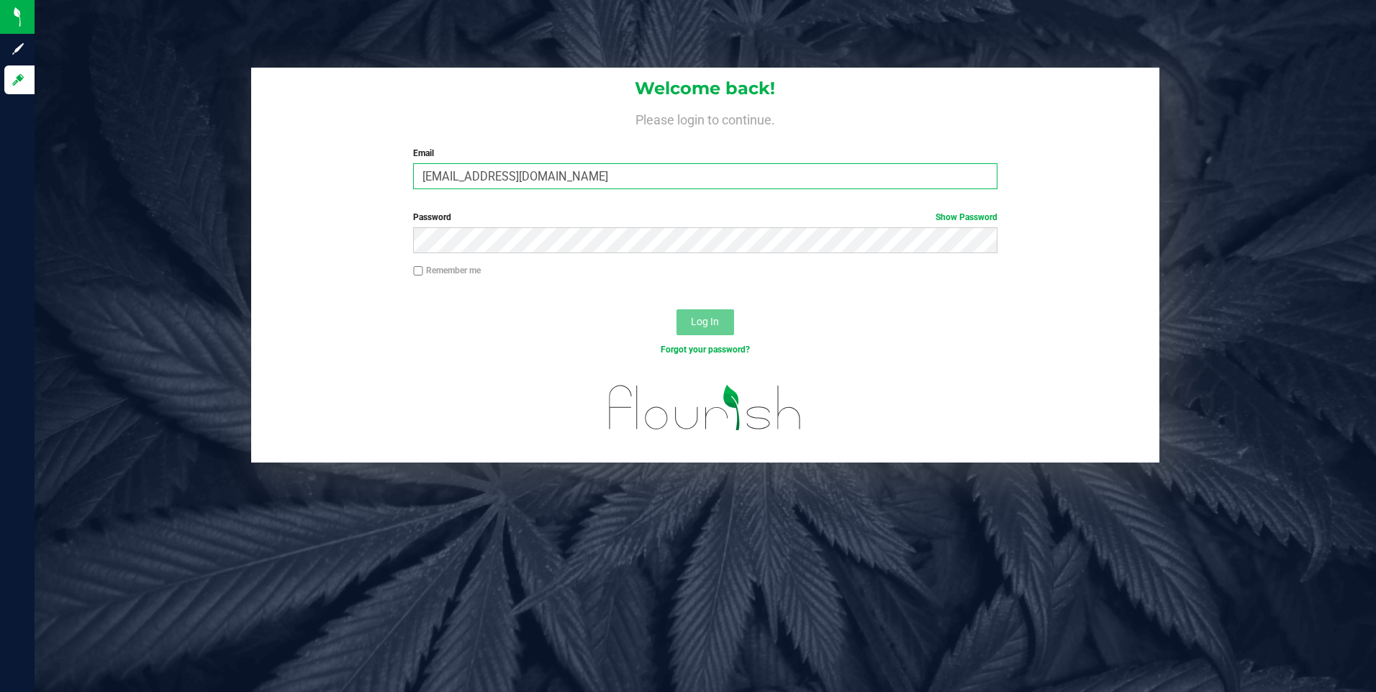
click at [592, 178] on input "[EMAIL_ADDRESS][DOMAIN_NAME]" at bounding box center [705, 176] width 585 height 26
drag, startPoint x: 612, startPoint y: 176, endPoint x: 295, endPoint y: 161, distance: 317.1
click at [294, 161] on div "Welcome back! Please login to continue. Email [EMAIL_ADDRESS][DOMAIN_NAME] Requ…" at bounding box center [705, 134] width 909 height 133
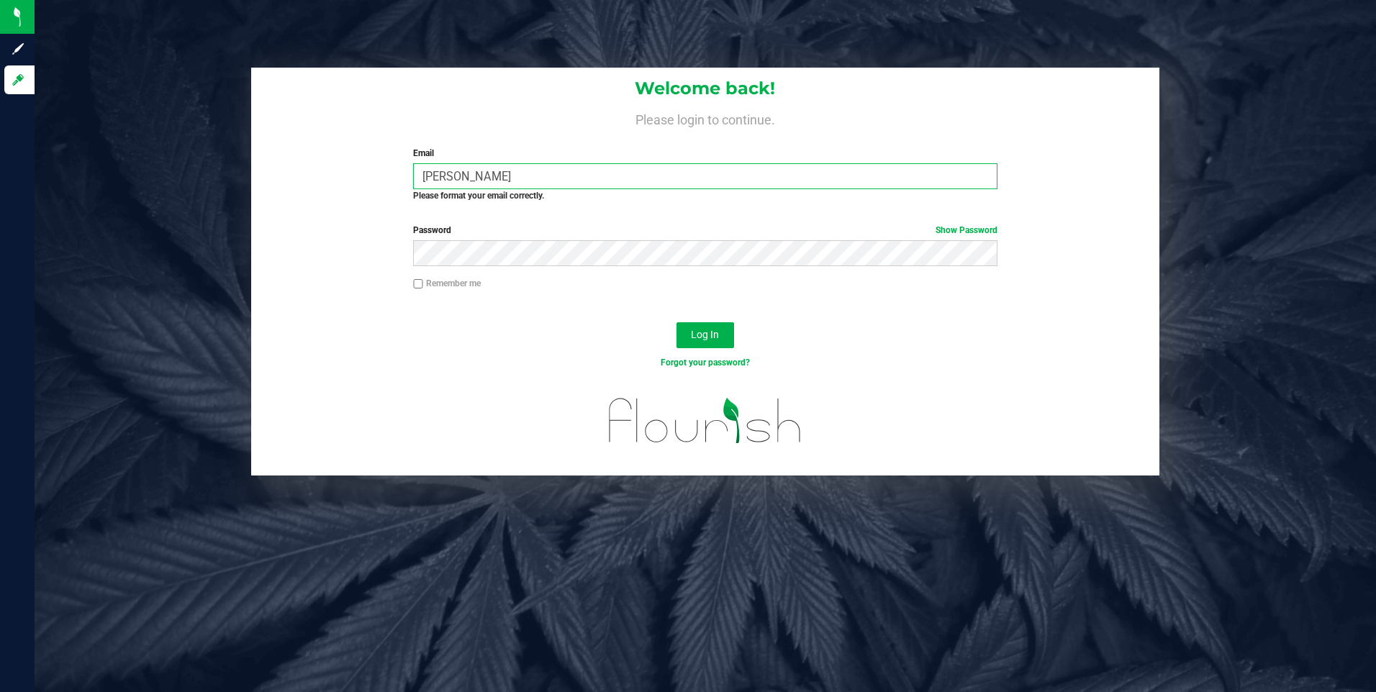
type input "[EMAIL_ADDRESS][DOMAIN_NAME]"
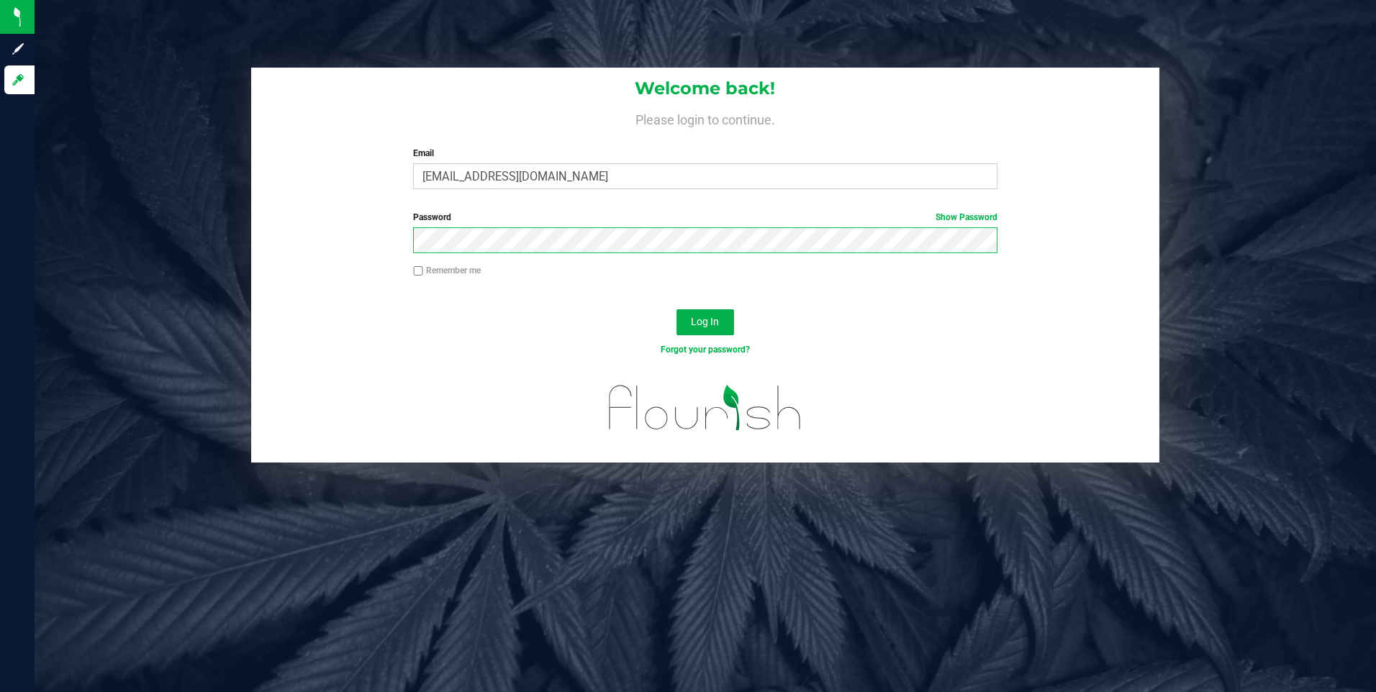
click at [677, 310] on button "Log In" at bounding box center [706, 323] width 58 height 26
